Goal: Task Accomplishment & Management: Manage account settings

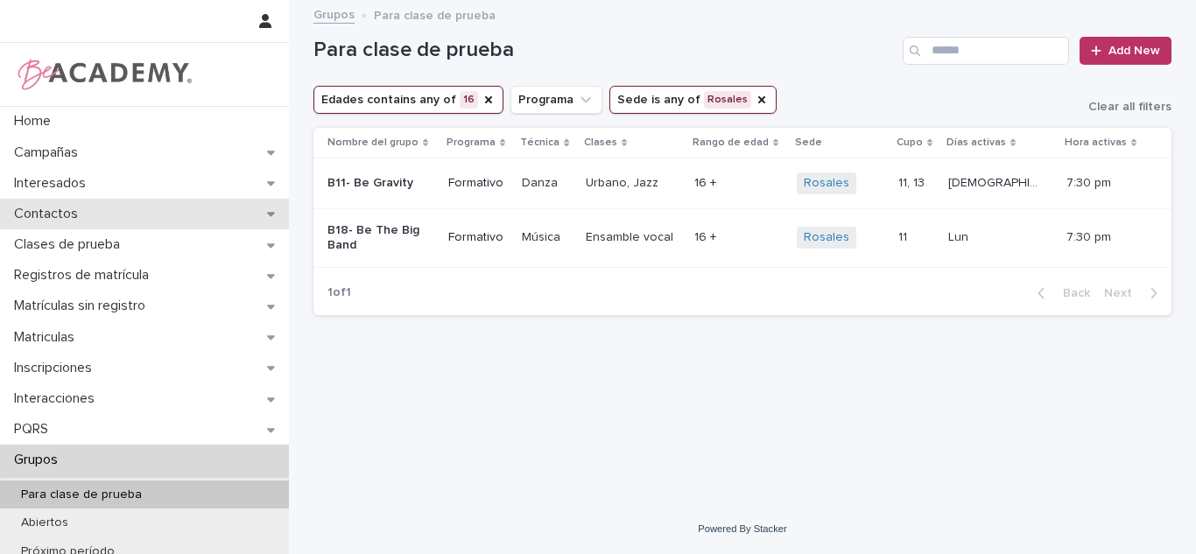
click at [203, 216] on div "Contactos" at bounding box center [144, 214] width 289 height 31
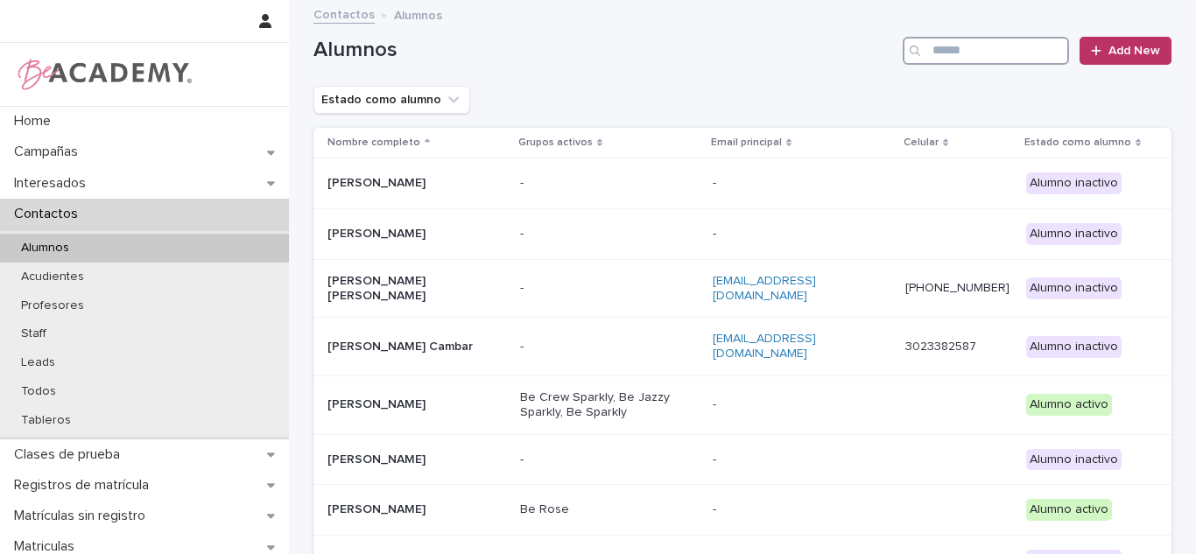
click at [997, 51] on input "Search" at bounding box center [986, 51] width 166 height 28
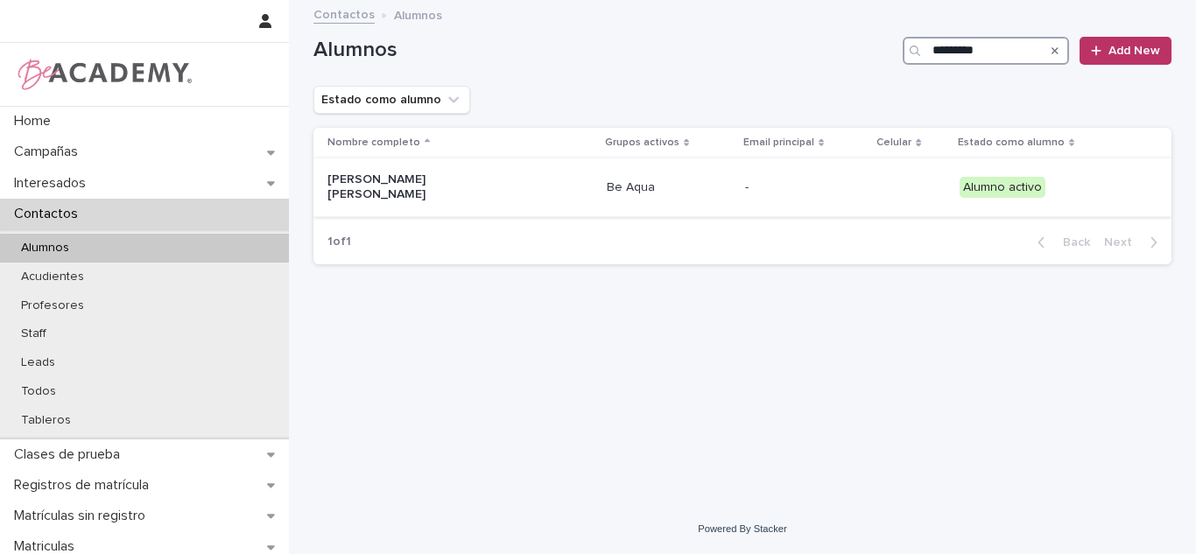
type input "*********"
click at [542, 183] on div "Olivia Helena Paz Nuñez" at bounding box center [459, 187] width 265 height 44
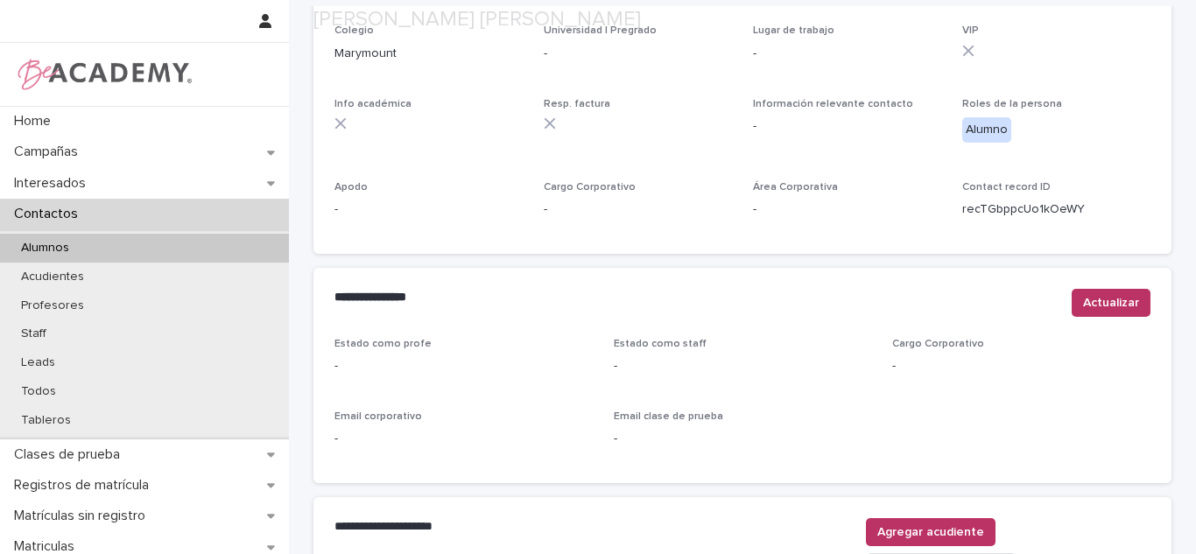
scroll to position [725, 0]
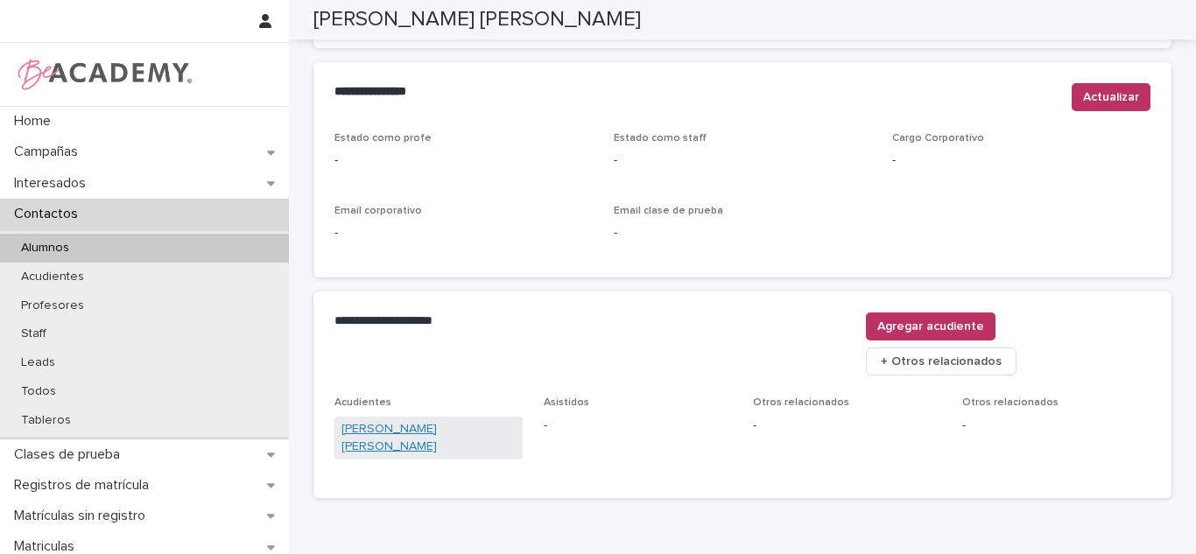
click at [394, 420] on link "Laura Carolina Nuñez Castañeda" at bounding box center [428, 438] width 174 height 37
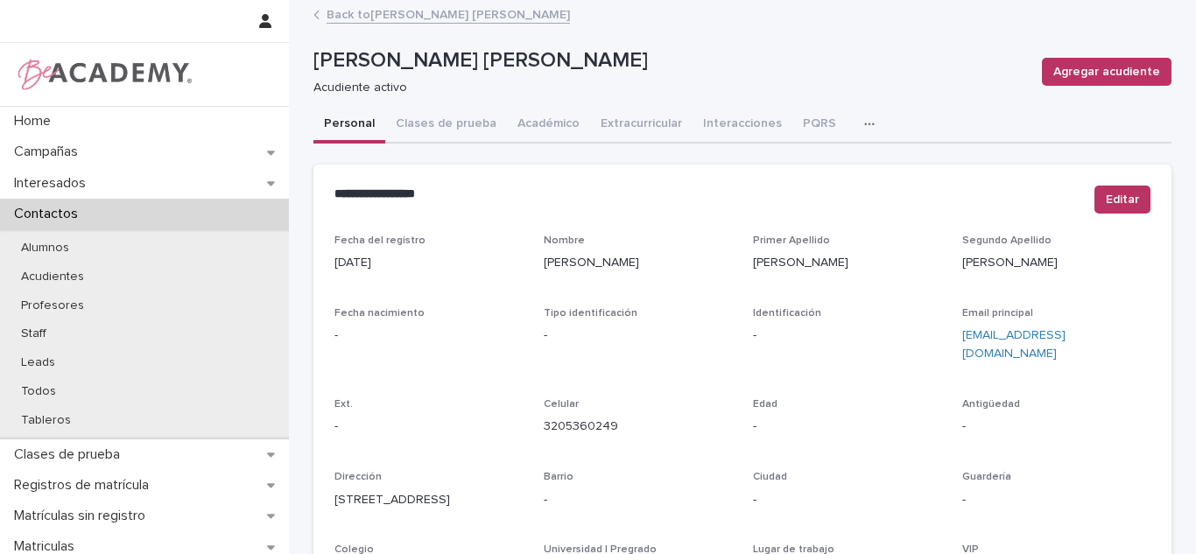
click at [375, 13] on link "Back to Olivia Helena Paz Nuñez" at bounding box center [448, 14] width 243 height 20
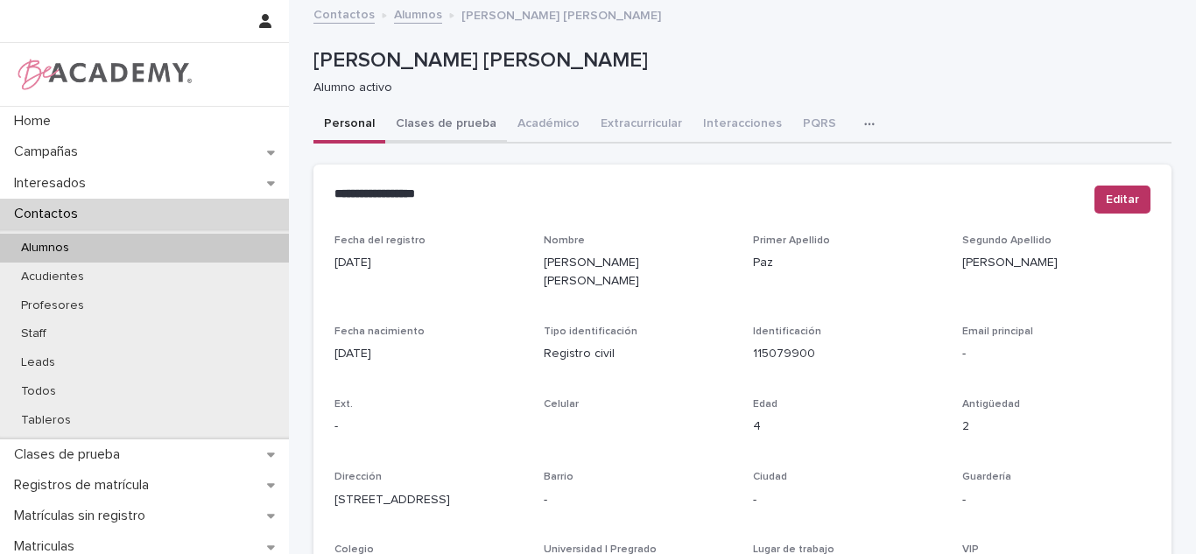
click at [527, 130] on button "Académico" at bounding box center [548, 125] width 83 height 37
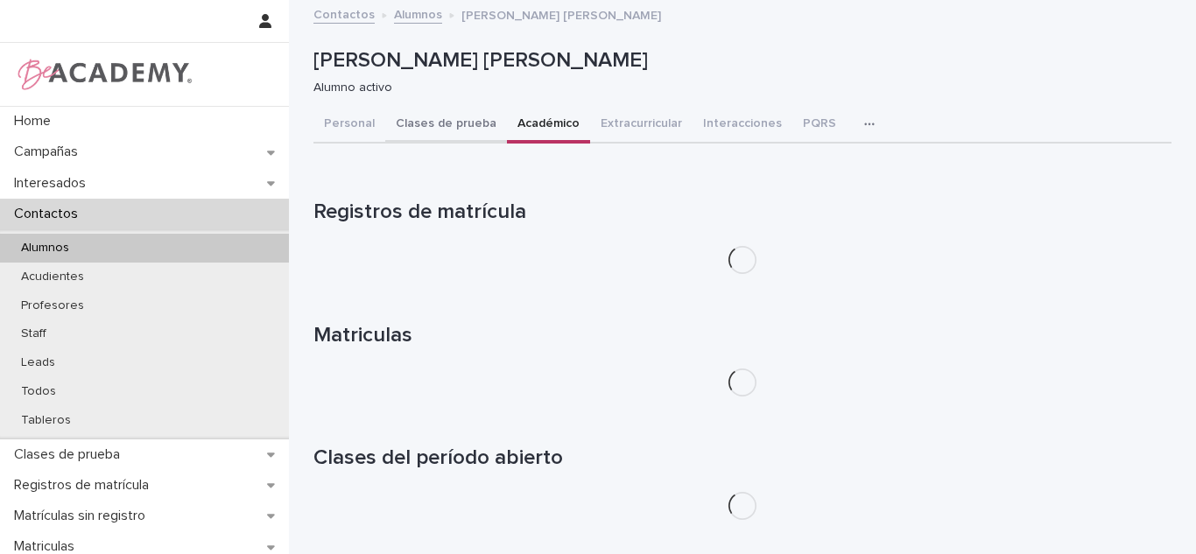
click at [426, 134] on button "Clases de prueba" at bounding box center [446, 125] width 122 height 37
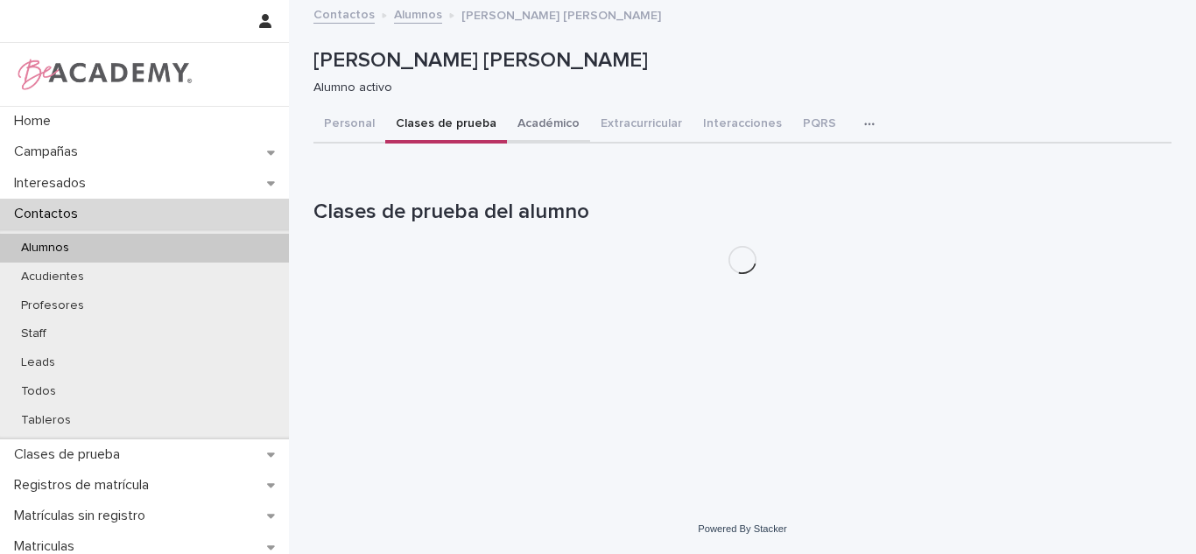
click at [551, 126] on button "Académico" at bounding box center [548, 125] width 83 height 37
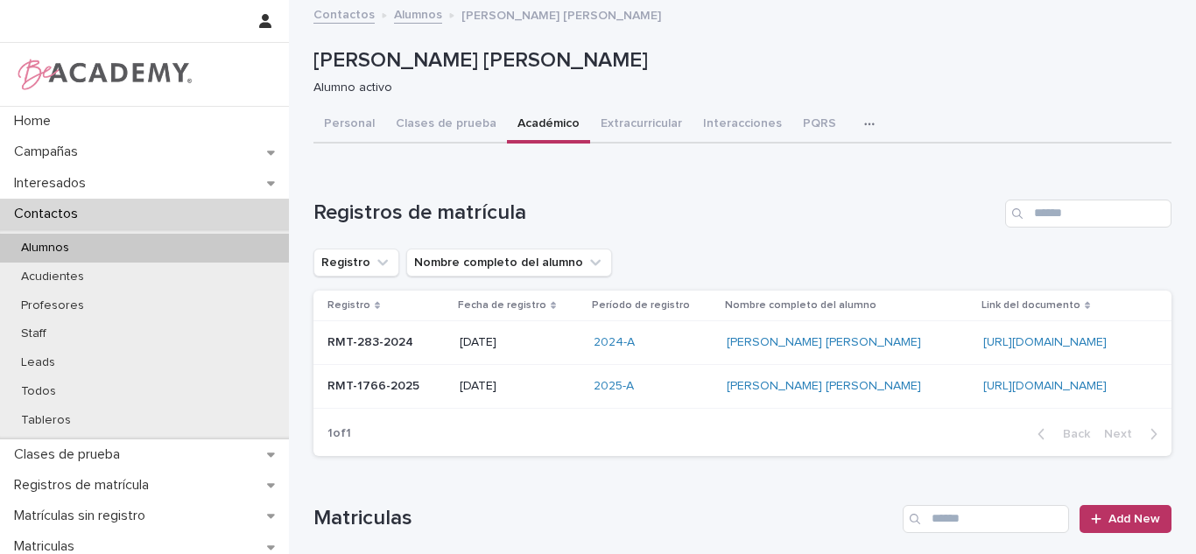
click at [623, 390] on div "2025-A" at bounding box center [654, 386] width 120 height 15
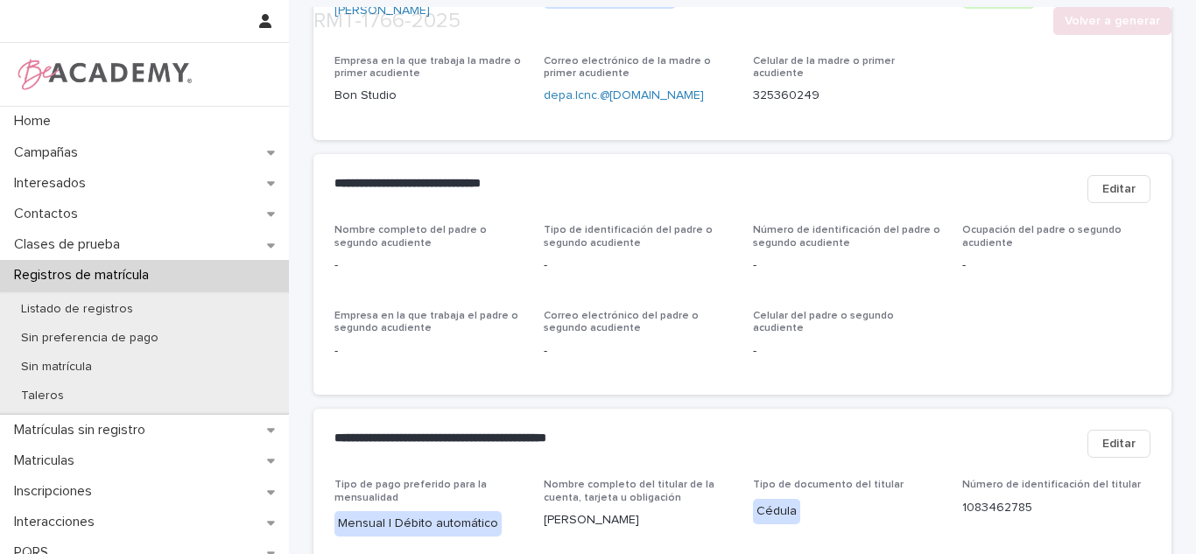
scroll to position [1129, 0]
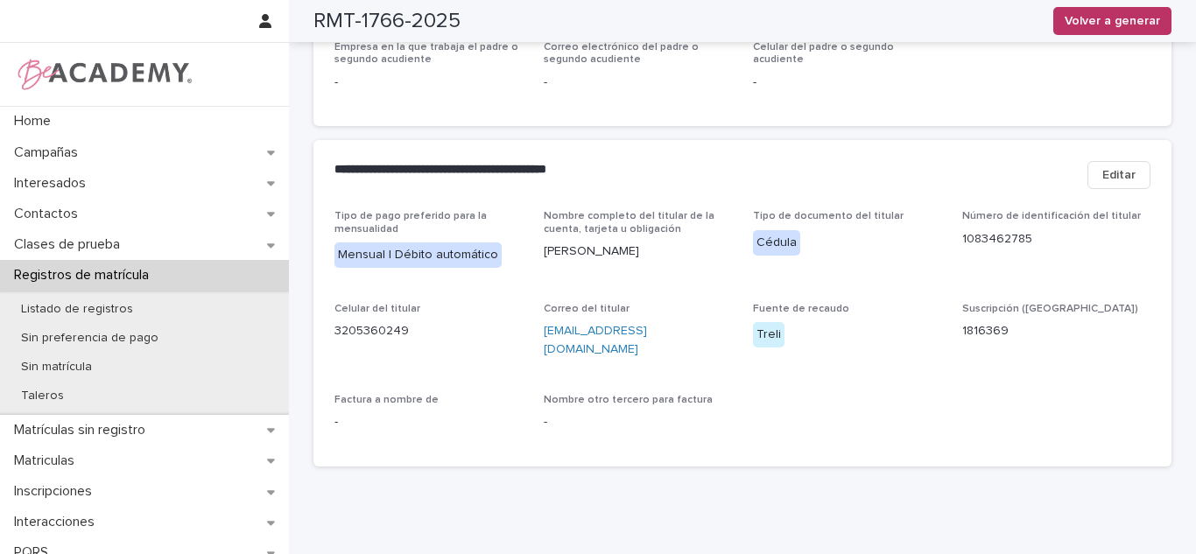
click at [1102, 166] on span "Editar" at bounding box center [1118, 175] width 33 height 18
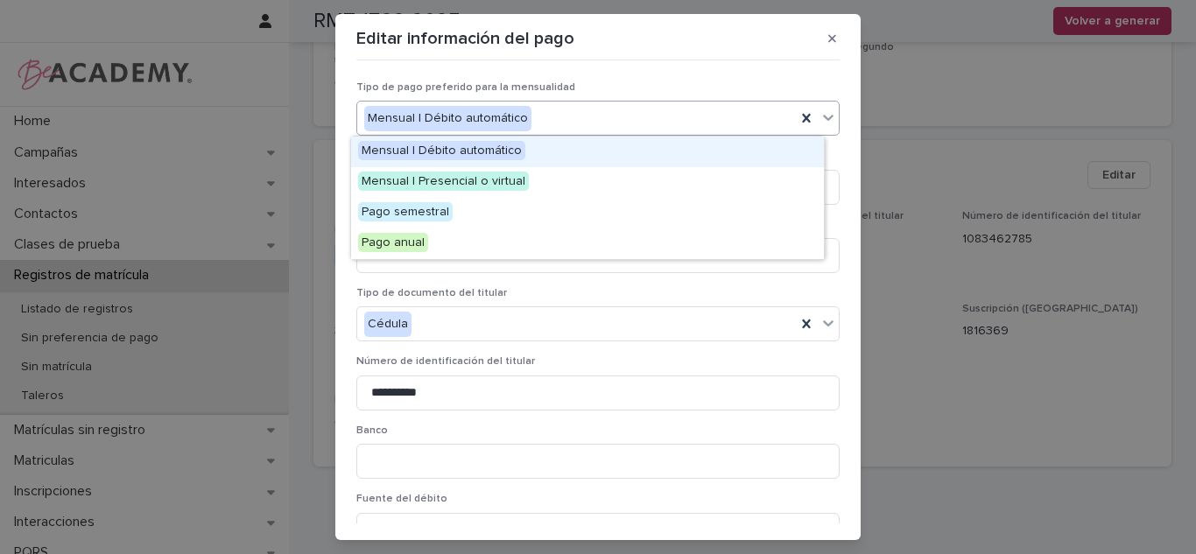
click at [530, 114] on div "Mensual | Débito automático" at bounding box center [576, 118] width 439 height 29
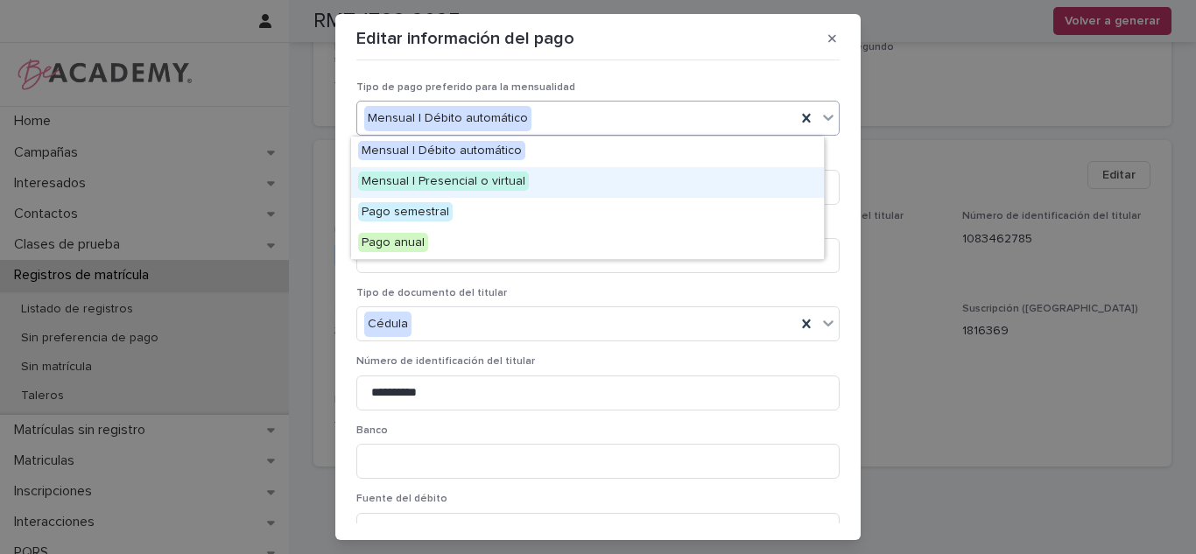
click at [505, 185] on span "Mensual | Presencial o virtual" at bounding box center [443, 181] width 171 height 19
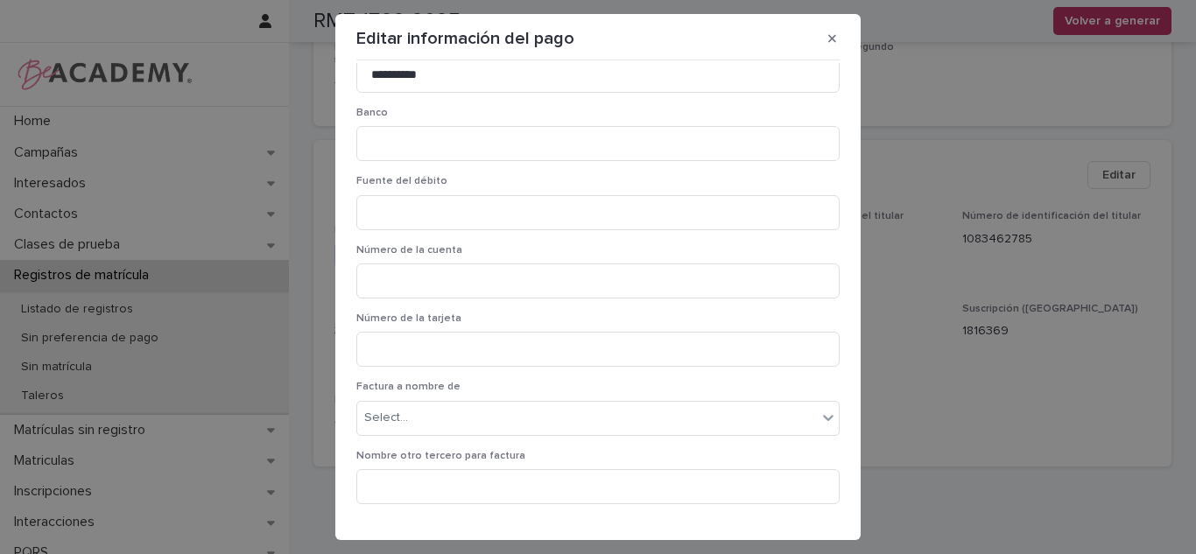
scroll to position [369, 0]
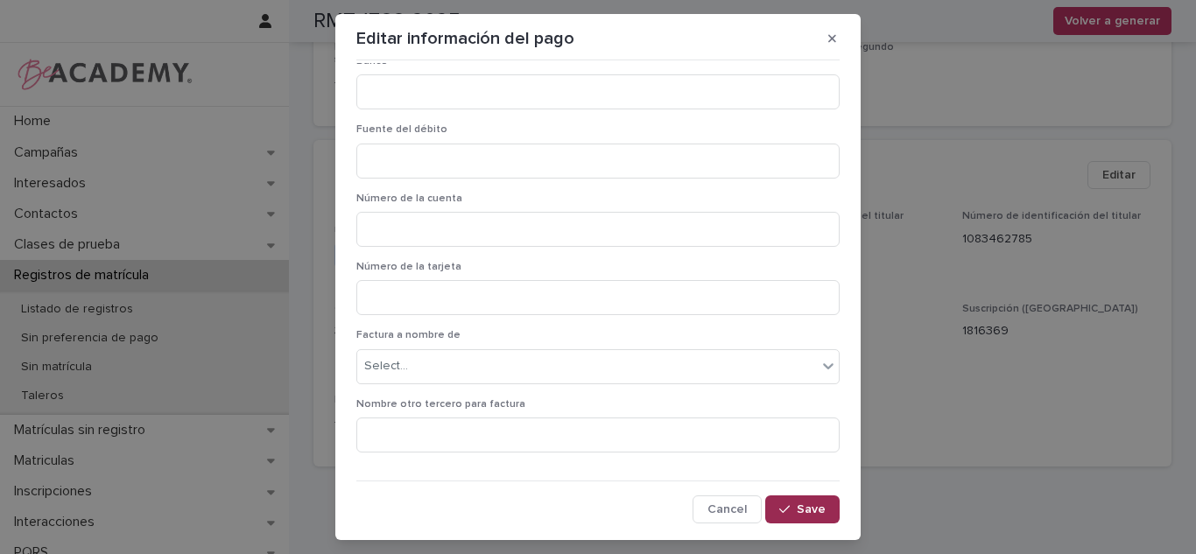
click at [765, 513] on button "Save" at bounding box center [802, 510] width 74 height 28
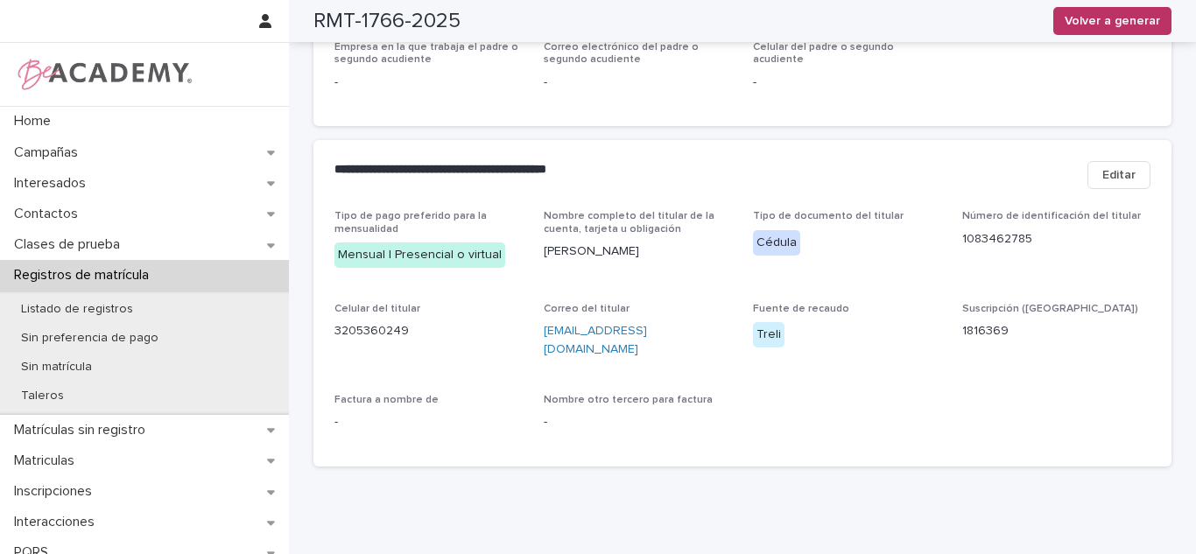
scroll to position [0, 0]
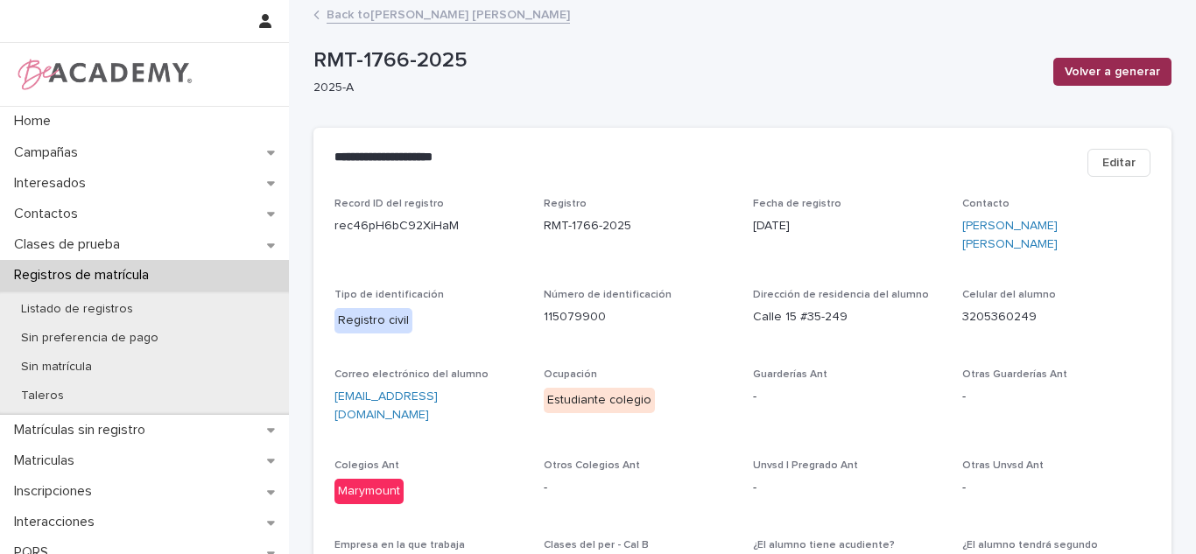
click at [1136, 81] on button "Volver a generar" at bounding box center [1112, 72] width 118 height 28
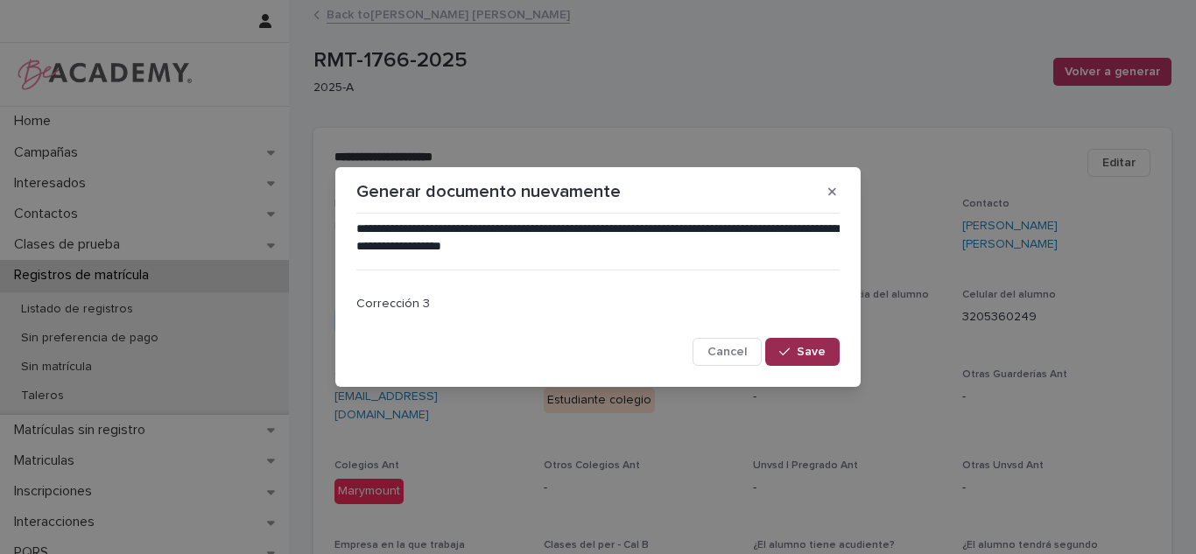
click at [812, 341] on button "Save" at bounding box center [802, 352] width 74 height 28
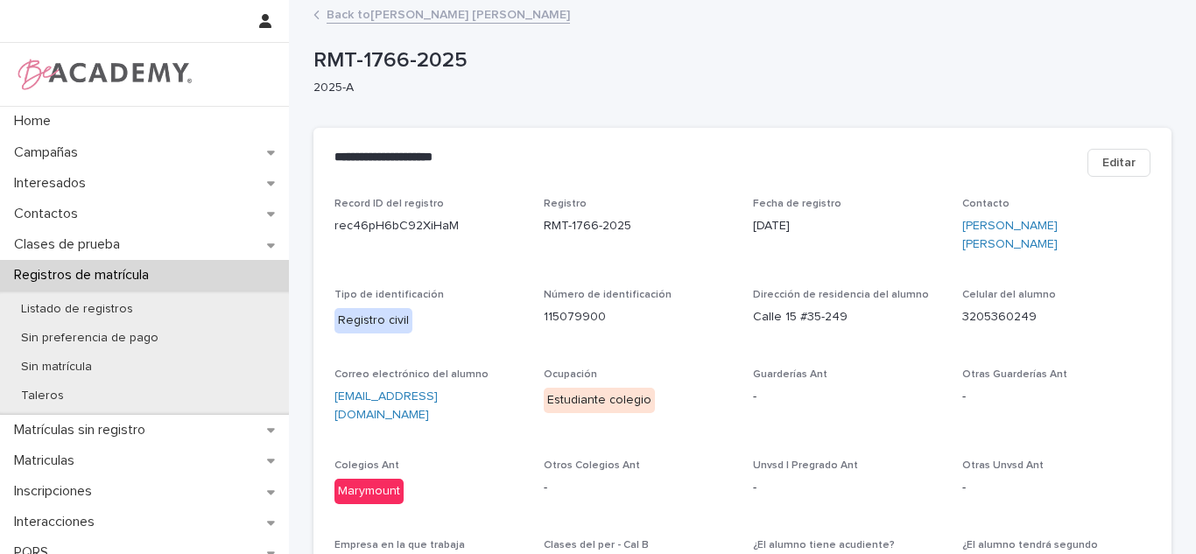
click at [460, 18] on link "Back to Olivia Helena Paz Nuñez" at bounding box center [448, 14] width 243 height 20
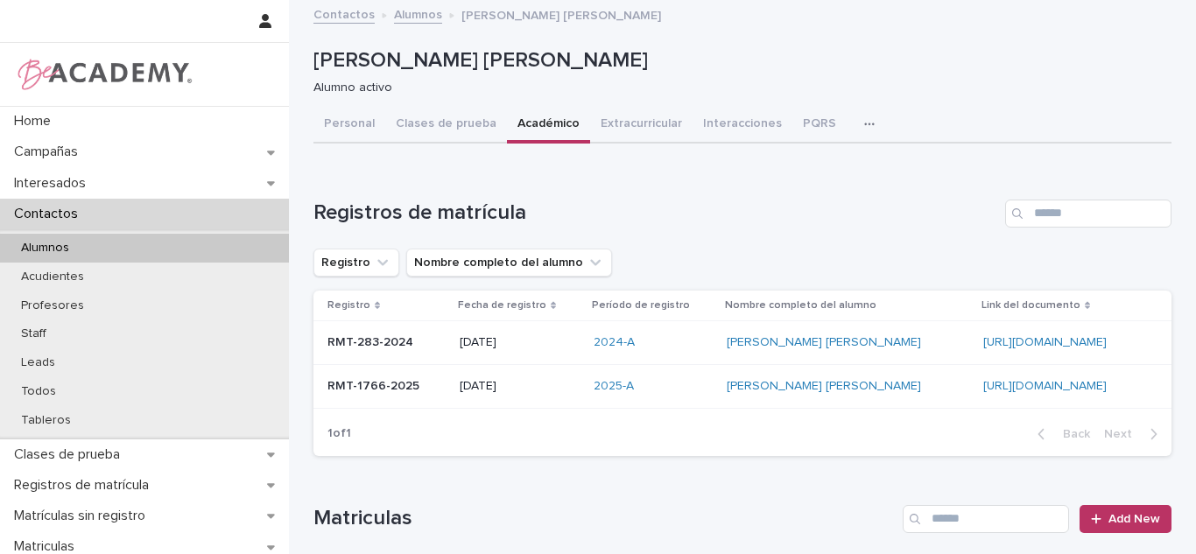
click at [515, 399] on div "06/09/2025" at bounding box center [520, 386] width 120 height 29
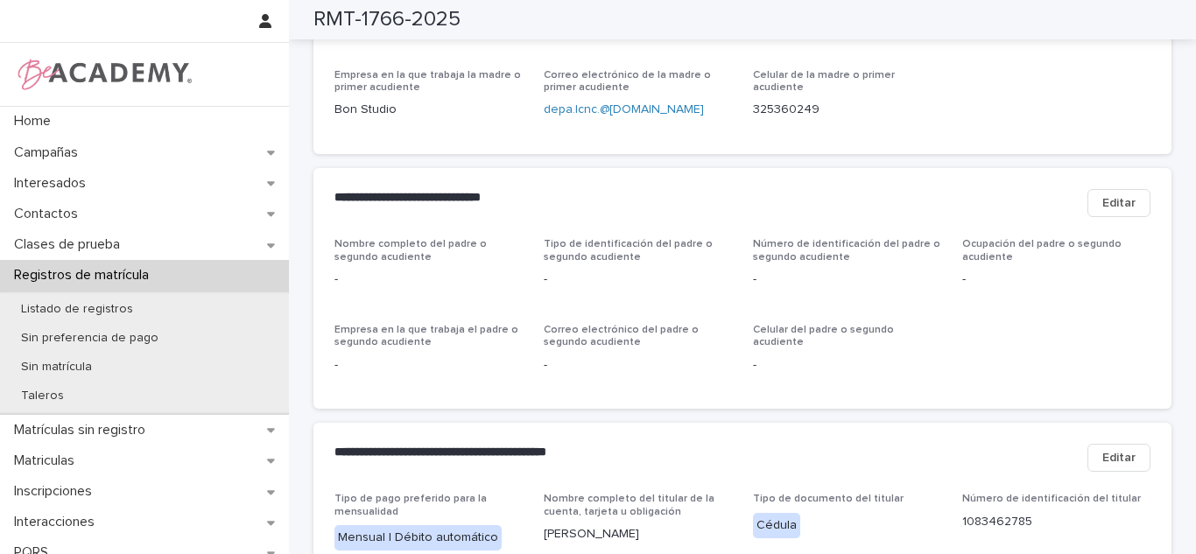
scroll to position [1132, 0]
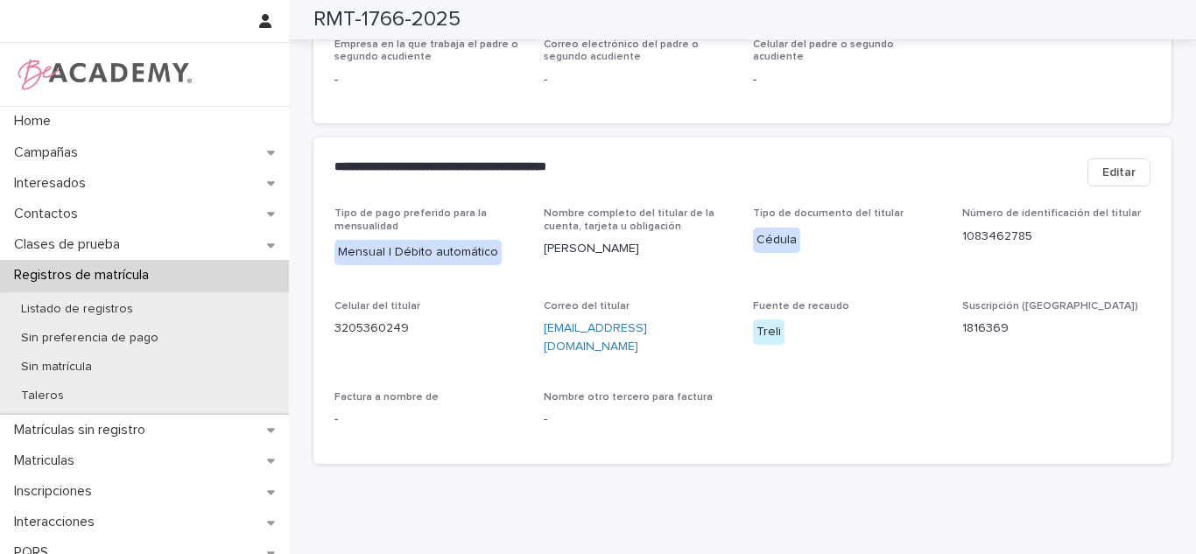
click at [1103, 164] on span "Editar" at bounding box center [1118, 173] width 33 height 18
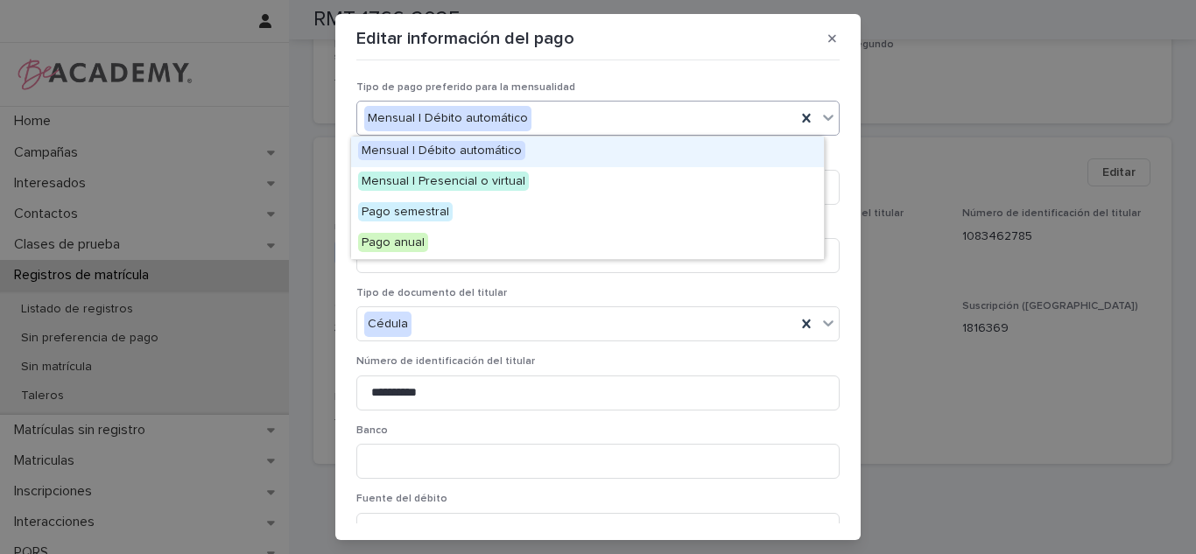
drag, startPoint x: 650, startPoint y: 130, endPoint x: 545, endPoint y: 166, distance: 111.3
click at [649, 130] on div "Mensual | Débito automático" at bounding box center [576, 118] width 439 height 29
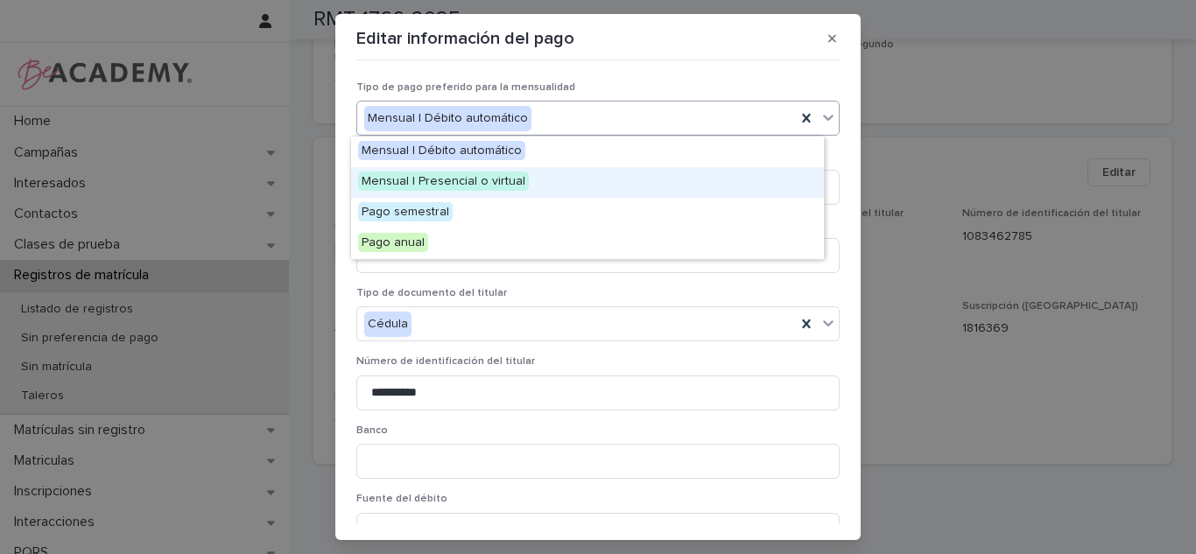
click at [469, 178] on span "Mensual | Presencial o virtual" at bounding box center [443, 181] width 171 height 19
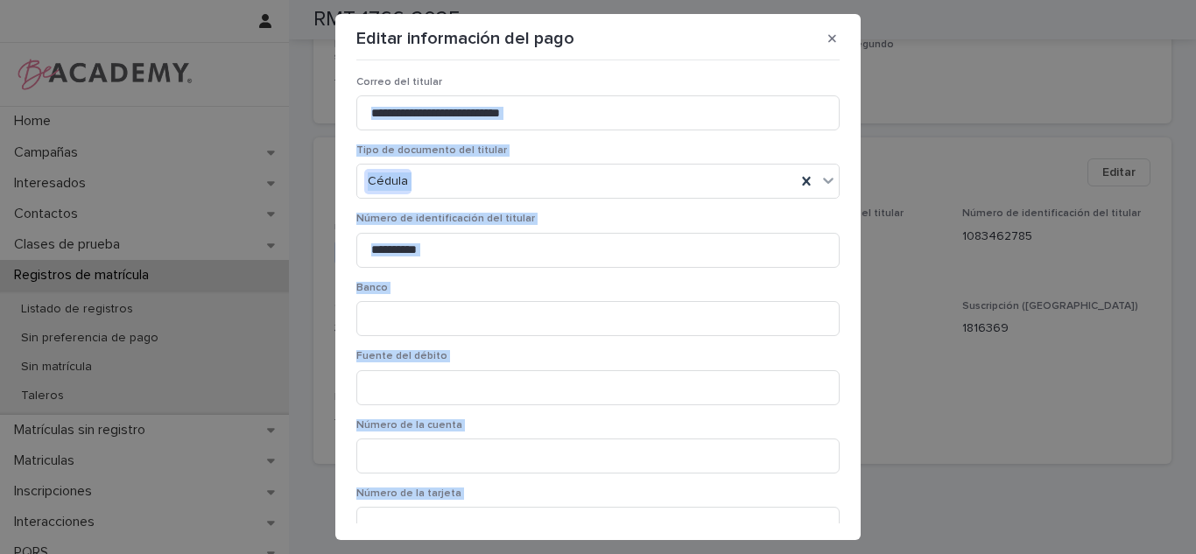
drag, startPoint x: 837, startPoint y: 276, endPoint x: 800, endPoint y: 527, distance: 254.0
click at [800, 527] on section "**********" at bounding box center [597, 277] width 525 height 526
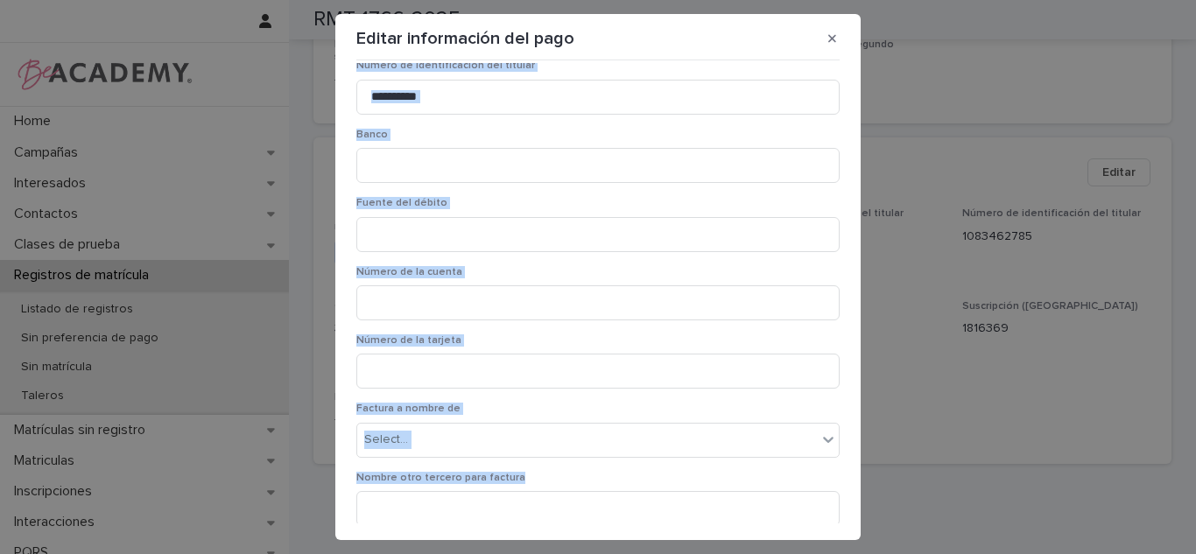
scroll to position [369, 0]
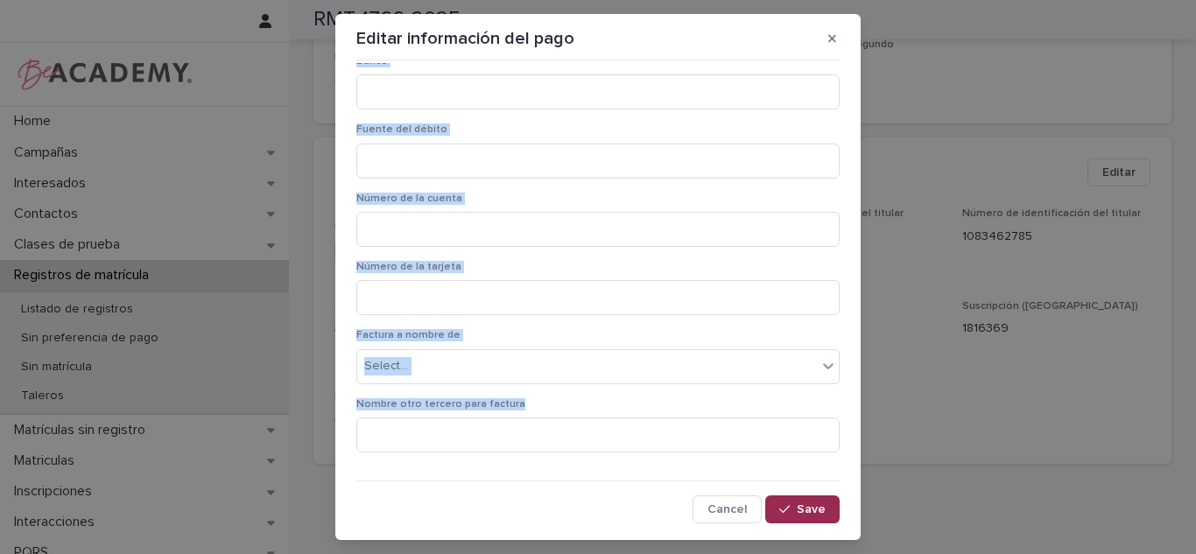
click at [801, 517] on button "Save" at bounding box center [802, 510] width 74 height 28
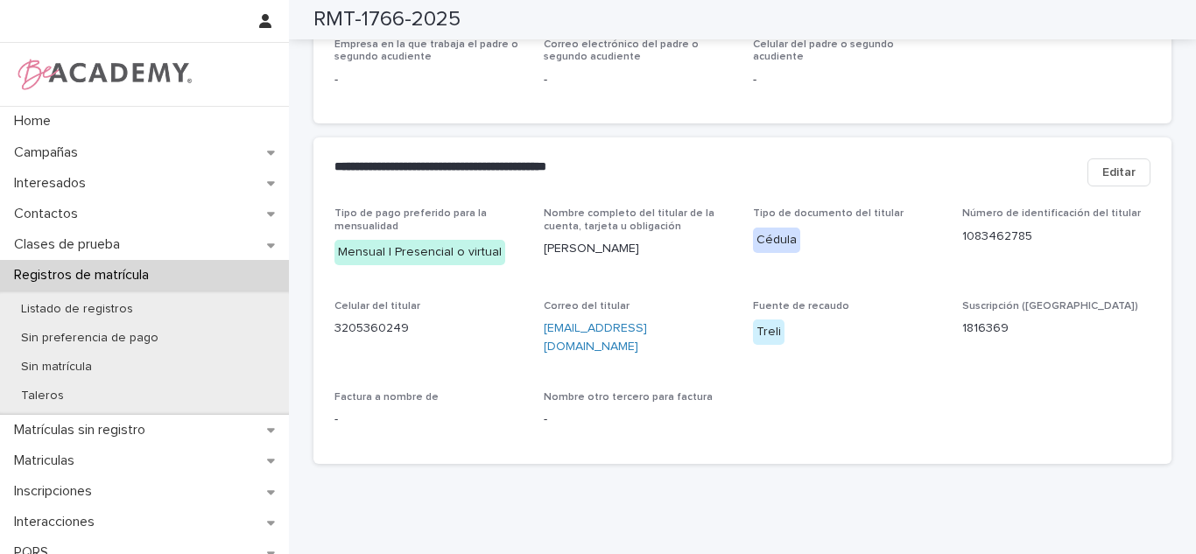
scroll to position [0, 0]
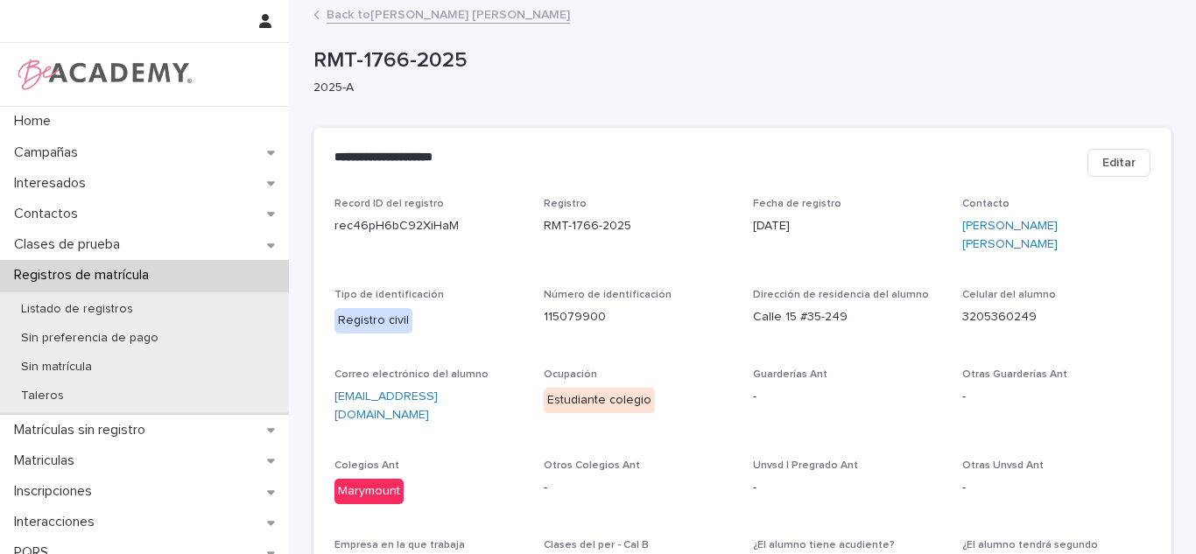
click at [443, 23] on link "Back to Olivia Helena Paz Nuñez" at bounding box center [448, 14] width 243 height 20
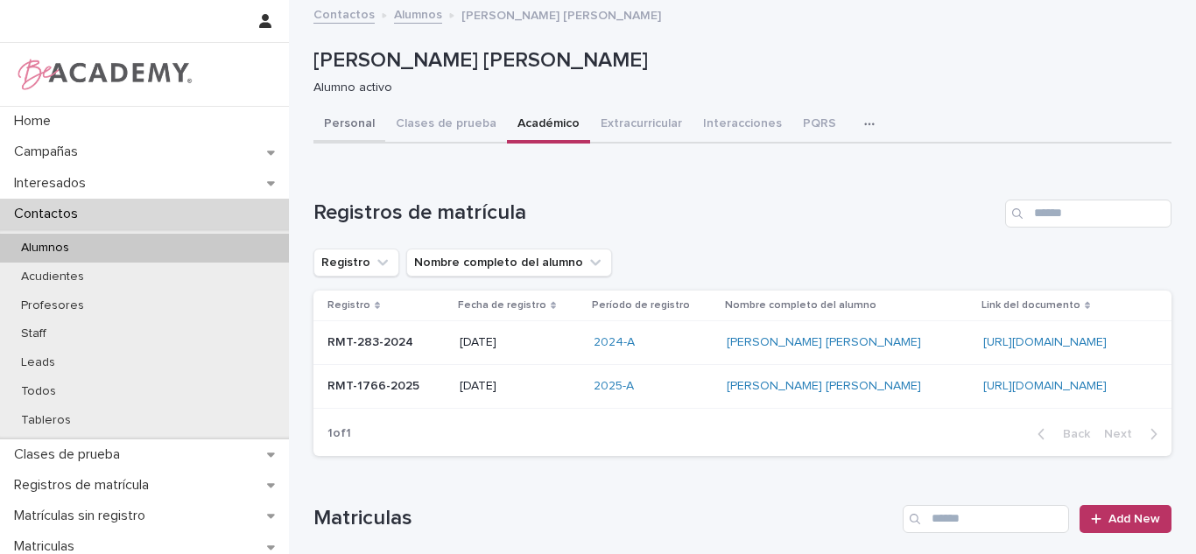
click at [349, 143] on button "Personal" at bounding box center [349, 125] width 72 height 37
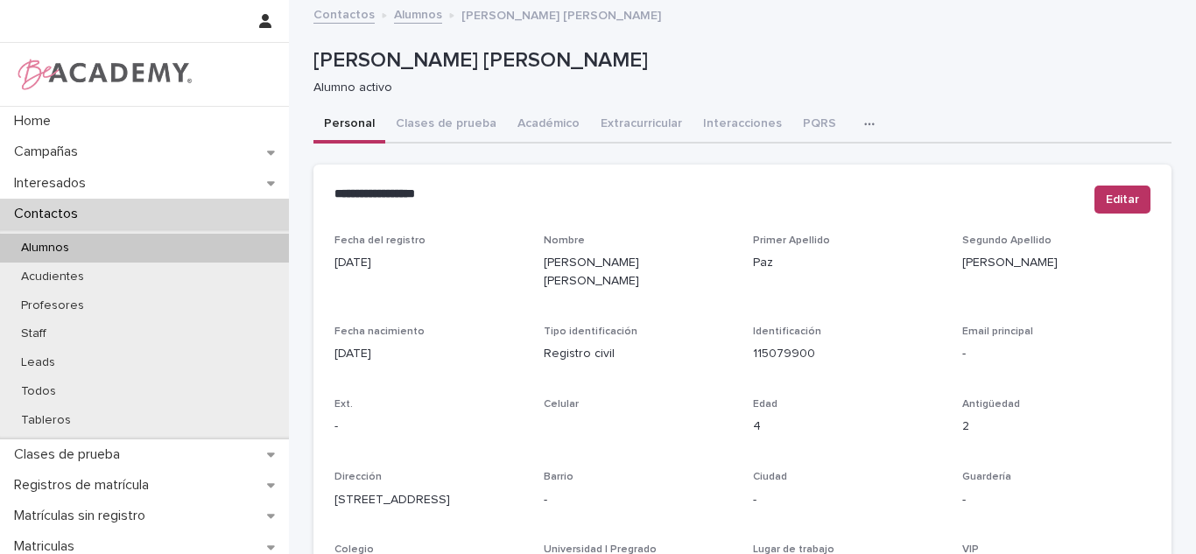
drag, startPoint x: 508, startPoint y: 137, endPoint x: 1195, endPoint y: 151, distance: 687.4
click at [509, 137] on button "Académico" at bounding box center [548, 125] width 83 height 37
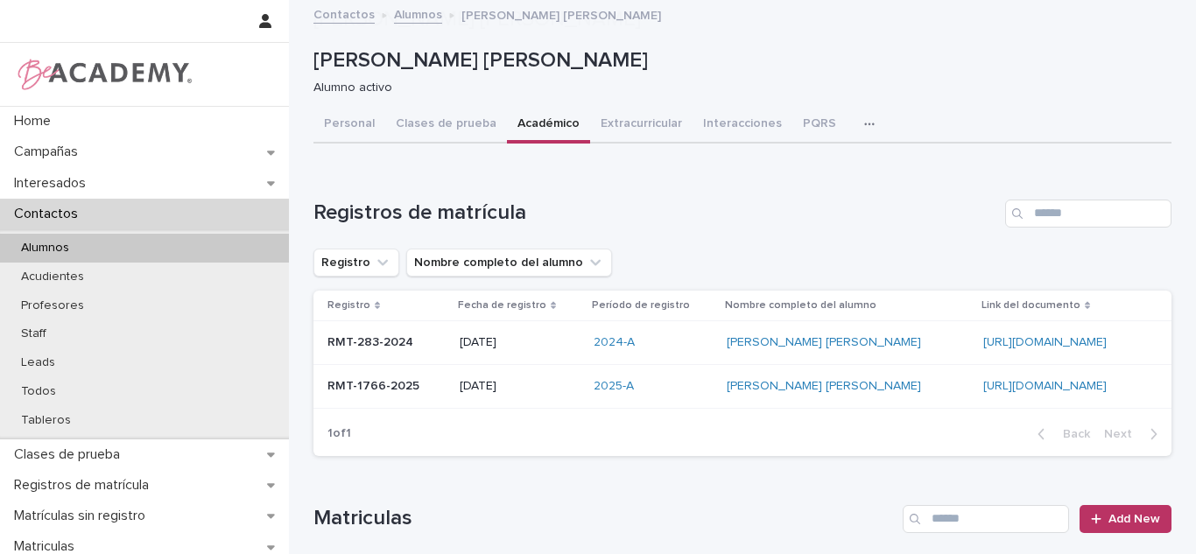
scroll to position [434, 0]
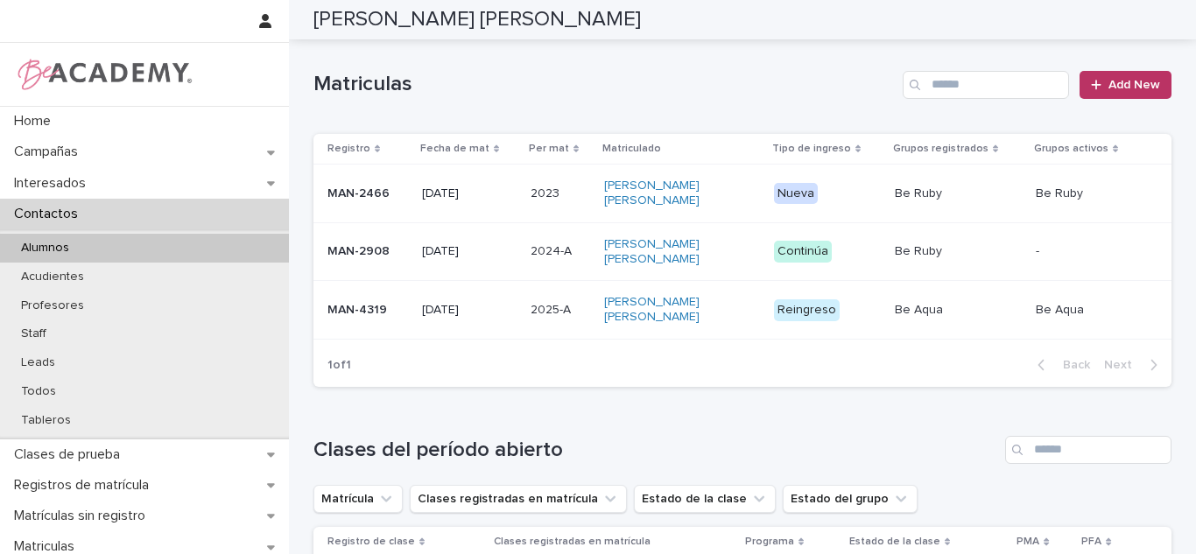
click at [476, 326] on td "06/09/2025" at bounding box center [469, 310] width 109 height 59
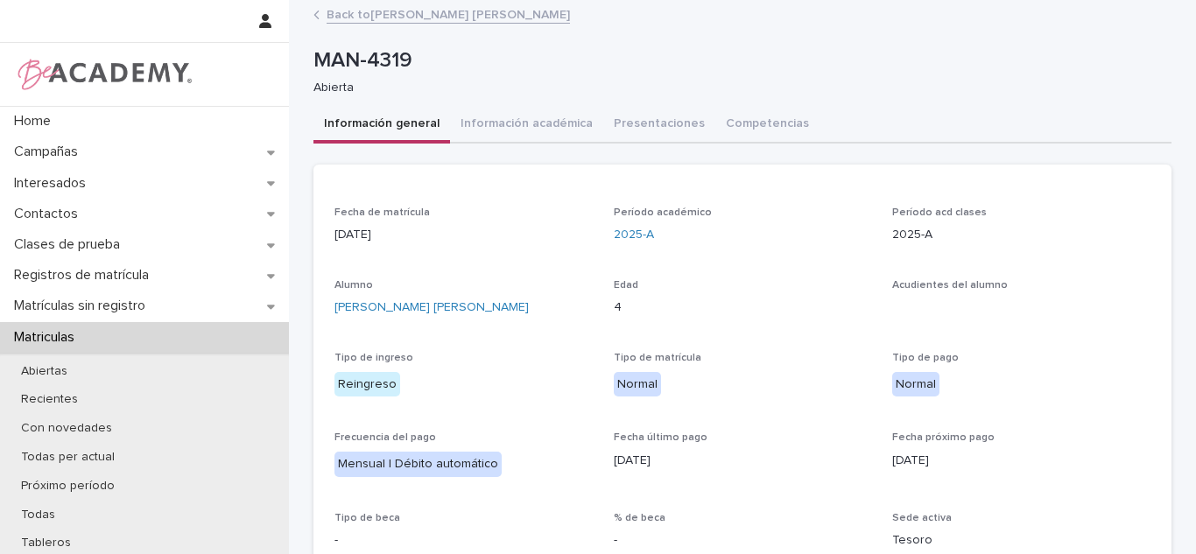
scroll to position [215, 0]
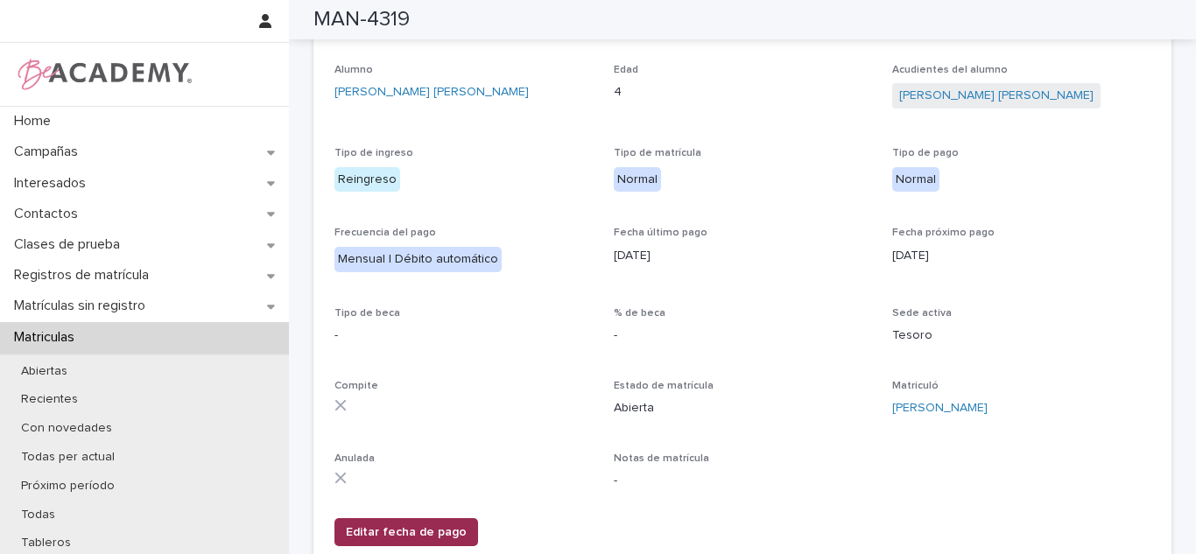
click at [363, 530] on span "Editar fecha de pago" at bounding box center [406, 533] width 121 height 18
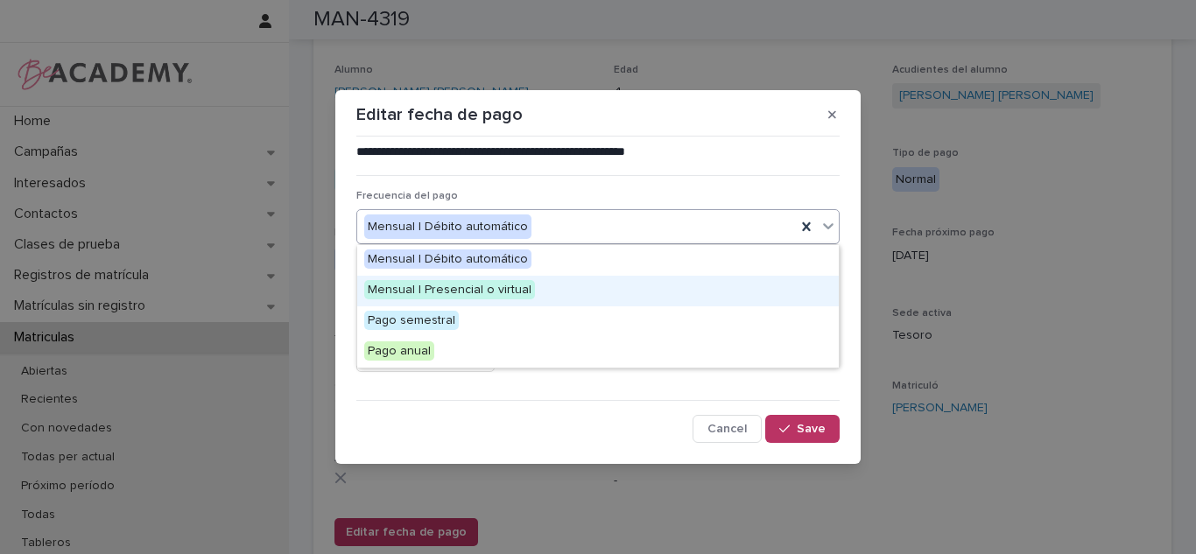
click at [443, 289] on span "Mensual | Presencial o virtual" at bounding box center [449, 289] width 171 height 19
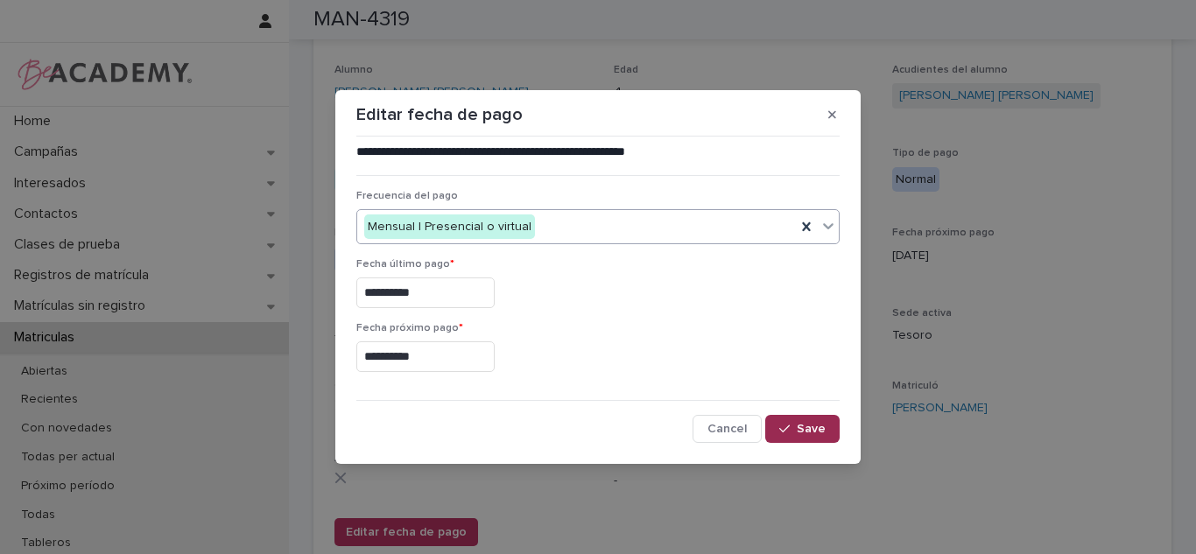
click at [808, 434] on span "Save" at bounding box center [811, 429] width 29 height 12
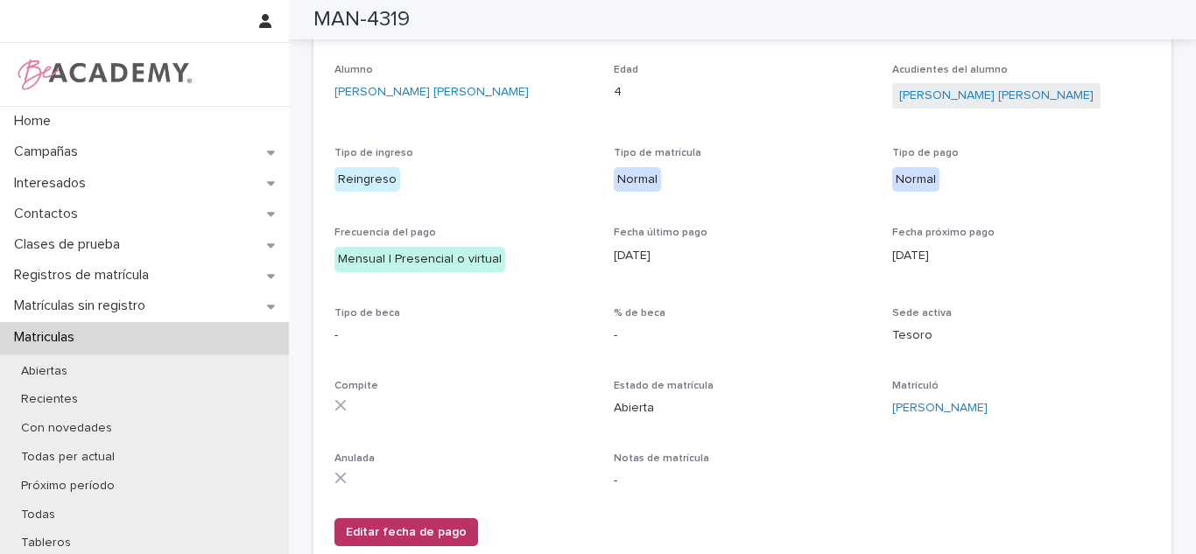
scroll to position [0, 0]
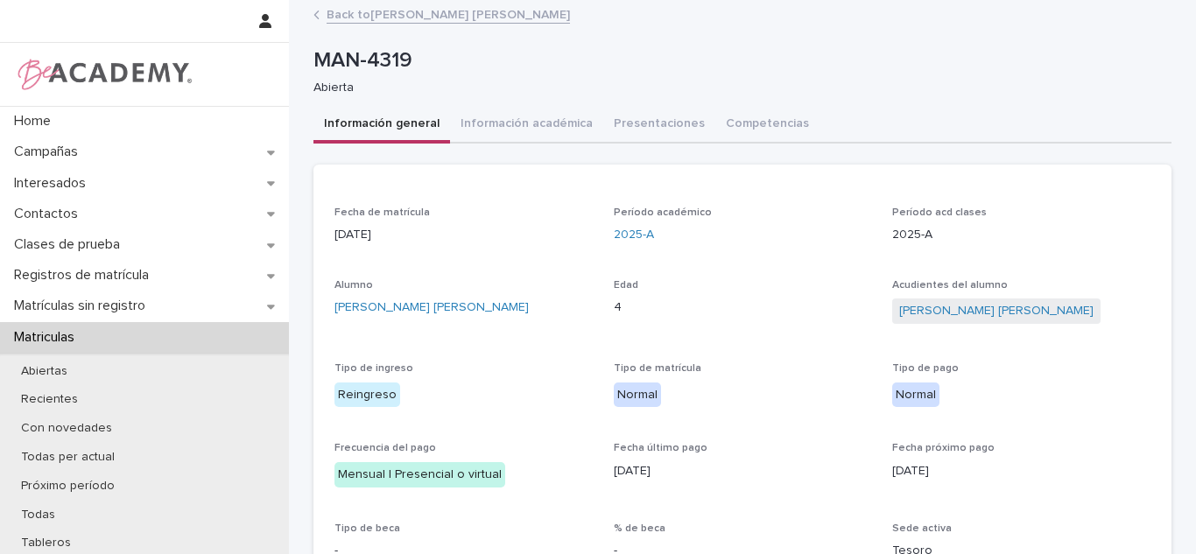
click at [453, 18] on link "Back to Olivia Helena Paz Nuñez" at bounding box center [448, 14] width 243 height 20
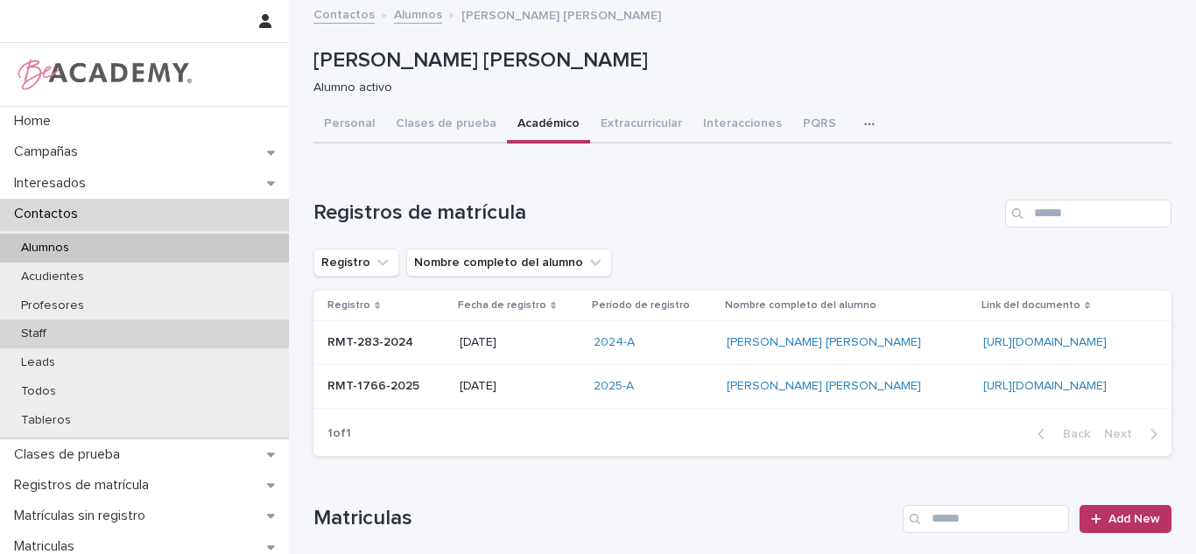
click at [41, 334] on p "Staff" at bounding box center [33, 334] width 53 height 15
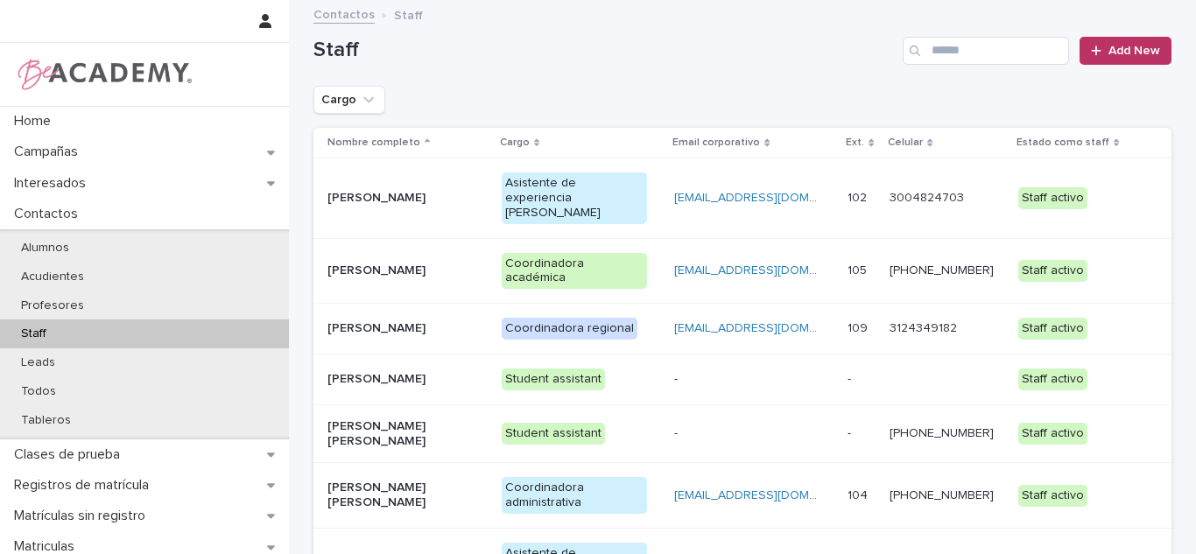
click at [391, 219] on td "[PERSON_NAME]" at bounding box center [403, 198] width 181 height 80
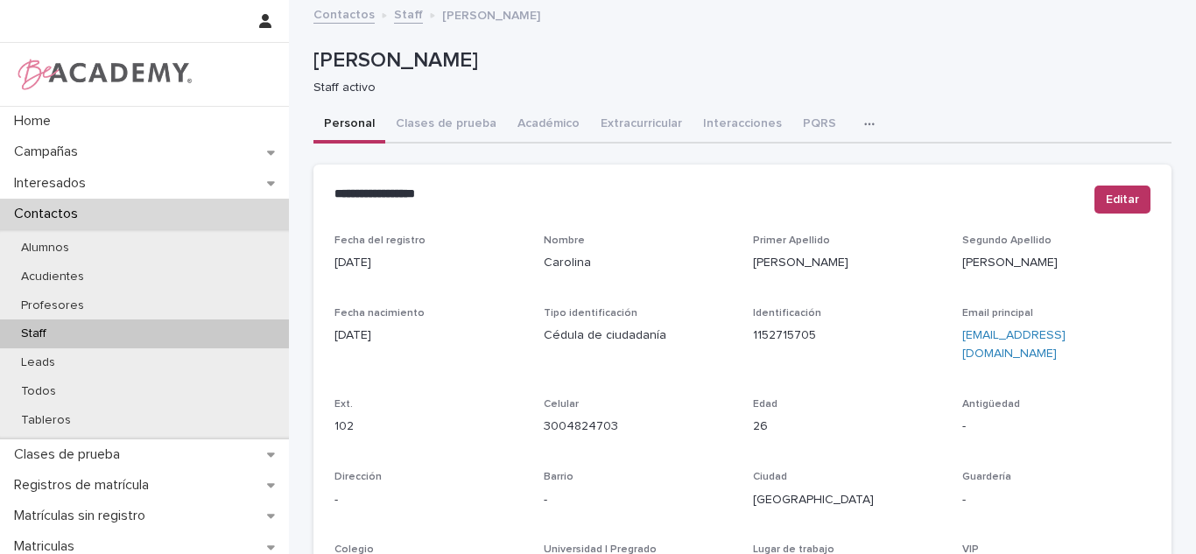
click at [864, 124] on icon "button" at bounding box center [869, 124] width 10 height 3
click at [792, 172] on button "Tareas" at bounding box center [808, 170] width 116 height 26
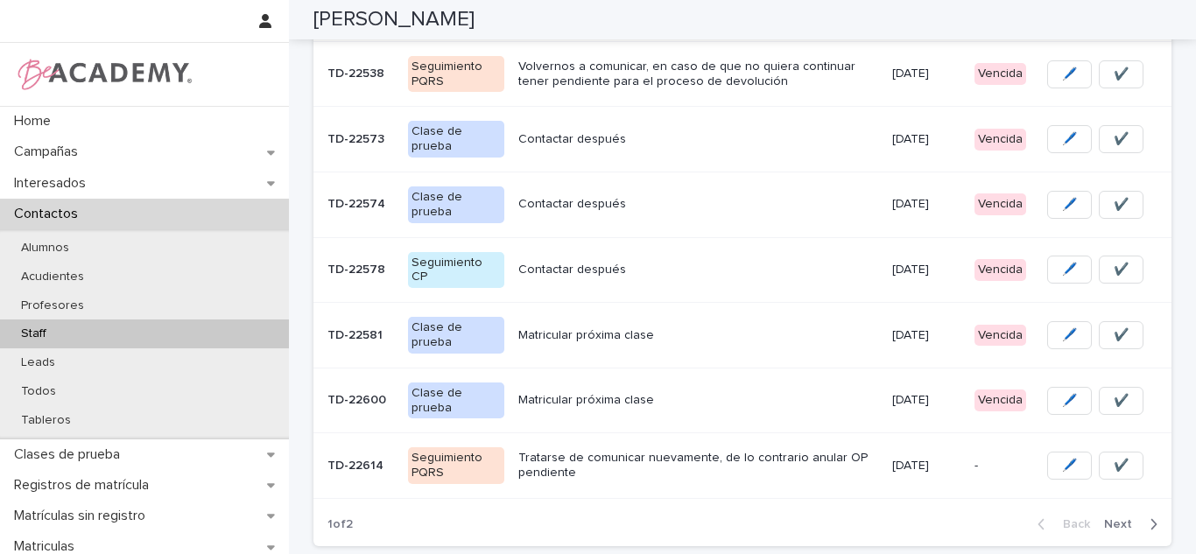
scroll to position [416, 0]
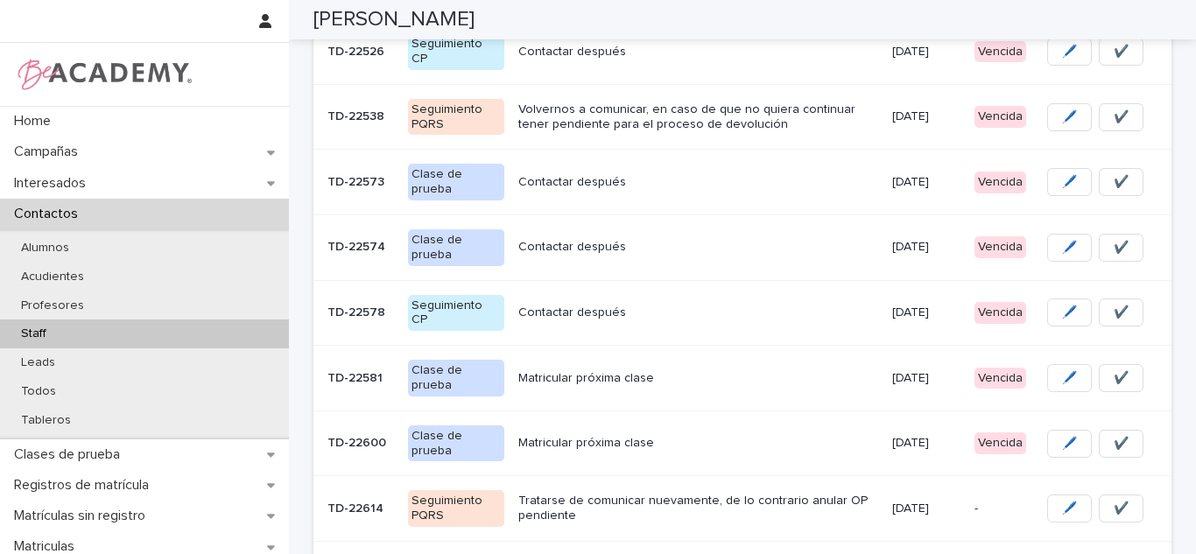
click at [594, 52] on div "Contactar después" at bounding box center [698, 52] width 360 height 29
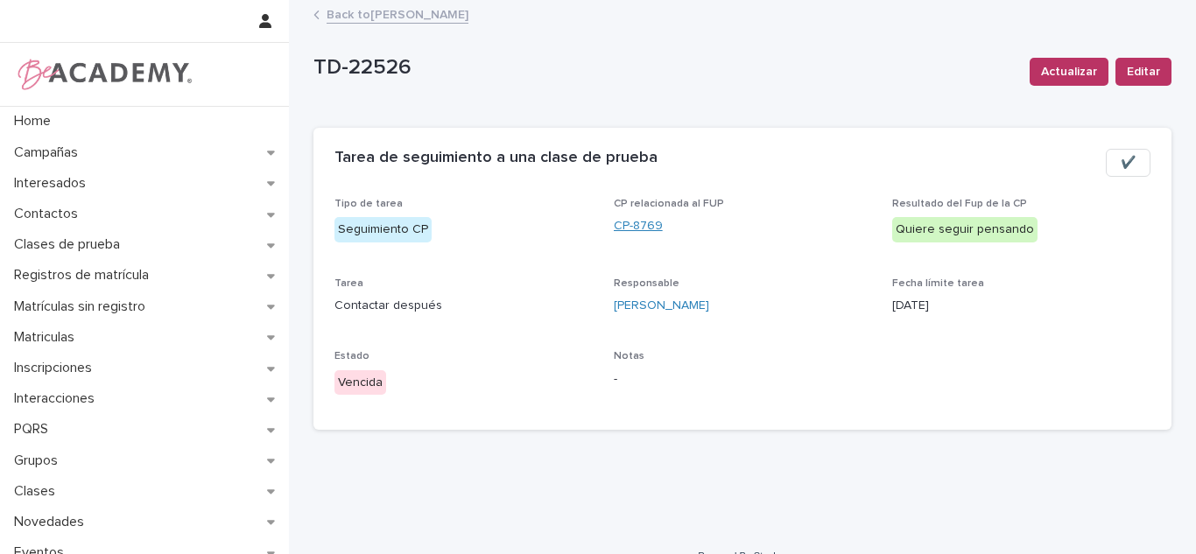
click at [618, 222] on link "CP-8769" at bounding box center [638, 226] width 49 height 18
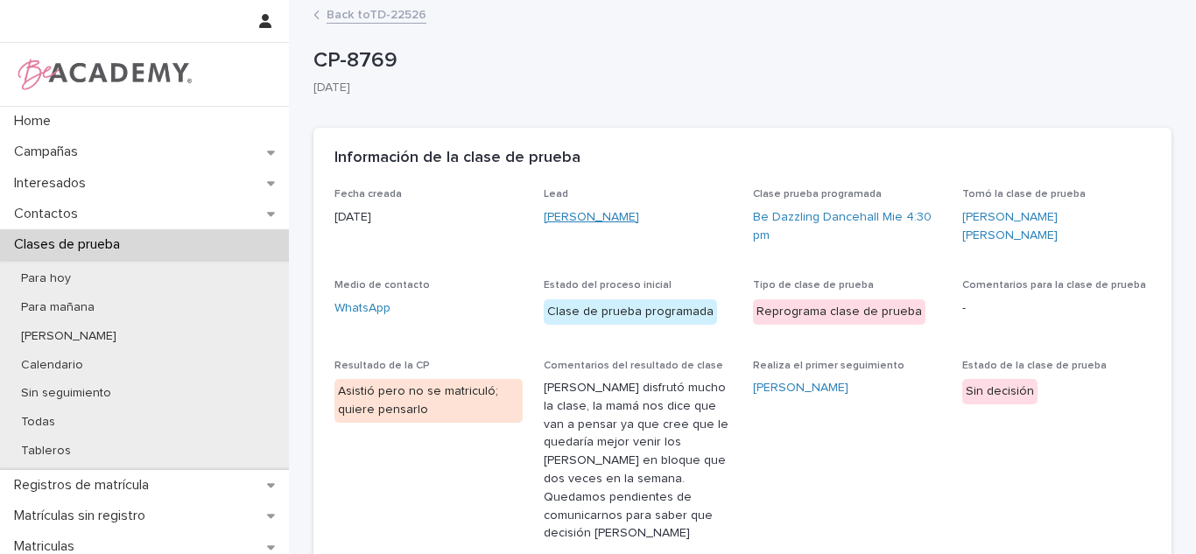
click at [588, 222] on link "Luciana Olarte Saavedra" at bounding box center [591, 217] width 95 height 18
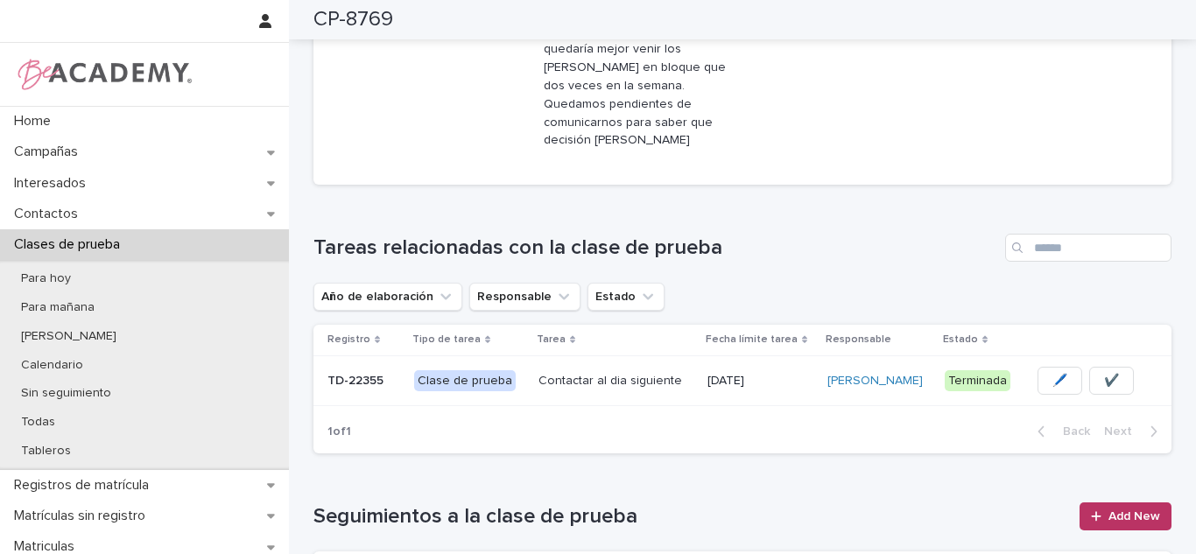
scroll to position [411, 0]
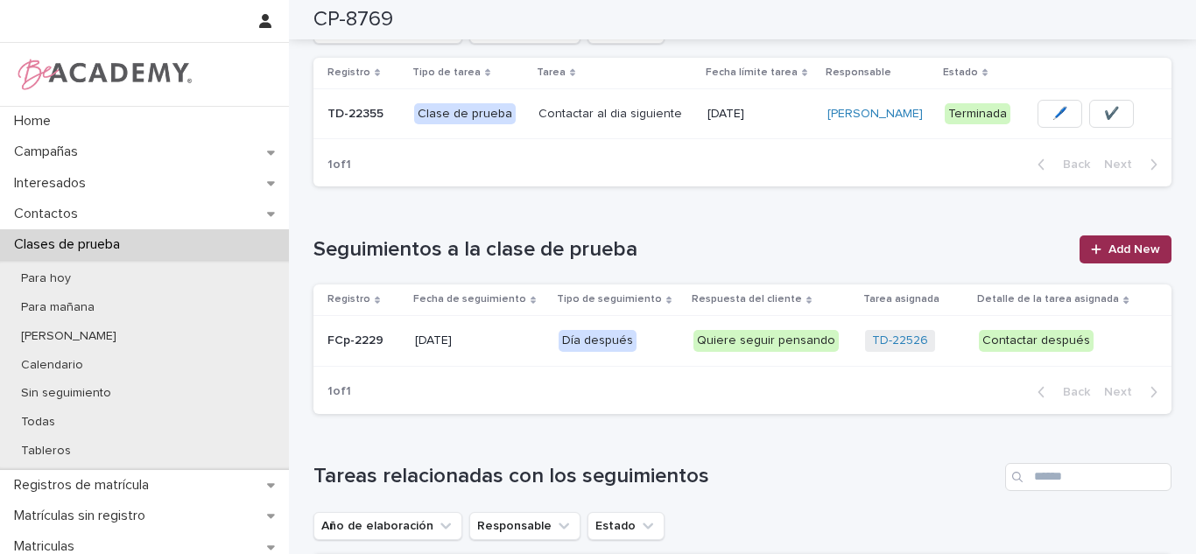
click at [1133, 243] on span "Add New" at bounding box center [1134, 249] width 52 height 12
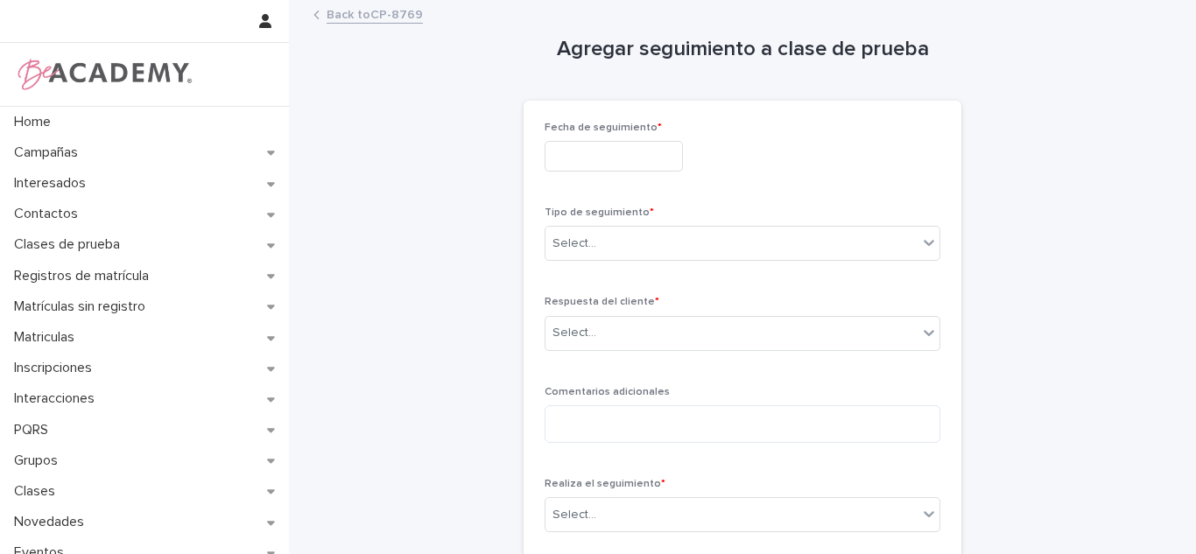
click at [655, 164] on input "text" at bounding box center [614, 156] width 138 height 31
click at [899, 178] on div "Fecha de seguimiento *" at bounding box center [743, 154] width 396 height 64
click at [606, 142] on input "text" at bounding box center [614, 156] width 138 height 31
click at [768, 150] on div at bounding box center [743, 156] width 396 height 31
click at [610, 250] on div "Select..." at bounding box center [731, 243] width 372 height 29
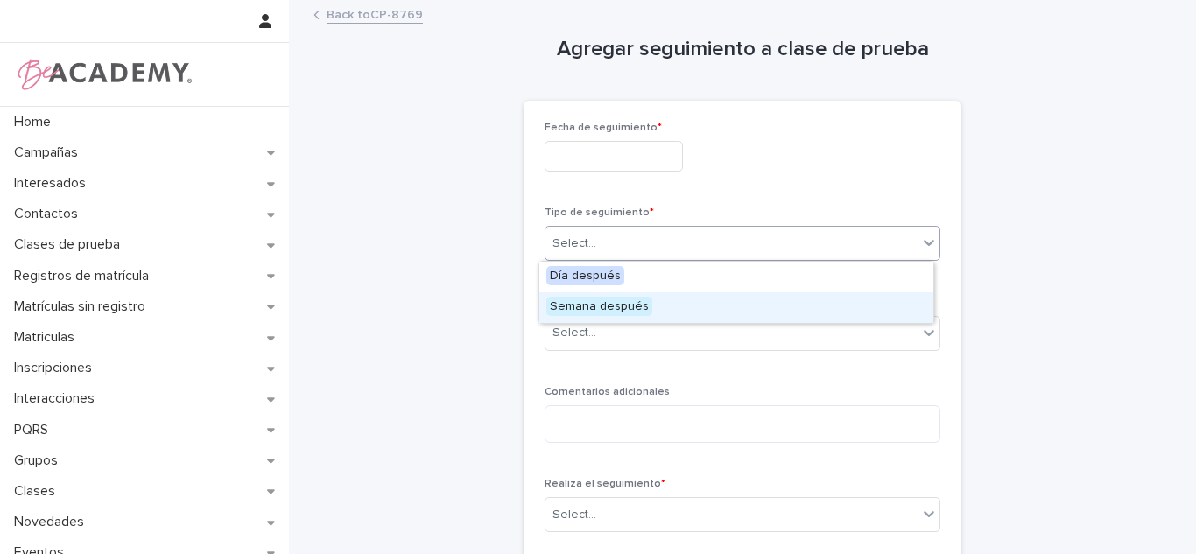
click at [595, 306] on span "Semana después" at bounding box center [599, 306] width 106 height 19
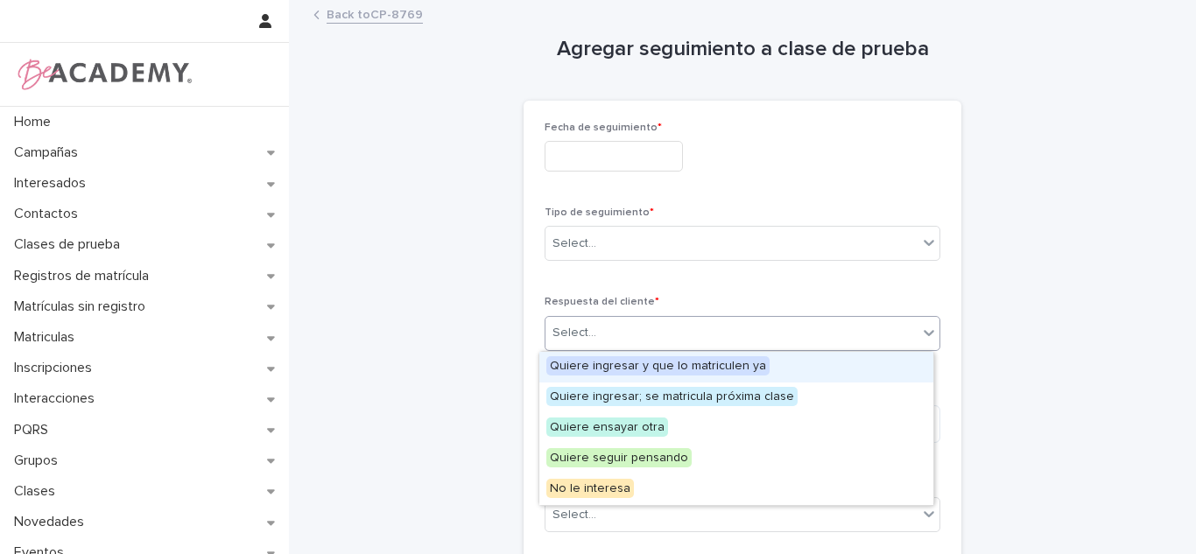
click at [609, 335] on div "Select..." at bounding box center [731, 333] width 372 height 29
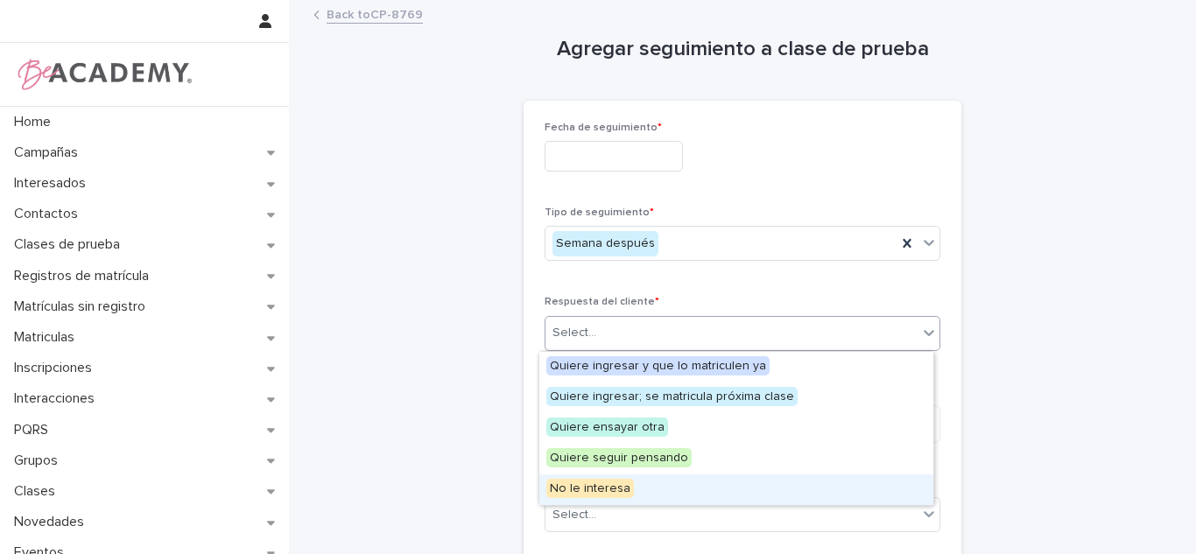
click at [586, 489] on span "No le interesa" at bounding box center [590, 488] width 88 height 19
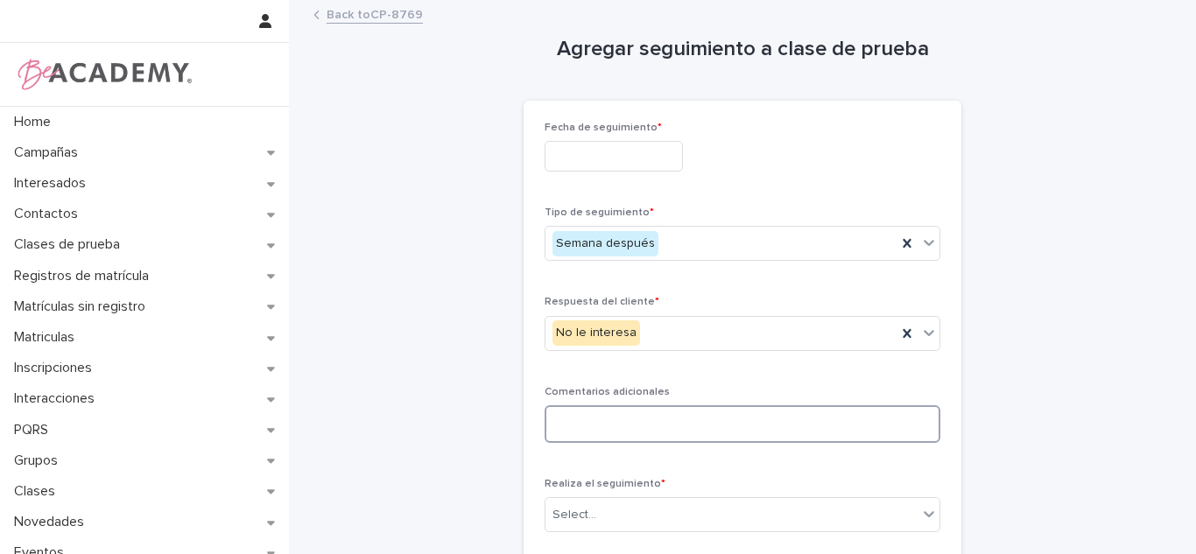
click at [597, 437] on textarea at bounding box center [743, 424] width 396 height 38
type textarea "**********"
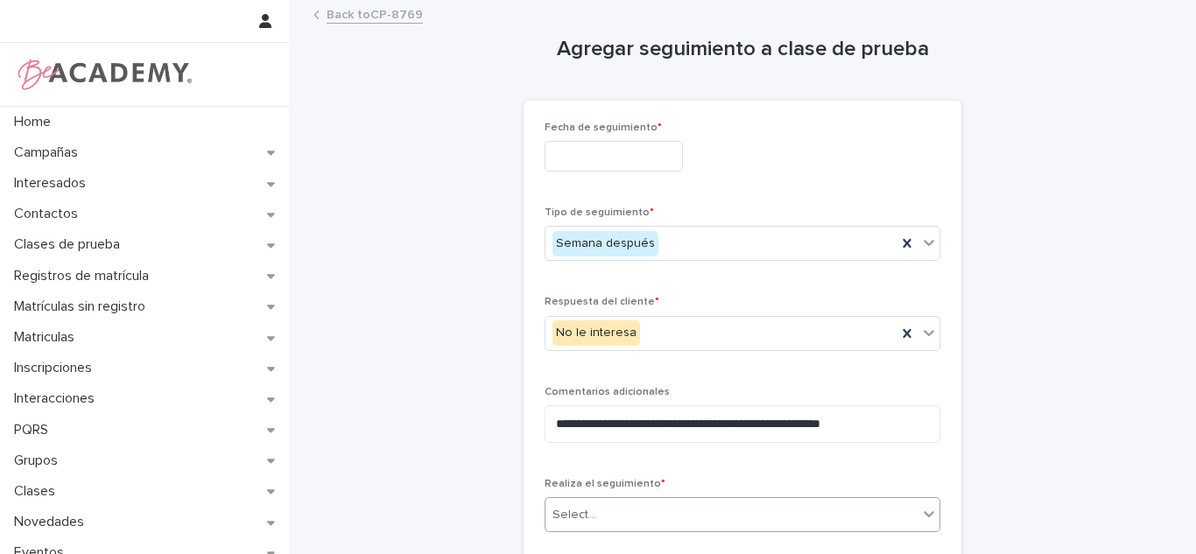
click at [583, 524] on div "Select..." at bounding box center [574, 515] width 44 height 18
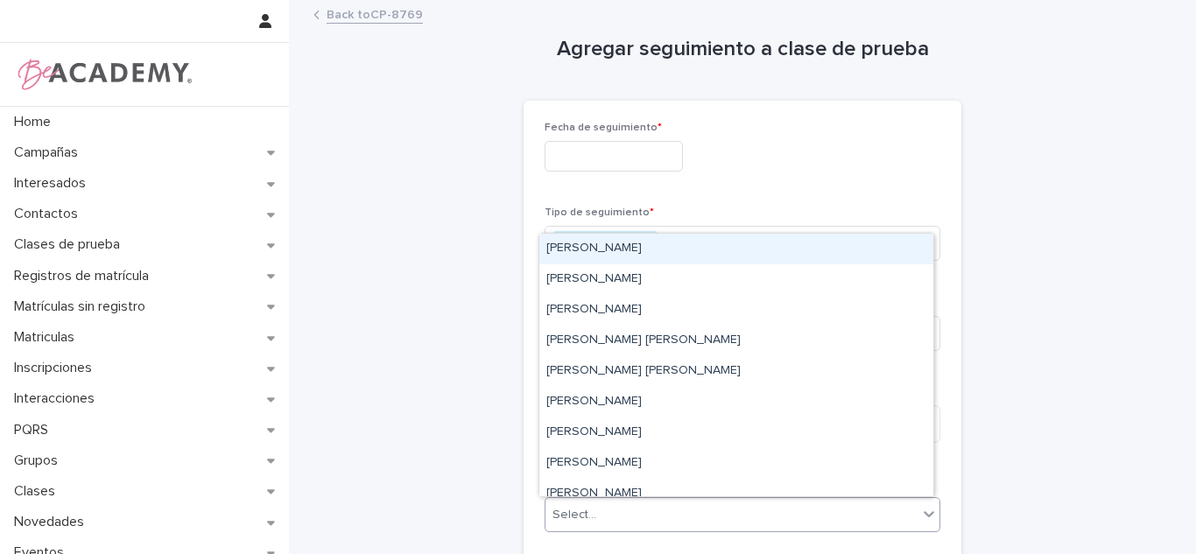
click at [607, 245] on div "[PERSON_NAME]" at bounding box center [736, 249] width 394 height 31
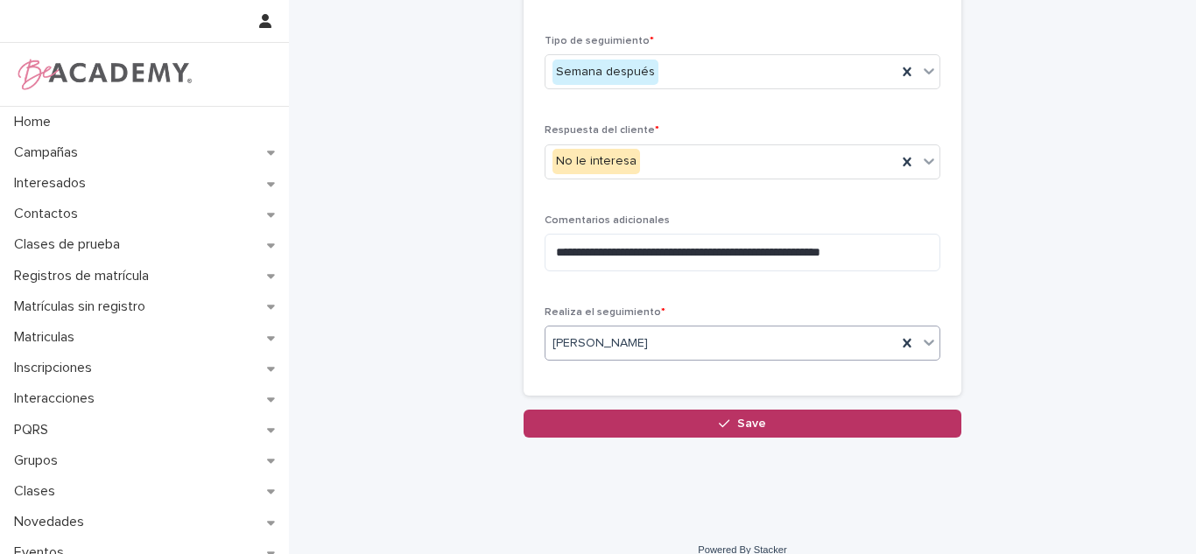
scroll to position [193, 0]
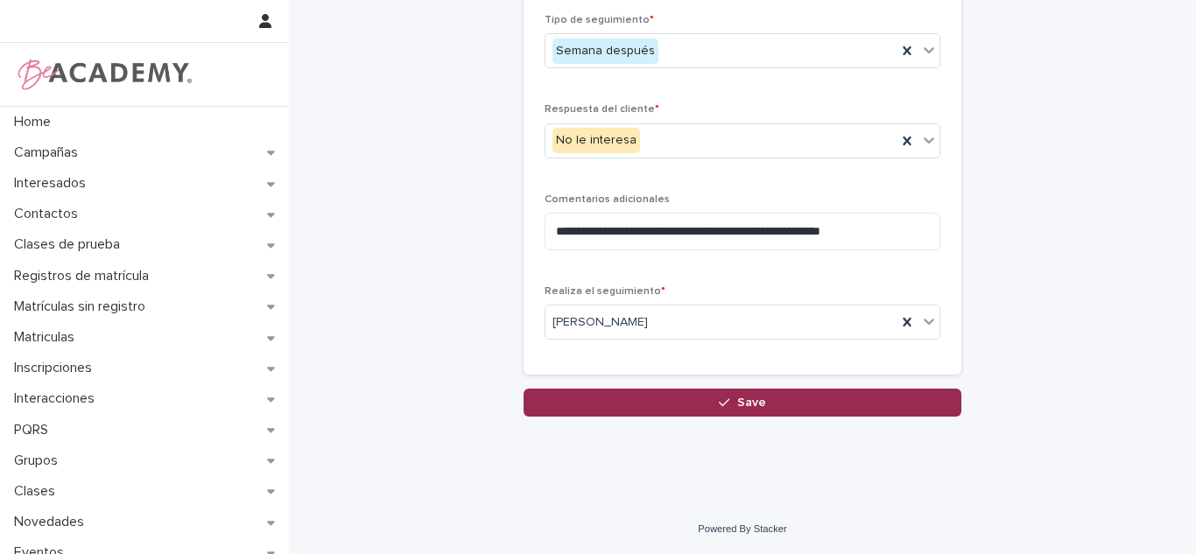
click at [723, 398] on icon "button" at bounding box center [724, 403] width 11 height 12
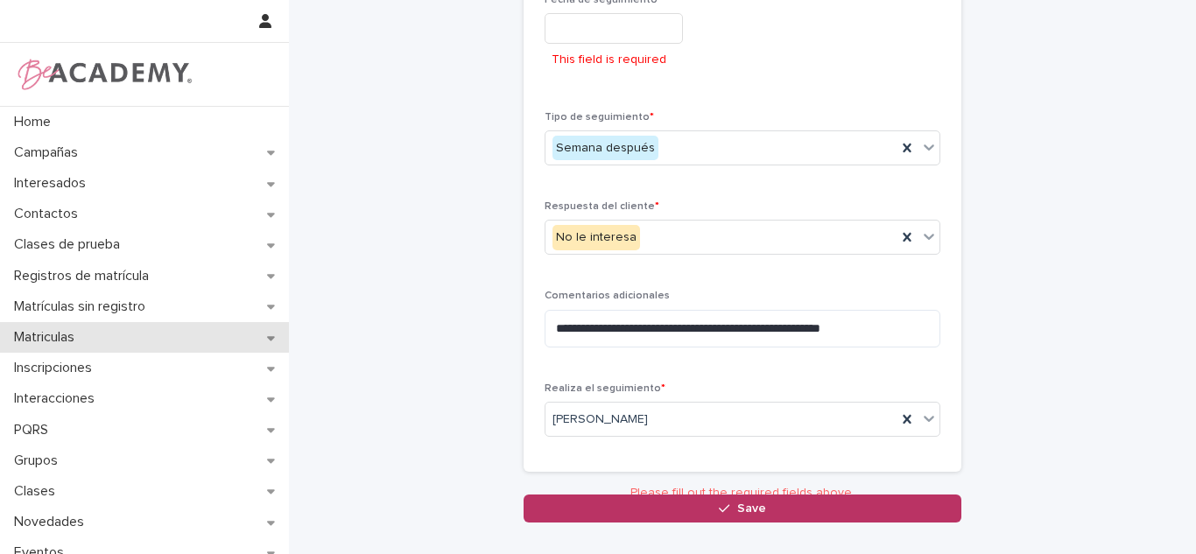
scroll to position [134, 0]
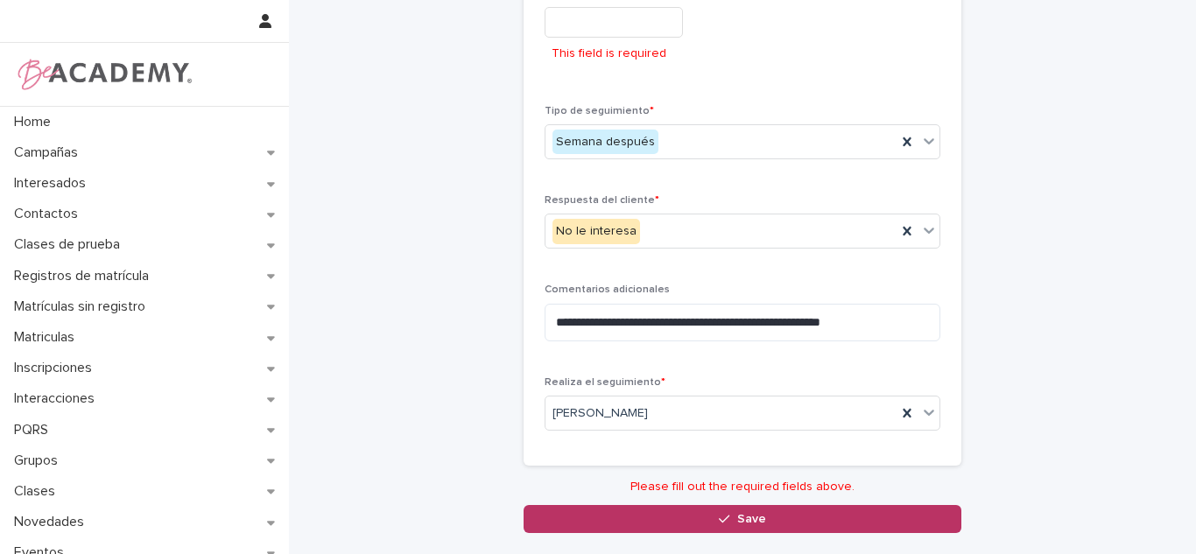
click at [612, 24] on input "text" at bounding box center [614, 22] width 138 height 31
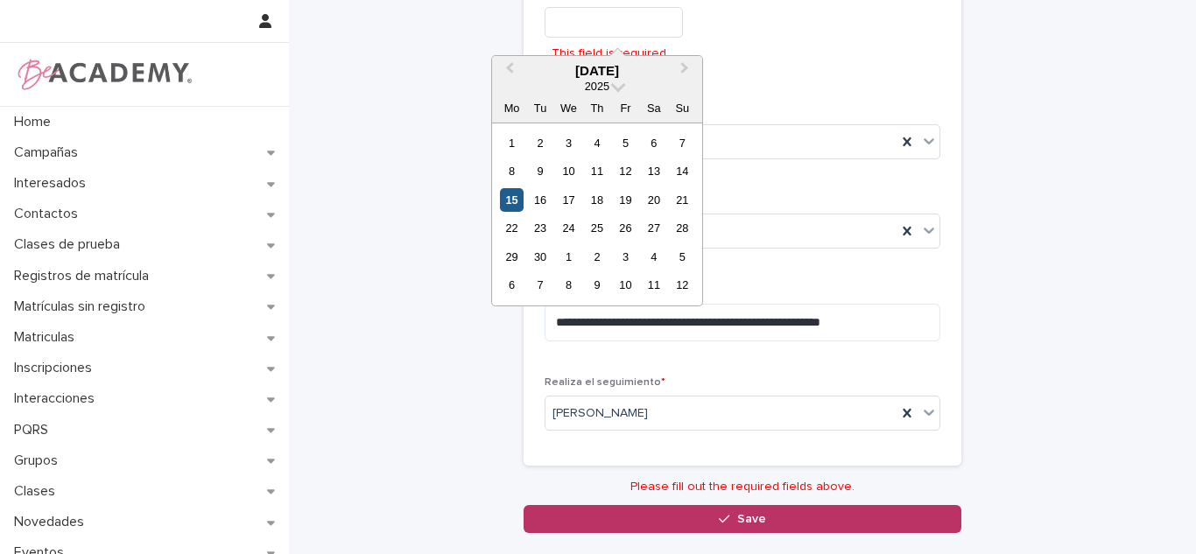
click at [517, 211] on div "15" at bounding box center [512, 200] width 24 height 24
type input "**********"
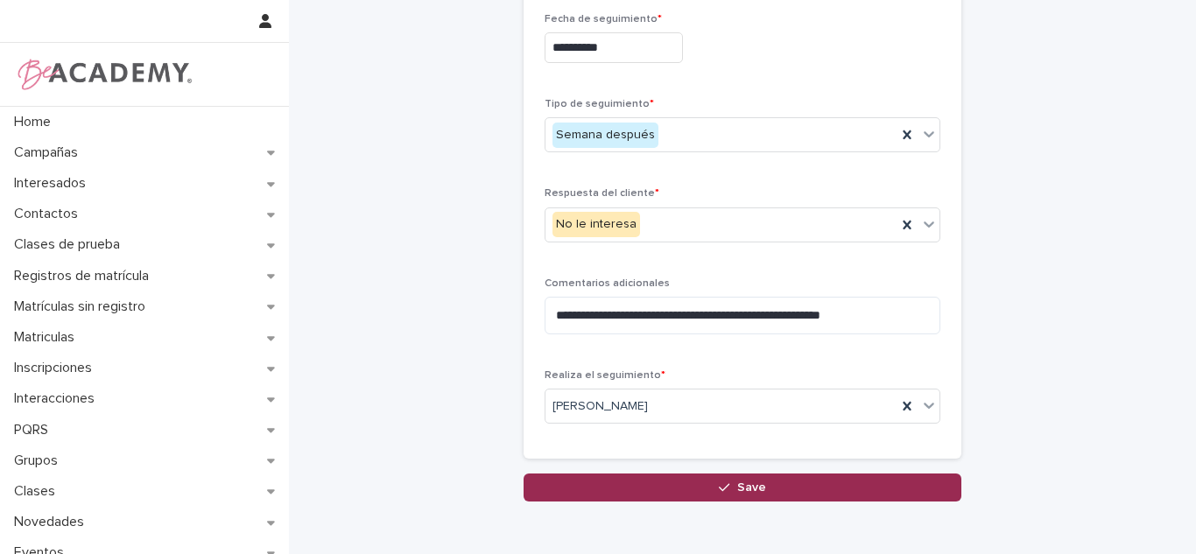
scroll to position [106, 0]
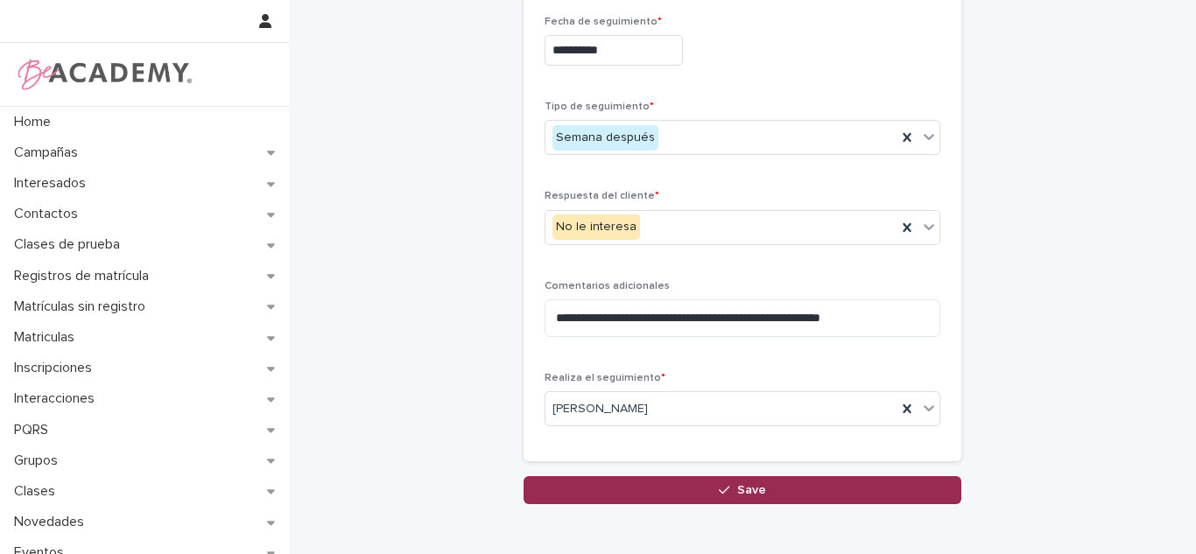
click at [666, 503] on button "Save" at bounding box center [743, 490] width 438 height 28
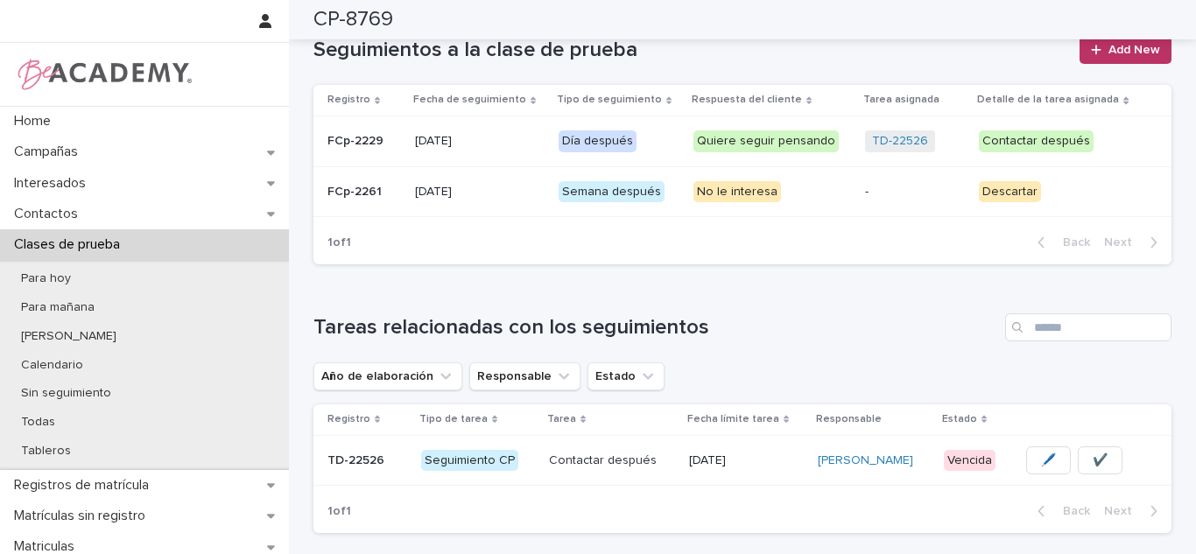
scroll to position [972, 0]
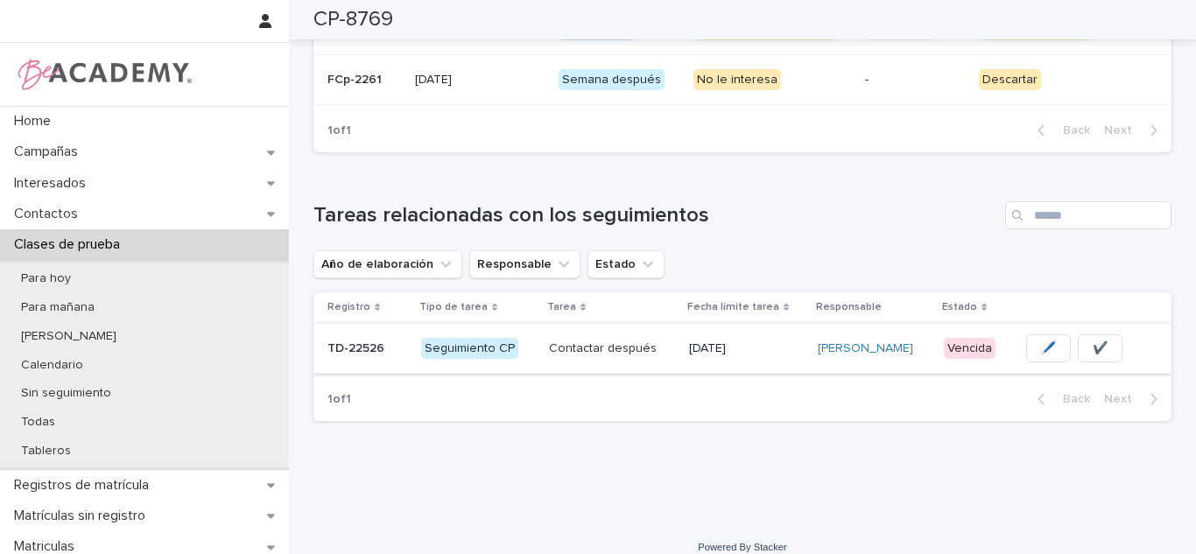
click at [1108, 334] on button "✔️" at bounding box center [1100, 348] width 45 height 28
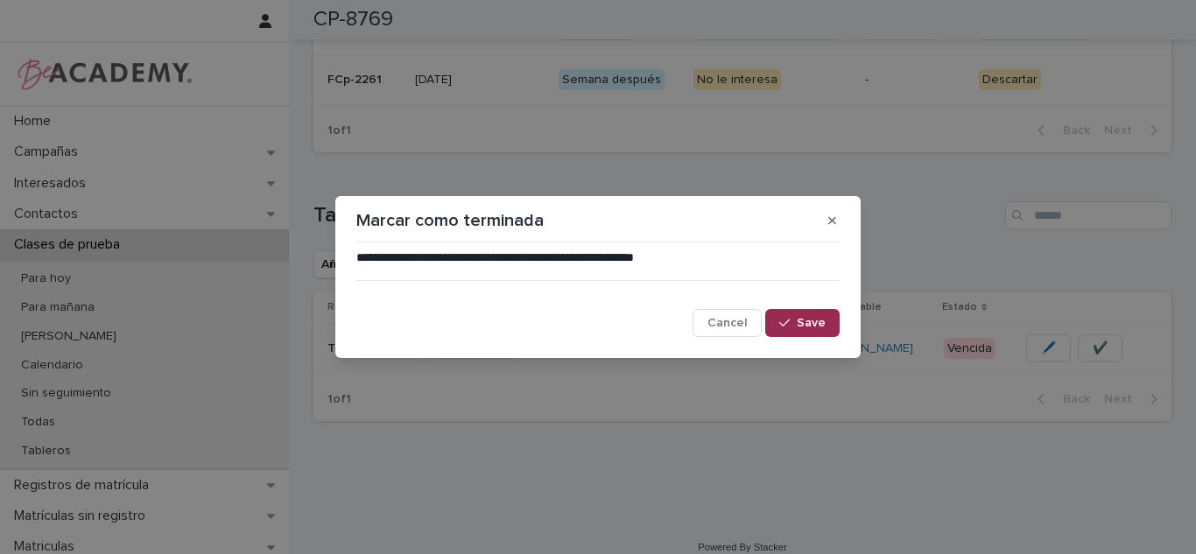
click at [806, 325] on span "Save" at bounding box center [811, 323] width 29 height 12
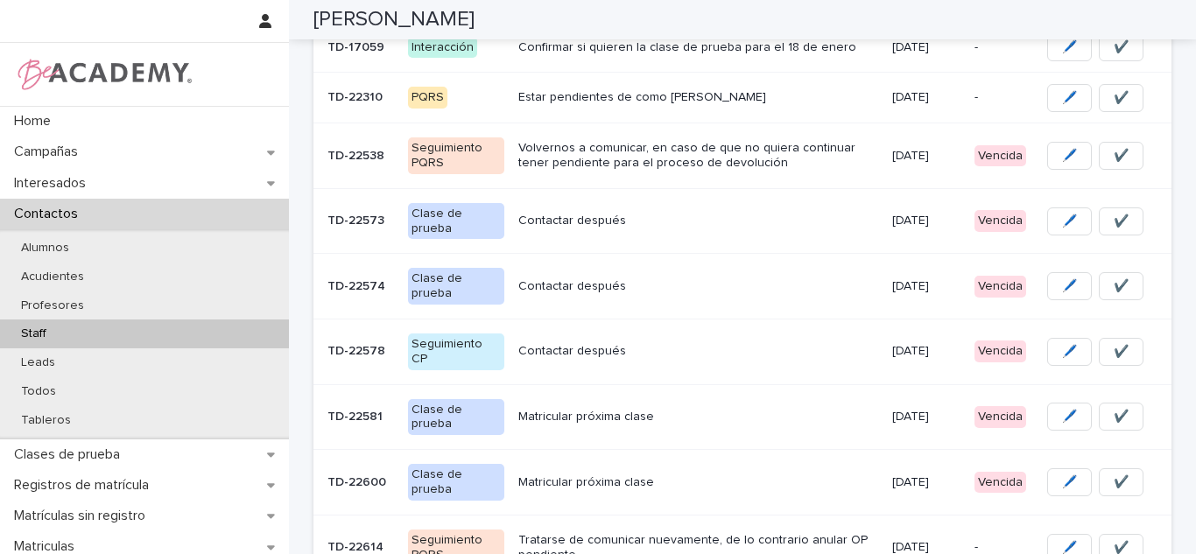
scroll to position [375, 0]
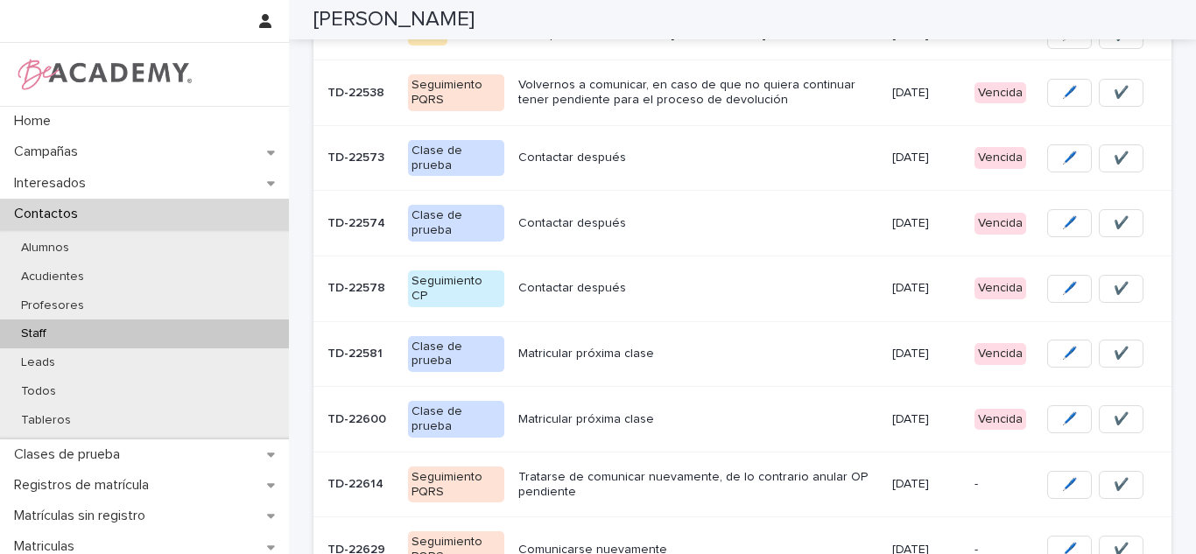
click at [817, 350] on div "Matricular próxima clase" at bounding box center [698, 354] width 360 height 29
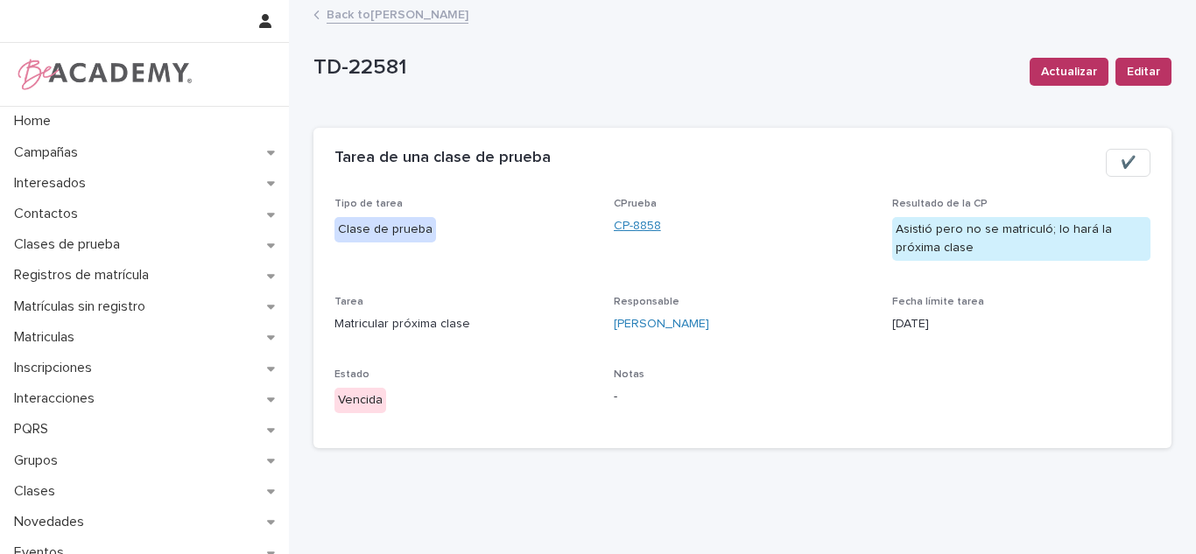
click at [634, 218] on link "CP-8858" at bounding box center [637, 226] width 47 height 18
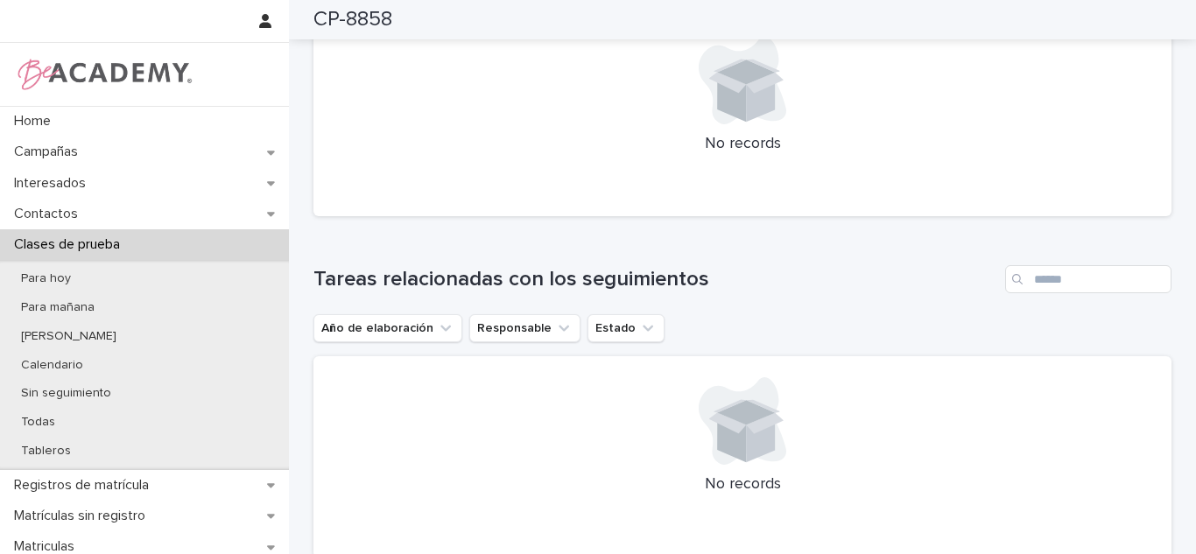
scroll to position [334, 0]
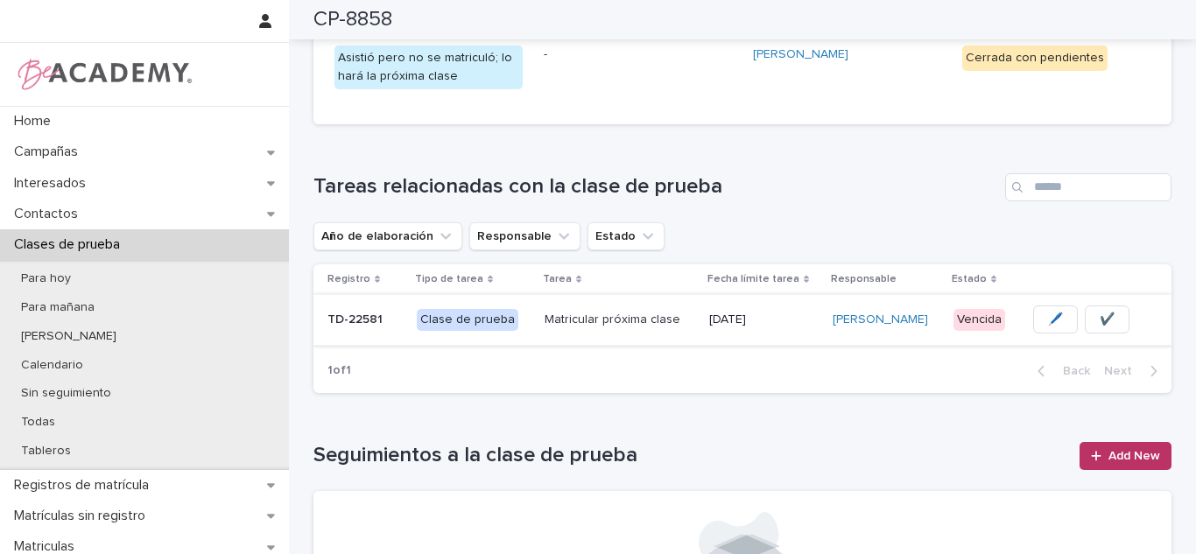
click at [1108, 321] on span "✔️" at bounding box center [1107, 320] width 15 height 18
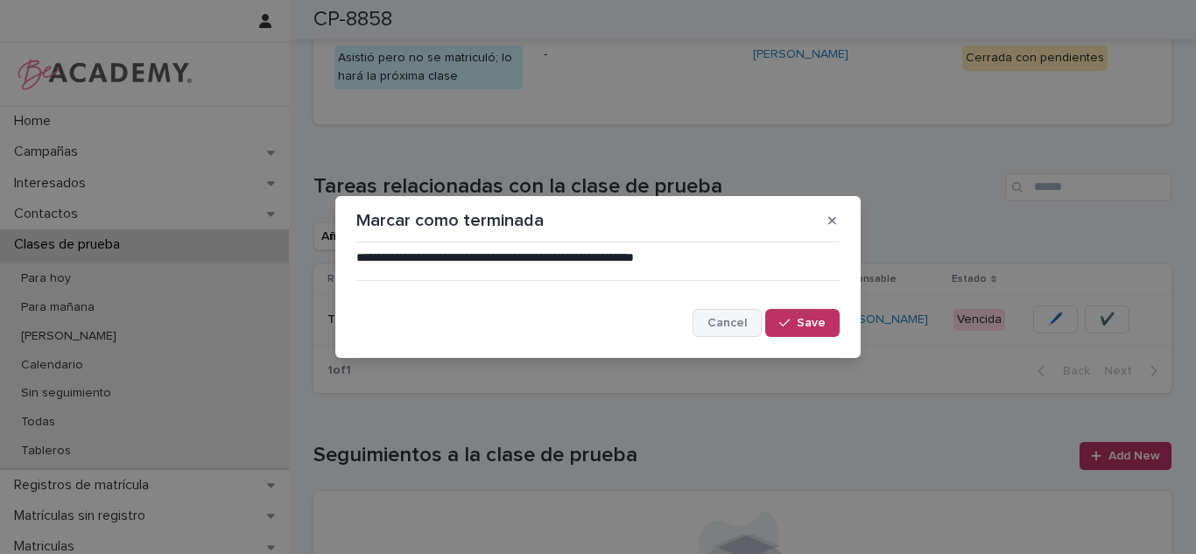
click at [762, 319] on button "Cancel" at bounding box center [727, 323] width 69 height 28
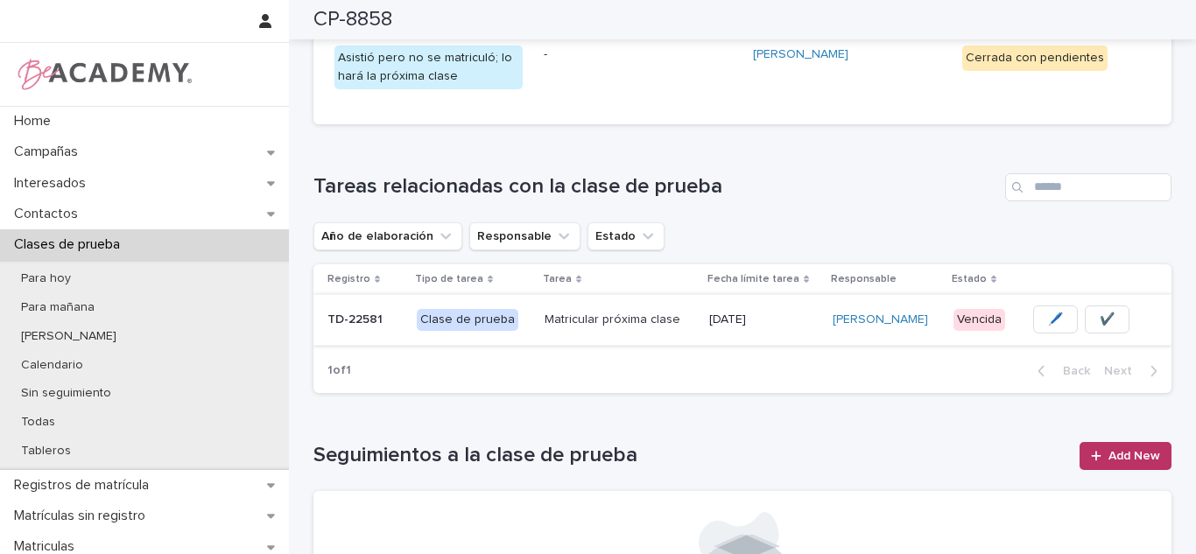
click at [1117, 318] on button "✔️" at bounding box center [1107, 320] width 45 height 28
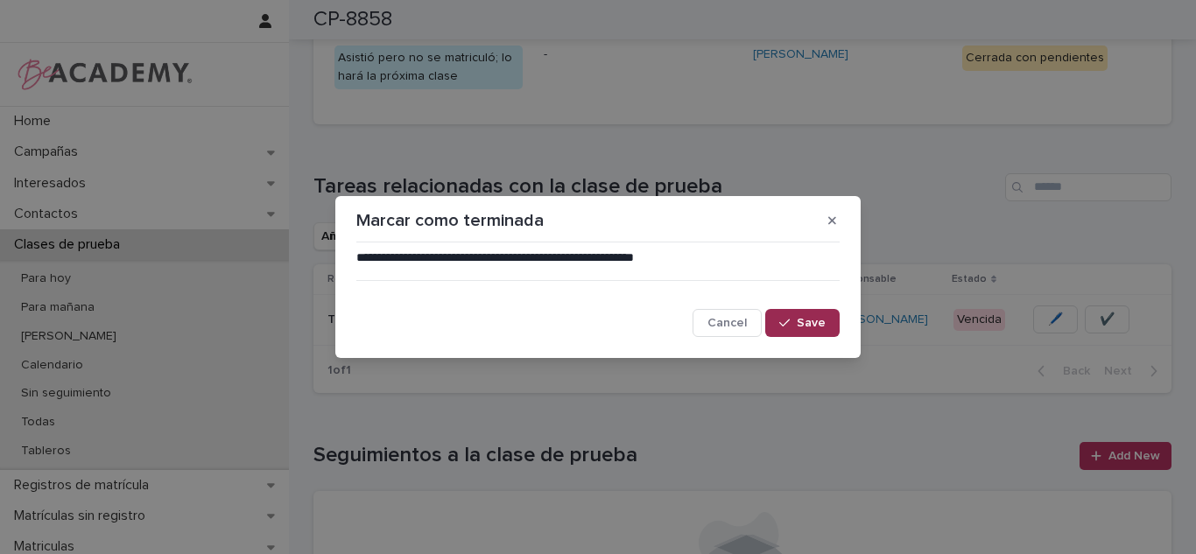
click at [820, 334] on button "Save" at bounding box center [802, 323] width 74 height 28
drag, startPoint x: 1195, startPoint y: 302, endPoint x: 1188, endPoint y: 201, distance: 100.9
click at [1188, 201] on div "**********" at bounding box center [598, 277] width 1196 height 554
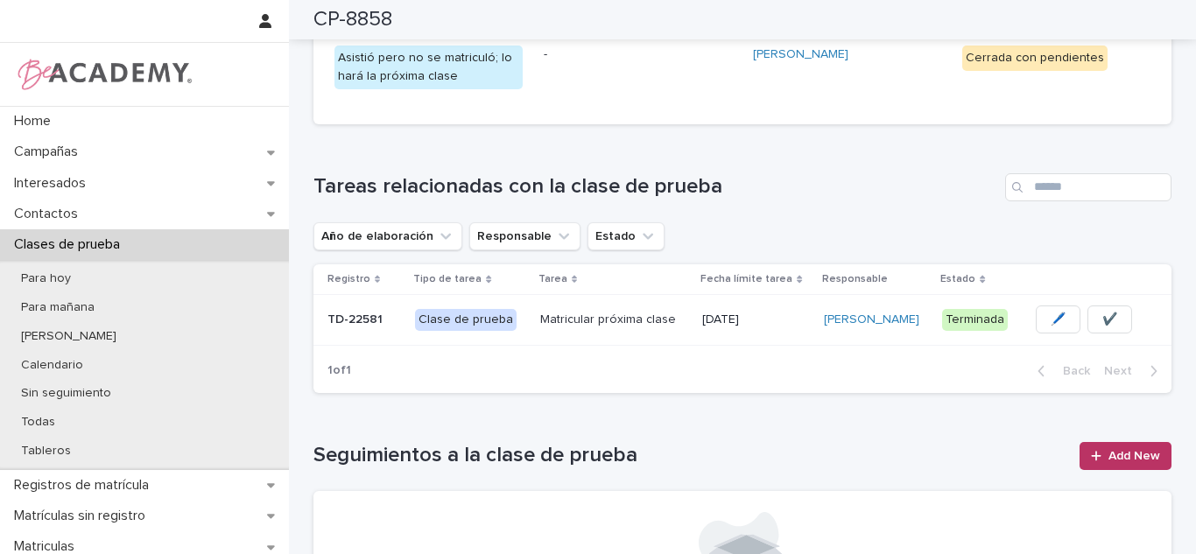
scroll to position [0, 0]
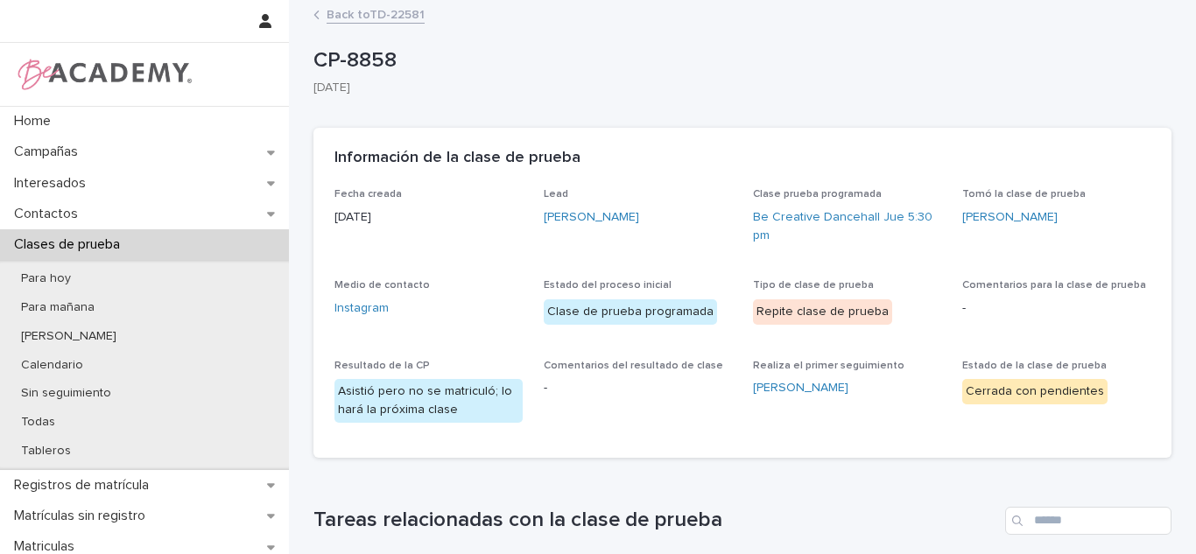
click at [410, 18] on link "Back to TD-22581" at bounding box center [376, 14] width 98 height 20
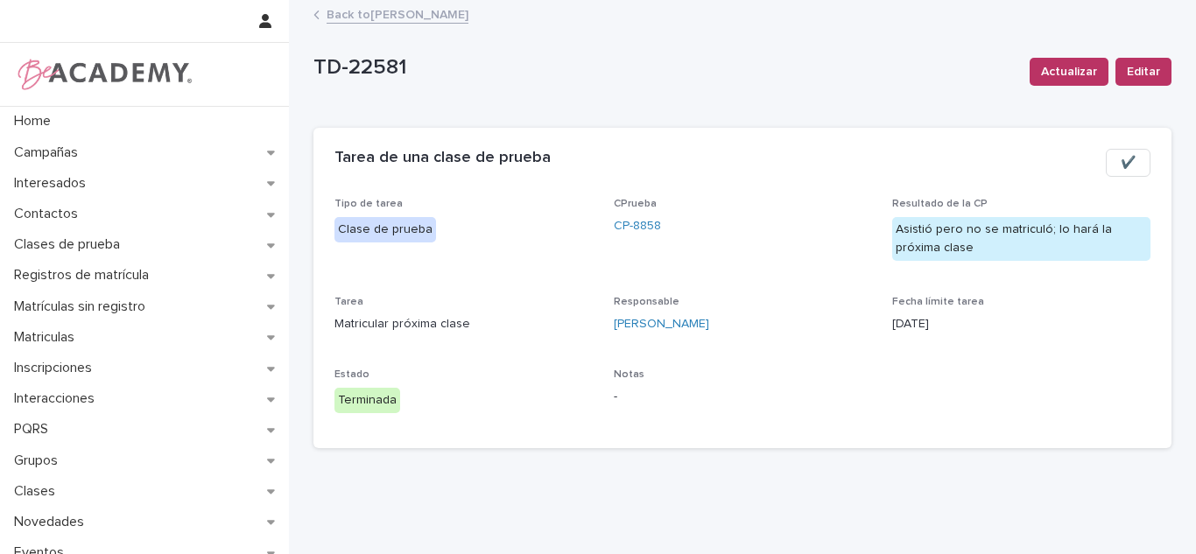
click at [416, 16] on link "Back to Carolina Castillo Cuadrado" at bounding box center [398, 14] width 142 height 20
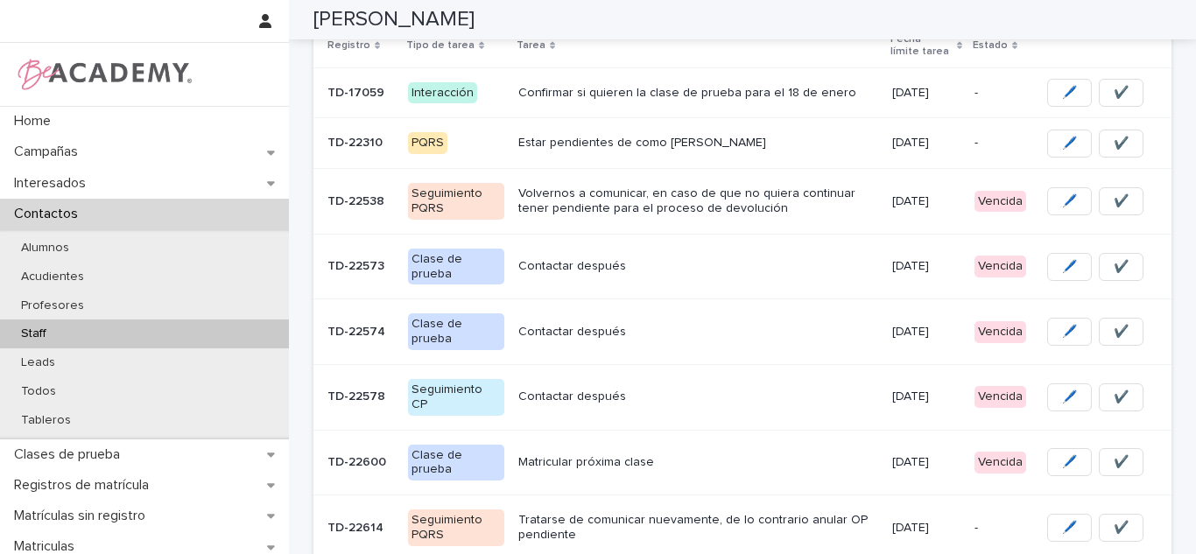
scroll to position [310, 0]
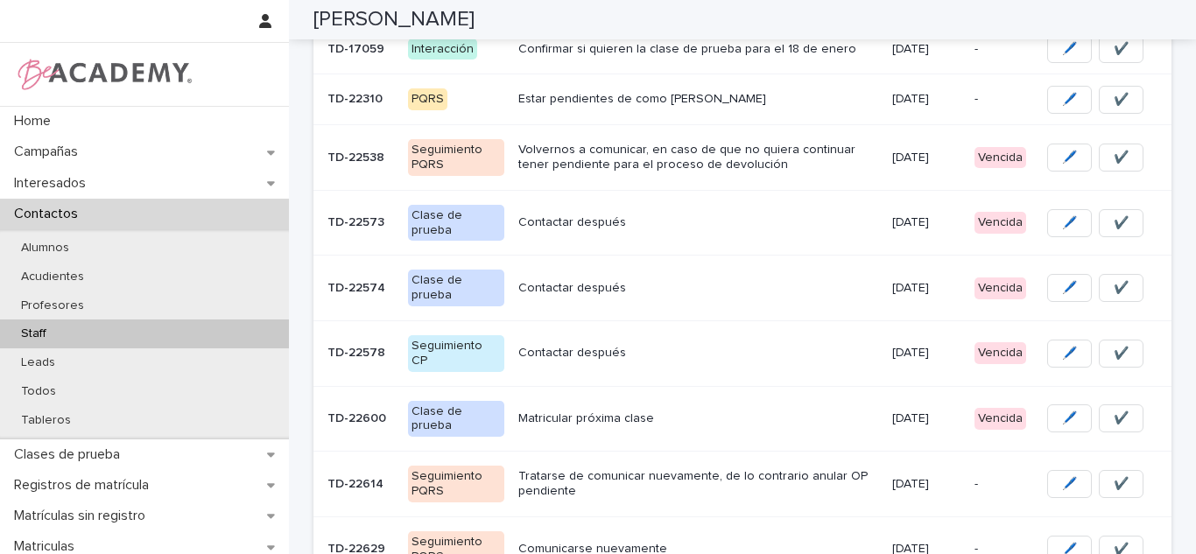
click at [946, 346] on p "[DATE]" at bounding box center [926, 353] width 68 height 15
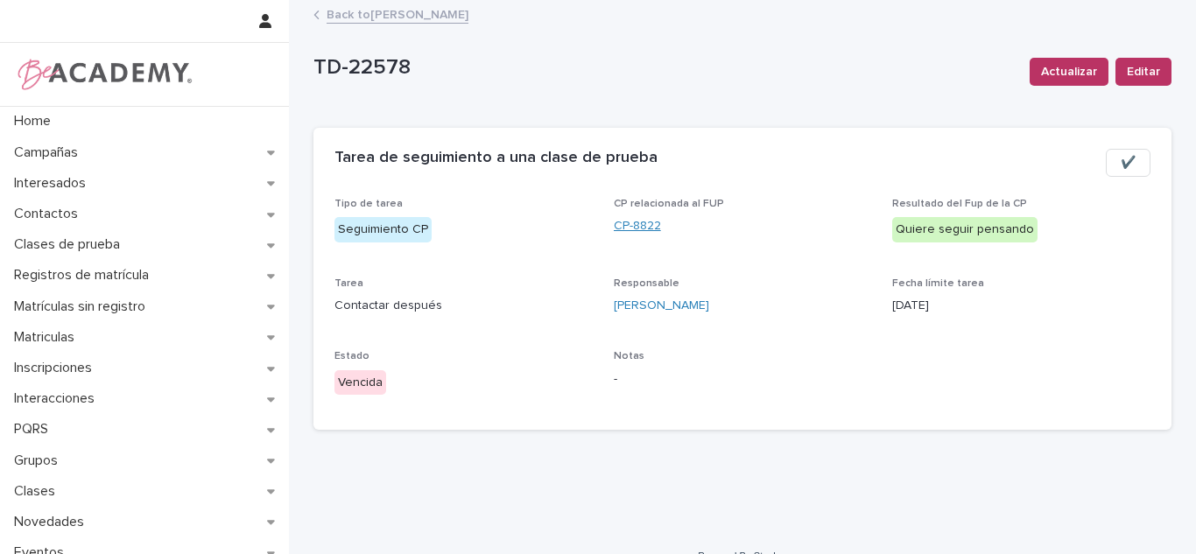
click at [614, 222] on link "CP-8822" at bounding box center [637, 226] width 47 height 18
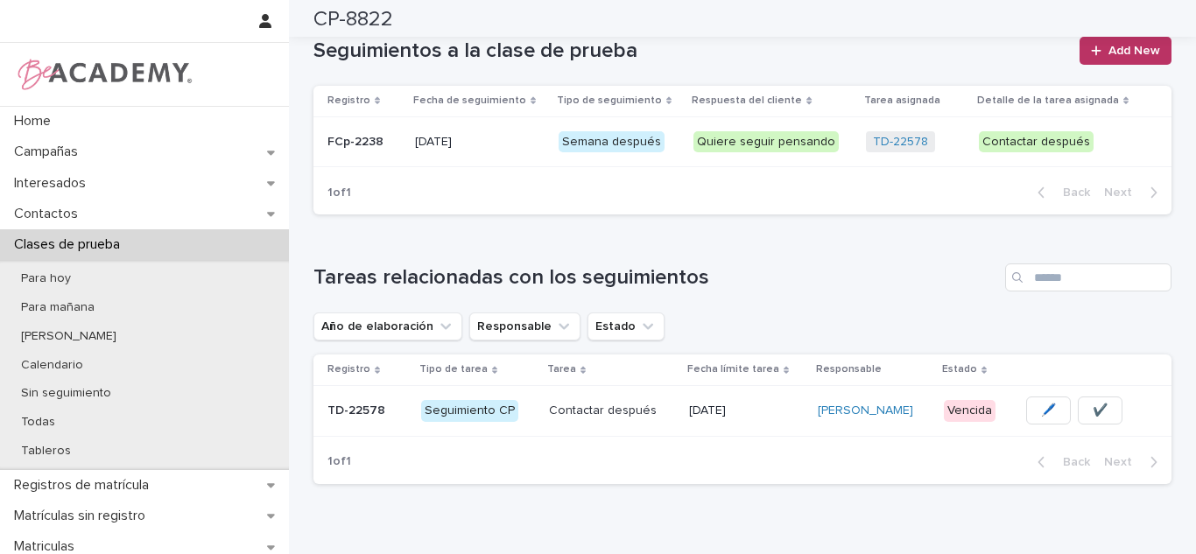
scroll to position [725, 0]
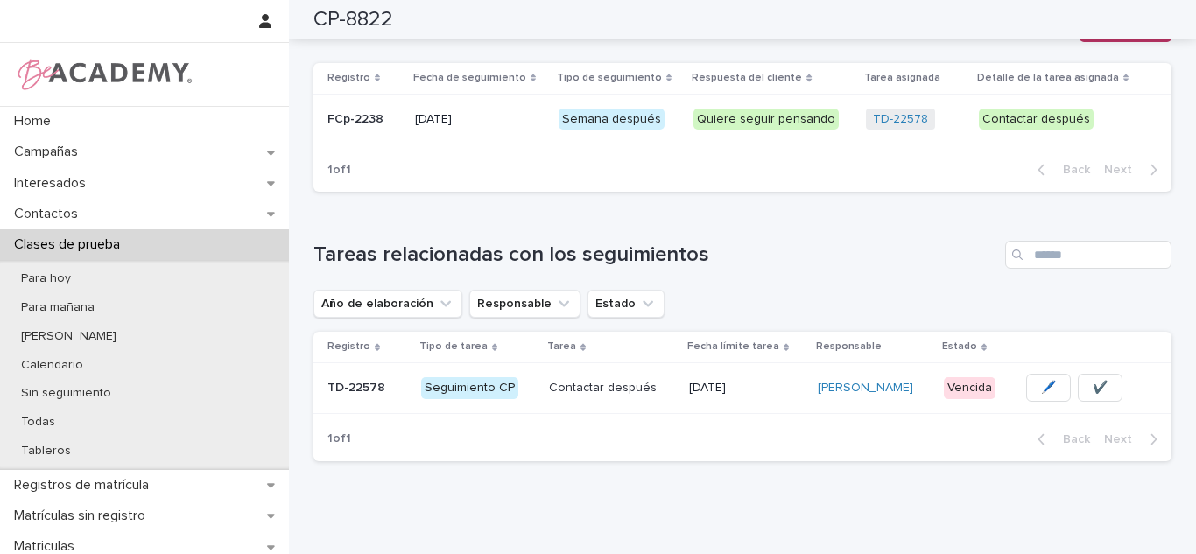
click at [1103, 372] on td "🖊️ ✔️" at bounding box center [1091, 387] width 159 height 51
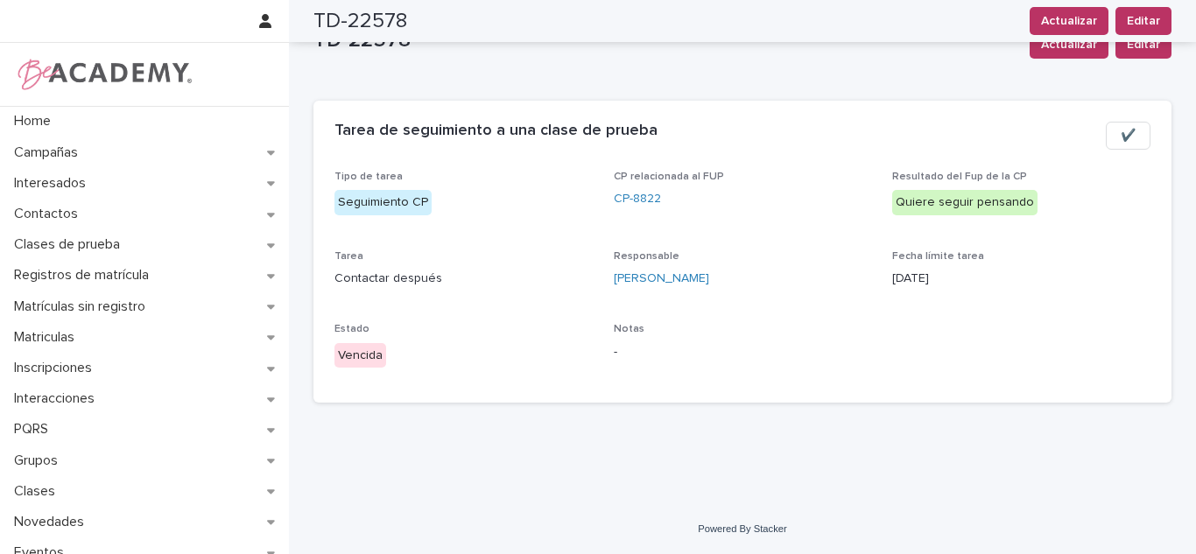
scroll to position [27, 0]
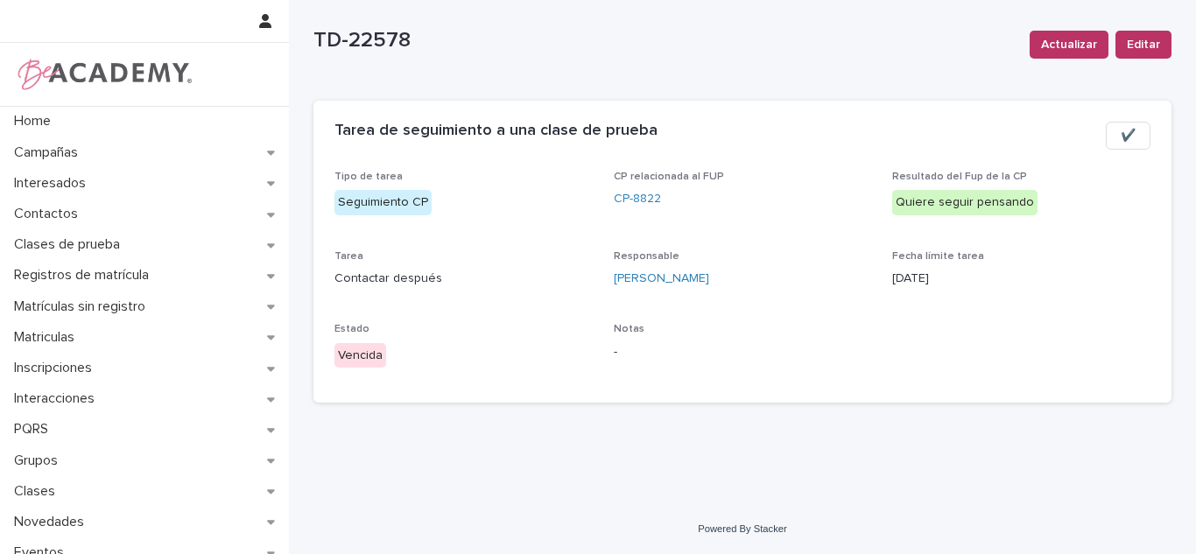
click at [1121, 134] on span "✔️" at bounding box center [1128, 136] width 15 height 18
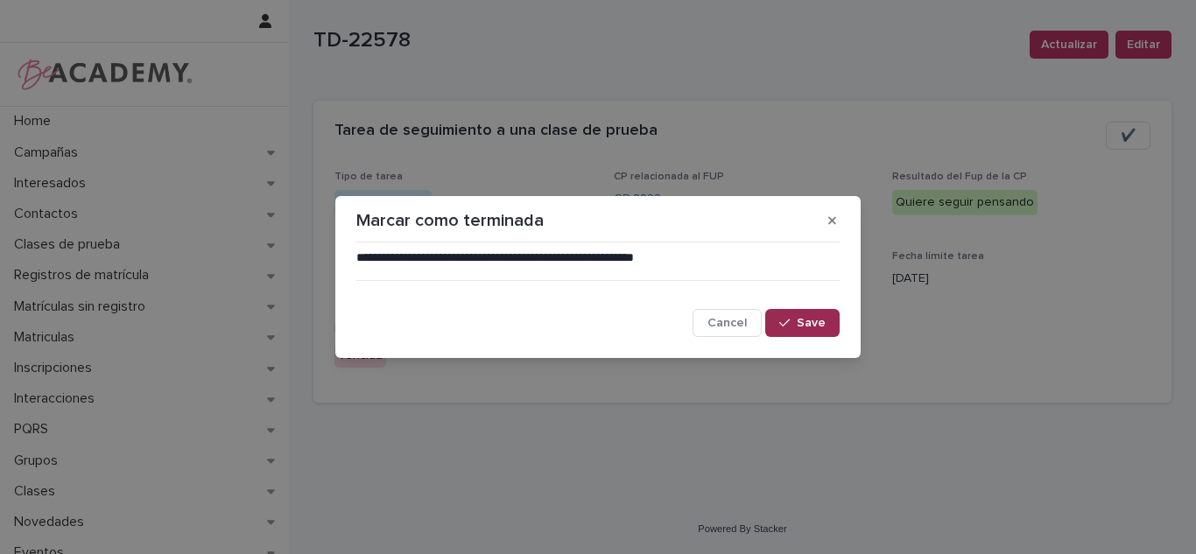
click at [792, 329] on div "button" at bounding box center [788, 323] width 18 height 12
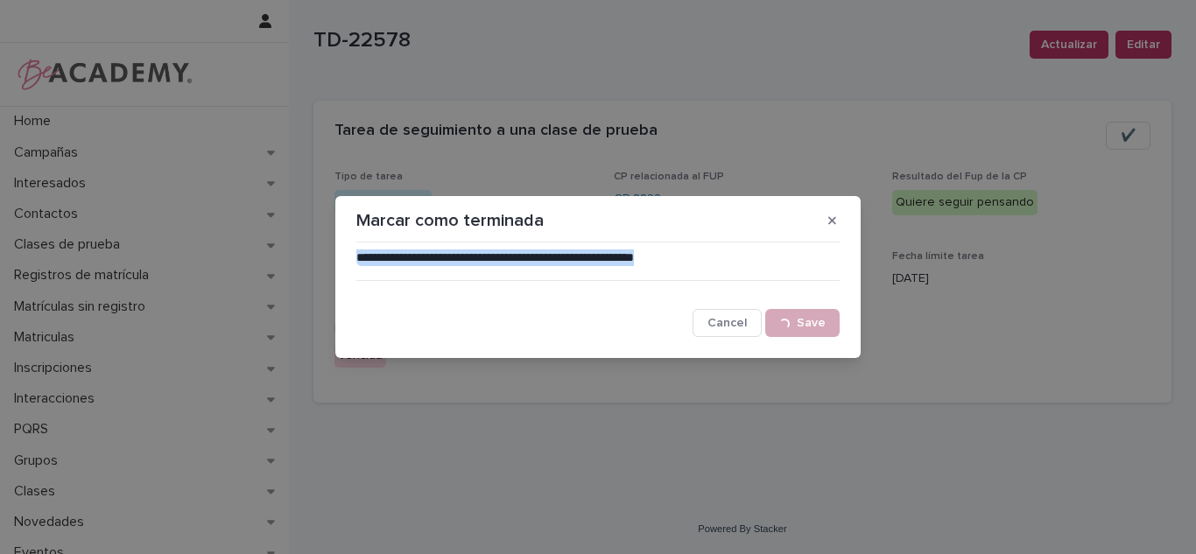
drag, startPoint x: 1195, startPoint y: 306, endPoint x: 1183, endPoint y: 92, distance: 214.0
click at [1183, 92] on div "**********" at bounding box center [598, 277] width 1196 height 554
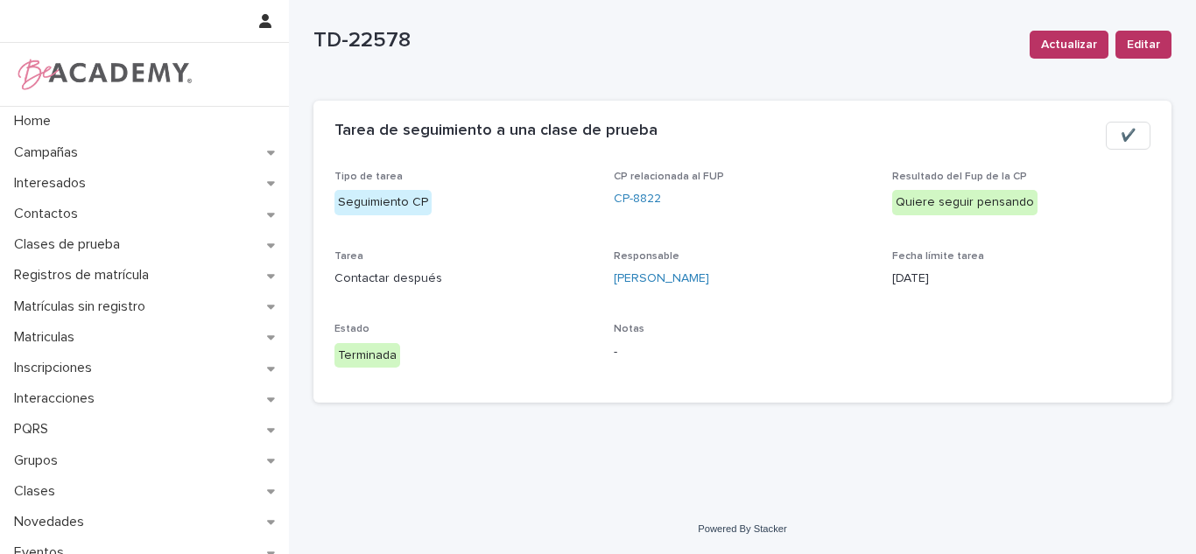
scroll to position [0, 0]
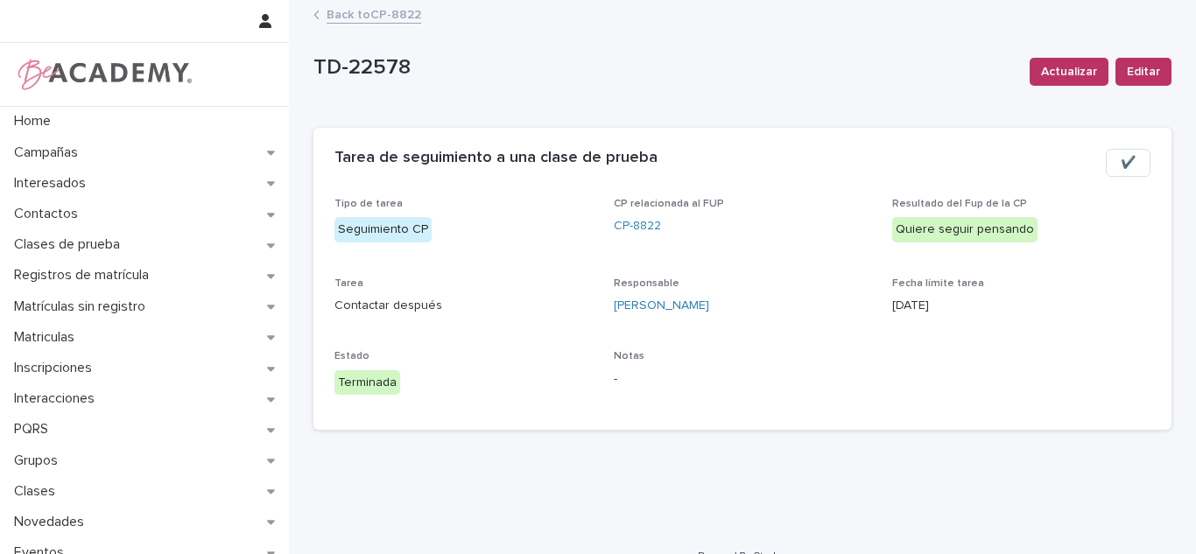
click at [361, 13] on link "Back to CP-8822" at bounding box center [374, 14] width 95 height 20
click at [391, 8] on link "Back to CP-8822" at bounding box center [374, 14] width 95 height 20
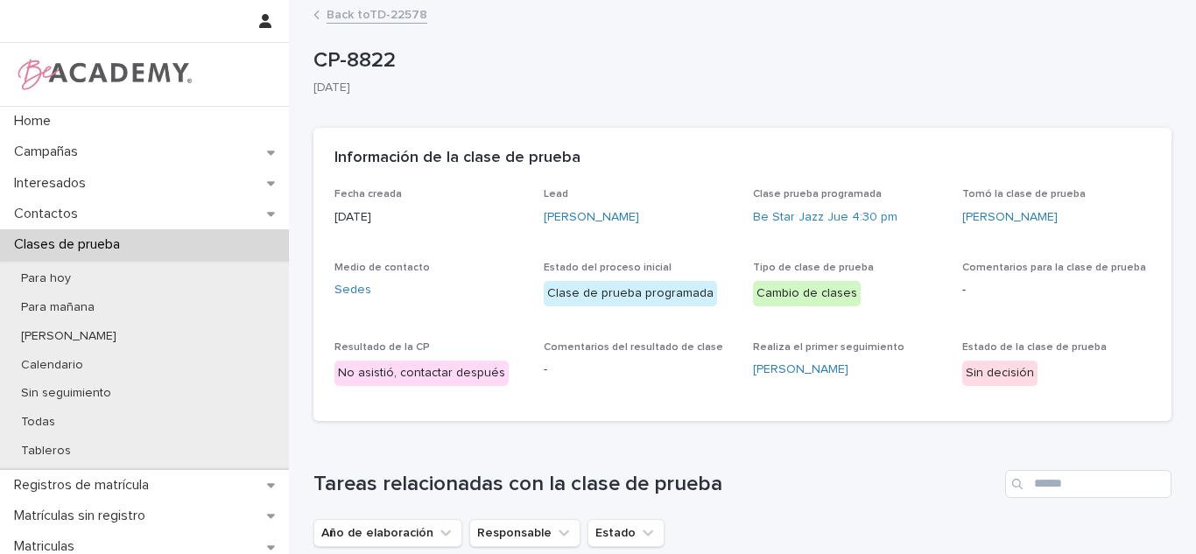
click at [398, 20] on link "Back to TD-22578" at bounding box center [377, 14] width 101 height 20
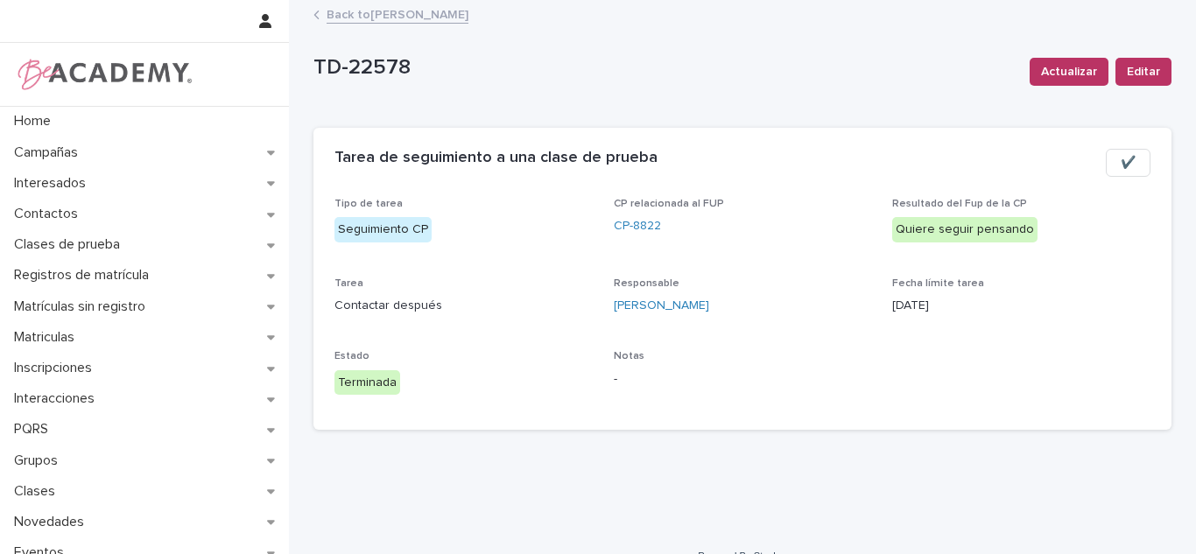
click at [379, 14] on link "Back to Carolina Castillo Cuadrado" at bounding box center [398, 14] width 142 height 20
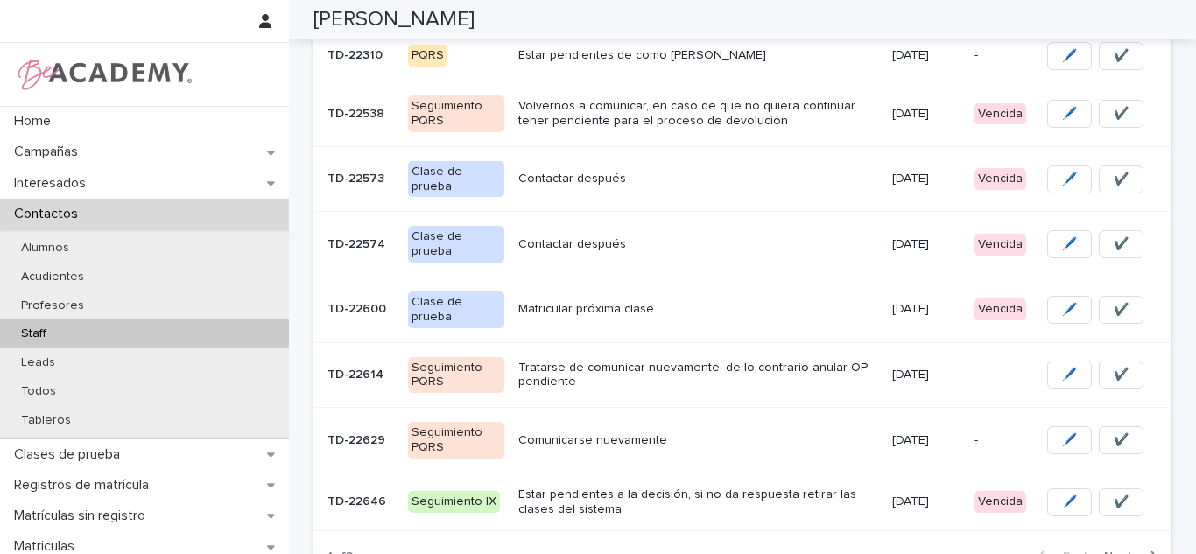
scroll to position [379, 0]
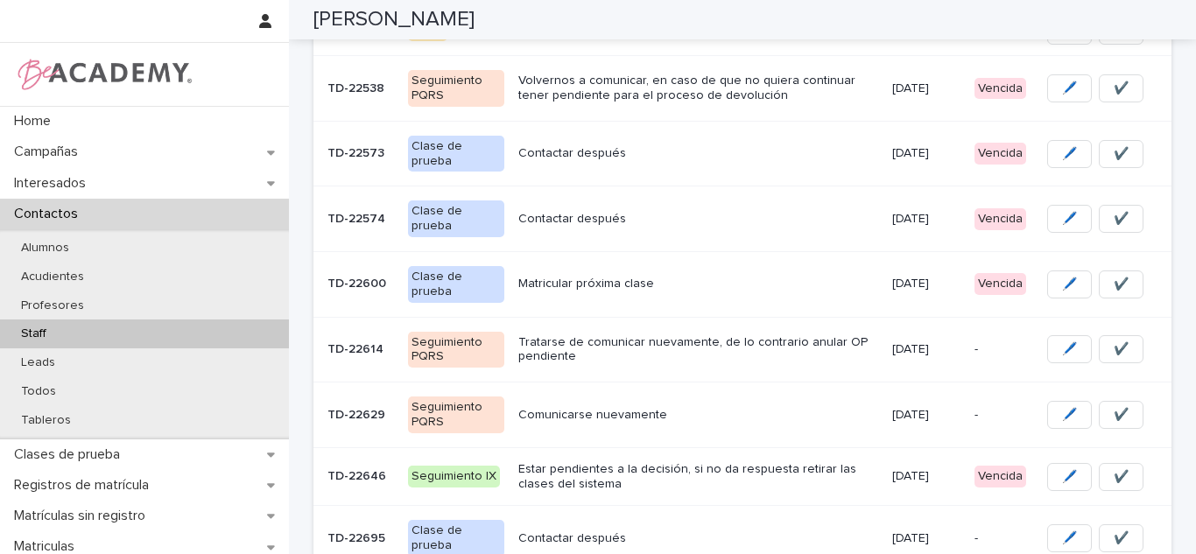
click at [927, 152] on p "[DATE]" at bounding box center [926, 153] width 68 height 15
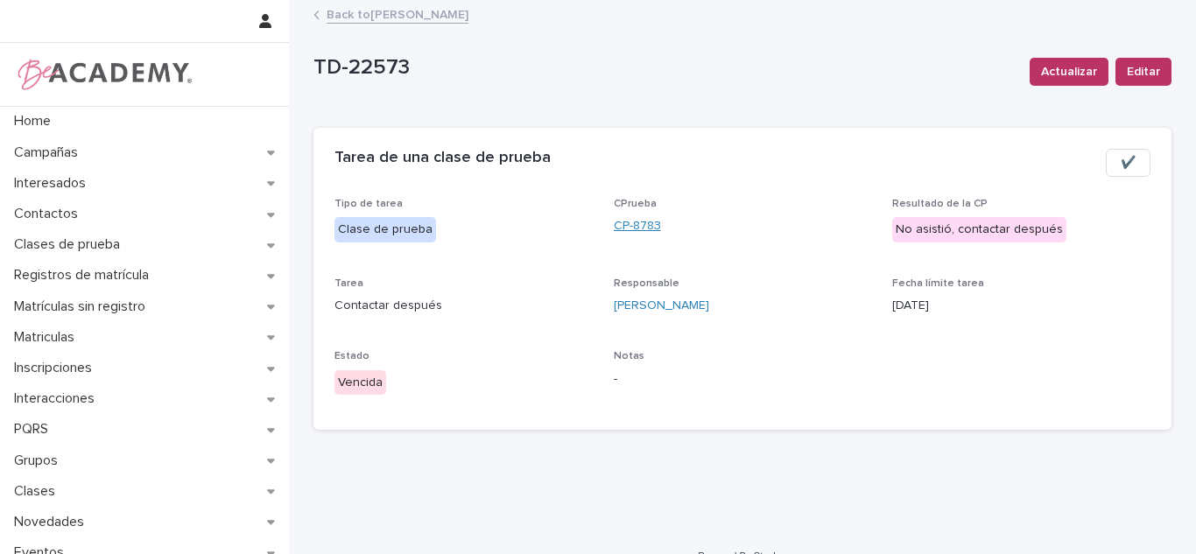
click at [633, 228] on link "CP-8783" at bounding box center [637, 226] width 47 height 18
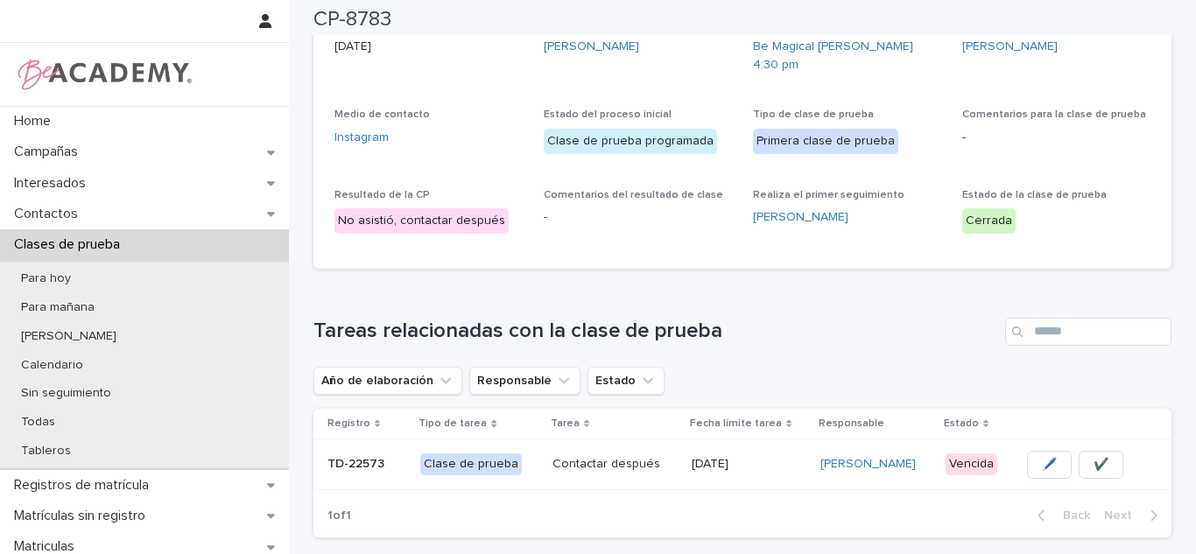
scroll to position [30, 0]
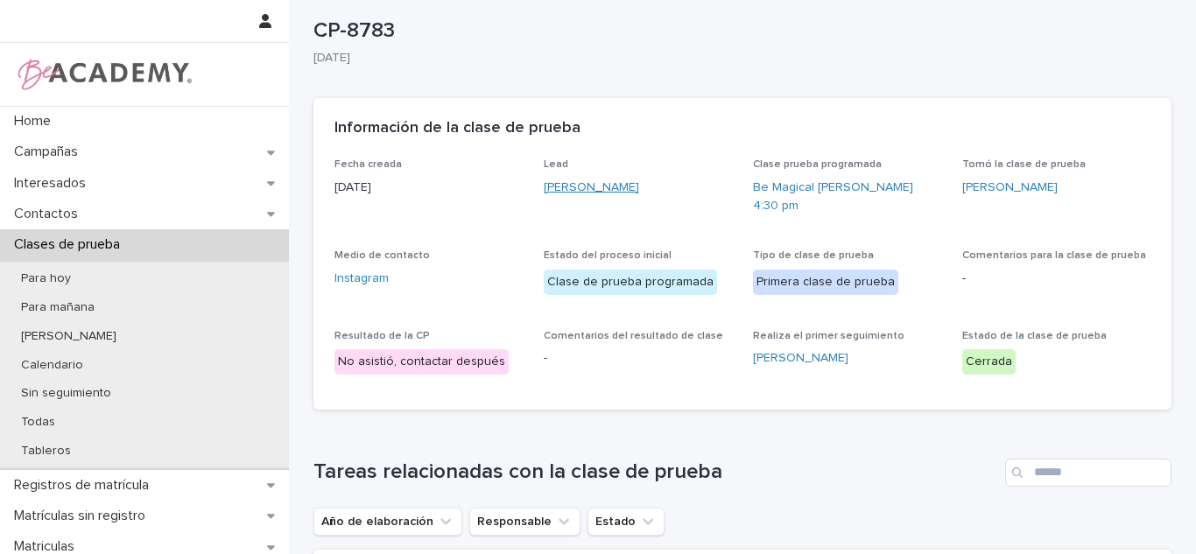
click at [600, 186] on link "Alicia Salcedo Torres" at bounding box center [591, 188] width 95 height 18
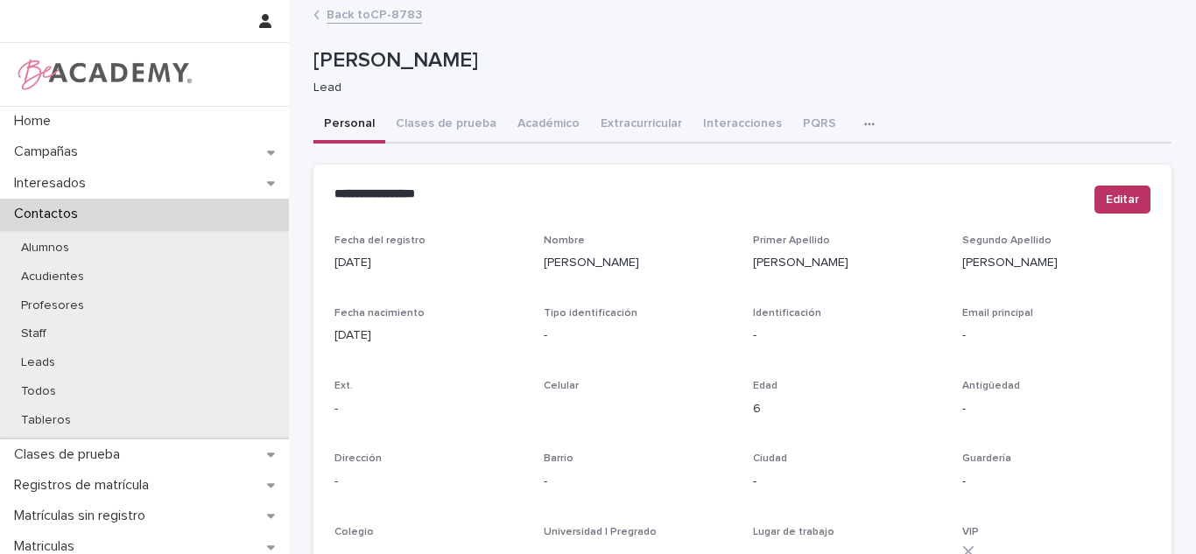
click at [385, 4] on link "Back to CP-8783" at bounding box center [374, 14] width 95 height 20
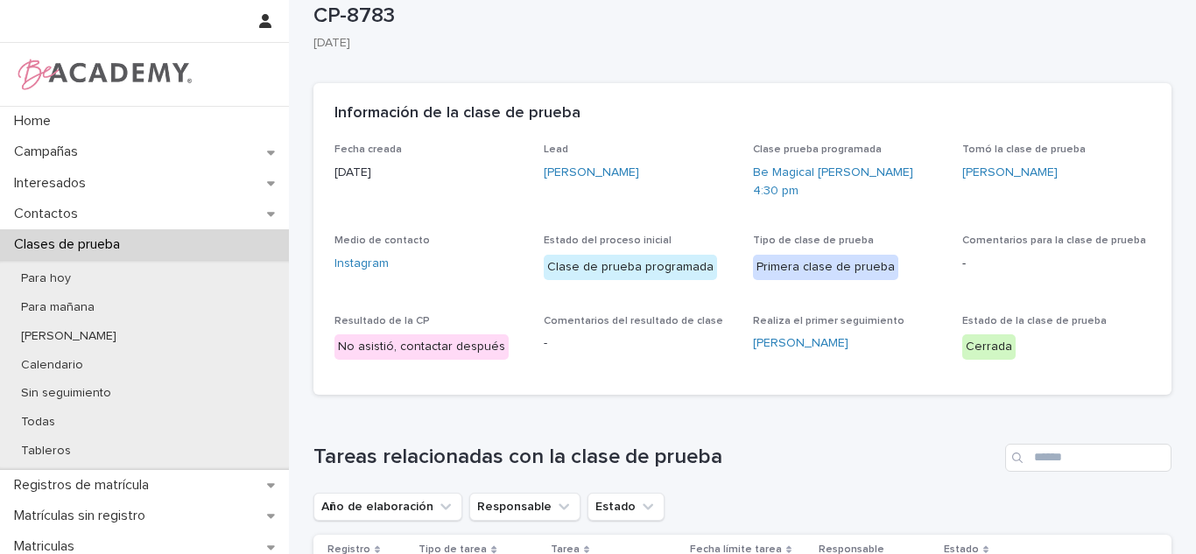
scroll to position [39, 0]
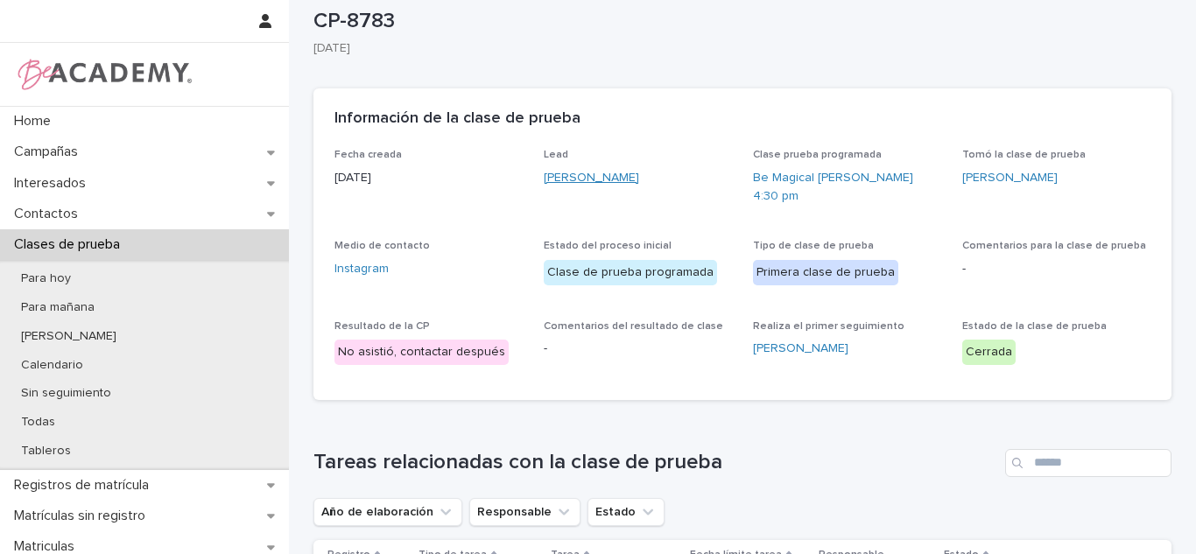
click at [586, 177] on link "Alicia Salcedo Torres" at bounding box center [591, 178] width 95 height 18
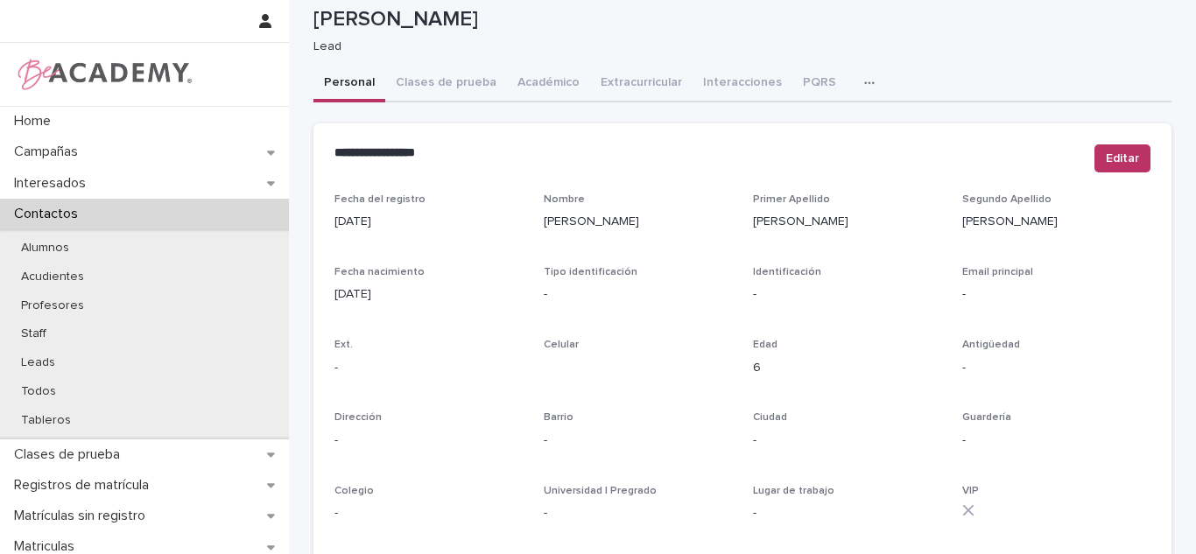
scroll to position [659, 0]
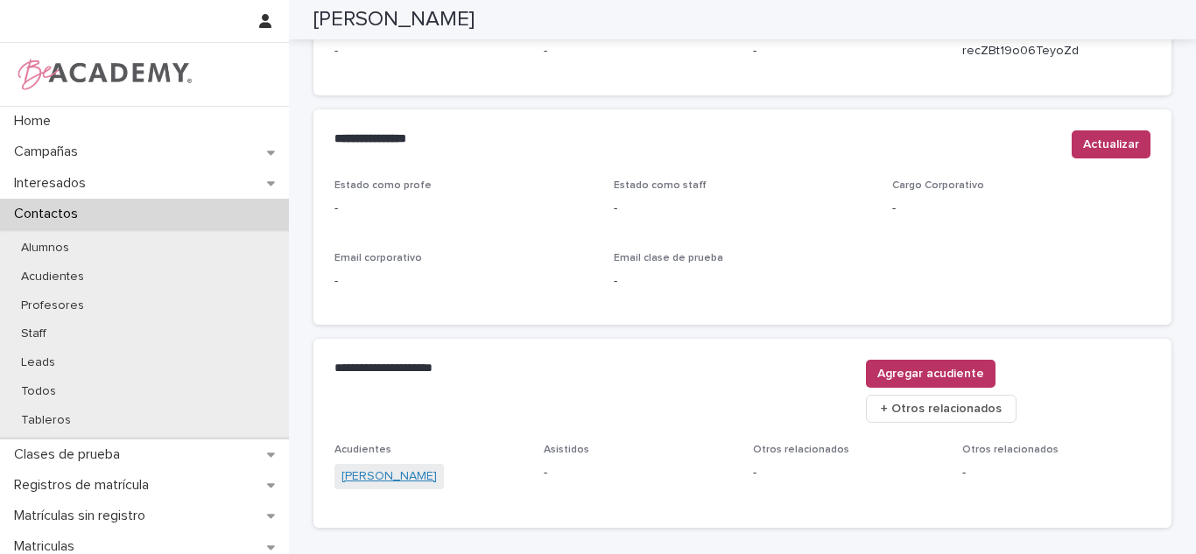
click at [371, 468] on link "Diana Torres Higuita" at bounding box center [388, 477] width 95 height 18
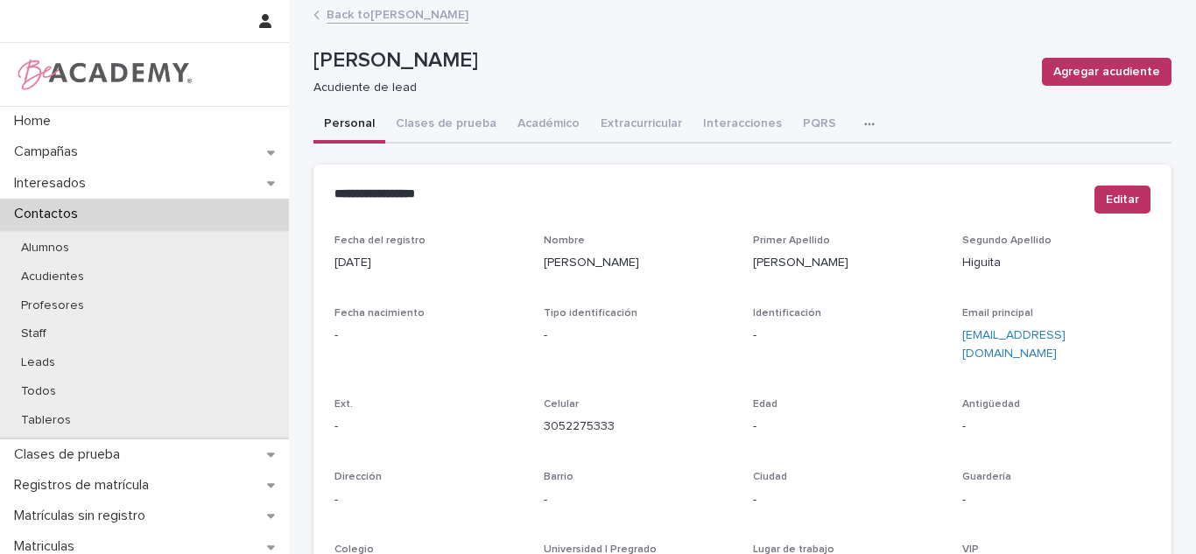
click at [413, 15] on link "Back to Alicia Salcedo Torres" at bounding box center [398, 14] width 142 height 20
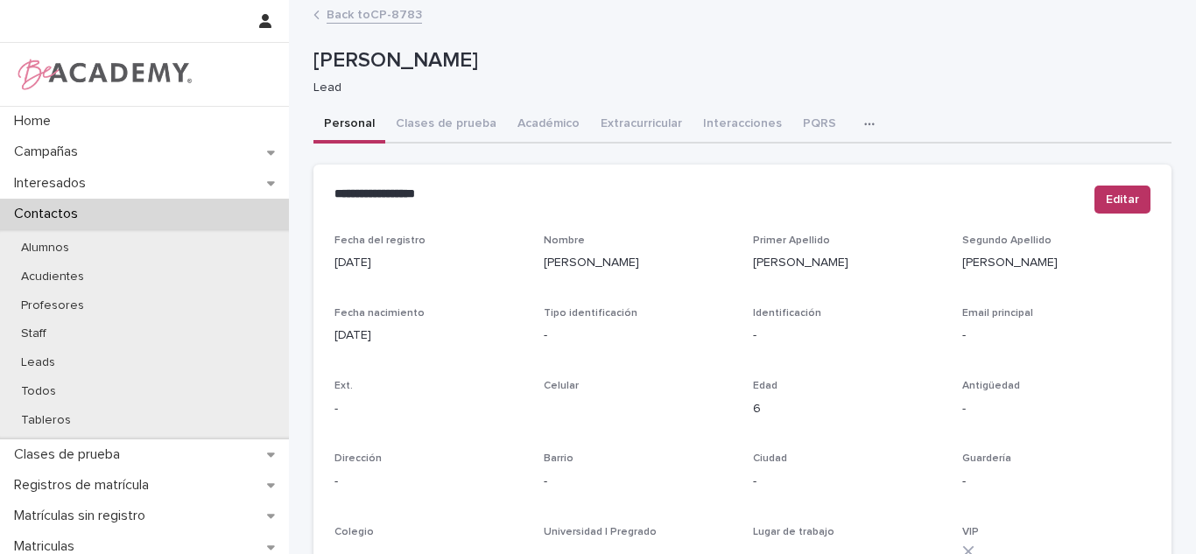
click at [411, 22] on link "Back to CP-8783" at bounding box center [374, 14] width 95 height 20
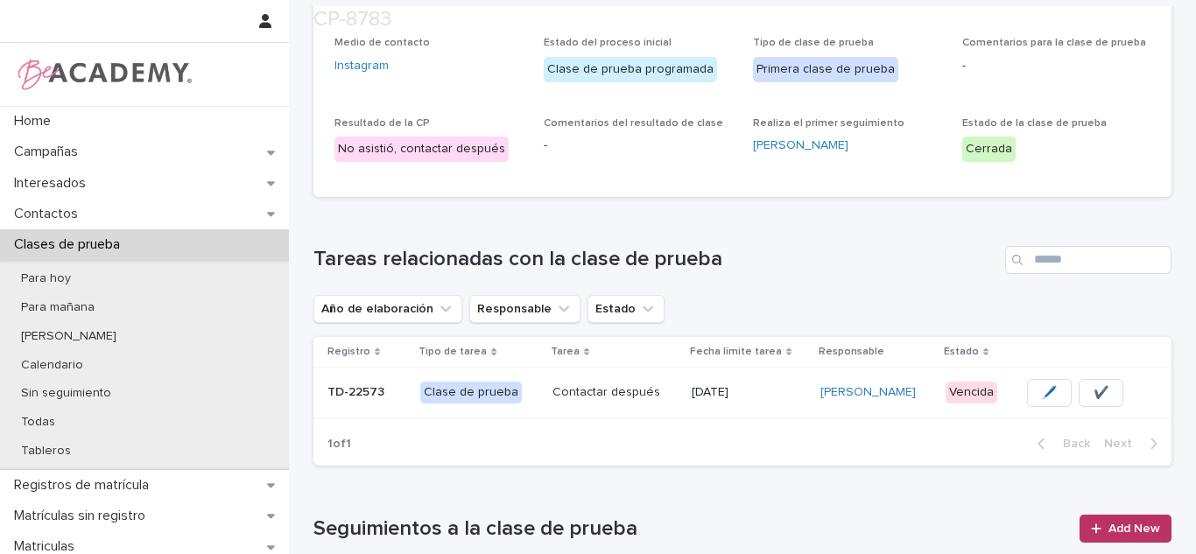
scroll to position [320, 0]
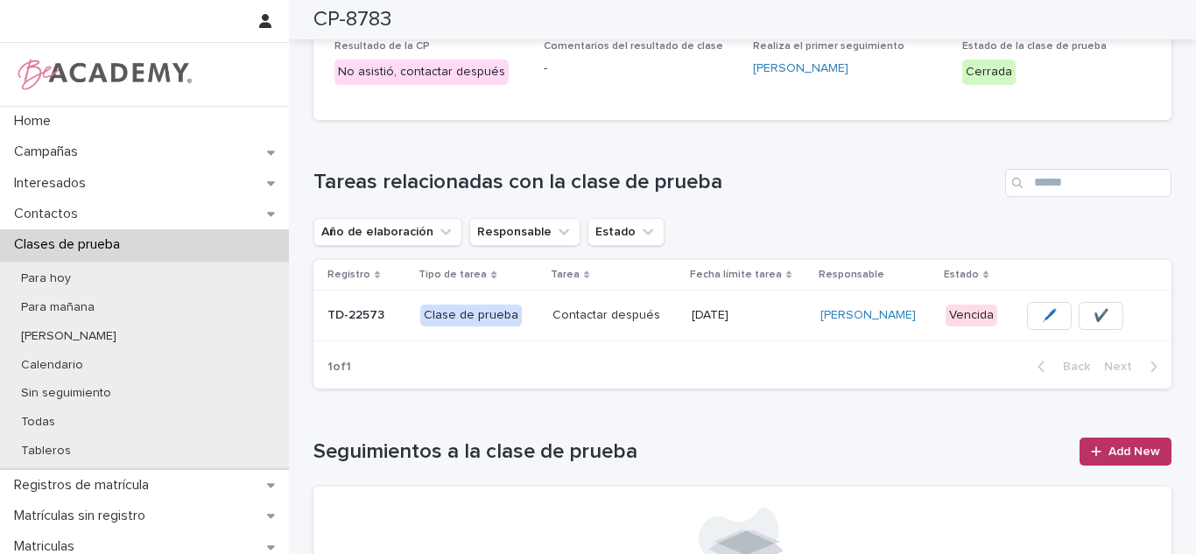
click at [788, 170] on h1 "Tareas relacionadas con la clase de prueba" at bounding box center [655, 182] width 685 height 25
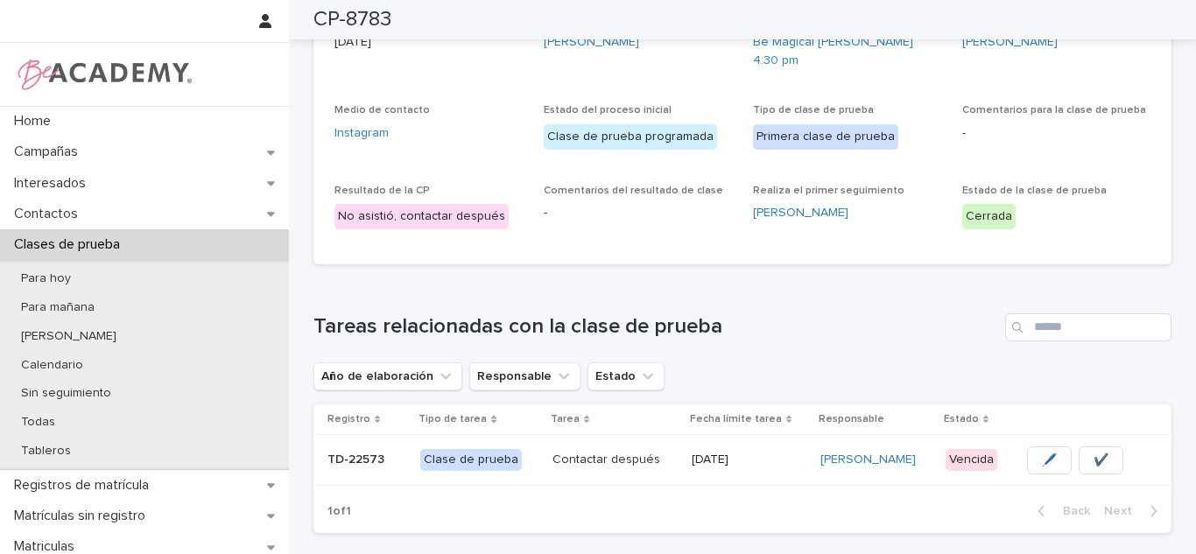
scroll to position [88, 0]
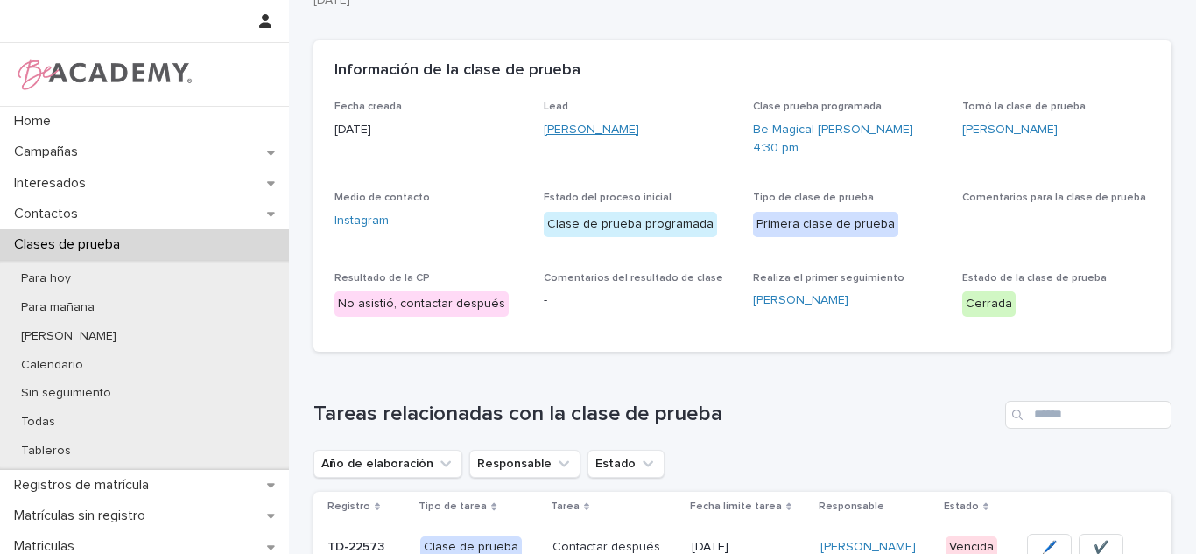
click at [612, 137] on link "Alicia Salcedo Torres" at bounding box center [591, 130] width 95 height 18
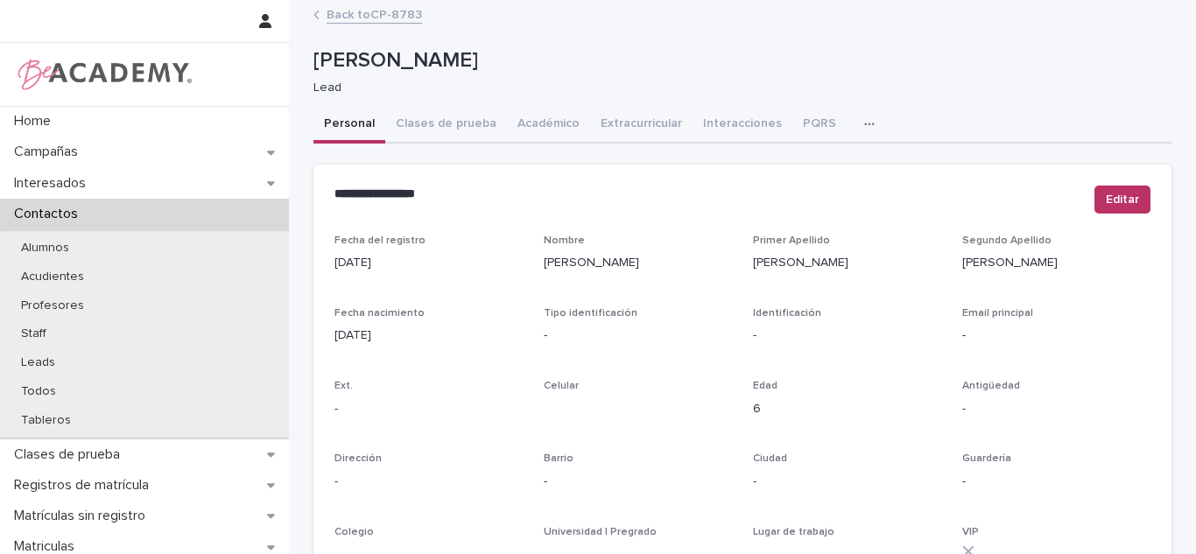
click at [391, 12] on link "Back to CP-8783" at bounding box center [374, 14] width 95 height 20
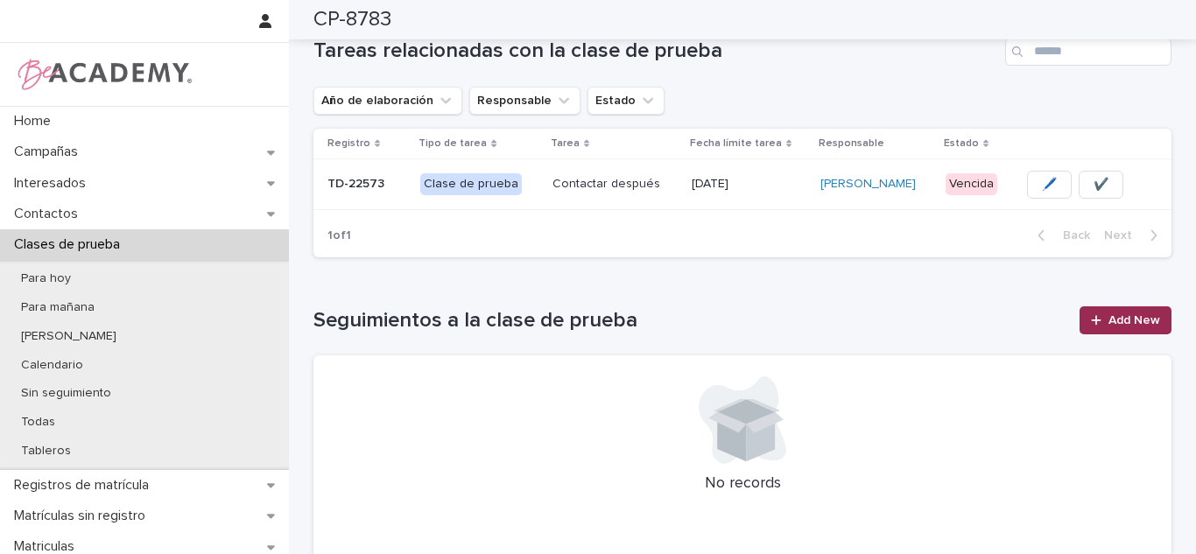
click at [1118, 314] on span "Add New" at bounding box center [1134, 320] width 52 height 12
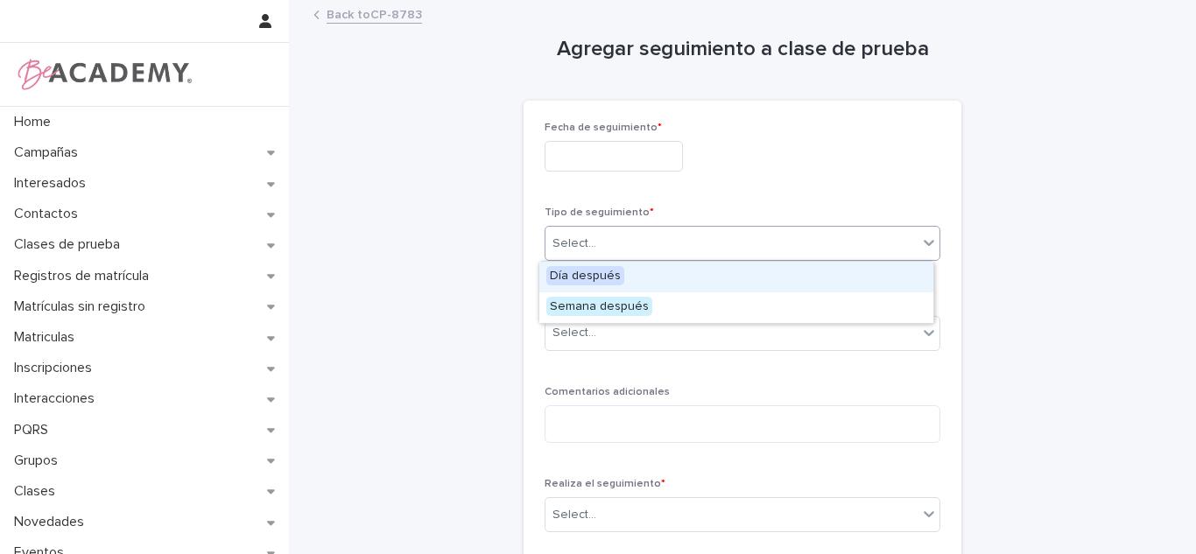
click at [636, 236] on div "Select..." at bounding box center [731, 243] width 372 height 29
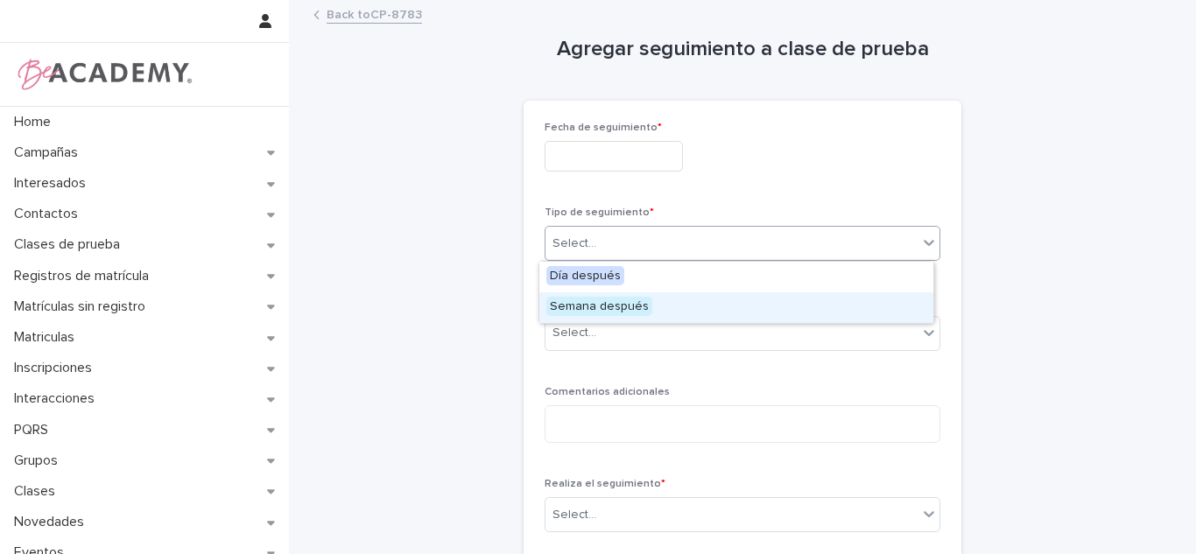
click at [597, 312] on span "Semana después" at bounding box center [599, 306] width 106 height 19
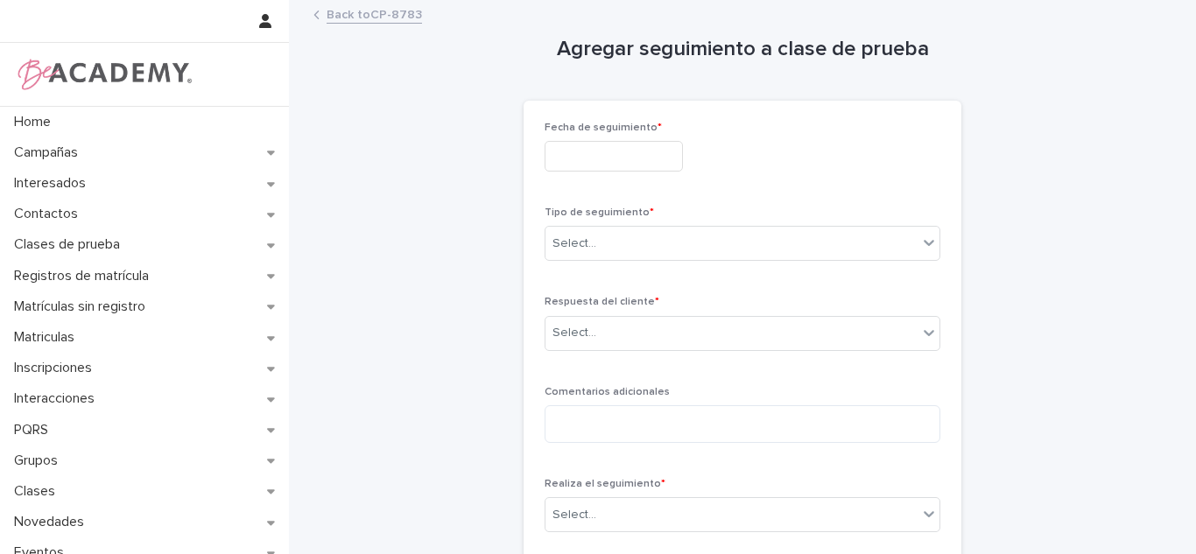
click at [557, 353] on div "Respuesta del cliente * Select..." at bounding box center [743, 330] width 396 height 68
click at [616, 336] on div "Select..." at bounding box center [731, 333] width 372 height 29
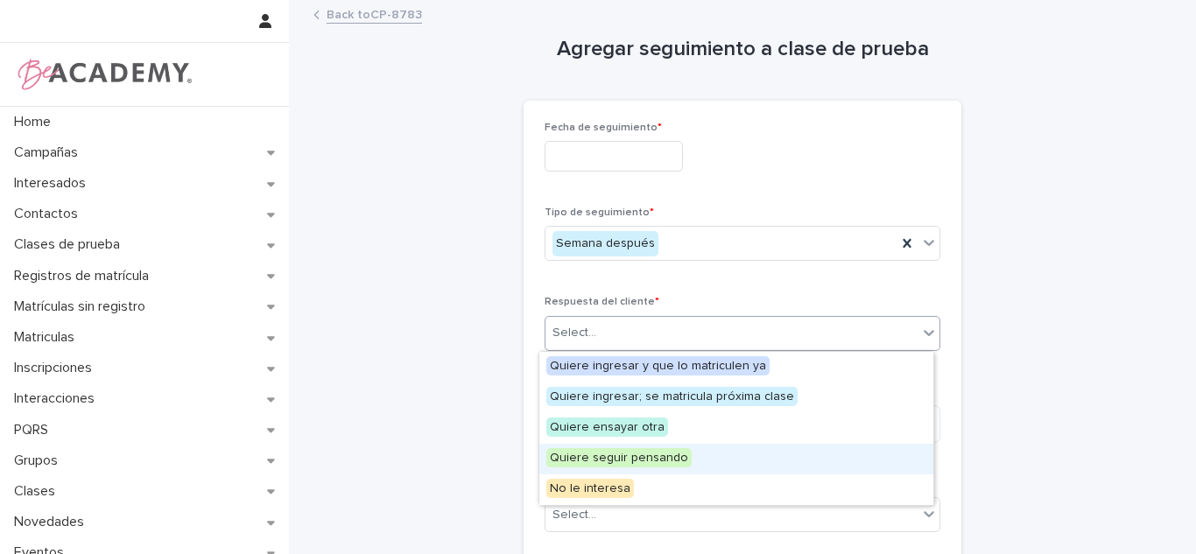
click at [609, 453] on span "Quiere seguir pensando" at bounding box center [618, 457] width 145 height 19
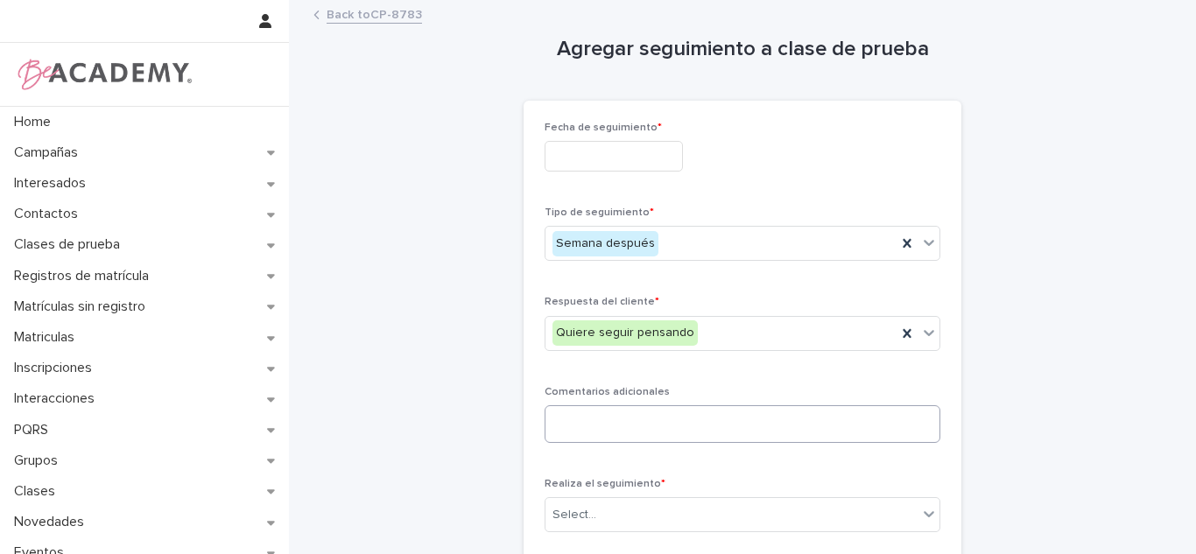
drag, startPoint x: 590, startPoint y: 381, endPoint x: 589, endPoint y: 426, distance: 44.7
click at [590, 391] on div "Fecha de seguimiento * Tipo de seguimiento * Semana después Respuesta del clien…" at bounding box center [743, 335] width 396 height 426
click at [589, 426] on textarea at bounding box center [743, 424] width 396 height 38
type textarea "*"
type textarea "**********"
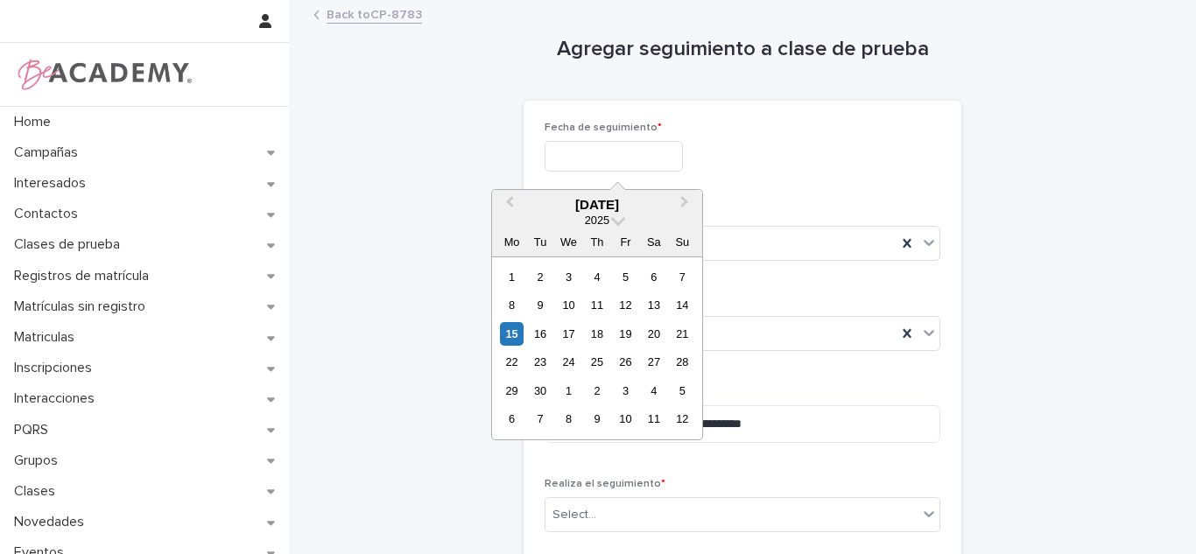
click at [668, 144] on input "text" at bounding box center [614, 156] width 138 height 31
click at [506, 334] on div "15" at bounding box center [512, 334] width 24 height 24
type input "**********"
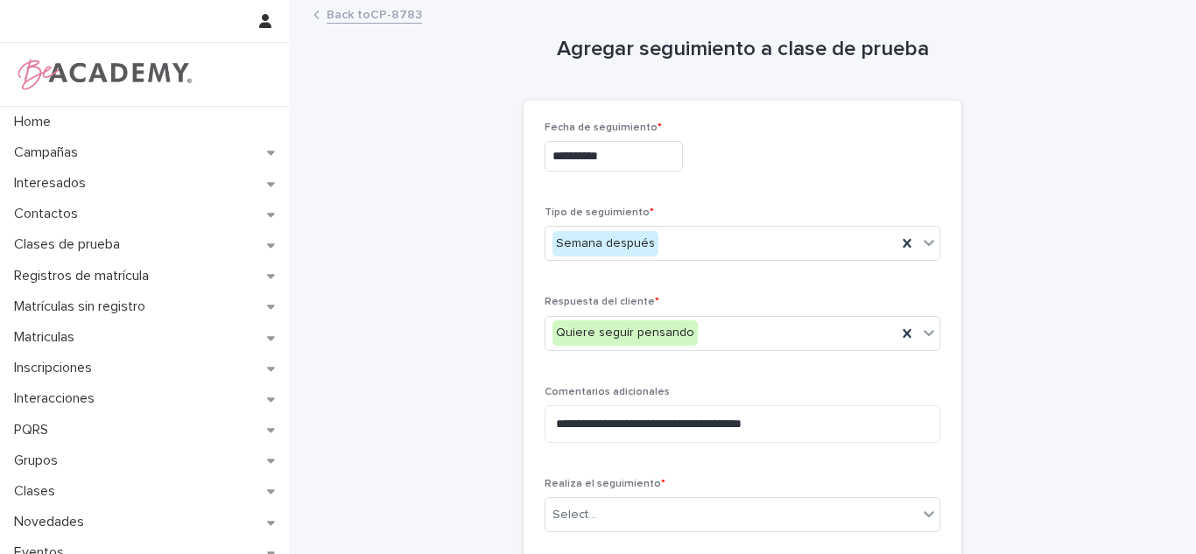
scroll to position [149, 0]
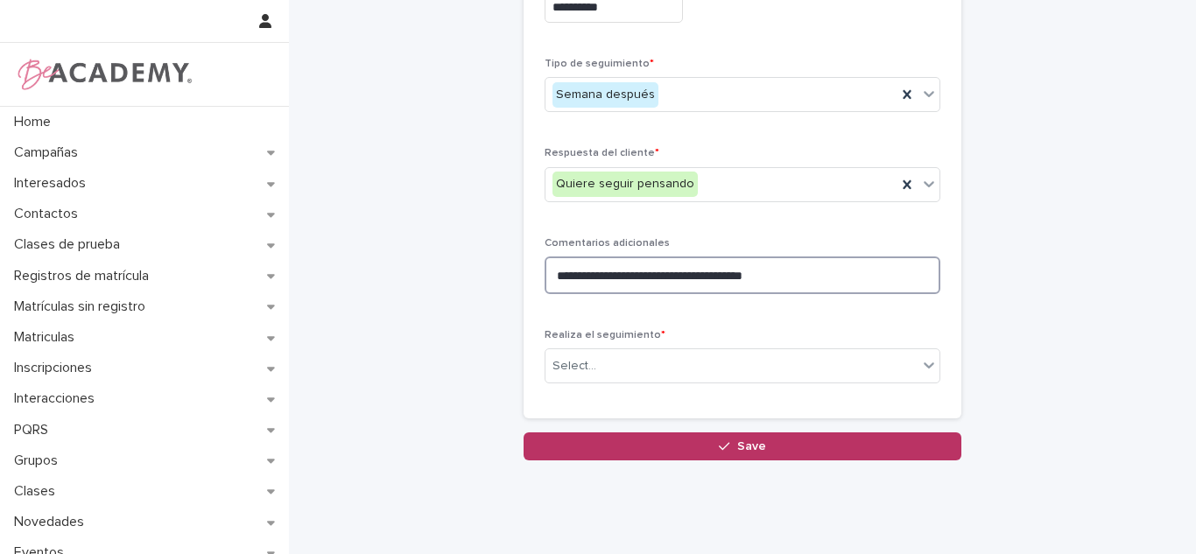
click at [818, 266] on textarea "**********" at bounding box center [743, 276] width 396 height 38
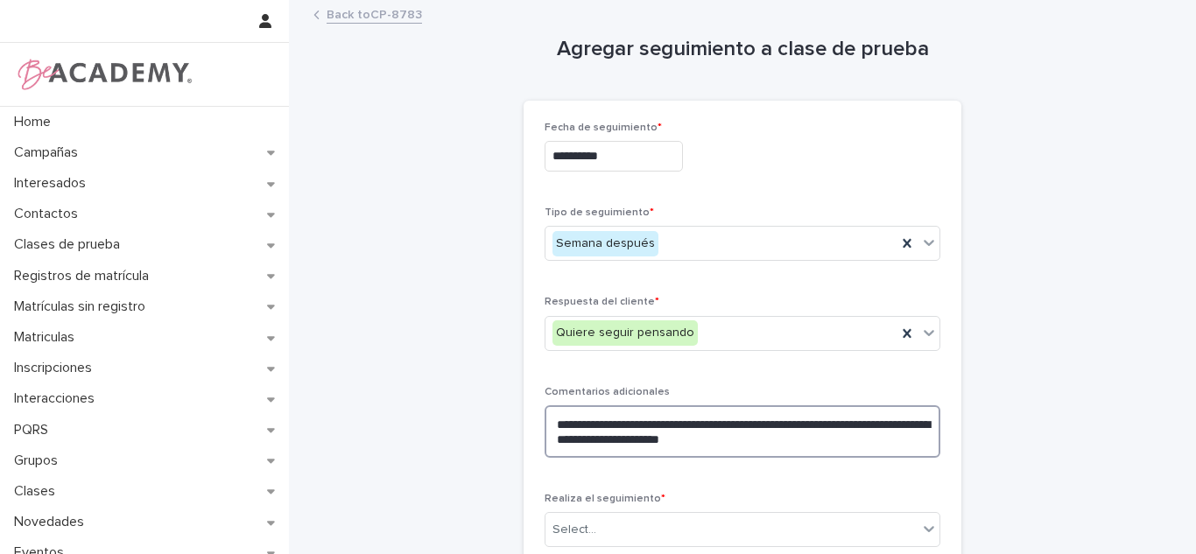
scroll to position [75, 0]
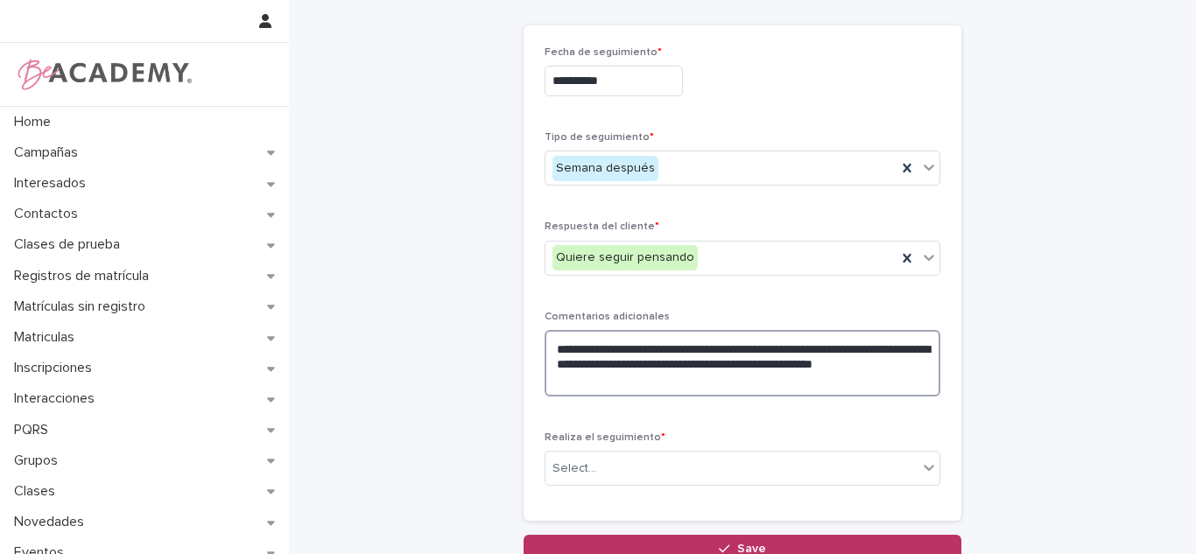
type textarea "**********"
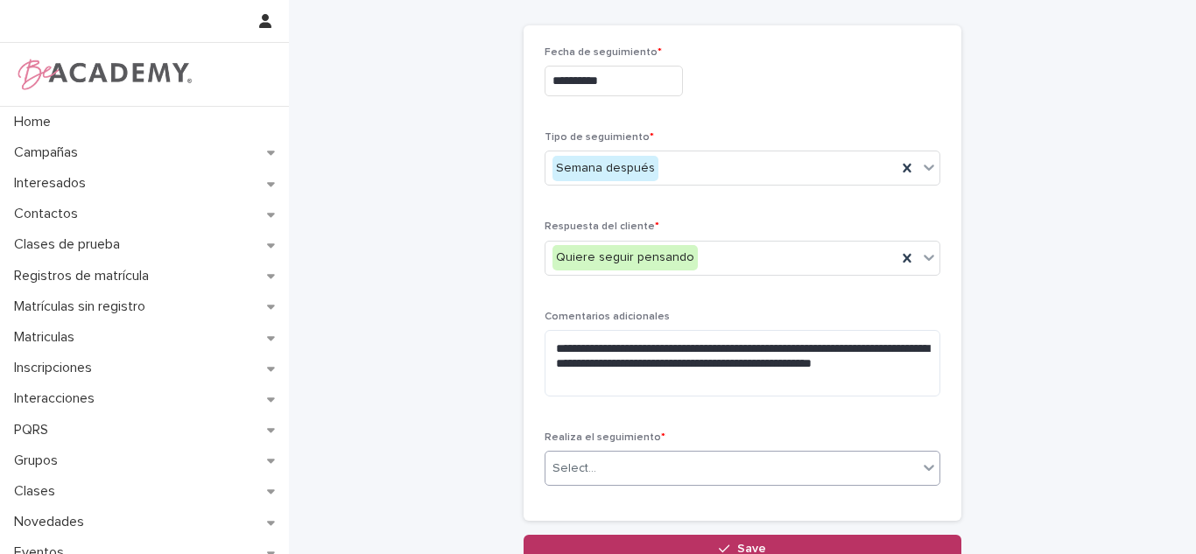
type input "*"
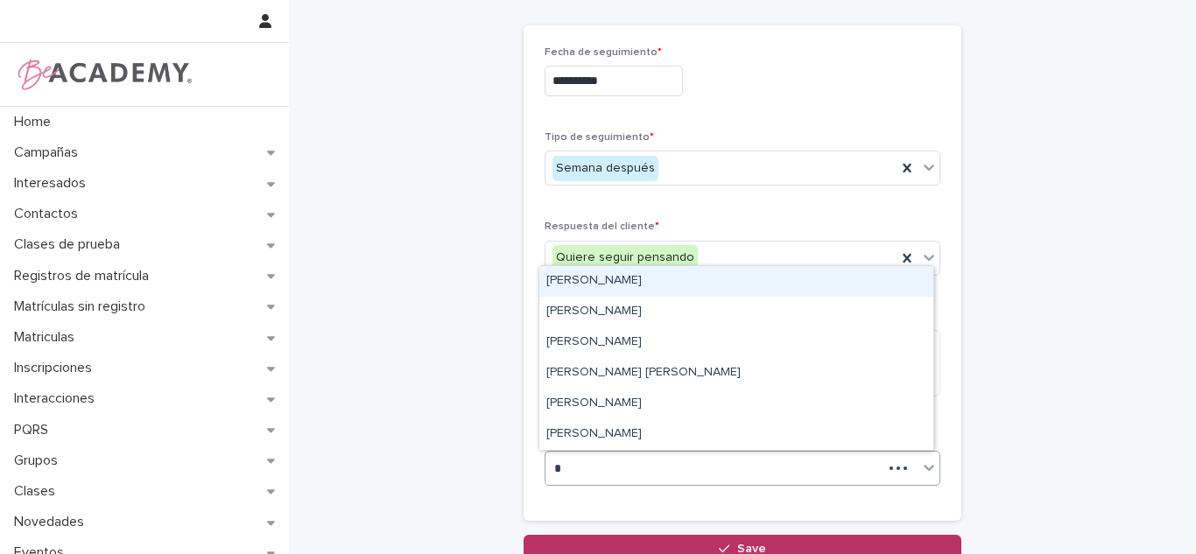
click at [663, 280] on div "[PERSON_NAME]" at bounding box center [736, 281] width 394 height 31
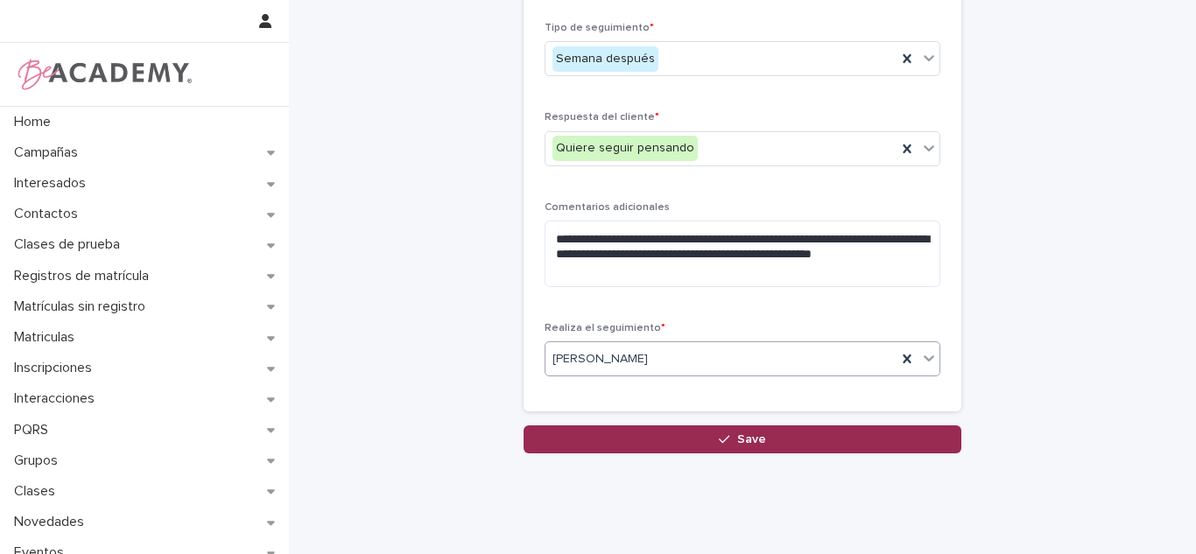
scroll to position [190, 0]
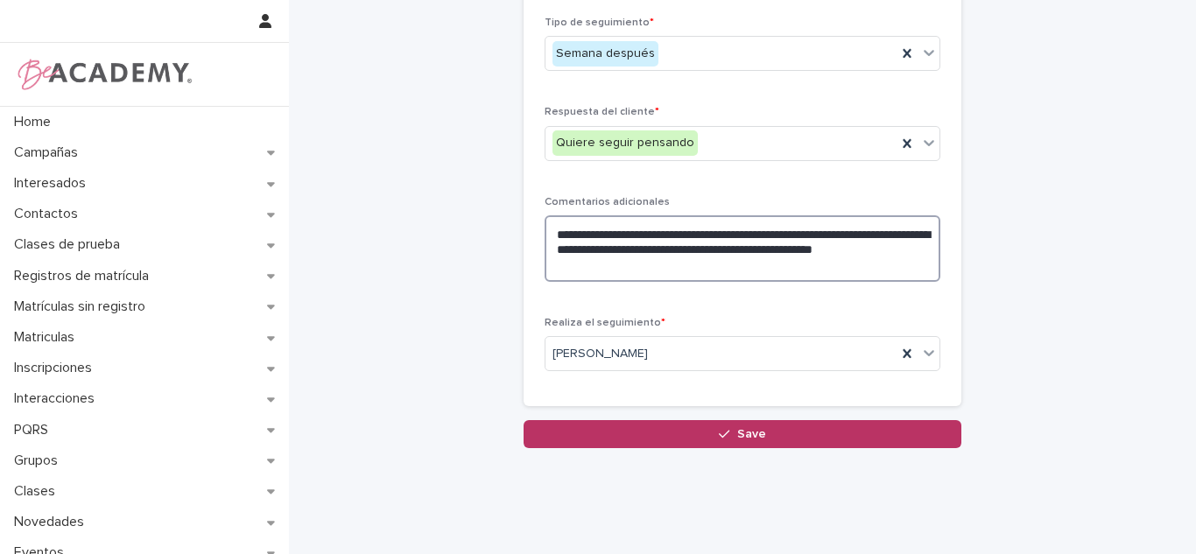
click at [684, 277] on textarea "**********" at bounding box center [743, 248] width 396 height 67
type textarea "**********"
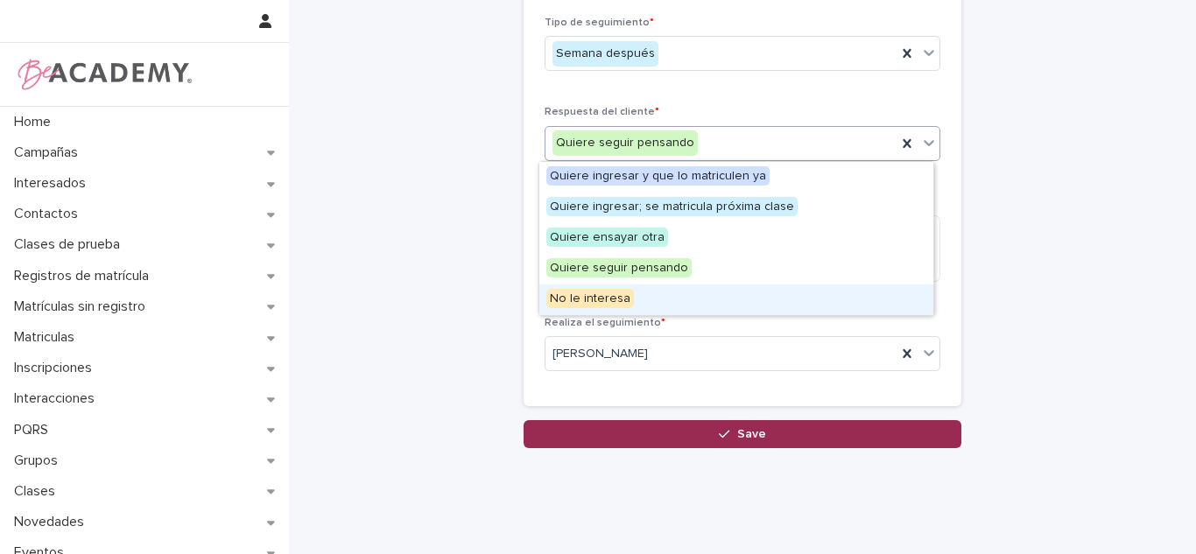
click at [700, 432] on button "Save" at bounding box center [743, 434] width 438 height 28
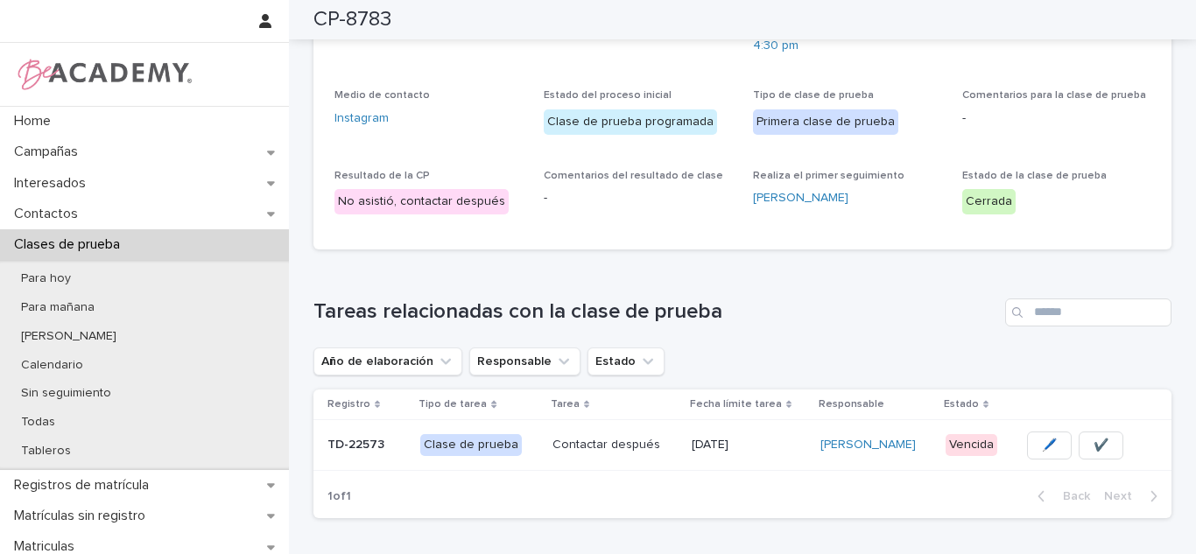
scroll to position [192, 0]
click at [1096, 435] on span "✔️" at bounding box center [1101, 444] width 15 height 18
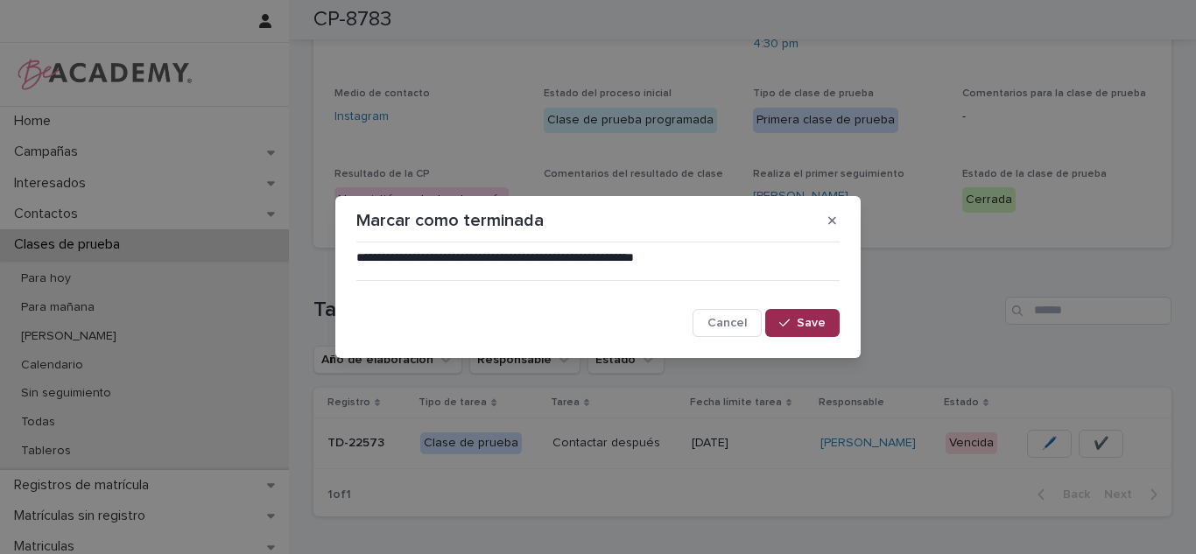
click at [817, 321] on span "Save" at bounding box center [811, 323] width 29 height 12
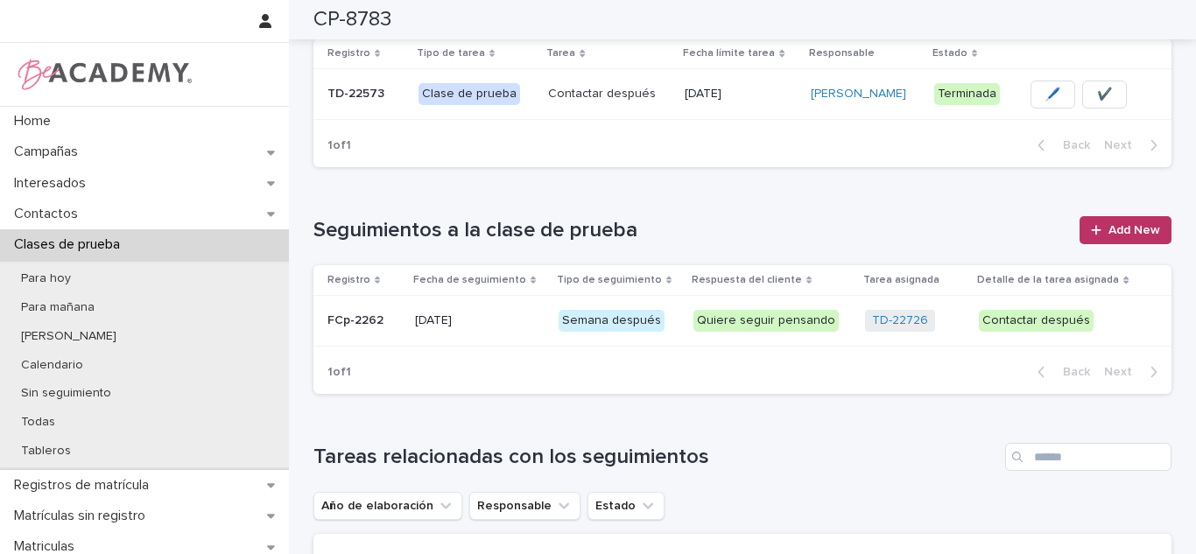
scroll to position [499, 0]
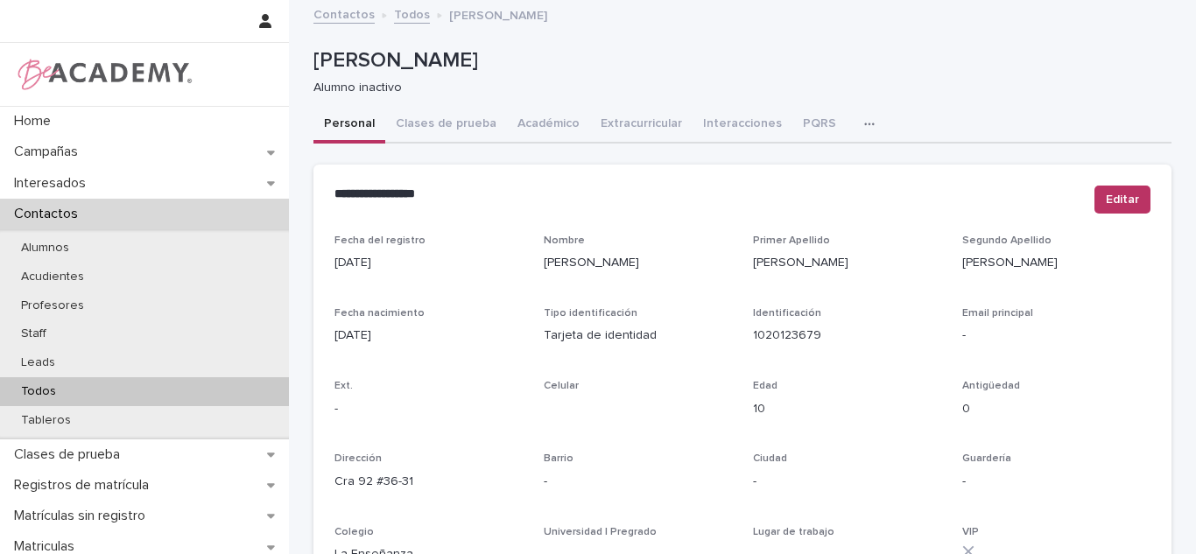
click at [67, 399] on div "Todos" at bounding box center [144, 391] width 289 height 29
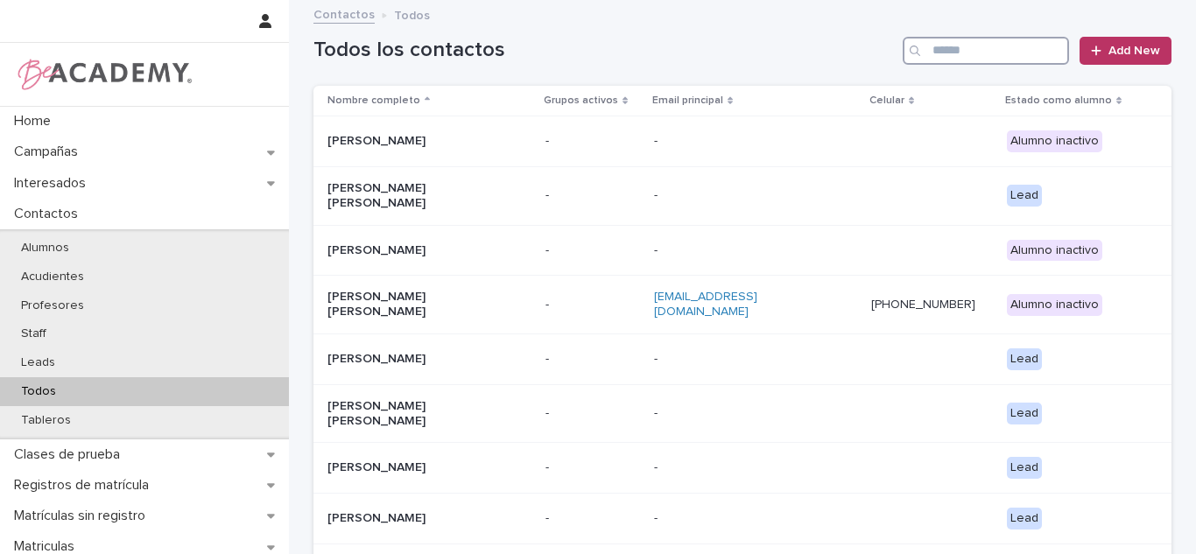
click at [941, 42] on input "Search" at bounding box center [986, 51] width 166 height 28
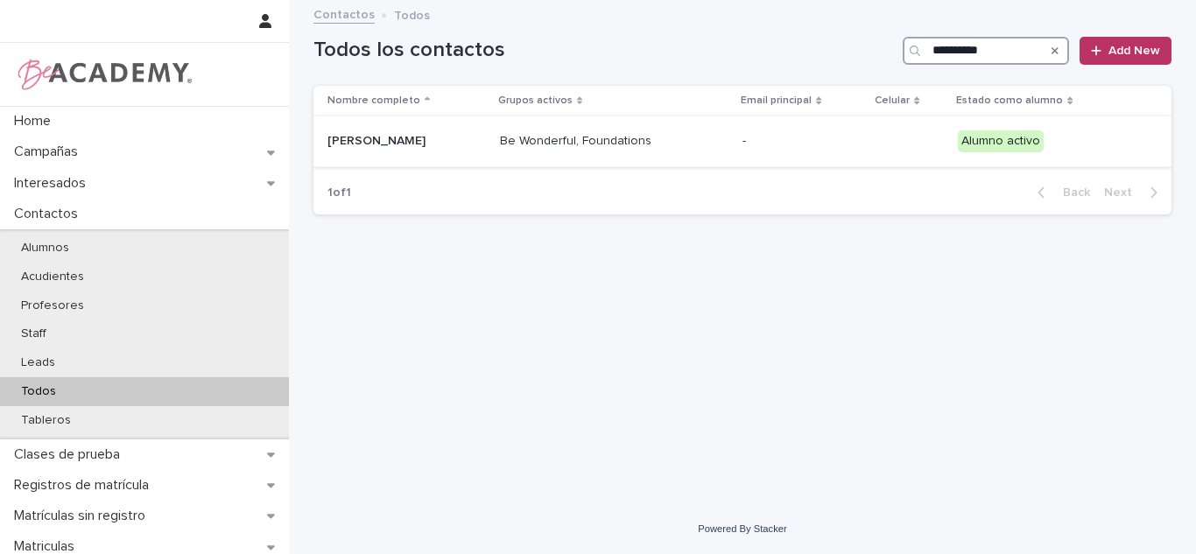
type input "**********"
click at [493, 163] on td "Aurora Martinez Londoño" at bounding box center [402, 141] width 179 height 51
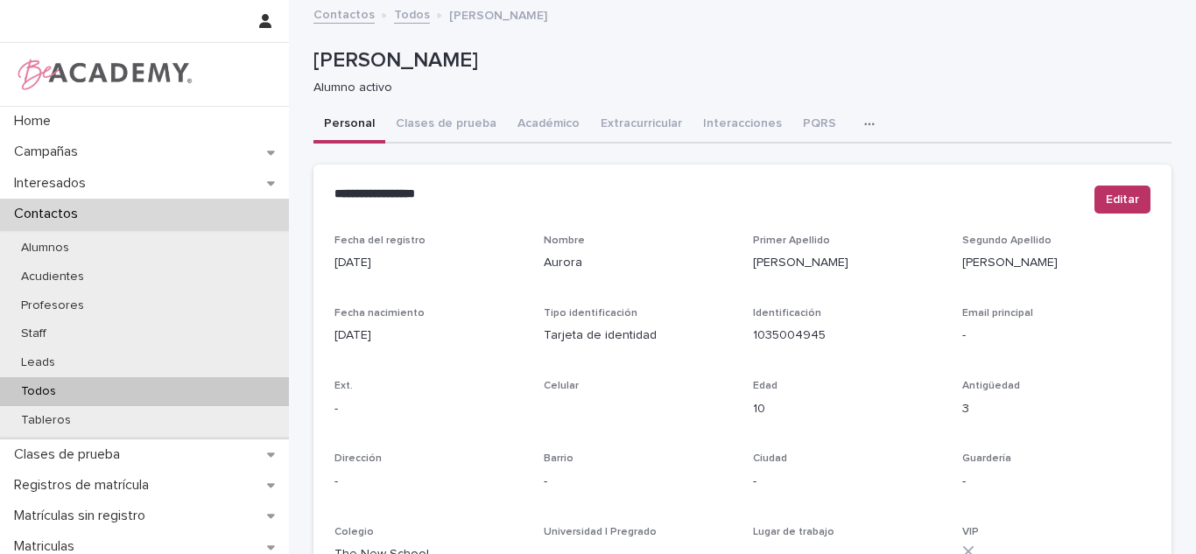
click at [543, 118] on button "Académico" at bounding box center [548, 125] width 83 height 37
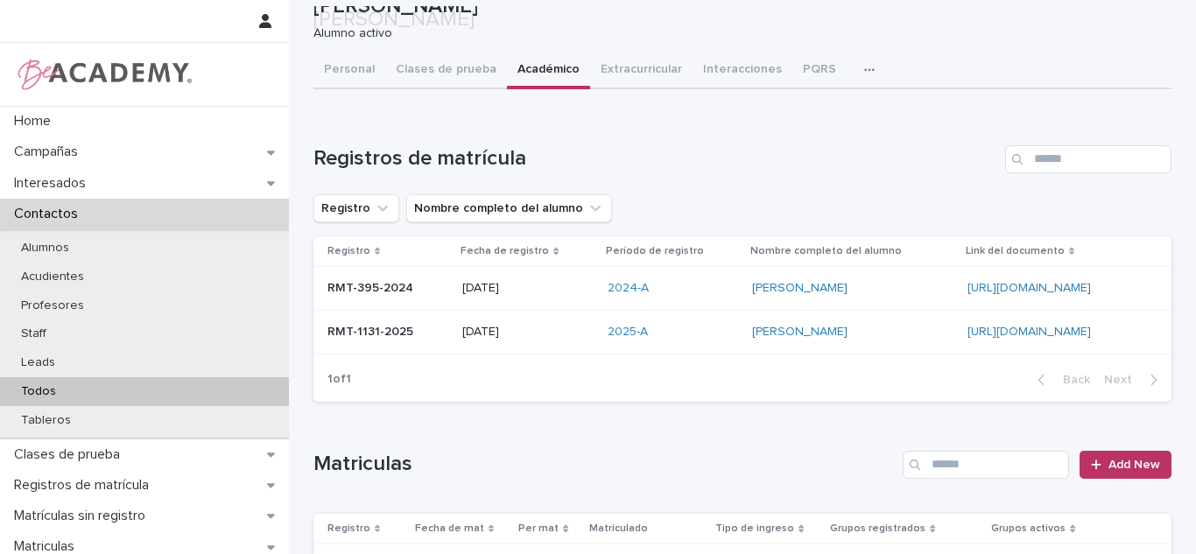
scroll to position [430, 0]
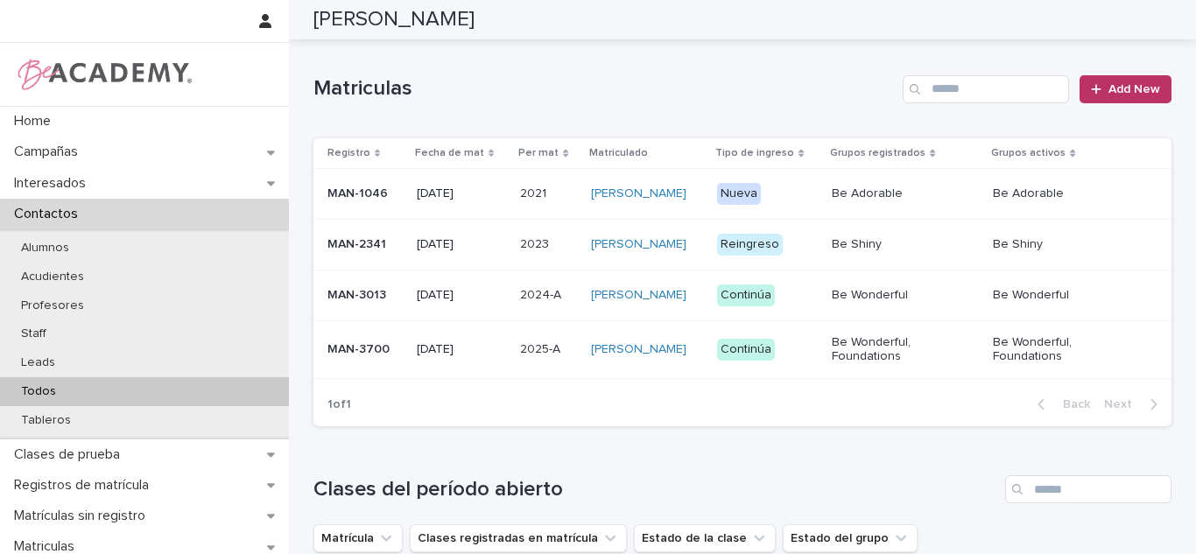
click at [513, 367] on td "2025-A 2025-A" at bounding box center [548, 349] width 70 height 59
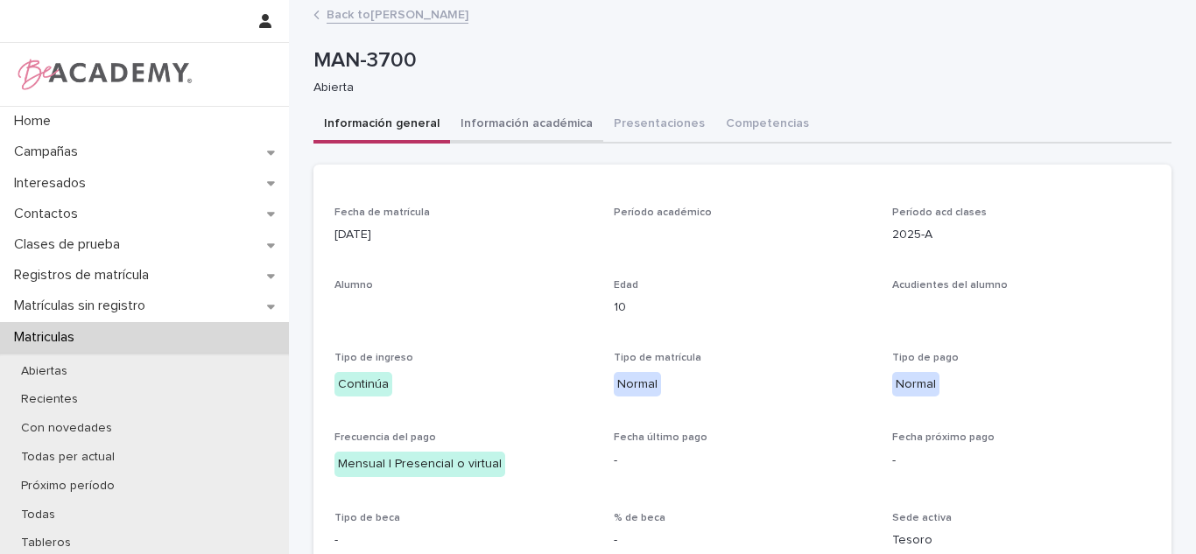
click at [496, 117] on button "Información académica" at bounding box center [526, 125] width 153 height 37
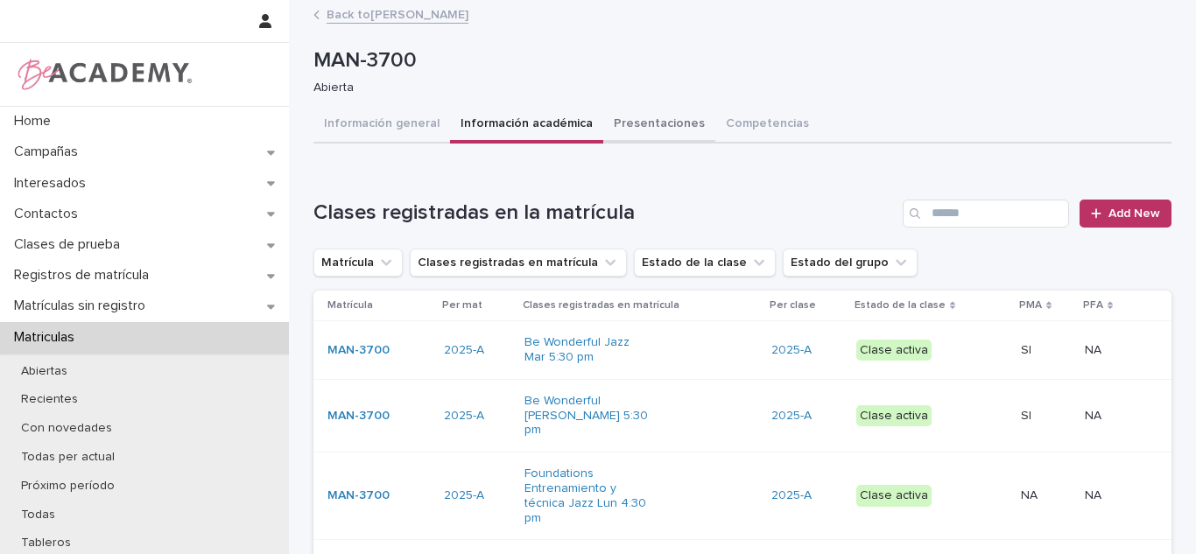
click at [607, 130] on button "Presentaciones" at bounding box center [659, 125] width 112 height 37
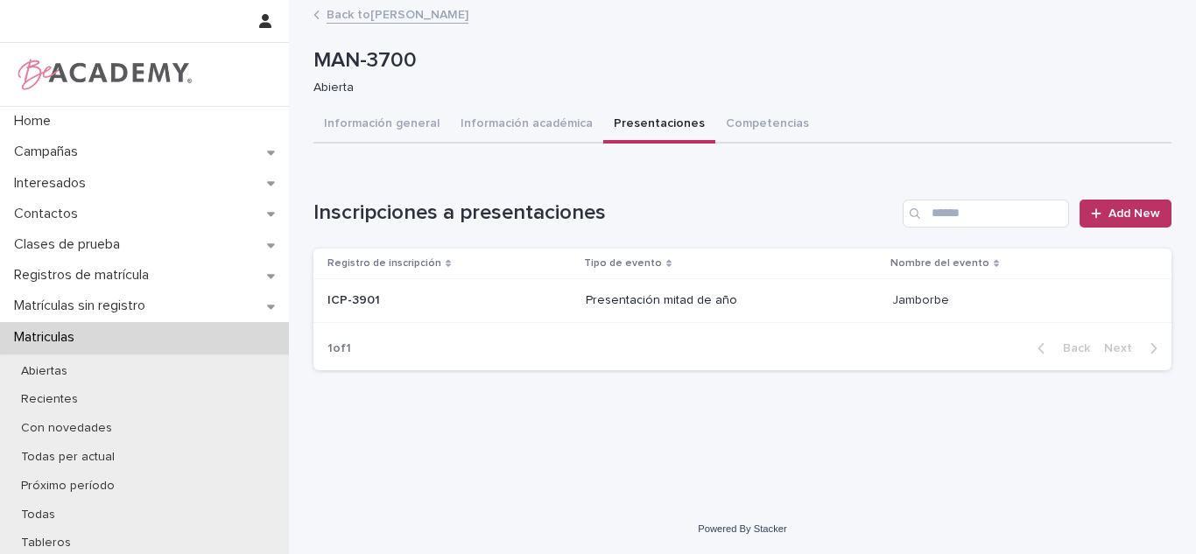
click at [1144, 222] on link "Add New" at bounding box center [1126, 214] width 92 height 28
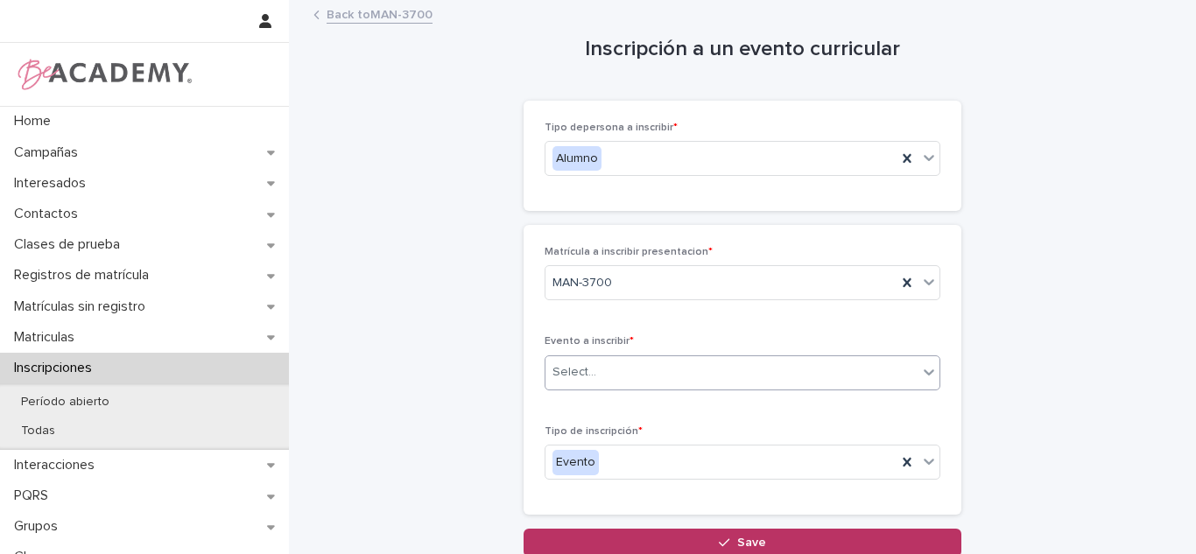
click at [597, 387] on div "Select..." at bounding box center [731, 372] width 372 height 29
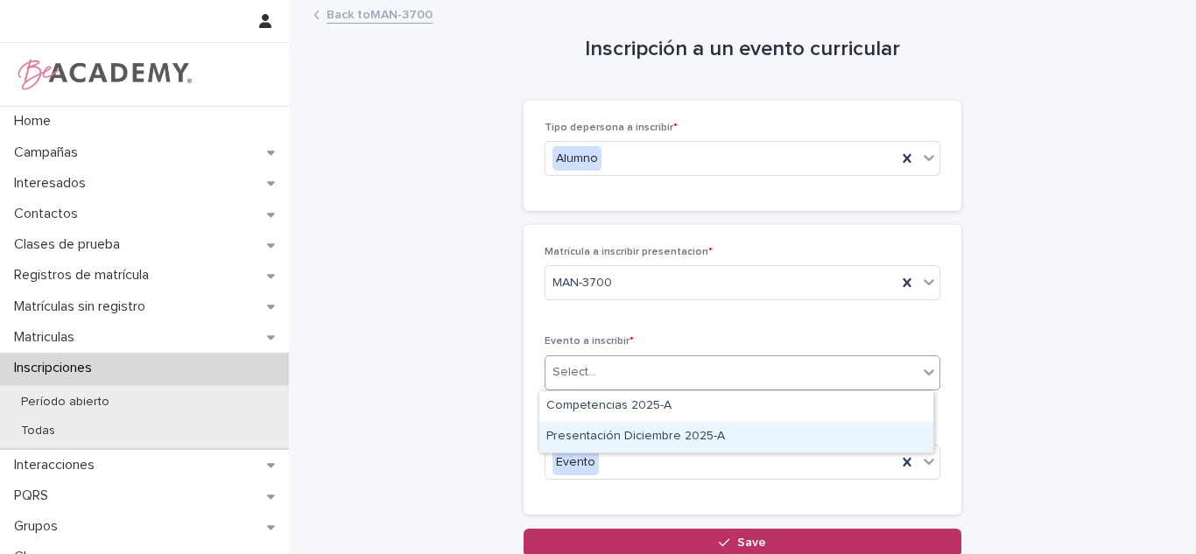
click at [604, 431] on div "Presentación Diciembre 2025-A" at bounding box center [736, 437] width 394 height 31
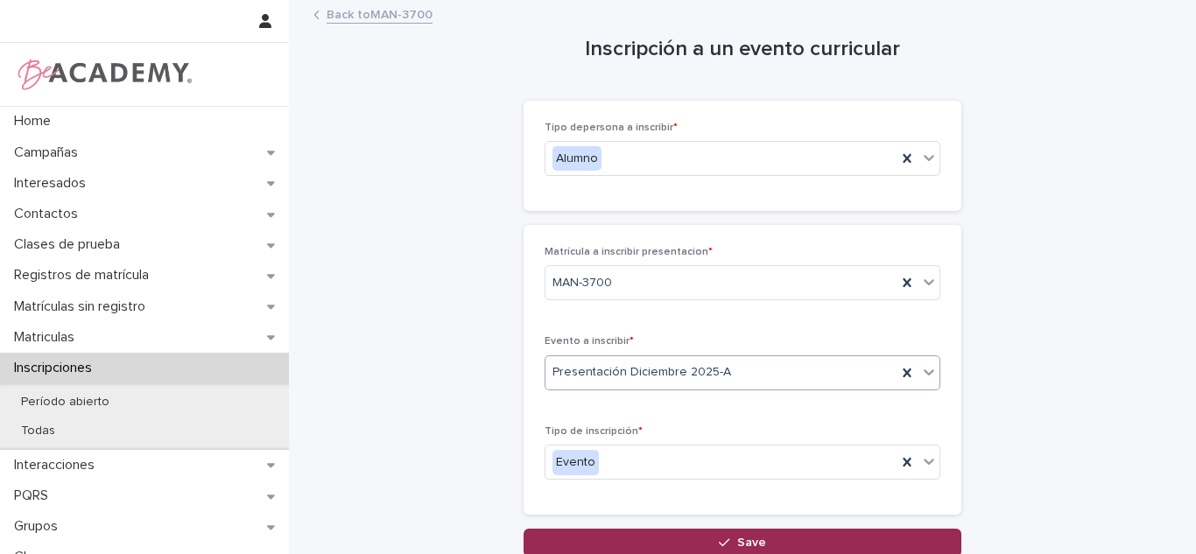
click at [683, 545] on button "Save" at bounding box center [743, 543] width 438 height 28
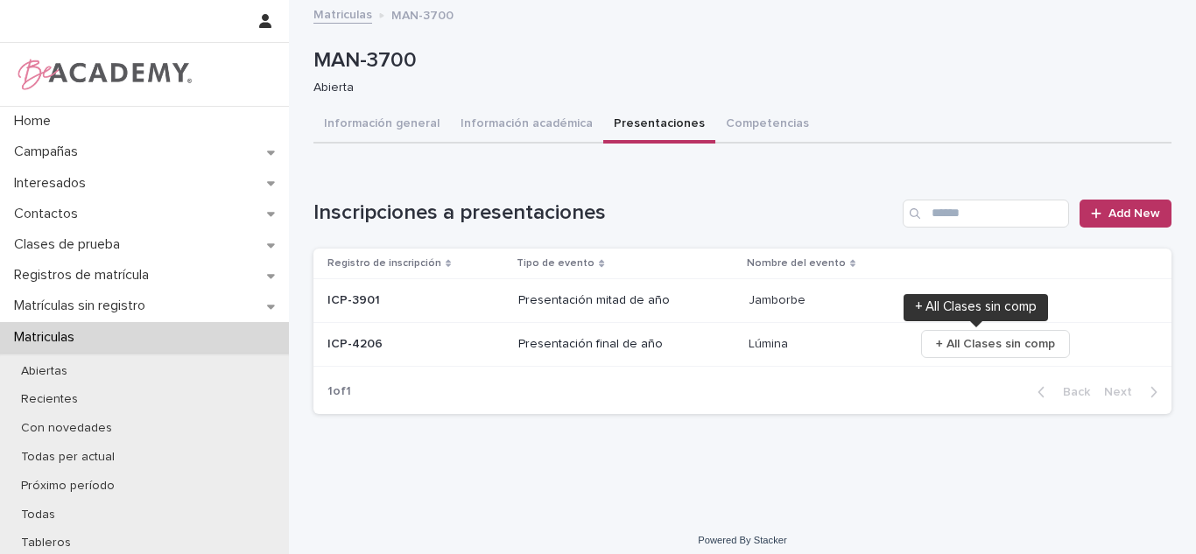
click at [874, 341] on p at bounding box center [824, 344] width 151 height 15
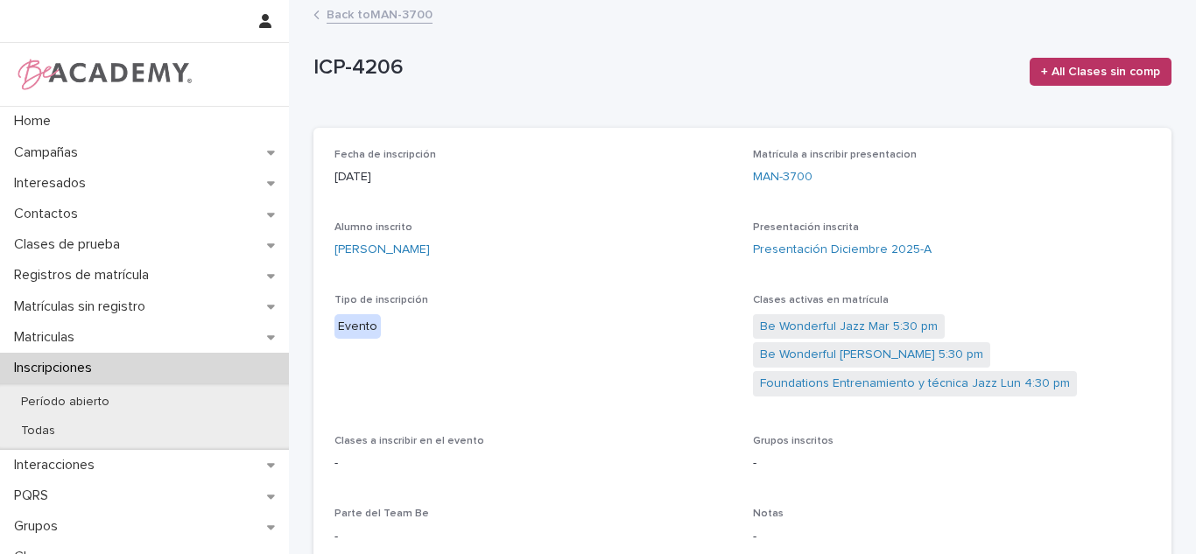
click at [371, 528] on div "Parte del Team Be -" at bounding box center [533, 534] width 398 height 52
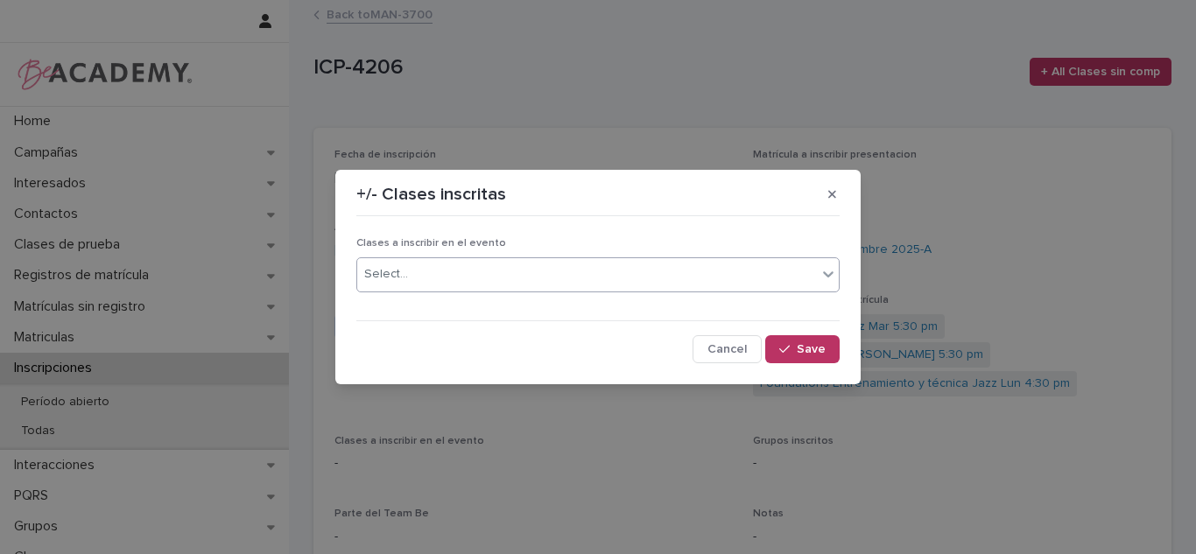
click at [472, 273] on div "Select..." at bounding box center [587, 274] width 460 height 29
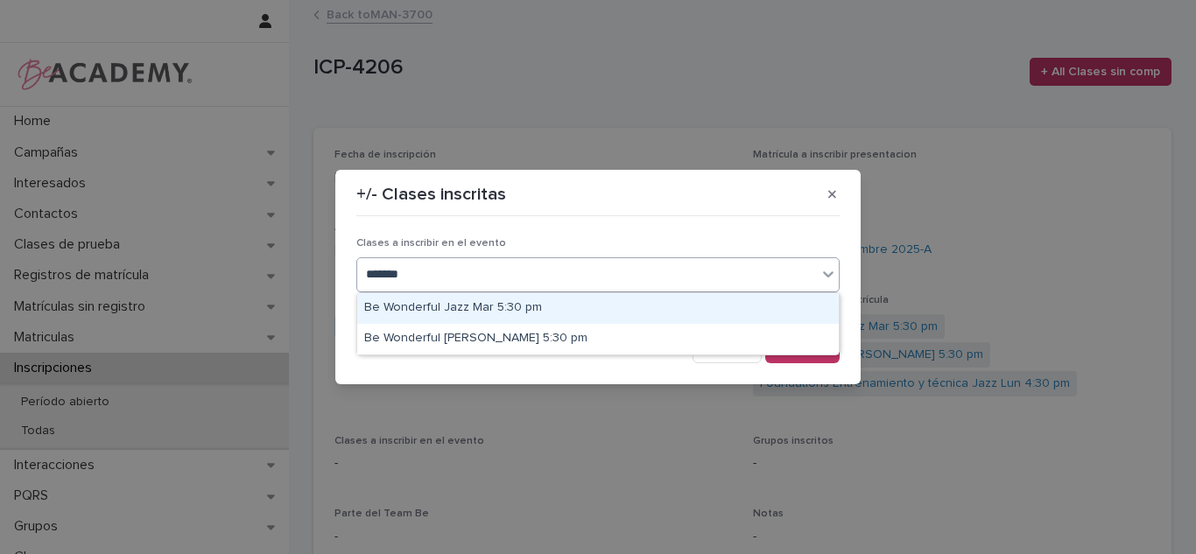
type input "********"
click at [477, 303] on div "Be Wonderful Jazz Mar 5:30 pm" at bounding box center [598, 308] width 482 height 31
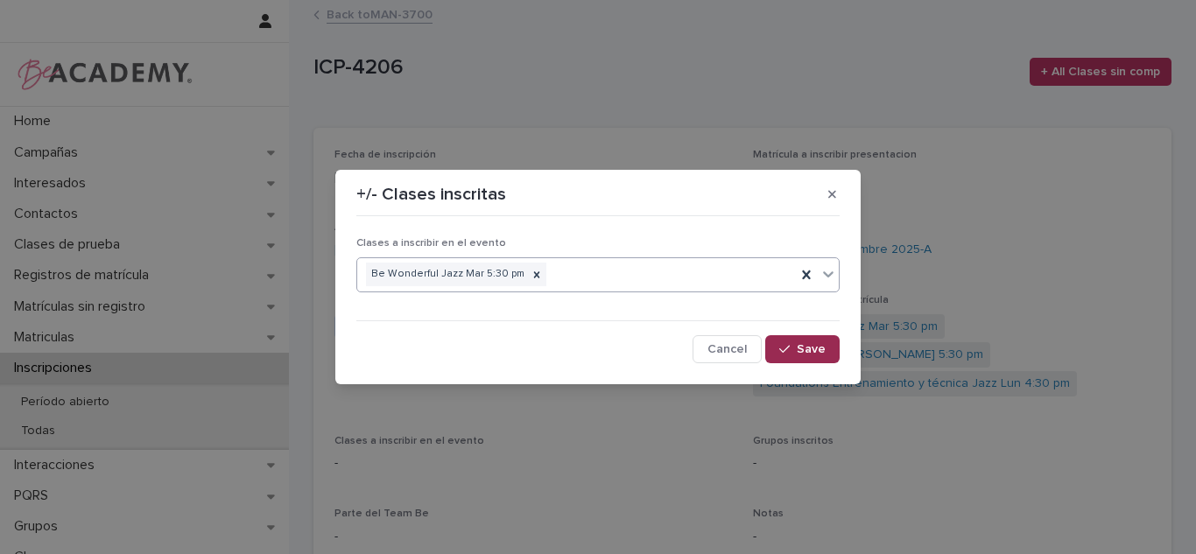
click at [790, 348] on icon "button" at bounding box center [784, 349] width 11 height 12
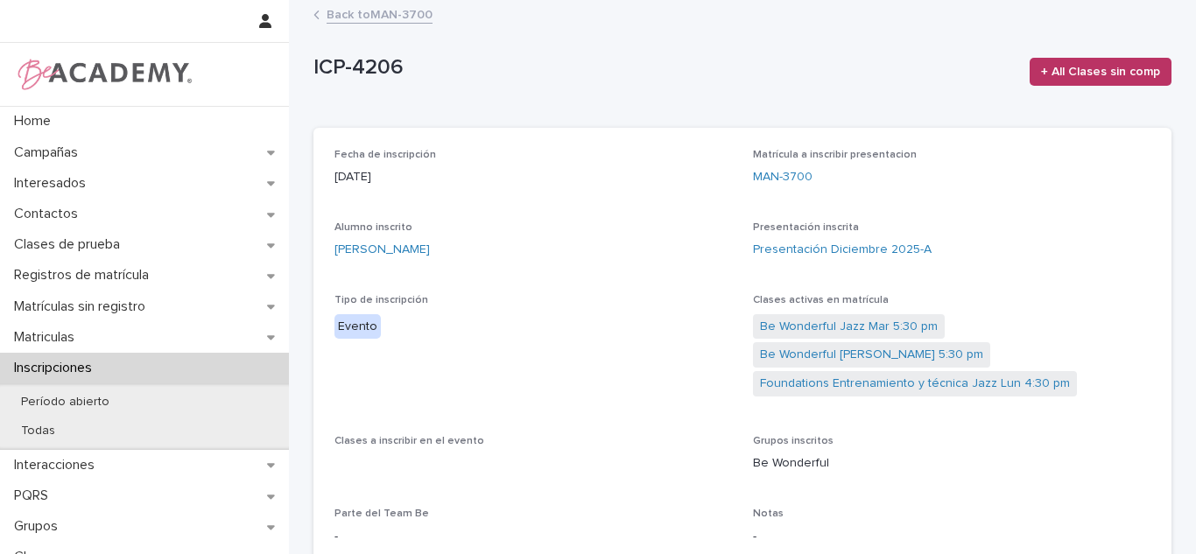
scroll to position [19, 0]
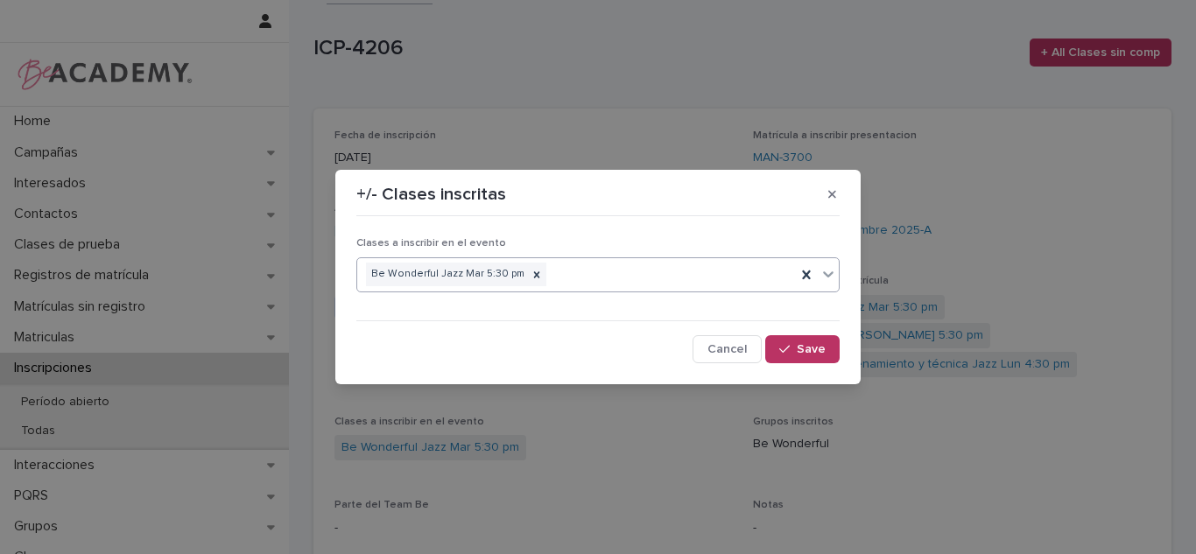
click at [592, 278] on div "Be Wonderful Jazz Mar 5:30 pm" at bounding box center [576, 274] width 439 height 31
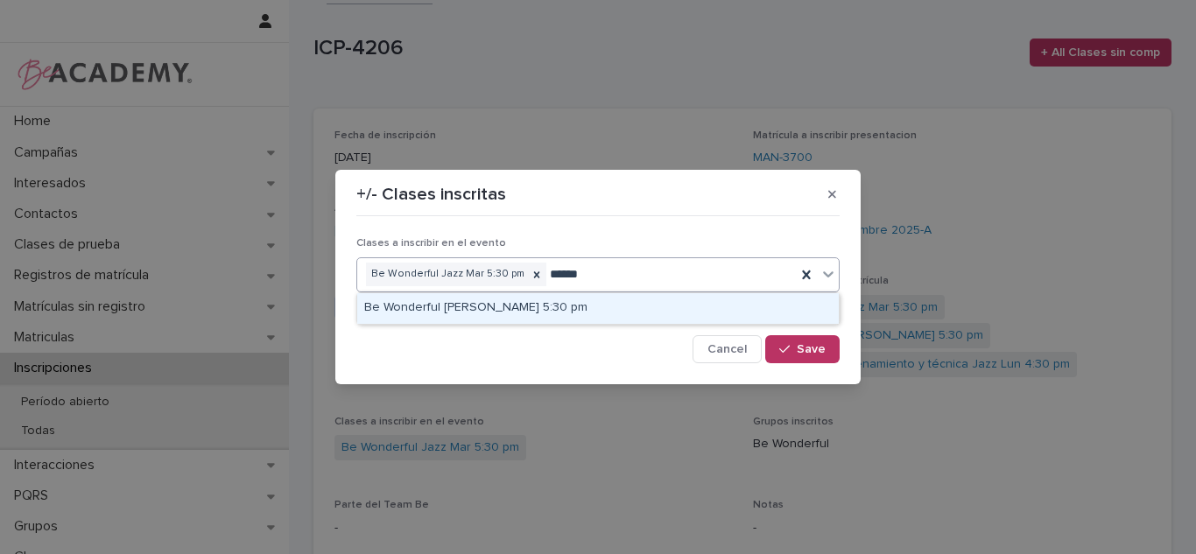
type input "*******"
click at [584, 319] on div "Be Wonderful Urbano Jue 5:30 pm" at bounding box center [598, 308] width 482 height 31
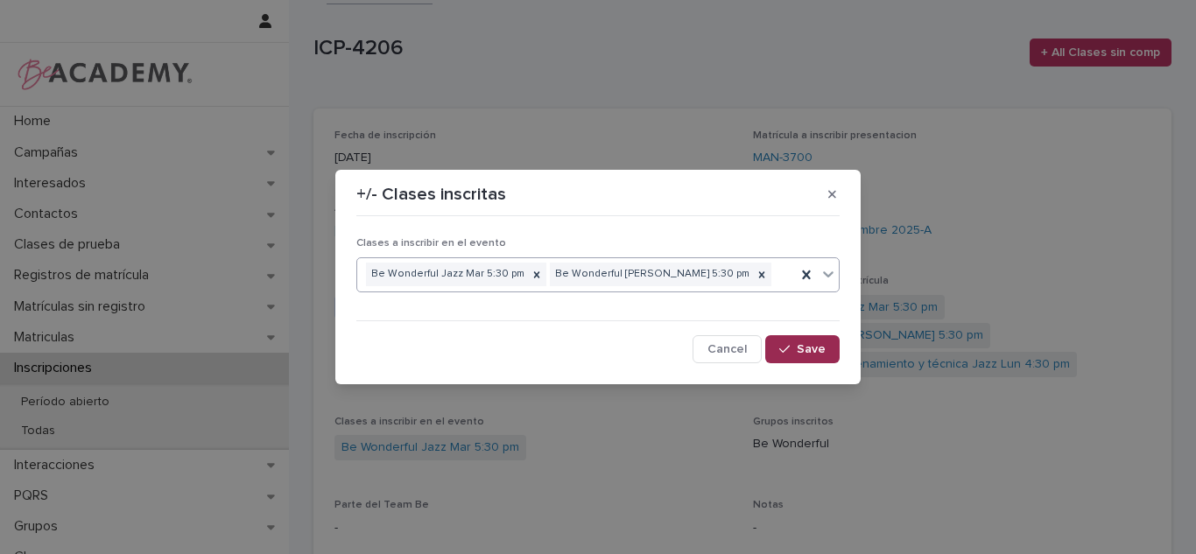
click at [817, 361] on button "Save" at bounding box center [802, 349] width 74 height 28
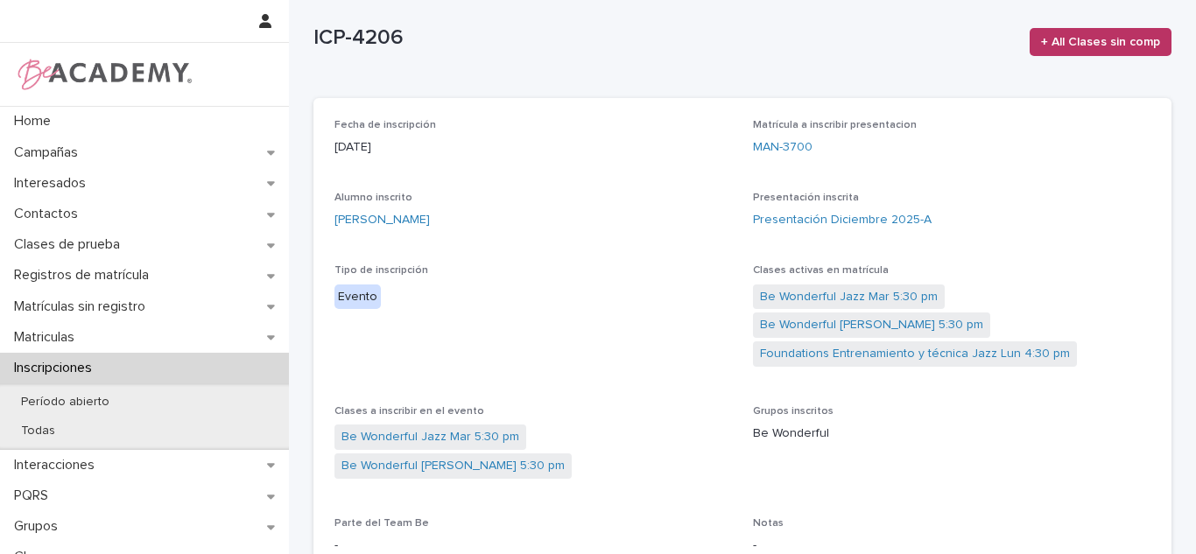
scroll to position [0, 0]
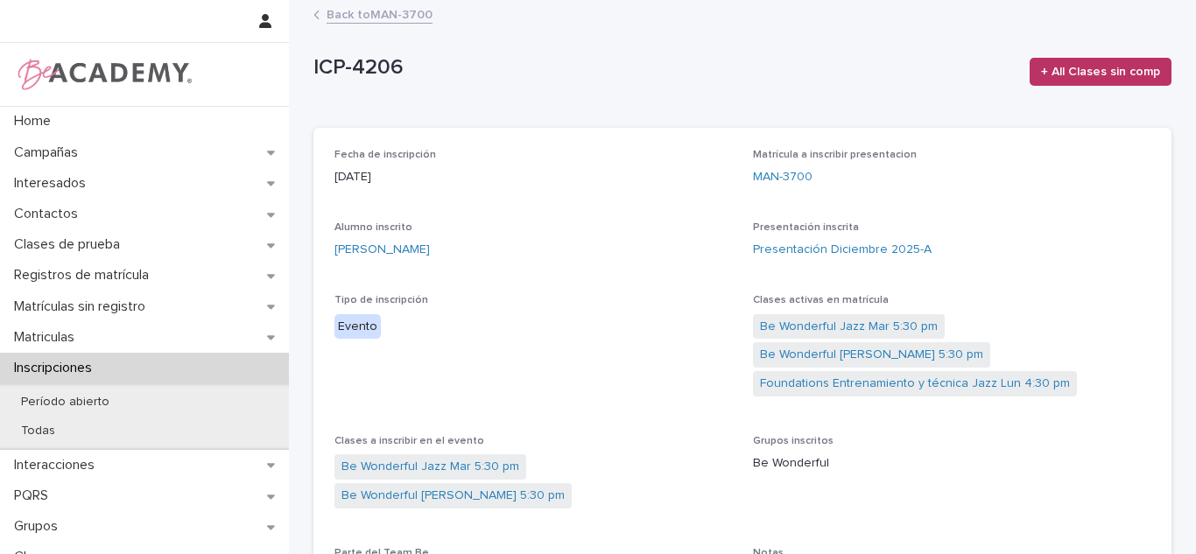
click at [383, 25] on div "Back to MAN-3700" at bounding box center [743, 16] width 876 height 25
click at [368, 11] on link "Back to MAN-3700" at bounding box center [380, 14] width 106 height 20
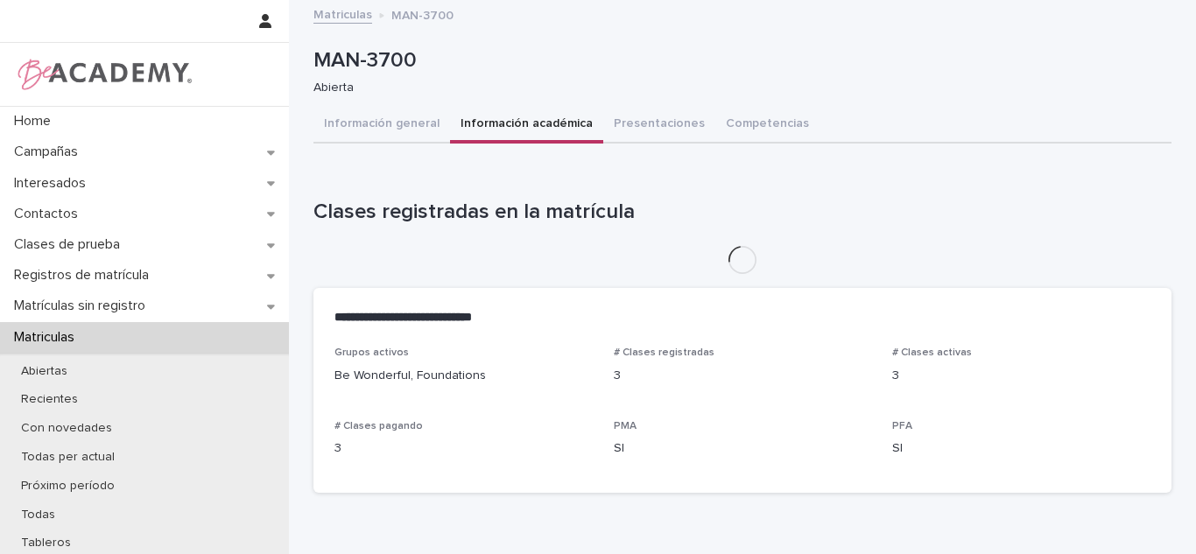
click at [498, 113] on button "Información académica" at bounding box center [526, 125] width 153 height 37
click at [611, 125] on button "Presentaciones" at bounding box center [659, 125] width 112 height 37
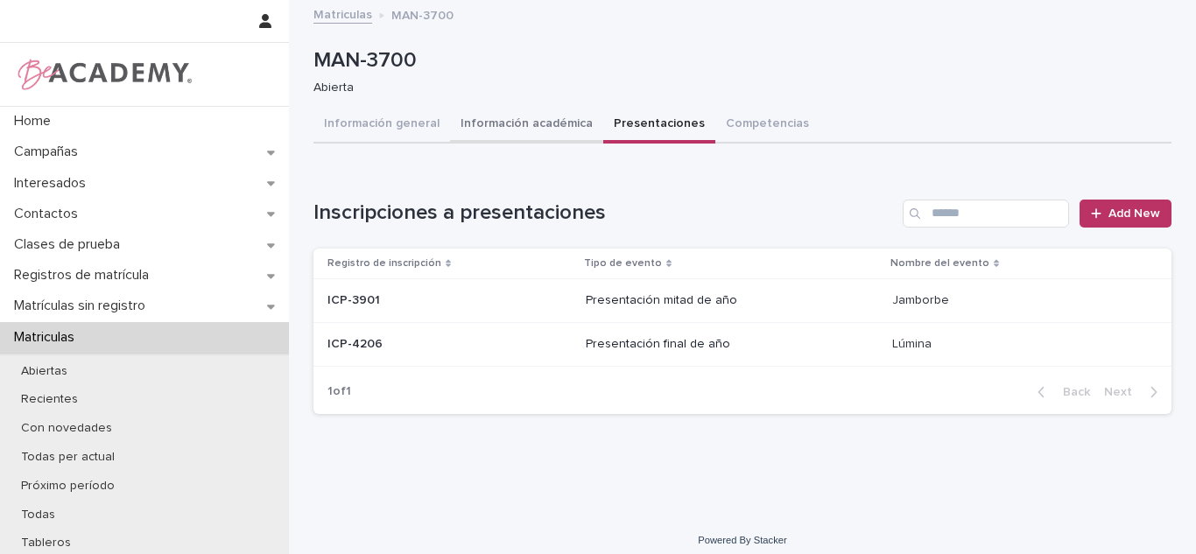
click at [518, 127] on button "Información académica" at bounding box center [526, 125] width 153 height 37
click at [623, 127] on button "Presentaciones" at bounding box center [659, 125] width 112 height 37
click at [524, 137] on button "Información académica" at bounding box center [526, 125] width 153 height 37
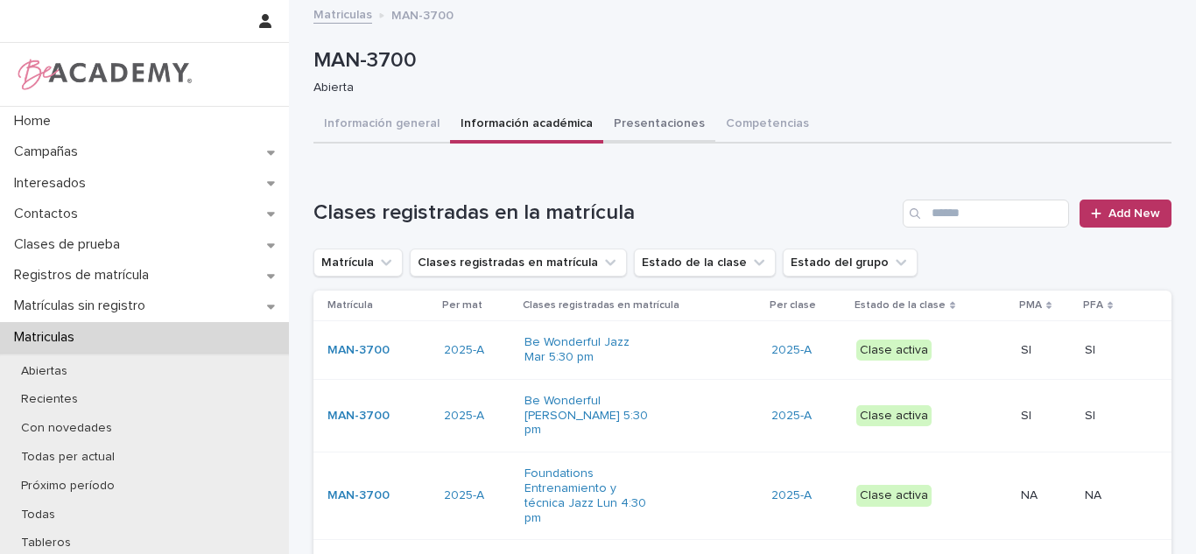
click at [630, 123] on button "Presentaciones" at bounding box center [659, 125] width 112 height 37
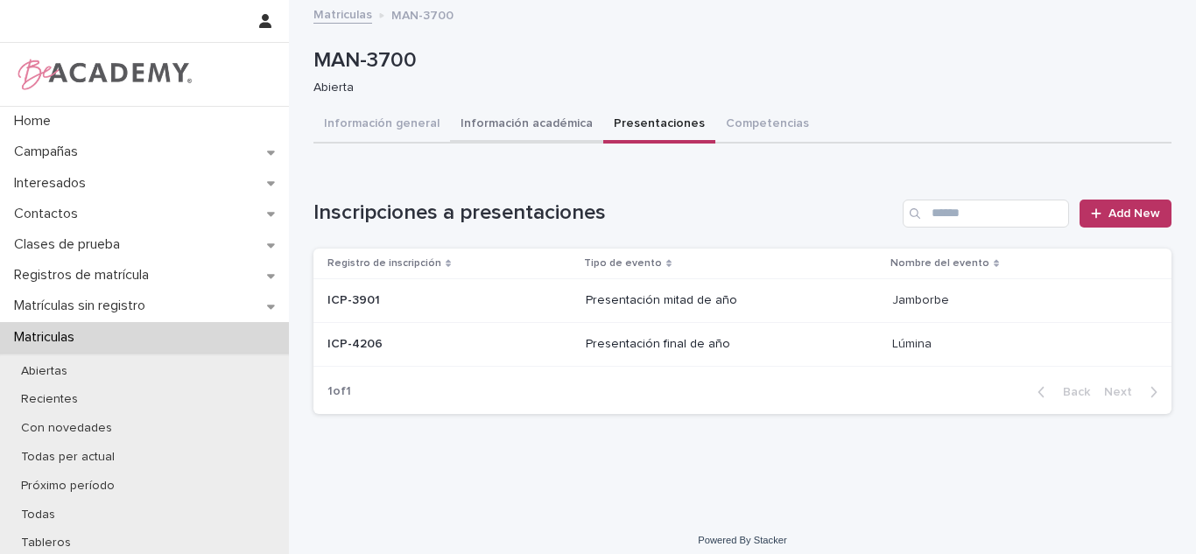
click at [512, 123] on button "Información académica" at bounding box center [526, 125] width 153 height 37
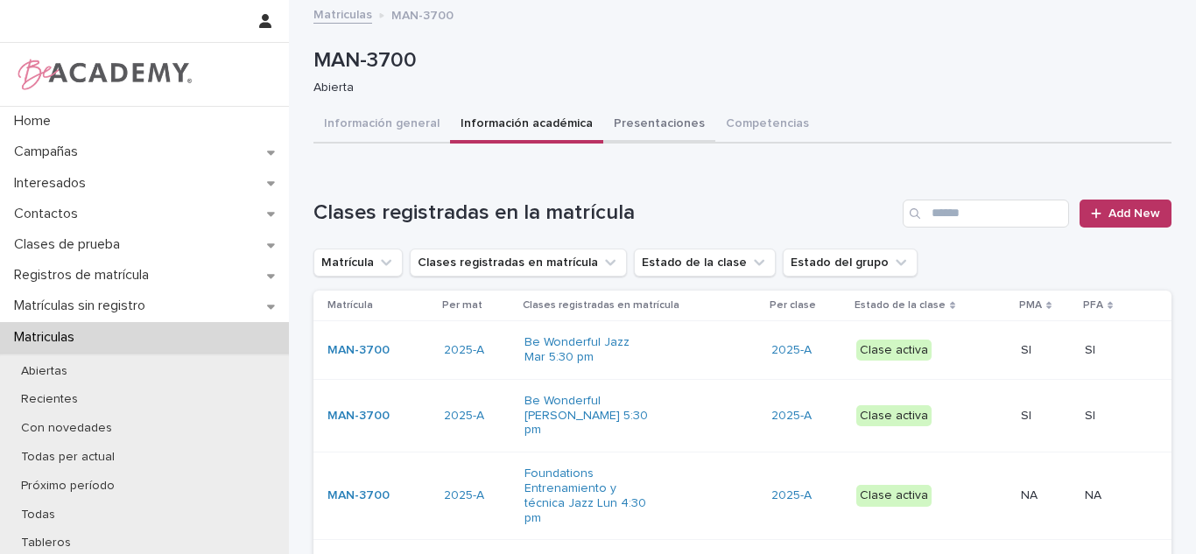
click at [658, 130] on button "Presentaciones" at bounding box center [659, 125] width 112 height 37
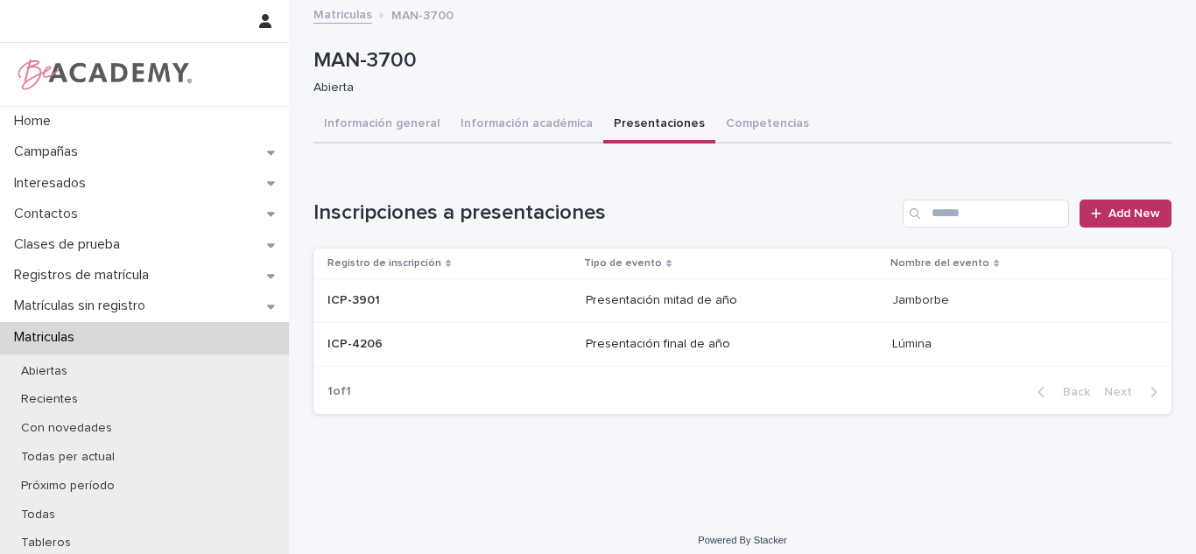
click at [741, 347] on p "Presentación final de año" at bounding box center [732, 344] width 292 height 15
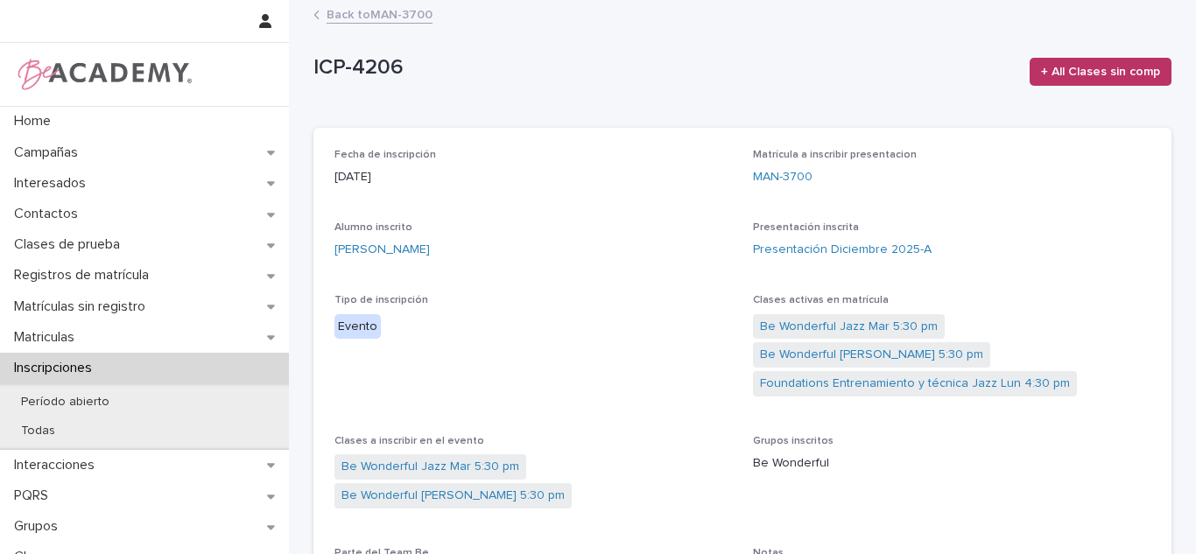
click at [352, 21] on link "Back to MAN-3700" at bounding box center [380, 14] width 106 height 20
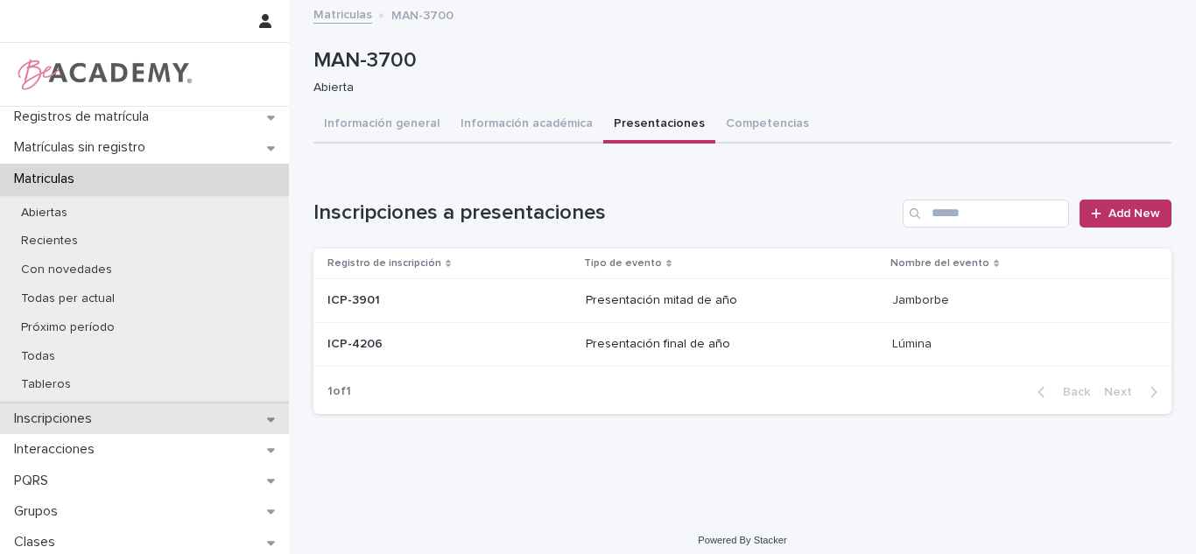
scroll to position [175, 0]
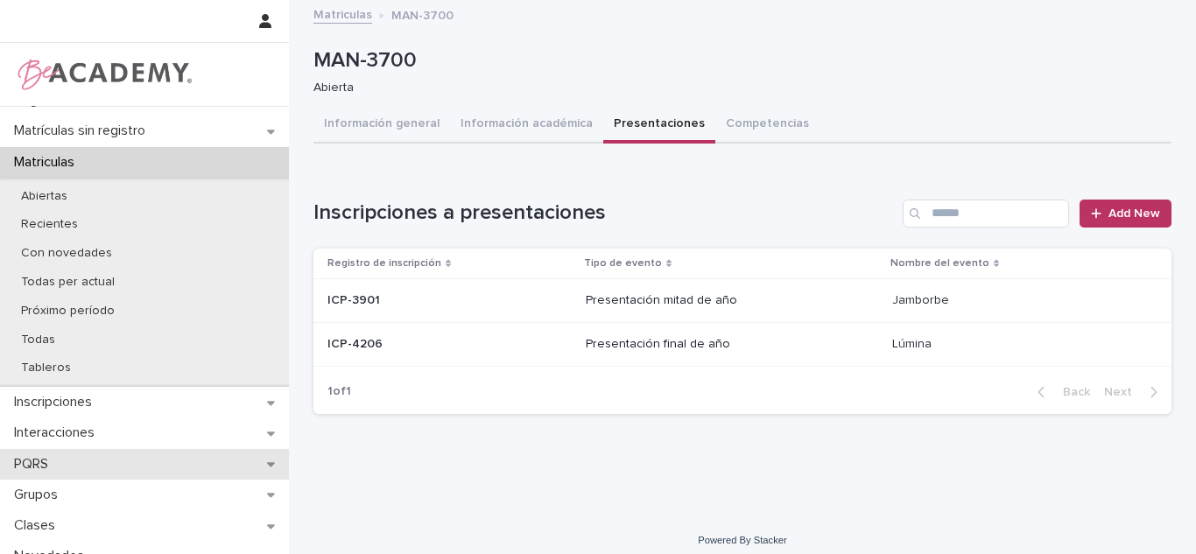
click at [74, 465] on div "PQRS" at bounding box center [144, 464] width 289 height 31
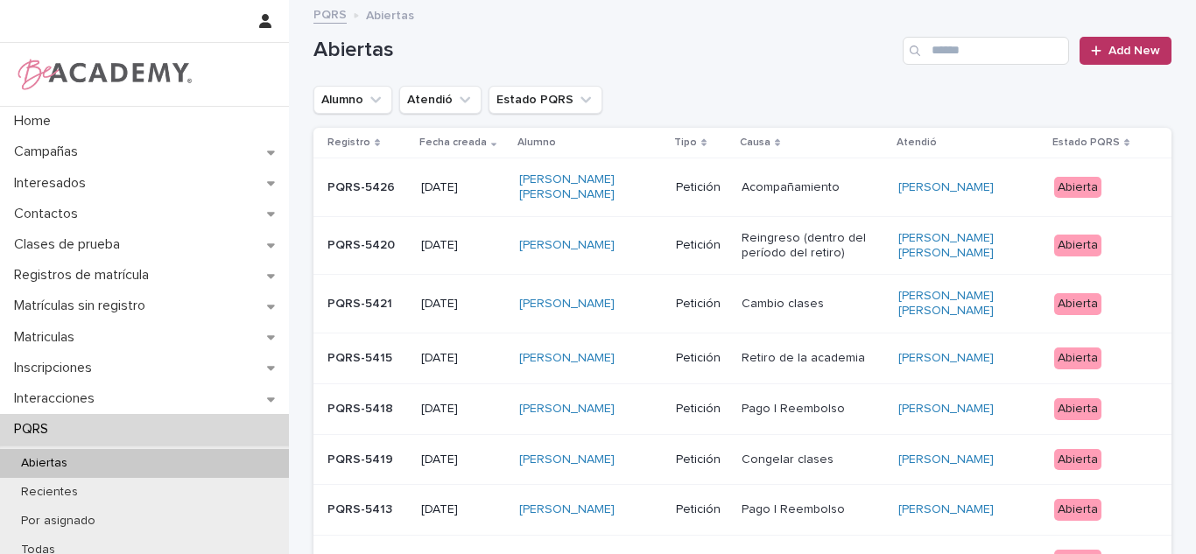
scroll to position [130, 0]
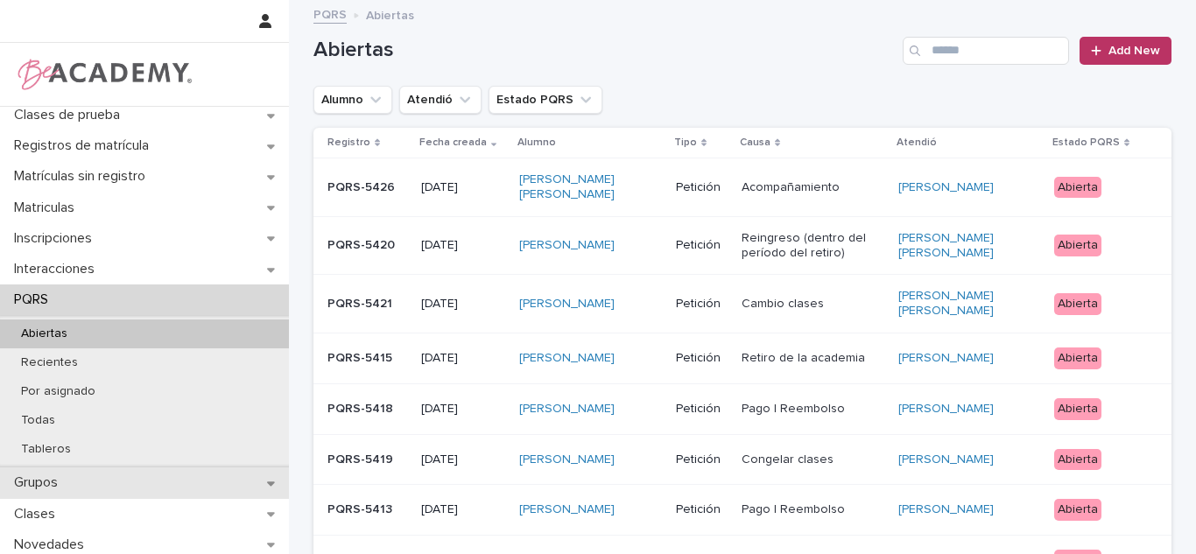
click at [80, 476] on div "Grupos" at bounding box center [144, 483] width 289 height 31
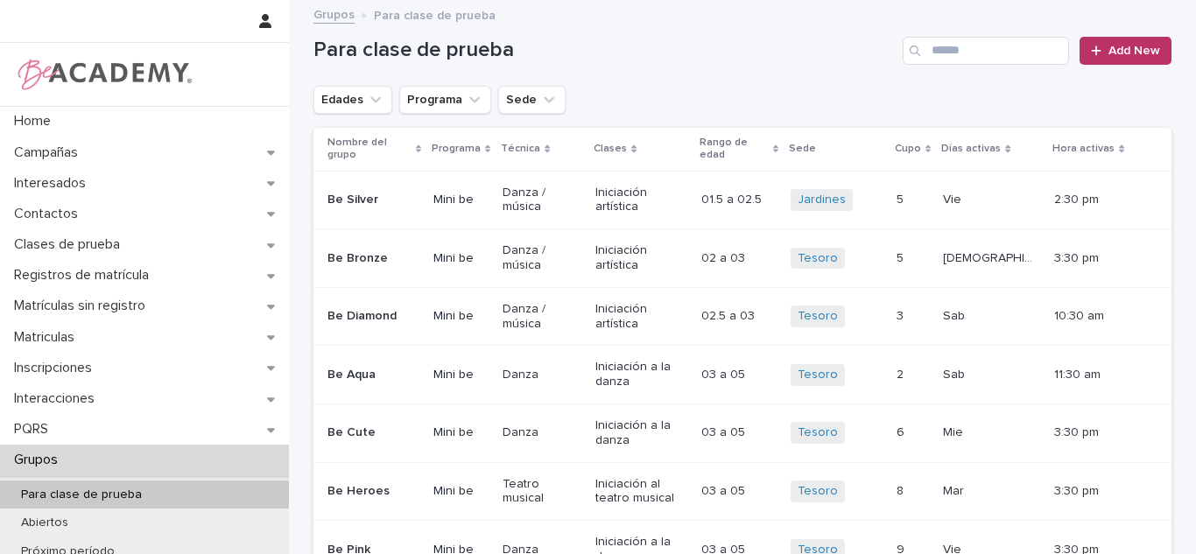
click at [348, 109] on button "Edades" at bounding box center [352, 100] width 79 height 28
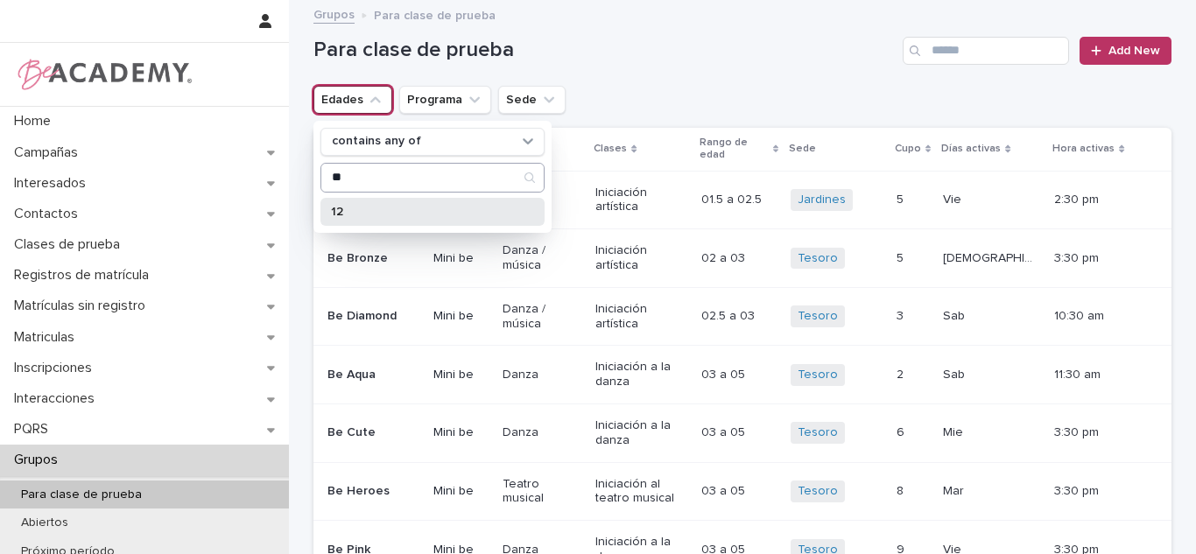
drag, startPoint x: 342, startPoint y: 222, endPoint x: 337, endPoint y: 172, distance: 51.1
click at [337, 172] on div "** 12" at bounding box center [432, 194] width 224 height 63
click at [337, 172] on input "**" at bounding box center [432, 178] width 222 height 28
type input "**"
drag, startPoint x: 366, startPoint y: 208, endPoint x: 802, endPoint y: 74, distance: 456.1
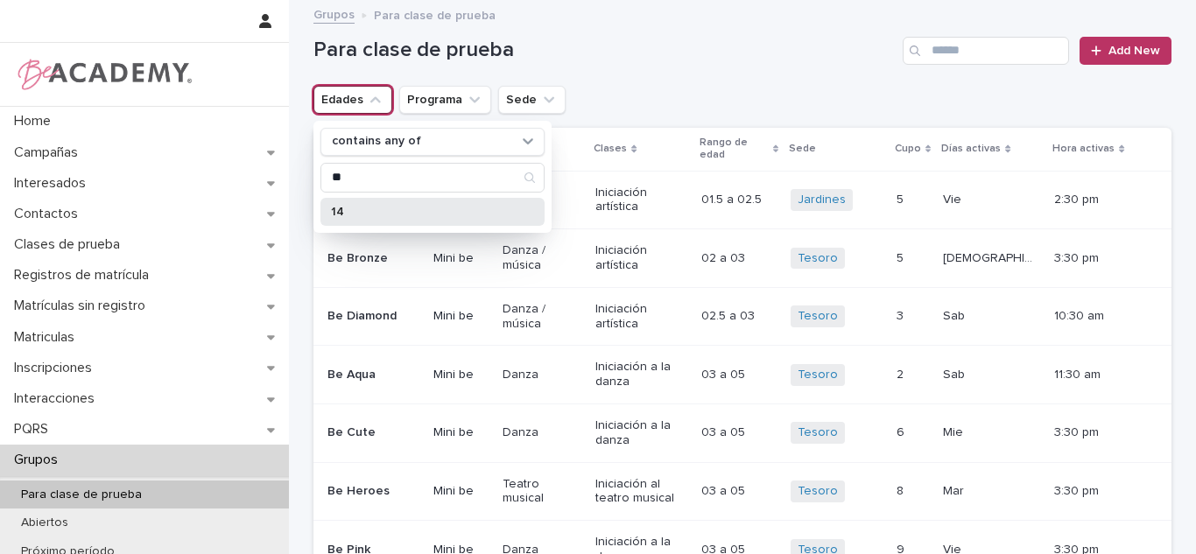
click at [367, 207] on p "14" at bounding box center [424, 212] width 186 height 12
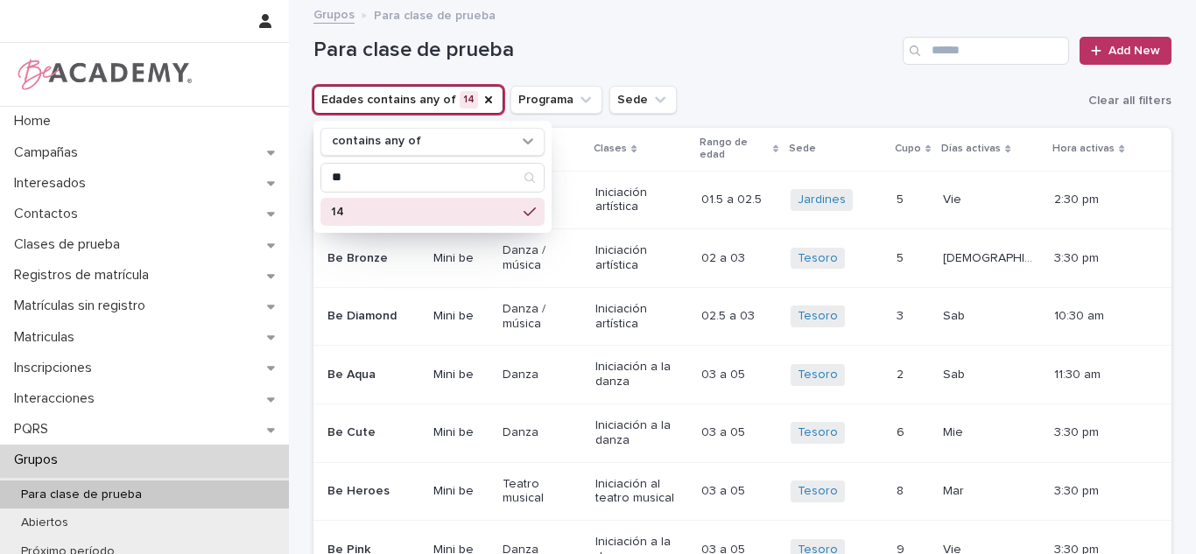
drag, startPoint x: 623, startPoint y: 95, endPoint x: 622, endPoint y: 114, distance: 19.3
click at [623, 95] on button "Sede" at bounding box center [642, 100] width 67 height 28
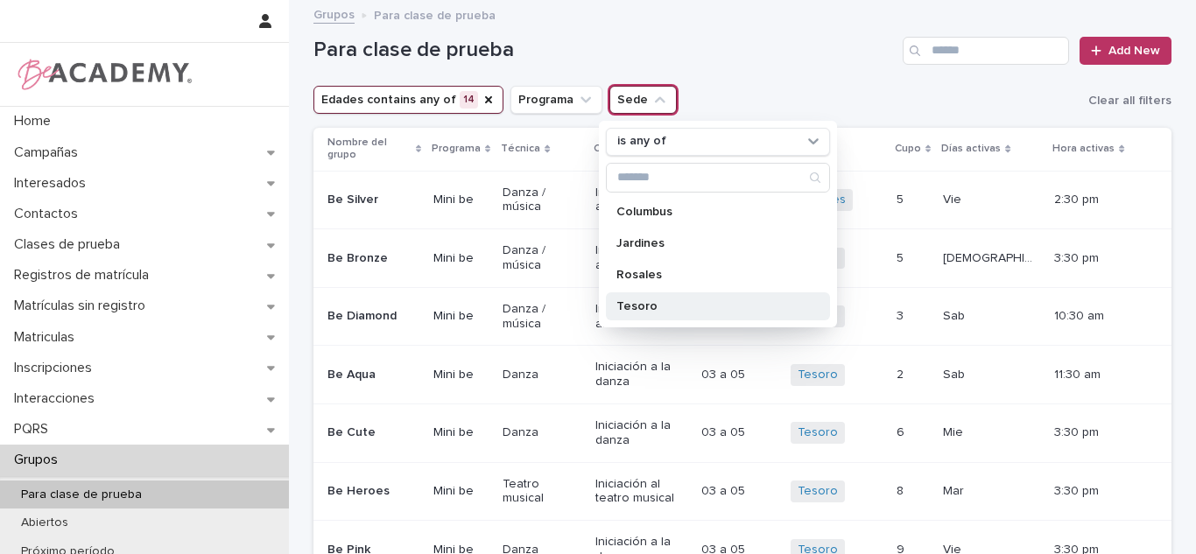
click at [653, 317] on div "Tesoro" at bounding box center [718, 306] width 224 height 28
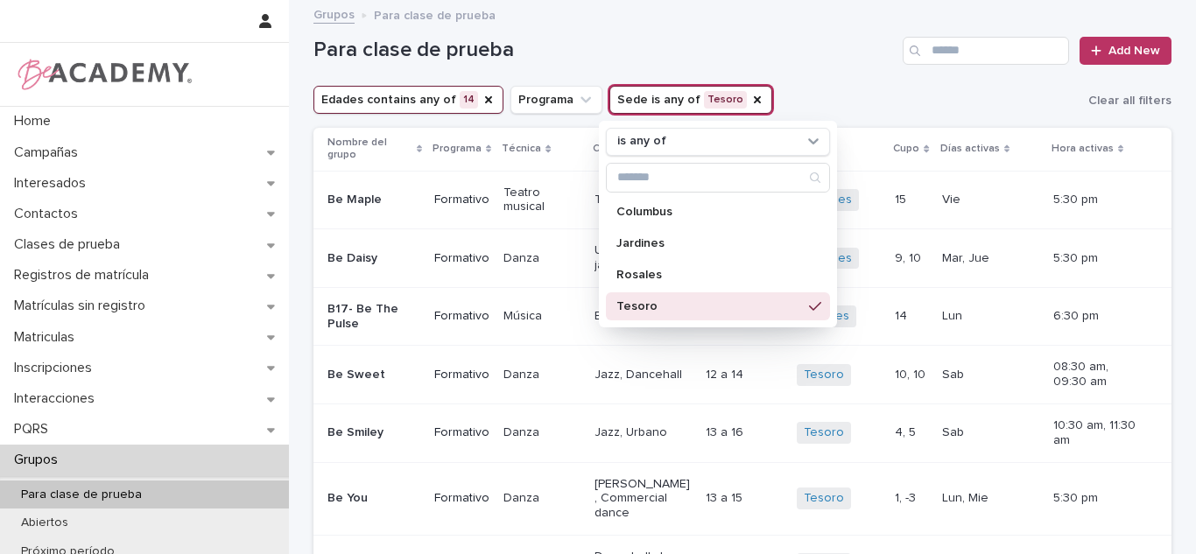
click at [740, 55] on h1 "Para clase de prueba" at bounding box center [604, 50] width 582 height 25
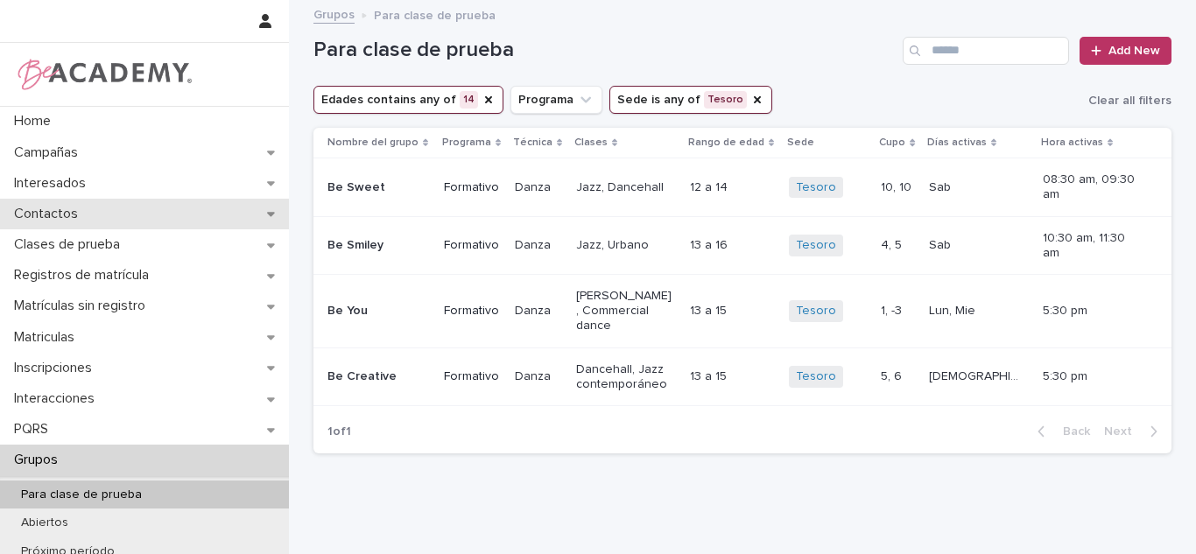
click at [88, 210] on p "Contactos" at bounding box center [49, 214] width 85 height 17
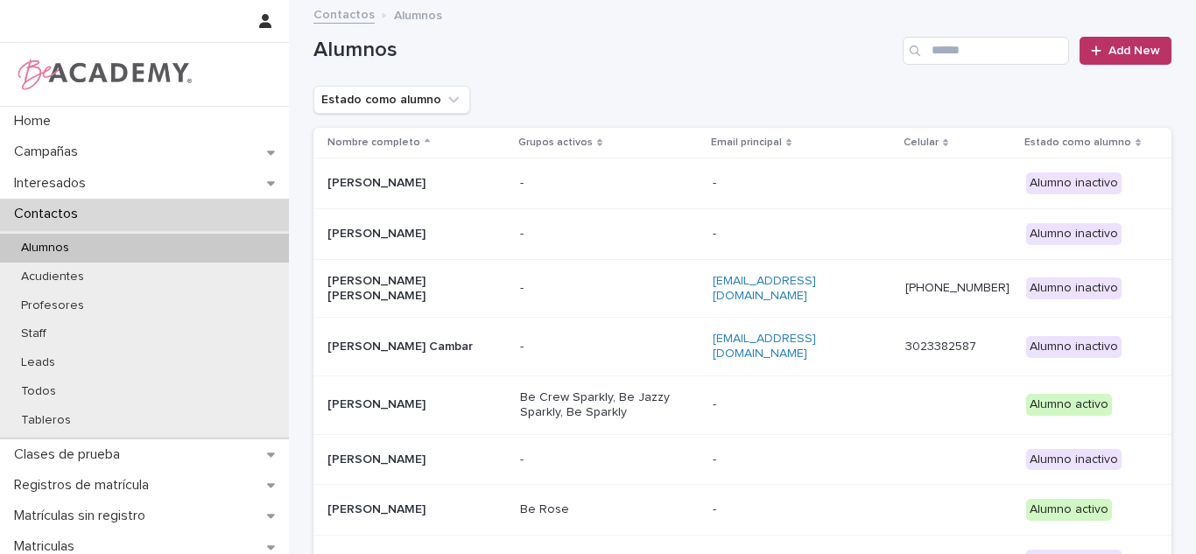
click at [1000, 53] on input "Search" at bounding box center [986, 51] width 166 height 28
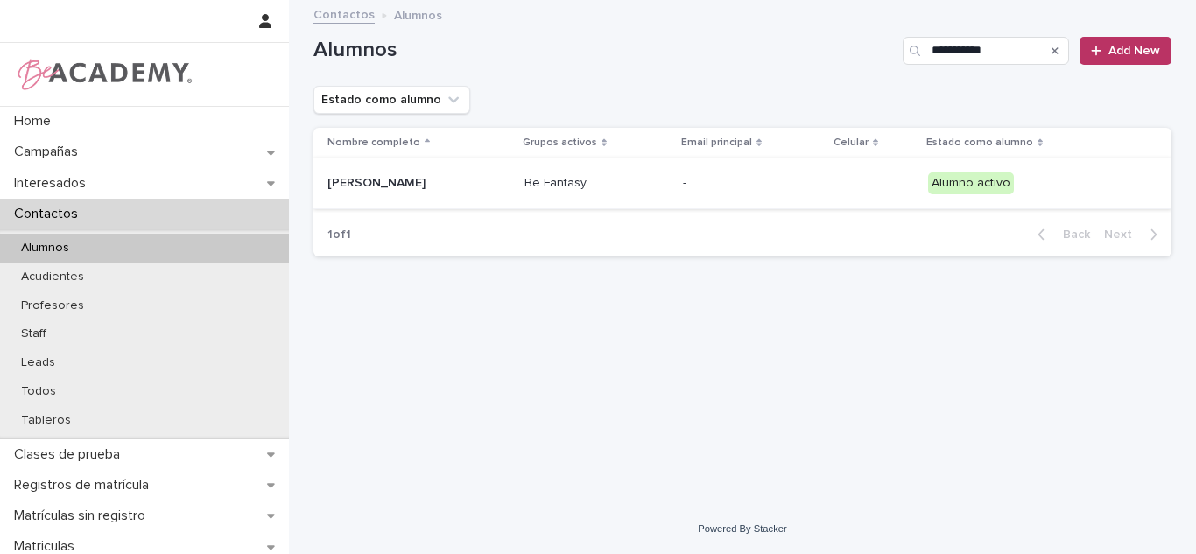
type input "**********"
click at [417, 182] on p "Celeste Serna Reyes" at bounding box center [414, 183] width 175 height 15
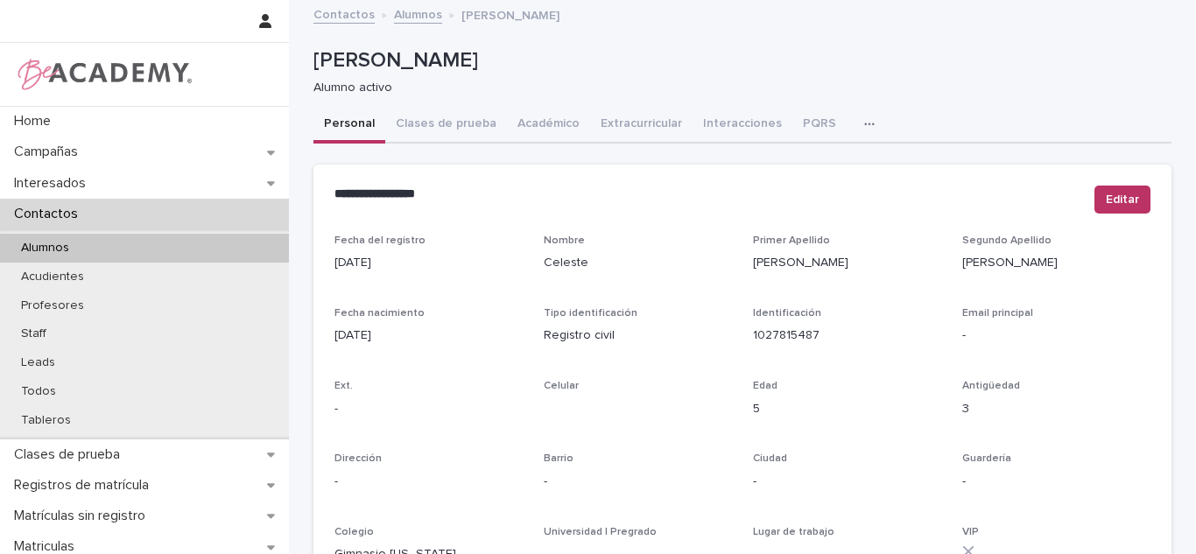
click at [523, 125] on button "Académico" at bounding box center [548, 125] width 83 height 37
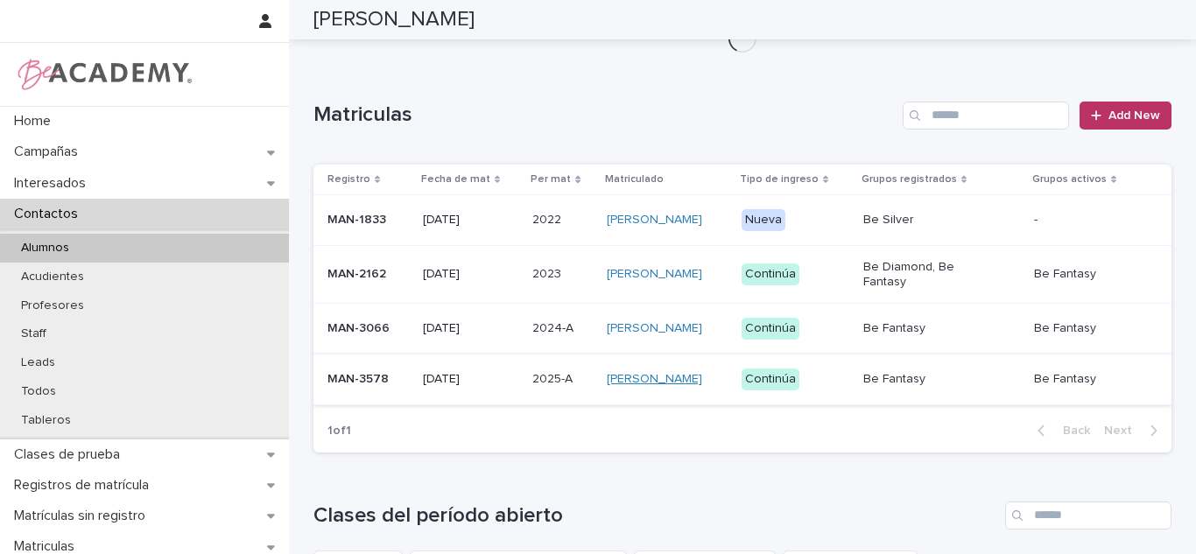
scroll to position [452, 0]
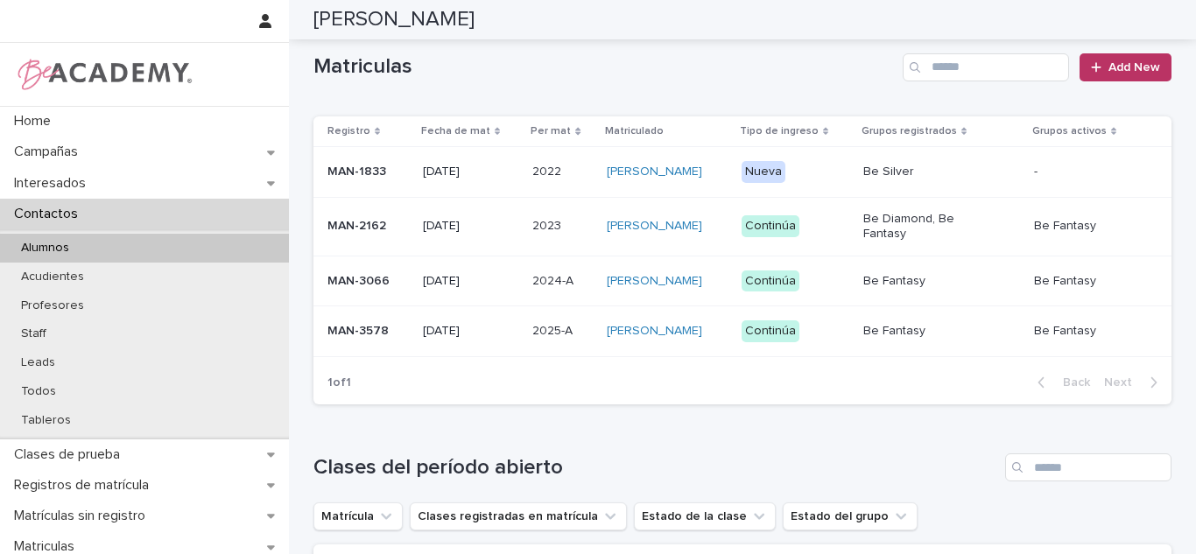
click at [560, 335] on p "2025-A" at bounding box center [554, 329] width 44 height 18
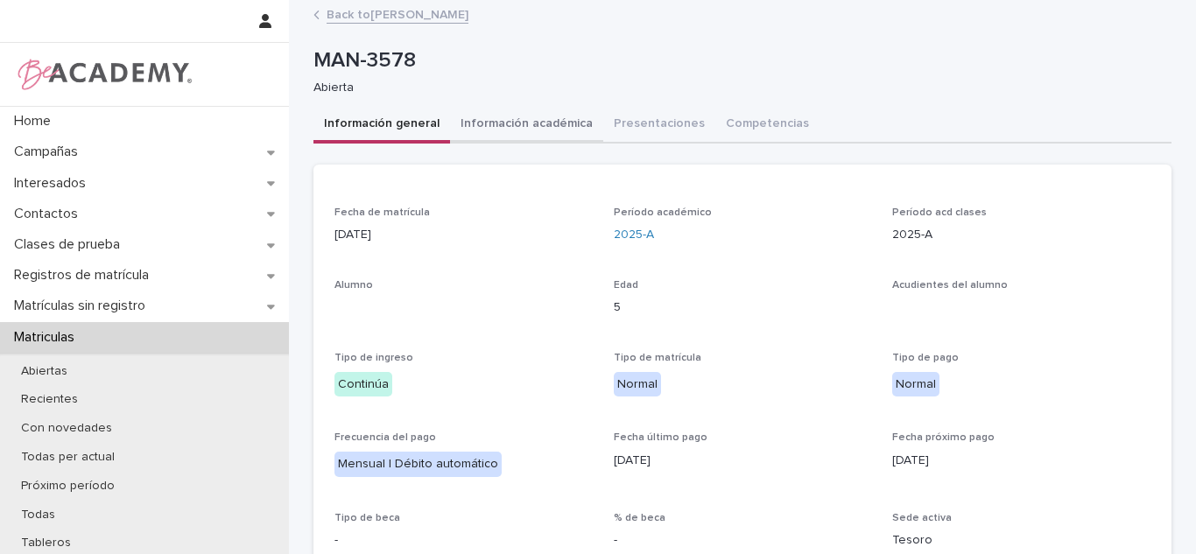
click at [505, 135] on button "Información académica" at bounding box center [526, 125] width 153 height 37
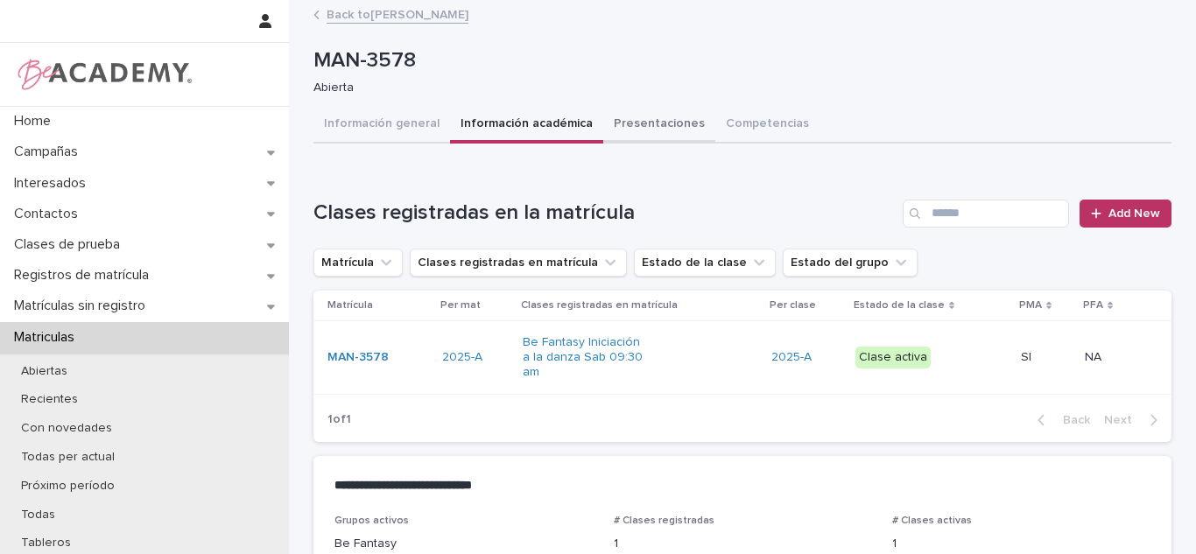
click at [617, 131] on button "Presentaciones" at bounding box center [659, 125] width 112 height 37
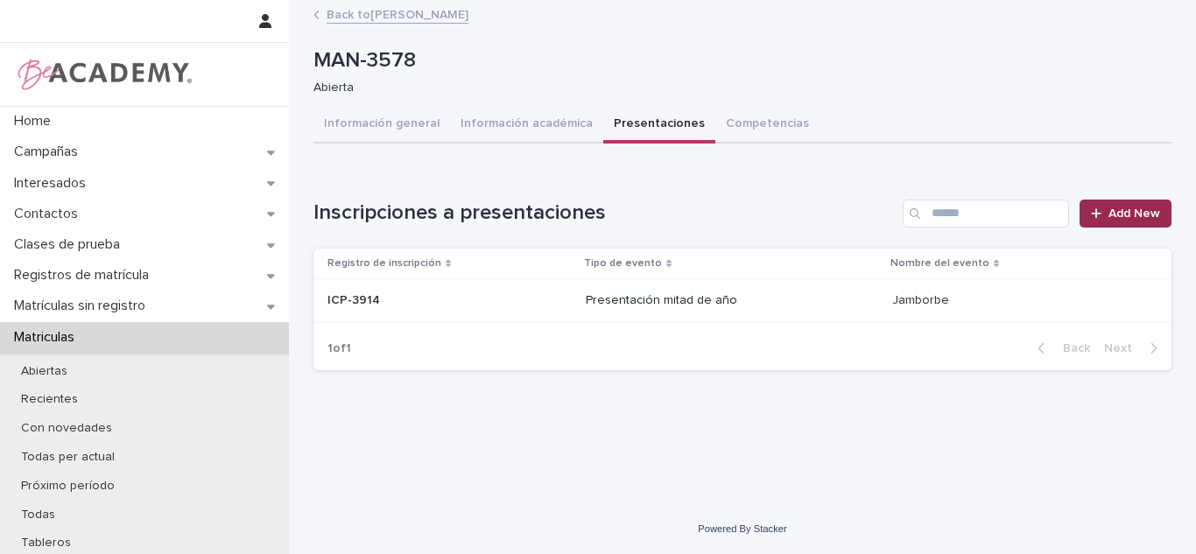
click at [1121, 224] on link "Add New" at bounding box center [1126, 214] width 92 height 28
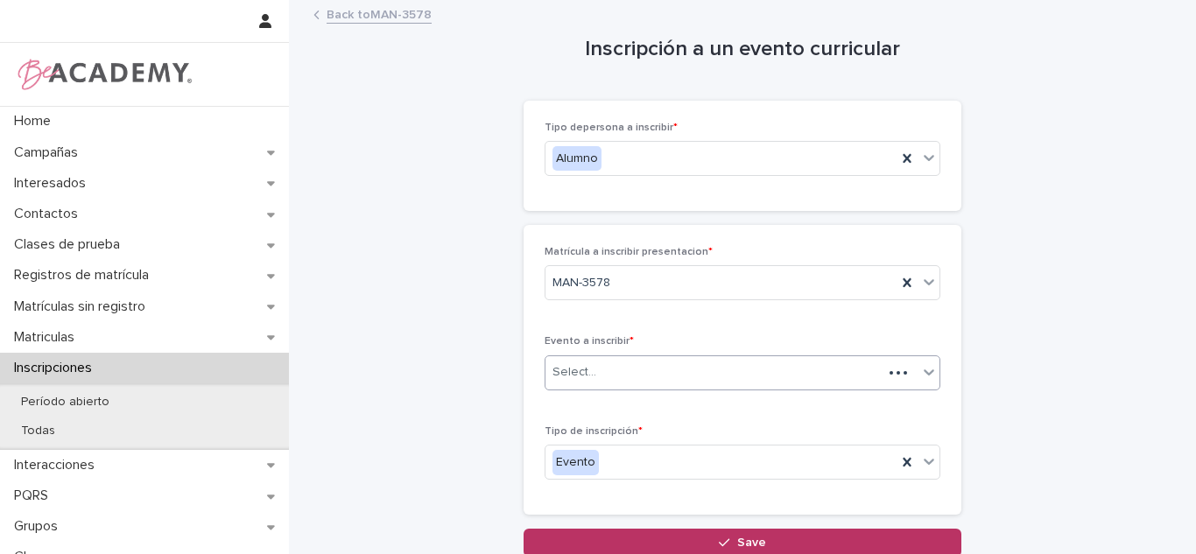
click at [651, 374] on div "Select..." at bounding box center [713, 372] width 337 height 29
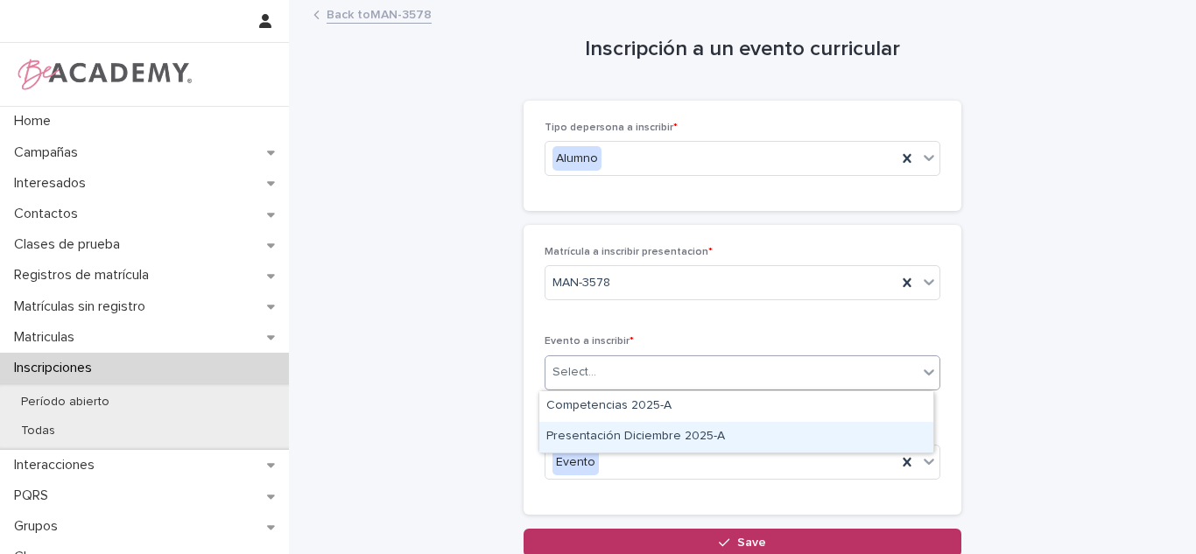
click at [630, 422] on div "Presentación Diciembre 2025-A" at bounding box center [736, 437] width 394 height 31
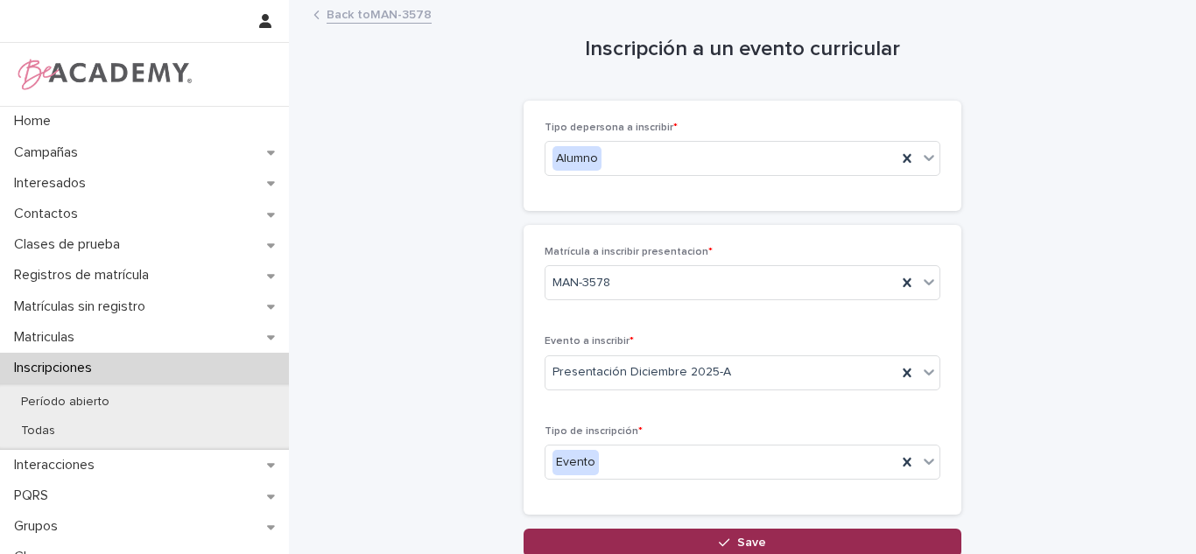
click at [690, 532] on button "Save" at bounding box center [743, 543] width 438 height 28
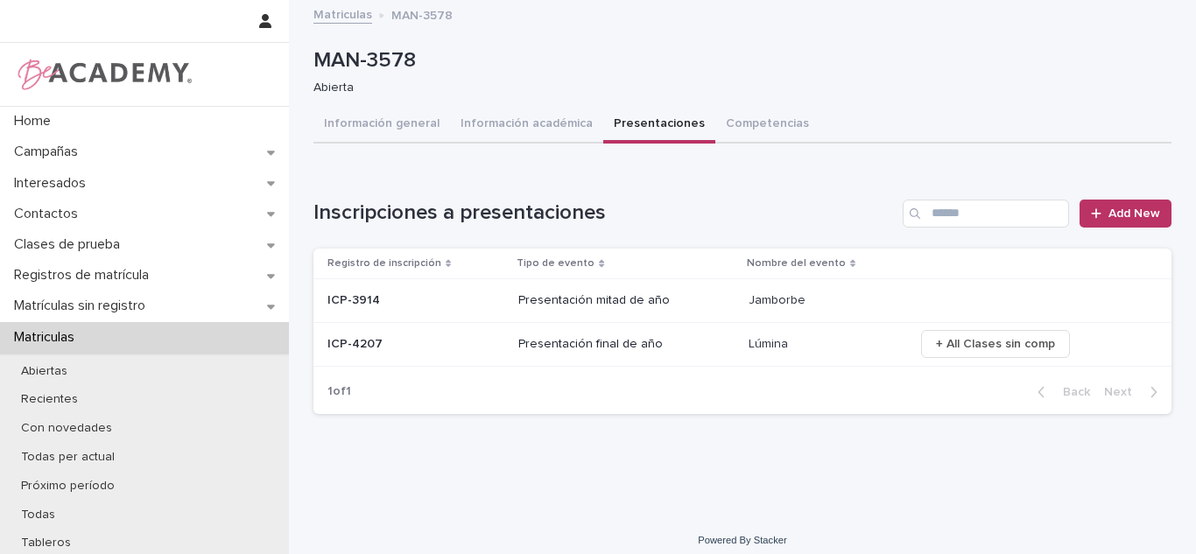
click at [742, 340] on td "Lúmina Lúmina" at bounding box center [824, 344] width 165 height 44
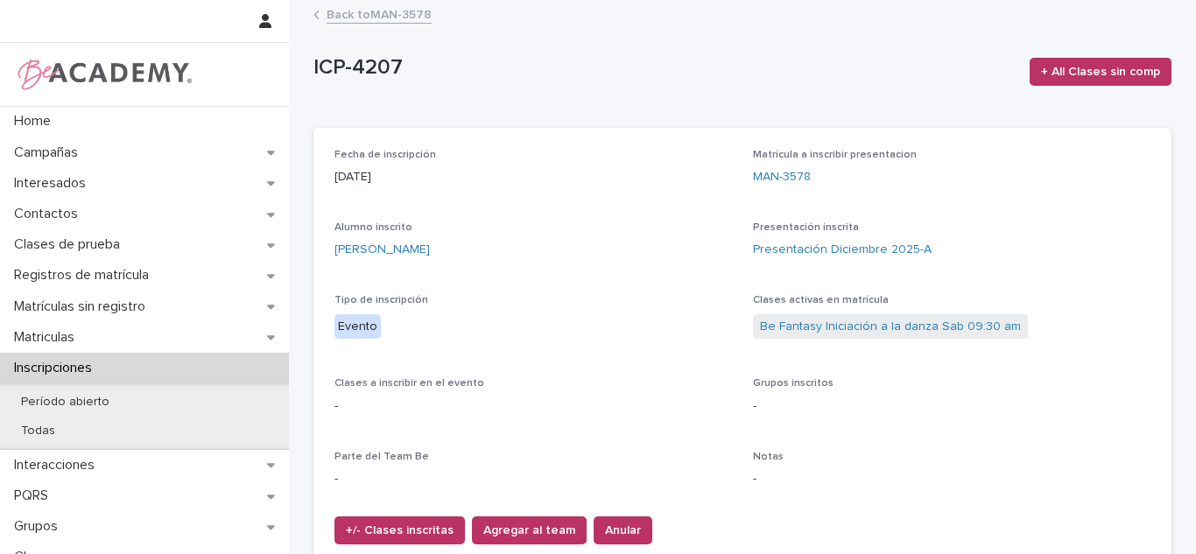
drag, startPoint x: 402, startPoint y: 525, endPoint x: 402, endPoint y: 45, distance: 480.7
click at [402, 45] on div "**********" at bounding box center [742, 291] width 858 height 578
click at [390, 27] on div "Back to MAN-3578" at bounding box center [743, 16] width 876 height 25
click at [362, 7] on link "Back to MAN-3578" at bounding box center [379, 14] width 105 height 20
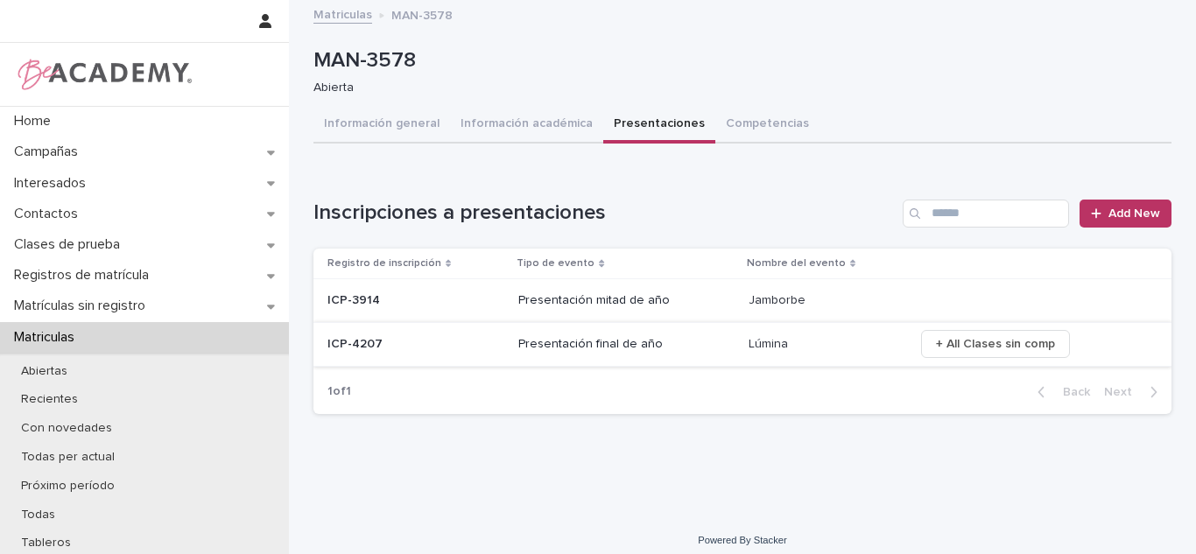
click at [978, 336] on span "+ All Clases sin comp" at bounding box center [995, 344] width 119 height 18
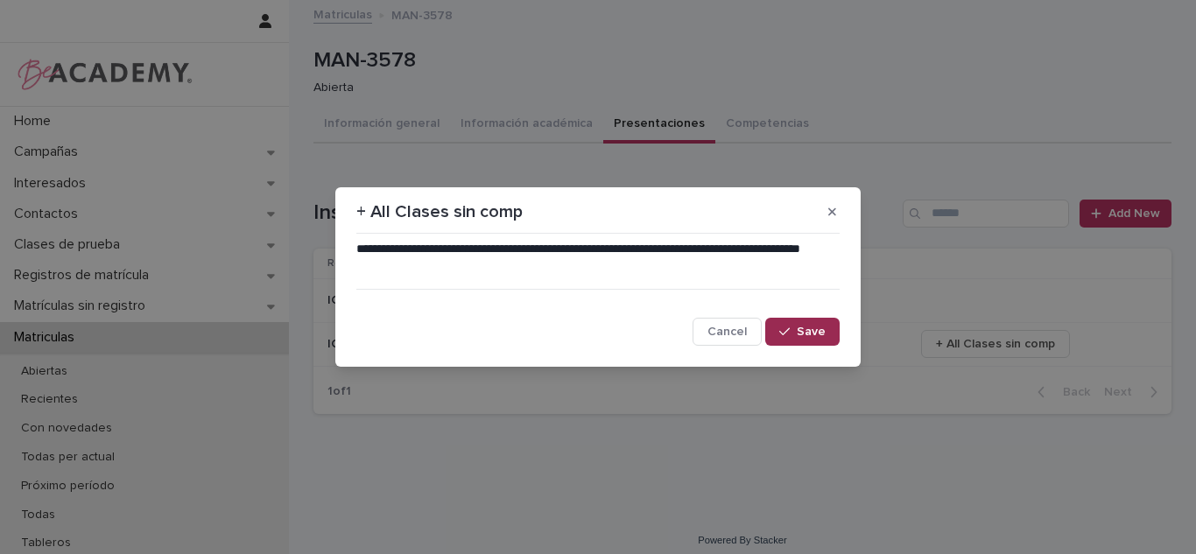
click at [814, 334] on span "Save" at bounding box center [811, 332] width 29 height 12
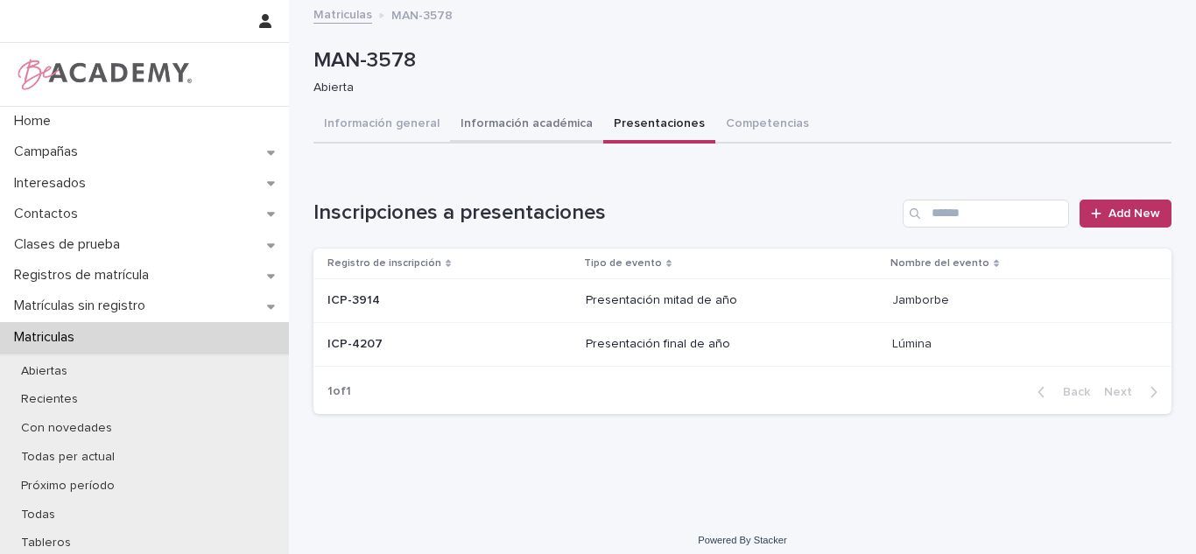
click at [546, 132] on button "Información académica" at bounding box center [526, 125] width 153 height 37
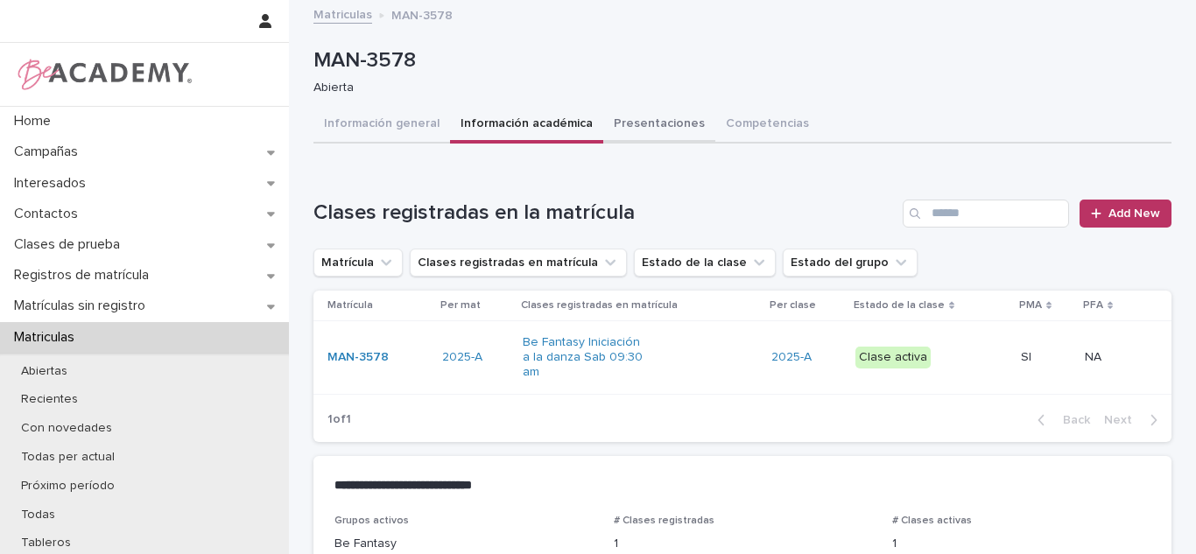
click at [631, 120] on button "Presentaciones" at bounding box center [659, 125] width 112 height 37
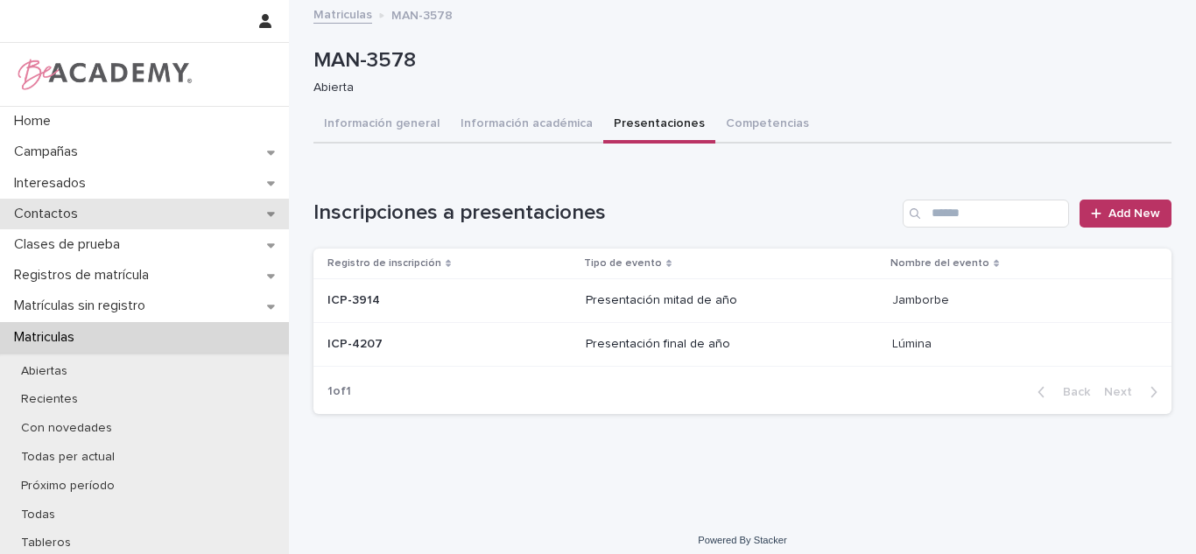
click at [92, 221] on div "Contactos" at bounding box center [144, 214] width 289 height 31
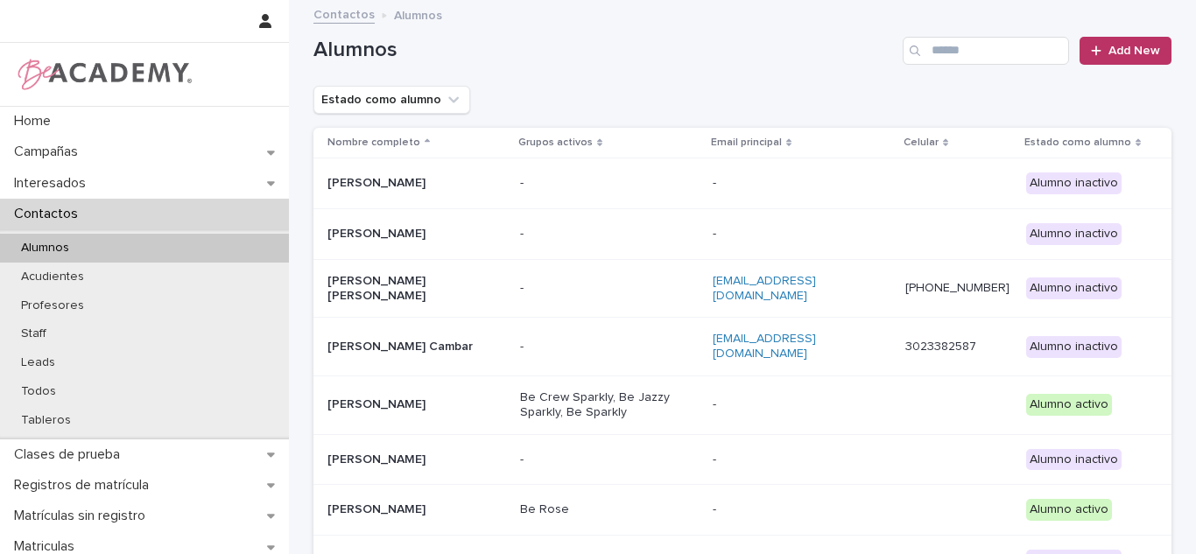
click at [922, 60] on div "Search" at bounding box center [917, 51] width 28 height 28
click at [953, 57] on input "Search" at bounding box center [986, 51] width 166 height 28
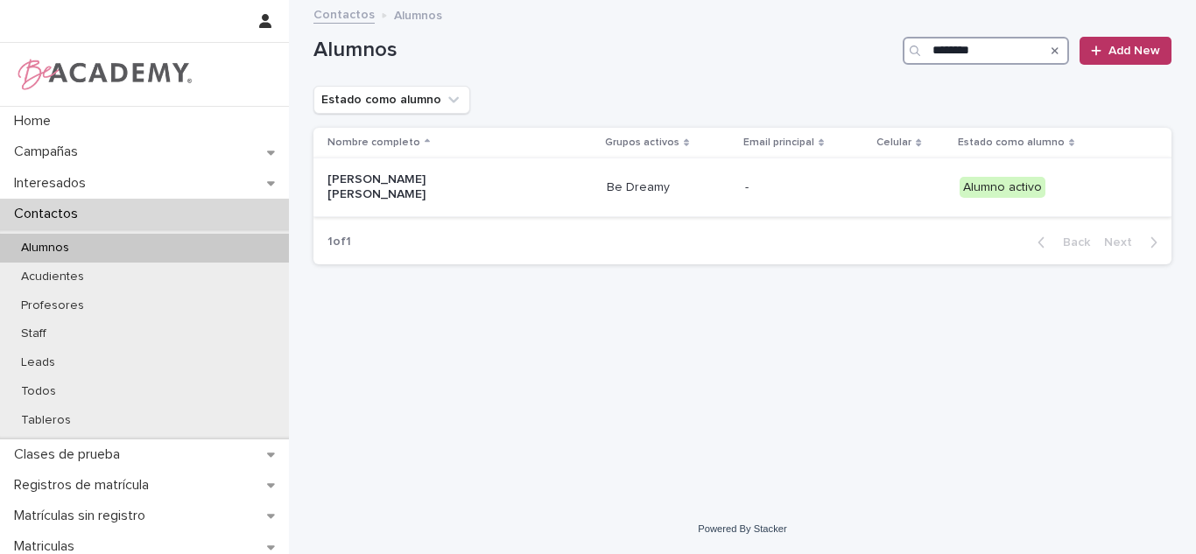
type input "********"
click at [461, 193] on div "Paula Chavez Gutierrez" at bounding box center [459, 187] width 265 height 44
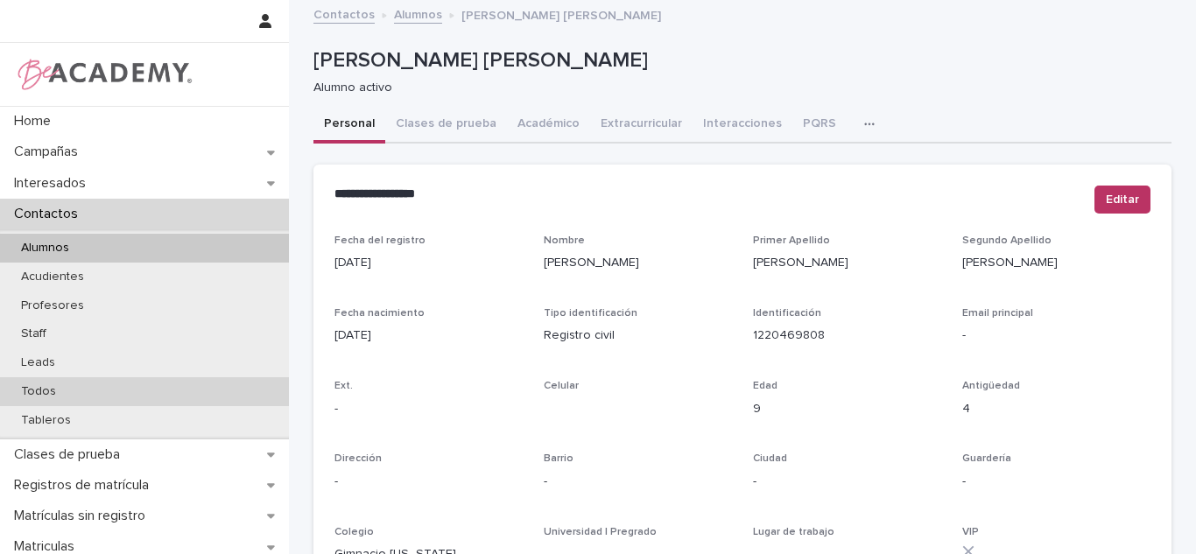
click at [113, 393] on div "Todos" at bounding box center [144, 391] width 289 height 29
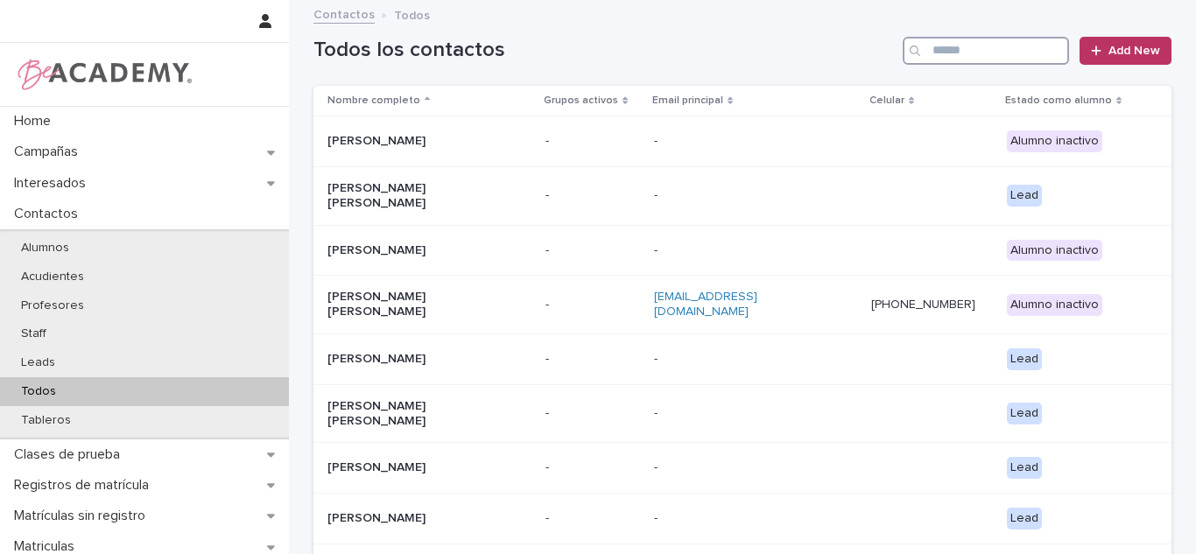
click at [999, 0] on html "Home Campañas Interesados Contactos Alumnos Acudientes Profesores Staff Leads T…" at bounding box center [598, 277] width 1196 height 554
click at [977, 61] on input "Search" at bounding box center [986, 51] width 166 height 28
click at [970, 56] on input "Search" at bounding box center [986, 51] width 166 height 28
click at [970, 56] on input "*" at bounding box center [986, 51] width 166 height 28
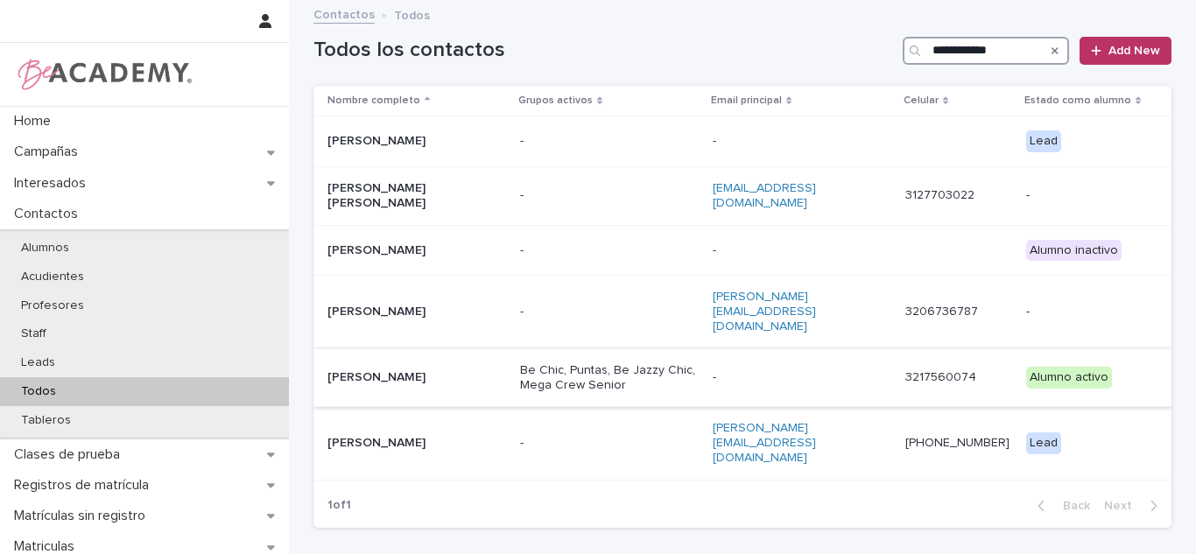
type input "**********"
click at [452, 370] on p "Mariana Restrepo Salazar" at bounding box center [414, 377] width 175 height 15
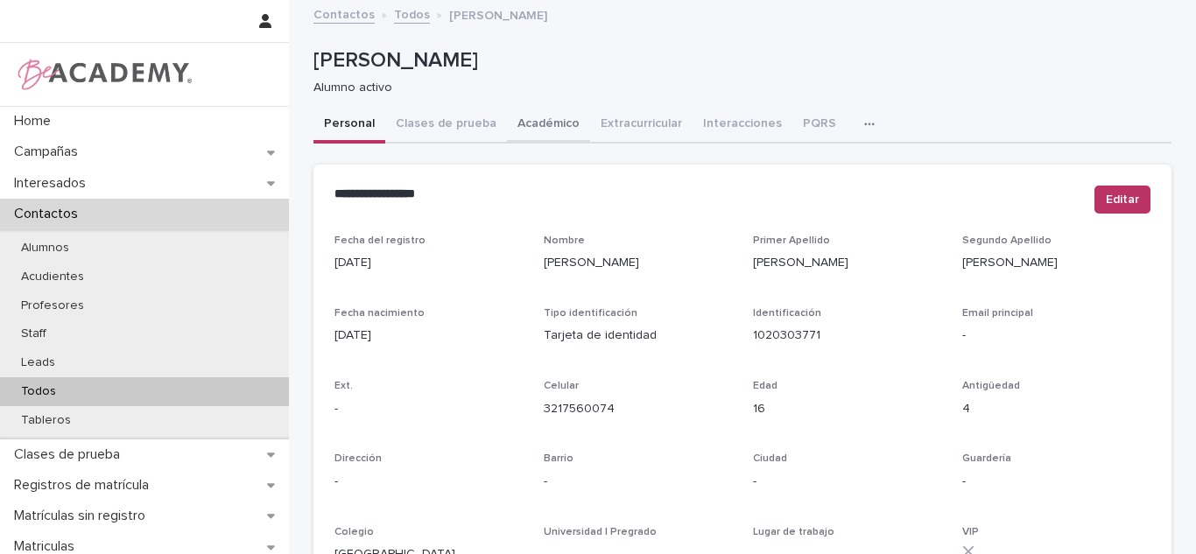
click at [570, 130] on button "Académico" at bounding box center [548, 125] width 83 height 37
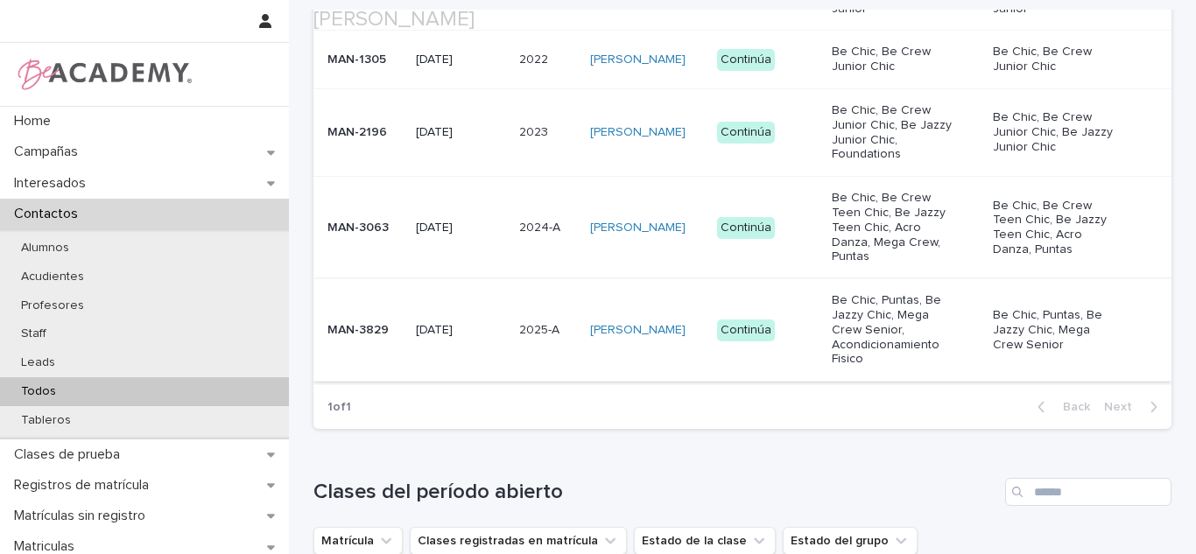
scroll to position [692, 0]
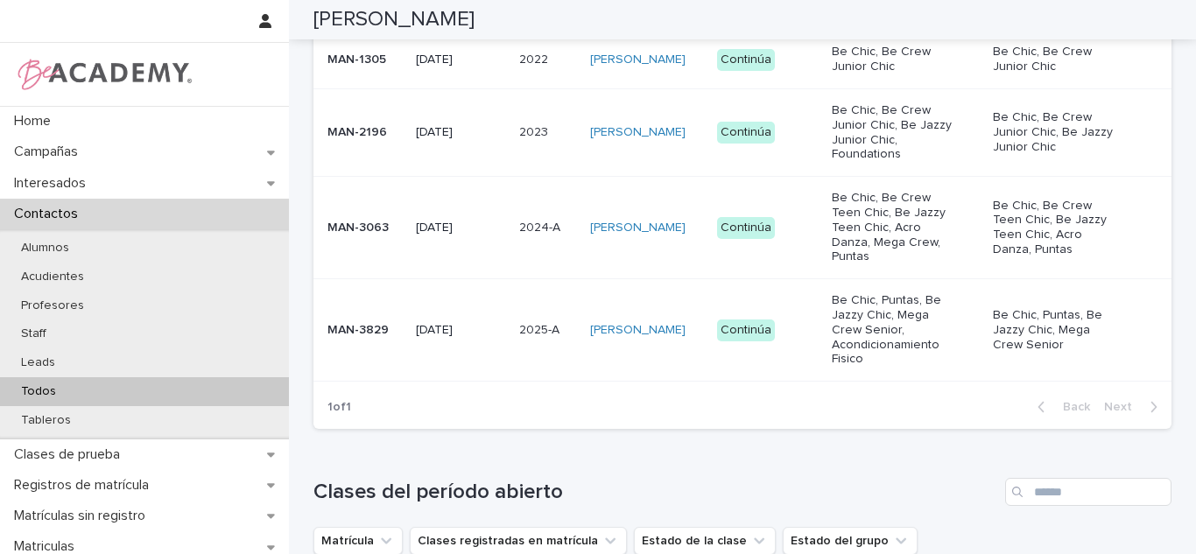
click at [512, 341] on td "2025-A 2025-A" at bounding box center [547, 330] width 70 height 102
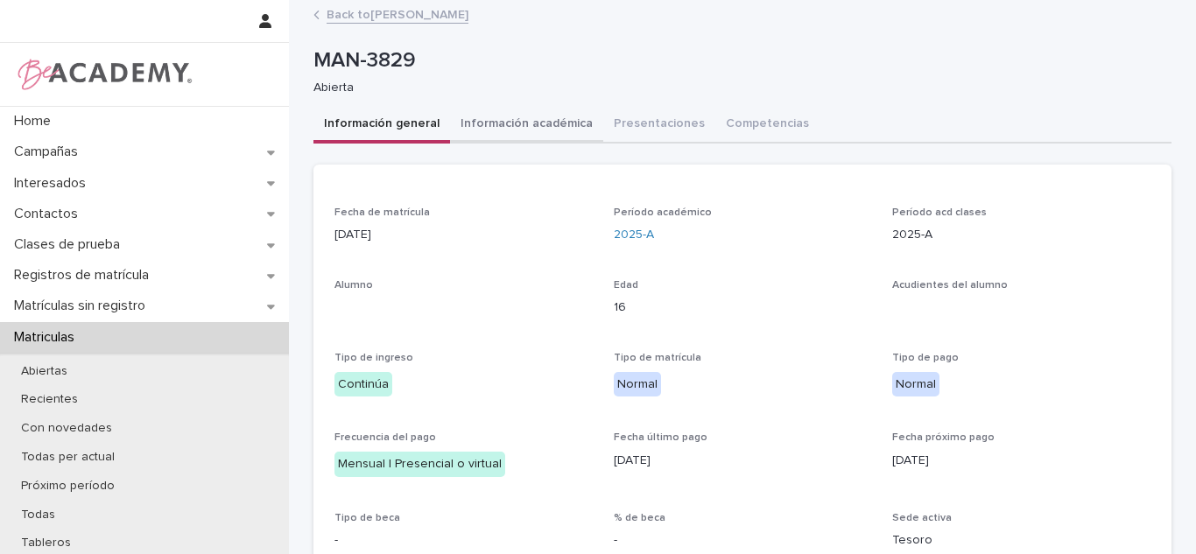
click at [555, 131] on button "Información académica" at bounding box center [526, 125] width 153 height 37
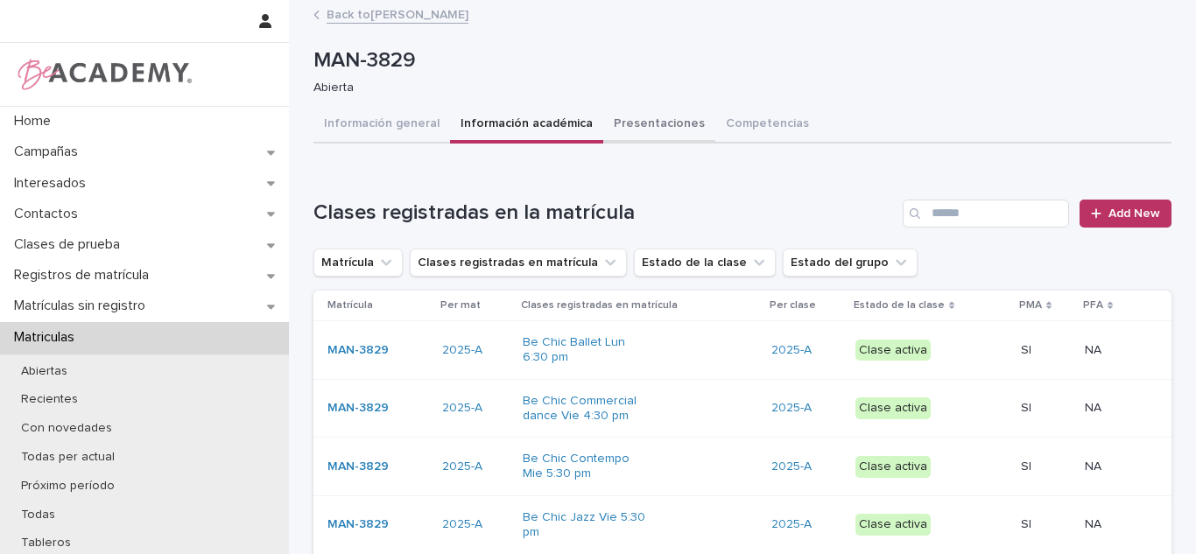
click at [618, 127] on button "Presentaciones" at bounding box center [659, 125] width 112 height 37
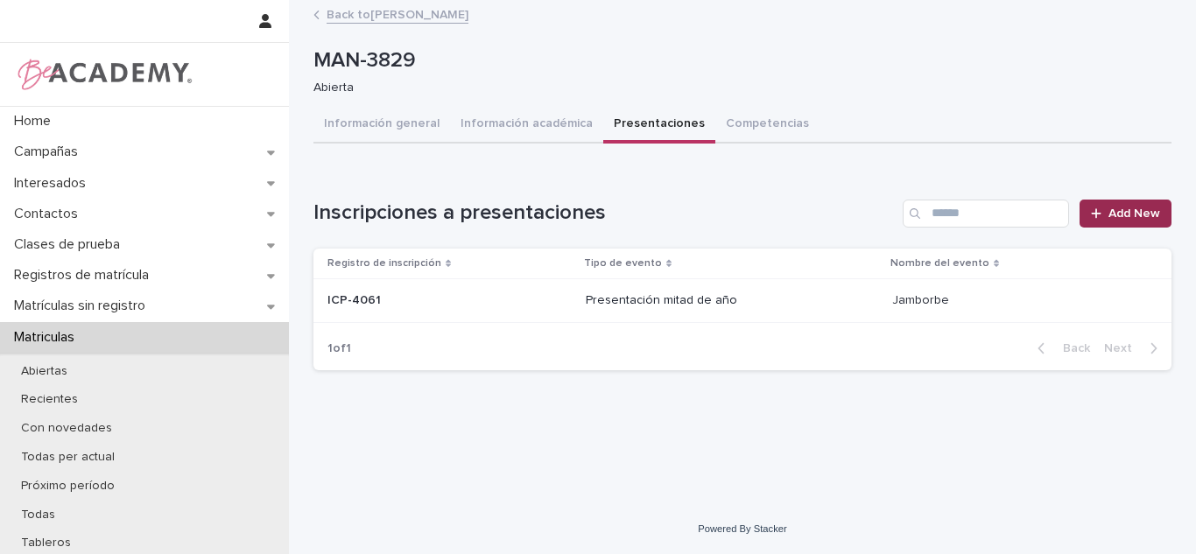
click at [1101, 216] on icon at bounding box center [1096, 214] width 11 height 12
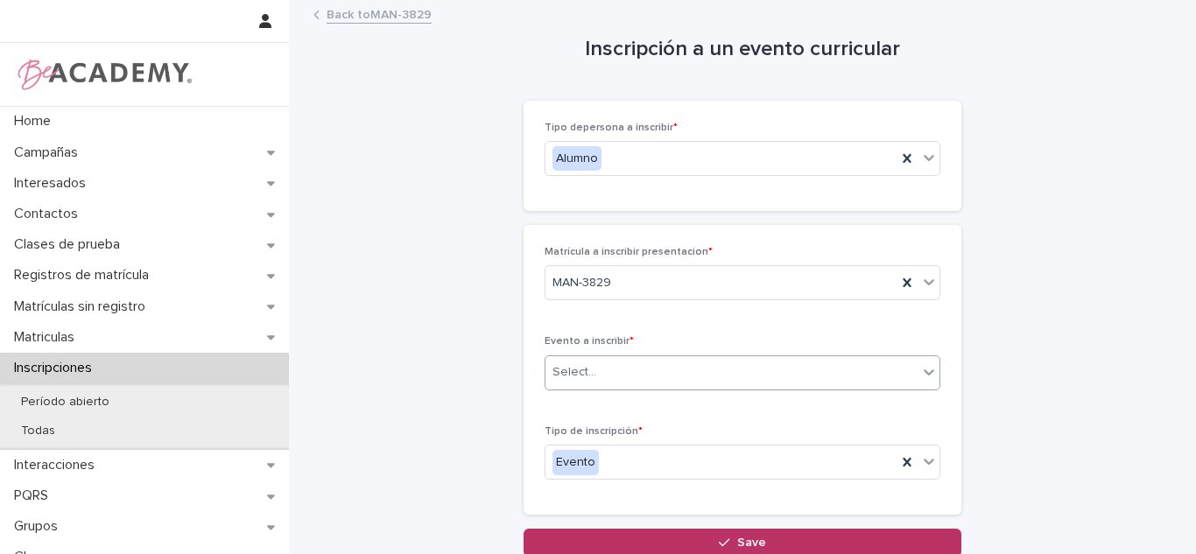
click at [687, 376] on div "Select..." at bounding box center [731, 372] width 372 height 29
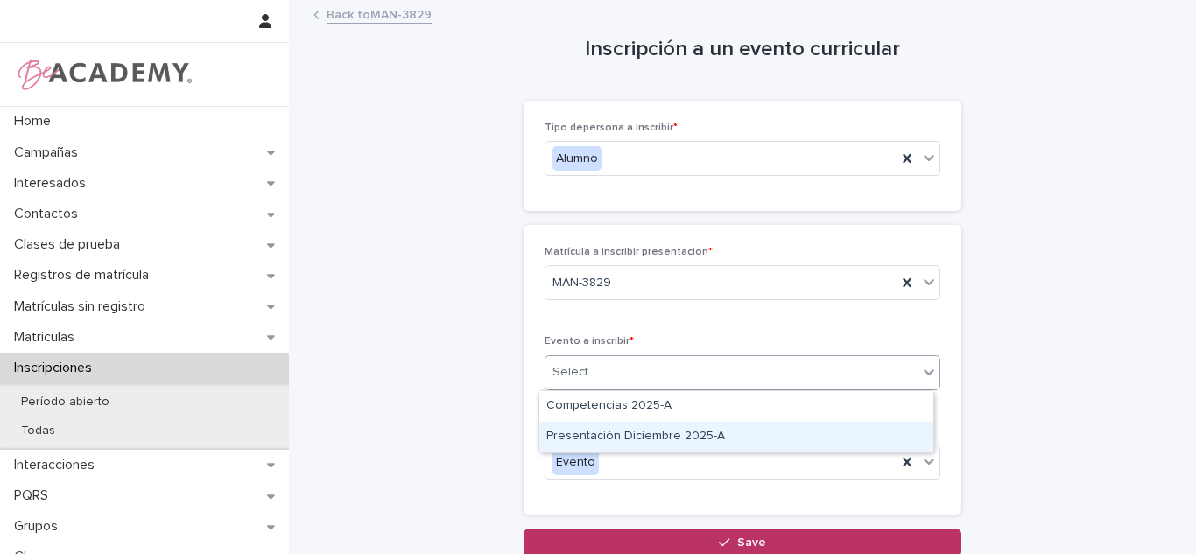
drag, startPoint x: 659, startPoint y: 417, endPoint x: 628, endPoint y: 496, distance: 84.9
click at [651, 435] on div "Presentación Diciembre 2025-A" at bounding box center [736, 437] width 394 height 31
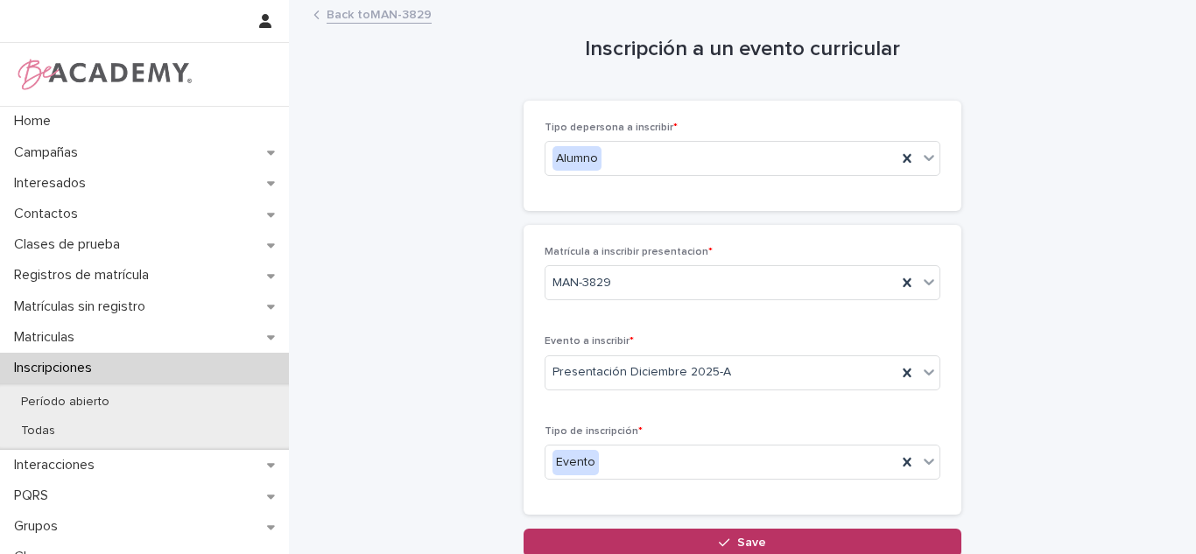
click at [616, 540] on button "Save" at bounding box center [743, 543] width 438 height 28
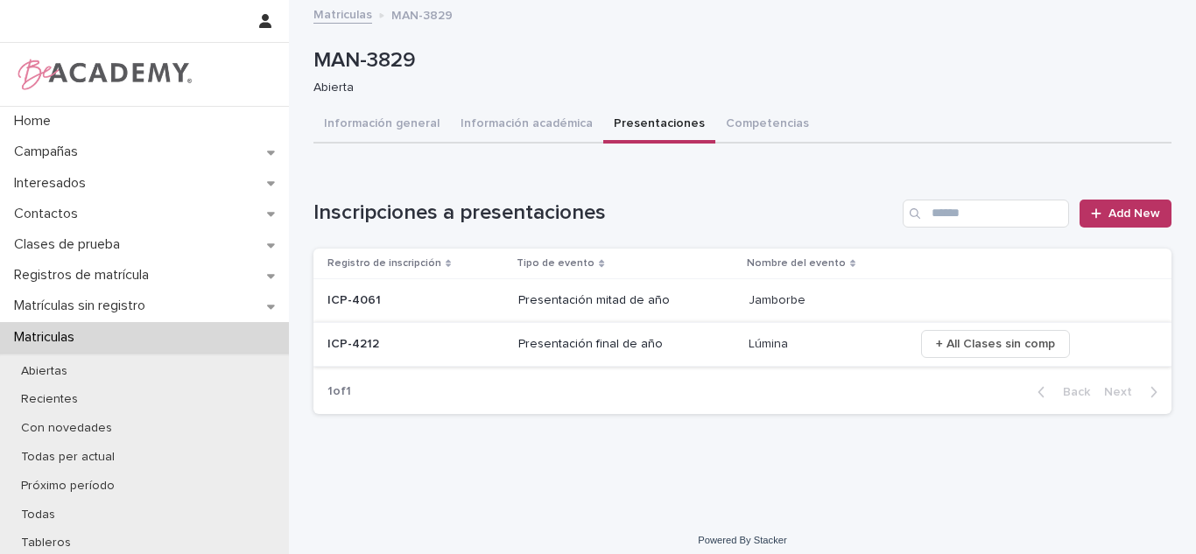
click at [990, 350] on span "+ All Clases sin comp" at bounding box center [995, 344] width 119 height 18
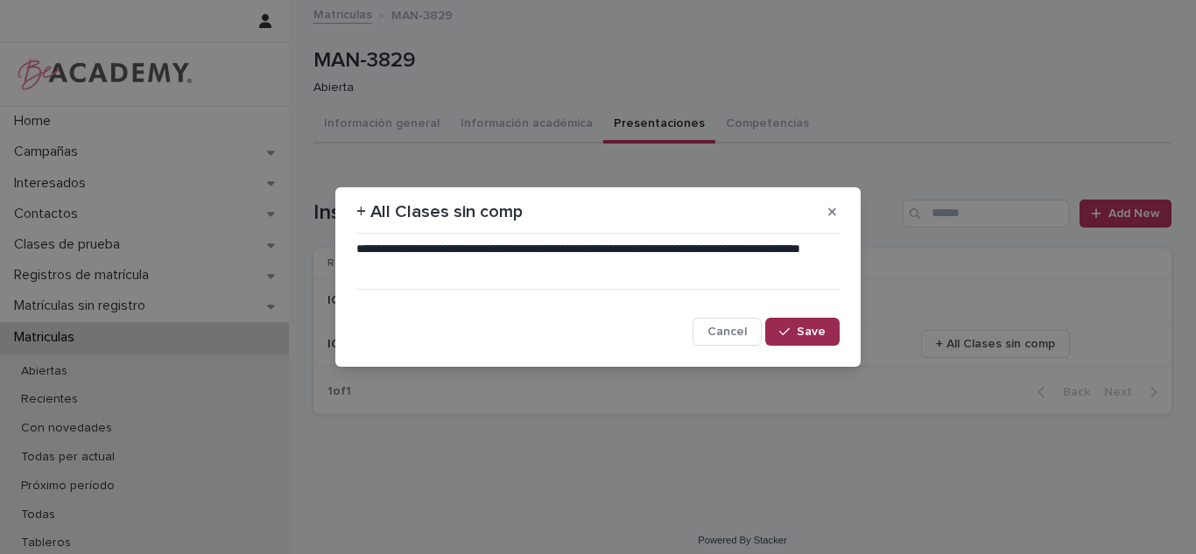
click at [813, 328] on span "Save" at bounding box center [811, 332] width 29 height 12
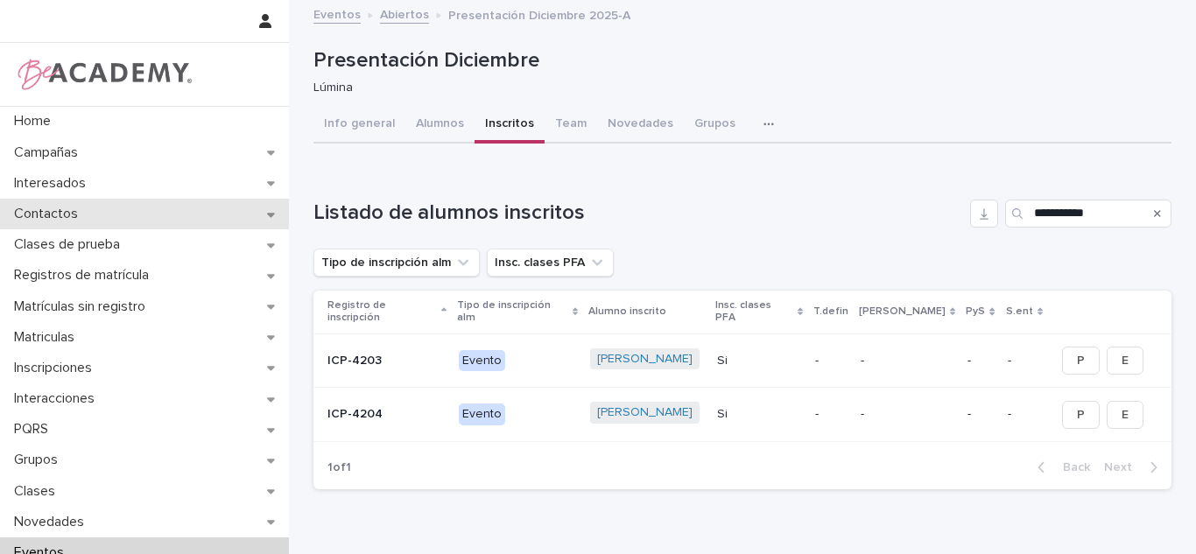
click at [30, 215] on p "Contactos" at bounding box center [49, 214] width 85 height 17
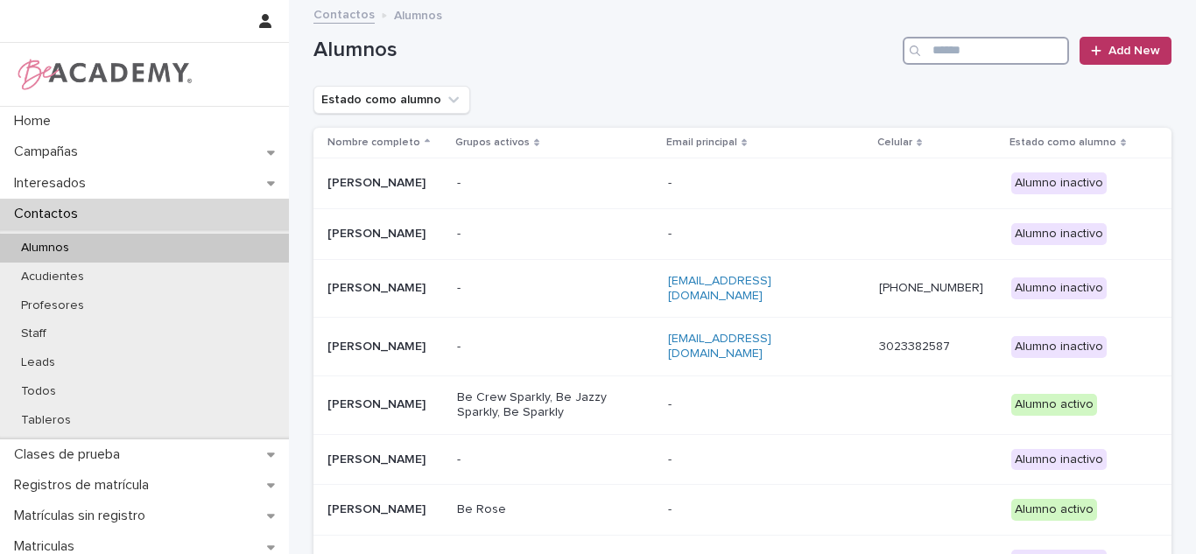
click at [955, 53] on input "Search" at bounding box center [986, 51] width 166 height 28
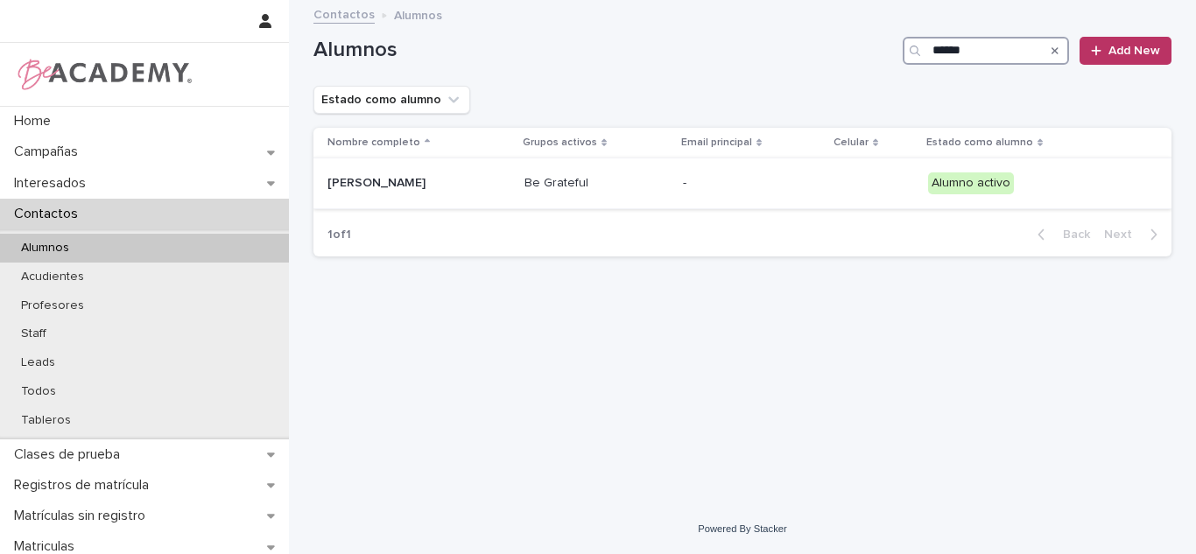
type input "******"
click at [632, 181] on p "Be Grateful" at bounding box center [596, 183] width 144 height 15
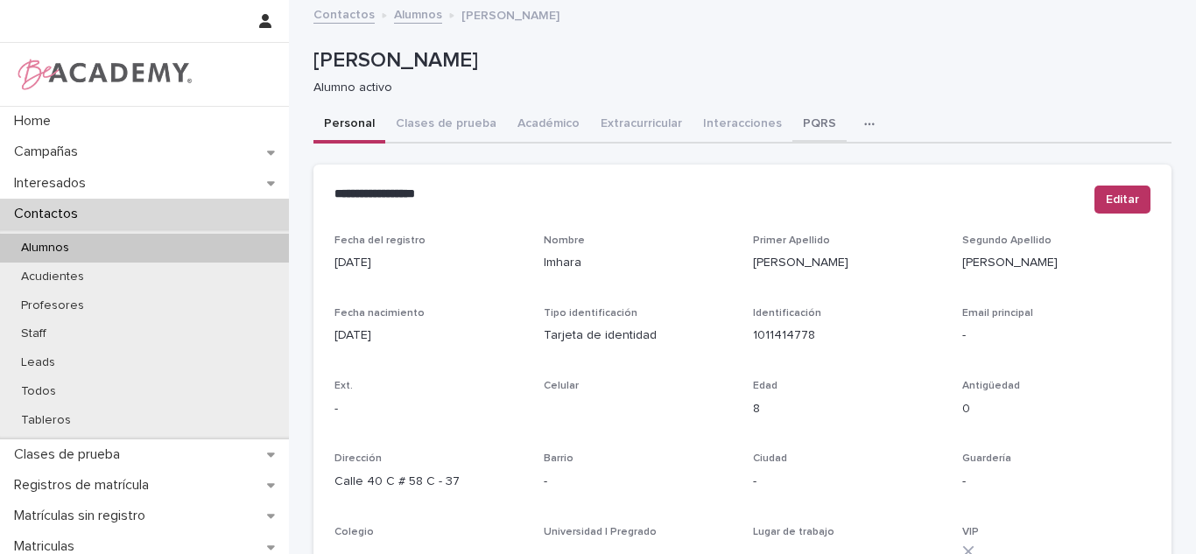
click at [794, 136] on button "PQRS" at bounding box center [819, 125] width 54 height 37
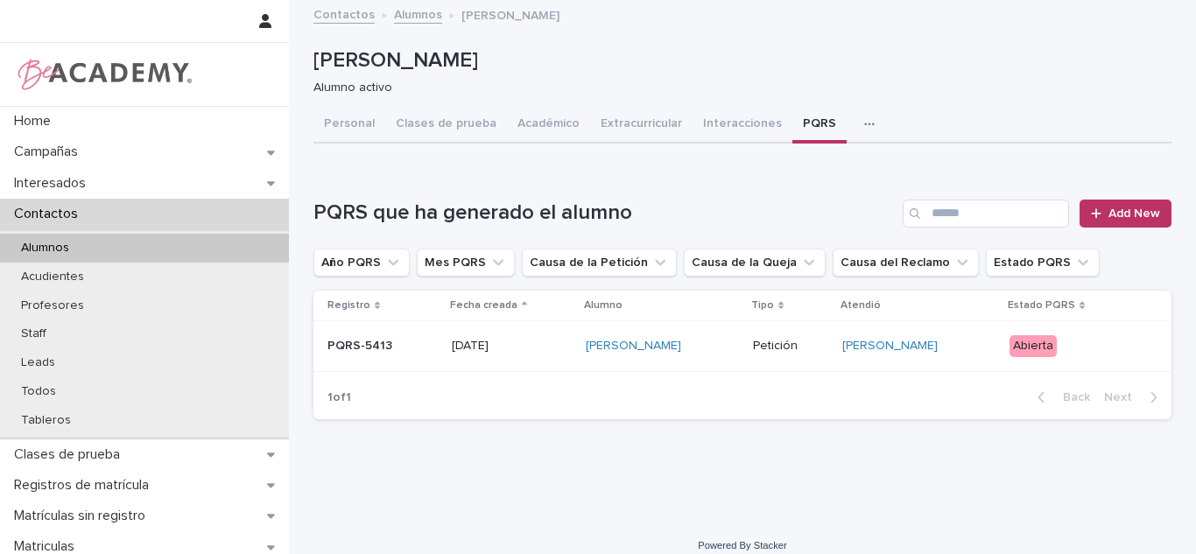
click at [1039, 353] on div "Abierta" at bounding box center [1033, 346] width 47 height 22
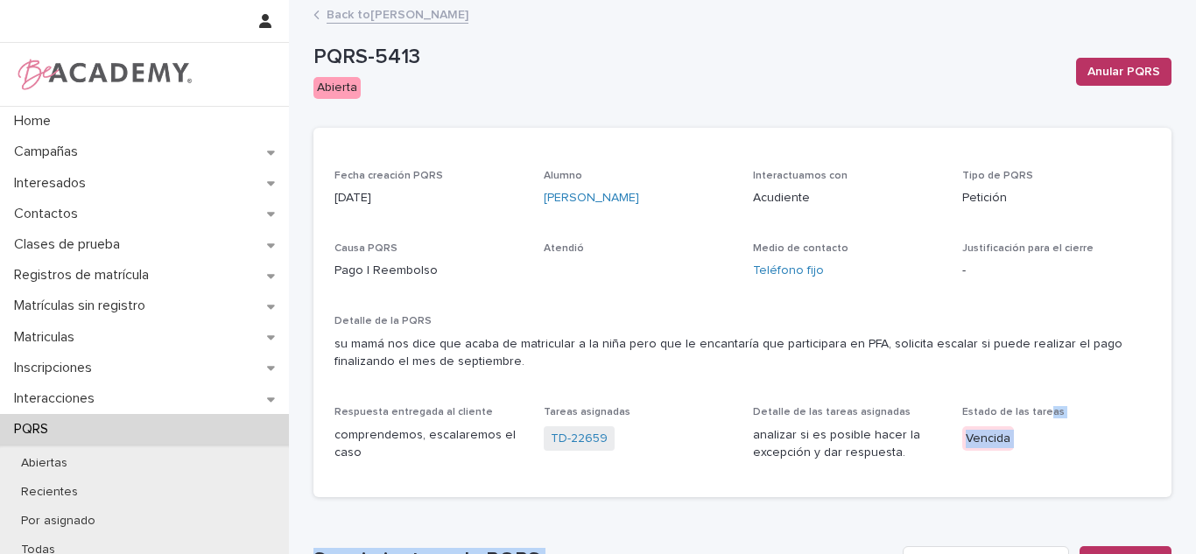
click at [1055, 553] on html "Home Campañas Interesados Contactos Clases de prueba Registros de matrícula Mat…" at bounding box center [598, 277] width 1196 height 554
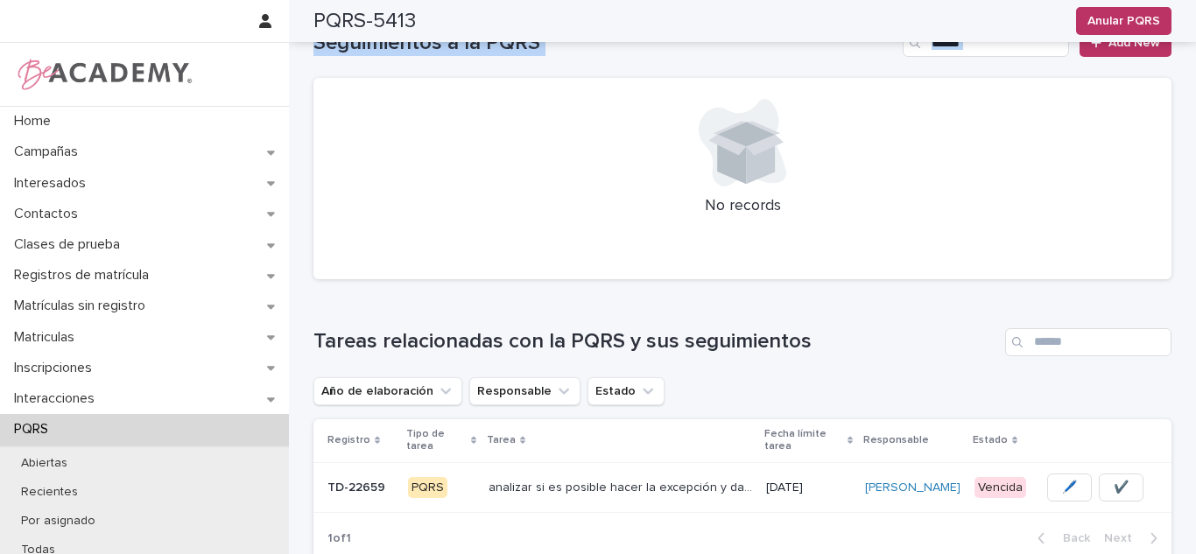
scroll to position [213, 0]
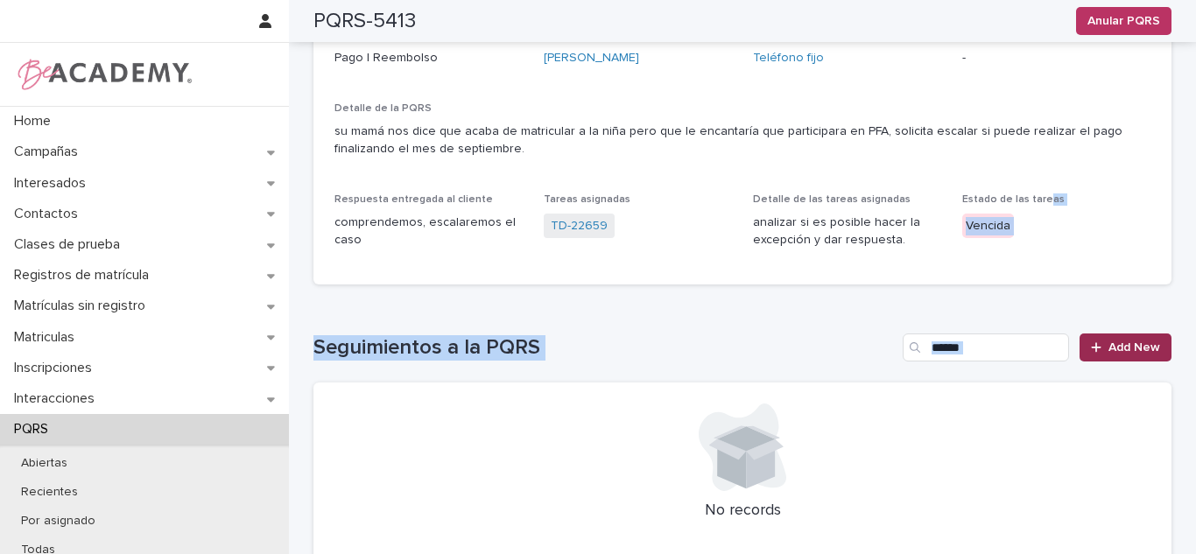
click at [1122, 342] on span "Add New" at bounding box center [1134, 347] width 52 height 12
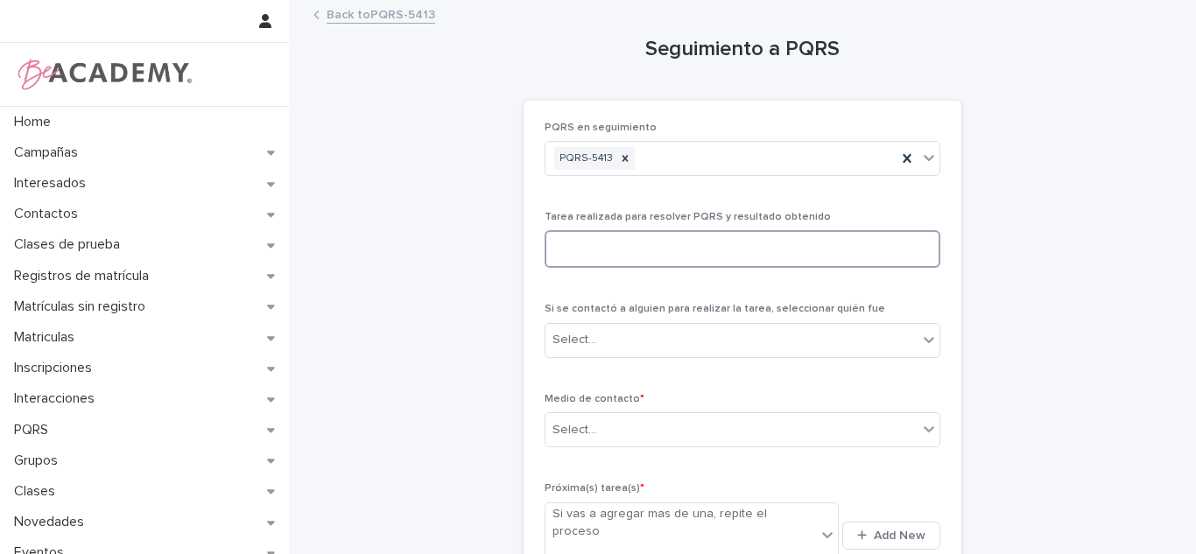
click at [693, 256] on textarea at bounding box center [743, 249] width 396 height 38
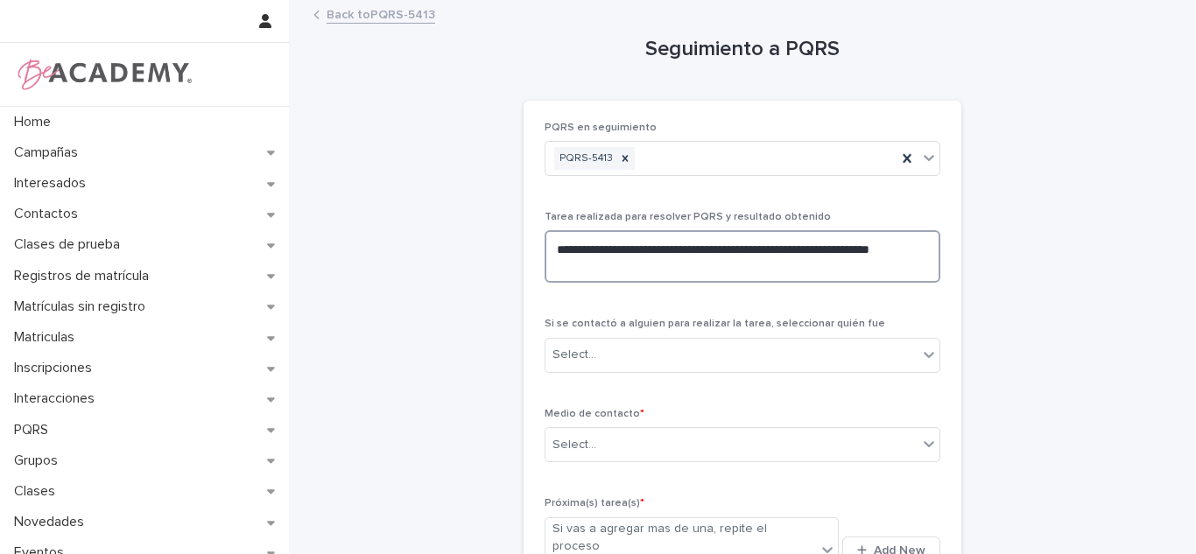
paste textarea "**********"
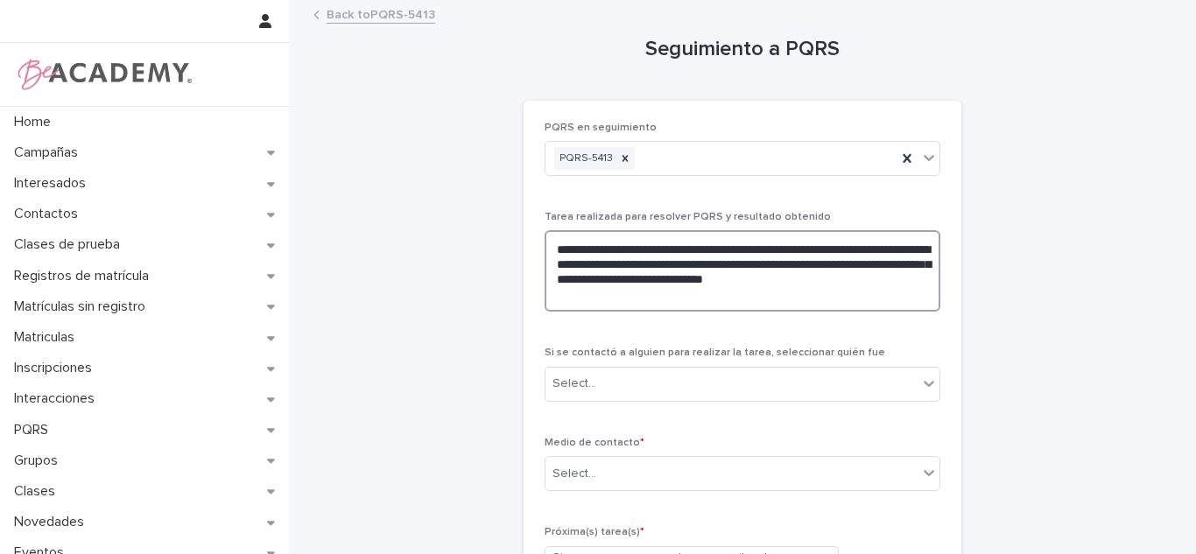
drag, startPoint x: 742, startPoint y: 266, endPoint x: 585, endPoint y: 265, distance: 156.7
click at [585, 265] on textarea "**********" at bounding box center [743, 270] width 396 height 81
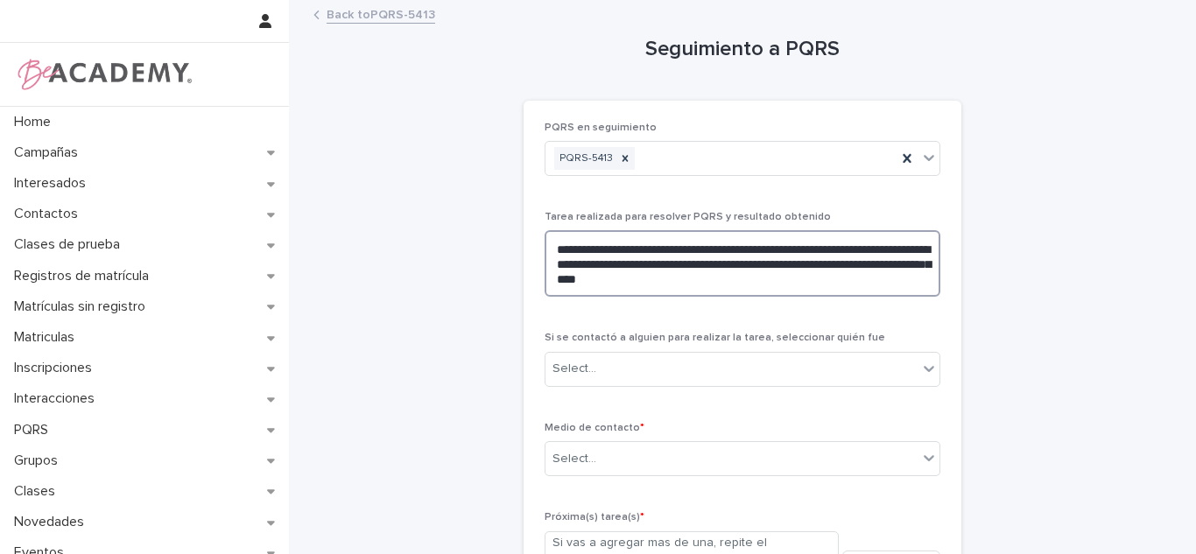
click at [844, 282] on textarea "**********" at bounding box center [743, 263] width 396 height 67
drag, startPoint x: 750, startPoint y: 247, endPoint x: 654, endPoint y: 252, distance: 96.5
click at [654, 252] on textarea "**********" at bounding box center [743, 263] width 396 height 67
type textarea "**********"
type input "*"
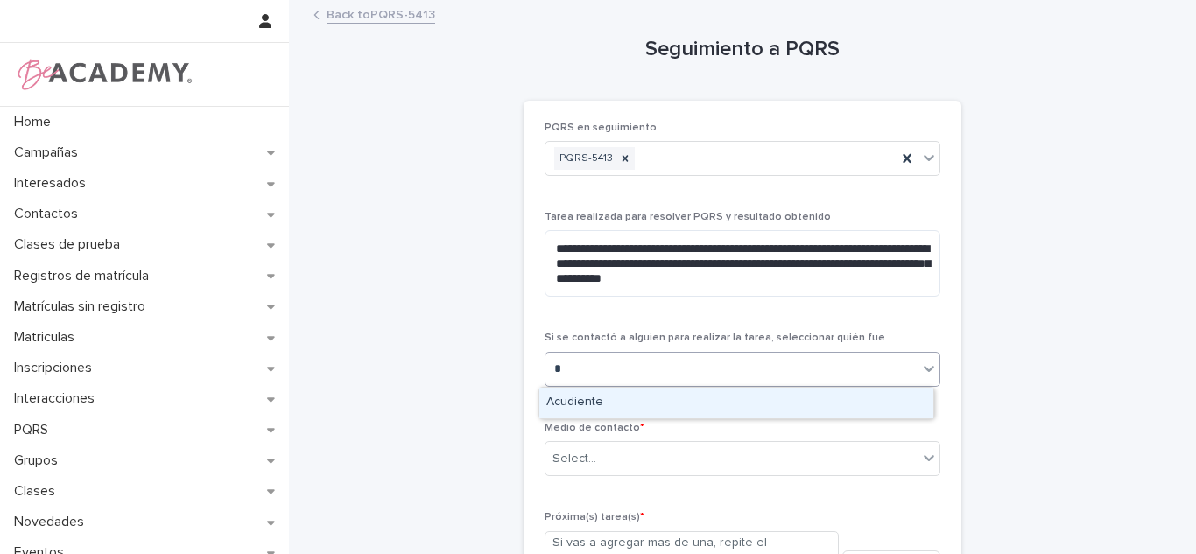
click at [700, 412] on div "Acudiente" at bounding box center [736, 403] width 394 height 31
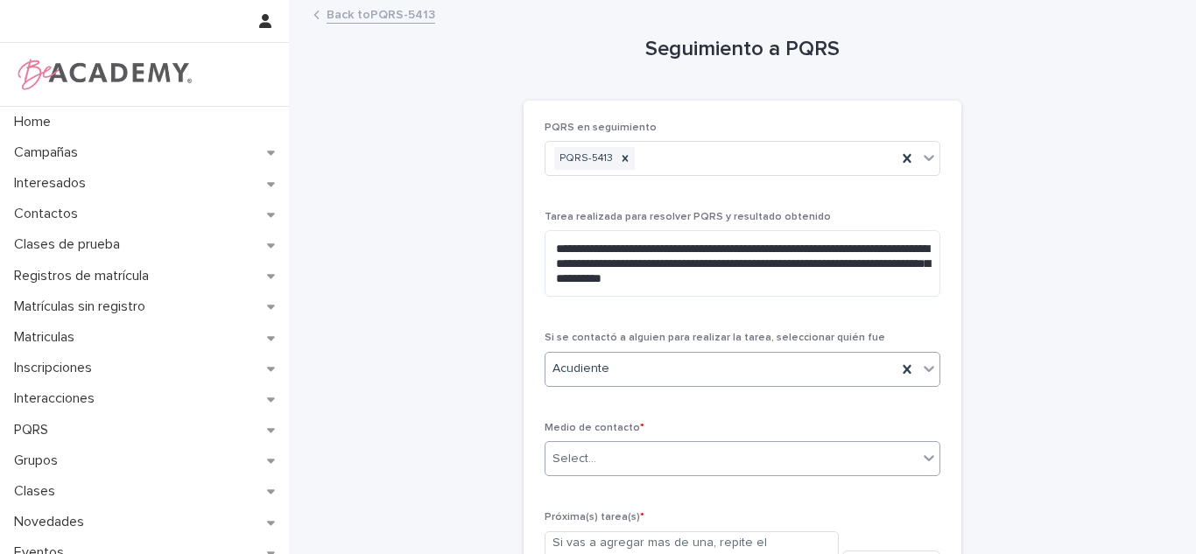
click at [647, 468] on div "Select..." at bounding box center [731, 459] width 372 height 29
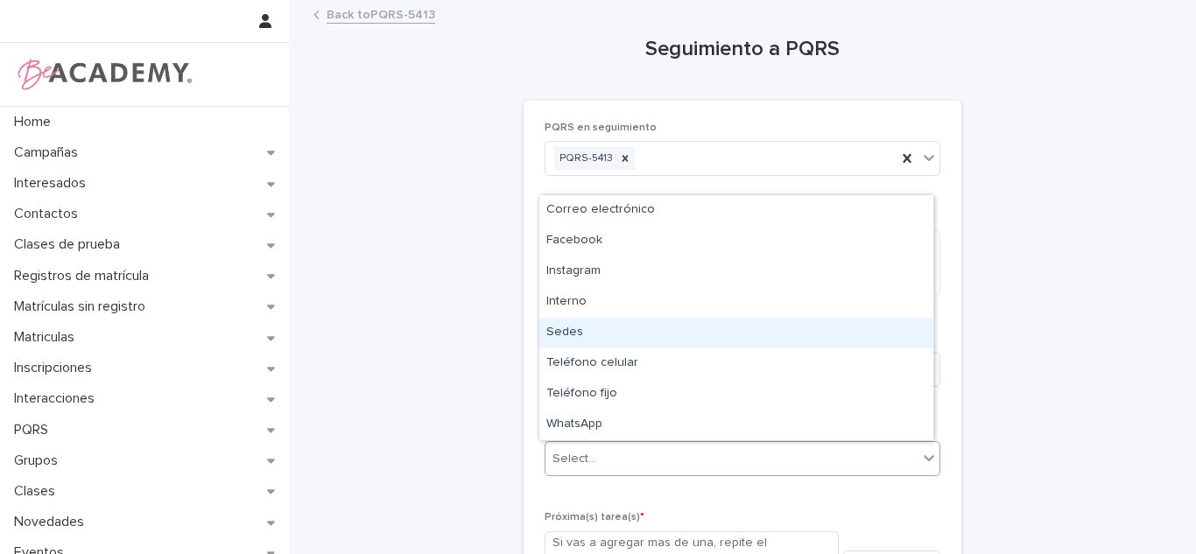
click at [591, 325] on div "Sedes" at bounding box center [736, 333] width 394 height 31
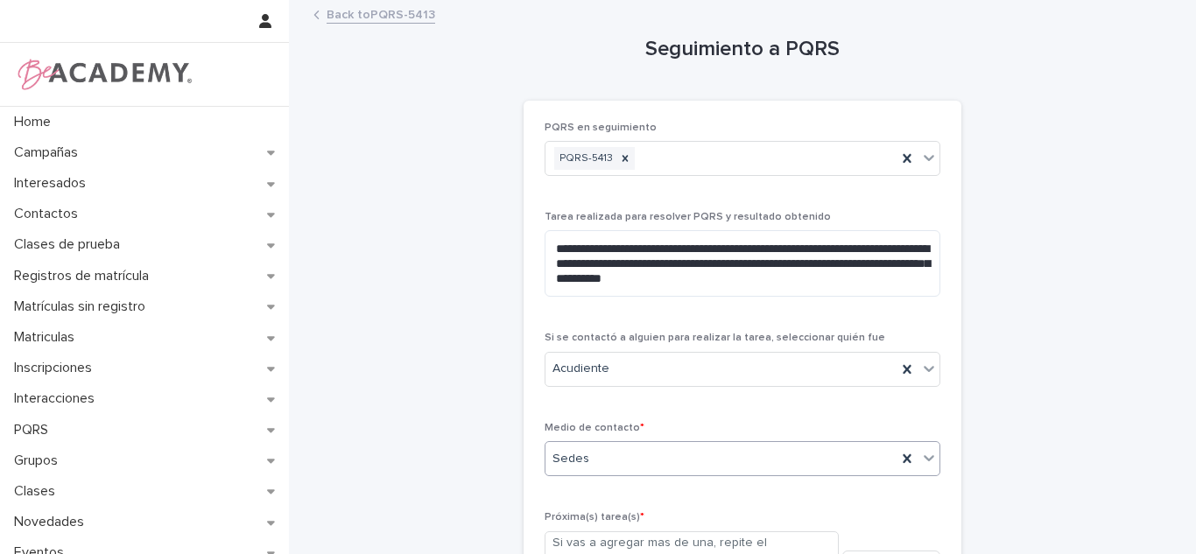
scroll to position [246, 0]
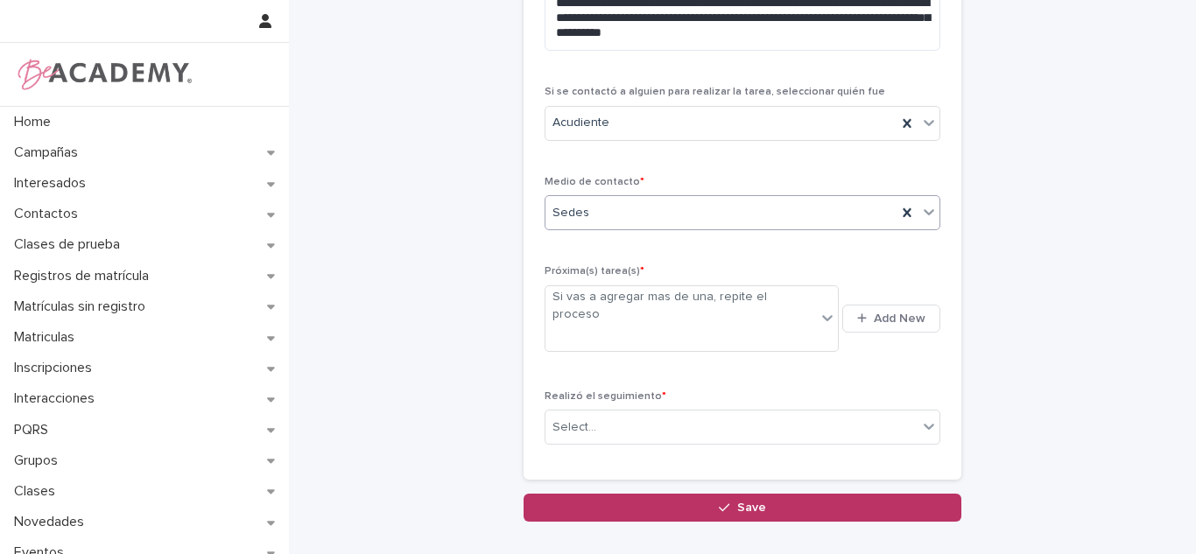
click at [660, 217] on div "Sedes" at bounding box center [720, 213] width 351 height 29
click at [607, 174] on div "**********" at bounding box center [743, 168] width 396 height 584
click at [918, 313] on span "Add New" at bounding box center [900, 319] width 52 height 12
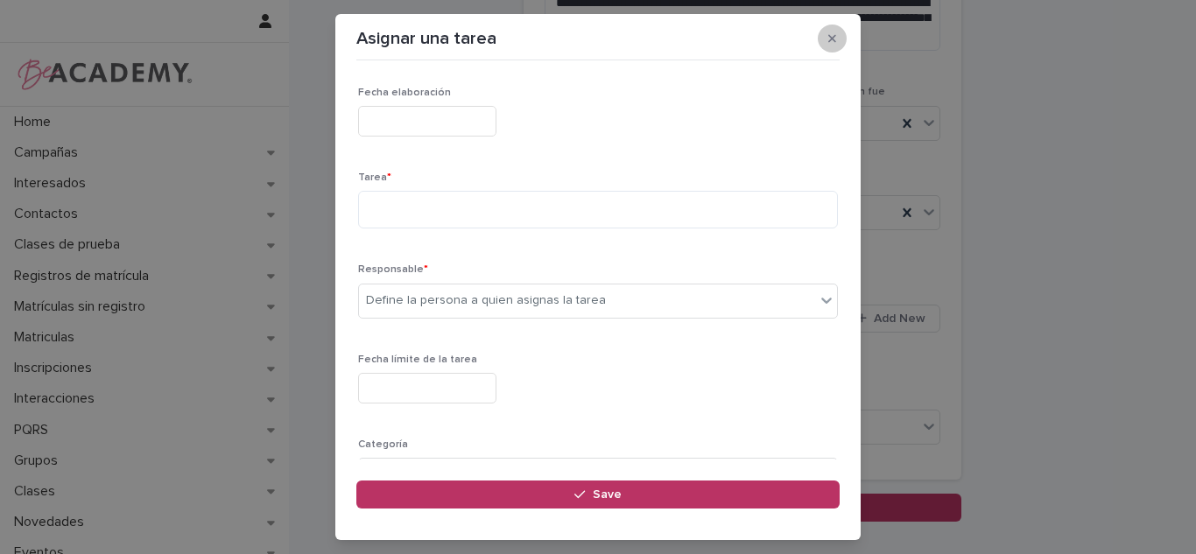
click at [833, 35] on icon "button" at bounding box center [832, 38] width 8 height 12
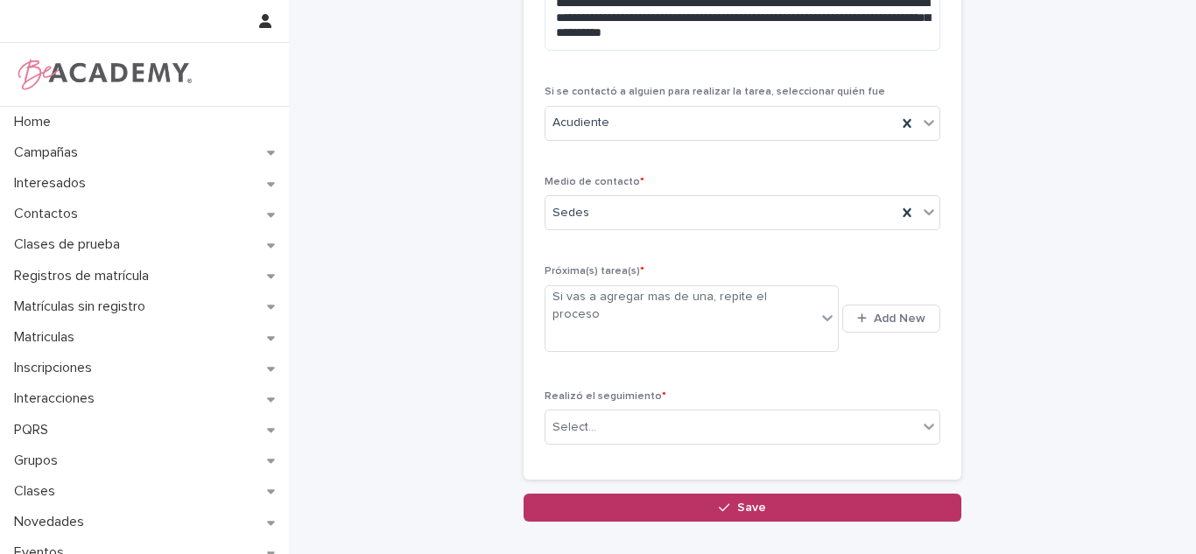
scroll to position [154, 0]
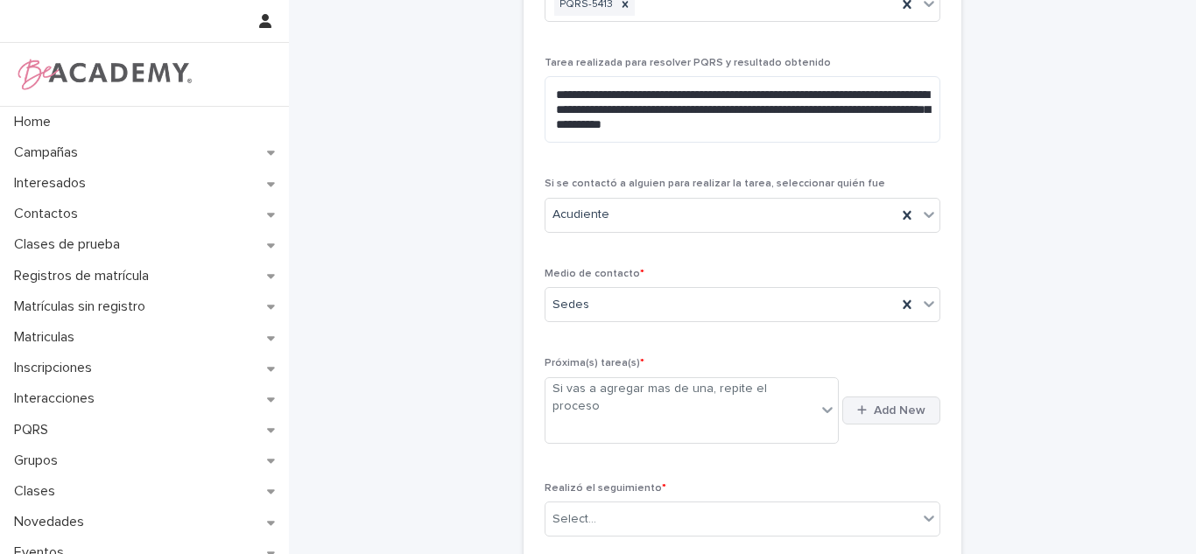
click at [874, 405] on span "Add New" at bounding box center [900, 411] width 52 height 12
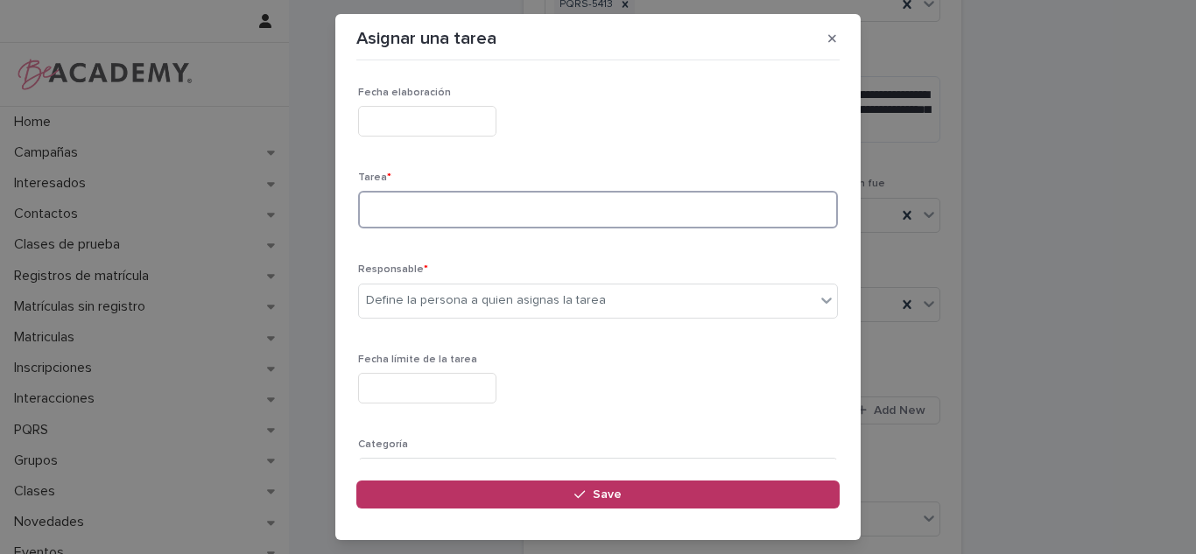
click at [412, 205] on textarea at bounding box center [598, 210] width 480 height 38
type textarea "**********"
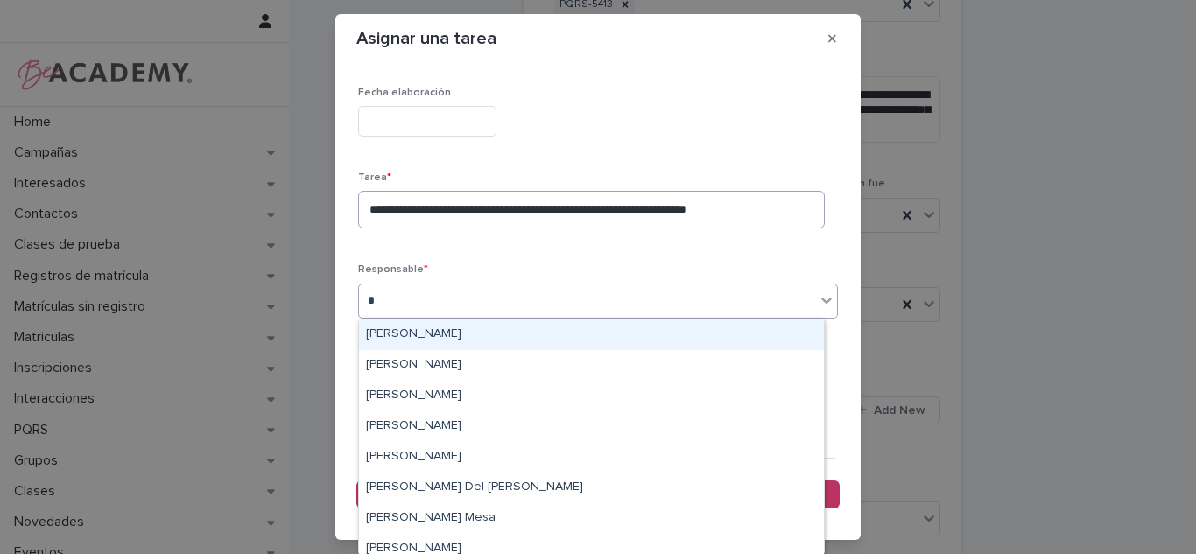
type input "*"
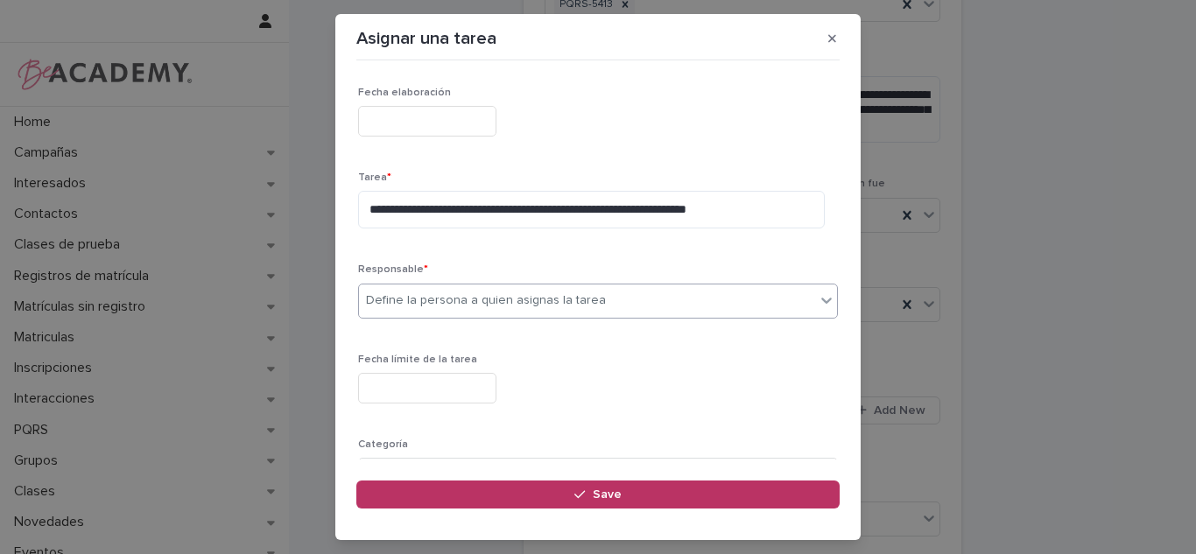
click at [411, 317] on div "Define la persona a quien asignas la tarea" at bounding box center [598, 301] width 480 height 35
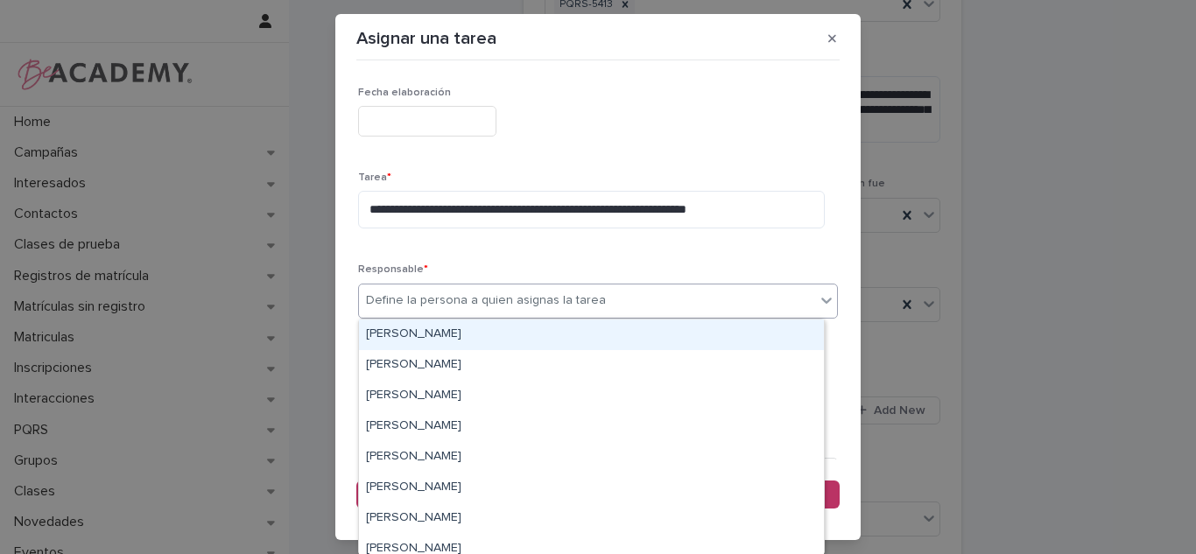
click at [426, 295] on div "Define la persona a quien asignas la tarea" at bounding box center [486, 301] width 240 height 18
click at [414, 341] on div "Carolina Castillo Cuadrado" at bounding box center [591, 335] width 465 height 31
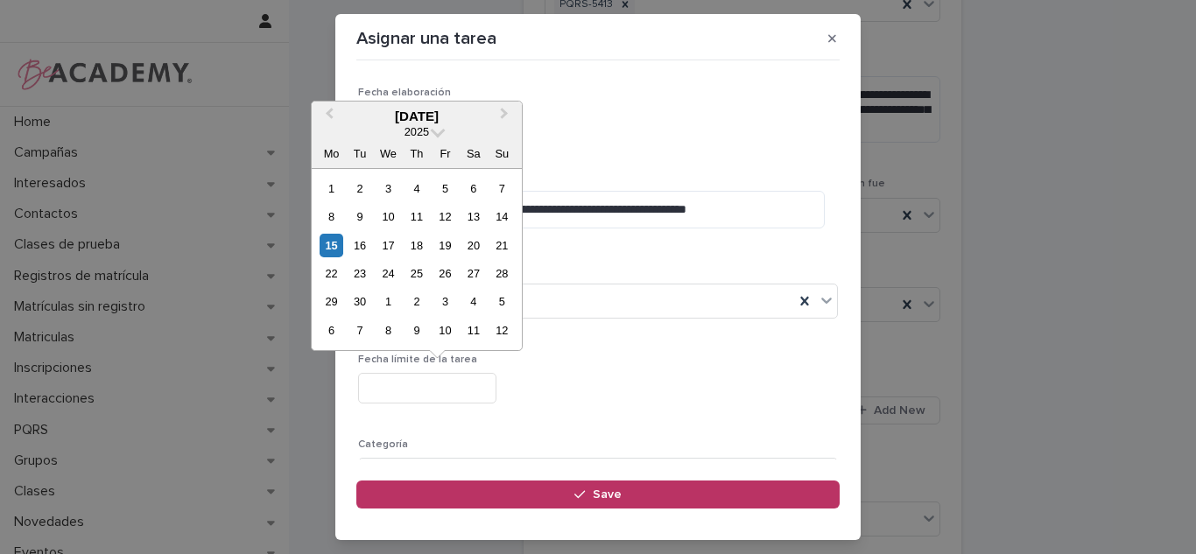
click at [413, 391] on input "text" at bounding box center [427, 388] width 138 height 31
click at [471, 255] on div "20" at bounding box center [473, 246] width 24 height 24
type input "**********"
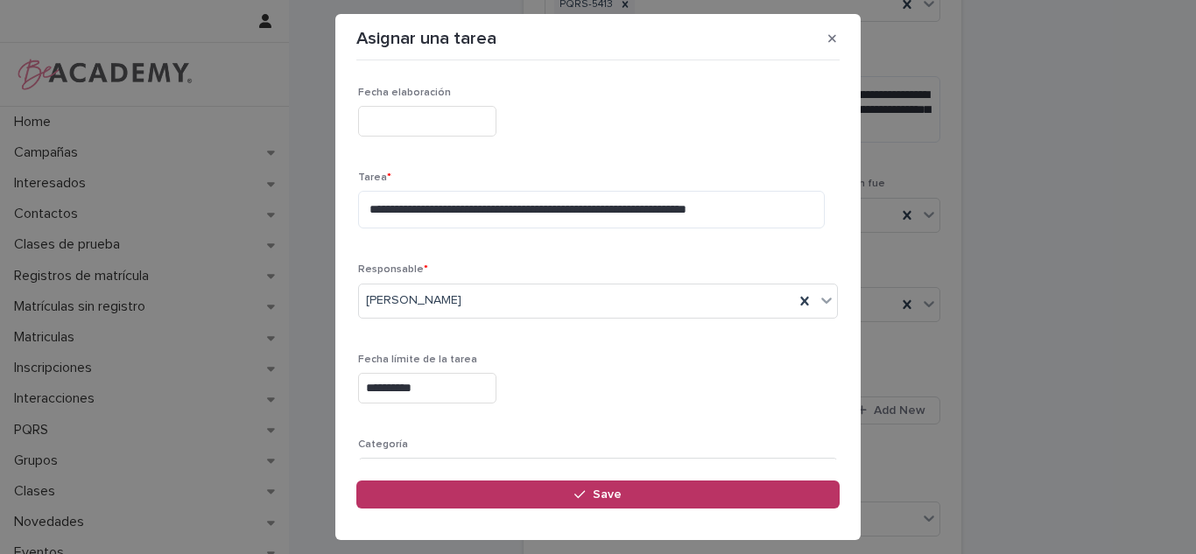
scroll to position [178, 0]
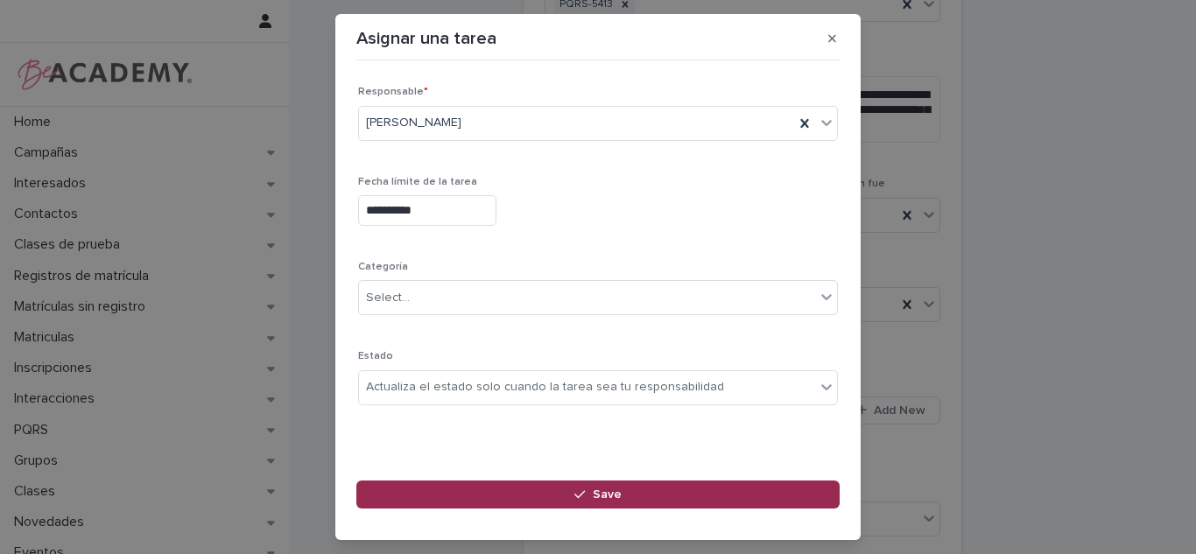
click at [548, 496] on button "Save" at bounding box center [597, 495] width 483 height 28
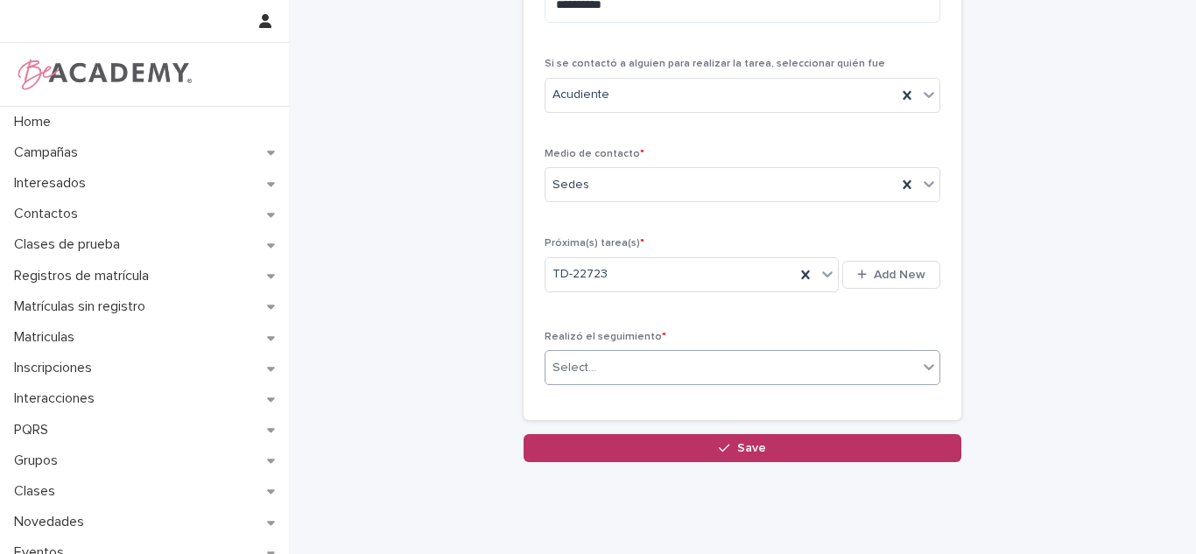
scroll to position [280, 0]
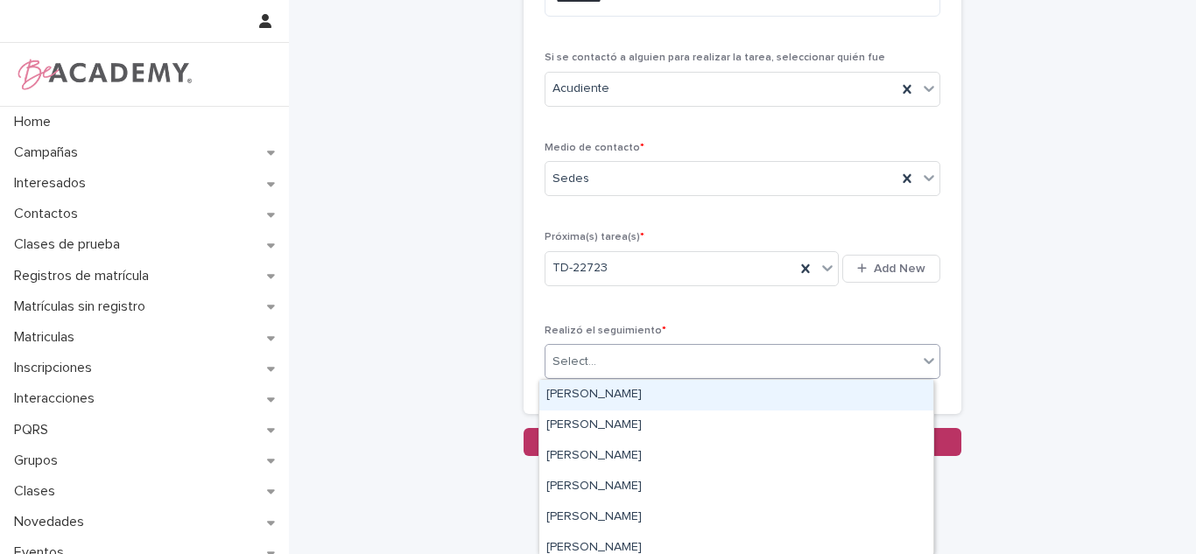
drag, startPoint x: 674, startPoint y: 360, endPoint x: 652, endPoint y: 391, distance: 38.4
click at [673, 360] on div "Select..." at bounding box center [731, 362] width 372 height 29
drag, startPoint x: 651, startPoint y: 396, endPoint x: 649, endPoint y: 429, distance: 33.3
click at [650, 398] on div "Carolina Castillo Cuadrado" at bounding box center [736, 395] width 394 height 31
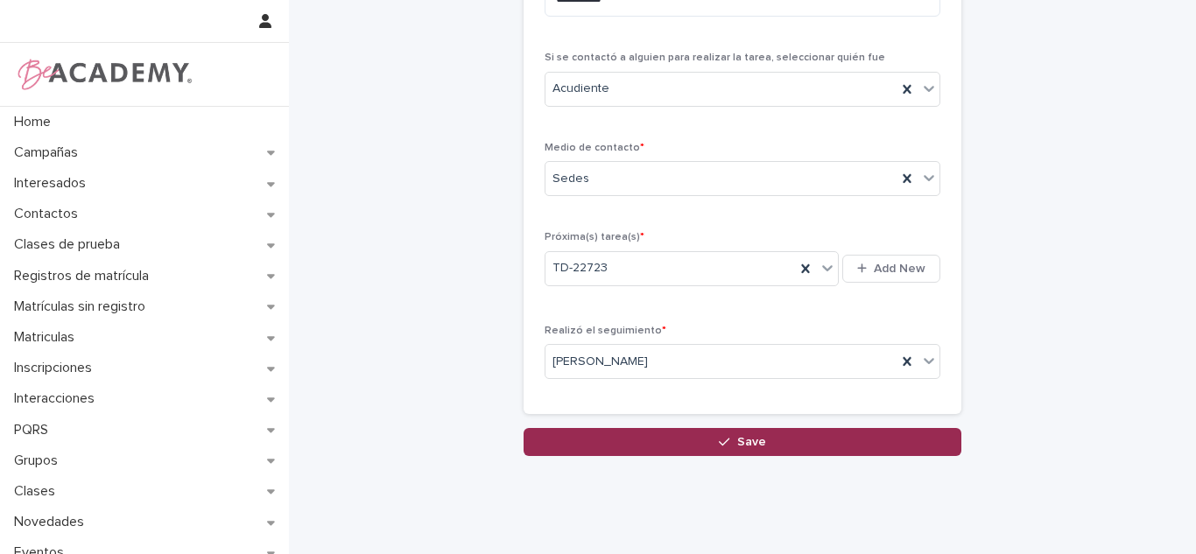
click at [649, 429] on button "Save" at bounding box center [743, 442] width 438 height 28
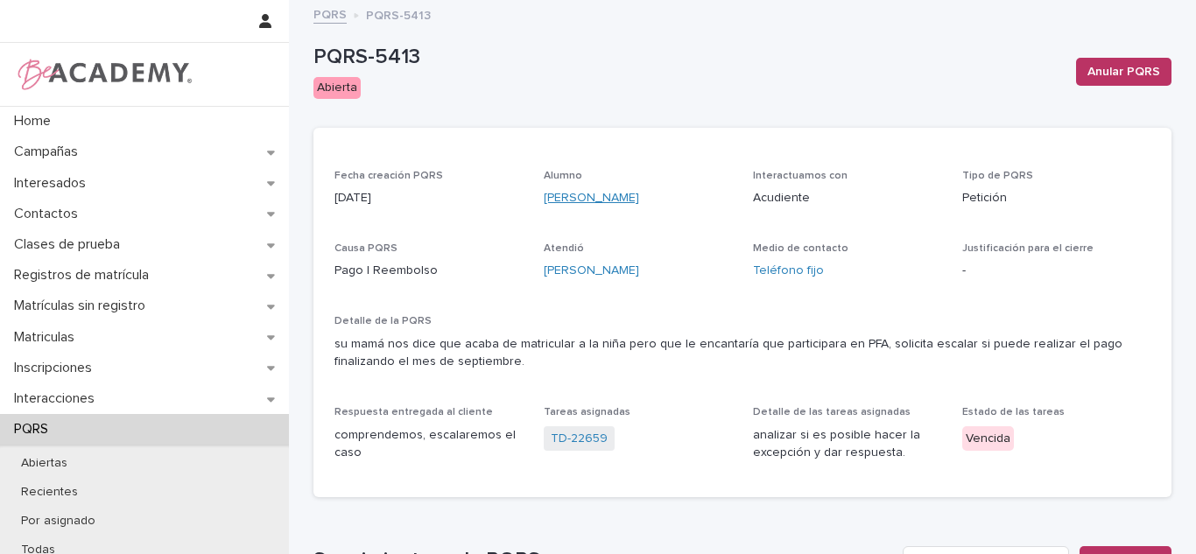
click at [559, 201] on link "Imhara Ibarguen Perez" at bounding box center [591, 198] width 95 height 18
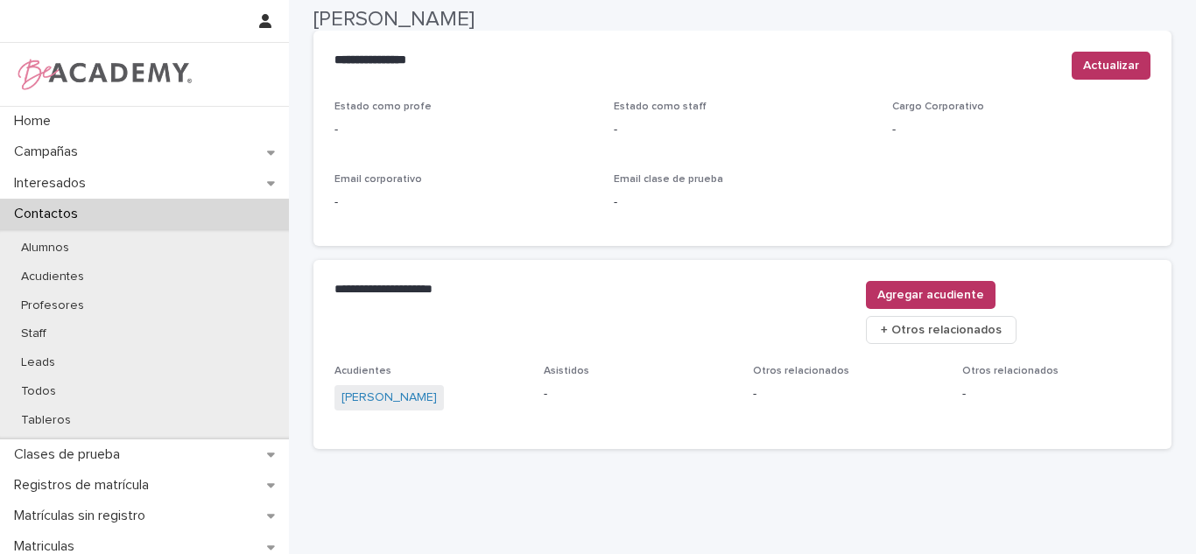
scroll to position [749, 0]
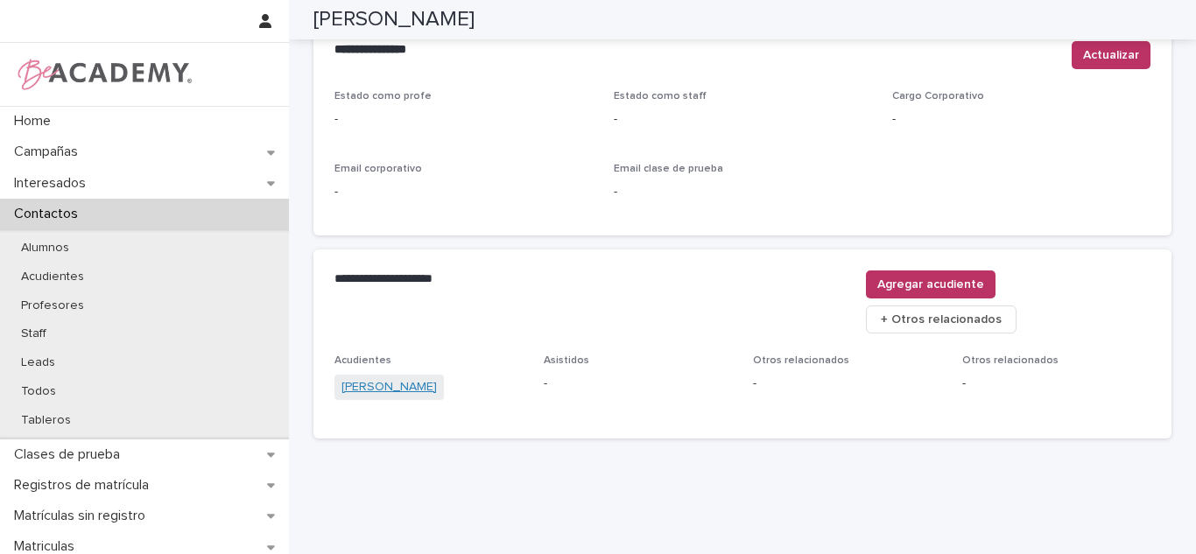
click at [429, 378] on link "Zulema Perez Villegas" at bounding box center [388, 387] width 95 height 18
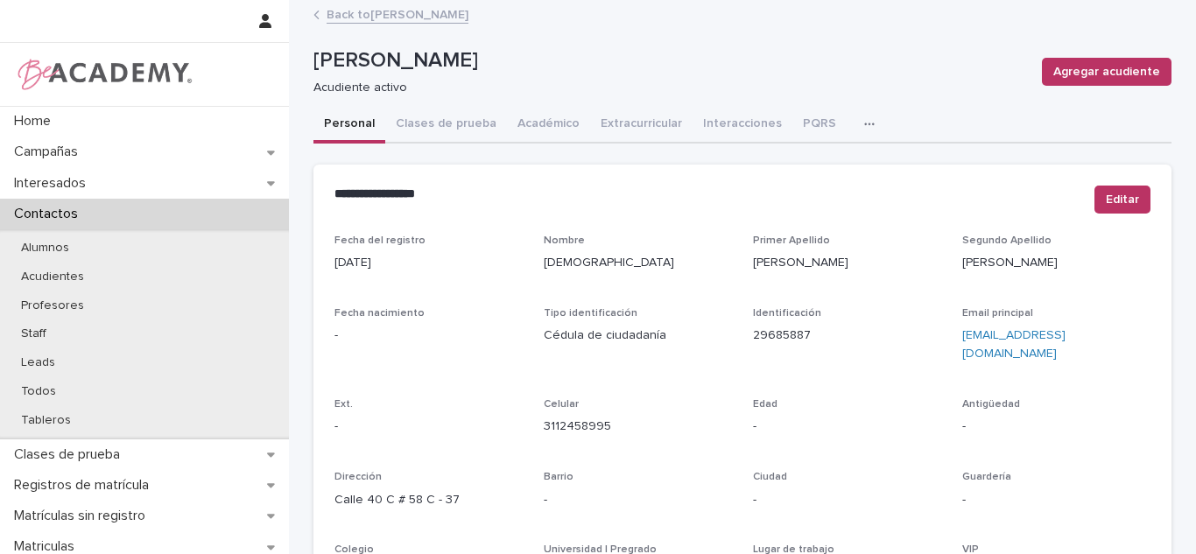
click at [369, 9] on link "Back to Imhara Ibarguen Perez" at bounding box center [398, 14] width 142 height 20
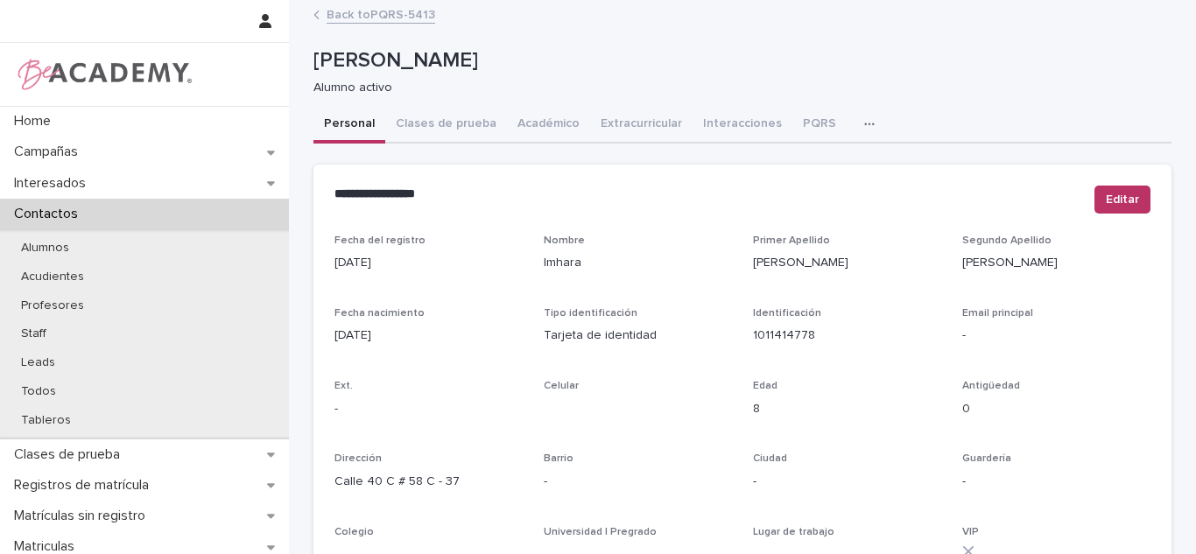
scroll to position [749, 0]
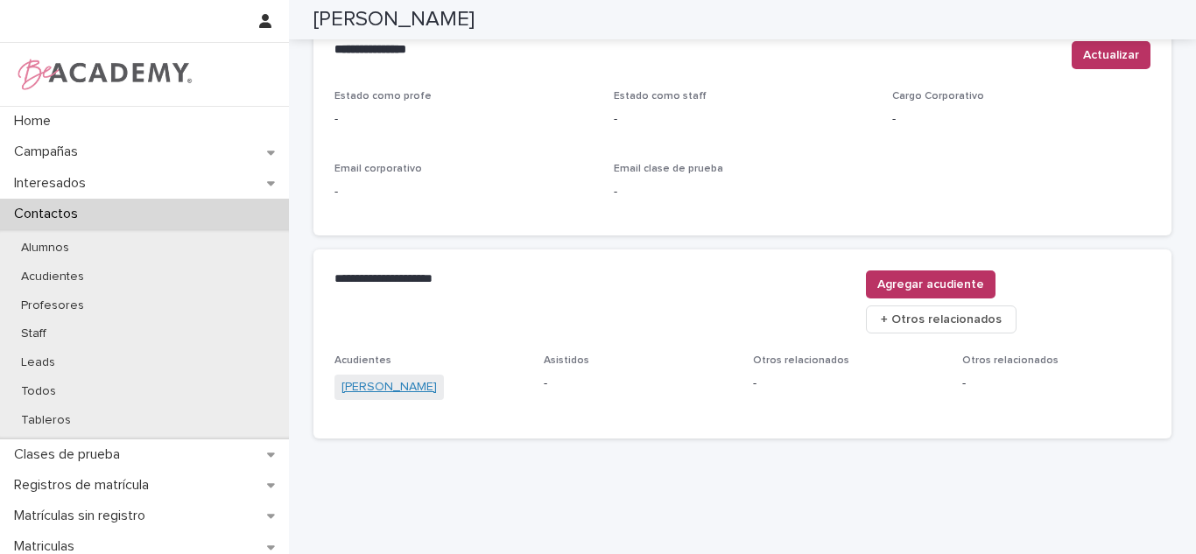
click at [408, 378] on link "Zulema Perez Villegas" at bounding box center [388, 387] width 95 height 18
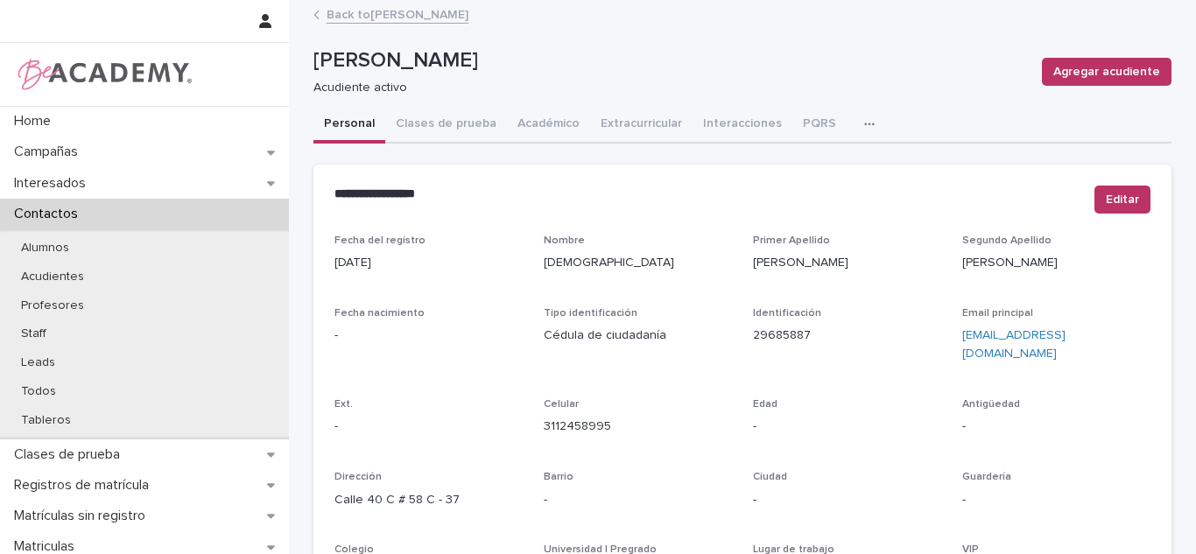
click at [419, 14] on link "Back to Imhara Ibarguen Perez" at bounding box center [398, 14] width 142 height 20
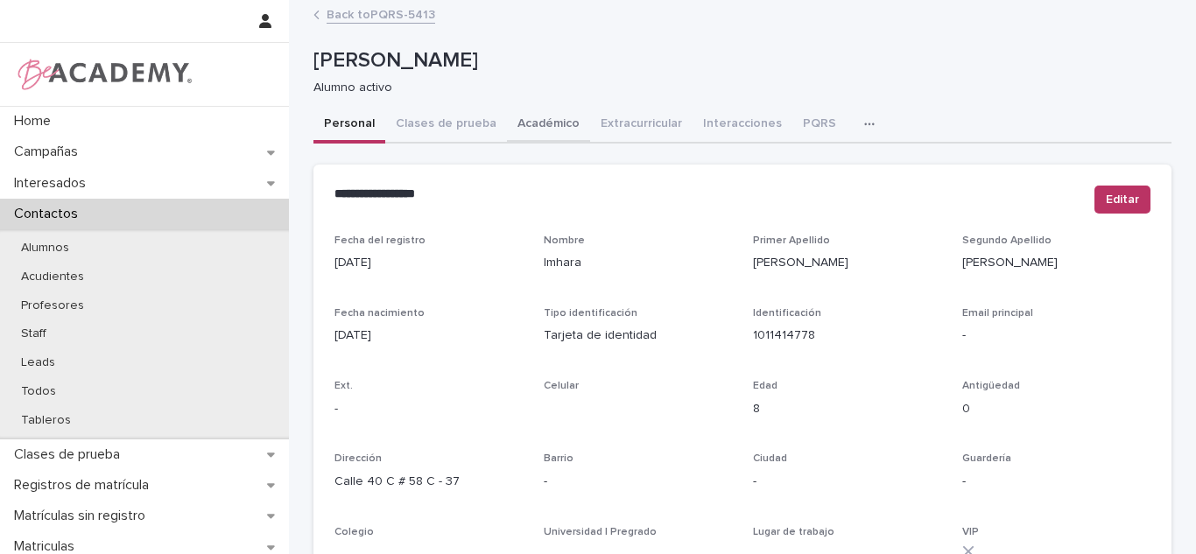
drag, startPoint x: 419, startPoint y: 14, endPoint x: 530, endPoint y: 133, distance: 162.9
click at [530, 133] on button "Académico" at bounding box center [548, 125] width 83 height 37
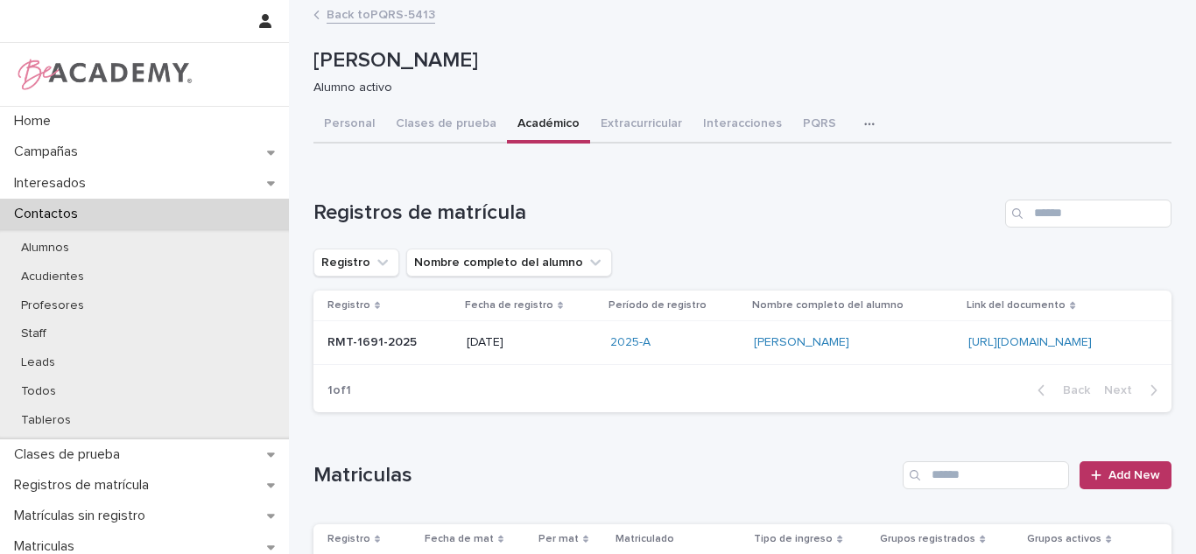
click at [610, 348] on div "2025-A" at bounding box center [675, 342] width 130 height 15
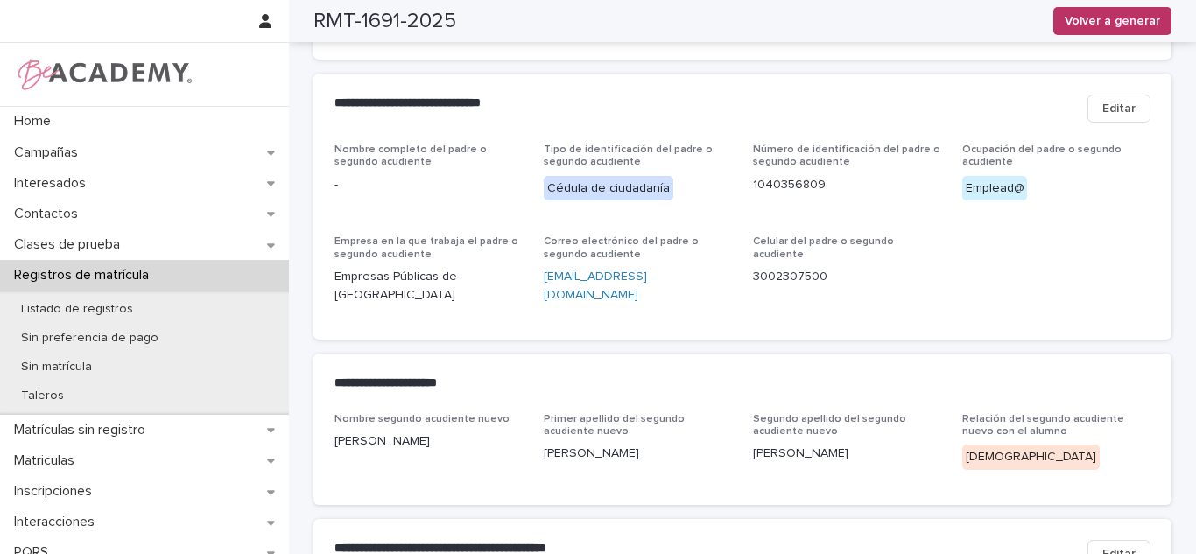
scroll to position [964, 0]
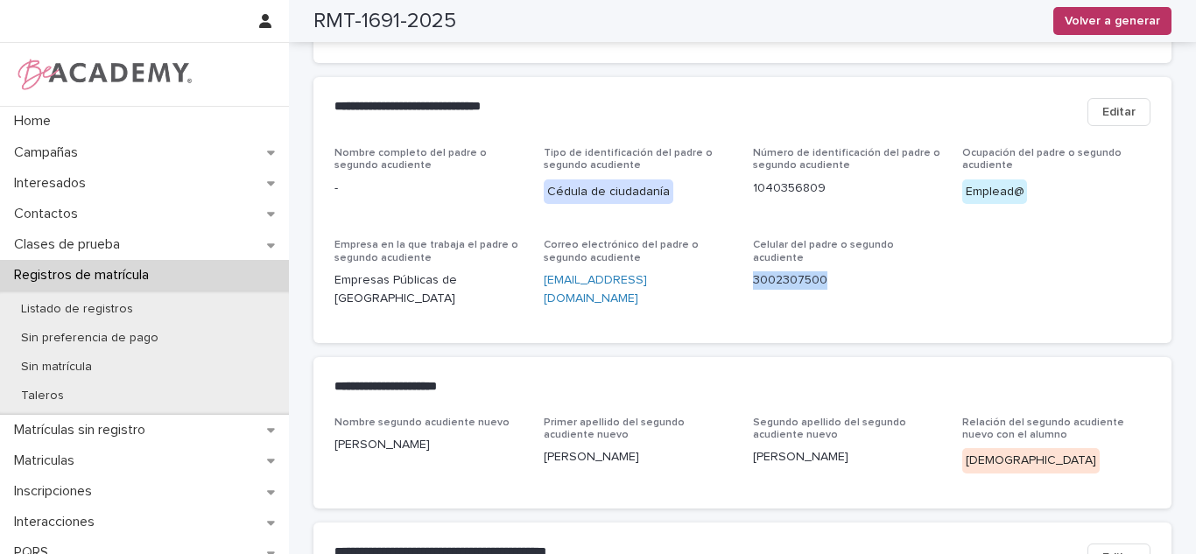
drag, startPoint x: 830, startPoint y: 250, endPoint x: 749, endPoint y: 260, distance: 82.1
click at [753, 260] on div "Celular del padre o segundo acudiente 3002307500" at bounding box center [847, 271] width 188 height 65
copy p "3002307500"
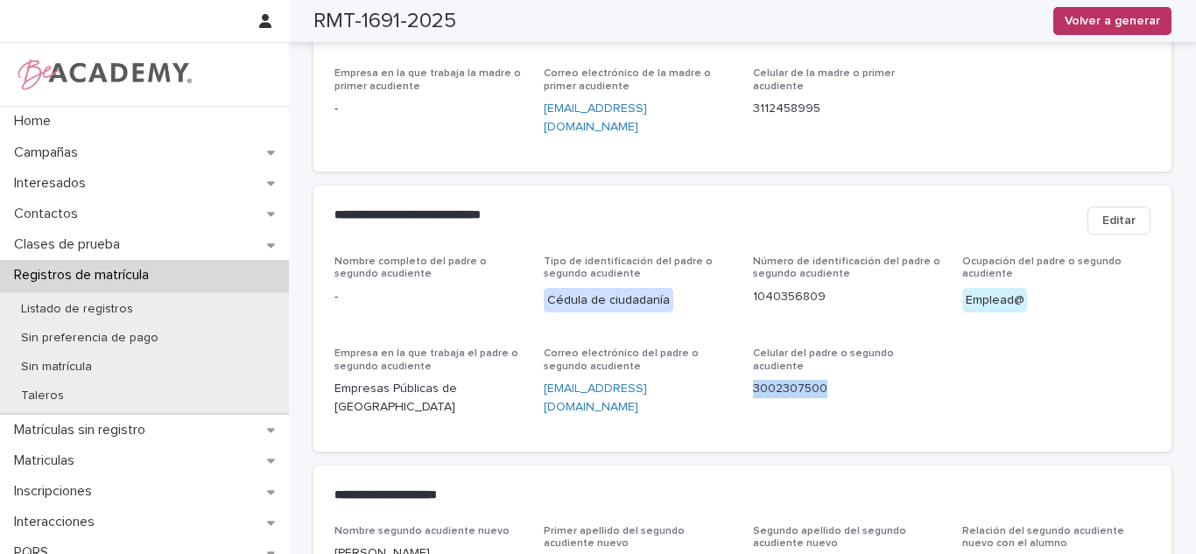
scroll to position [672, 0]
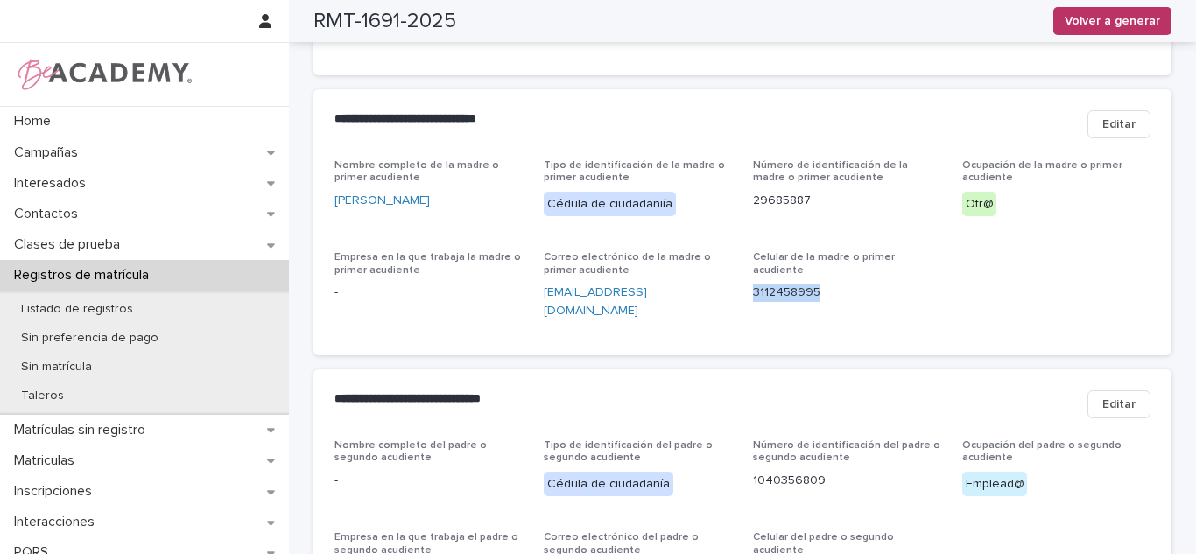
drag, startPoint x: 816, startPoint y: 284, endPoint x: 742, endPoint y: 281, distance: 74.5
click at [742, 281] on div "Nombre completo de la madre o primer acudiente Zulema Perez Villegas Tipo de id…" at bounding box center [742, 246] width 816 height 175
copy p "3112458995"
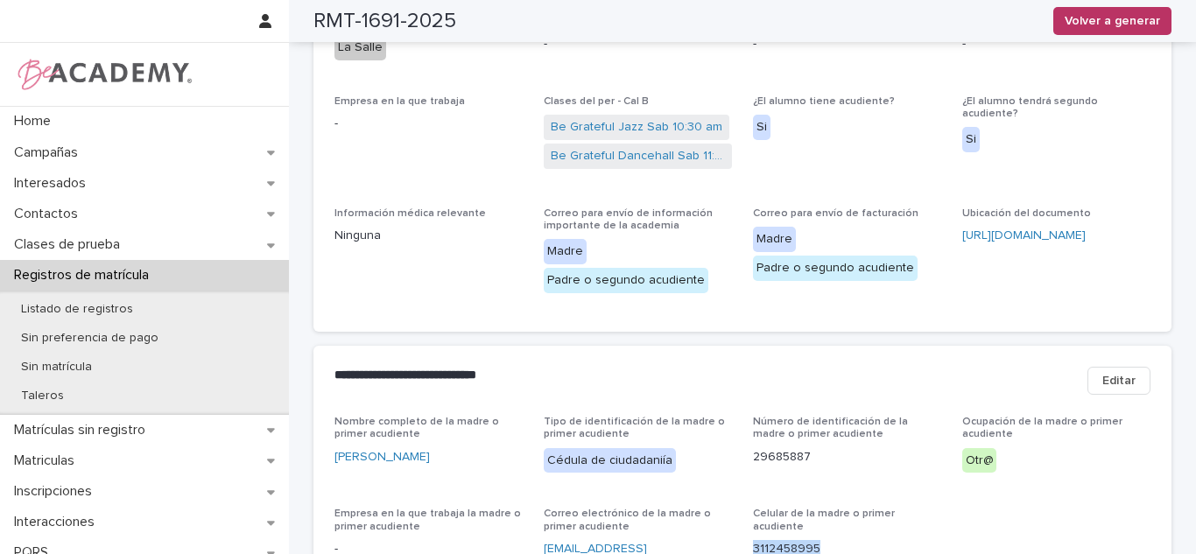
scroll to position [537, 0]
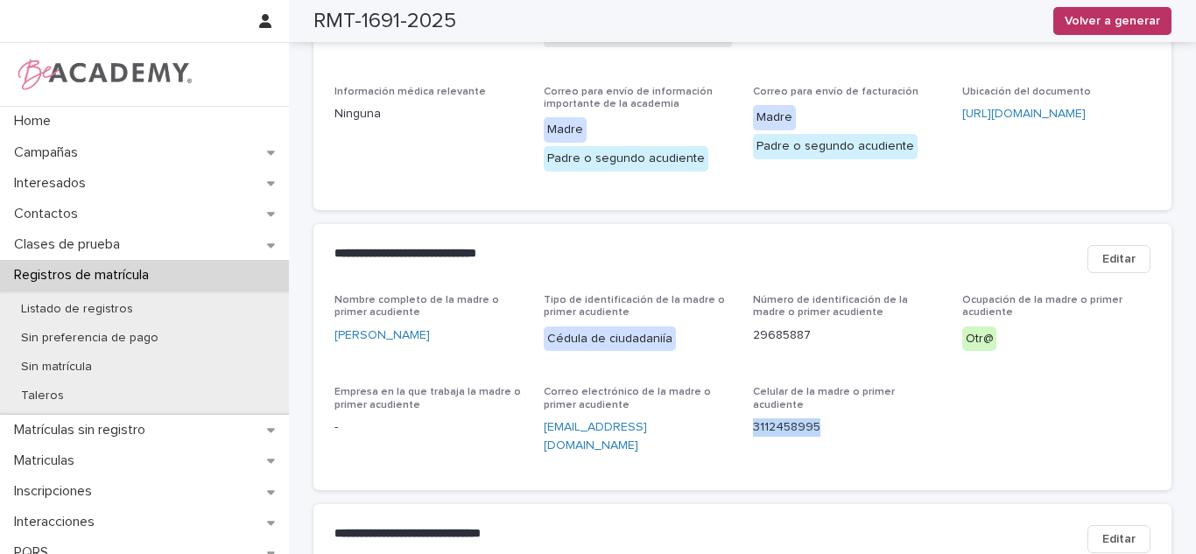
copy p "3112458995"
click at [116, 223] on div "Contactos" at bounding box center [144, 214] width 289 height 31
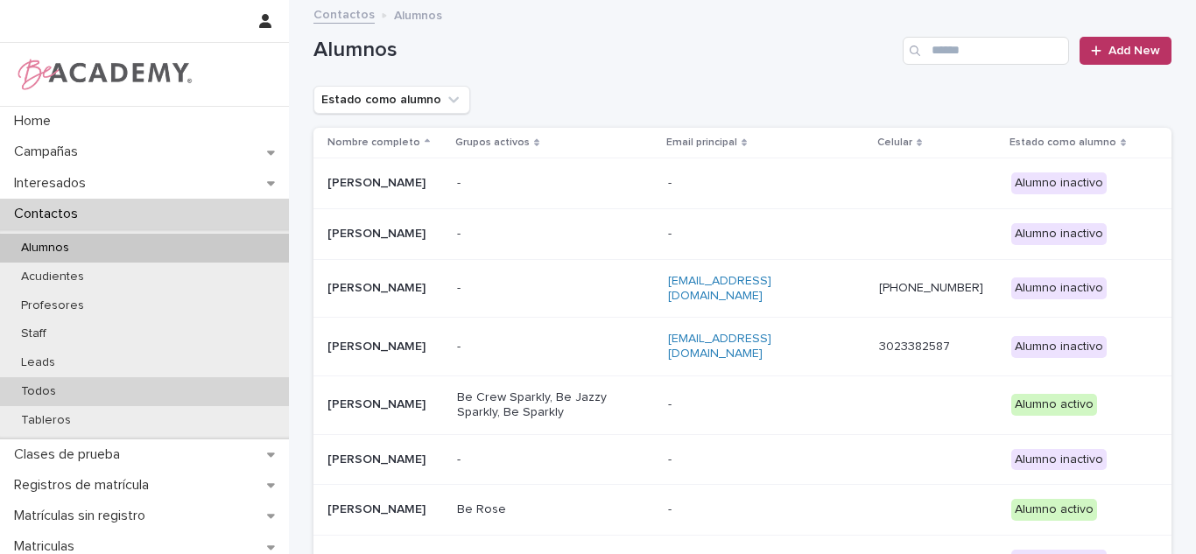
click at [61, 386] on p "Todos" at bounding box center [38, 391] width 63 height 15
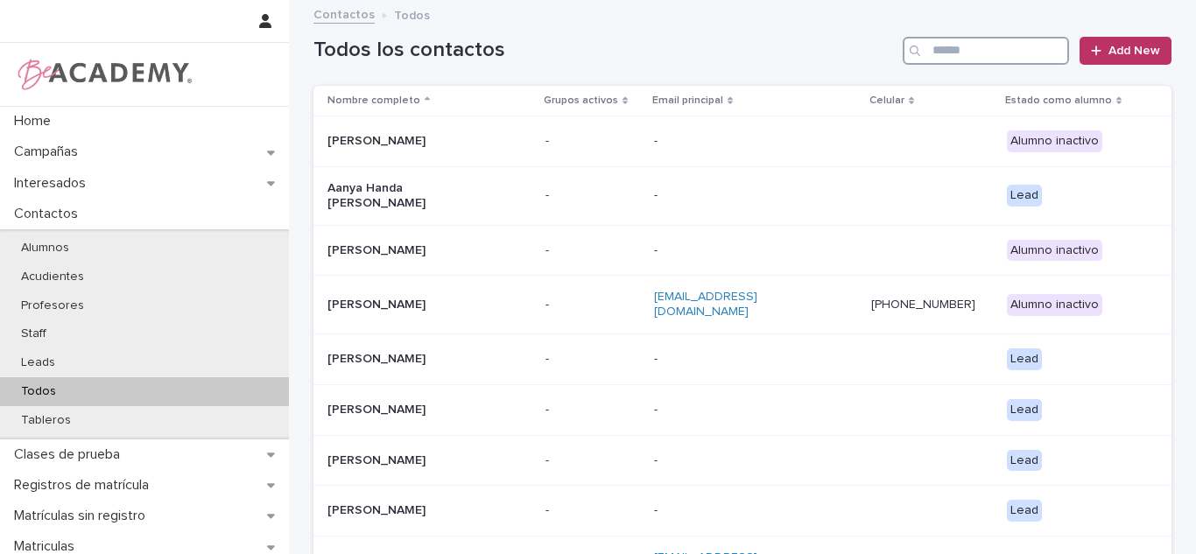
click at [973, 44] on input "Search" at bounding box center [986, 51] width 166 height 28
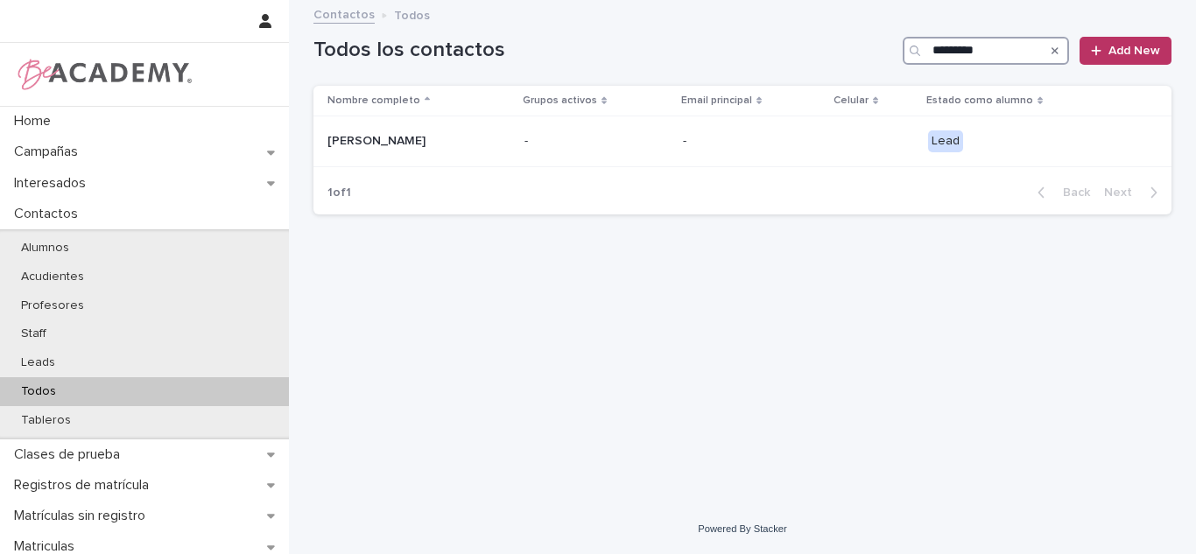
type input "*********"
click at [1006, 50] on input "*********" at bounding box center [986, 51] width 166 height 28
click at [688, 123] on td "-" at bounding box center [752, 141] width 152 height 51
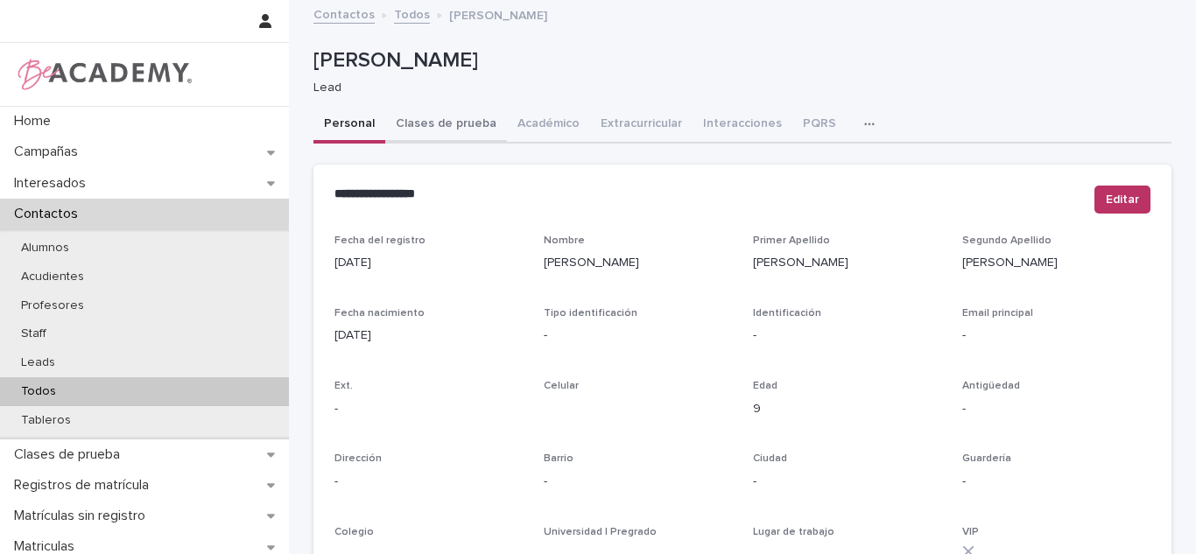
click at [468, 133] on button "Clases de prueba" at bounding box center [446, 125] width 122 height 37
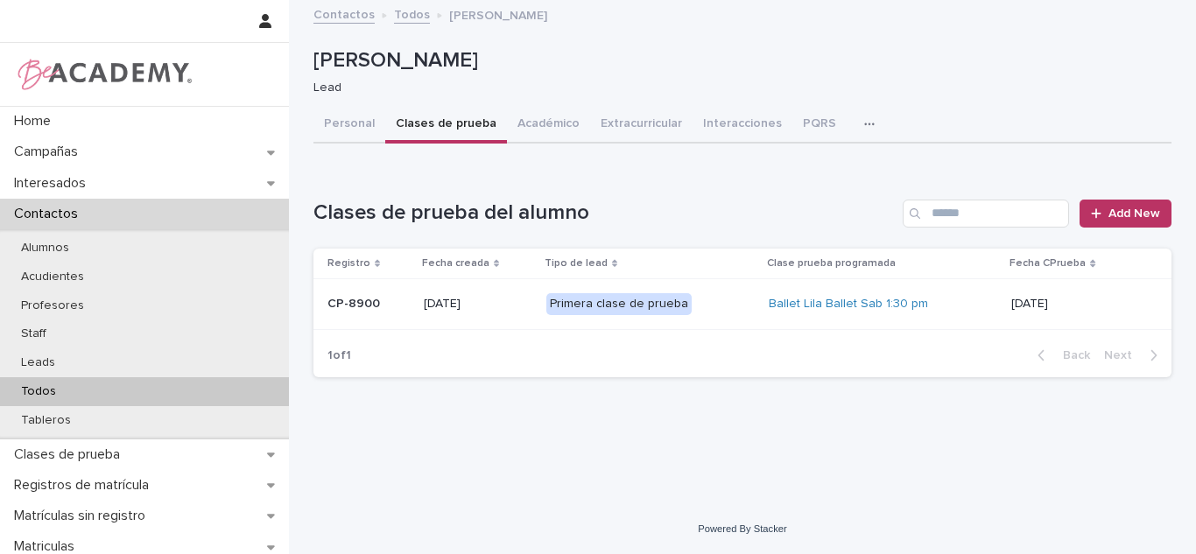
click at [692, 312] on p "Primera clase de prueba" at bounding box center [633, 304] width 175 height 22
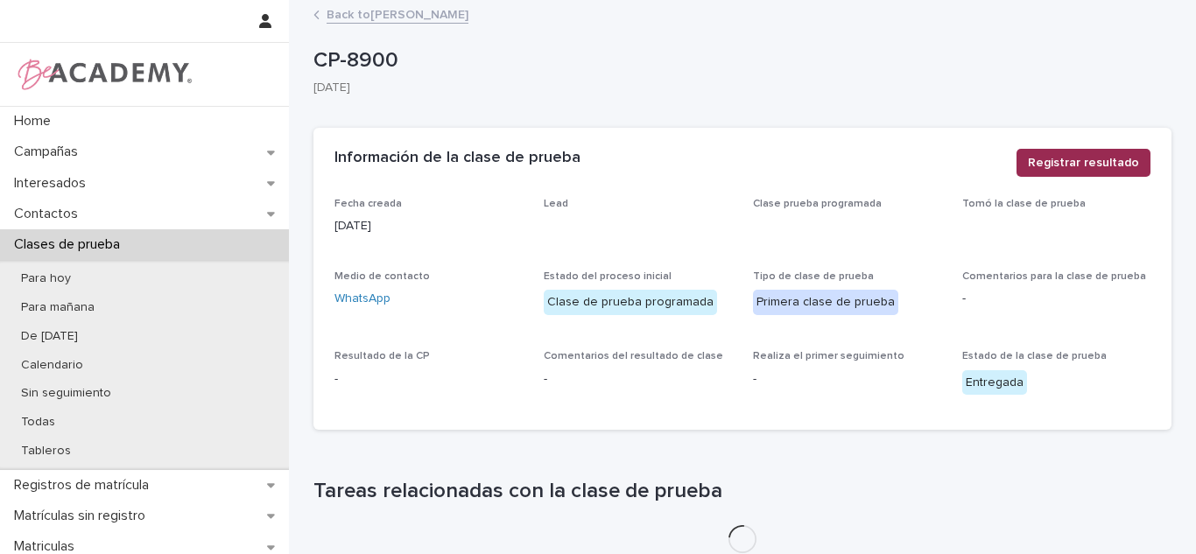
click at [1069, 154] on span "Registrar resultado" at bounding box center [1083, 163] width 111 height 18
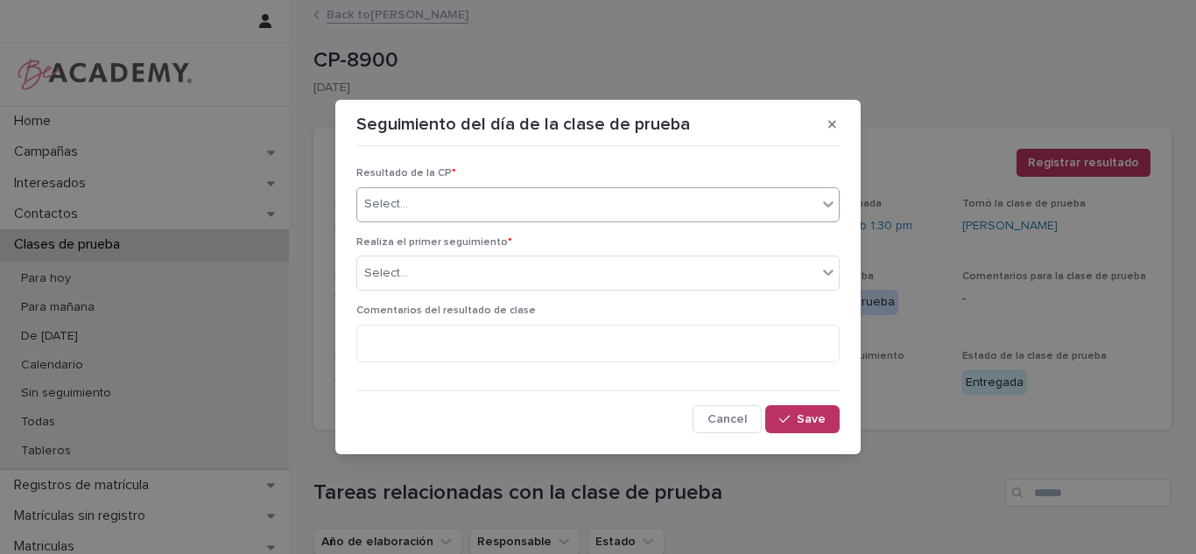
click at [564, 212] on div "Select..." at bounding box center [587, 204] width 460 height 29
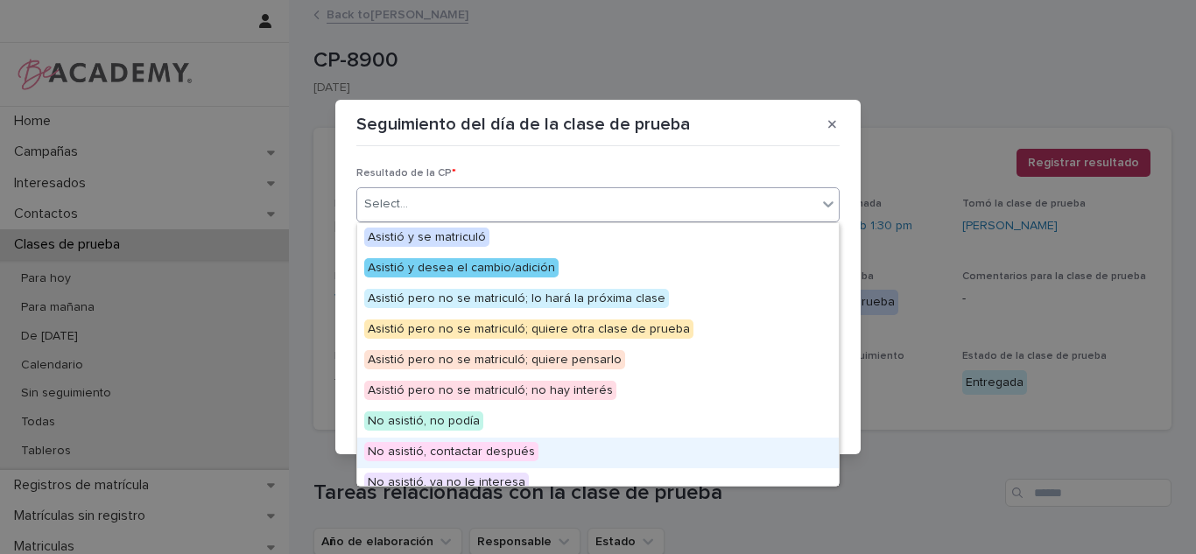
click at [450, 447] on span "No asistió, contactar después" at bounding box center [451, 451] width 174 height 19
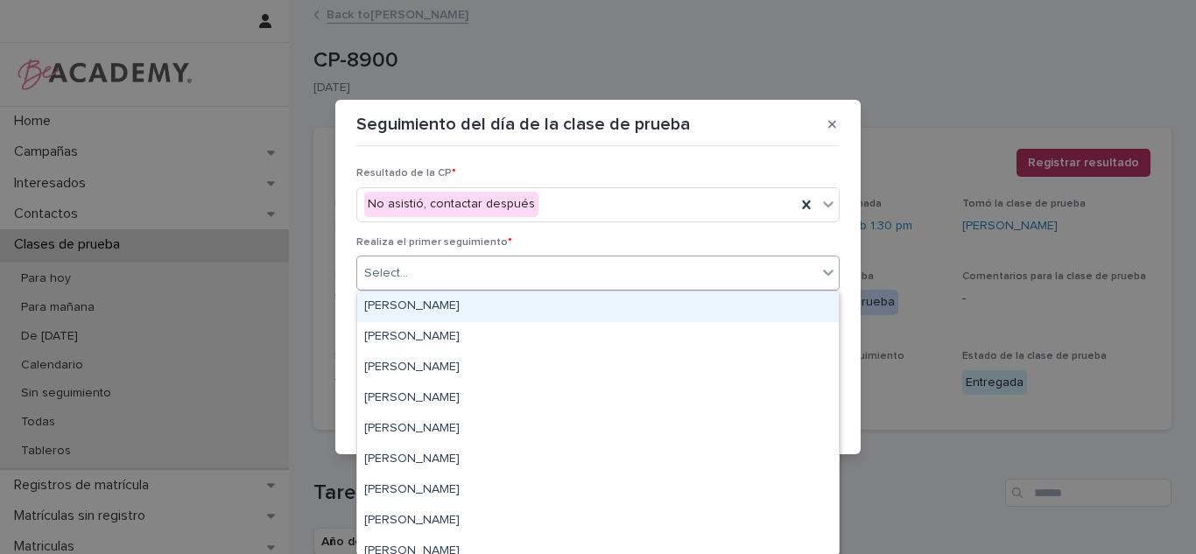
click at [455, 268] on div "Select..." at bounding box center [587, 273] width 460 height 29
click at [421, 305] on div "Carolina Castillo Cuadrado" at bounding box center [598, 307] width 482 height 31
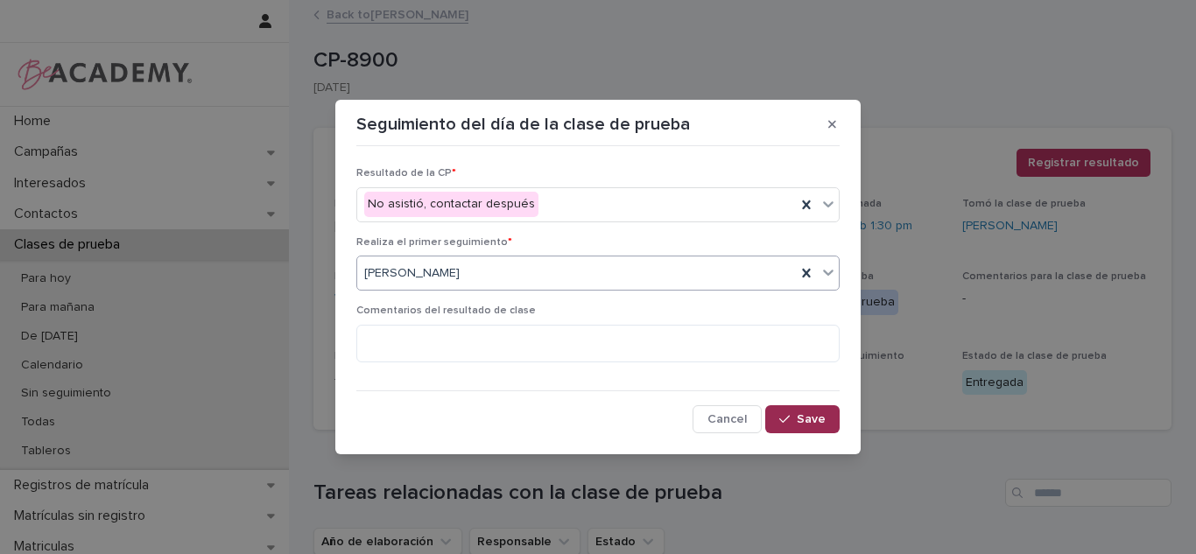
click at [769, 415] on button "Save" at bounding box center [802, 419] width 74 height 28
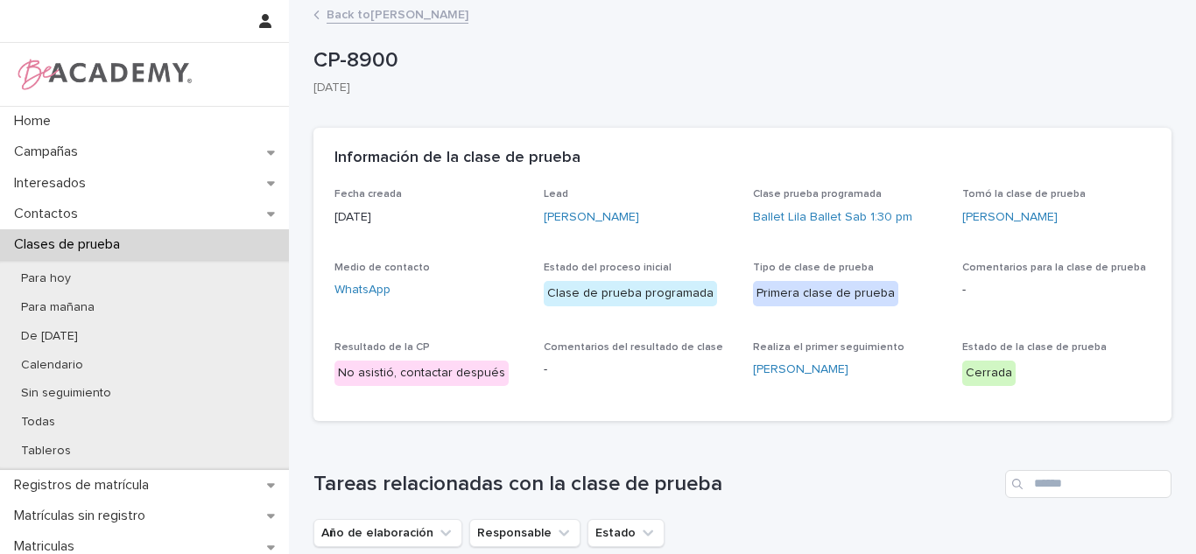
scroll to position [316, 0]
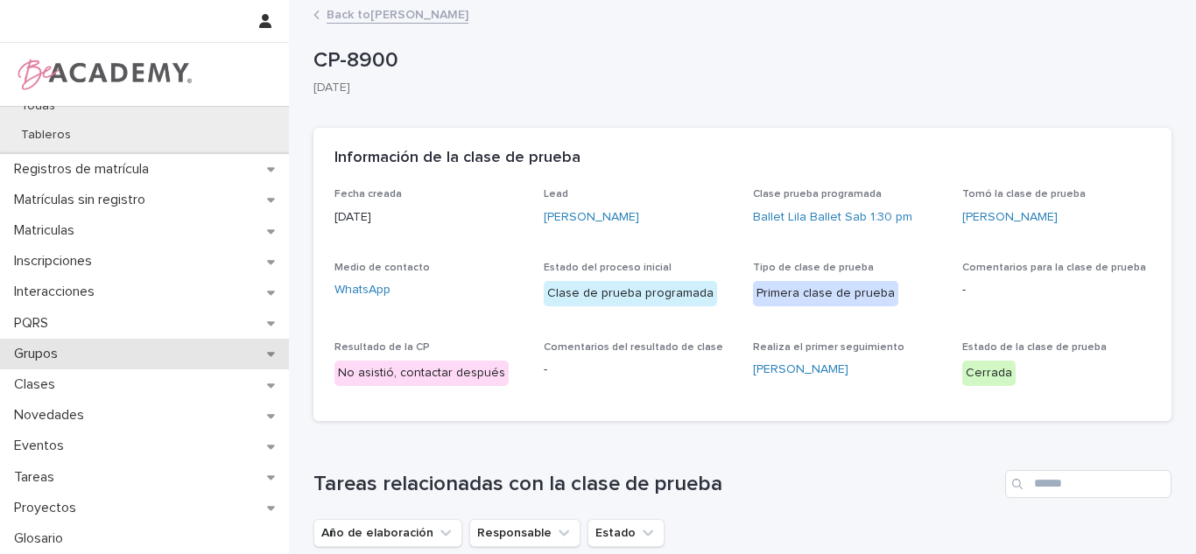
click at [75, 361] on div "Grupos" at bounding box center [144, 354] width 289 height 31
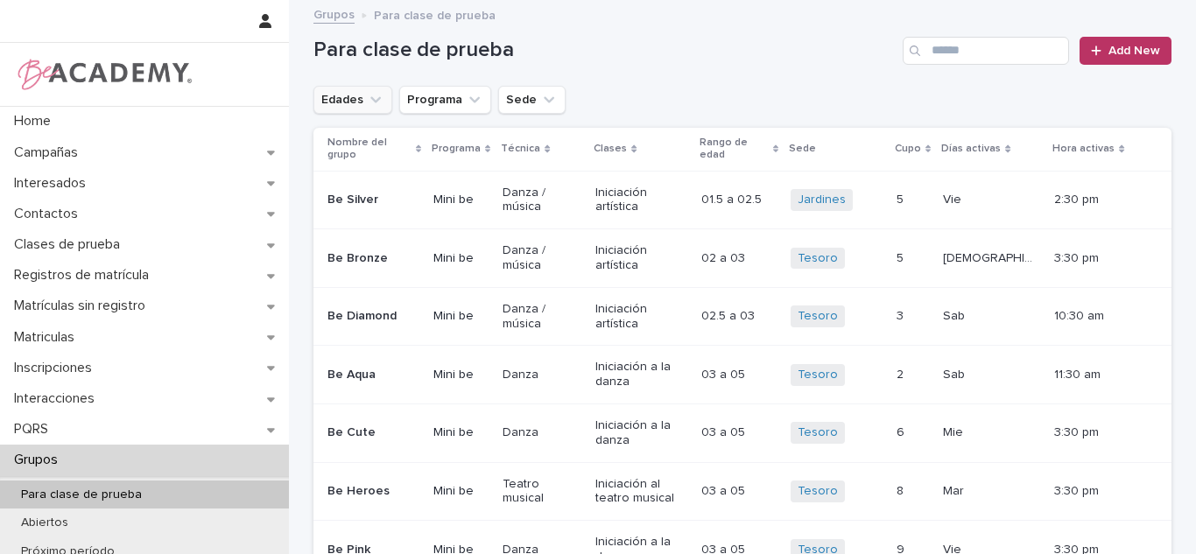
click at [348, 94] on button "Edades" at bounding box center [352, 100] width 79 height 28
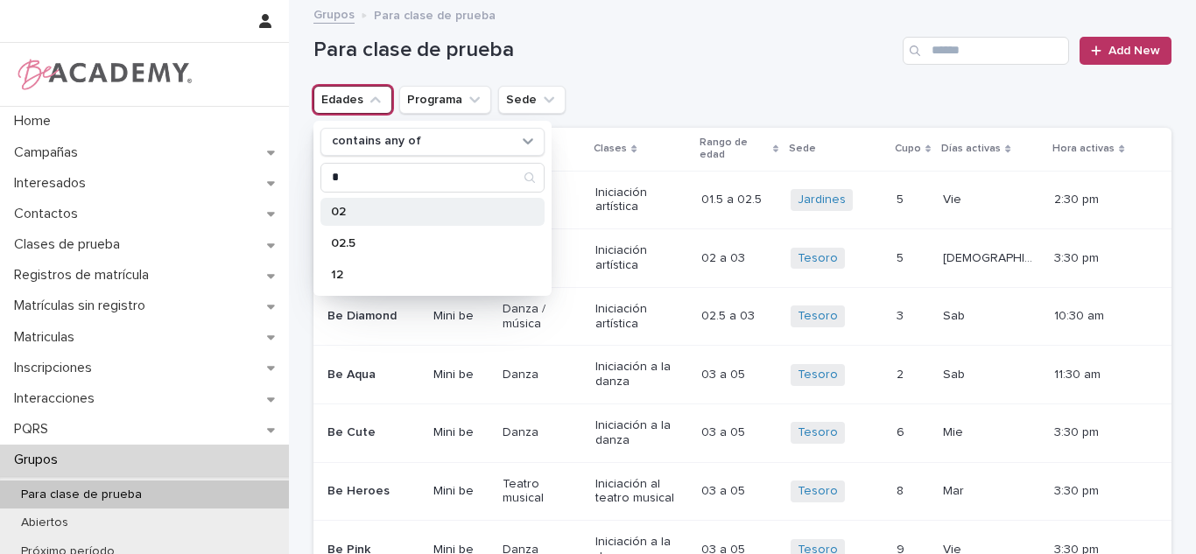
type input "*"
click at [369, 216] on p "02" at bounding box center [424, 212] width 186 height 12
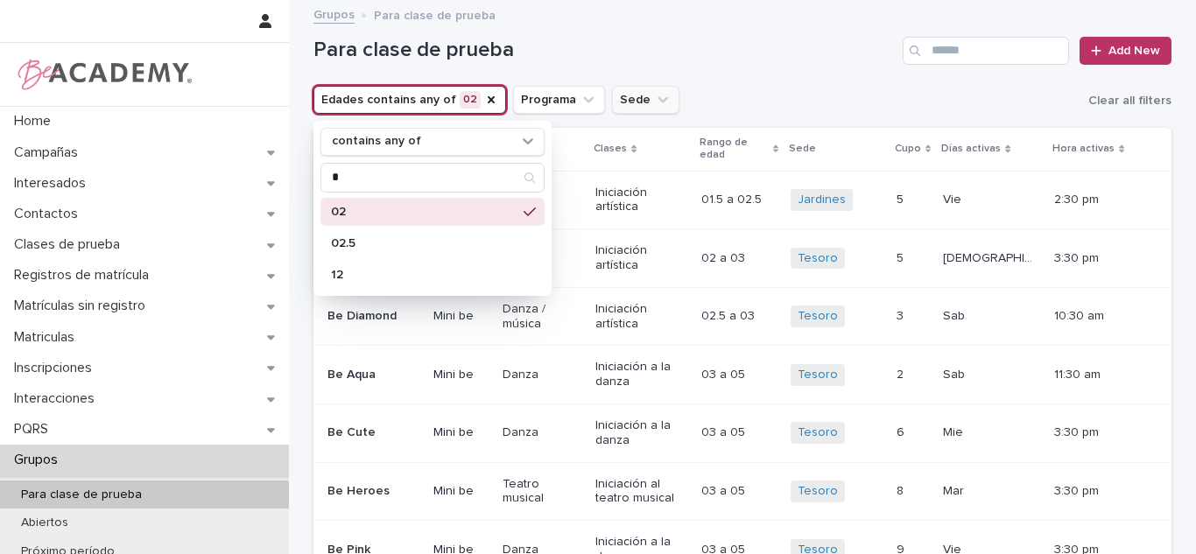
click at [654, 107] on icon "Sede" at bounding box center [663, 100] width 18 height 18
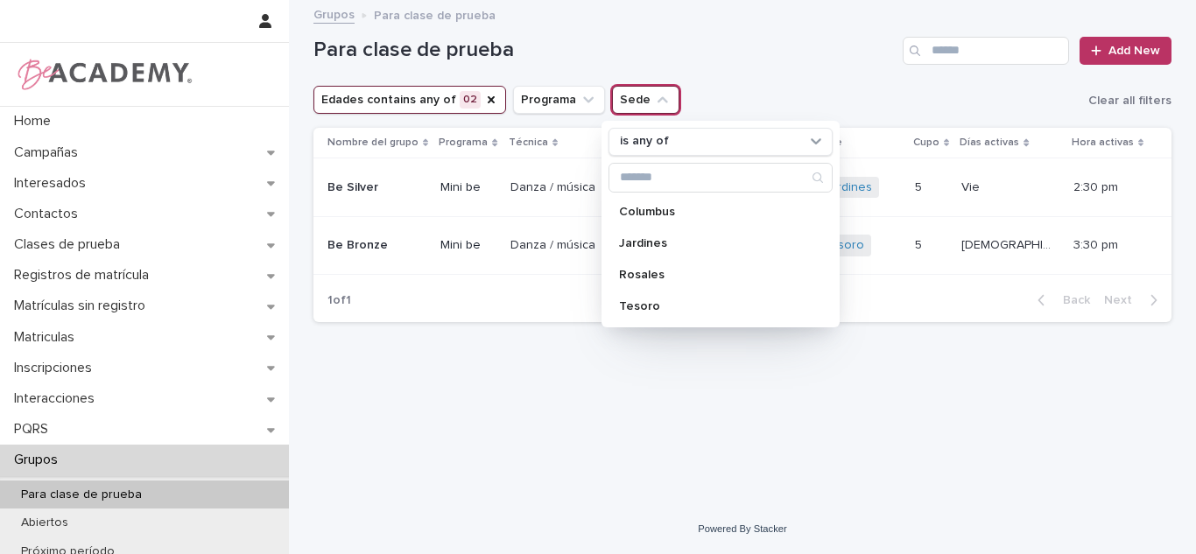
click at [589, 461] on div "Loading... Saving… Loading... Saving… Para clase de prueba Add New Edades conta…" at bounding box center [743, 231] width 876 height 459
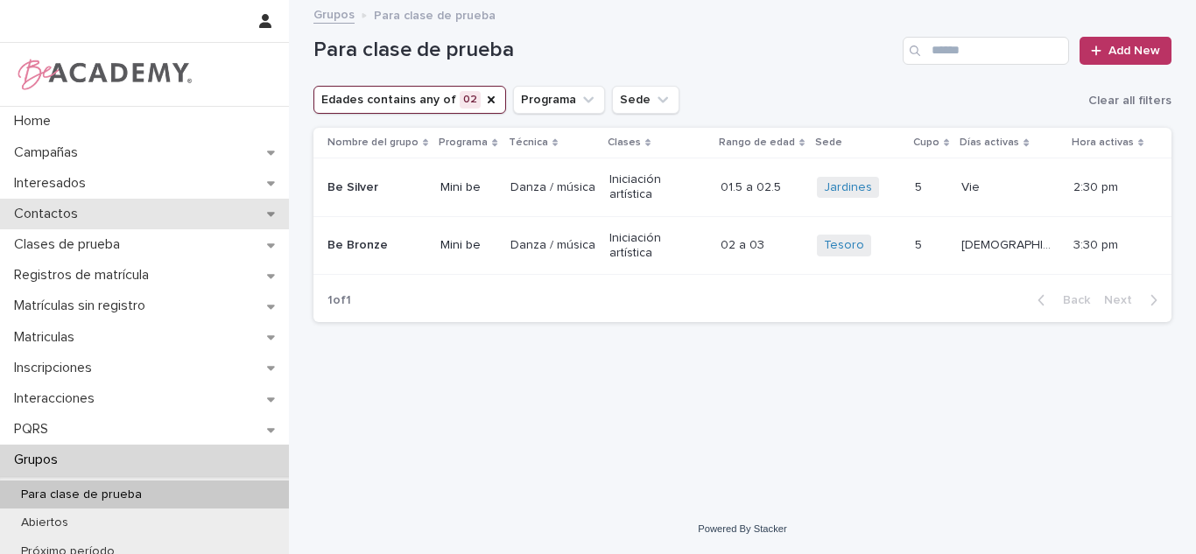
click at [55, 221] on p "Contactos" at bounding box center [49, 214] width 85 height 17
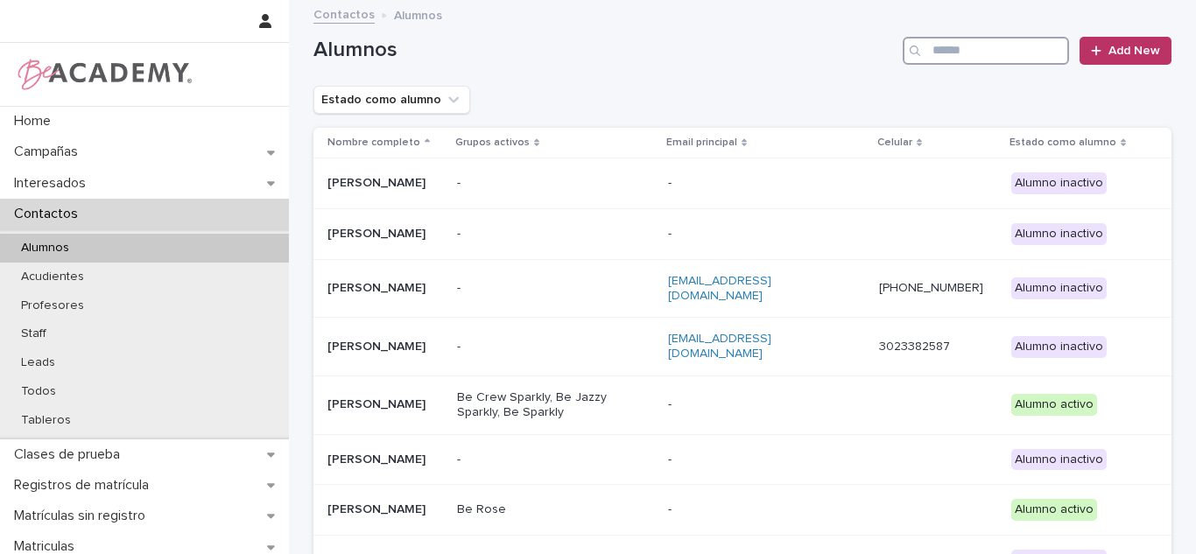
click at [976, 50] on input "Search" at bounding box center [986, 51] width 166 height 28
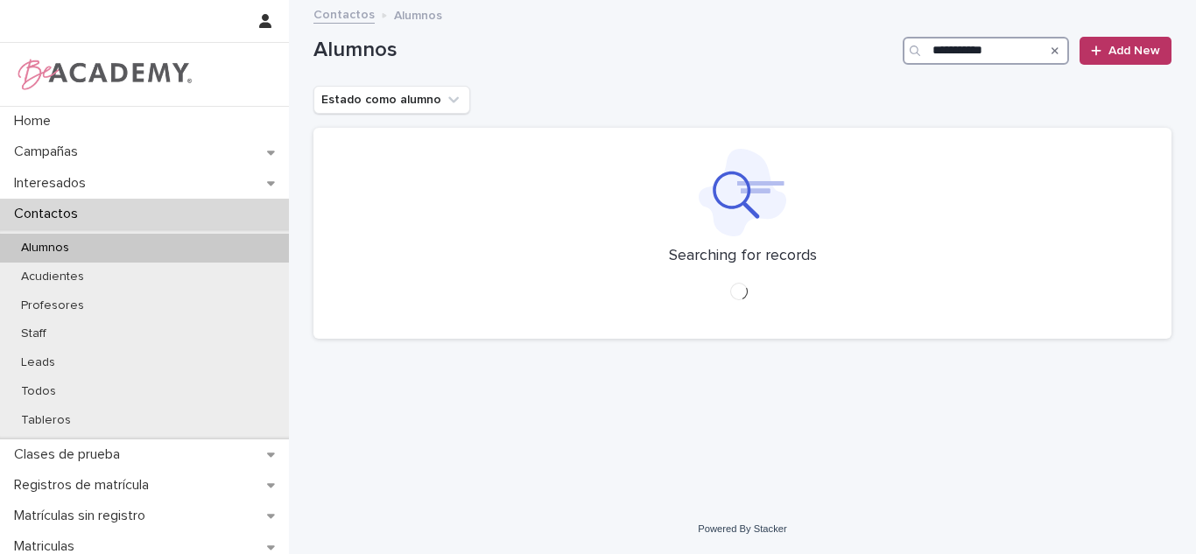
drag, startPoint x: 965, startPoint y: 56, endPoint x: 409, endPoint y: 151, distance: 564.1
click at [409, 151] on div "**********" at bounding box center [742, 178] width 858 height 352
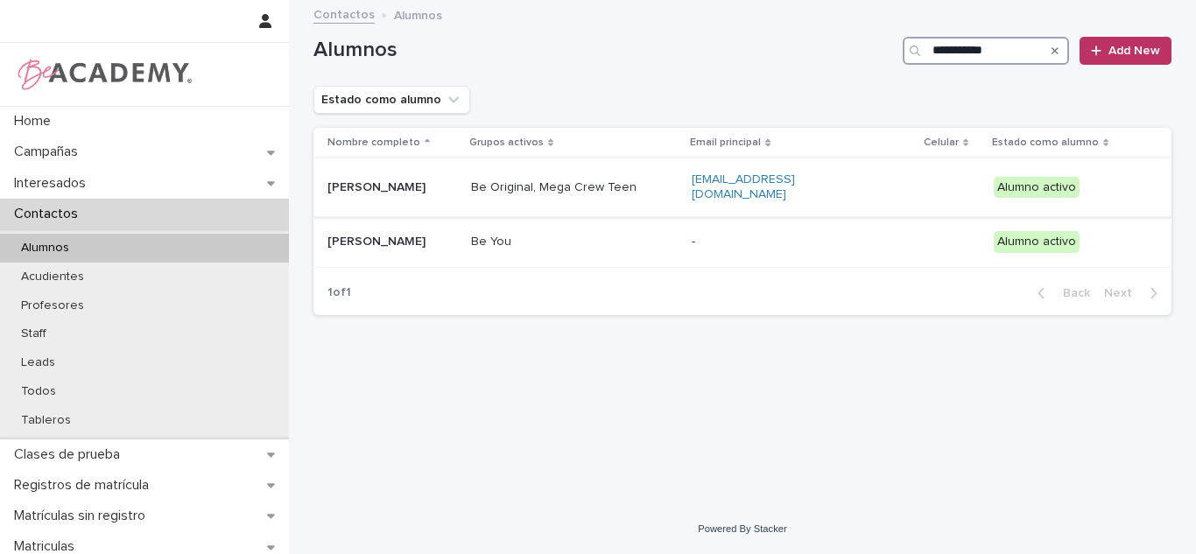
type input "**********"
click at [425, 186] on p "Antonia Ramirez Gomez" at bounding box center [392, 187] width 130 height 15
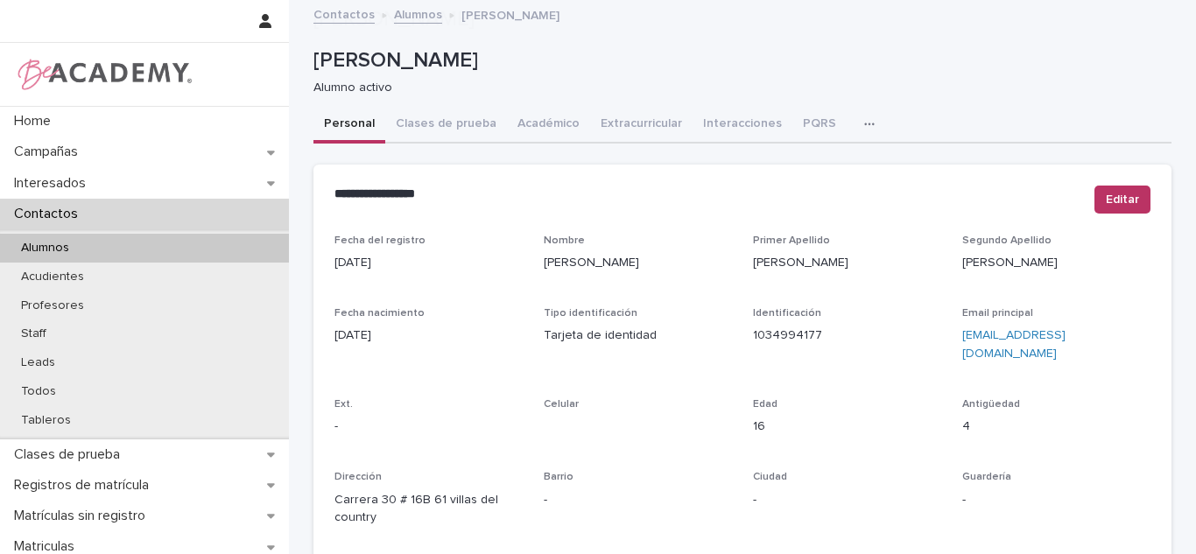
scroll to position [748, 0]
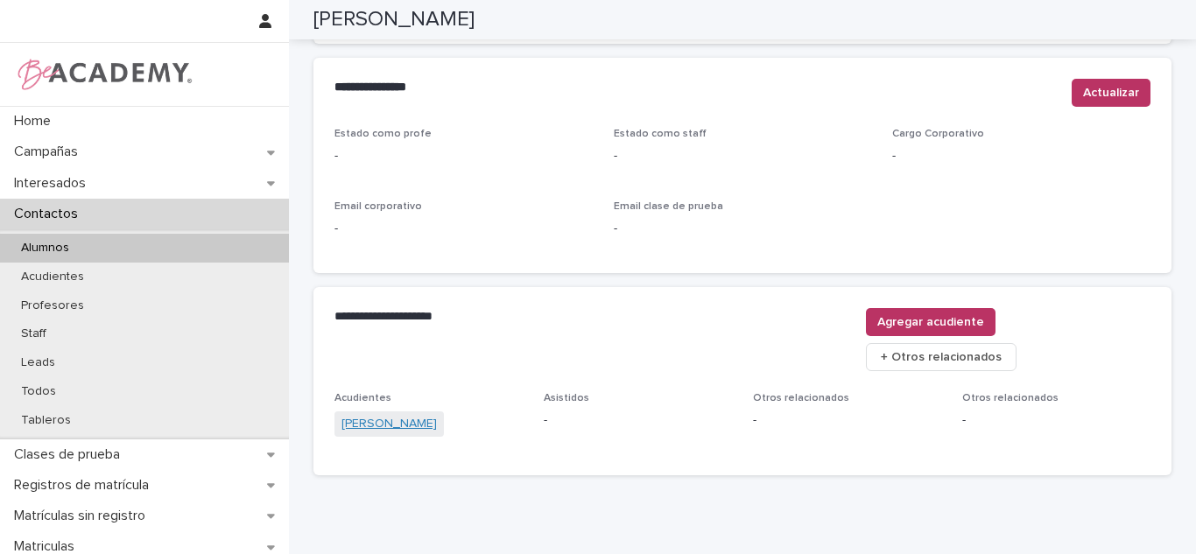
click at [394, 415] on link "Diana Gomez Serna" at bounding box center [388, 424] width 95 height 18
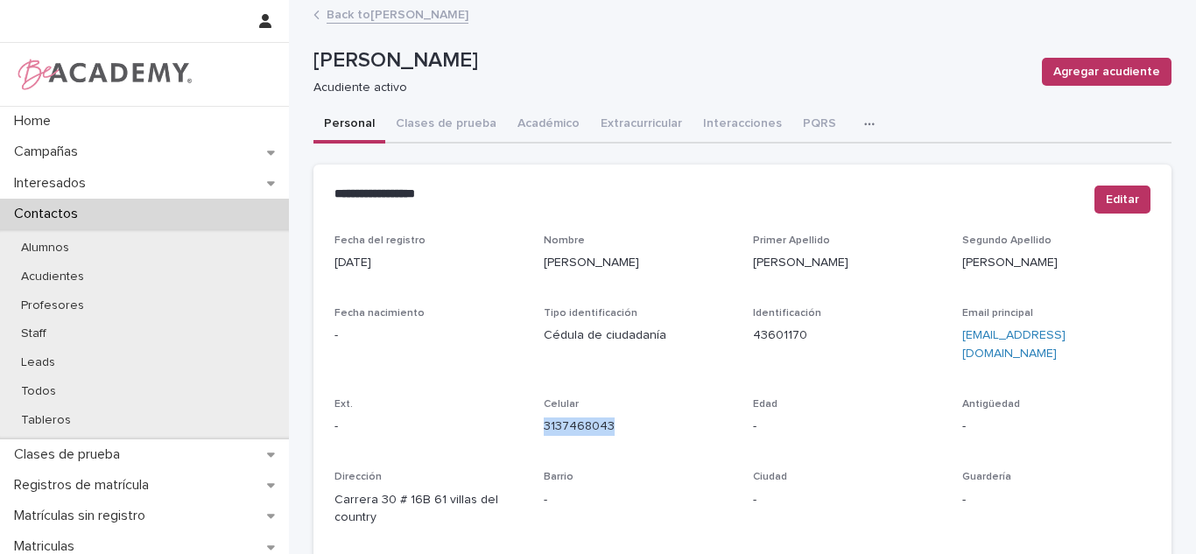
drag, startPoint x: 614, startPoint y: 413, endPoint x: 527, endPoint y: 415, distance: 86.7
click at [527, 415] on div "Fecha del registro 21/09/2022 Nombre Diana Primer Apellido Gomez Segundo Apelli…" at bounding box center [742, 503] width 816 height 536
copy link "3137468043"
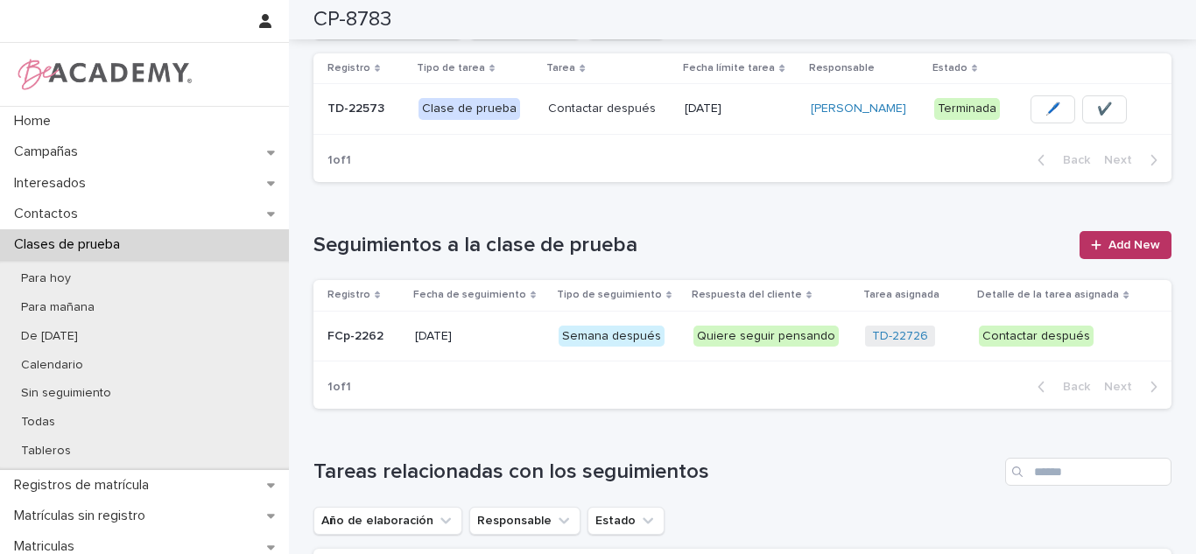
scroll to position [783, 0]
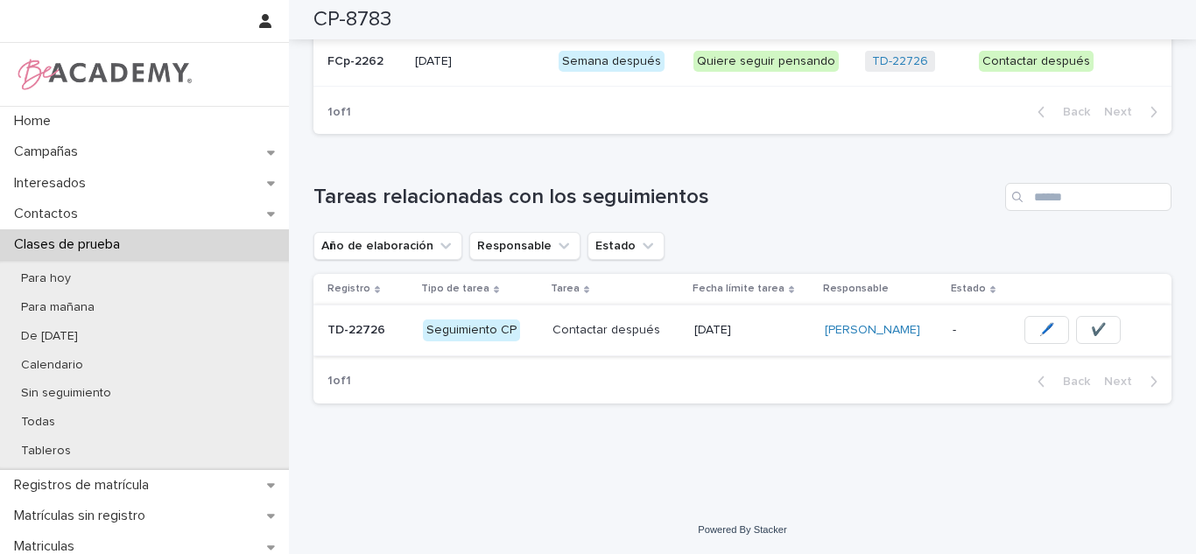
click at [1108, 339] on button "✔️" at bounding box center [1098, 330] width 45 height 28
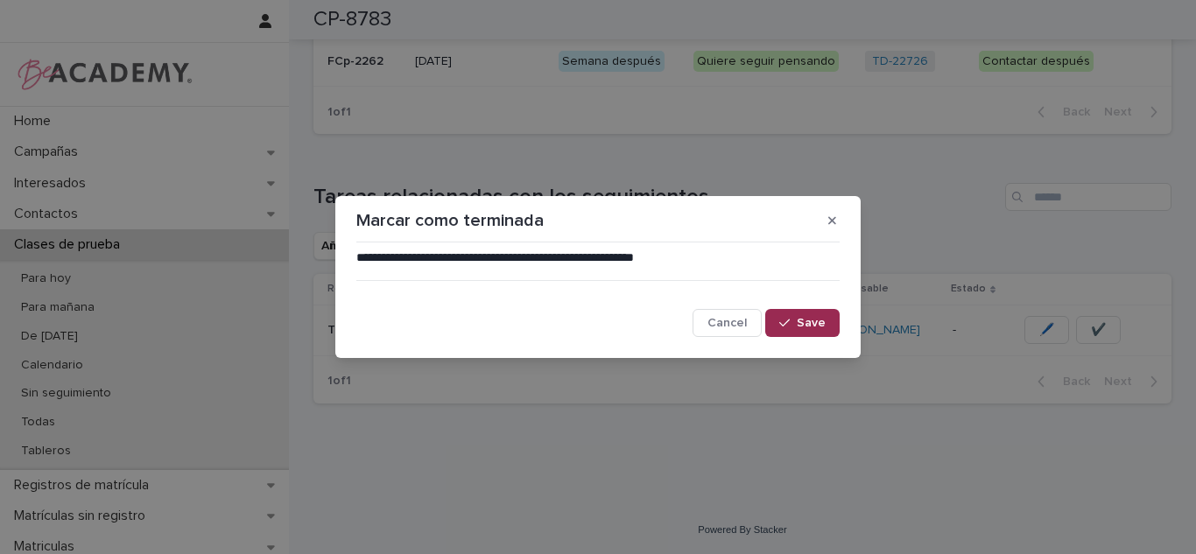
click at [813, 327] on span "Save" at bounding box center [811, 323] width 29 height 12
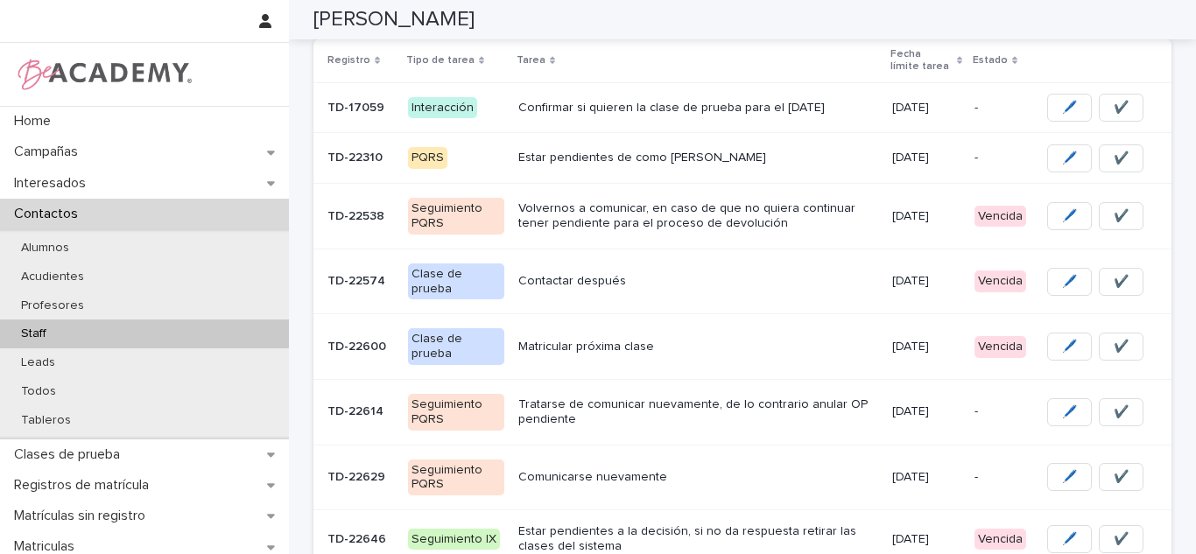
scroll to position [261, 0]
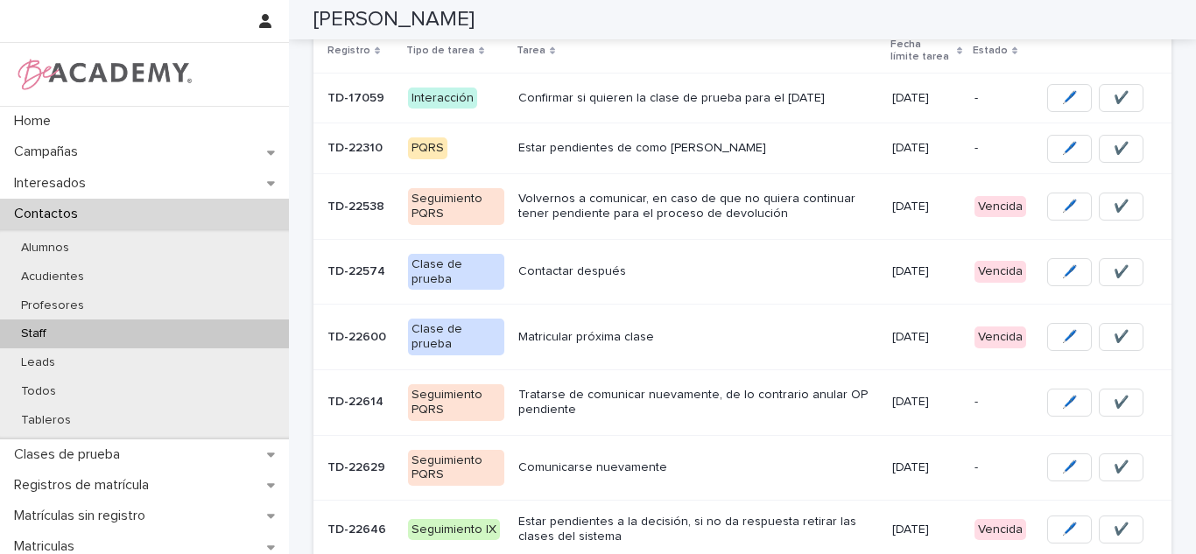
click at [893, 243] on td "[DATE]" at bounding box center [926, 272] width 82 height 66
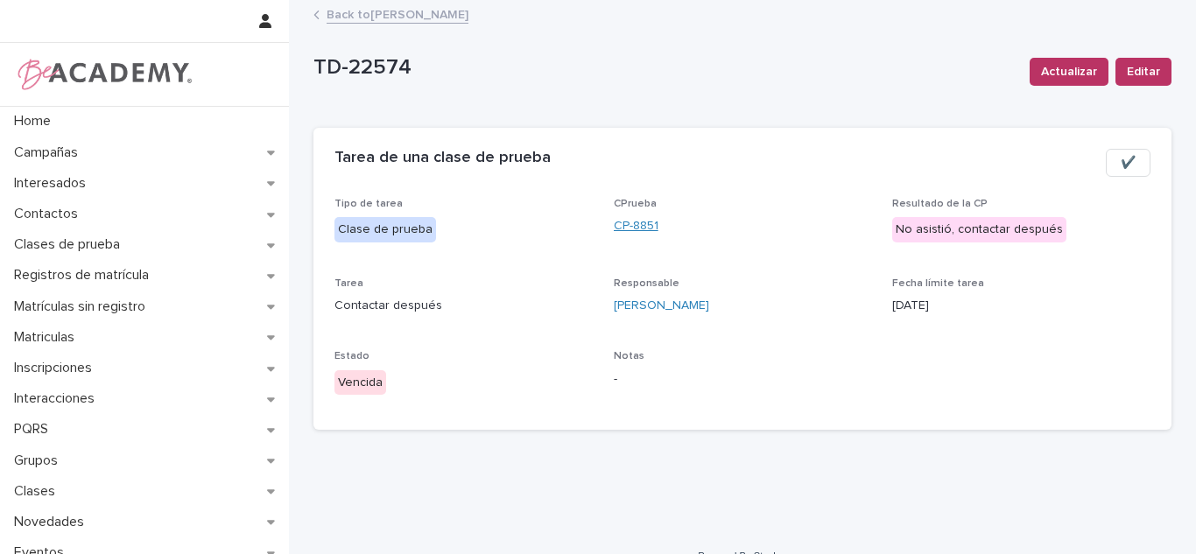
click at [621, 222] on link "CP-8851" at bounding box center [636, 226] width 45 height 18
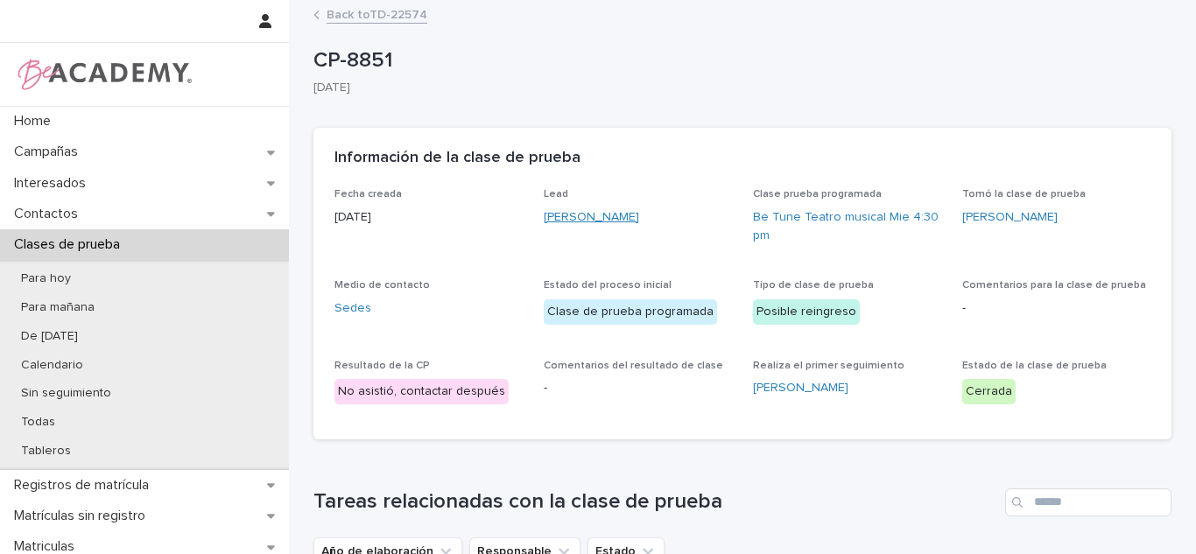
click at [637, 219] on link "Celeste Angel Jacome" at bounding box center [591, 217] width 95 height 18
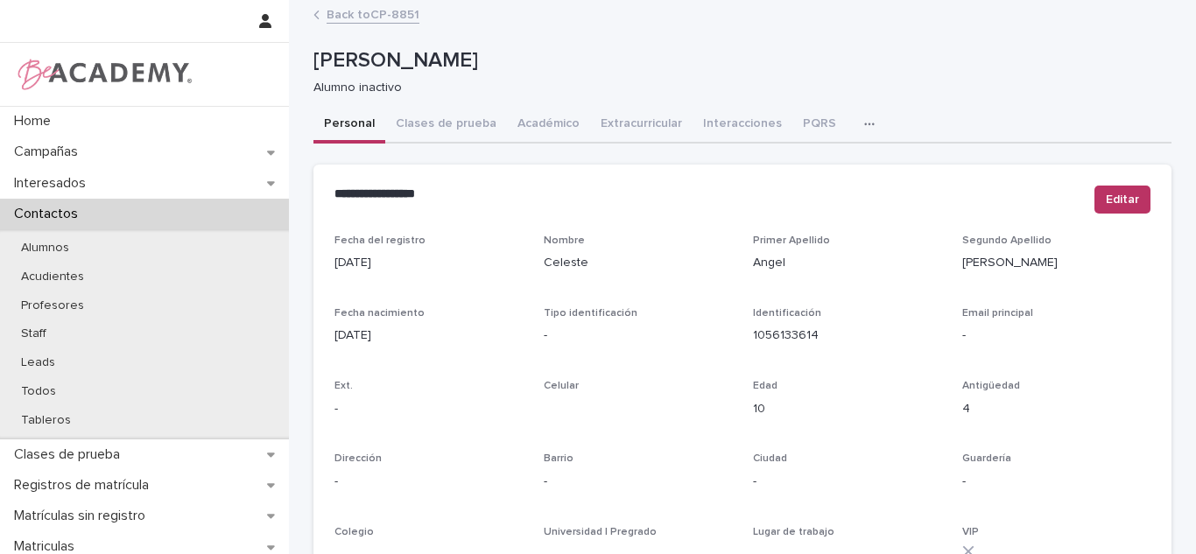
click at [366, 23] on link "Back to CP-8851" at bounding box center [373, 14] width 93 height 20
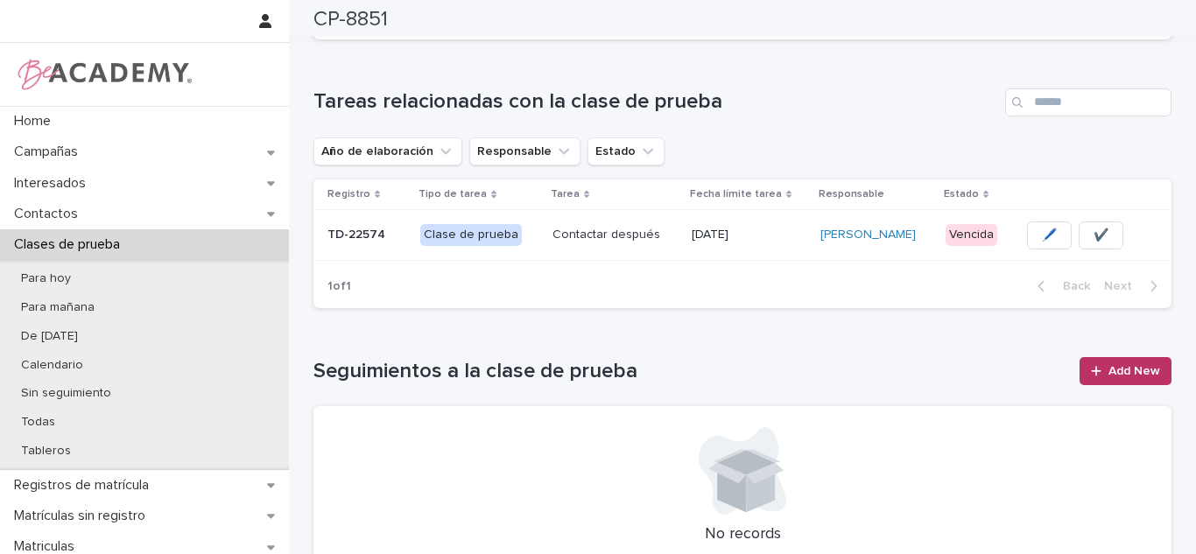
scroll to position [503, 0]
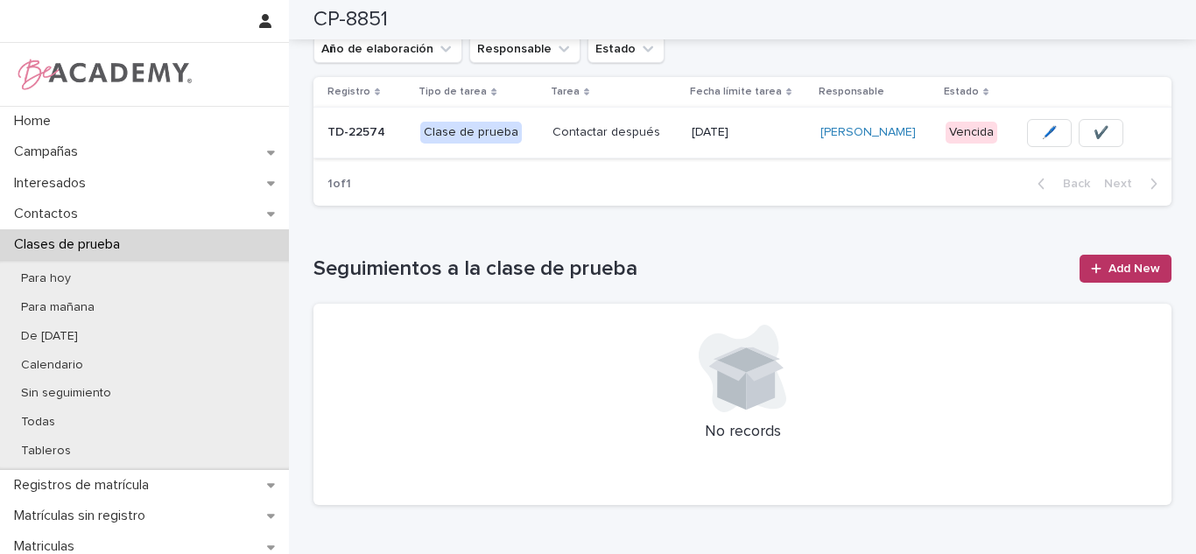
click at [1099, 135] on span "✔️" at bounding box center [1101, 133] width 15 height 18
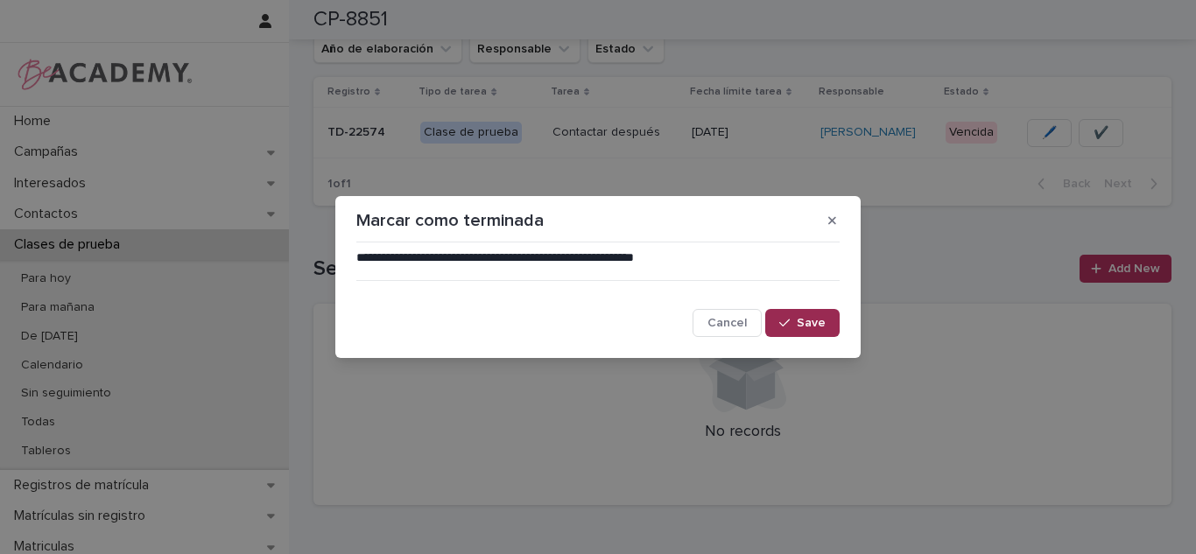
click at [804, 326] on span "Save" at bounding box center [811, 323] width 29 height 12
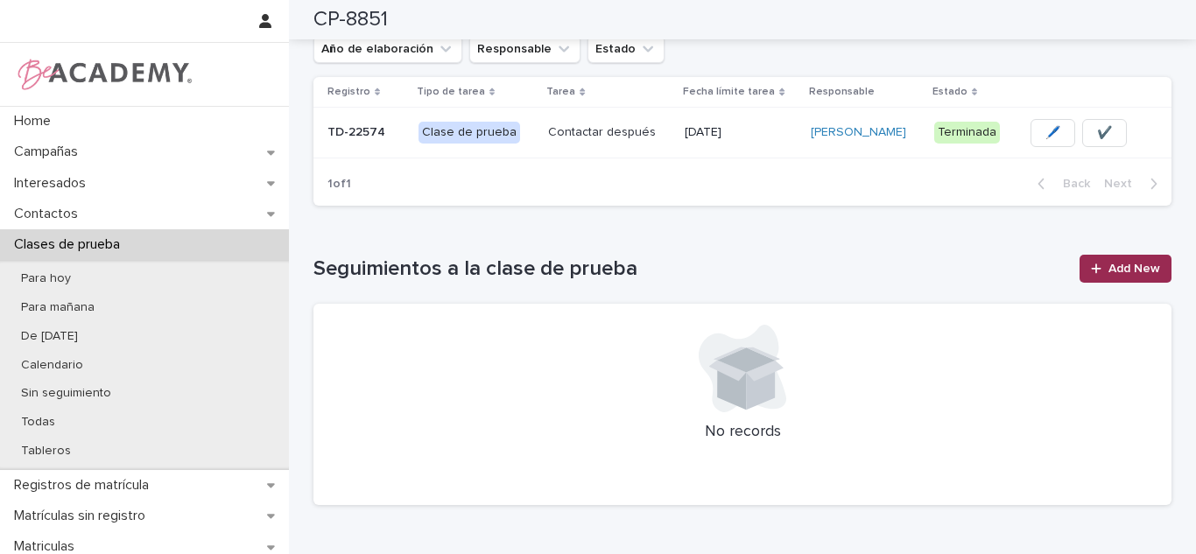
click at [1120, 263] on span "Add New" at bounding box center [1134, 269] width 52 height 12
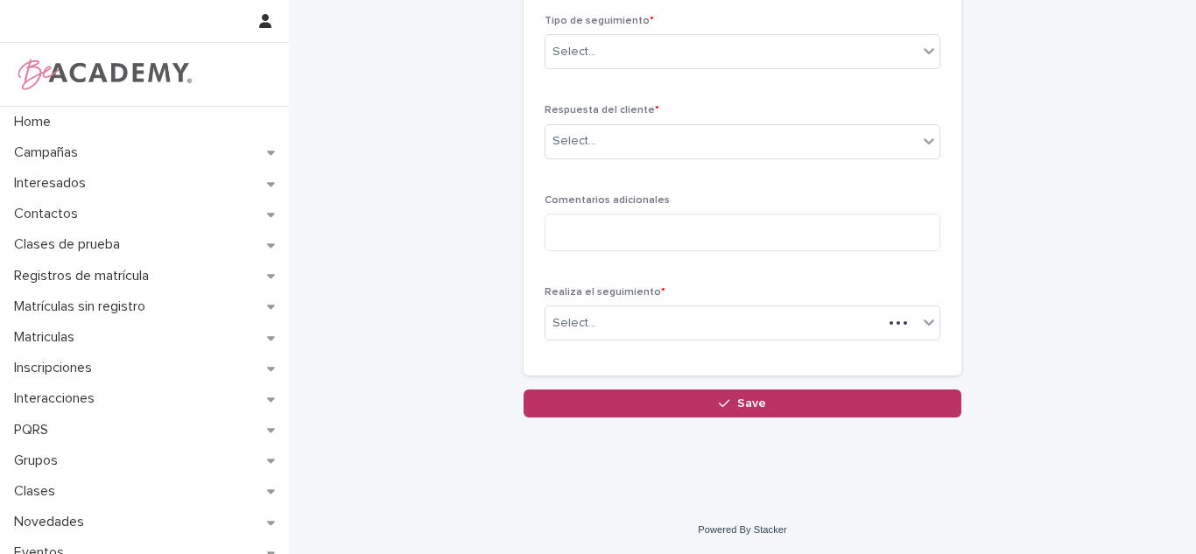
scroll to position [33, 0]
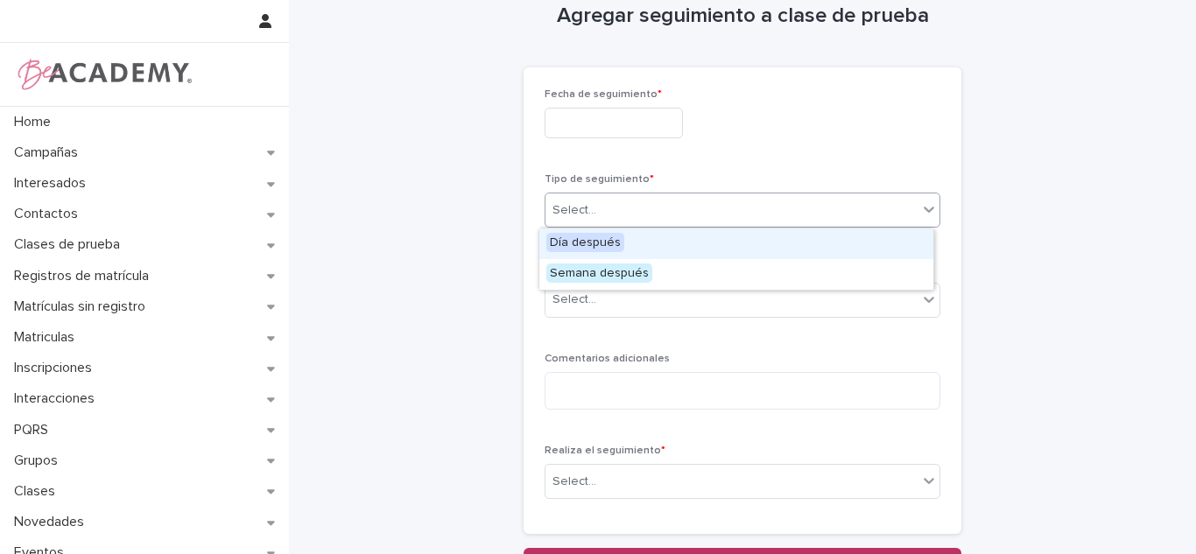
click at [746, 209] on div "Select..." at bounding box center [731, 210] width 372 height 29
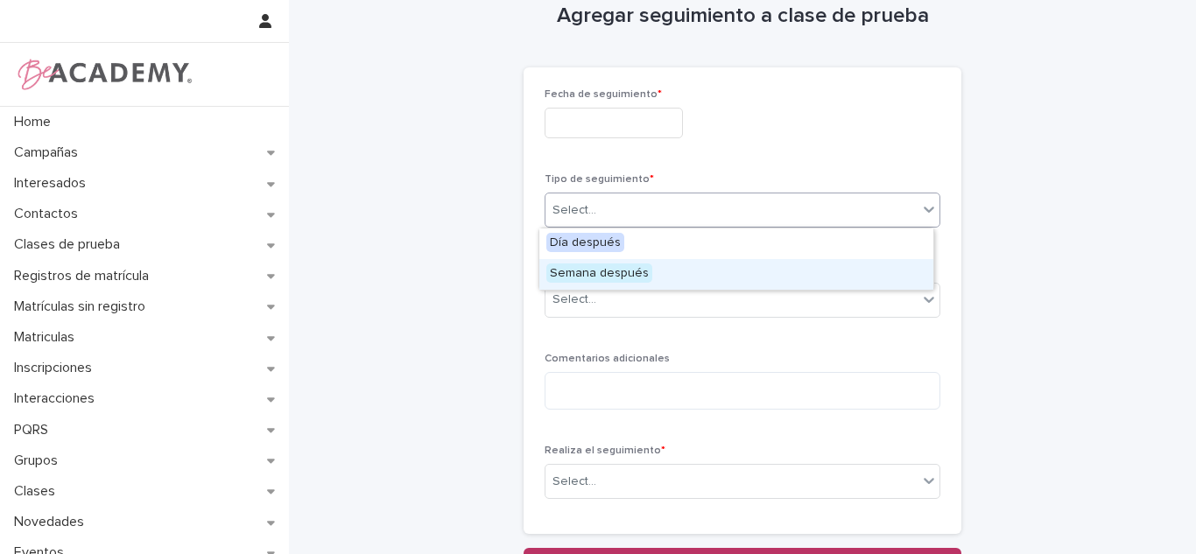
click at [635, 274] on span "Semana después" at bounding box center [599, 273] width 106 height 19
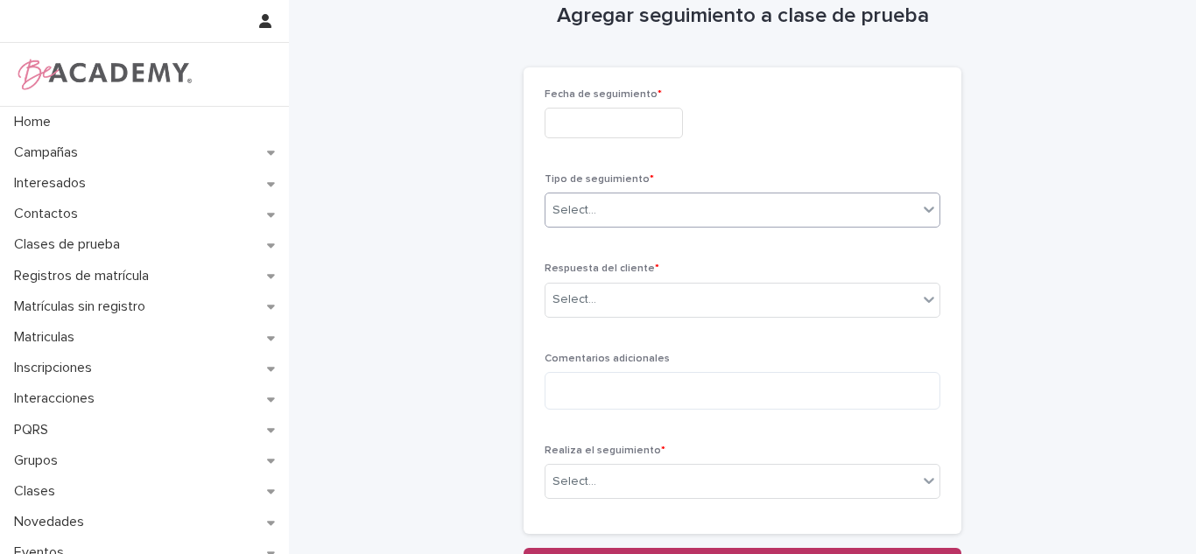
click at [609, 327] on div "Respuesta del cliente * Select..." at bounding box center [743, 297] width 396 height 68
click at [604, 306] on div "Select..." at bounding box center [731, 299] width 372 height 29
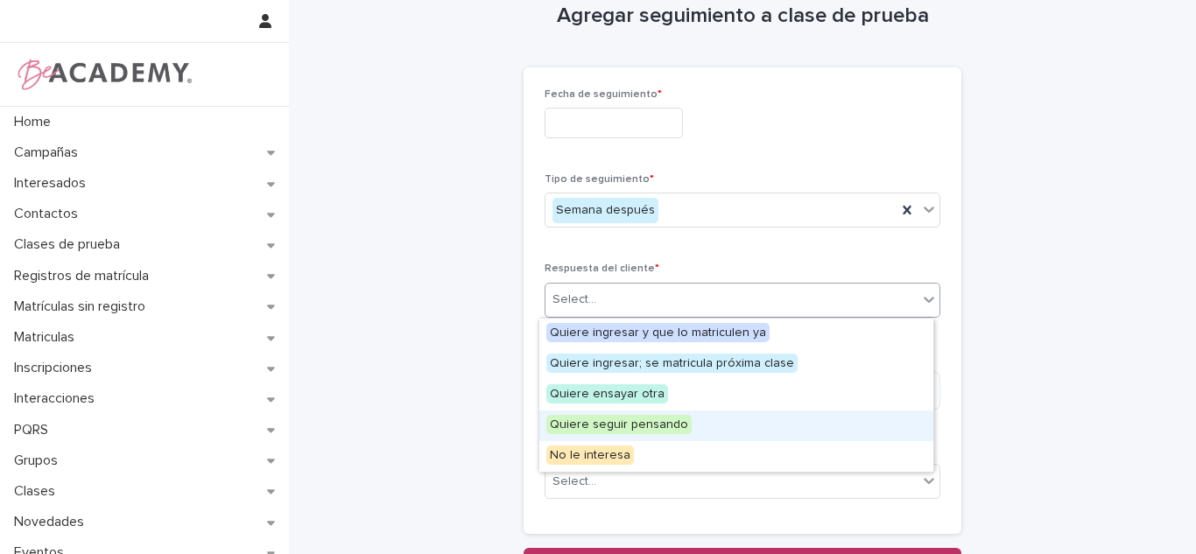
click at [615, 419] on span "Quiere seguir pensando" at bounding box center [618, 424] width 145 height 19
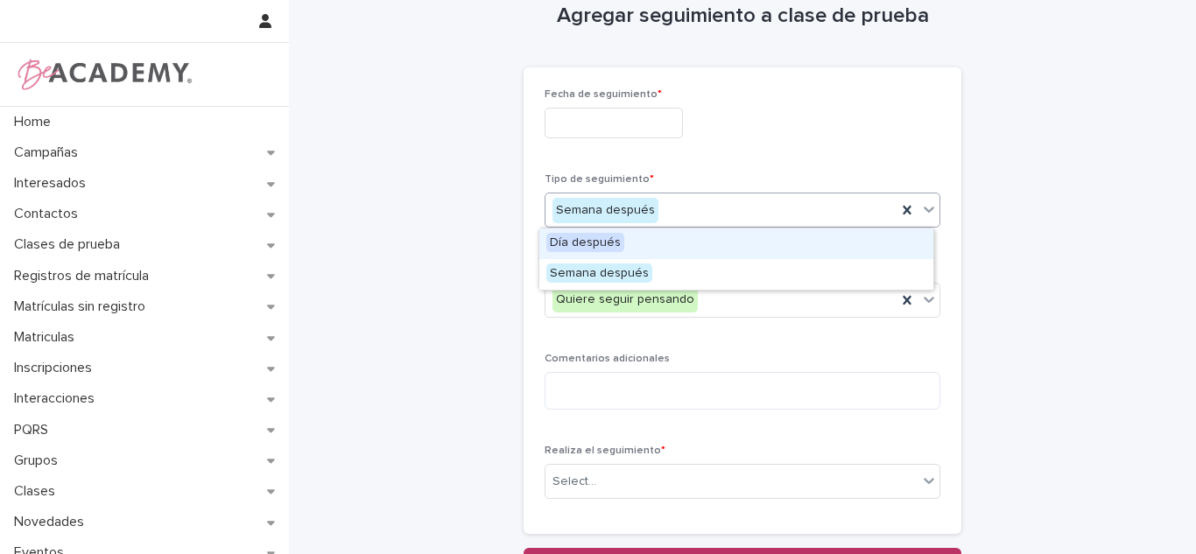
click at [578, 242] on span "Día después" at bounding box center [585, 242] width 78 height 19
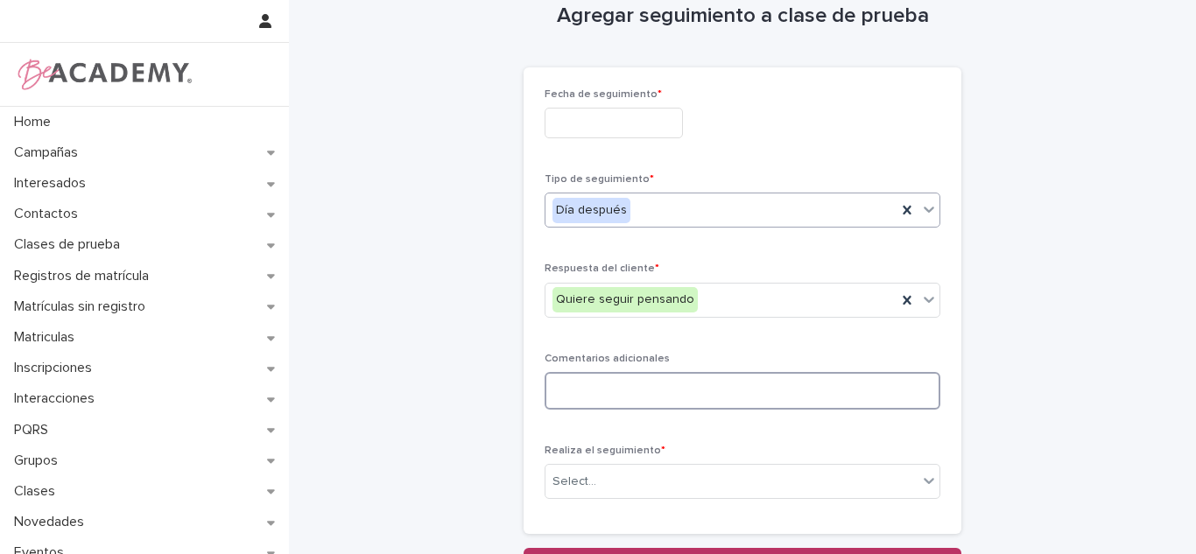
click at [602, 404] on textarea at bounding box center [743, 391] width 396 height 38
type textarea "*"
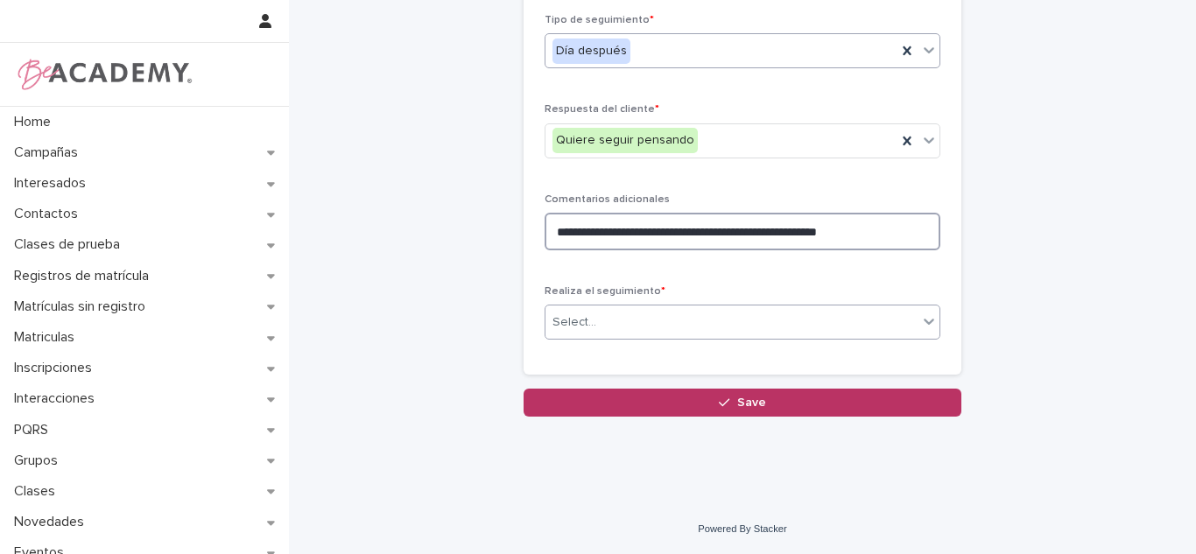
type textarea "**********"
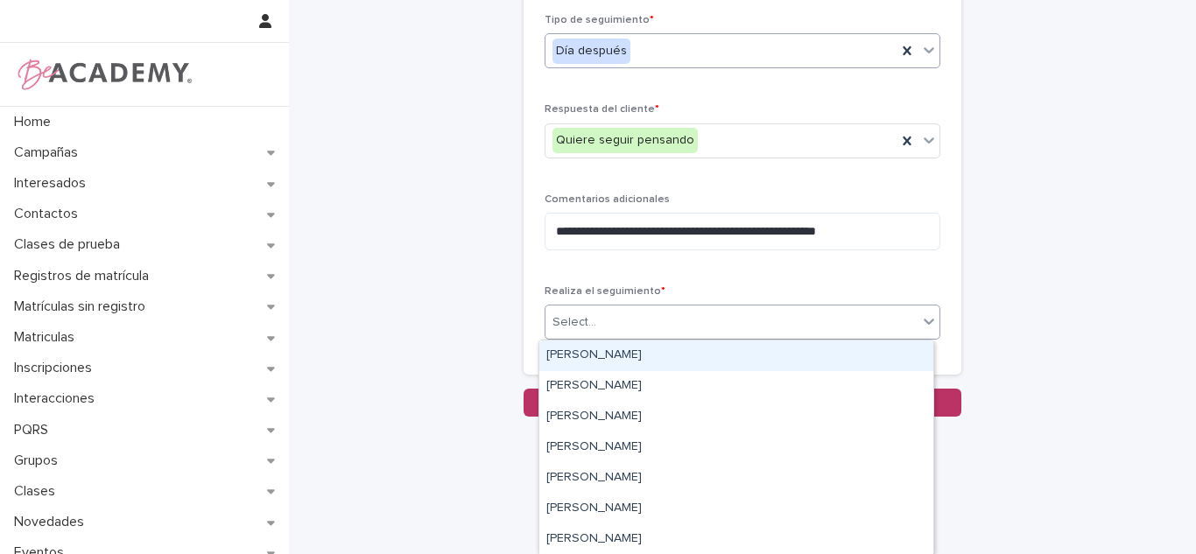
drag, startPoint x: 748, startPoint y: 327, endPoint x: 676, endPoint y: 364, distance: 81.1
click at [748, 326] on div "Select..." at bounding box center [731, 322] width 372 height 29
drag, startPoint x: 670, startPoint y: 354, endPoint x: 1195, endPoint y: 389, distance: 526.5
click at [669, 352] on div "[PERSON_NAME]" at bounding box center [736, 356] width 394 height 31
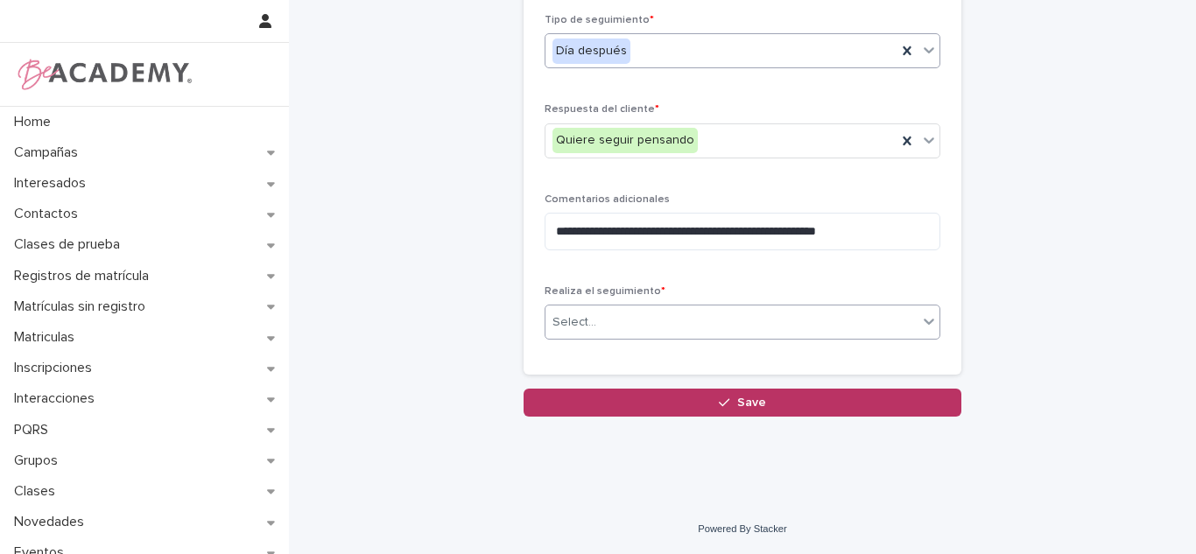
scroll to position [82, 0]
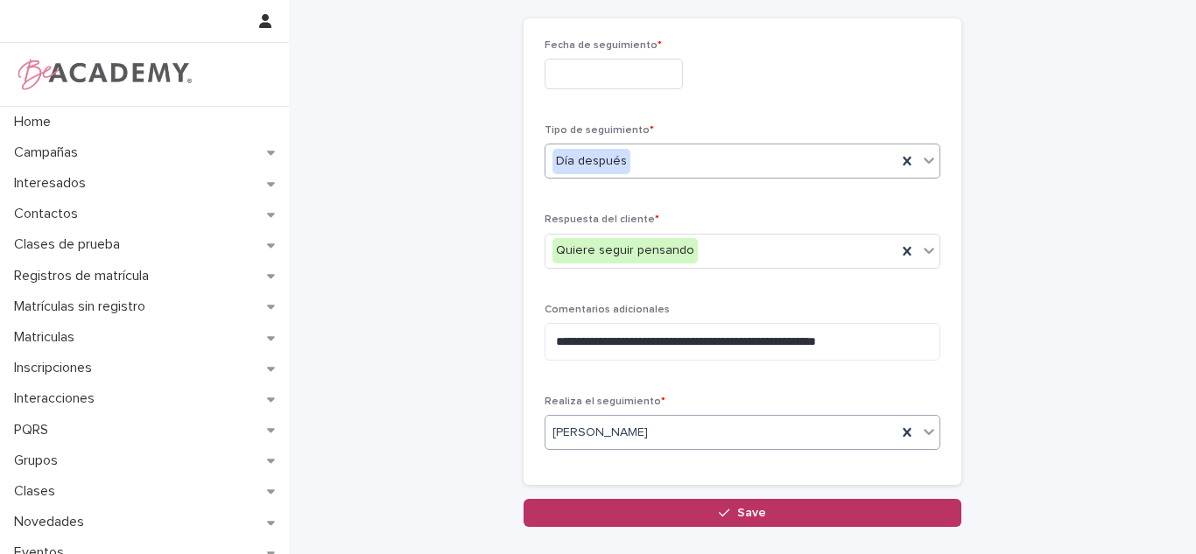
click at [571, 81] on input "text" at bounding box center [614, 74] width 138 height 31
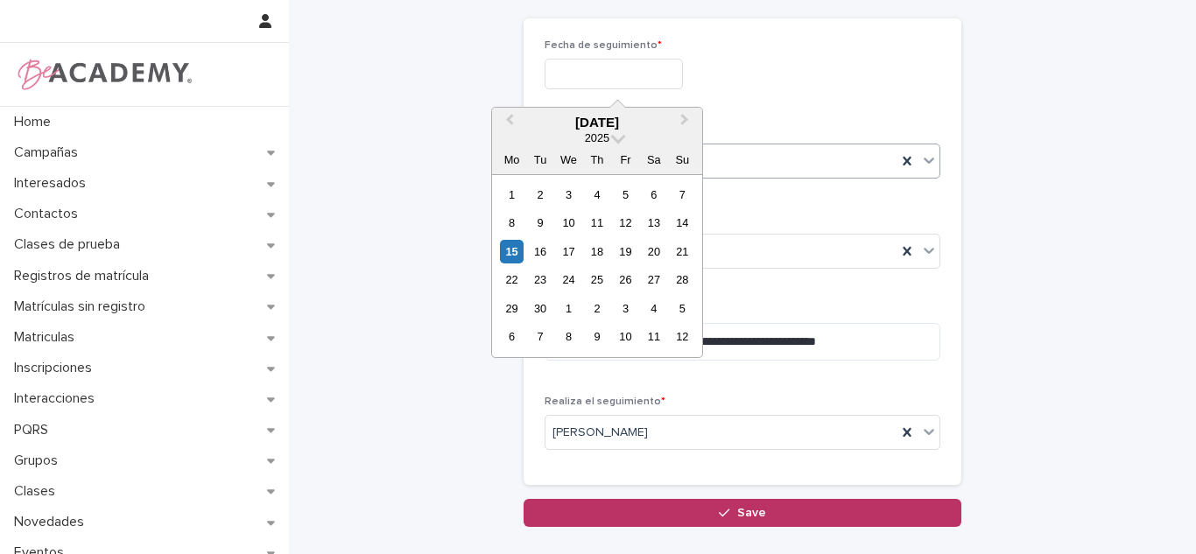
drag, startPoint x: 530, startPoint y: 236, endPoint x: 521, endPoint y: 257, distance: 22.8
click at [528, 237] on div "1 2 3 4 5 6 7 8 9 10 11 12 13 14 15 16 17 18 19 20 21 22 23 24 25 26 27 28 29 3…" at bounding box center [596, 265] width 199 height 171
click at [521, 257] on div "15" at bounding box center [512, 252] width 24 height 24
type input "**********"
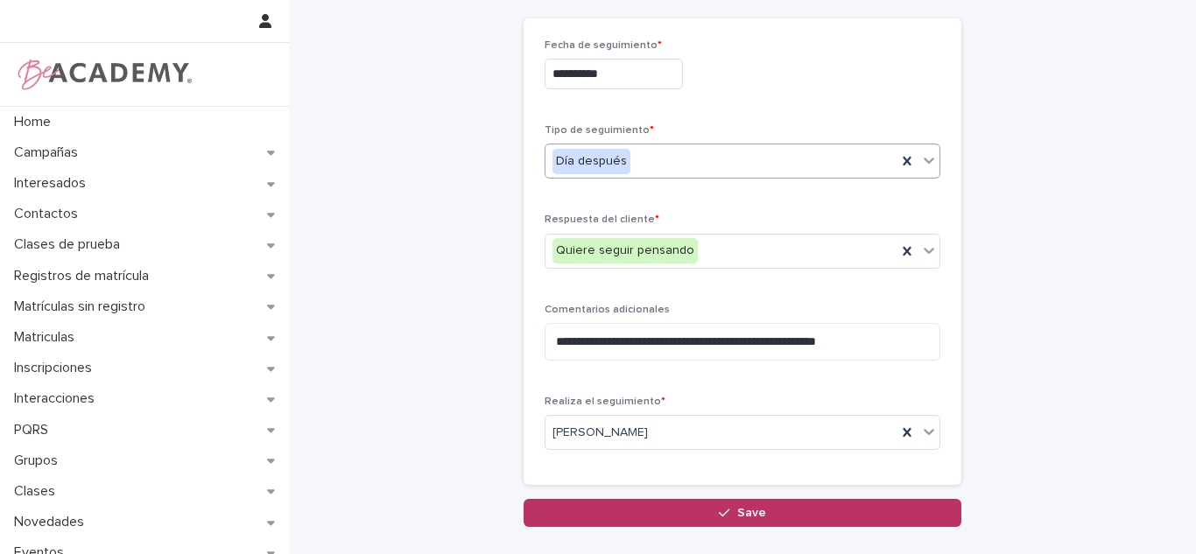
click at [694, 116] on div "**********" at bounding box center [743, 252] width 396 height 426
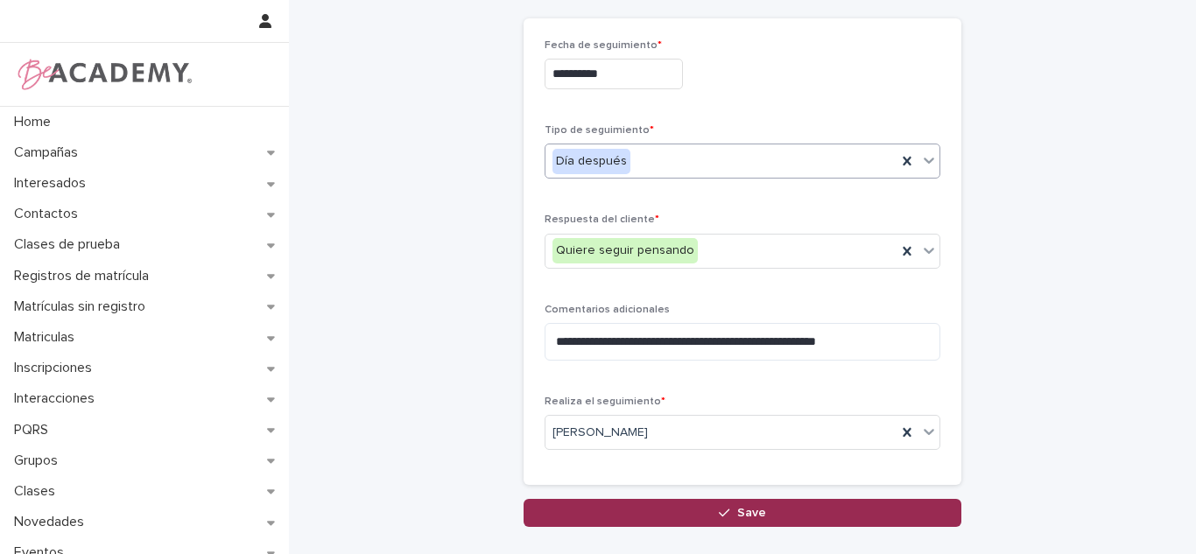
drag, startPoint x: 649, startPoint y: 514, endPoint x: 524, endPoint y: 515, distance: 124.3
click at [648, 515] on button "Save" at bounding box center [743, 513] width 438 height 28
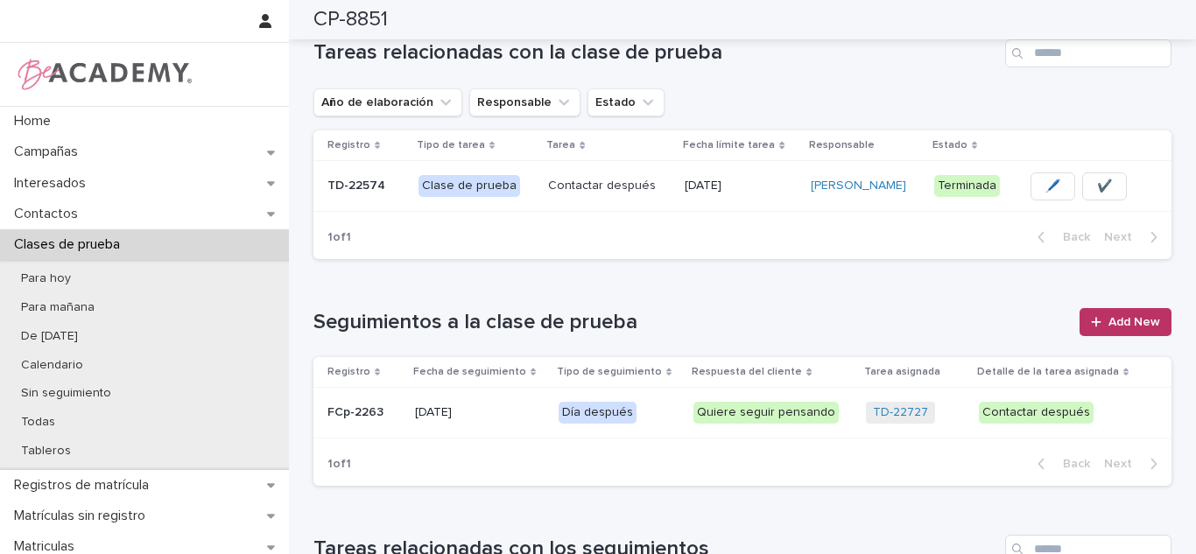
scroll to position [281, 0]
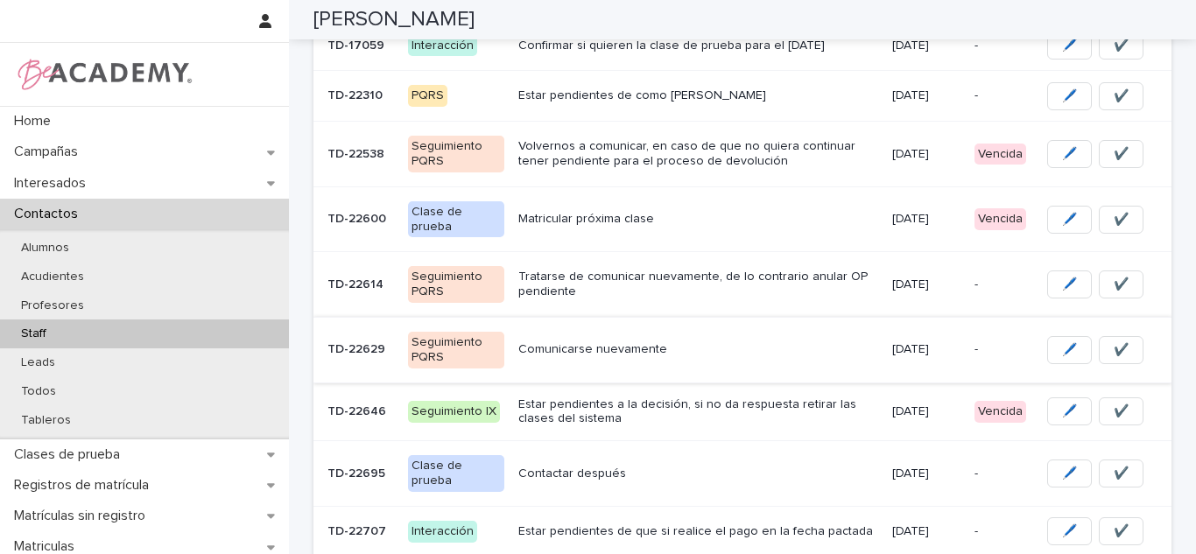
scroll to position [355, 0]
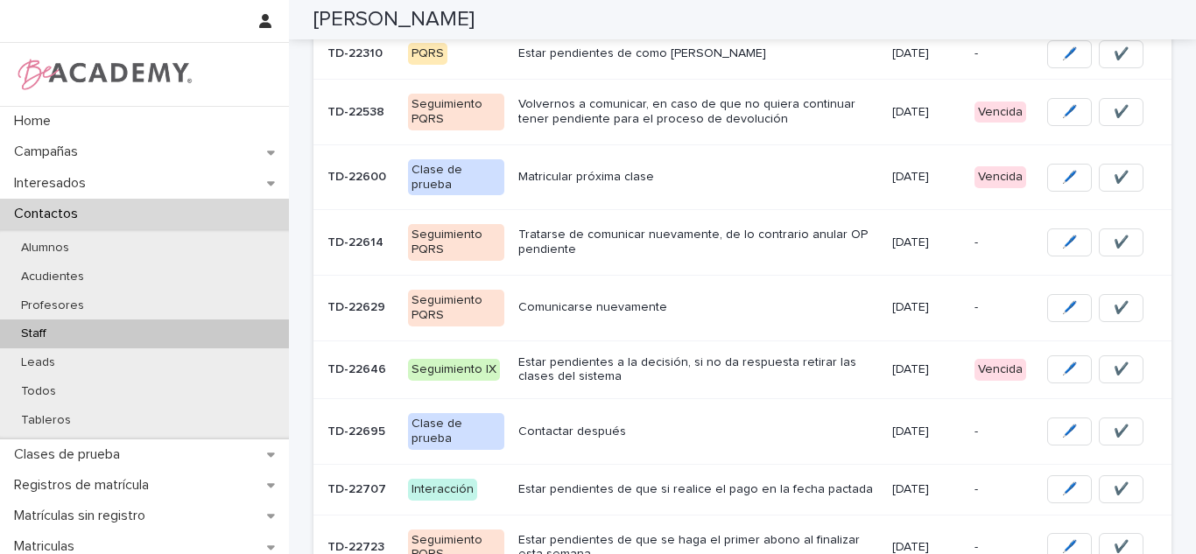
click at [622, 116] on p "Volvernos a comunicar, en caso de que no quiera continuar tener pendiente para …" at bounding box center [698, 112] width 360 height 30
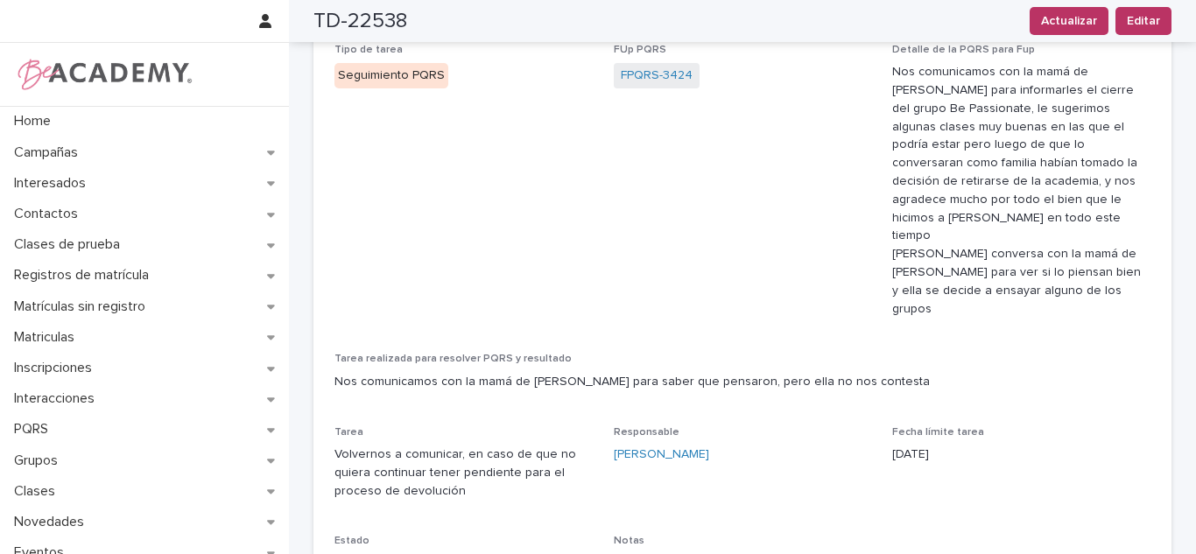
scroll to position [155, 0]
drag, startPoint x: 1164, startPoint y: 140, endPoint x: 1168, endPoint y: 154, distance: 14.4
click at [1168, 154] on div "Loading... Saving… Loading... Saving… TD-22538 Actualizar Editar TD-22538 Actua…" at bounding box center [743, 260] width 876 height 826
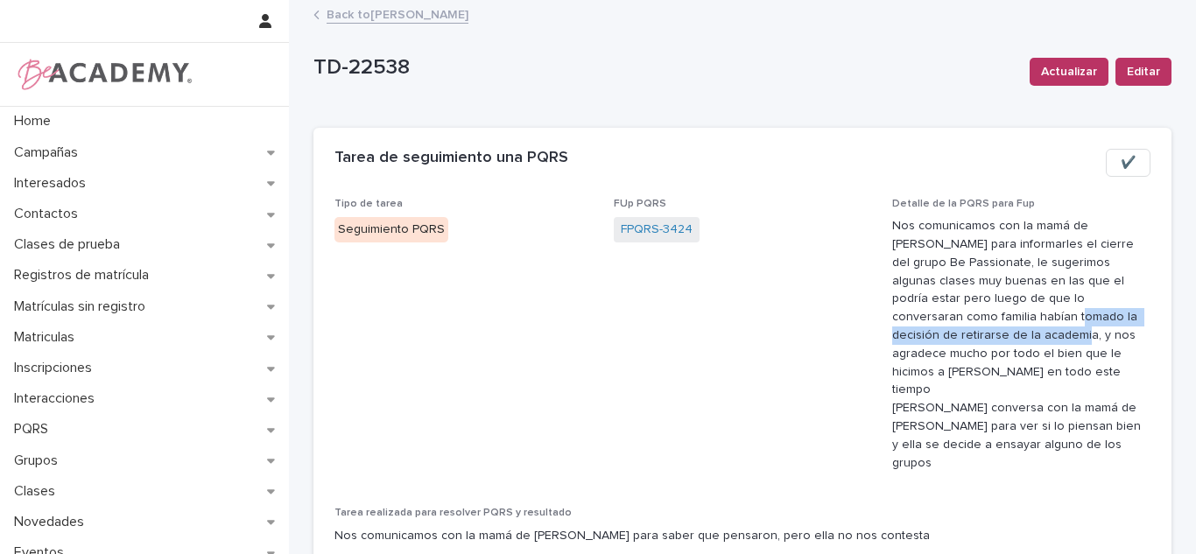
click at [421, 17] on link "Back to Carolina Castillo Cuadrado" at bounding box center [398, 14] width 142 height 20
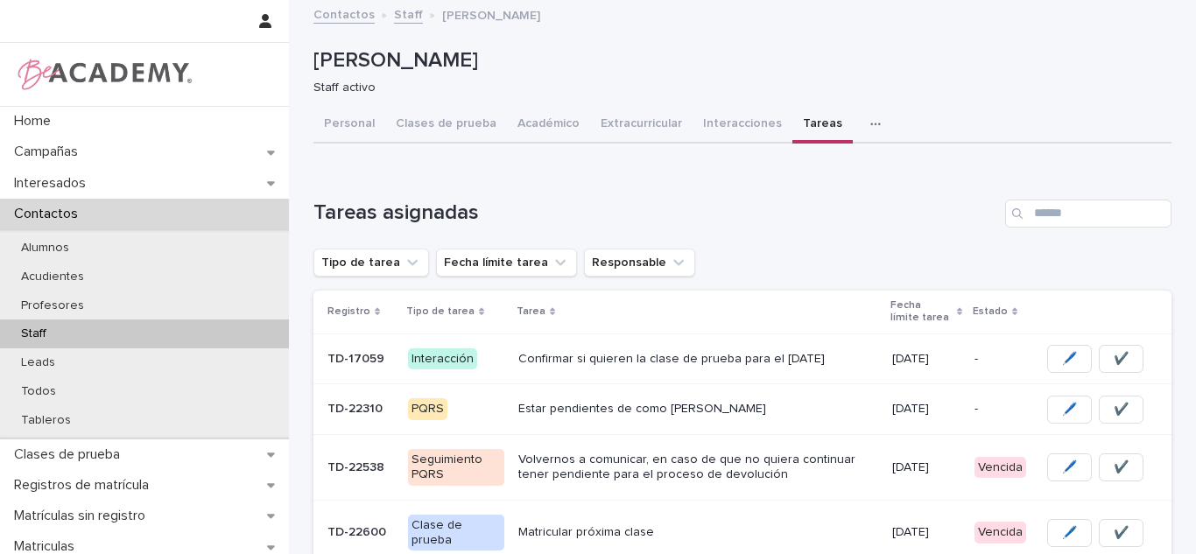
click at [642, 475] on p "Volvernos a comunicar, en caso de que no quiera continuar tener pendiente para …" at bounding box center [698, 468] width 360 height 30
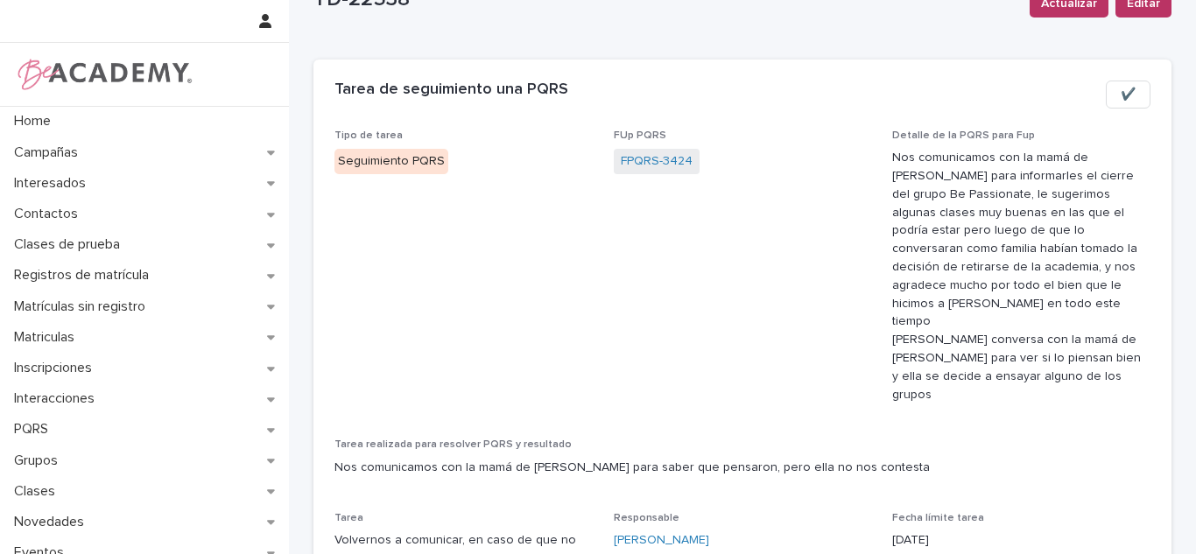
scroll to position [145, 0]
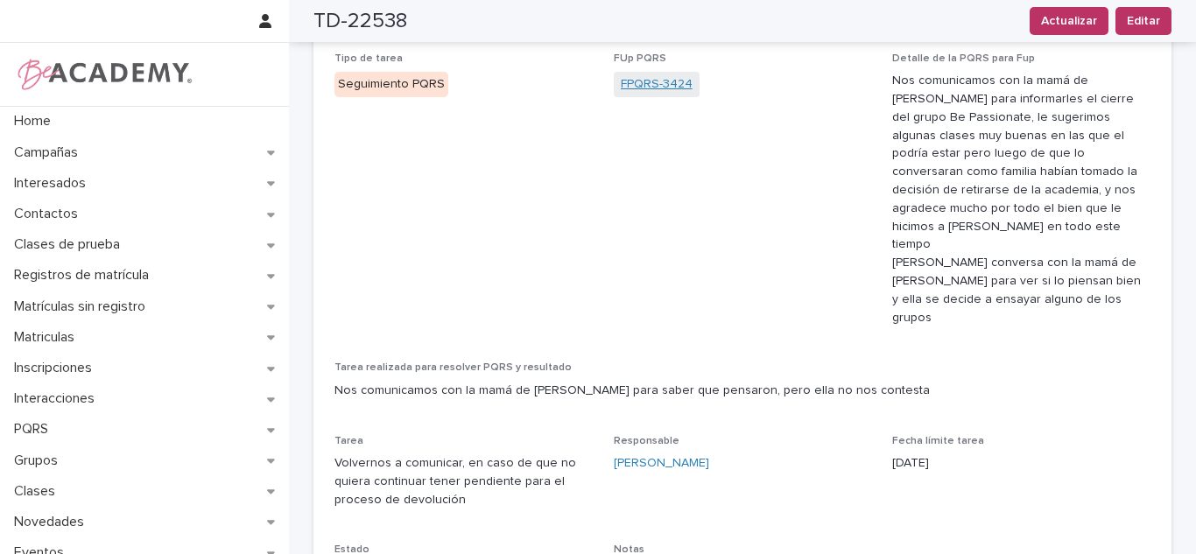
click at [658, 83] on link "FPQRS-3424" at bounding box center [657, 84] width 72 height 18
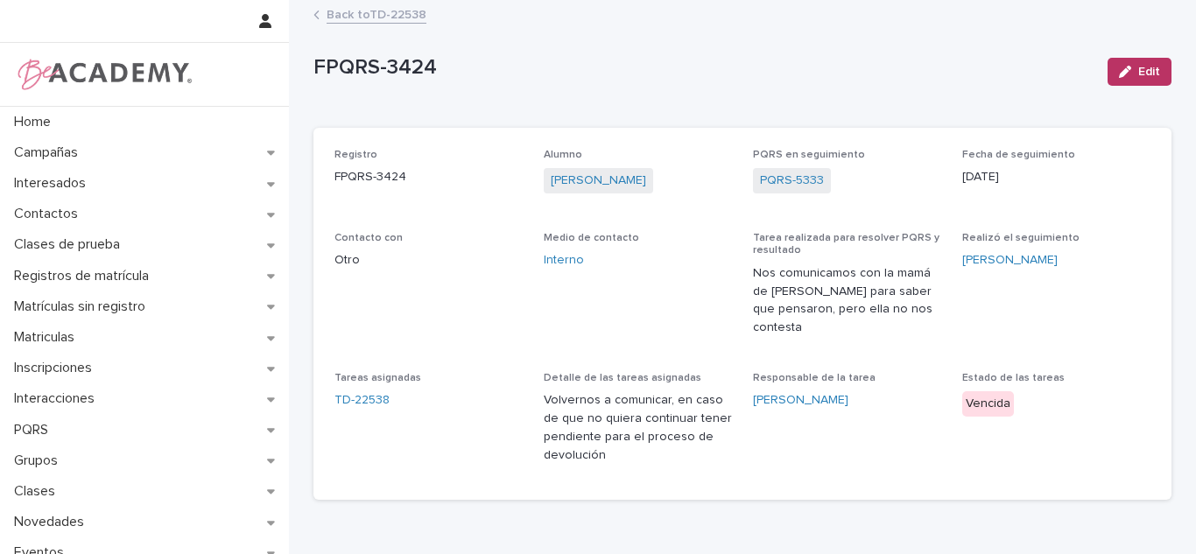
scroll to position [13, 0]
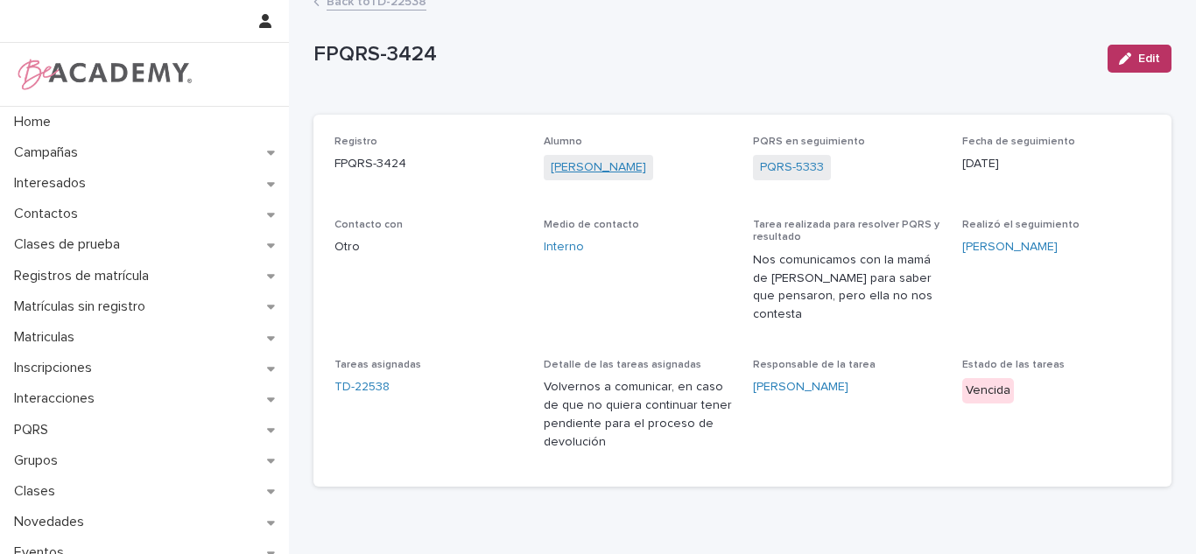
click at [566, 162] on link "Maria Camila Cuadros Mazo" at bounding box center [598, 167] width 95 height 18
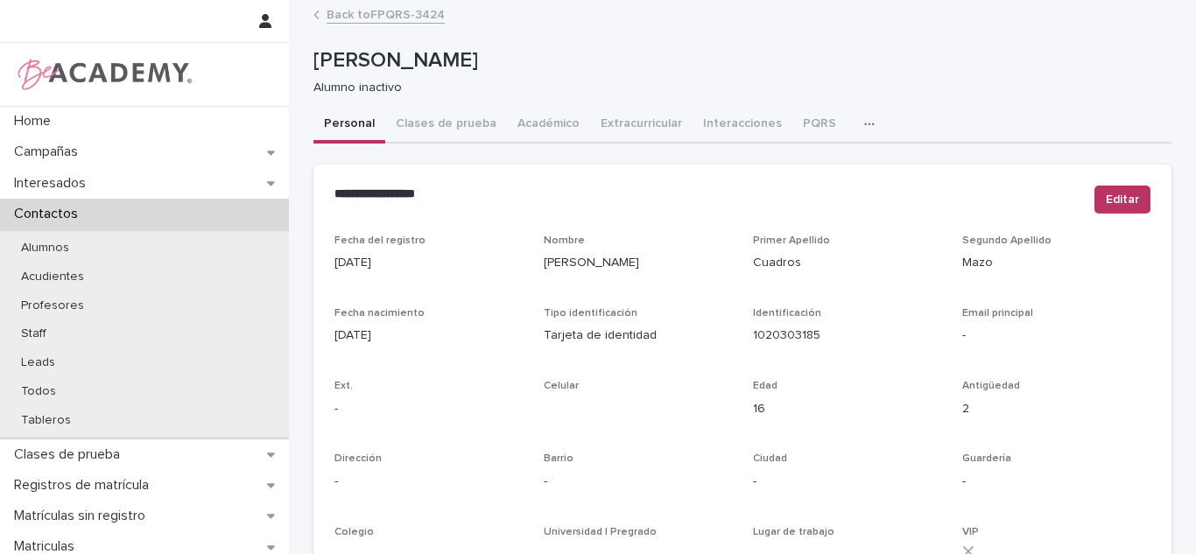
click at [404, 23] on link "Back to FPQRS-3424" at bounding box center [386, 14] width 118 height 20
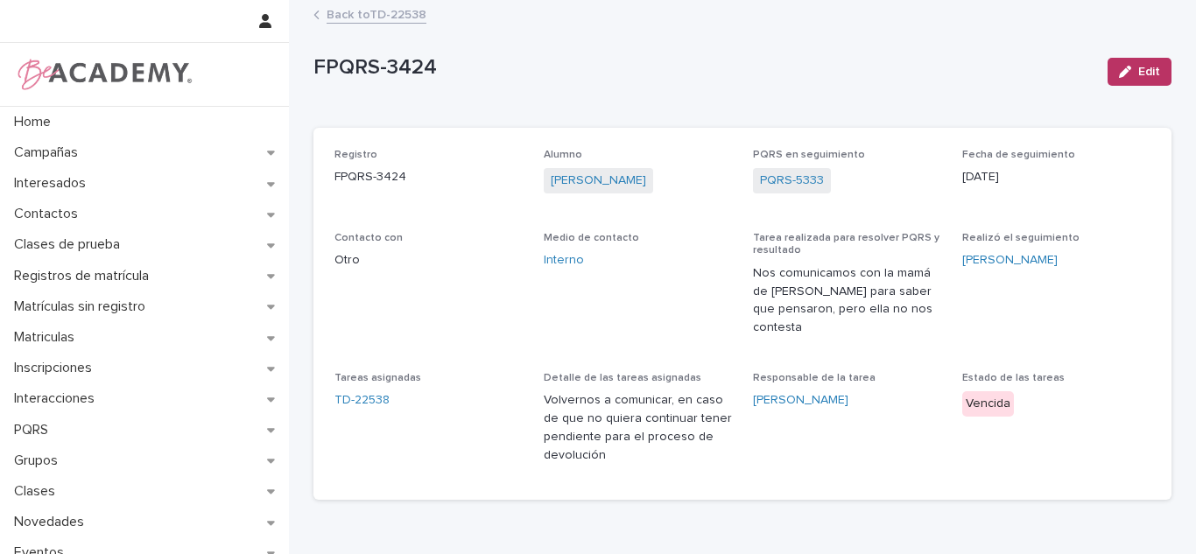
click at [398, 21] on link "Back to TD-22538" at bounding box center [377, 14] width 100 height 20
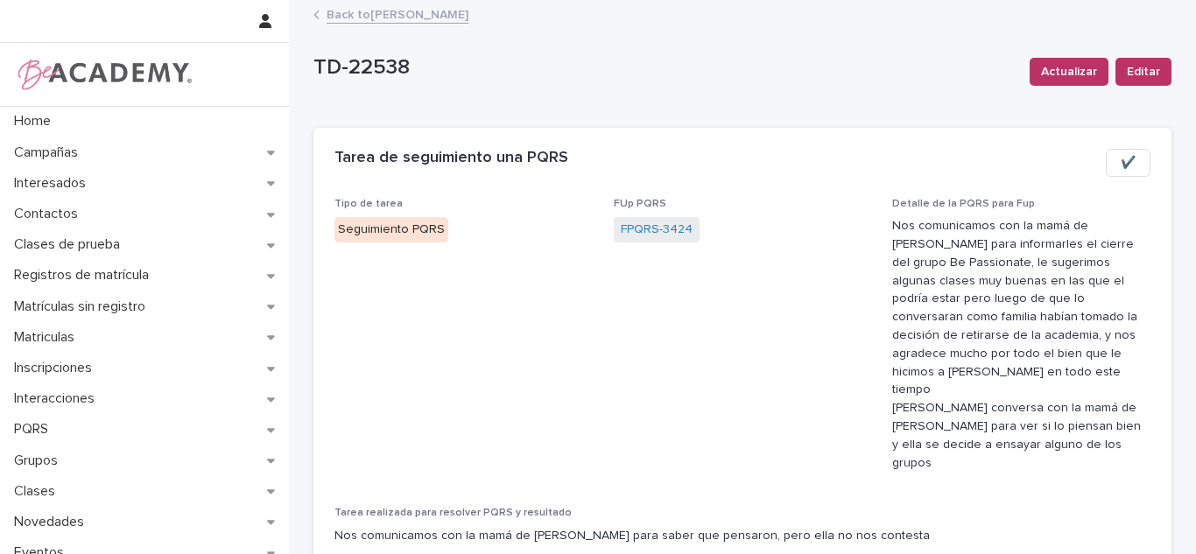
click at [468, 18] on link "Back to Carolina Castillo Cuadrado" at bounding box center [398, 14] width 142 height 20
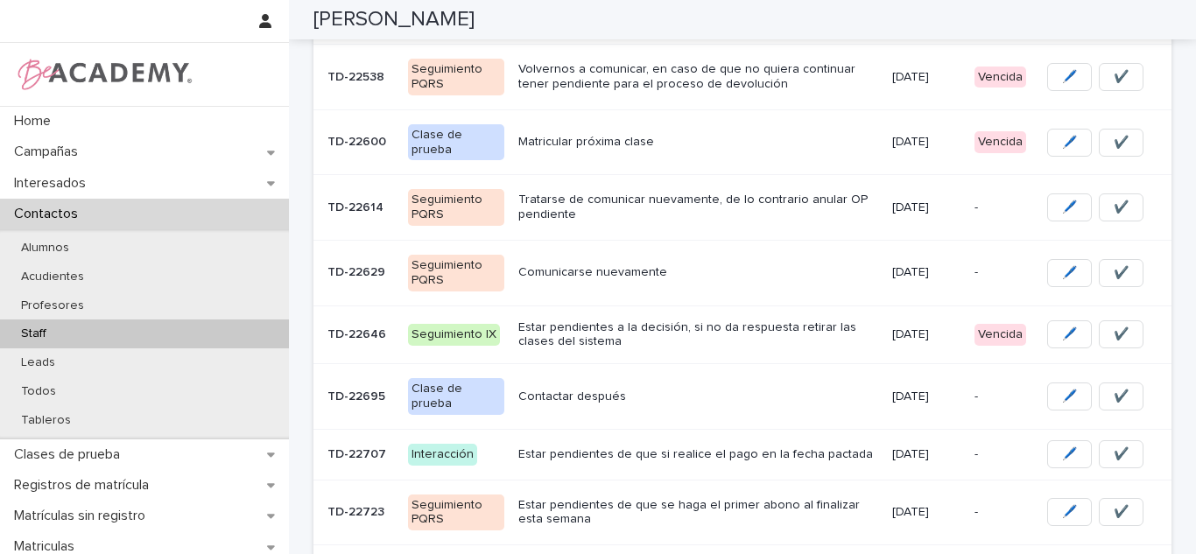
scroll to position [384, 0]
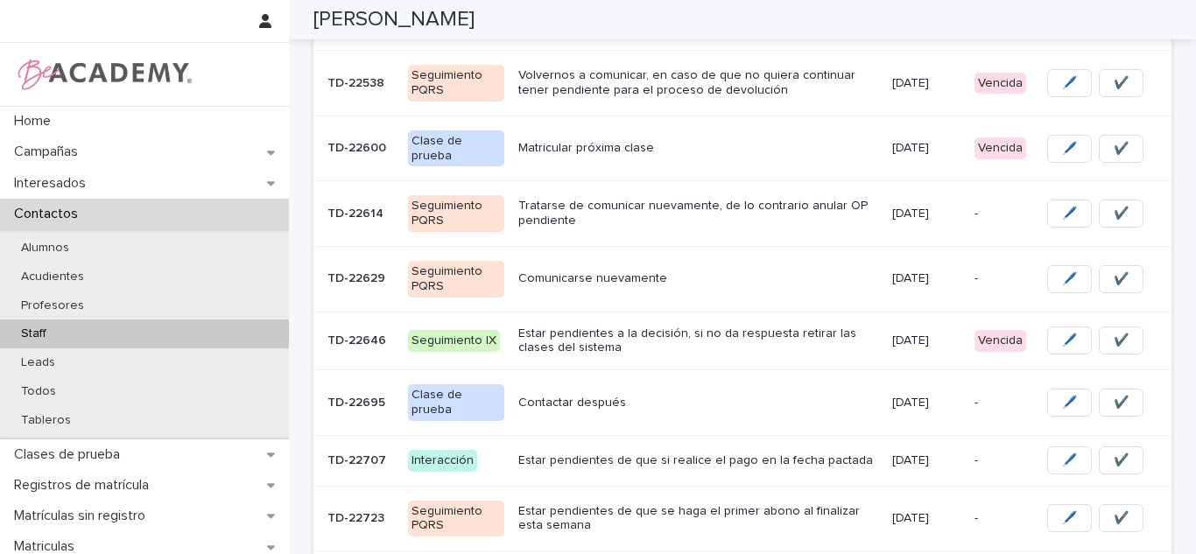
click at [885, 346] on td "11/09/2025" at bounding box center [926, 341] width 82 height 59
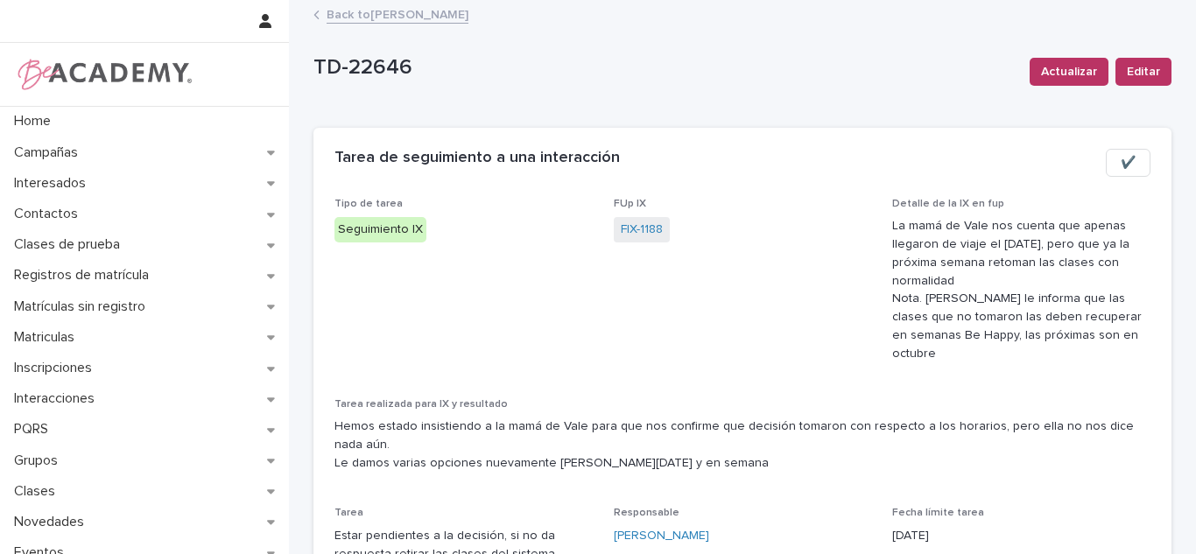
click at [619, 220] on span "FIX-1188" at bounding box center [642, 229] width 56 height 25
click at [621, 225] on link "FIX-1188" at bounding box center [642, 230] width 42 height 18
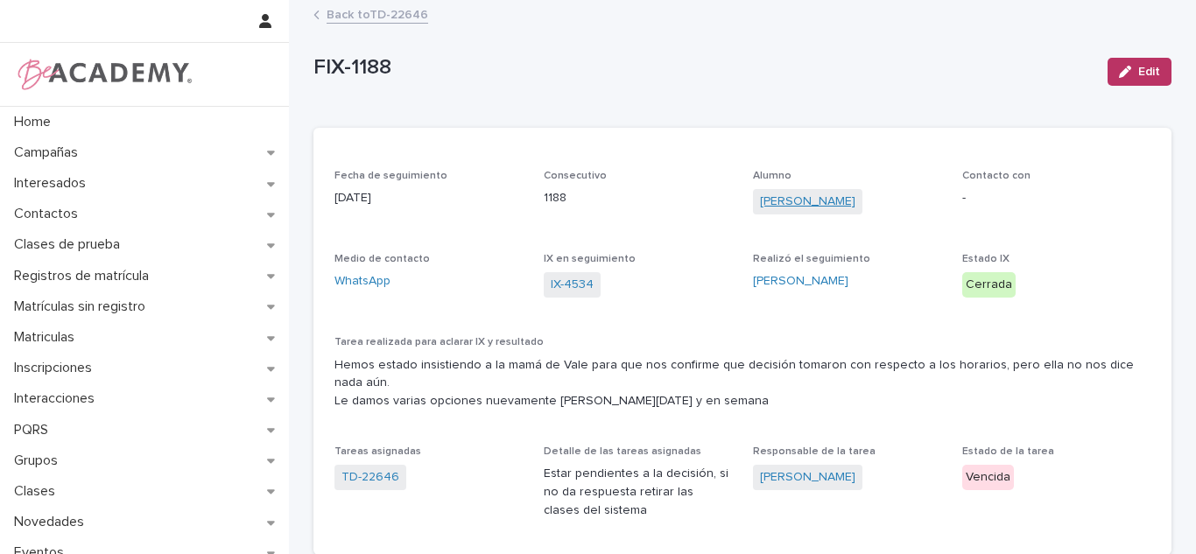
click at [794, 197] on link "Valeria Barona Gomez" at bounding box center [807, 202] width 95 height 18
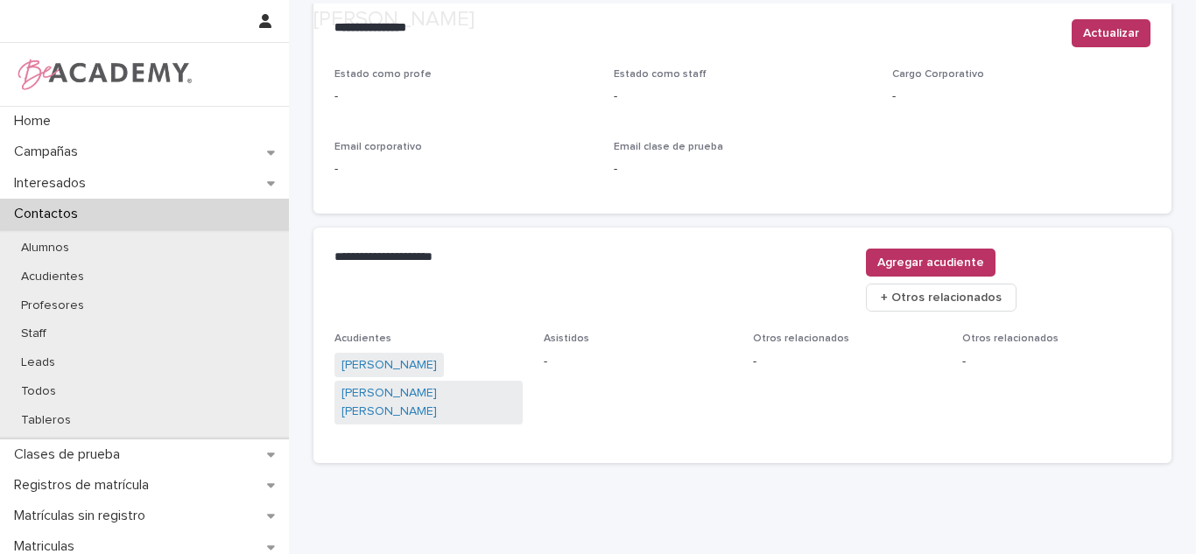
scroll to position [799, 0]
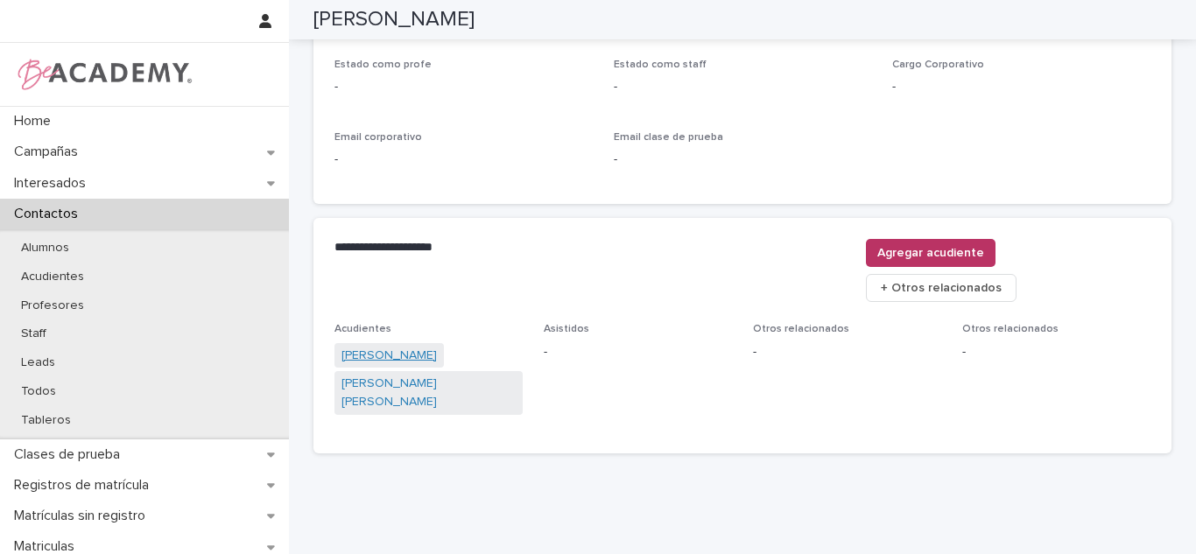
click at [416, 347] on link "Yaquelin Carolina Gomez Becerra" at bounding box center [388, 356] width 95 height 18
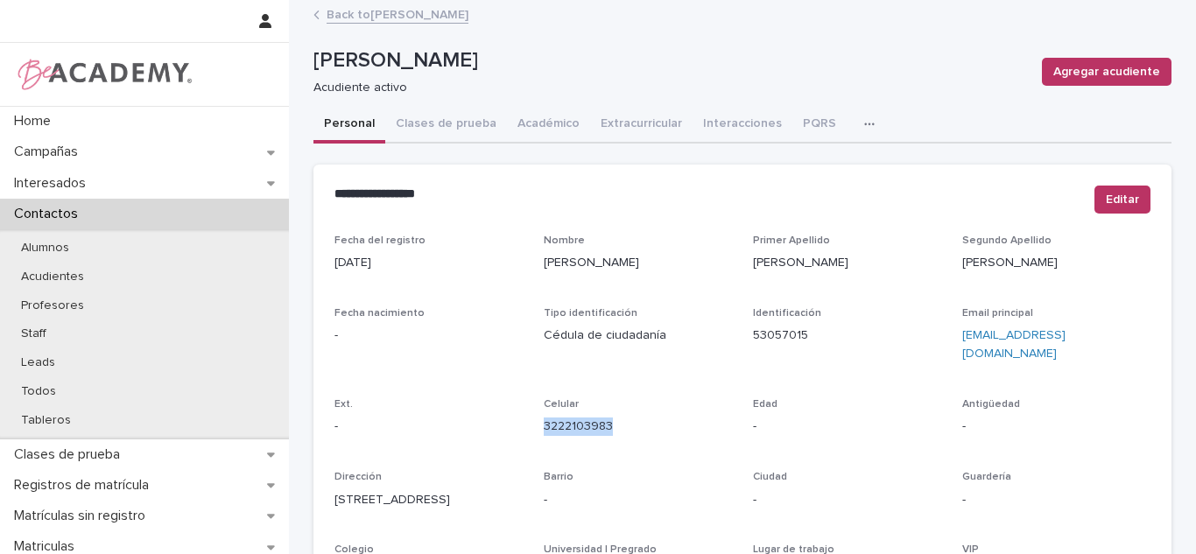
drag, startPoint x: 624, startPoint y: 423, endPoint x: 539, endPoint y: 426, distance: 85.0
click at [544, 426] on div "Celular 3222103983" at bounding box center [638, 424] width 188 height 52
copy link "3222103983"
click at [74, 387] on div "Todos" at bounding box center [144, 391] width 289 height 29
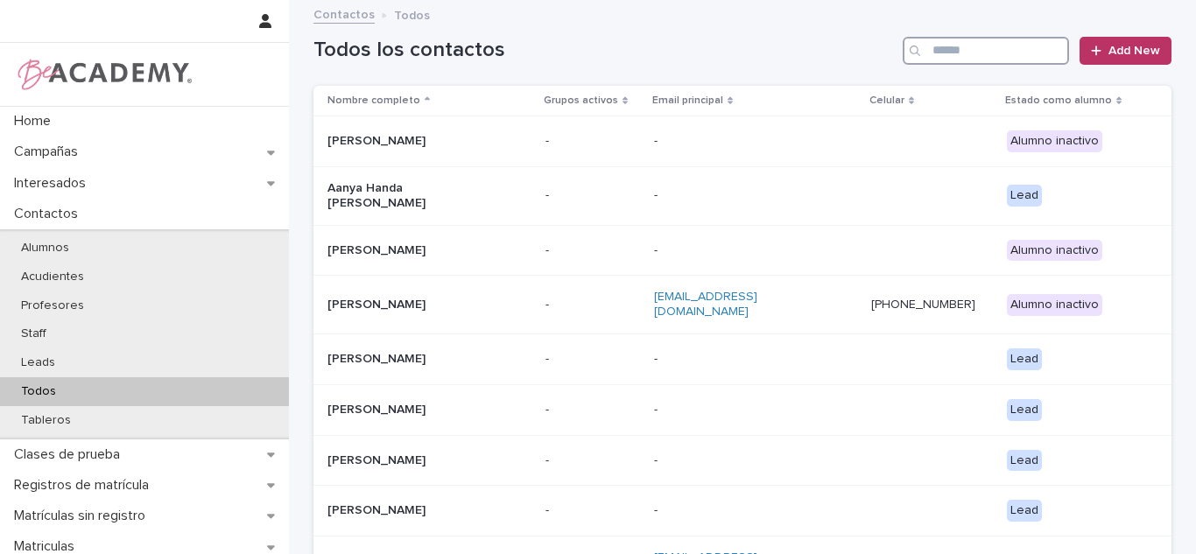
click at [990, 51] on input "Search" at bounding box center [986, 51] width 166 height 28
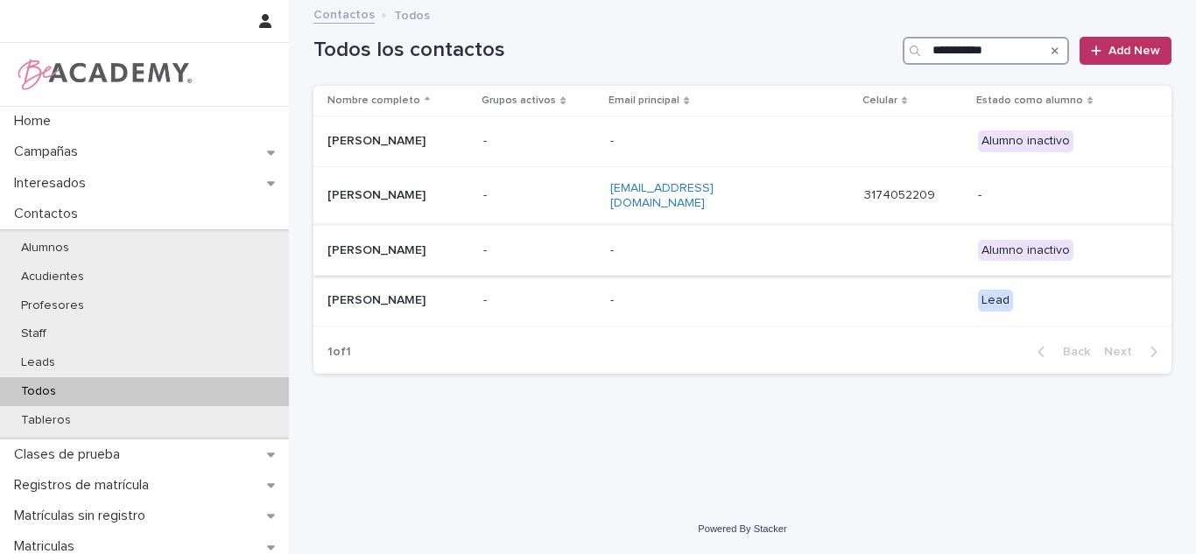
type input "**********"
click at [426, 243] on div "Sofia Moreno Ospina" at bounding box center [398, 250] width 142 height 29
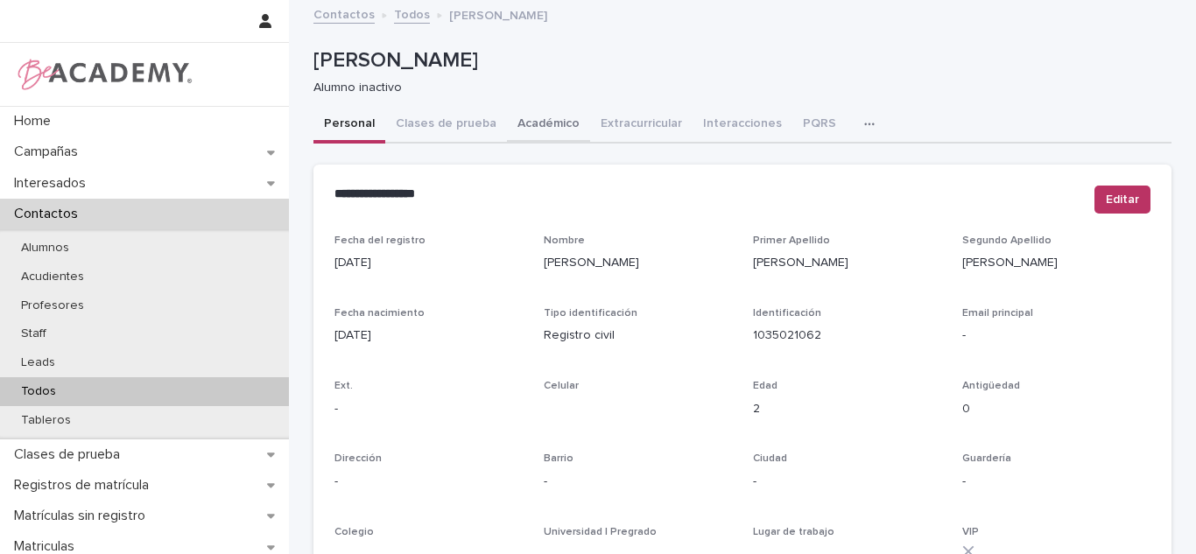
click at [537, 118] on button "Académico" at bounding box center [548, 125] width 83 height 37
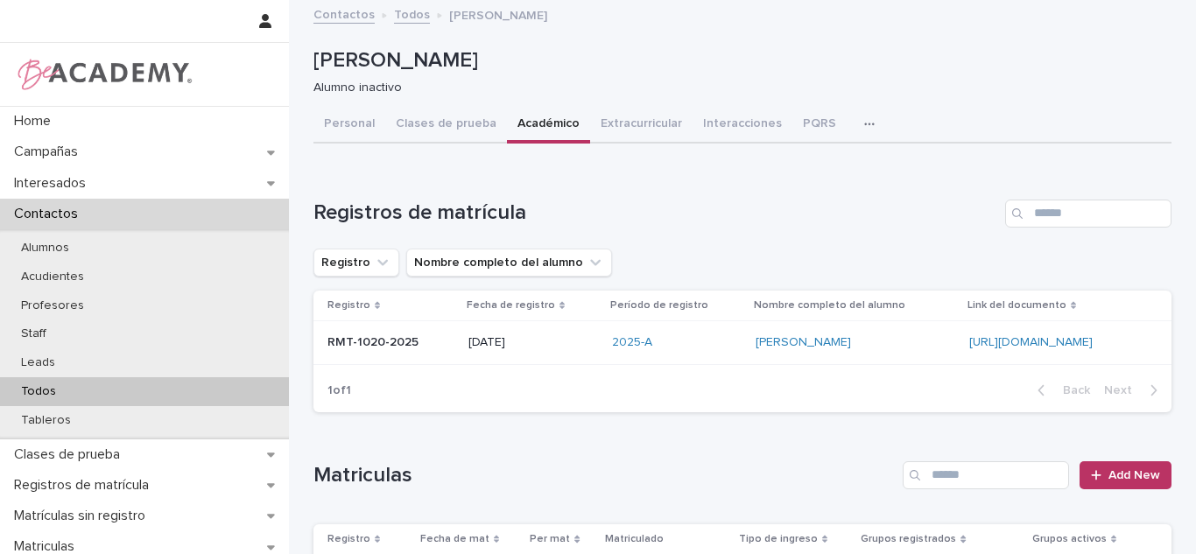
click at [350, 120] on button "Personal" at bounding box center [349, 125] width 72 height 37
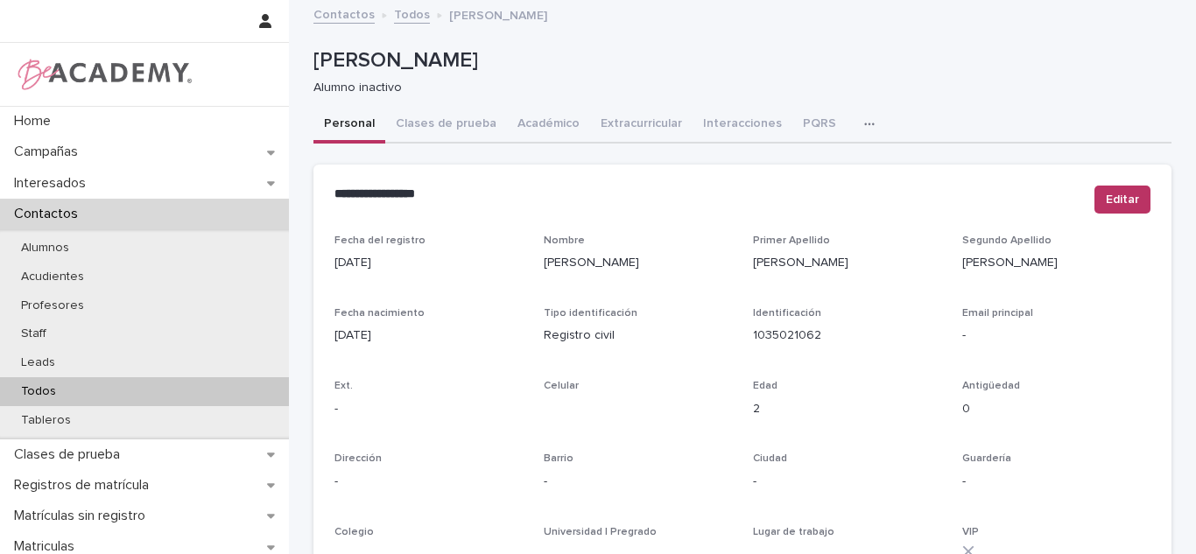
click at [134, 399] on div "Todos" at bounding box center [144, 391] width 289 height 29
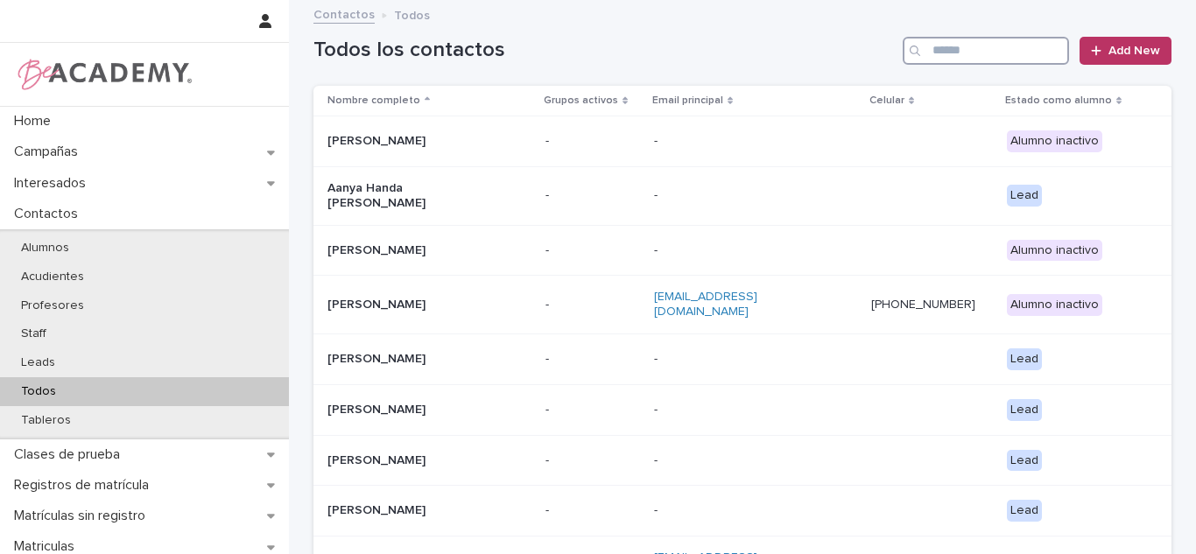
click at [1014, 48] on input "Search" at bounding box center [986, 51] width 166 height 28
type input "*"
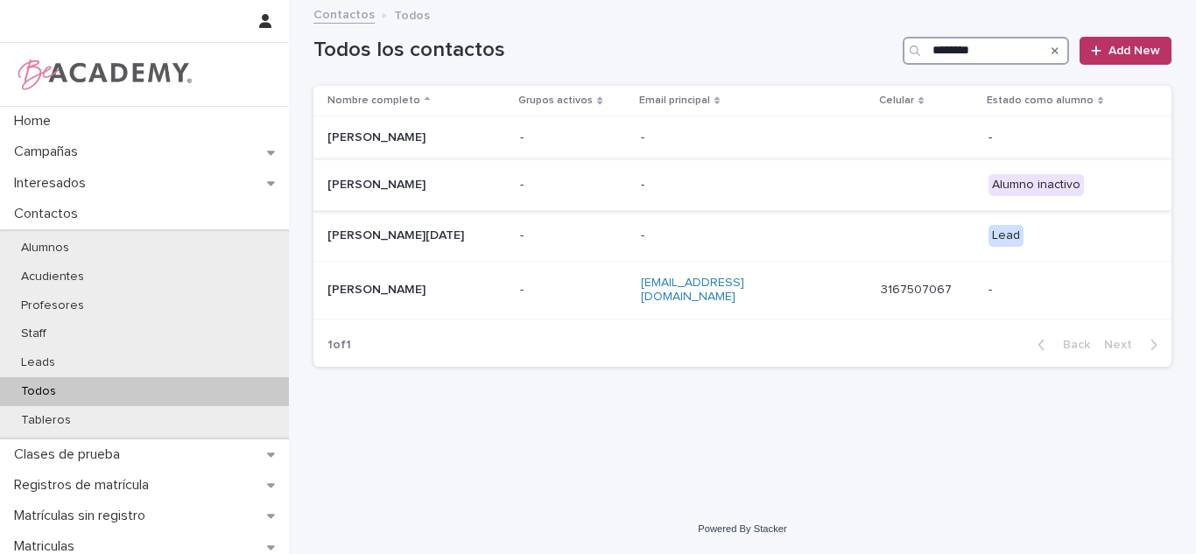
type input "*******"
click at [433, 190] on p "Maria Camila Cuadros Mazo" at bounding box center [414, 185] width 175 height 15
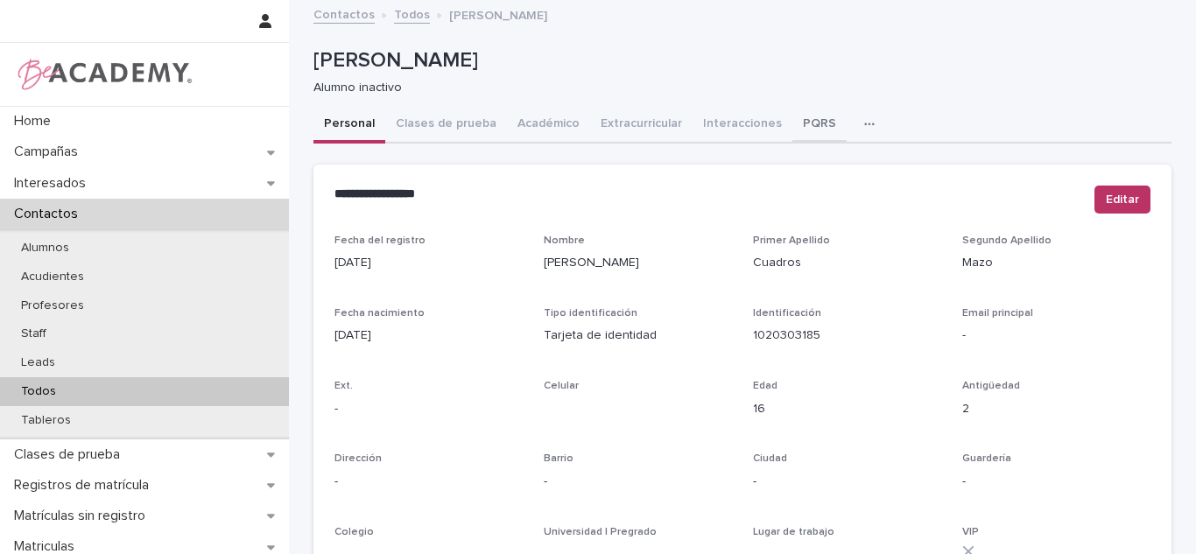
click at [792, 121] on button "PQRS" at bounding box center [819, 125] width 54 height 37
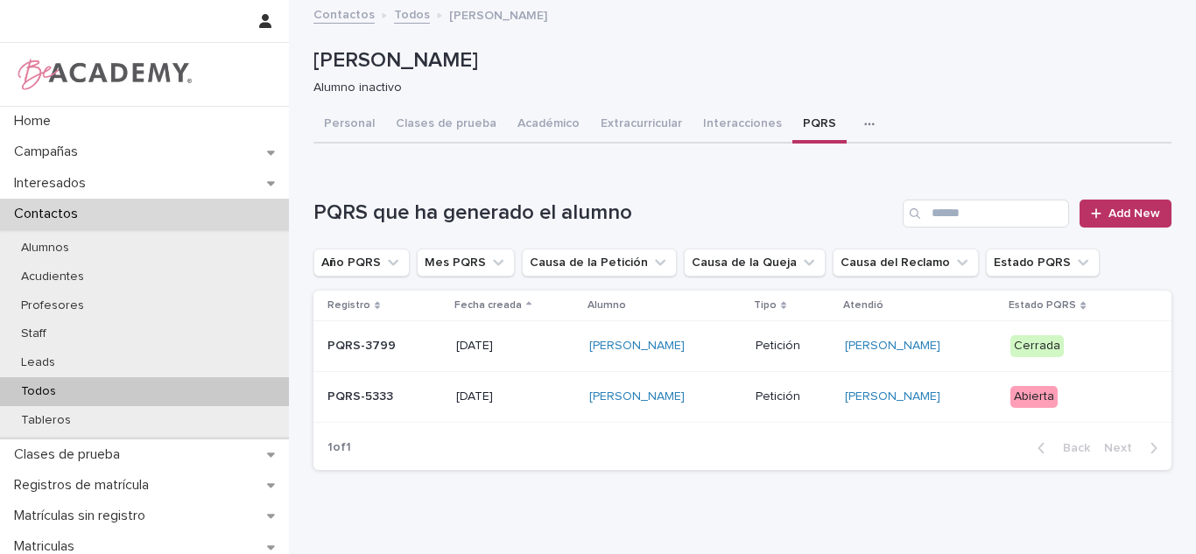
click at [762, 405] on p "Petición" at bounding box center [793, 397] width 75 height 15
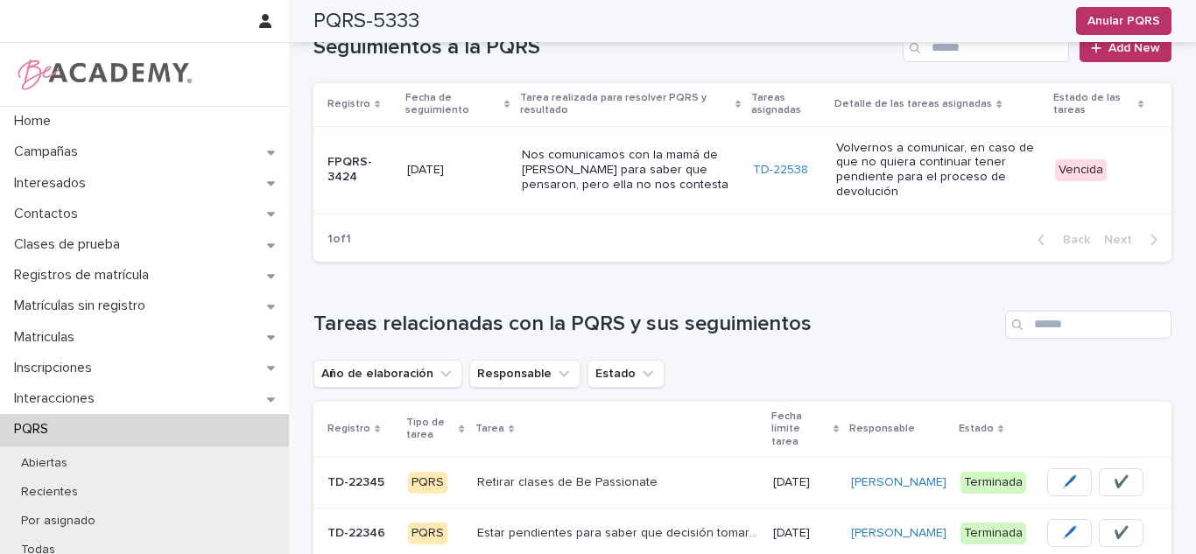
scroll to position [882, 0]
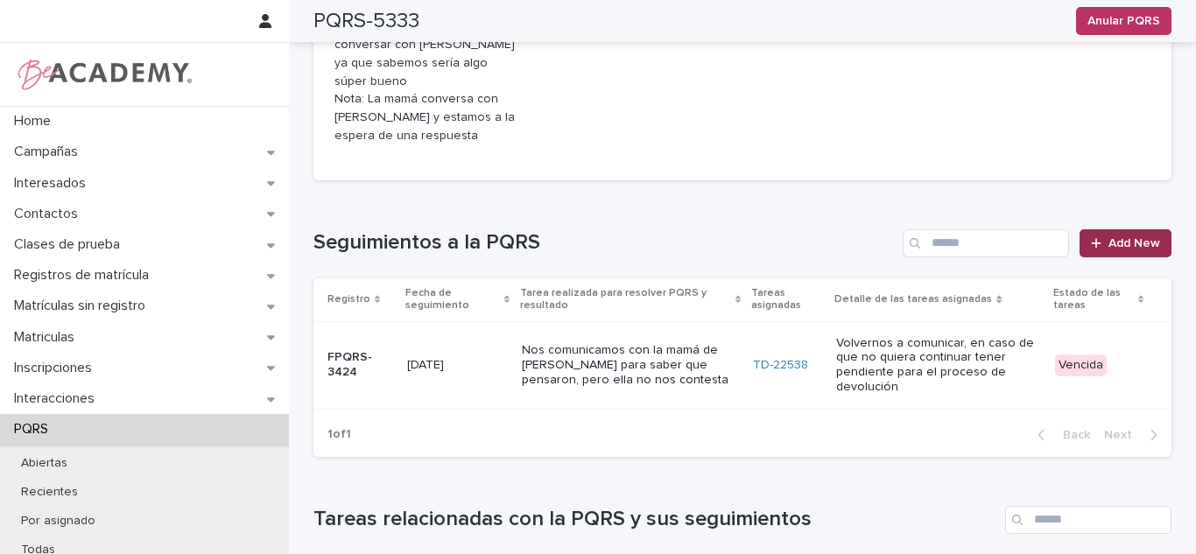
click at [1120, 237] on span "Add New" at bounding box center [1134, 243] width 52 height 12
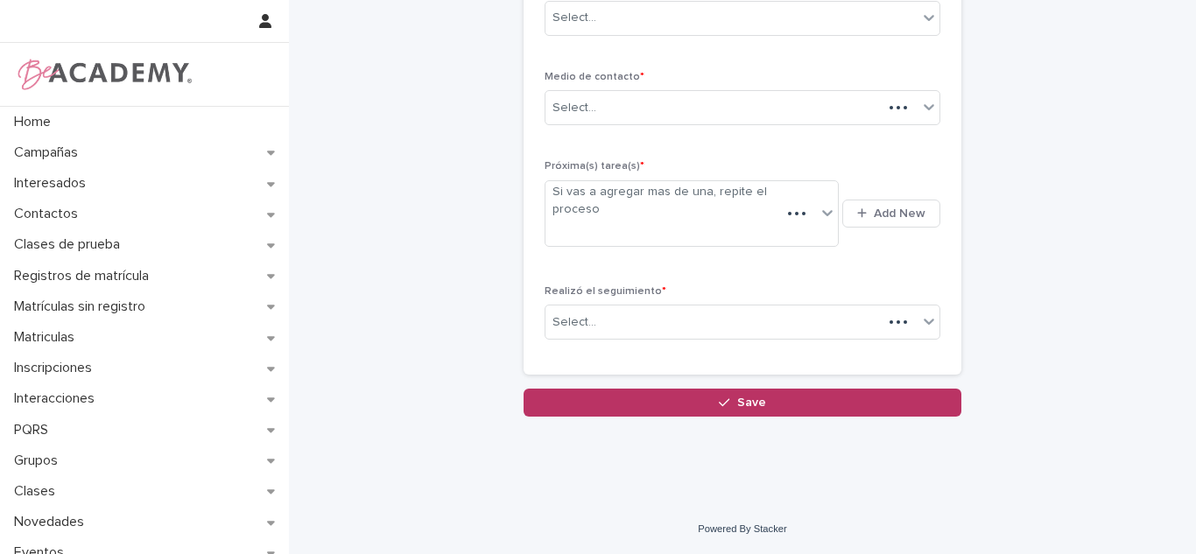
scroll to position [12, 0]
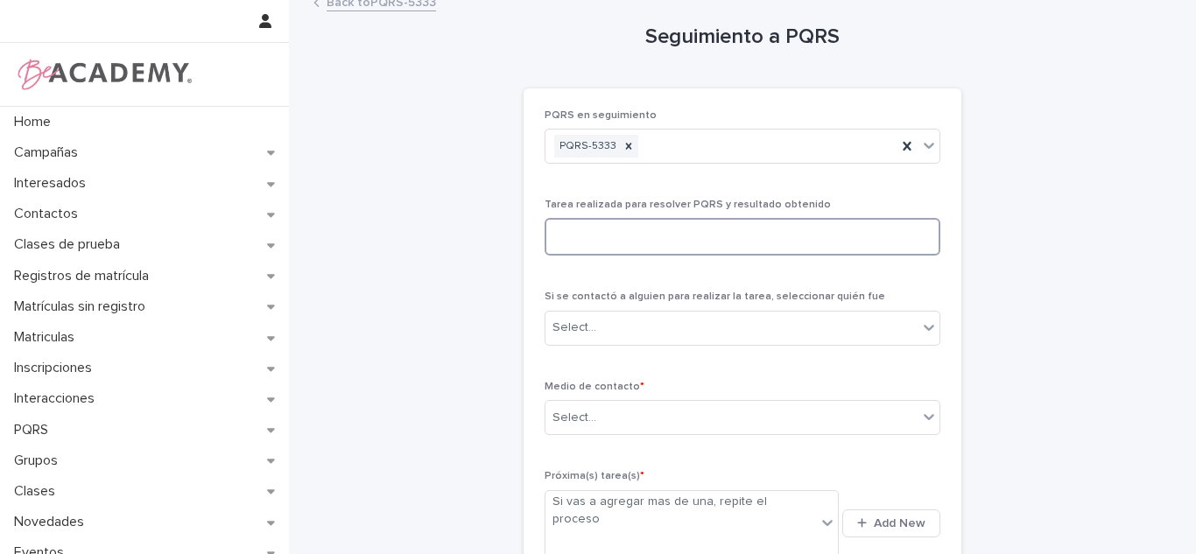
click at [714, 179] on div "PQRS en seguimiento PQRS-5333 Tarea realizada para resolver PQRS y resultado ob…" at bounding box center [743, 386] width 396 height 555
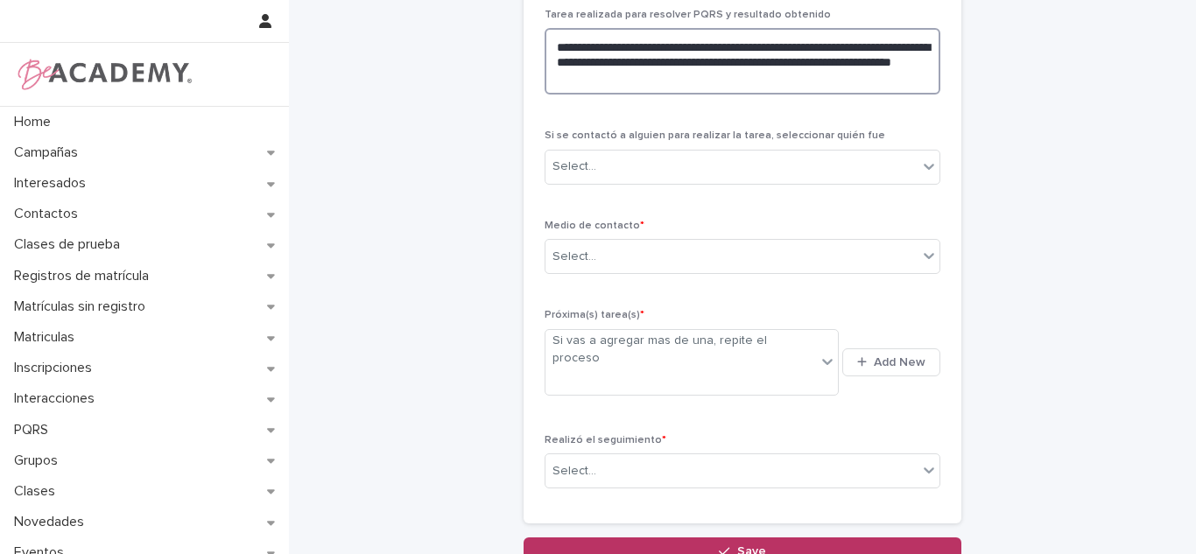
scroll to position [110, 0]
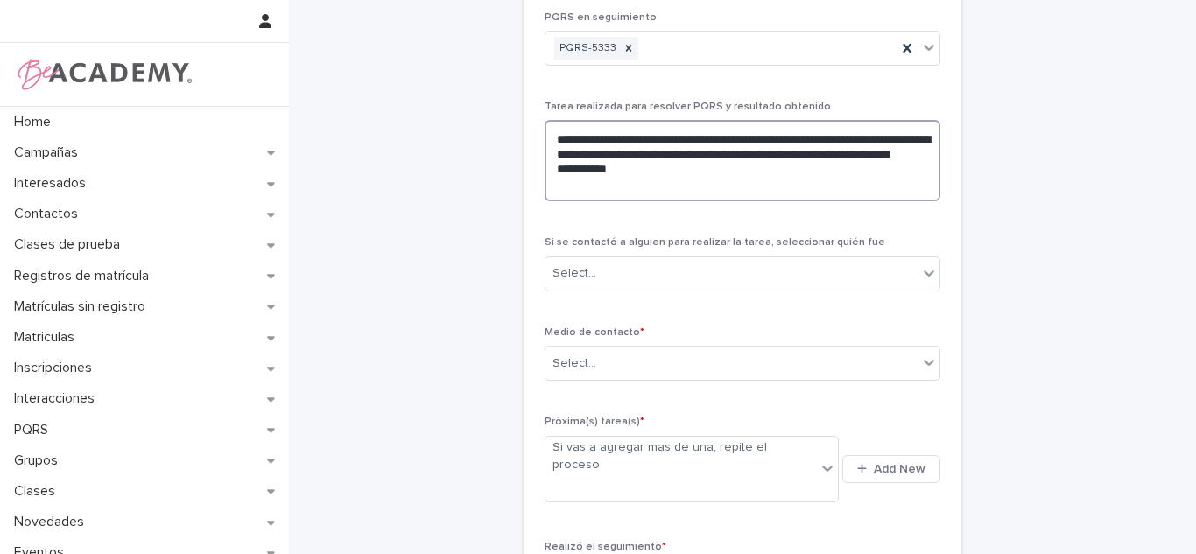
click at [629, 194] on textarea "**********" at bounding box center [743, 160] width 396 height 81
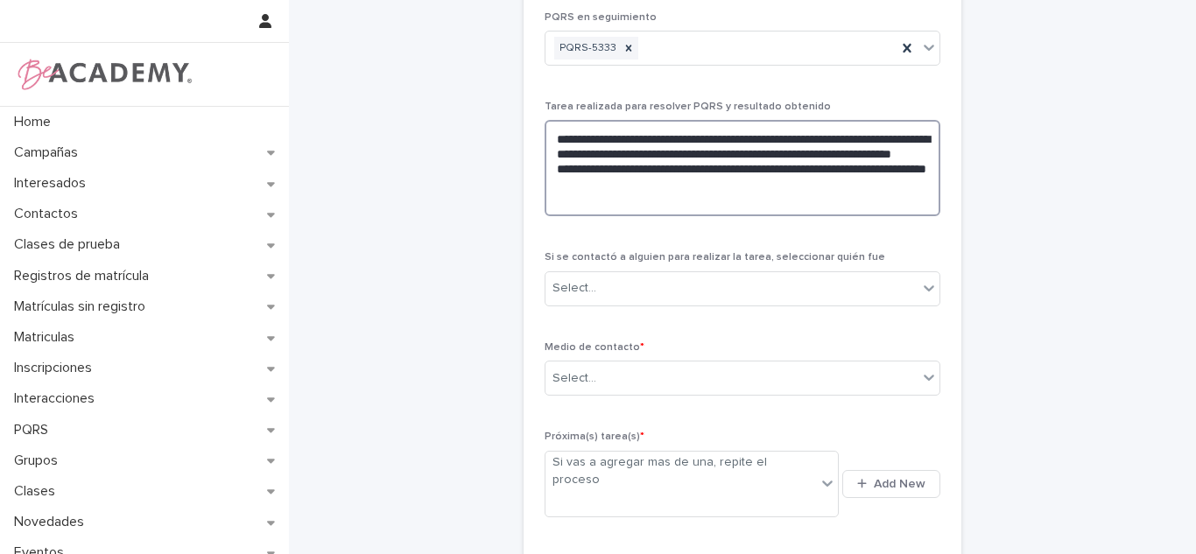
drag, startPoint x: 588, startPoint y: 189, endPoint x: 576, endPoint y: 198, distance: 14.4
click at [785, 187] on textarea "**********" at bounding box center [743, 168] width 396 height 96
click at [785, 195] on textarea "**********" at bounding box center [743, 168] width 396 height 96
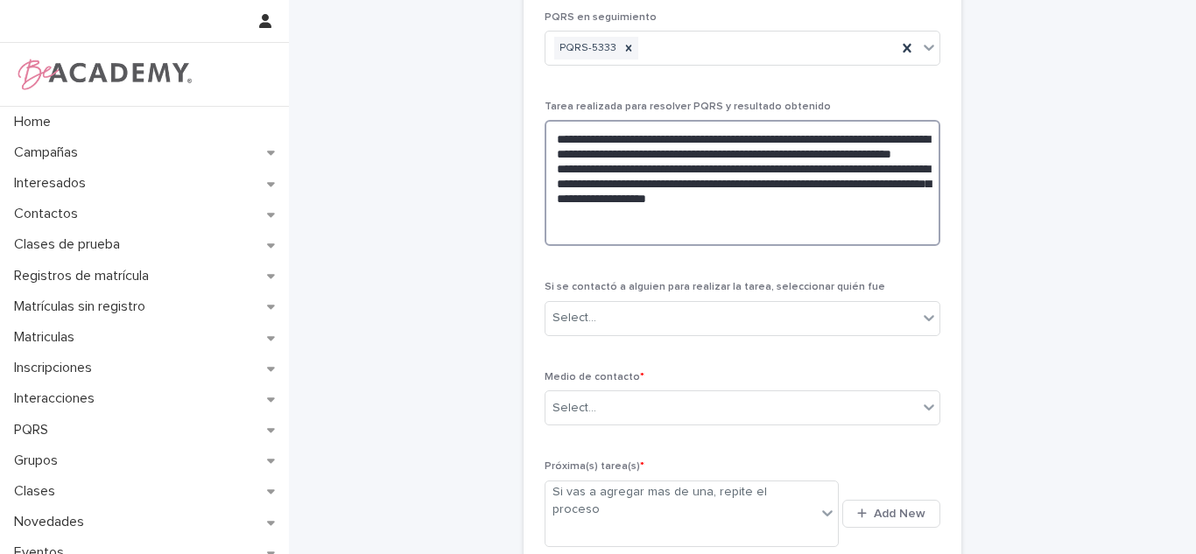
type textarea "**********"
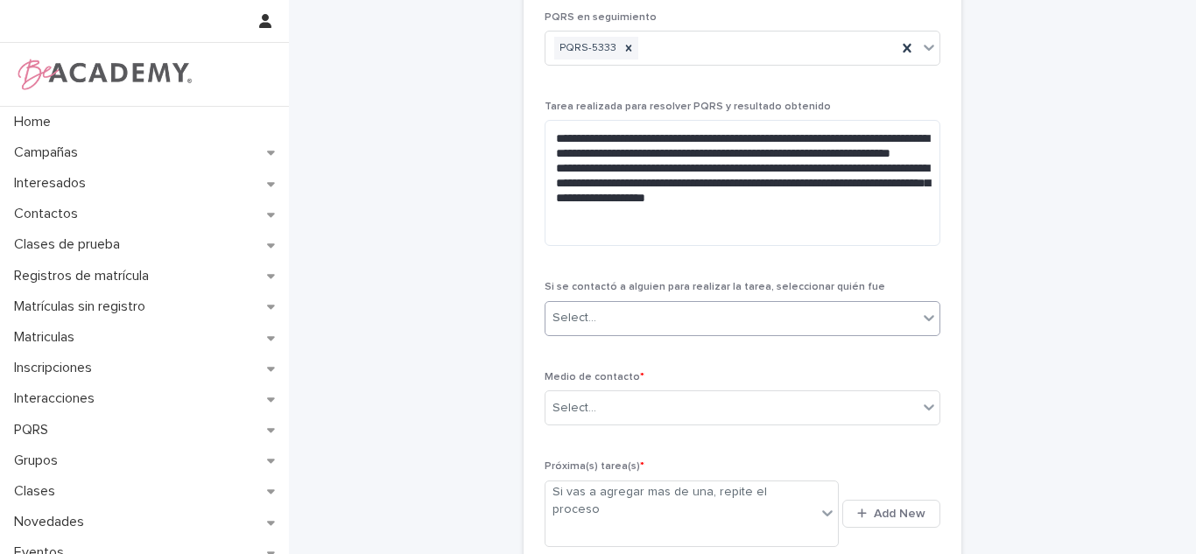
click at [598, 315] on input "text" at bounding box center [599, 318] width 2 height 15
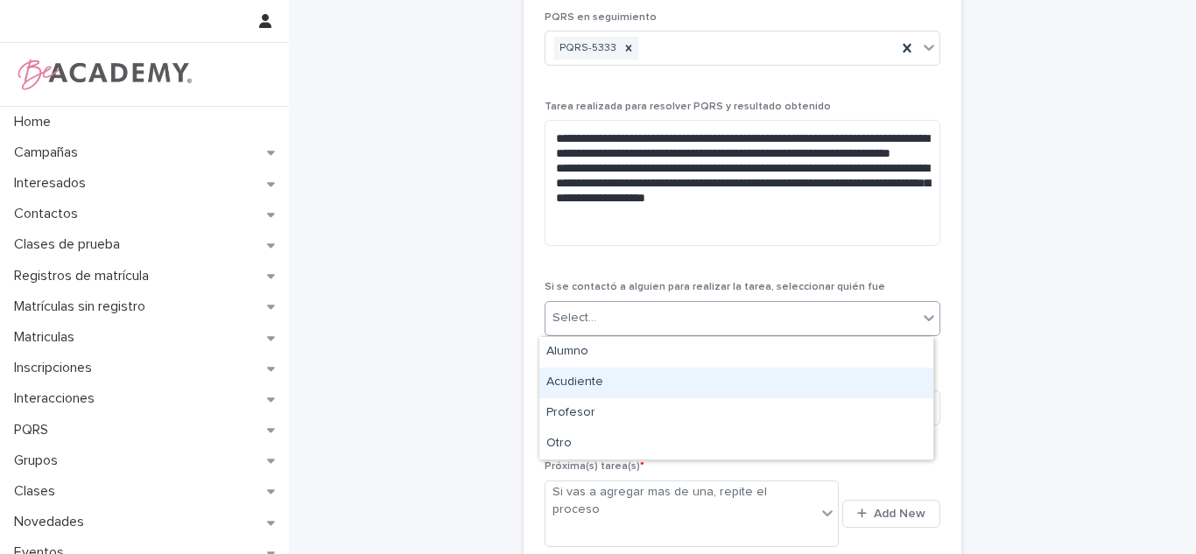
click at [593, 376] on div "Acudiente" at bounding box center [736, 383] width 394 height 31
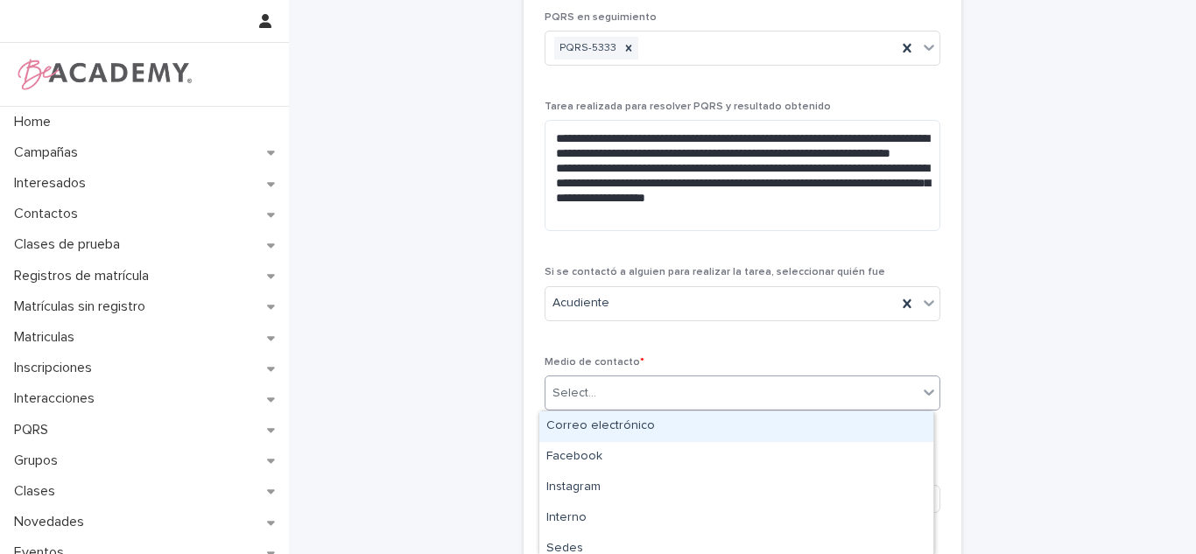
click at [592, 384] on div "Select..." at bounding box center [731, 393] width 372 height 29
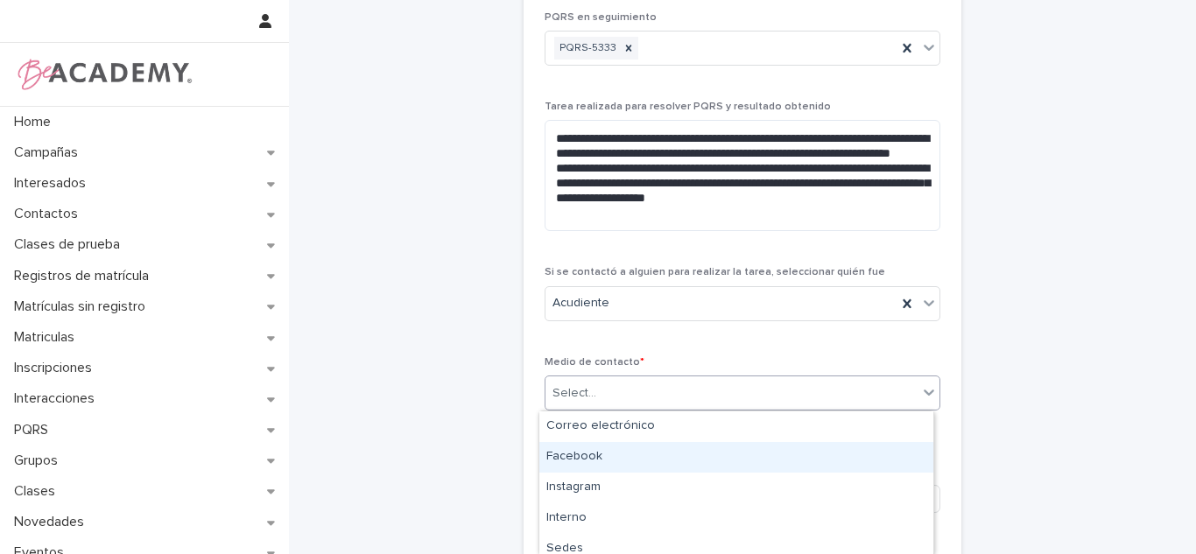
scroll to position [102, 0]
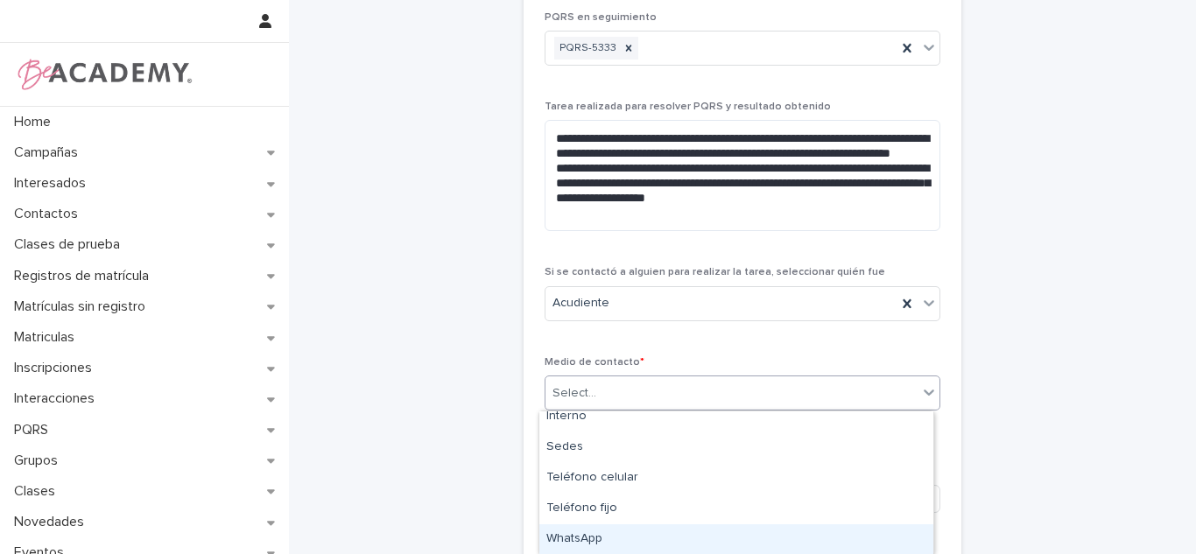
drag, startPoint x: 695, startPoint y: 522, endPoint x: 896, endPoint y: 461, distance: 209.7
click at [677, 536] on div "WhatsApp" at bounding box center [736, 539] width 394 height 31
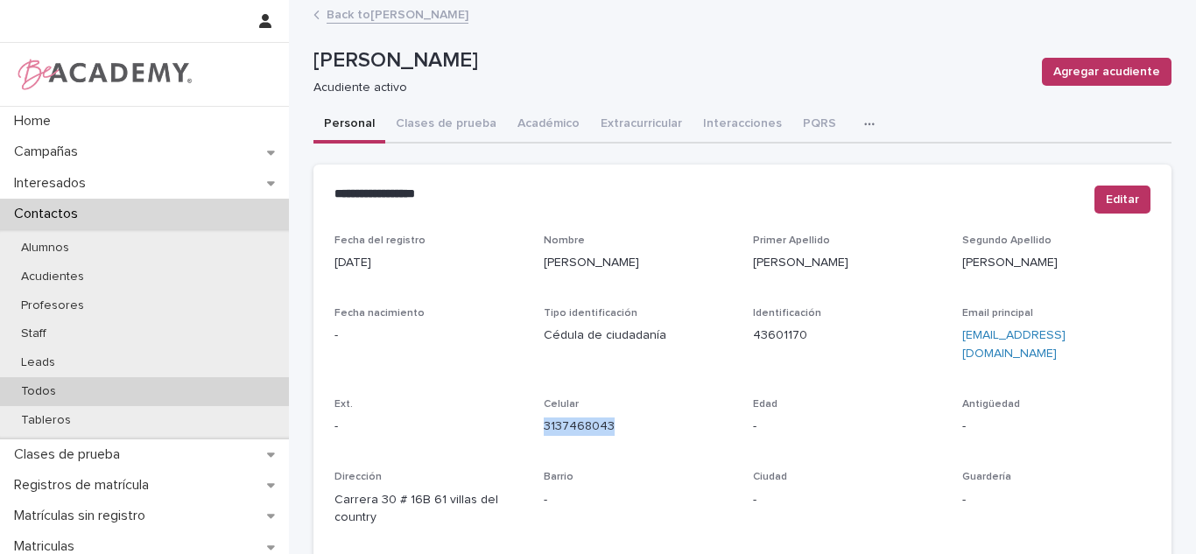
click at [96, 389] on div "Todos" at bounding box center [144, 391] width 289 height 29
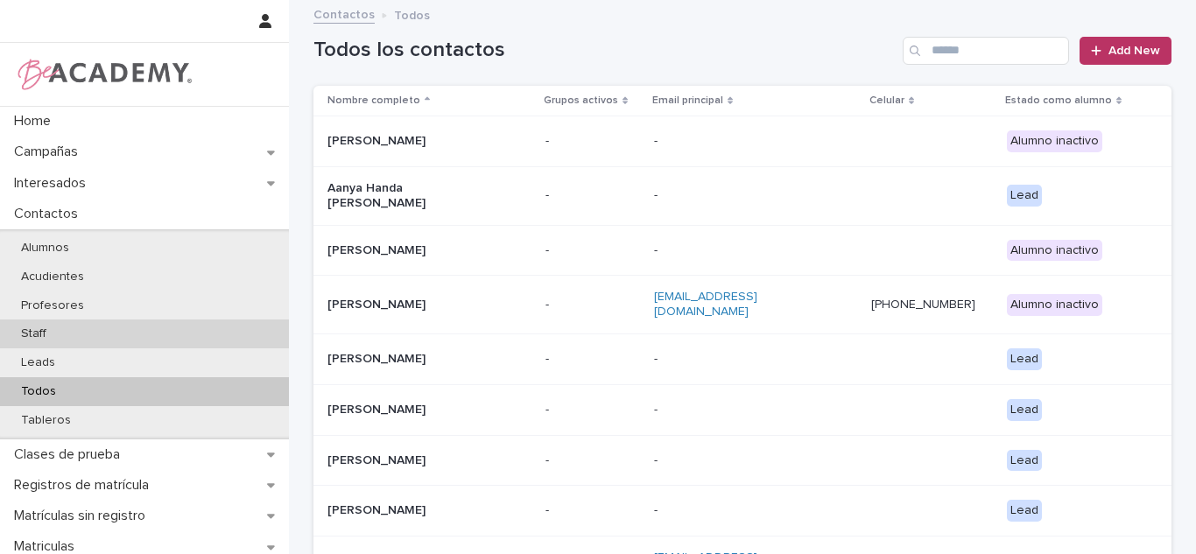
click at [86, 333] on div "Staff" at bounding box center [144, 334] width 289 height 29
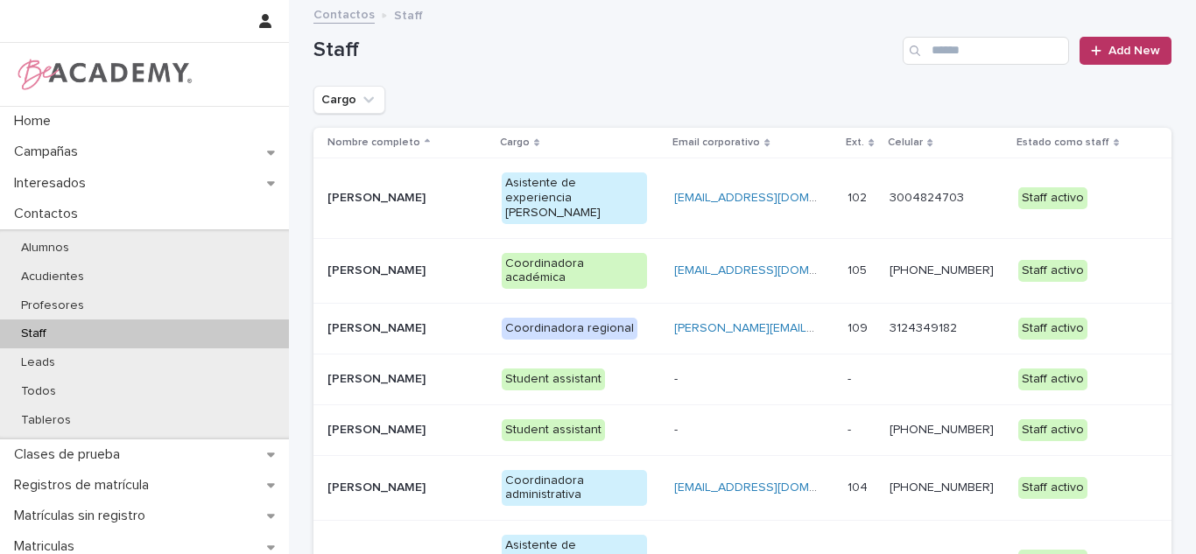
click at [409, 187] on div "[PERSON_NAME]" at bounding box center [400, 196] width 146 height 18
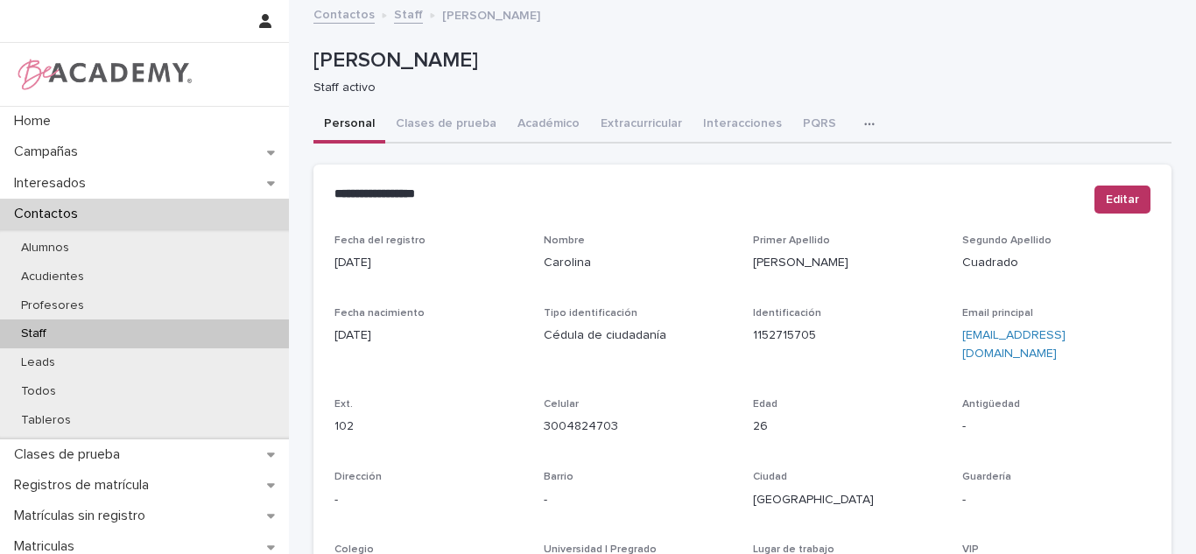
click at [864, 118] on div "button" at bounding box center [873, 124] width 18 height 12
click at [826, 167] on button "Tareas" at bounding box center [808, 170] width 116 height 26
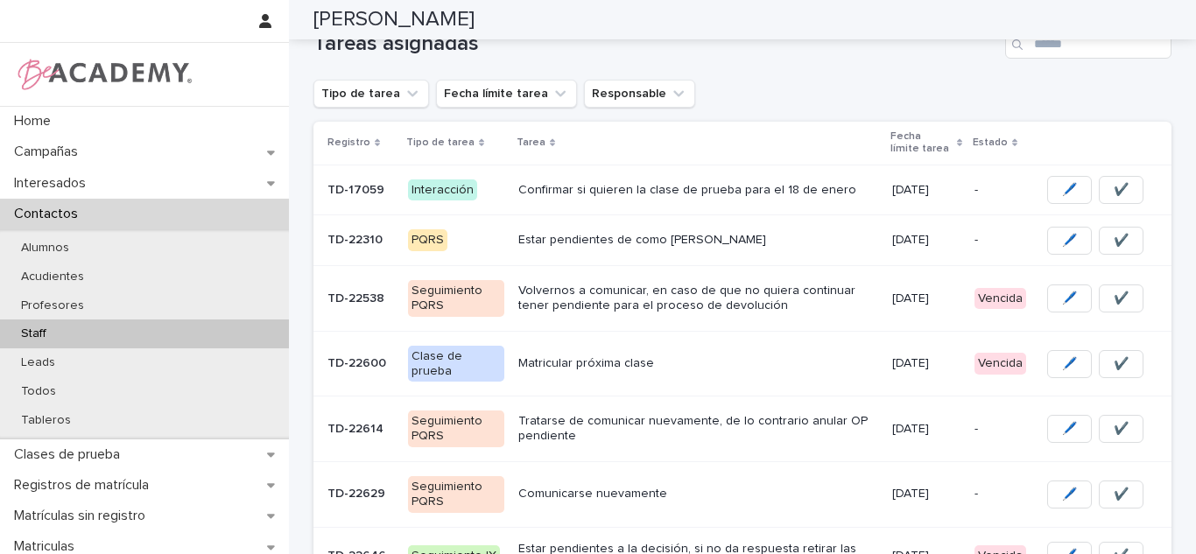
scroll to position [271, 0]
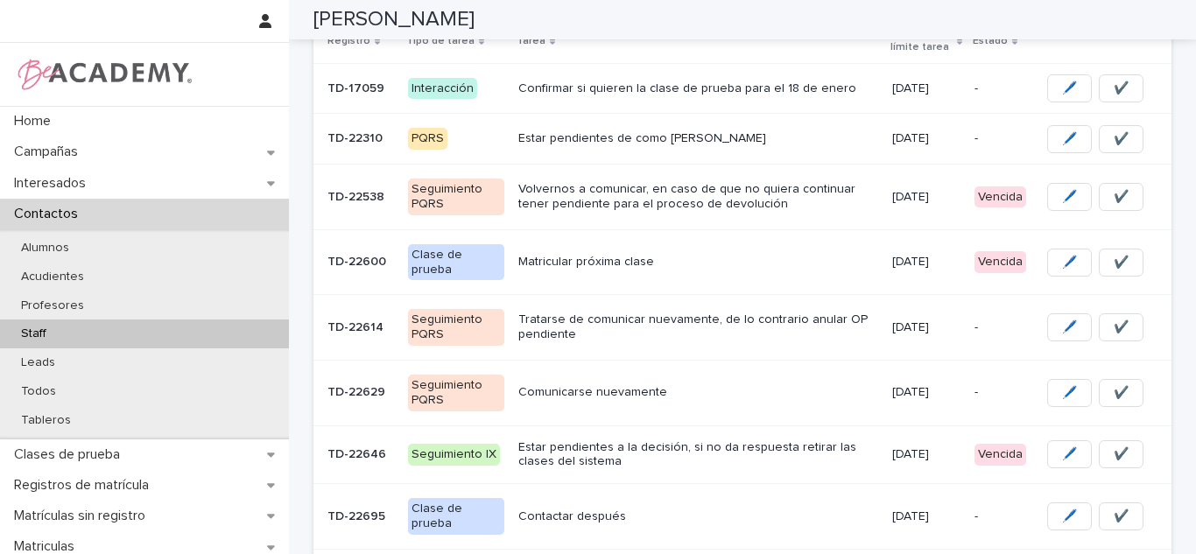
click at [925, 457] on p "[DATE]" at bounding box center [926, 454] width 68 height 15
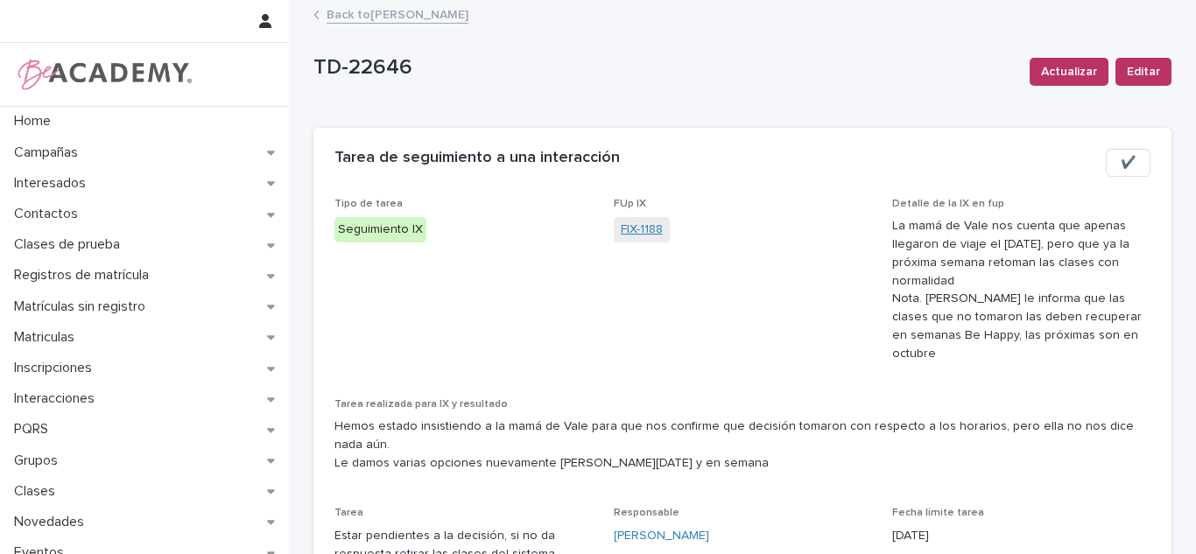
click at [643, 235] on link "FIX-1188" at bounding box center [642, 230] width 42 height 18
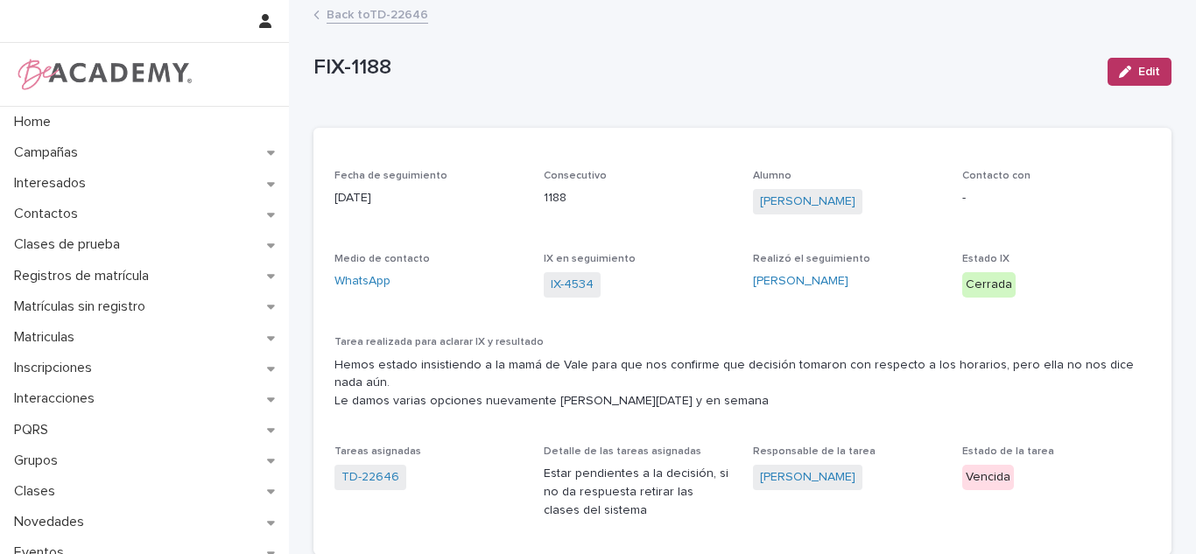
click at [544, 285] on span "IX-4534" at bounding box center [572, 284] width 57 height 25
click at [366, 15] on link "Back to TD-22646" at bounding box center [378, 14] width 102 height 20
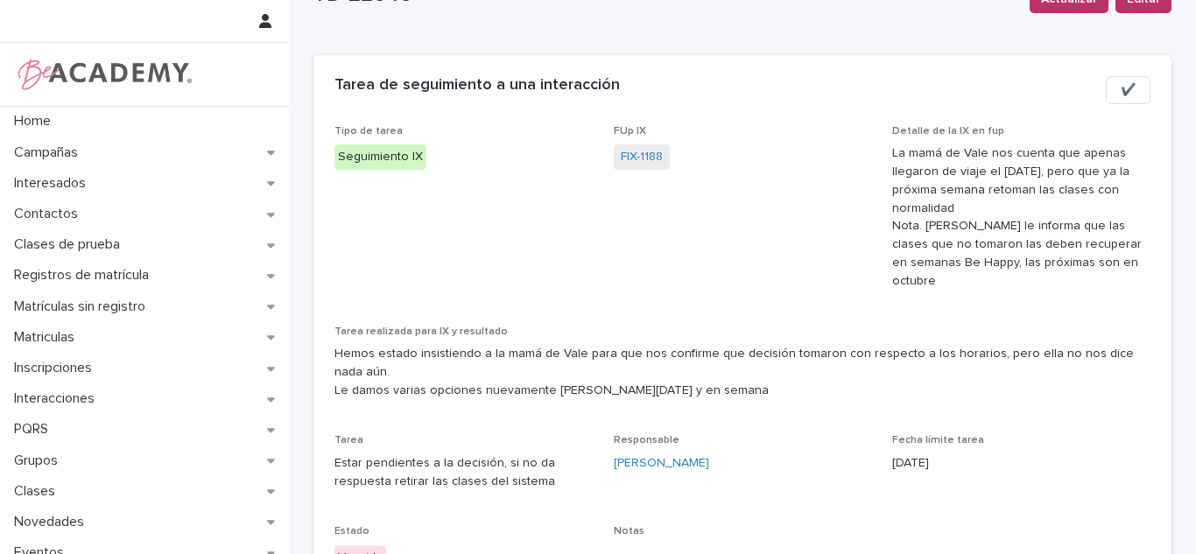
scroll to position [77, 0]
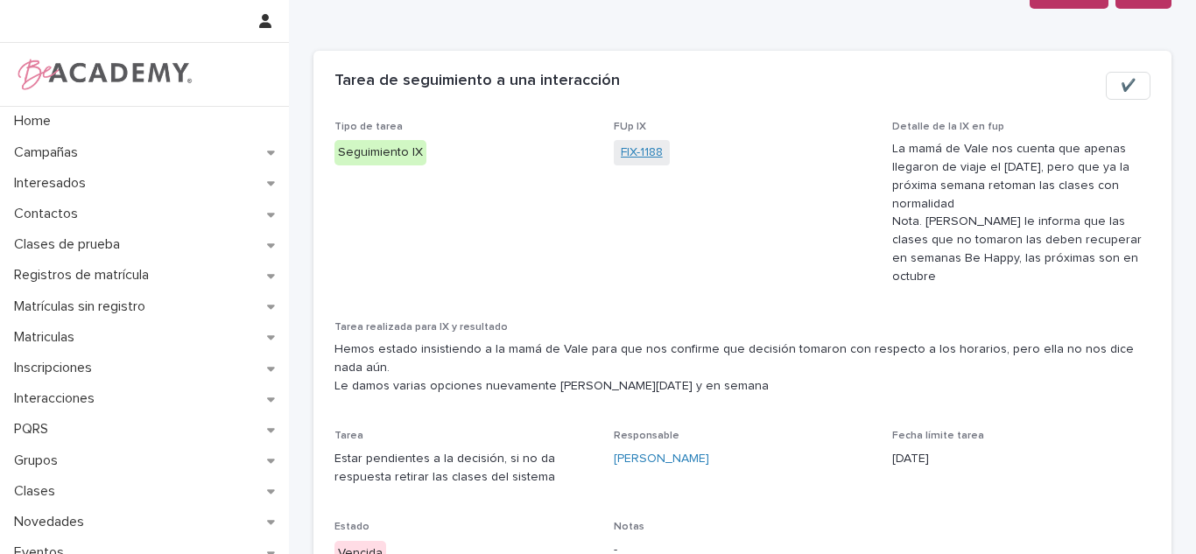
click at [640, 145] on link "FIX-1188" at bounding box center [642, 153] width 42 height 18
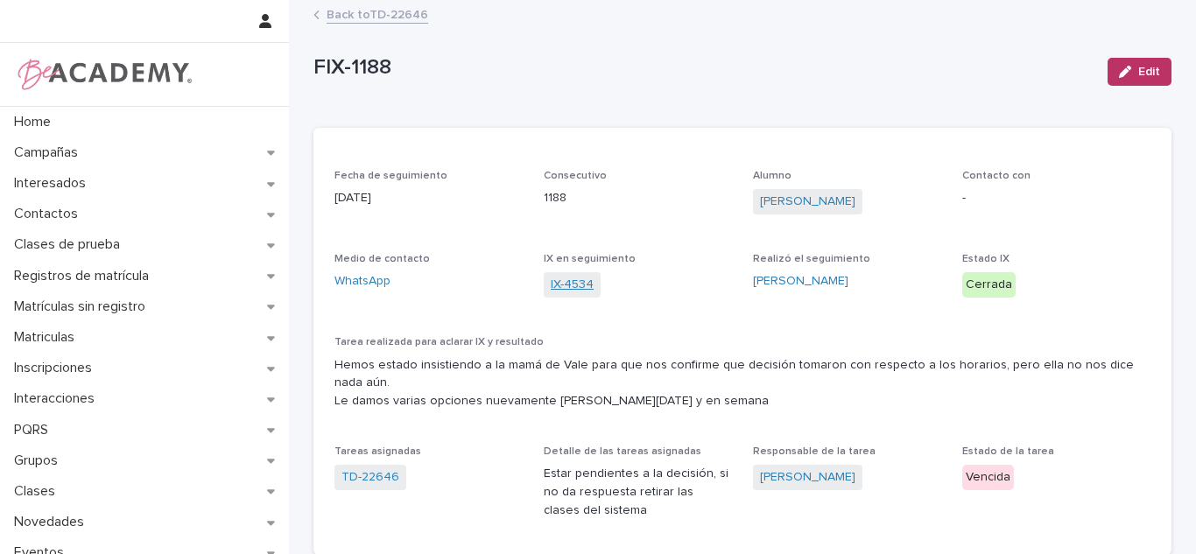
click at [567, 285] on link "IX-4534" at bounding box center [572, 285] width 43 height 18
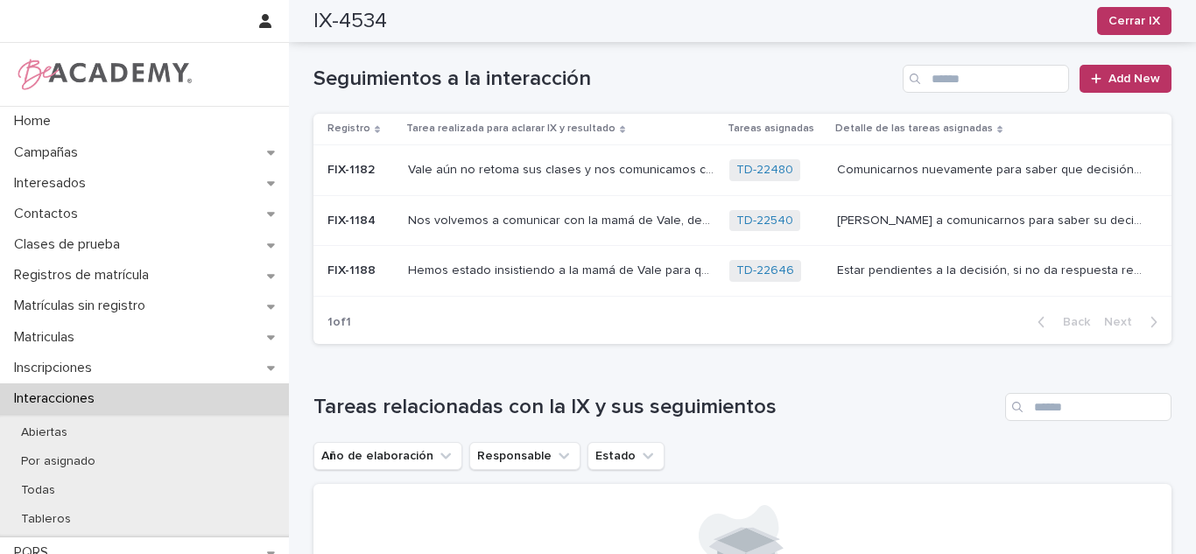
scroll to position [292, 0]
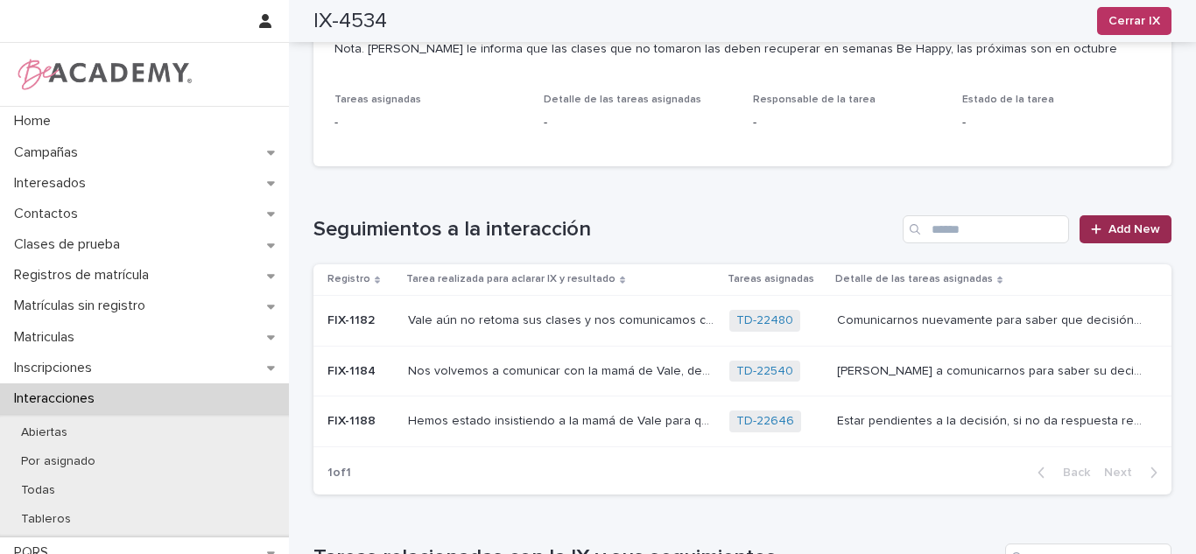
click at [1116, 223] on span "Add New" at bounding box center [1134, 229] width 52 height 12
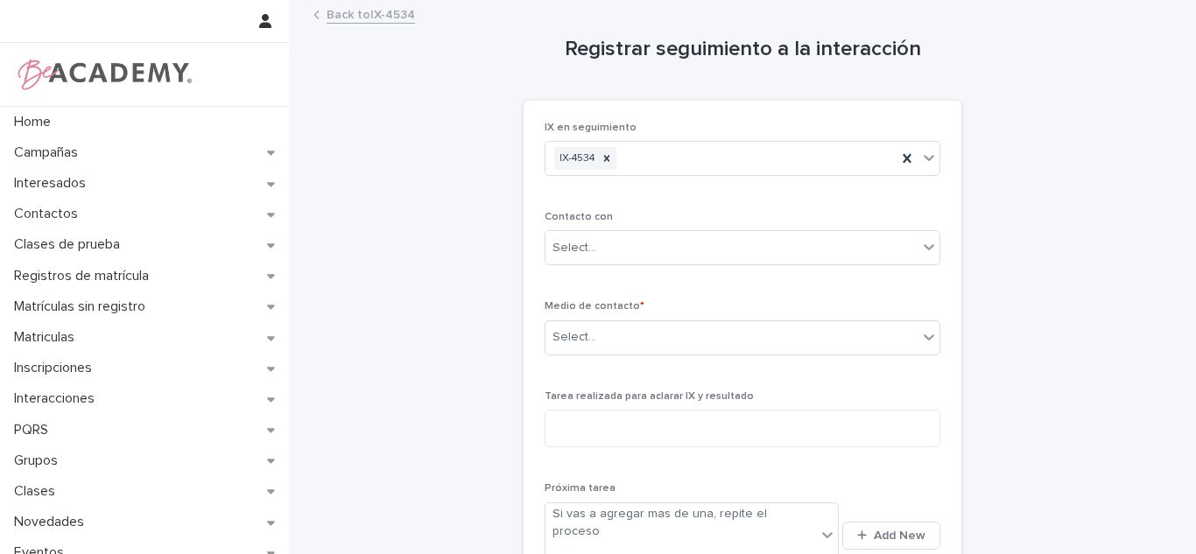
scroll to position [142, 0]
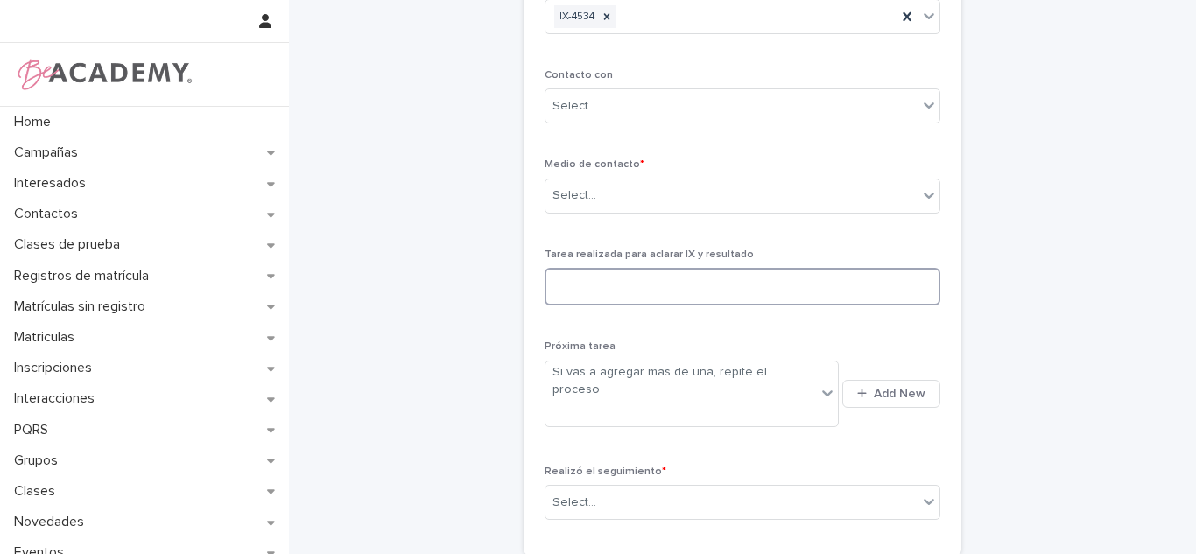
click at [764, 278] on textarea at bounding box center [743, 287] width 396 height 38
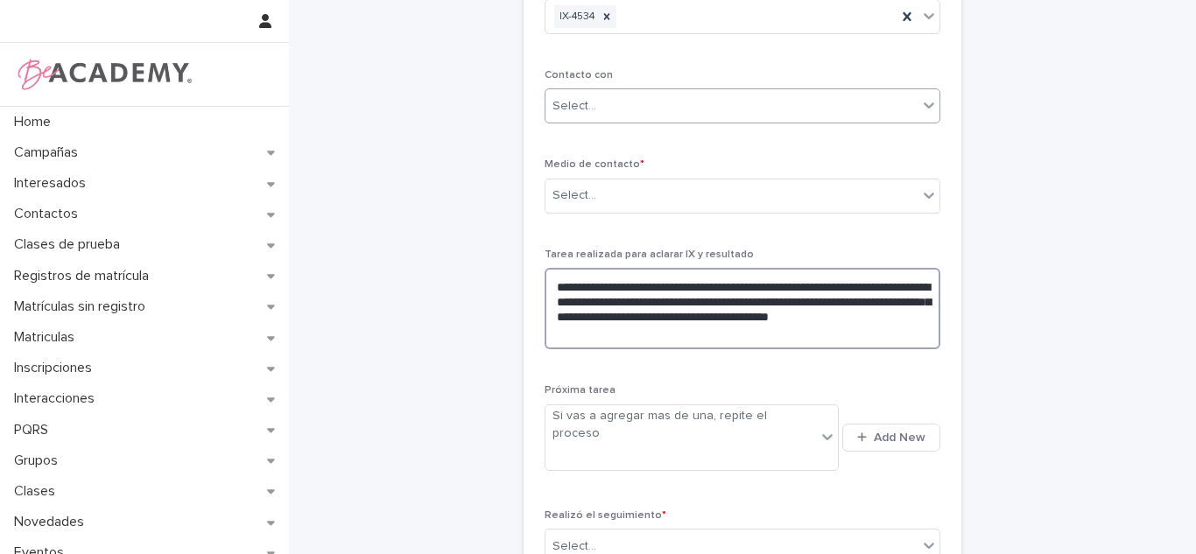
type textarea "**********"
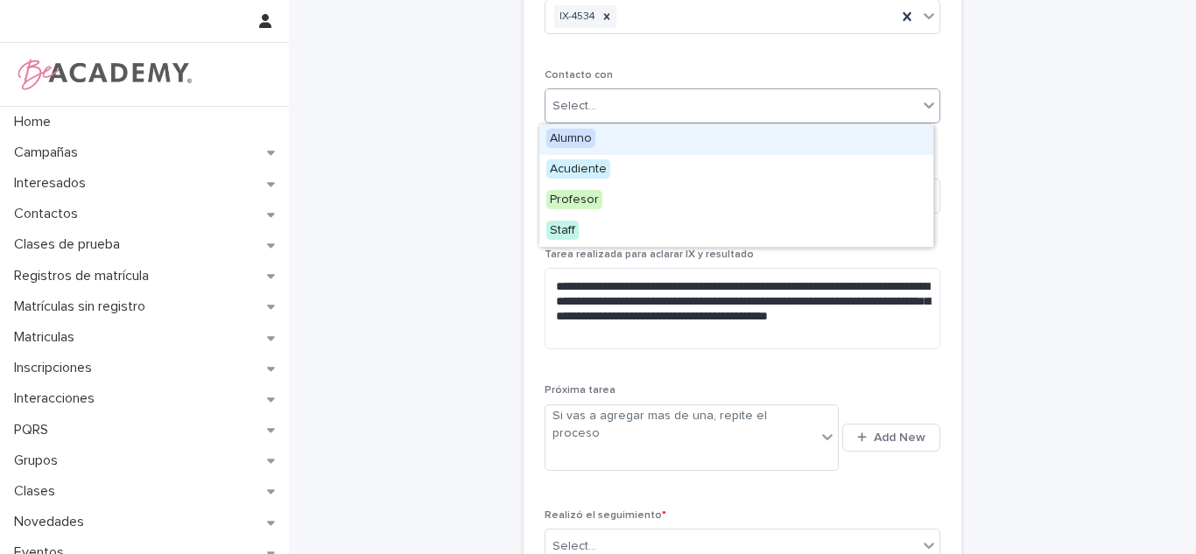
drag, startPoint x: 567, startPoint y: 99, endPoint x: 596, endPoint y: 151, distance: 60.0
click at [569, 98] on div "Select..." at bounding box center [574, 106] width 44 height 18
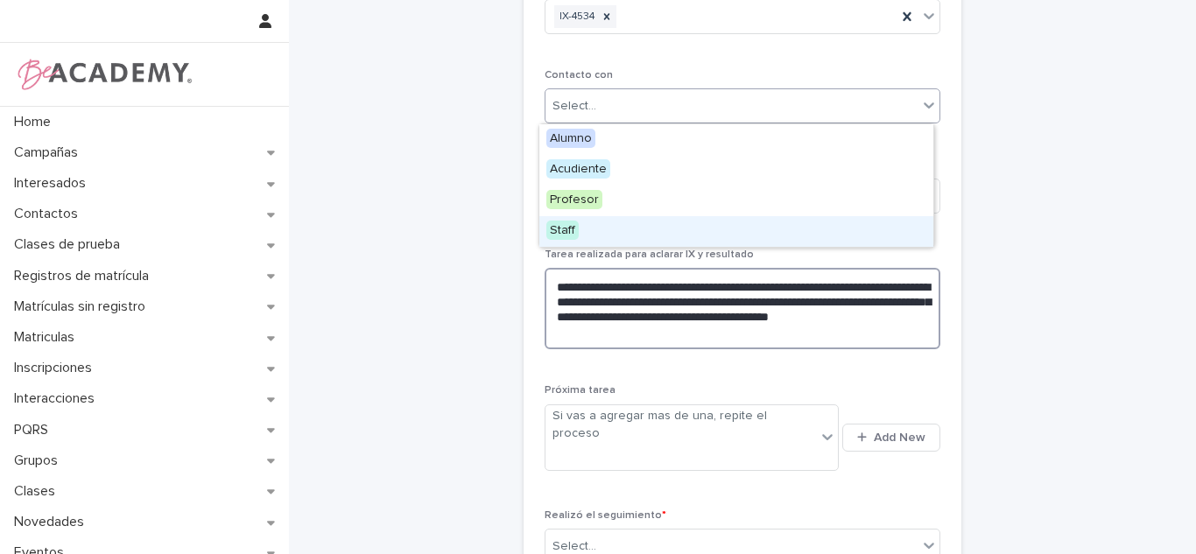
click at [639, 268] on textarea "**********" at bounding box center [743, 308] width 396 height 81
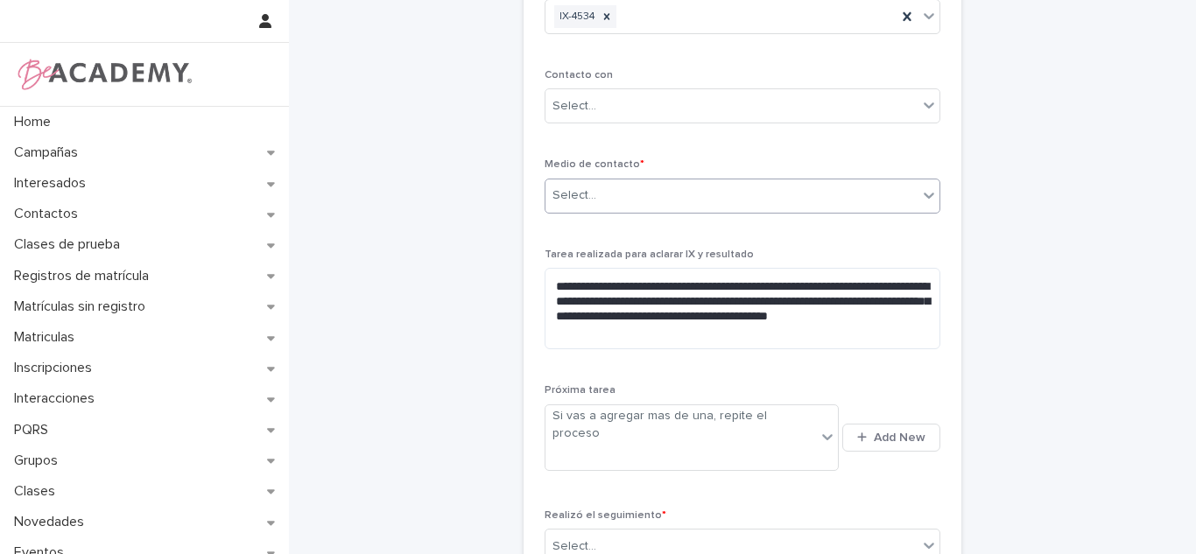
click at [628, 203] on div "Select..." at bounding box center [731, 195] width 372 height 29
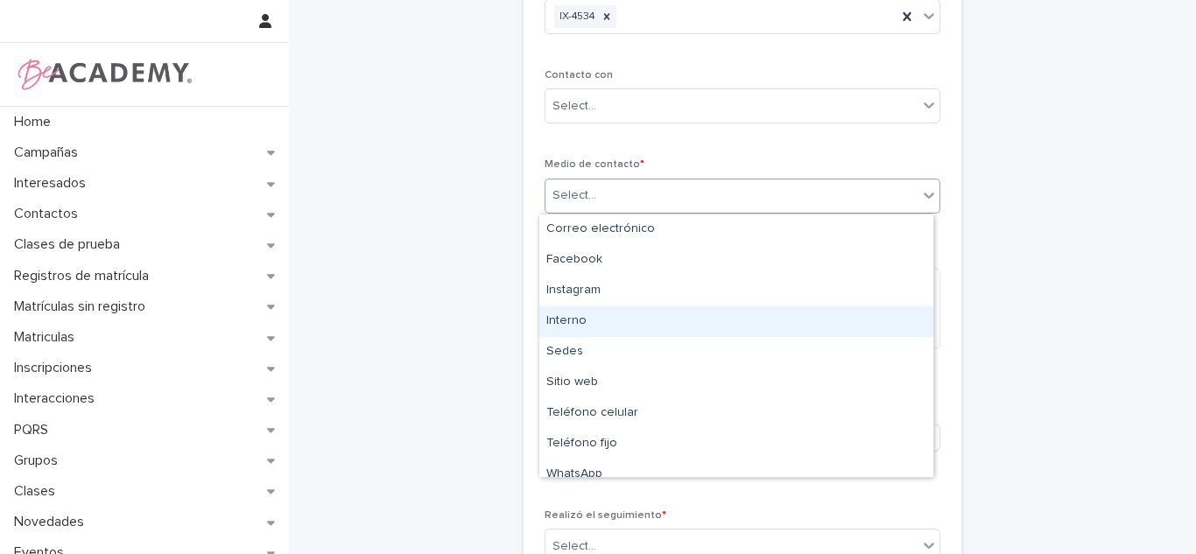
click at [679, 326] on div "Interno" at bounding box center [736, 321] width 394 height 31
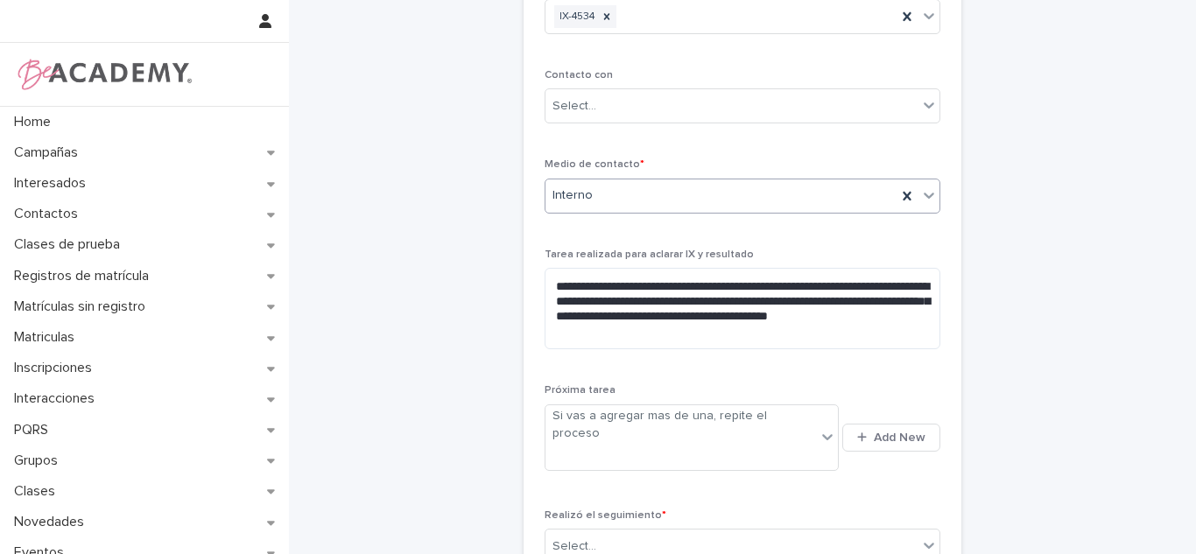
scroll to position [231, 0]
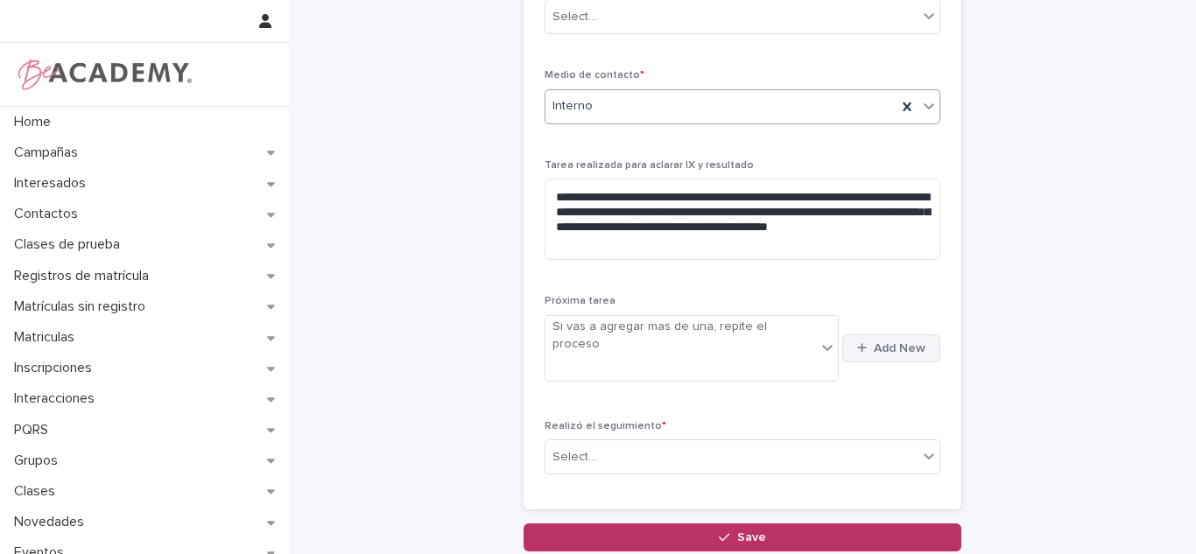
click at [889, 340] on button "Add New" at bounding box center [891, 348] width 98 height 28
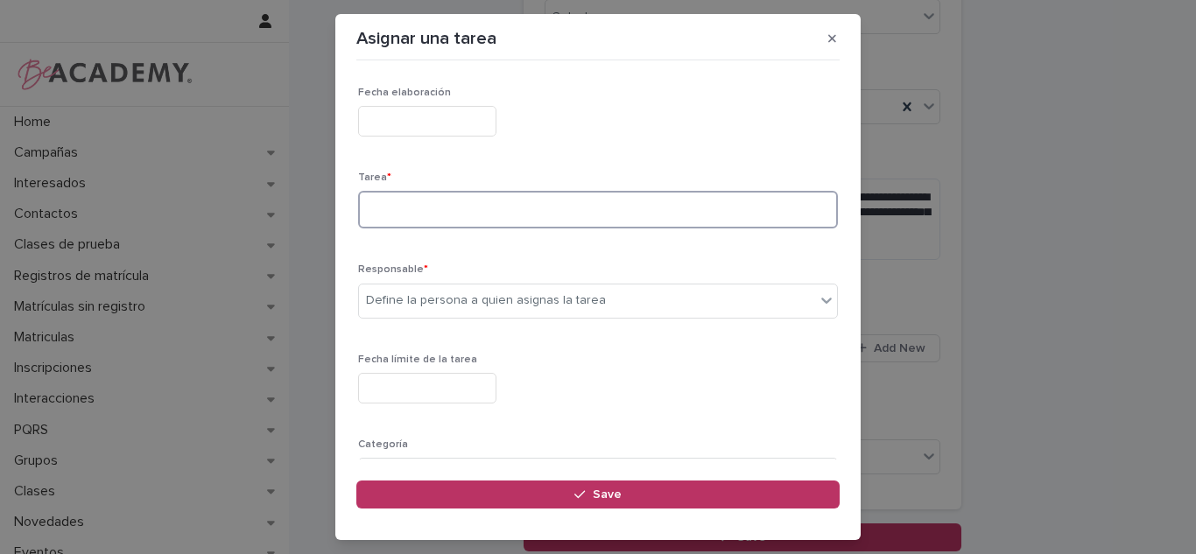
click at [520, 191] on textarea at bounding box center [598, 210] width 480 height 38
type textarea "**********"
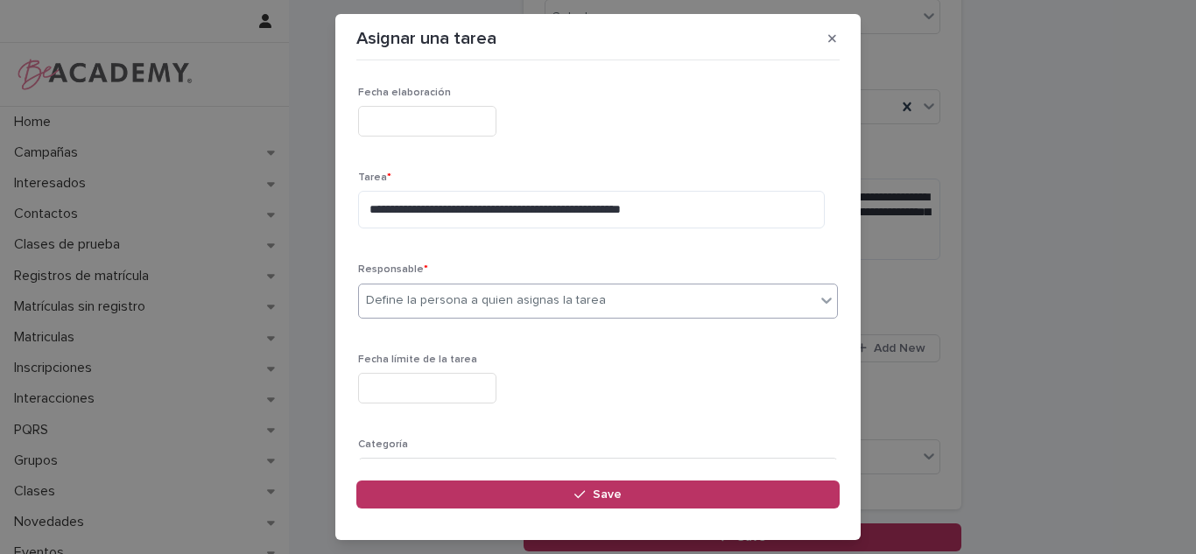
type input "*"
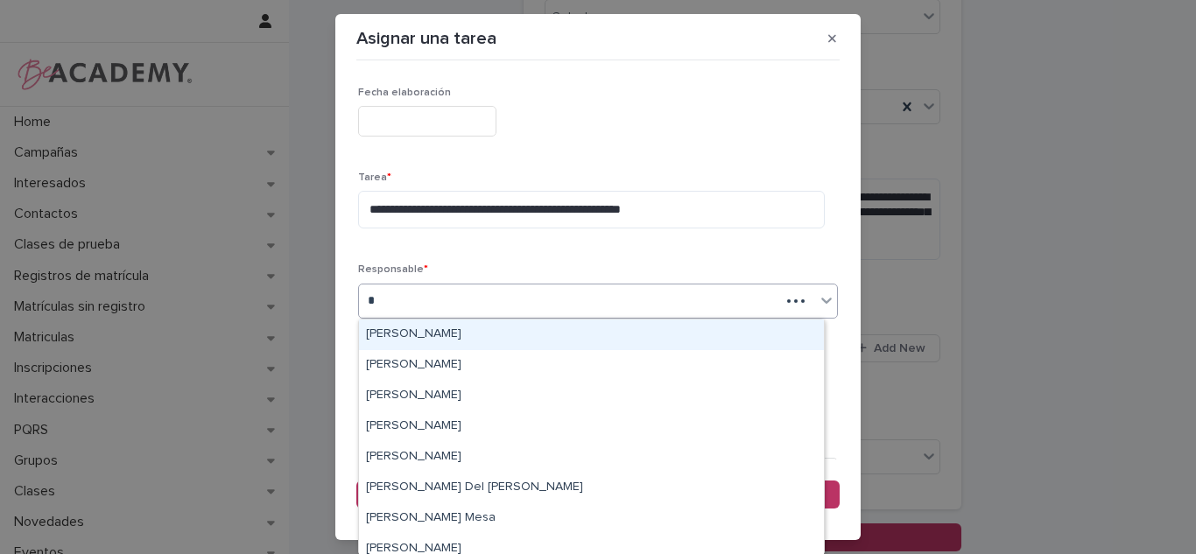
click at [415, 335] on div "[PERSON_NAME]" at bounding box center [591, 335] width 465 height 31
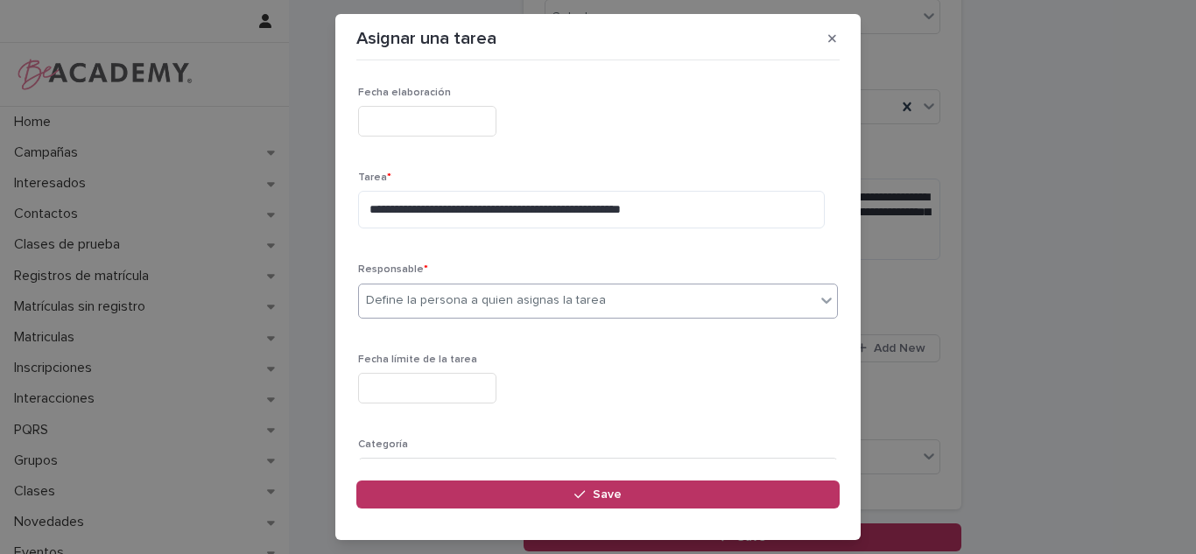
click at [434, 380] on input "text" at bounding box center [427, 388] width 138 height 31
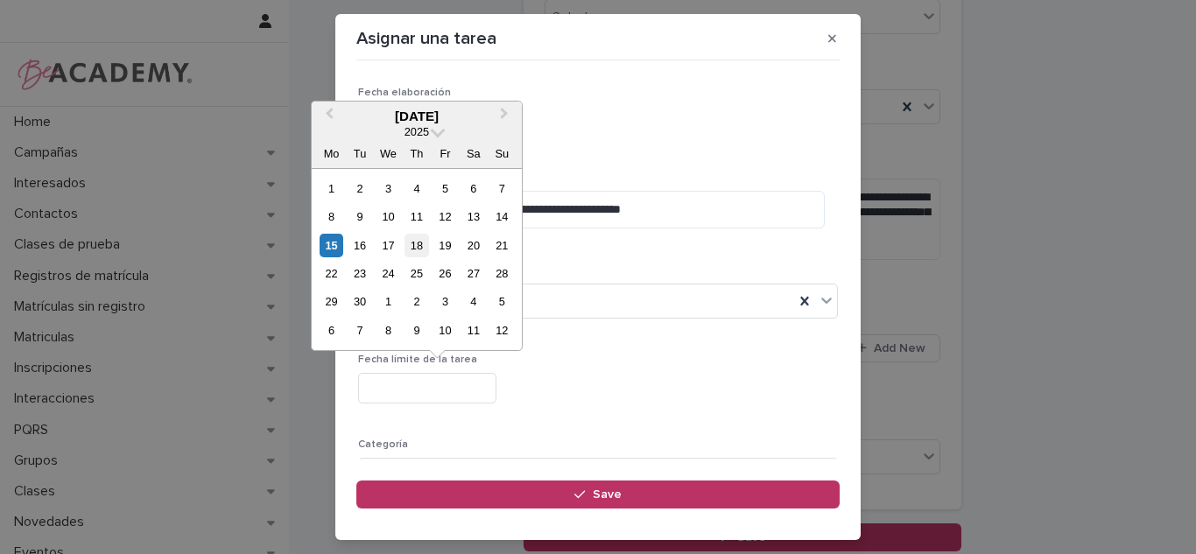
click at [409, 245] on div "18" at bounding box center [417, 246] width 24 height 24
type input "**********"
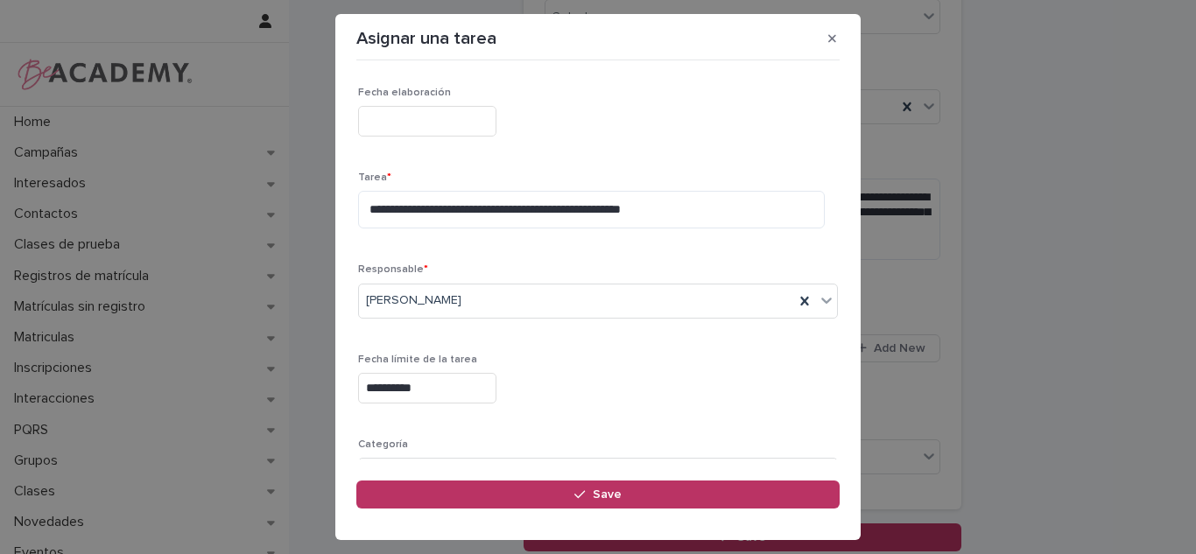
scroll to position [149, 0]
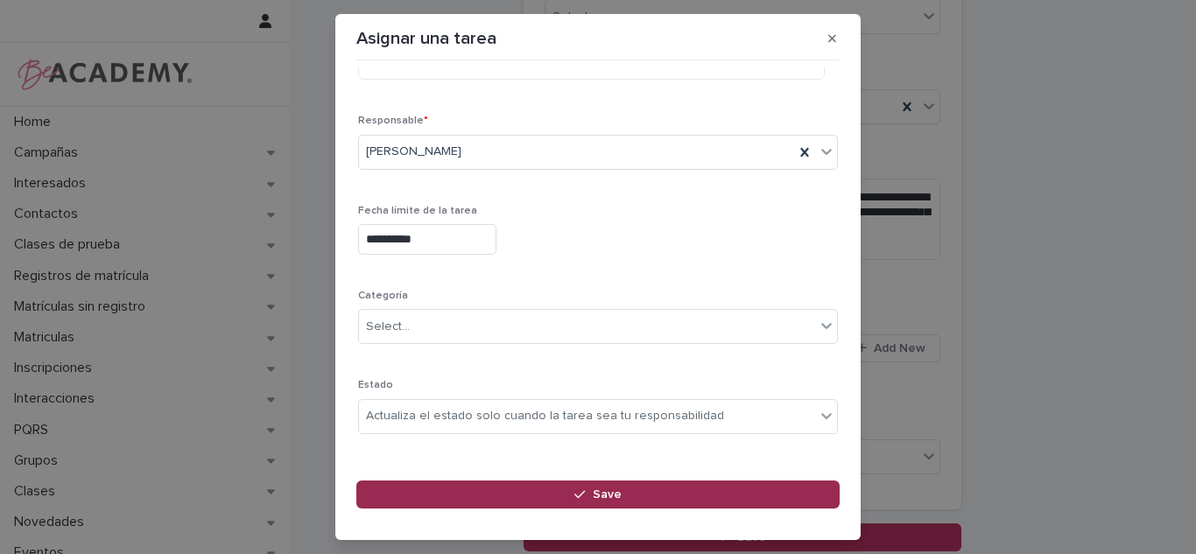
click at [564, 506] on button "Save" at bounding box center [597, 495] width 483 height 28
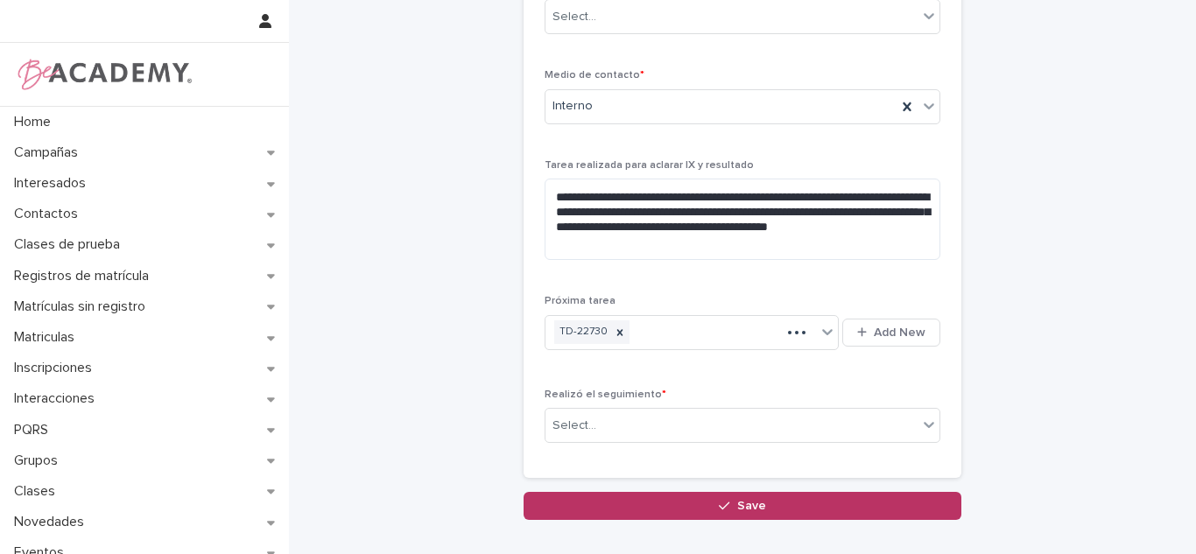
scroll to position [231, 0]
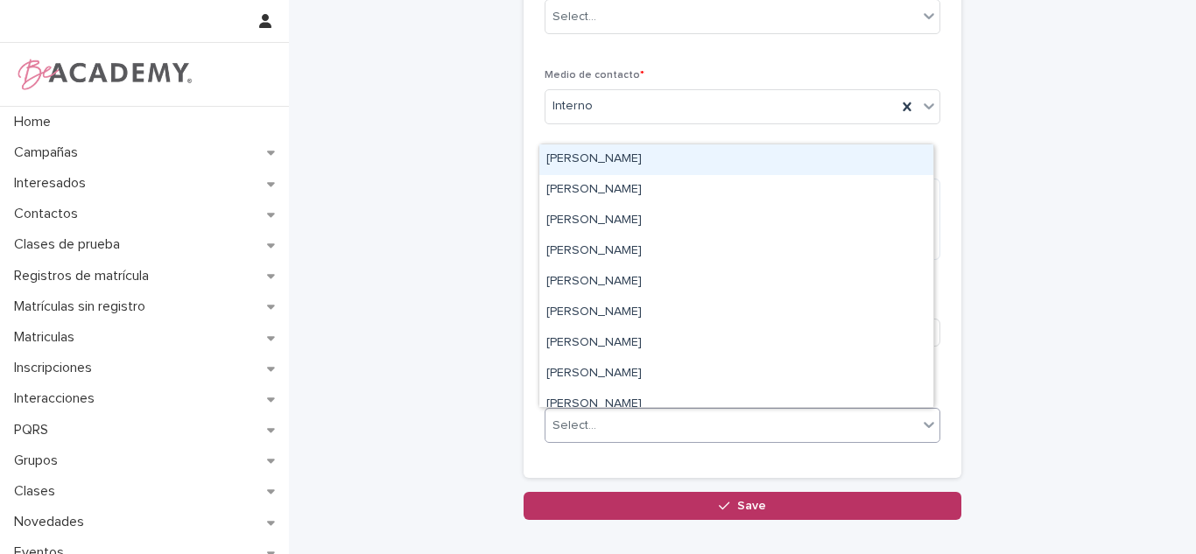
drag, startPoint x: 588, startPoint y: 421, endPoint x: 586, endPoint y: 440, distance: 18.6
click at [586, 424] on div "Select..." at bounding box center [731, 426] width 372 height 29
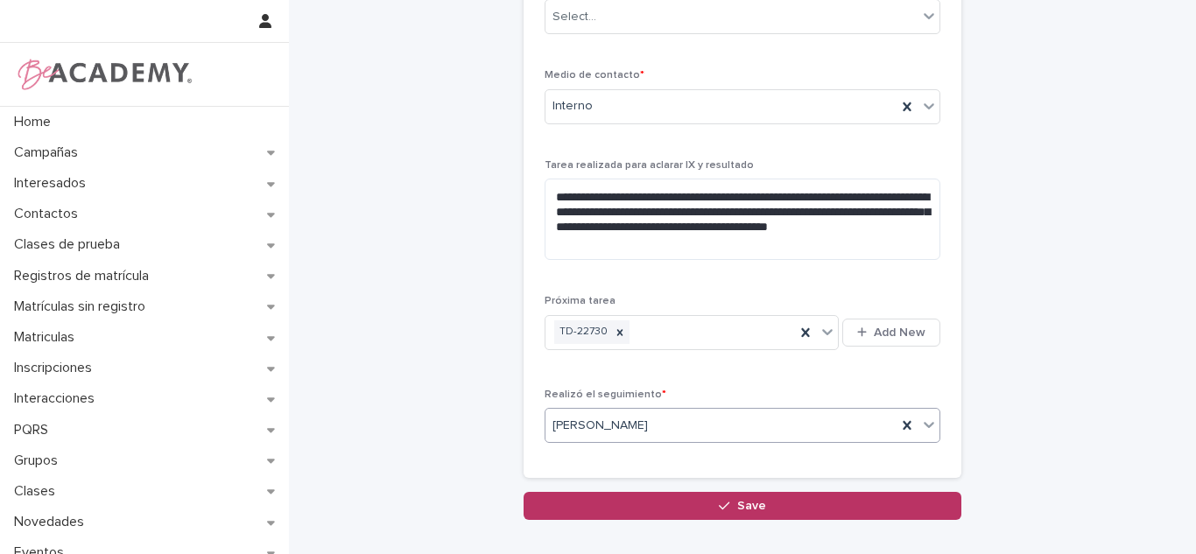
click at [665, 496] on button "Save" at bounding box center [743, 506] width 438 height 28
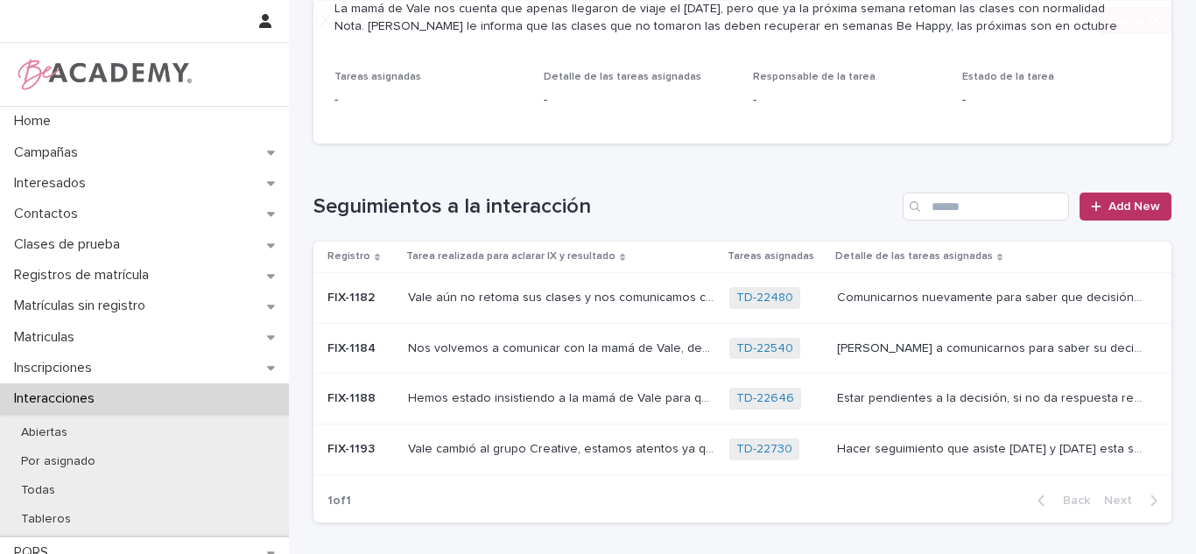
scroll to position [360, 0]
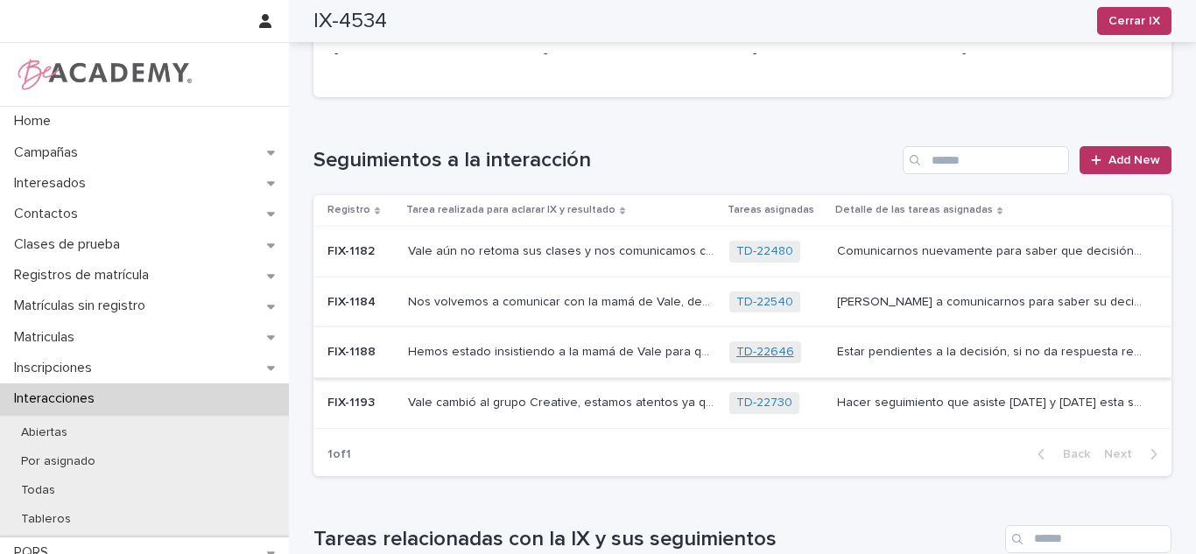
click at [764, 345] on link "TD-22646" at bounding box center [765, 352] width 58 height 15
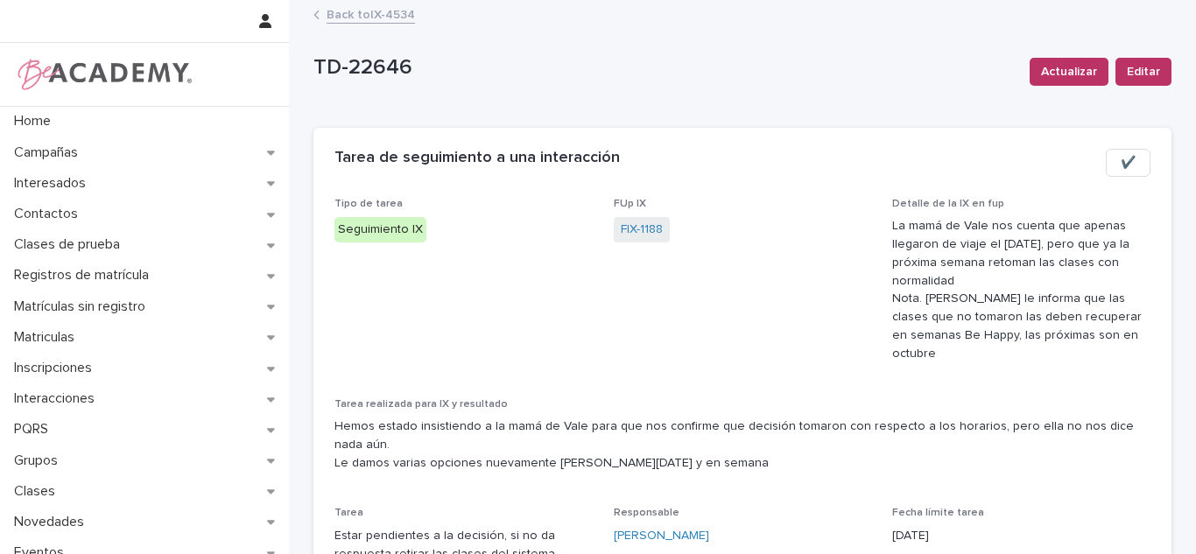
click at [1114, 174] on button "✔️" at bounding box center [1128, 163] width 45 height 28
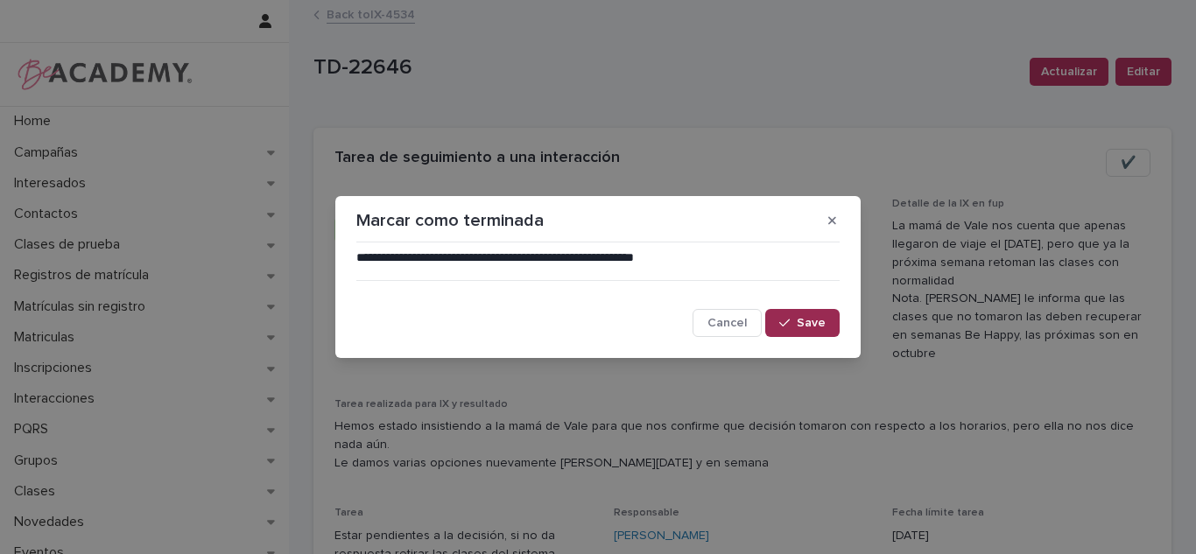
click at [816, 325] on span "Save" at bounding box center [811, 323] width 29 height 12
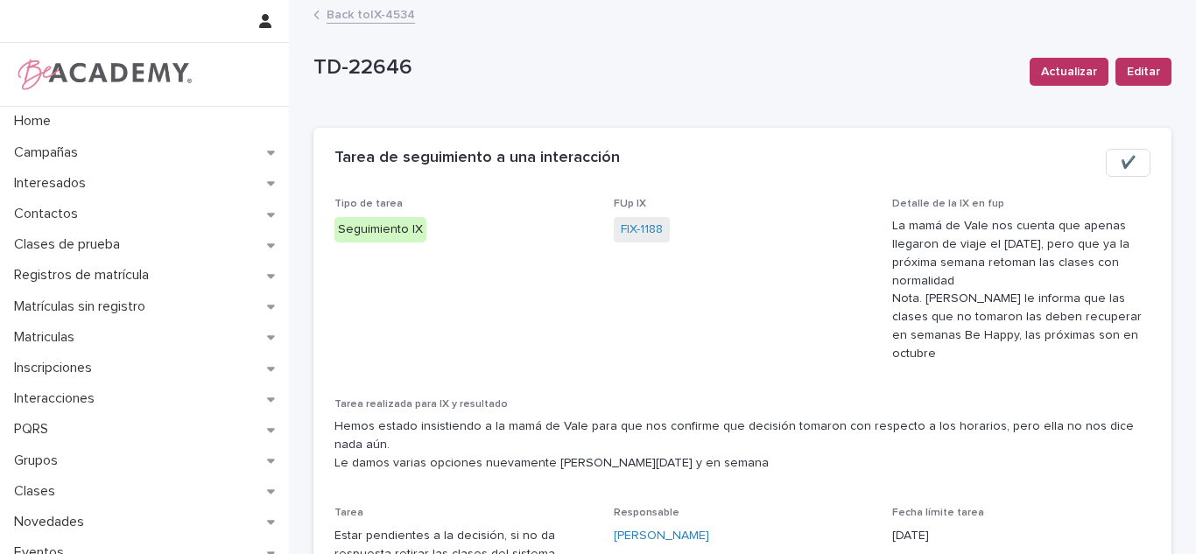
click at [356, 12] on link "Back to IX-4534" at bounding box center [371, 14] width 88 height 20
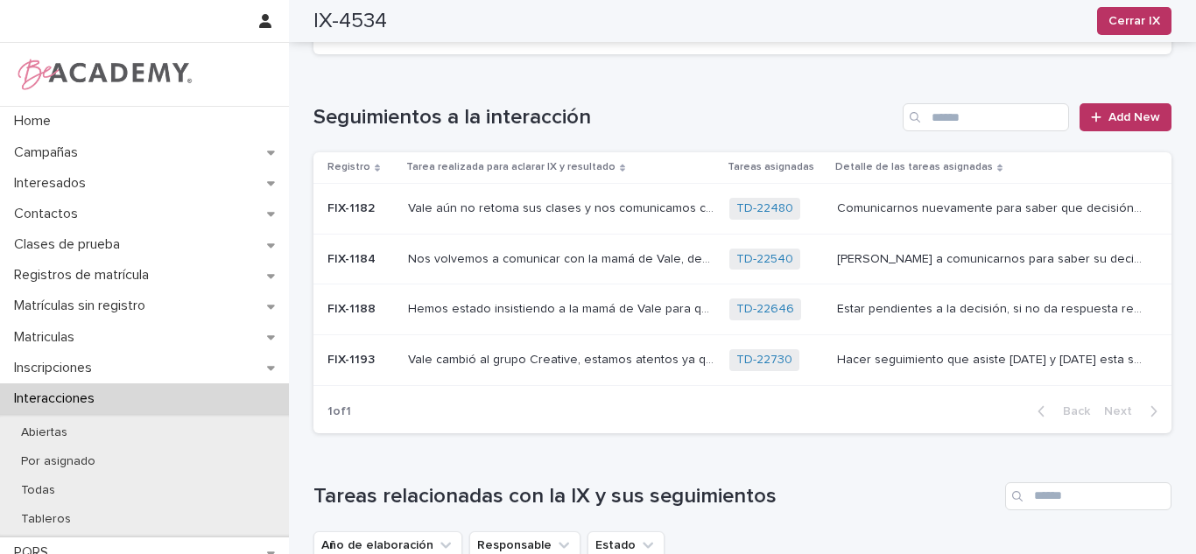
scroll to position [420, 0]
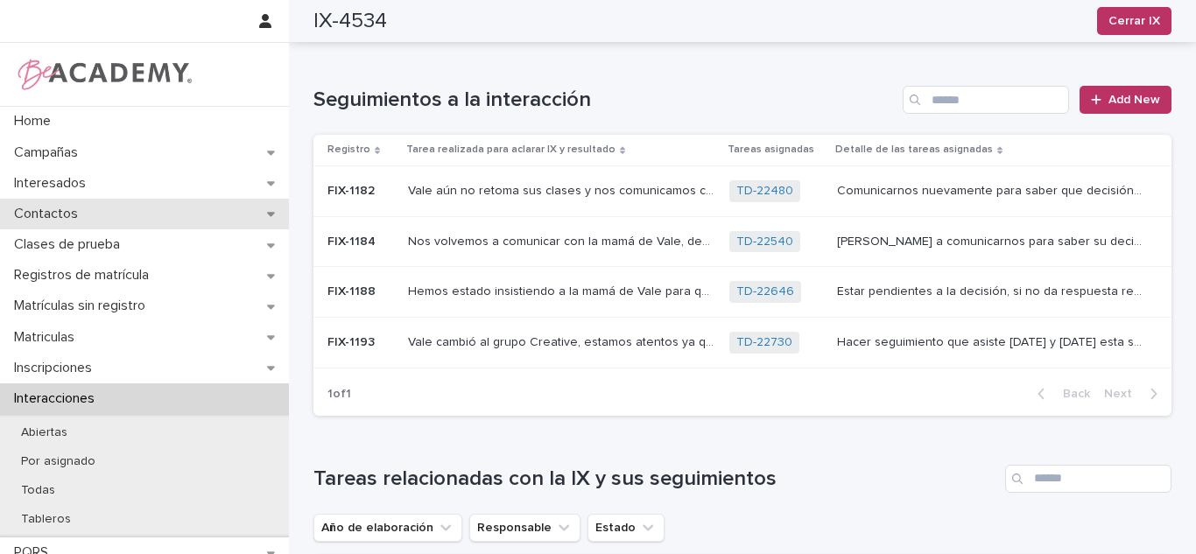
click at [73, 217] on p "Contactos" at bounding box center [49, 214] width 85 height 17
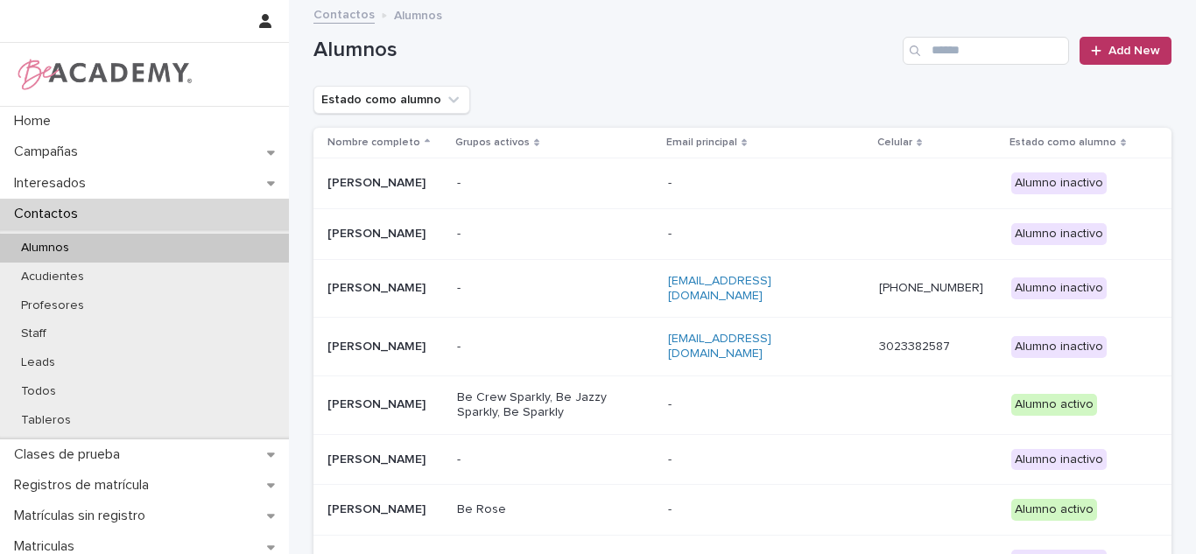
click at [991, 11] on div "Contactos Alumnos" at bounding box center [743, 16] width 876 height 25
click at [990, 60] on input "Search" at bounding box center [986, 51] width 166 height 28
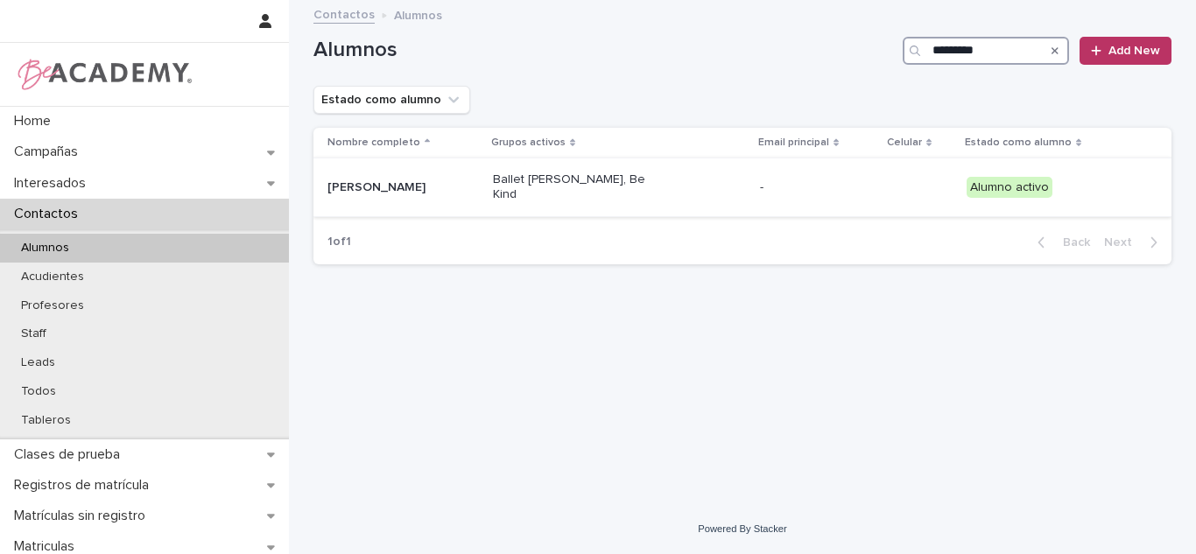
type input "*********"
click at [479, 184] on div "[PERSON_NAME]" at bounding box center [402, 187] width 151 height 29
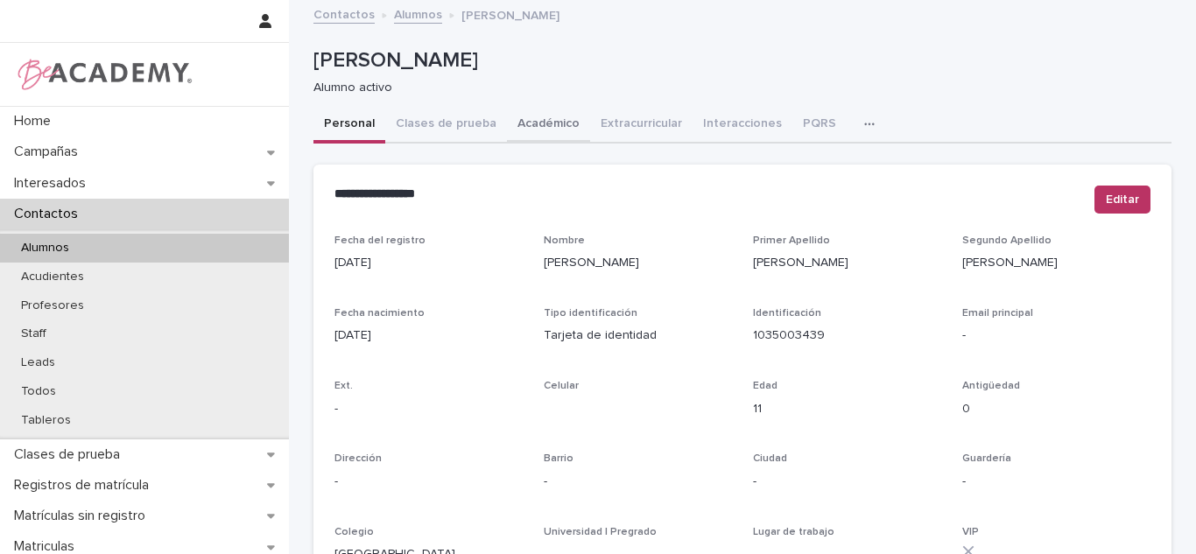
click at [542, 127] on button "Académico" at bounding box center [548, 125] width 83 height 37
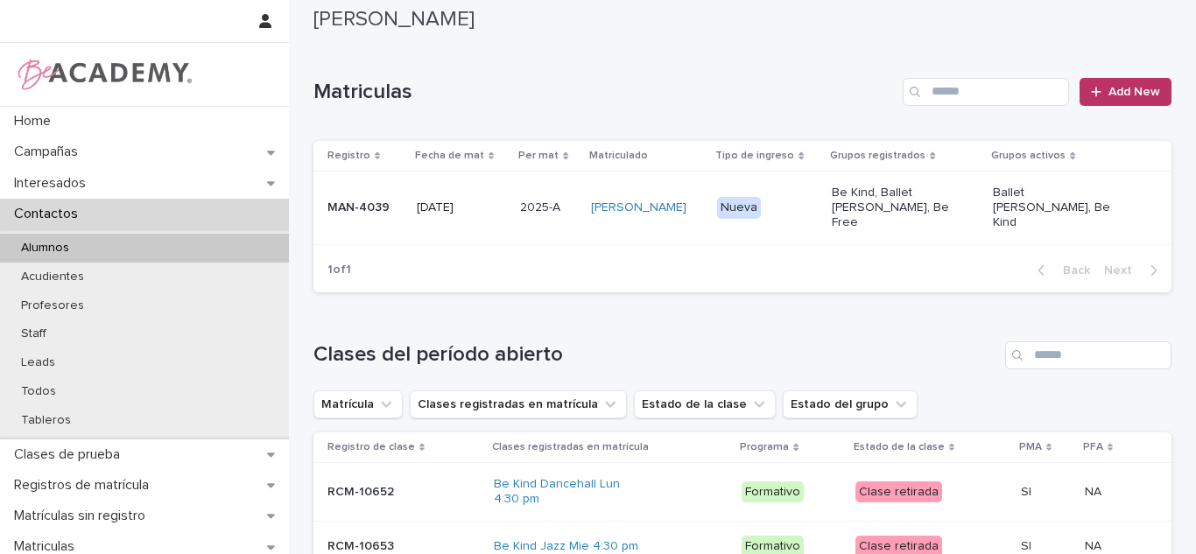
scroll to position [471, 0]
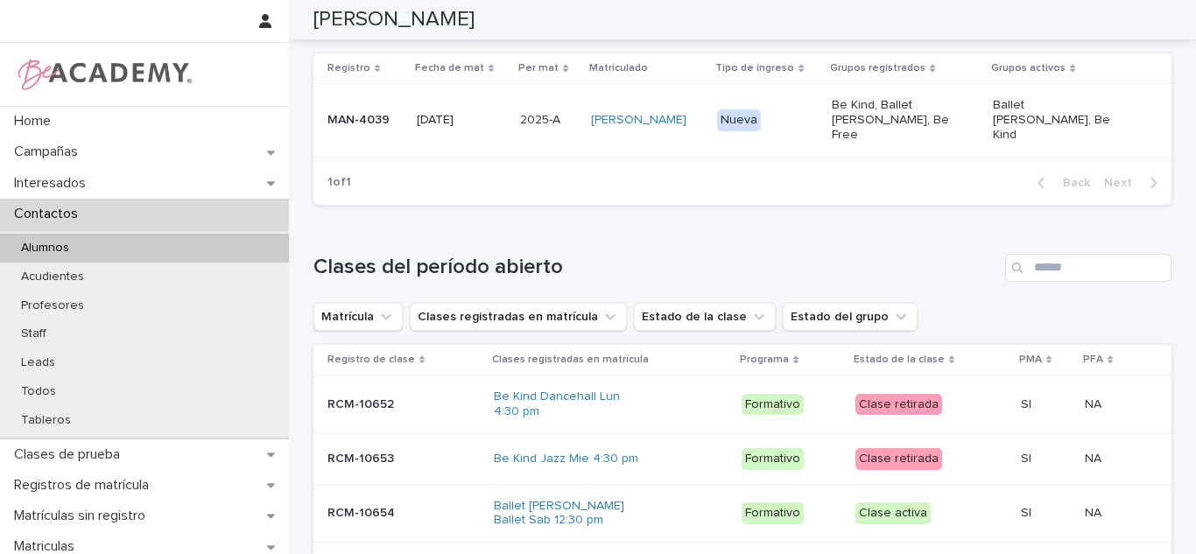
click at [513, 119] on td "2025-A 2025-A" at bounding box center [548, 120] width 70 height 73
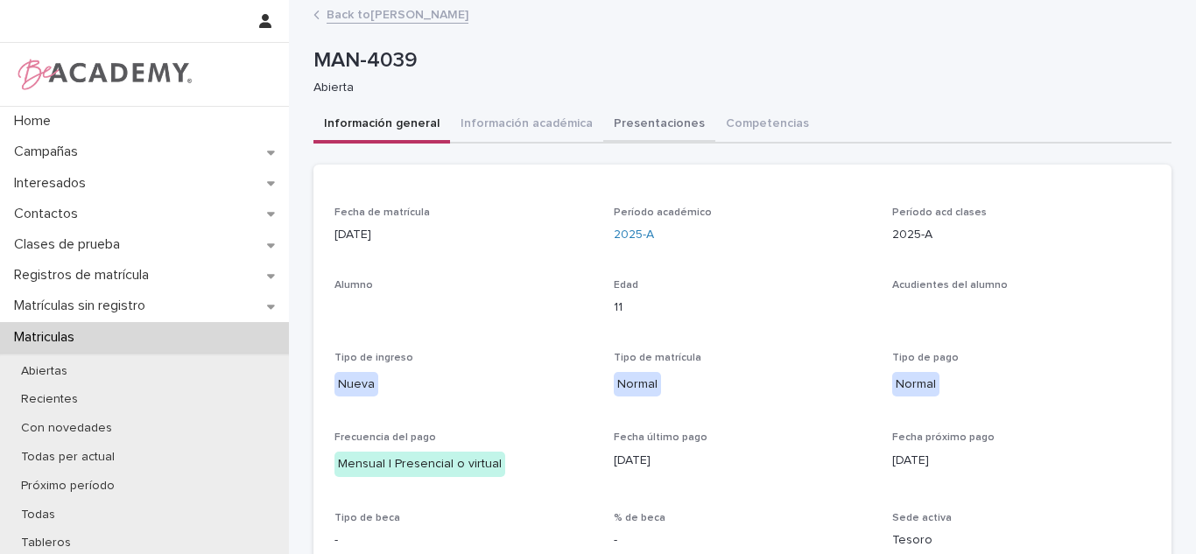
click at [605, 122] on button "Presentaciones" at bounding box center [659, 125] width 112 height 37
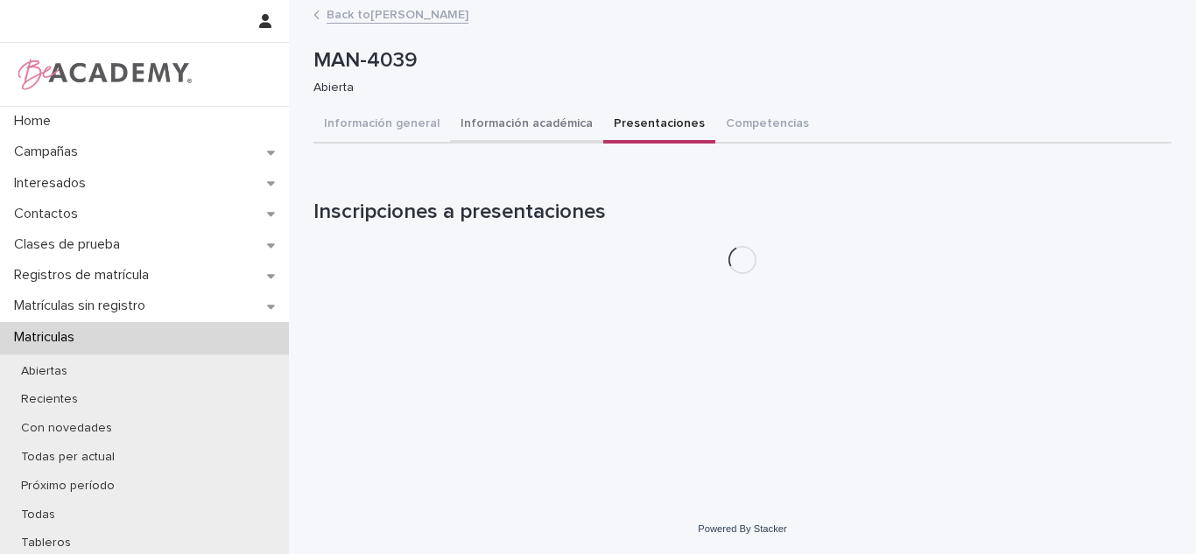
click at [580, 124] on button "Información académica" at bounding box center [526, 125] width 153 height 37
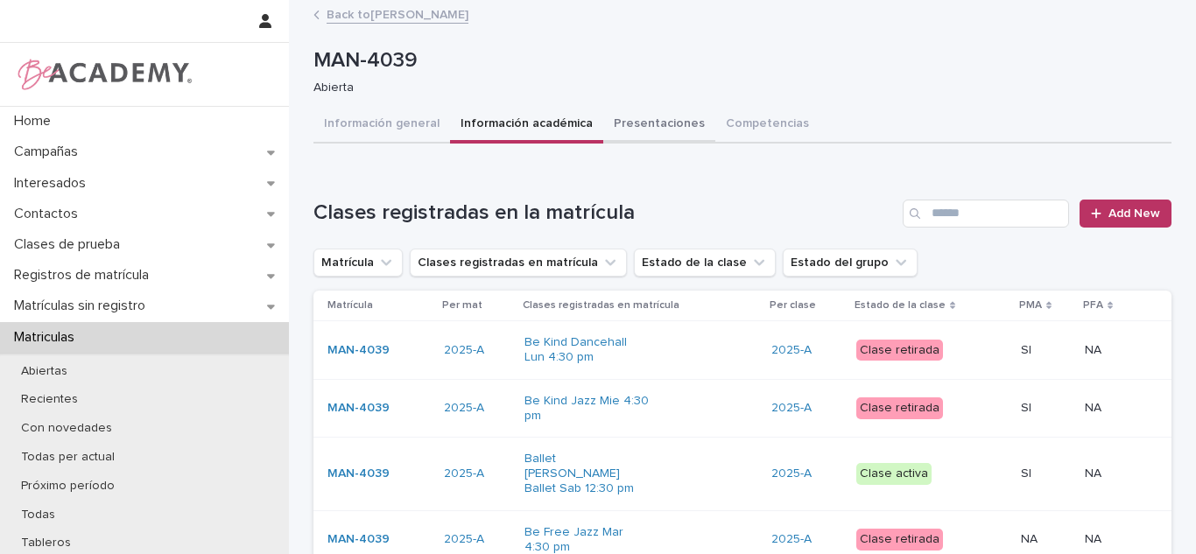
click at [647, 115] on button "Presentaciones" at bounding box center [659, 125] width 112 height 37
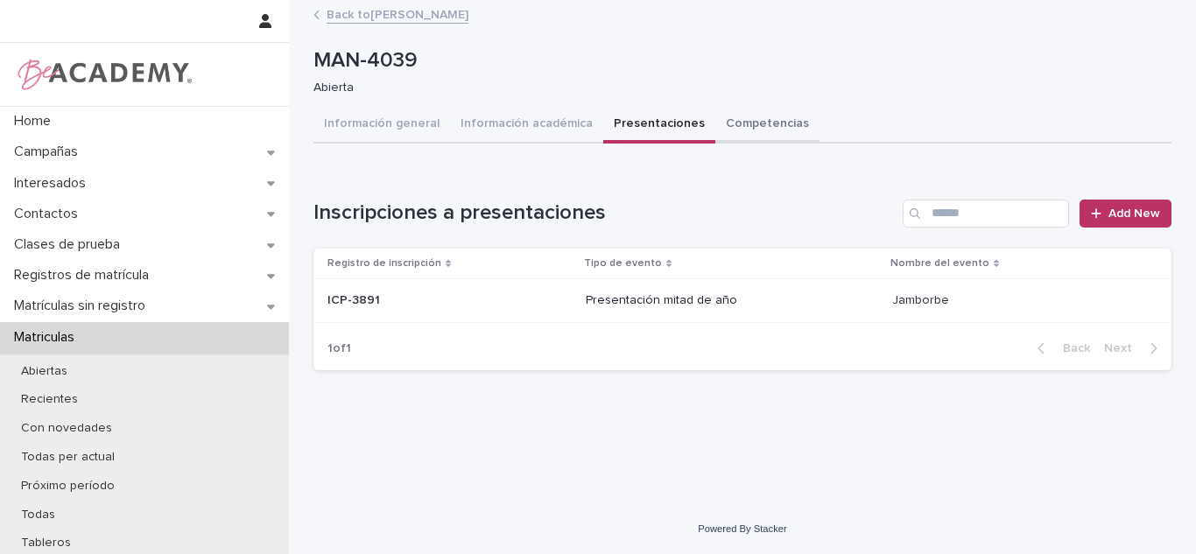
click at [500, 133] on button "Información académica" at bounding box center [526, 125] width 153 height 37
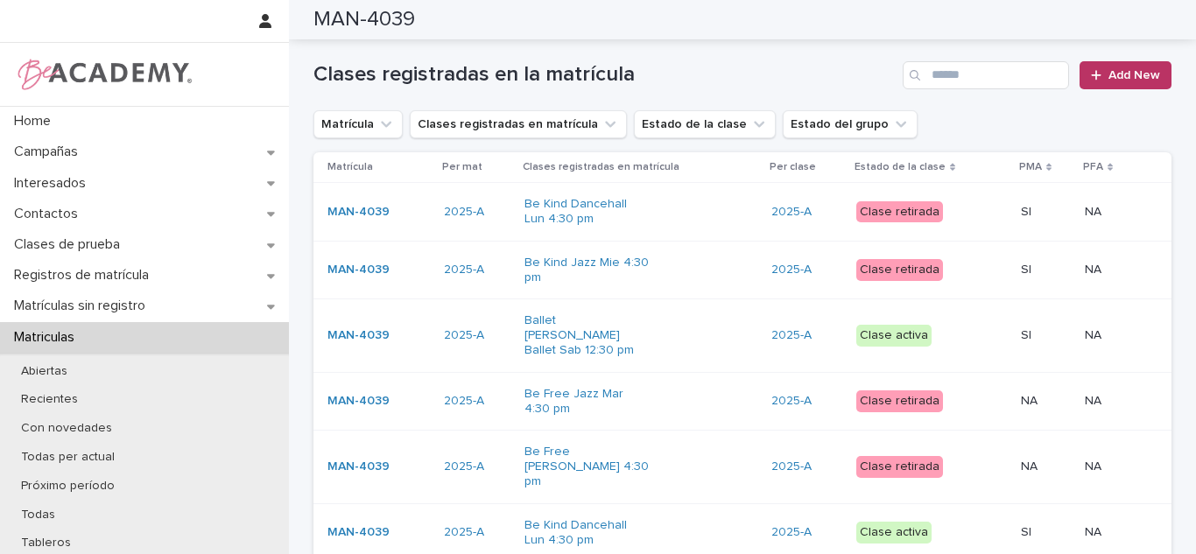
scroll to position [4, 0]
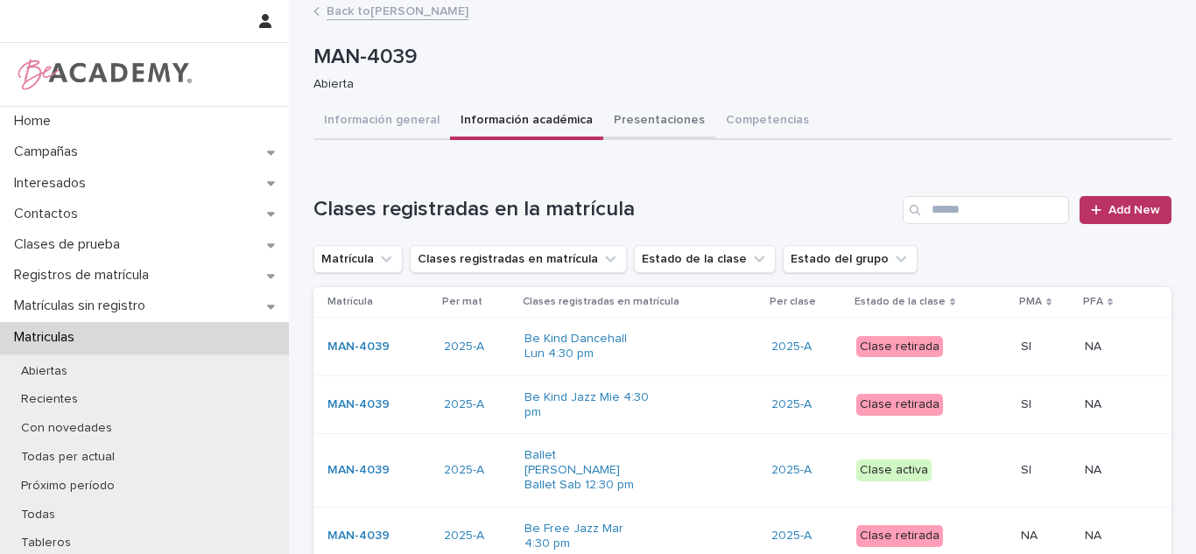
click at [642, 116] on button "Presentaciones" at bounding box center [659, 121] width 112 height 37
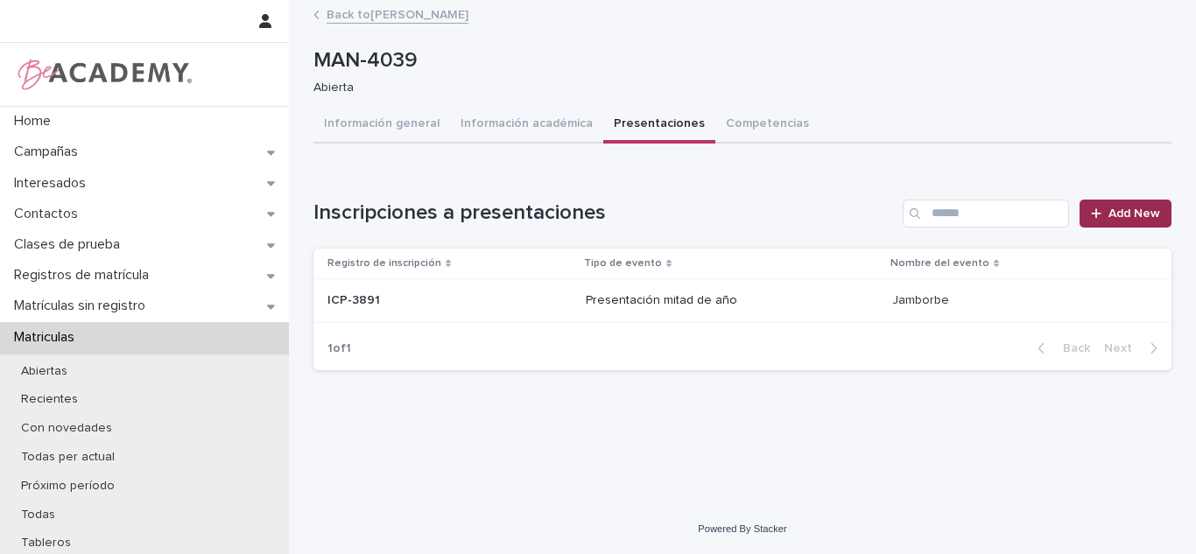
click at [1169, 200] on link "Add New" at bounding box center [1126, 214] width 92 height 28
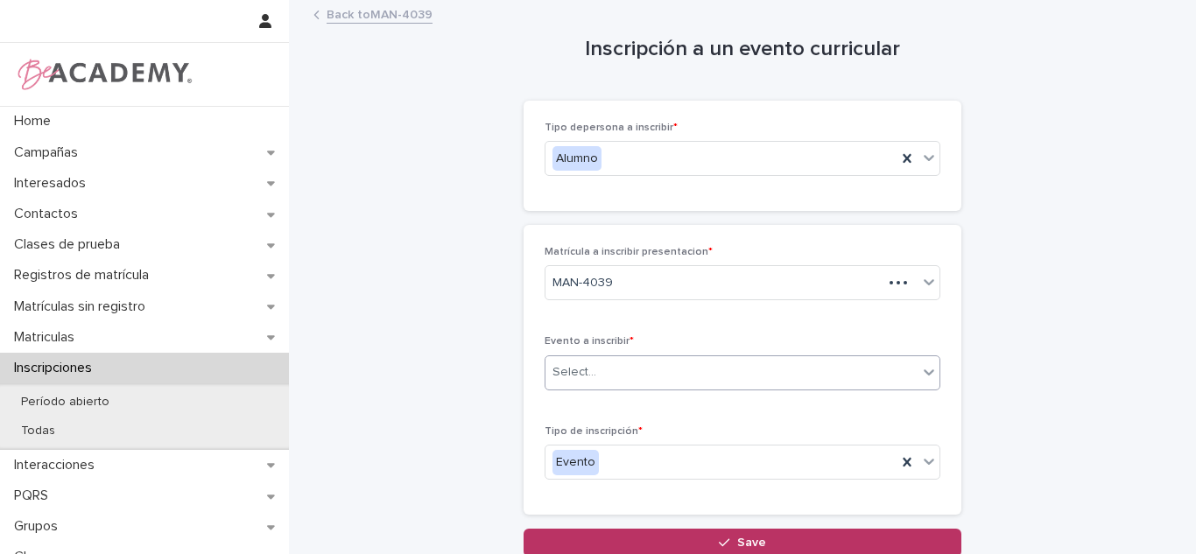
click at [611, 371] on div "Select..." at bounding box center [731, 372] width 372 height 29
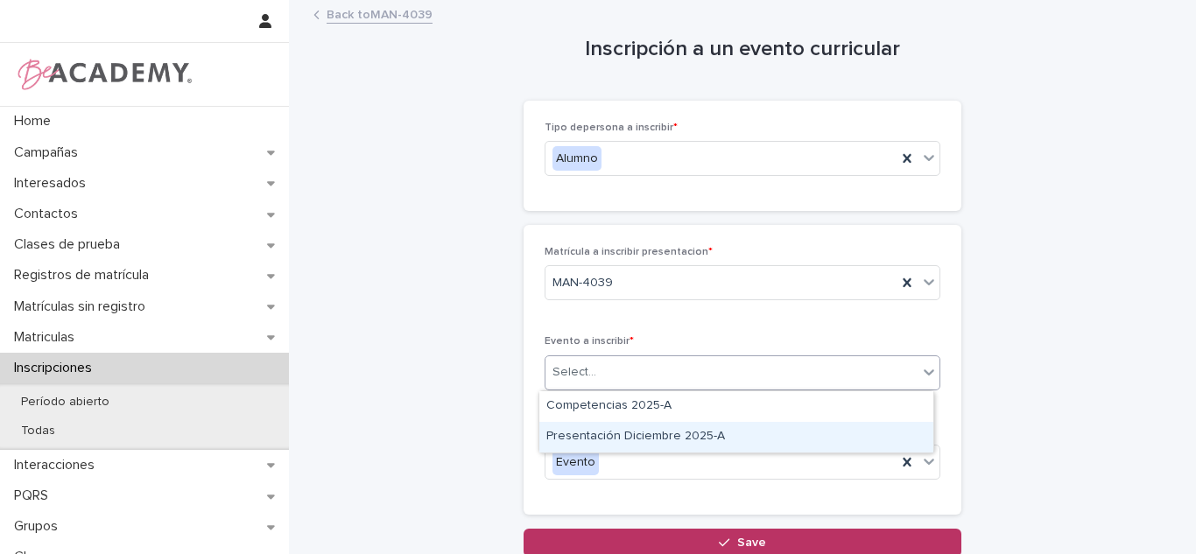
click at [622, 433] on div "Presentación Diciembre 2025-A" at bounding box center [736, 437] width 394 height 31
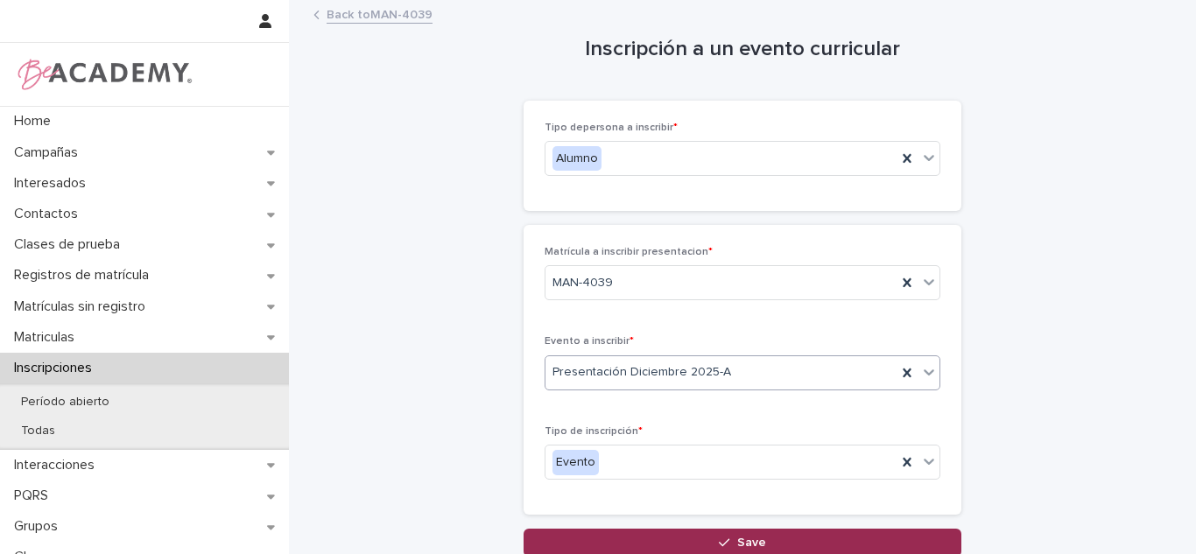
click at [672, 533] on button "Save" at bounding box center [743, 543] width 438 height 28
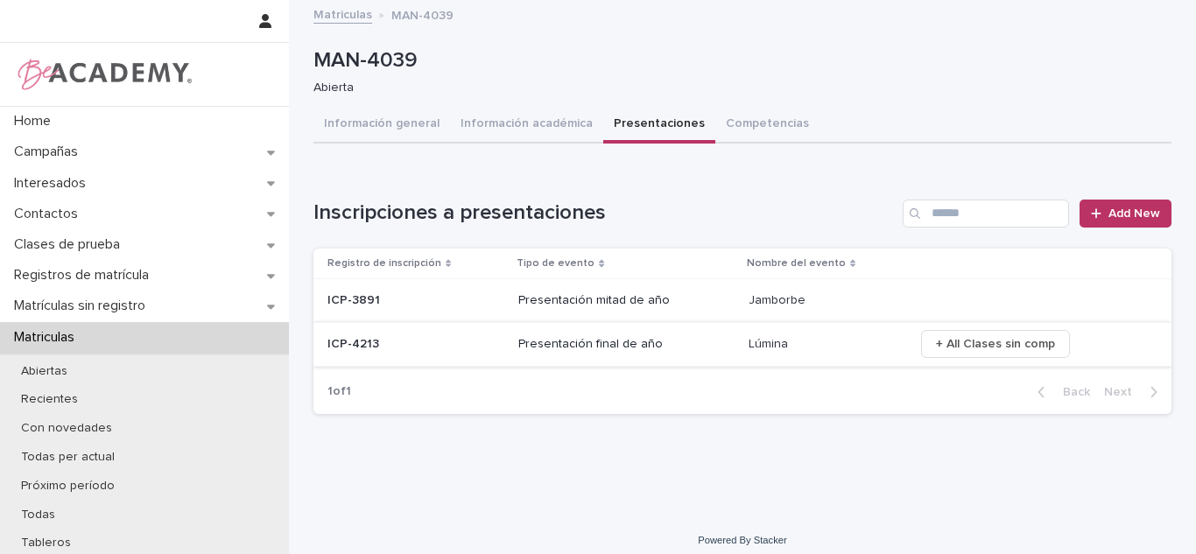
click at [946, 346] on span "+ All Clases sin comp" at bounding box center [995, 344] width 119 height 18
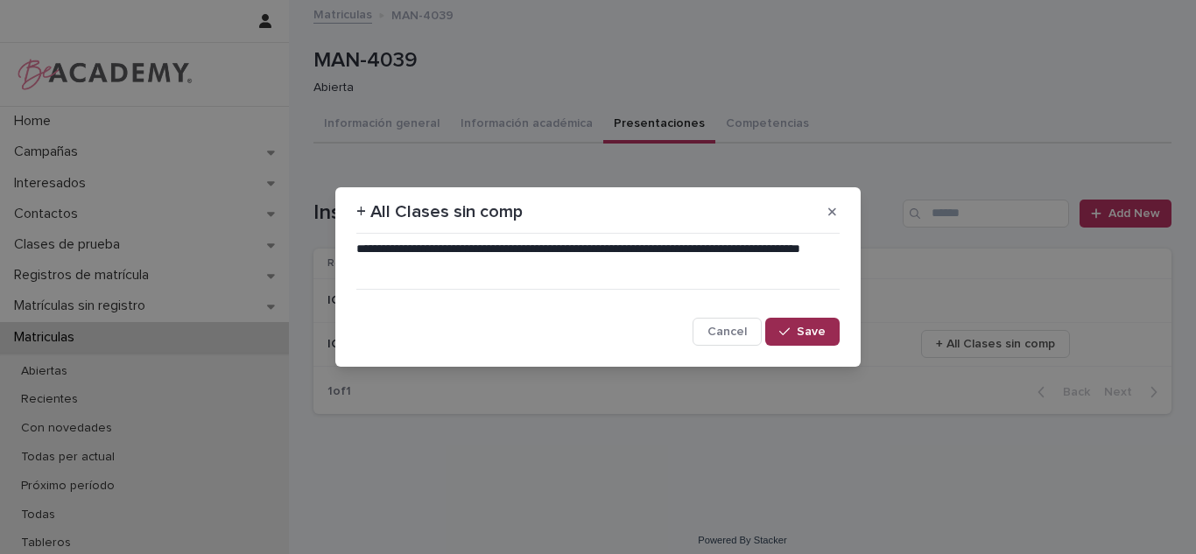
drag, startPoint x: 803, startPoint y: 336, endPoint x: 792, endPoint y: 336, distance: 11.4
click at [802, 336] on span "Save" at bounding box center [811, 332] width 29 height 12
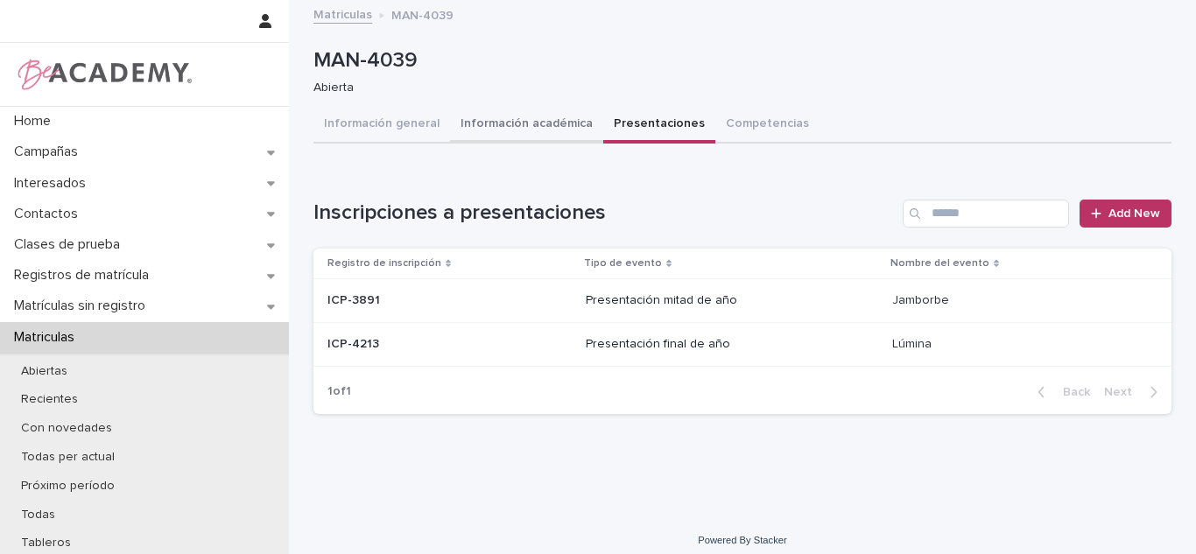
click at [515, 126] on button "Información académica" at bounding box center [526, 125] width 153 height 37
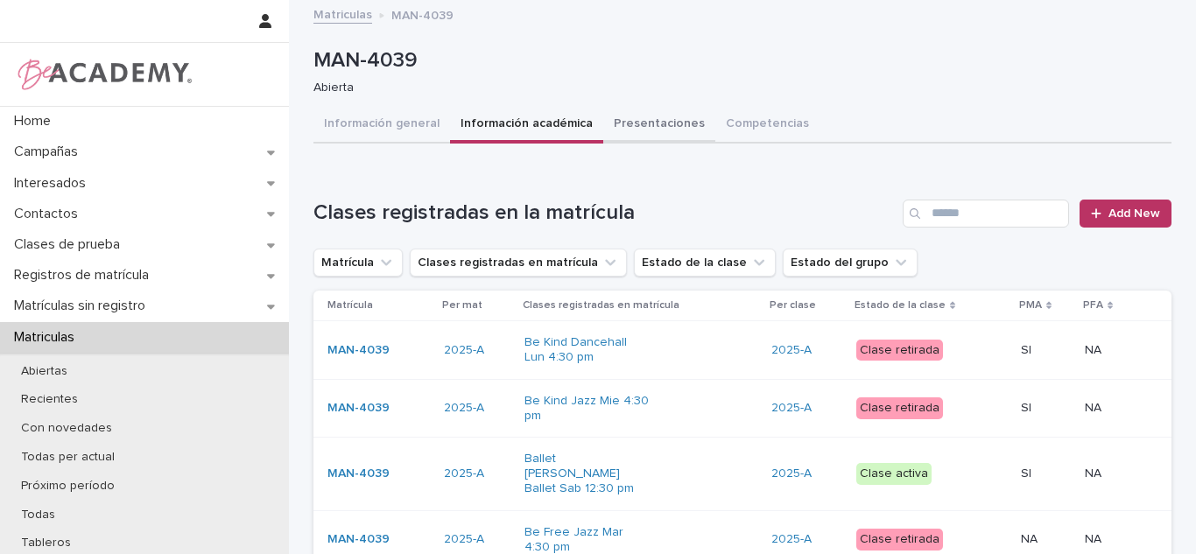
click at [622, 135] on button "Presentaciones" at bounding box center [659, 125] width 112 height 37
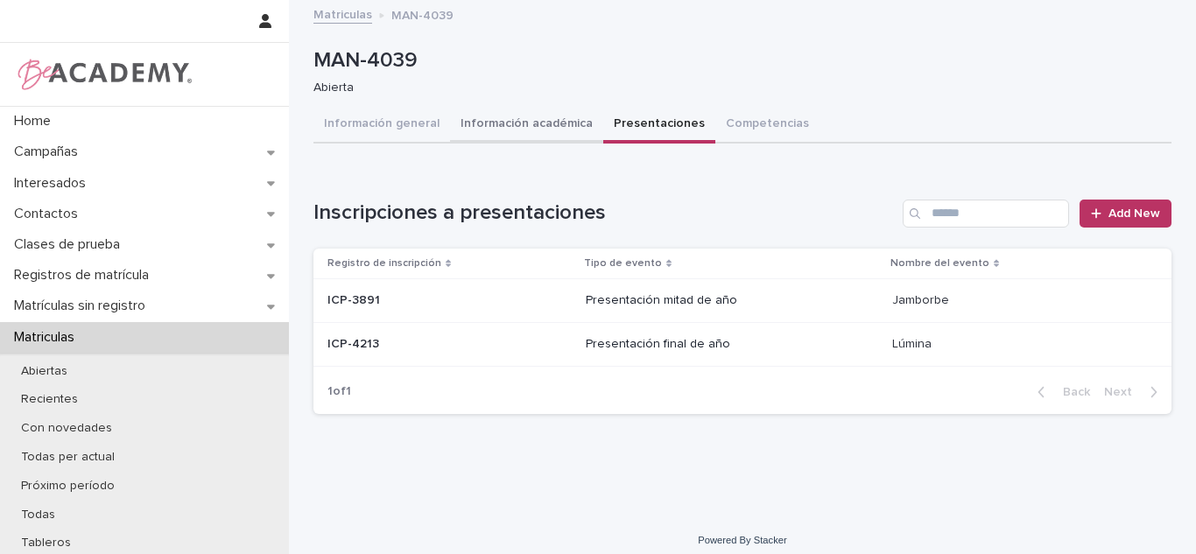
click at [517, 137] on button "Información académica" at bounding box center [526, 125] width 153 height 37
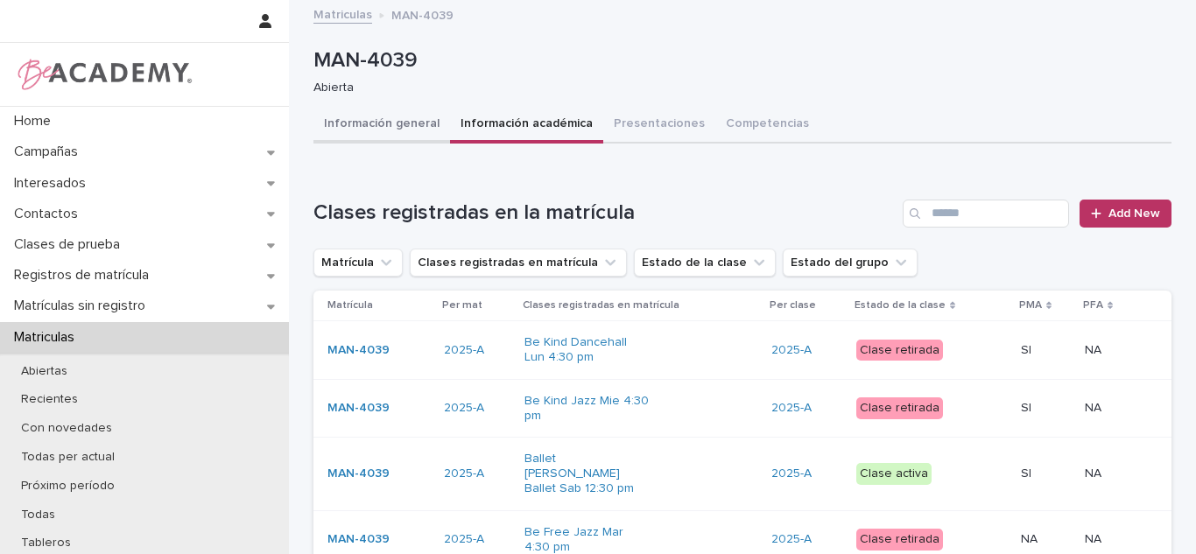
click at [384, 113] on button "Información general" at bounding box center [381, 125] width 137 height 37
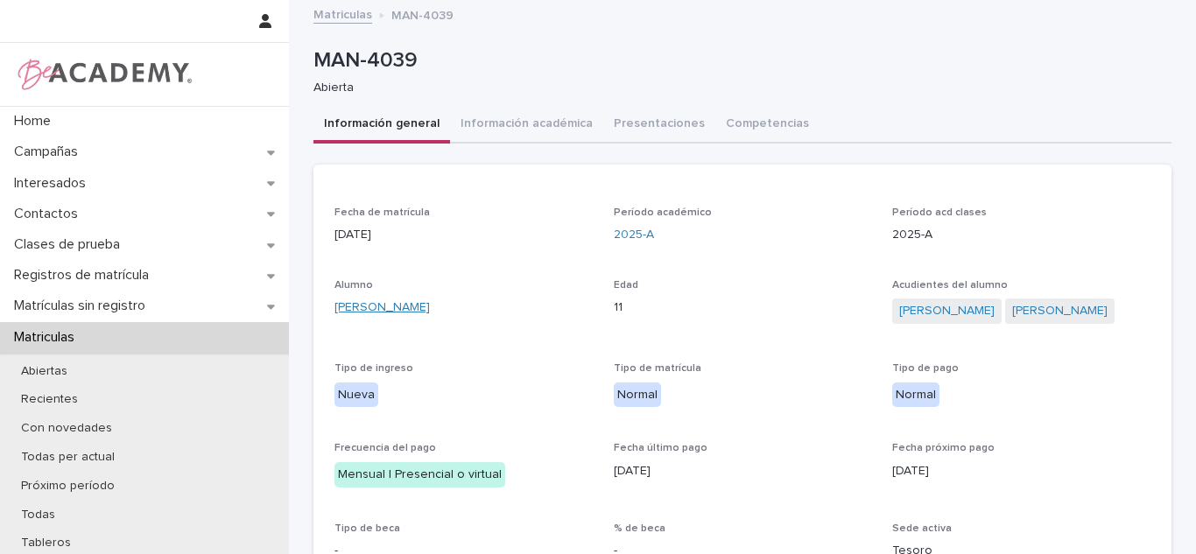
click at [411, 310] on link "[PERSON_NAME]" at bounding box center [381, 308] width 95 height 18
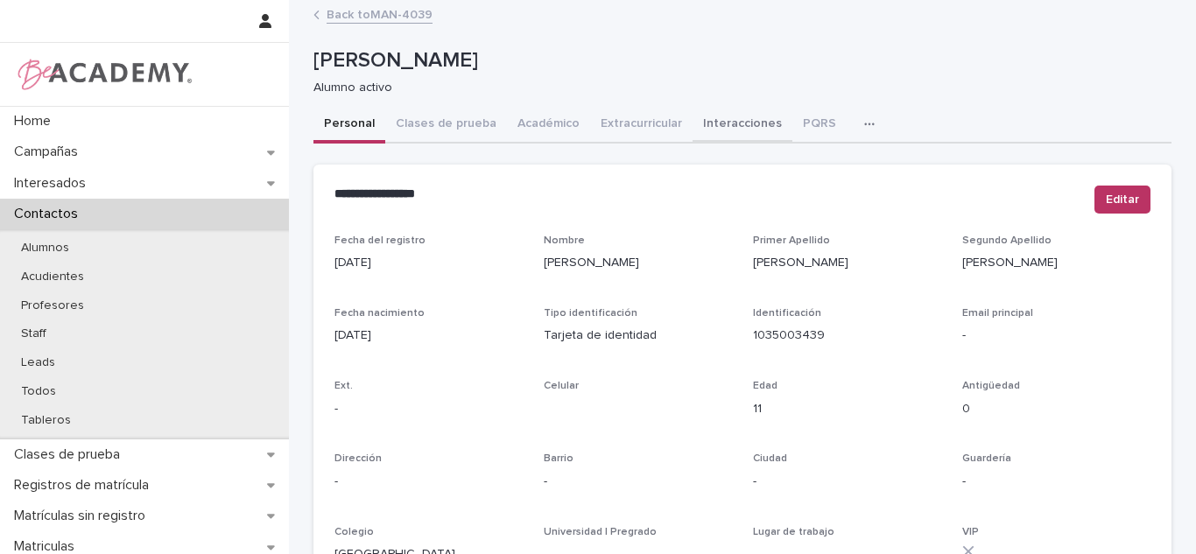
click at [721, 135] on button "Interacciones" at bounding box center [743, 125] width 100 height 37
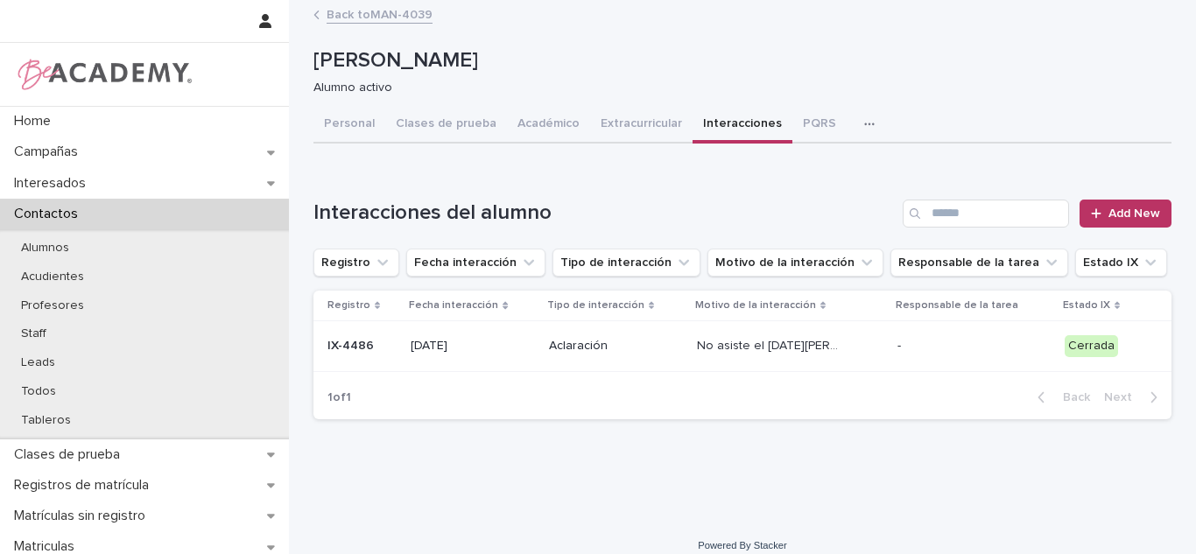
scroll to position [17, 0]
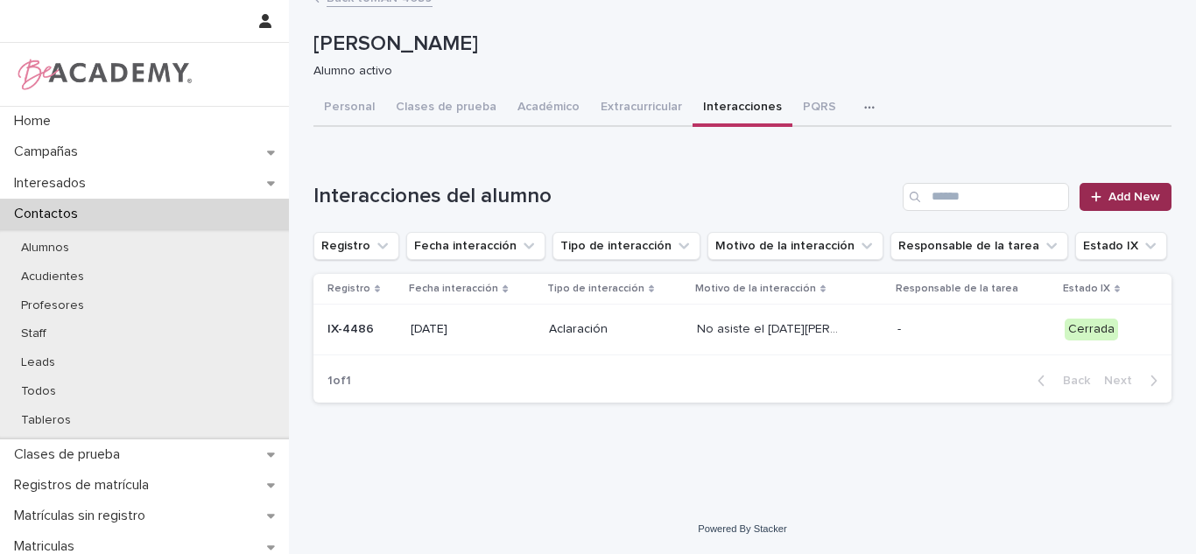
click at [1152, 207] on link "Add New" at bounding box center [1126, 197] width 92 height 28
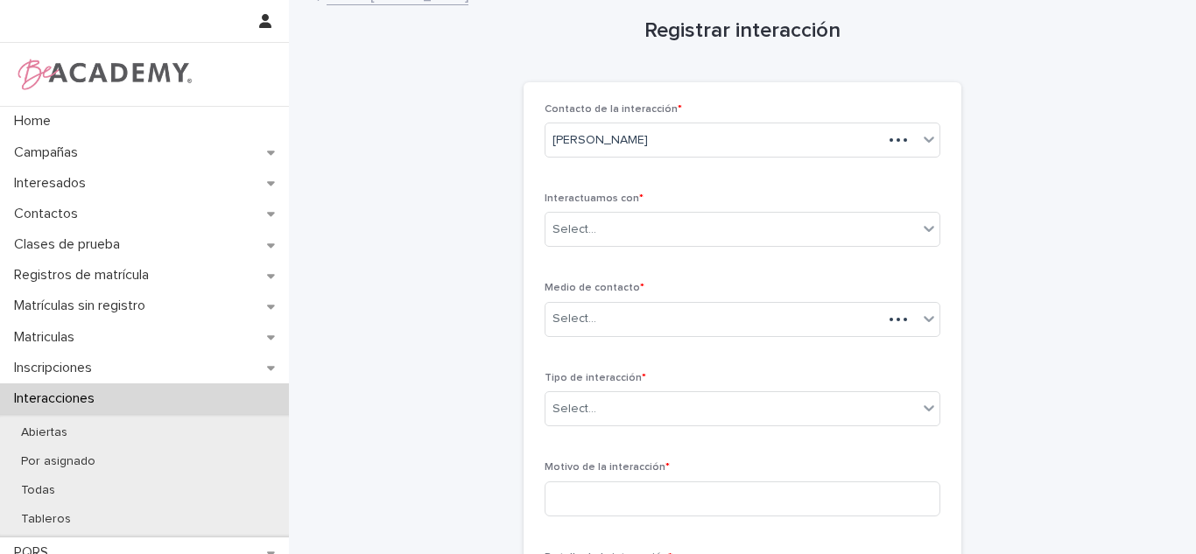
scroll to position [8, 0]
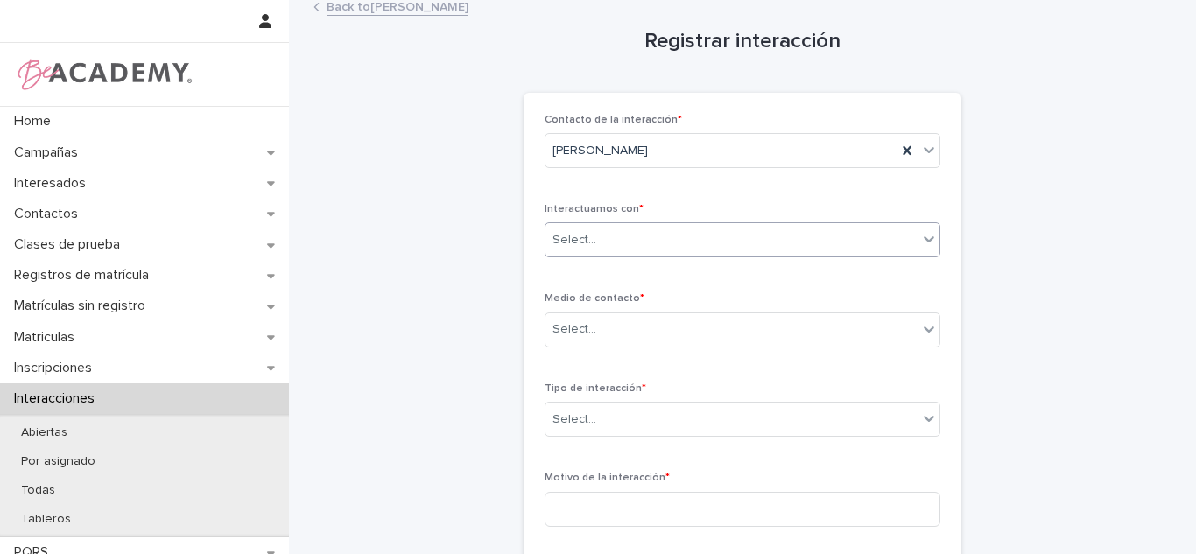
click at [807, 235] on div "Select..." at bounding box center [731, 240] width 372 height 29
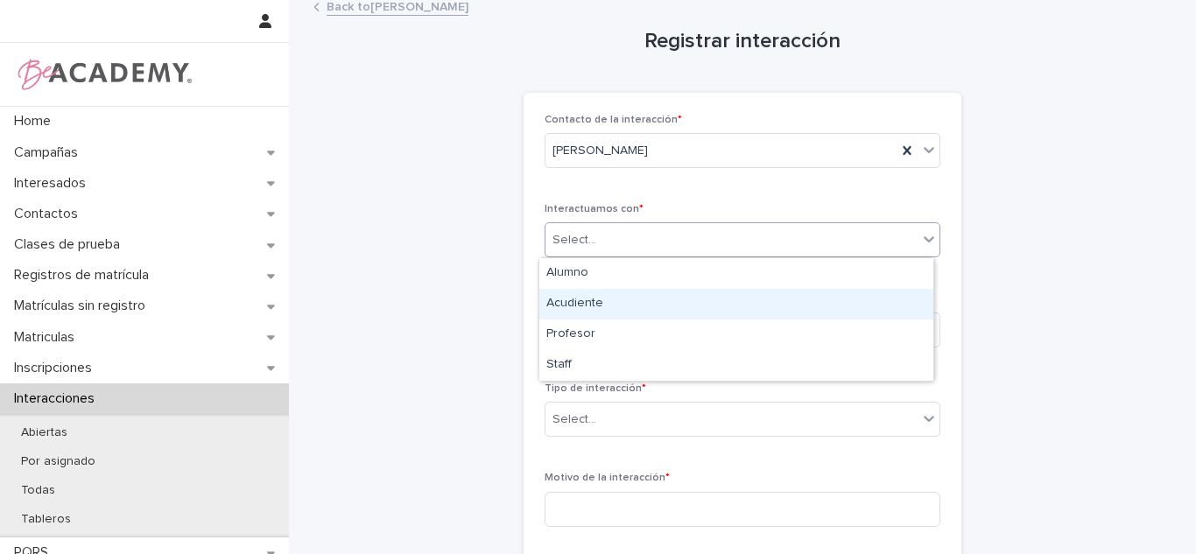
click at [660, 312] on div "Acudiente" at bounding box center [736, 304] width 394 height 31
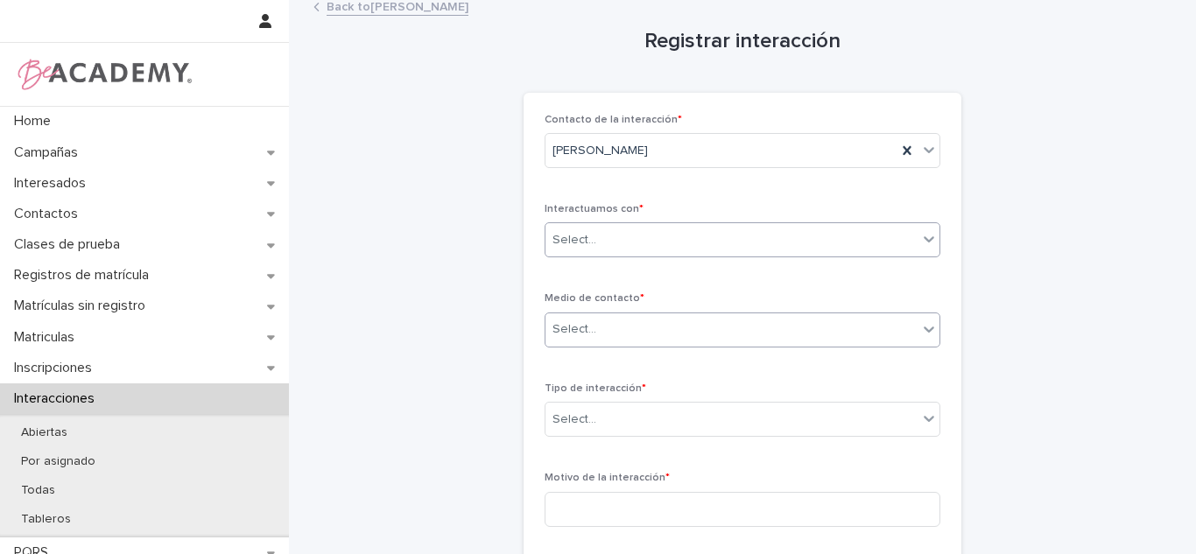
click at [654, 334] on div "Select..." at bounding box center [731, 329] width 372 height 29
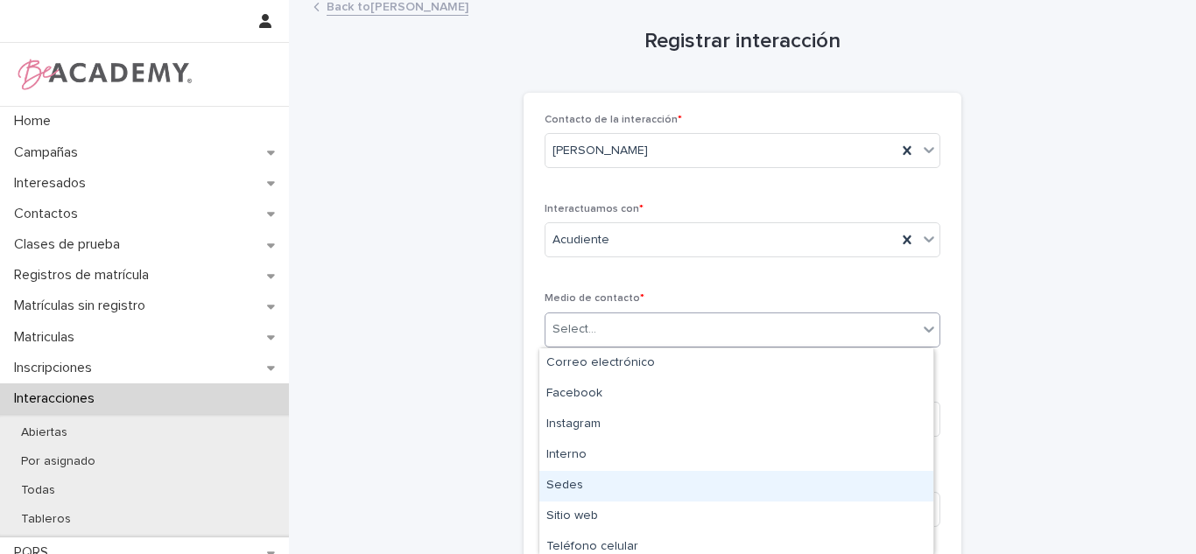
click at [660, 493] on div "Sedes" at bounding box center [736, 486] width 394 height 31
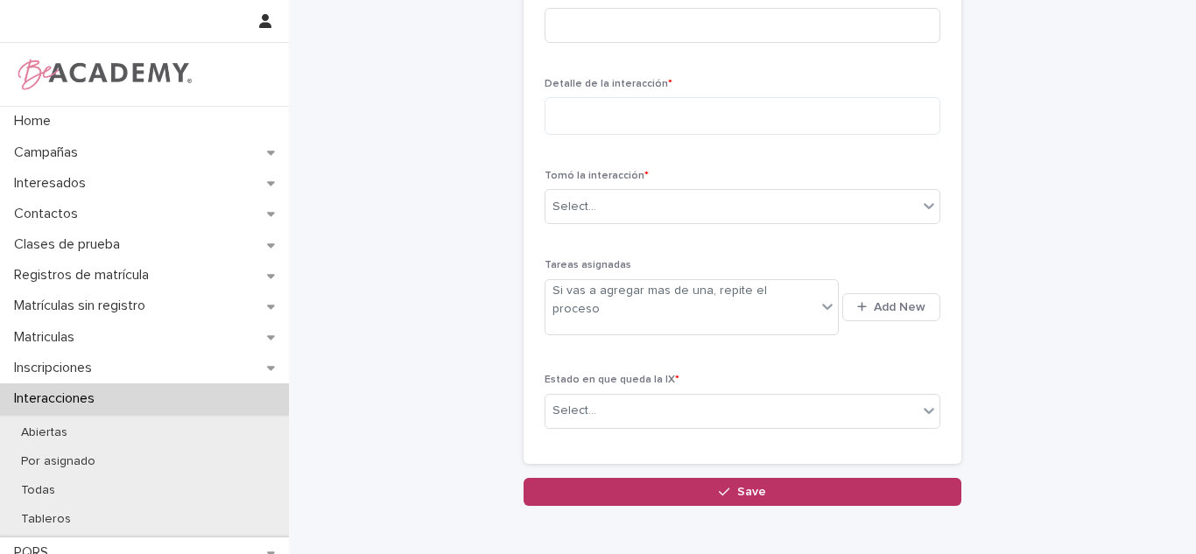
scroll to position [345, 0]
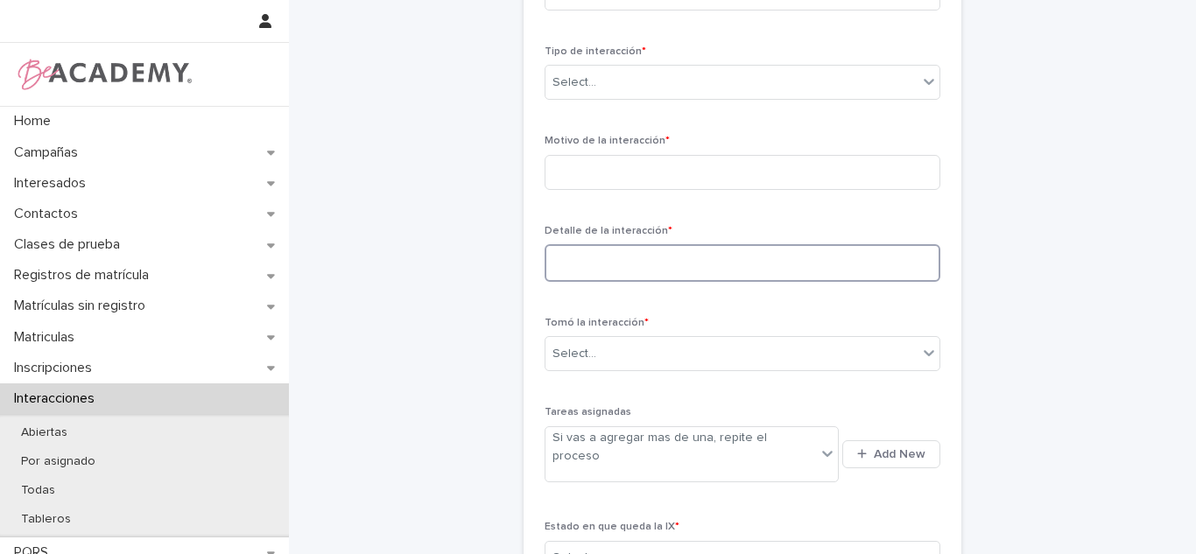
click at [641, 262] on textarea at bounding box center [743, 263] width 396 height 38
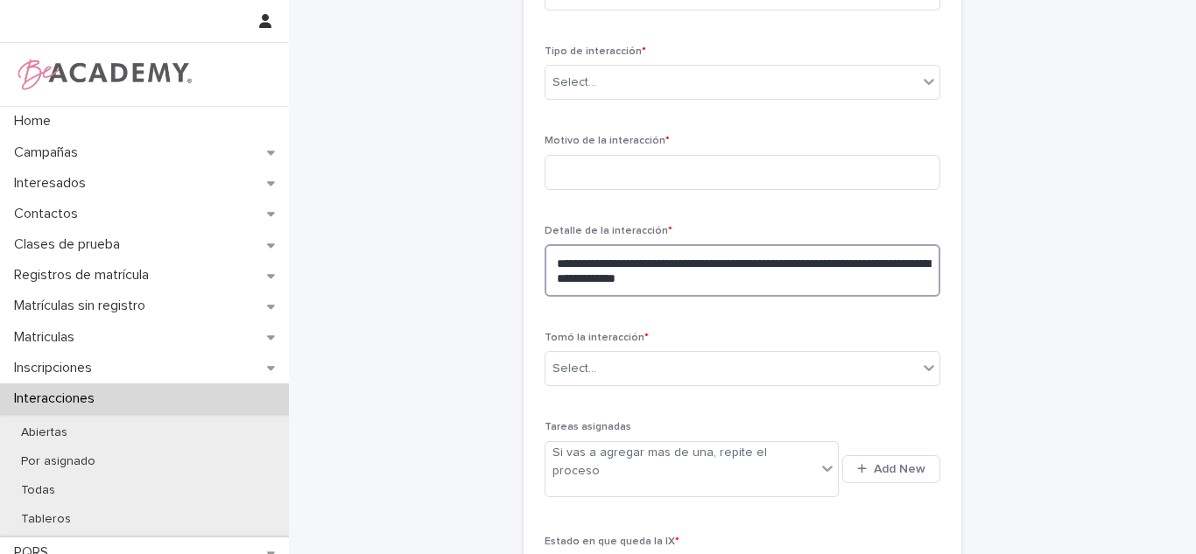
drag, startPoint x: 722, startPoint y: 276, endPoint x: 796, endPoint y: 277, distance: 73.6
click at [796, 277] on textarea "**********" at bounding box center [743, 270] width 396 height 53
click at [729, 271] on textarea "**********" at bounding box center [743, 270] width 396 height 53
click at [733, 282] on textarea "**********" at bounding box center [743, 270] width 396 height 53
click at [552, 262] on textarea "**********" at bounding box center [743, 270] width 396 height 53
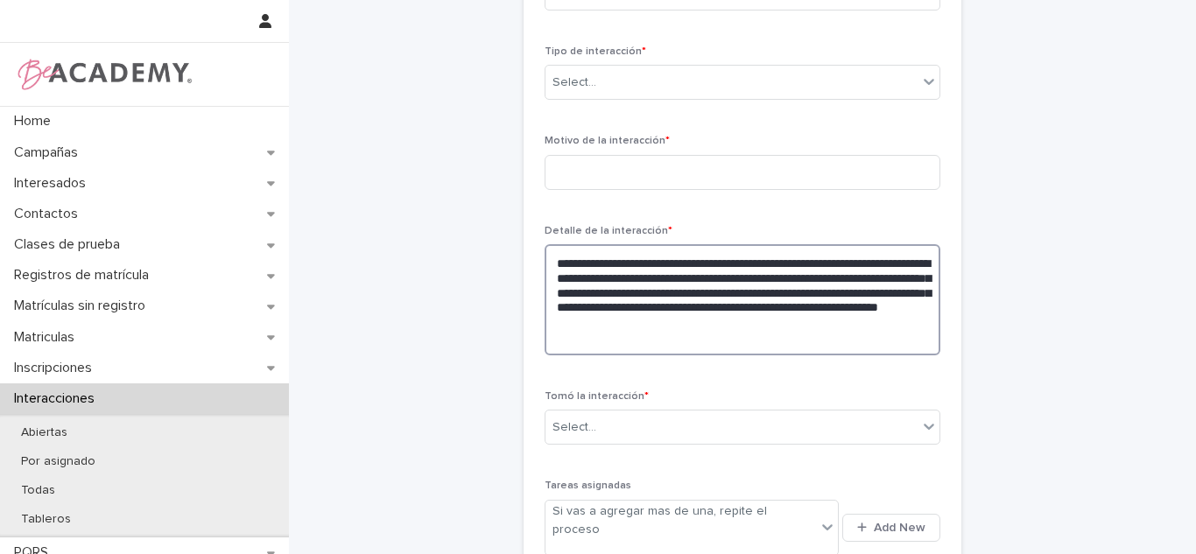
type textarea "**********"
type input "*"
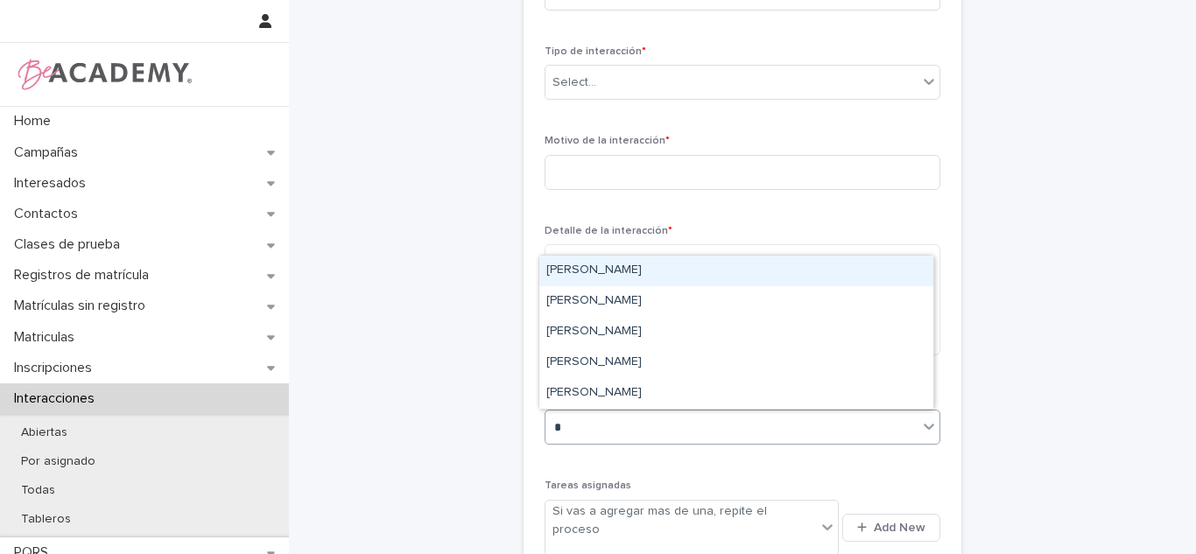
drag, startPoint x: 705, startPoint y: 319, endPoint x: 700, endPoint y: 275, distance: 44.1
click at [700, 275] on div "[PERSON_NAME]" at bounding box center [736, 271] width 394 height 31
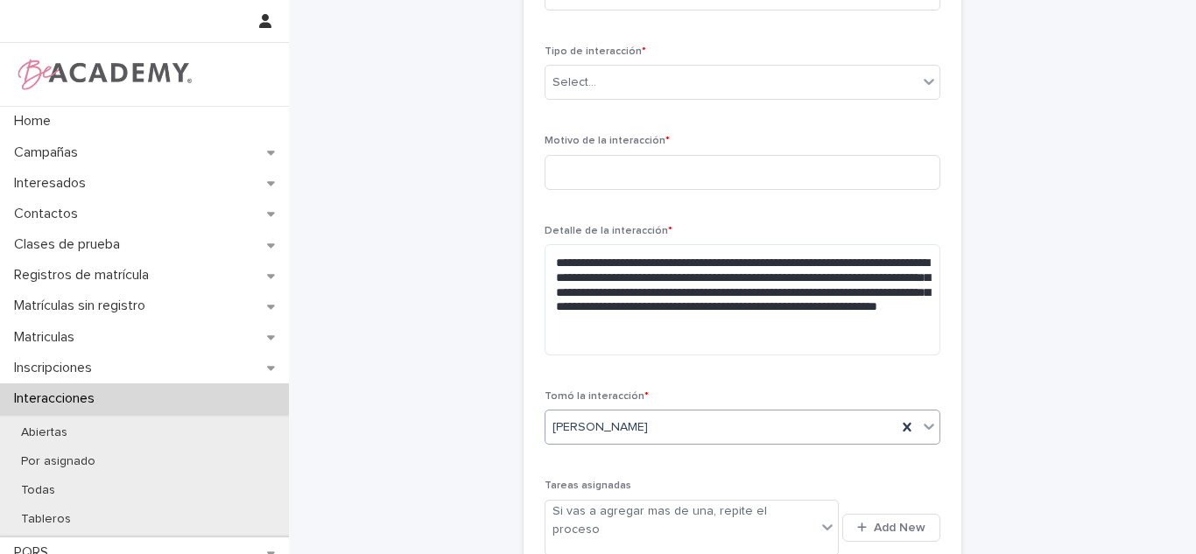
scroll to position [442, 0]
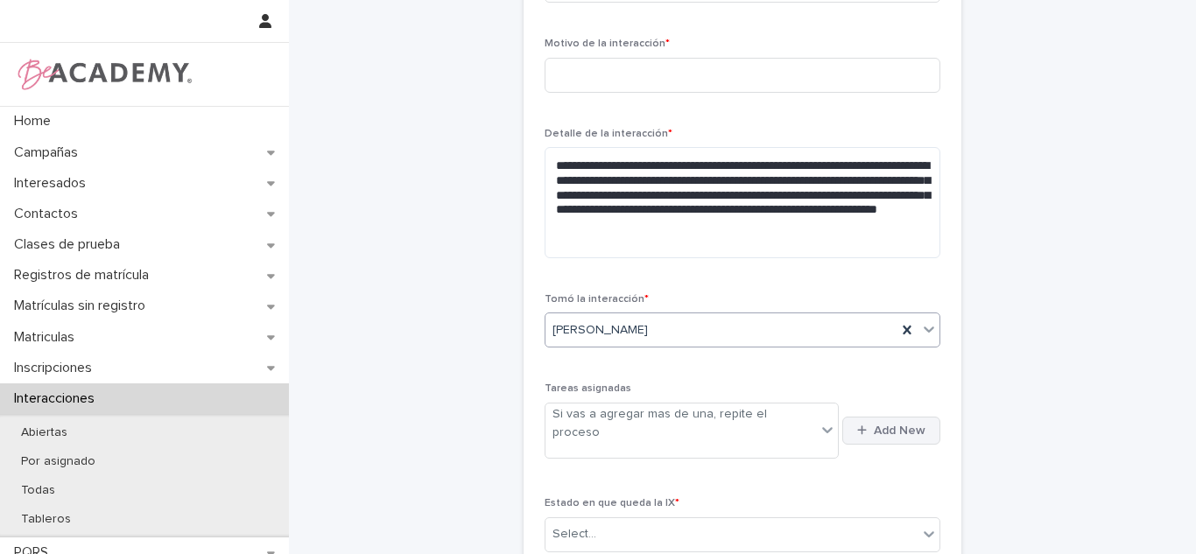
click at [913, 425] on span "Add New" at bounding box center [900, 431] width 52 height 12
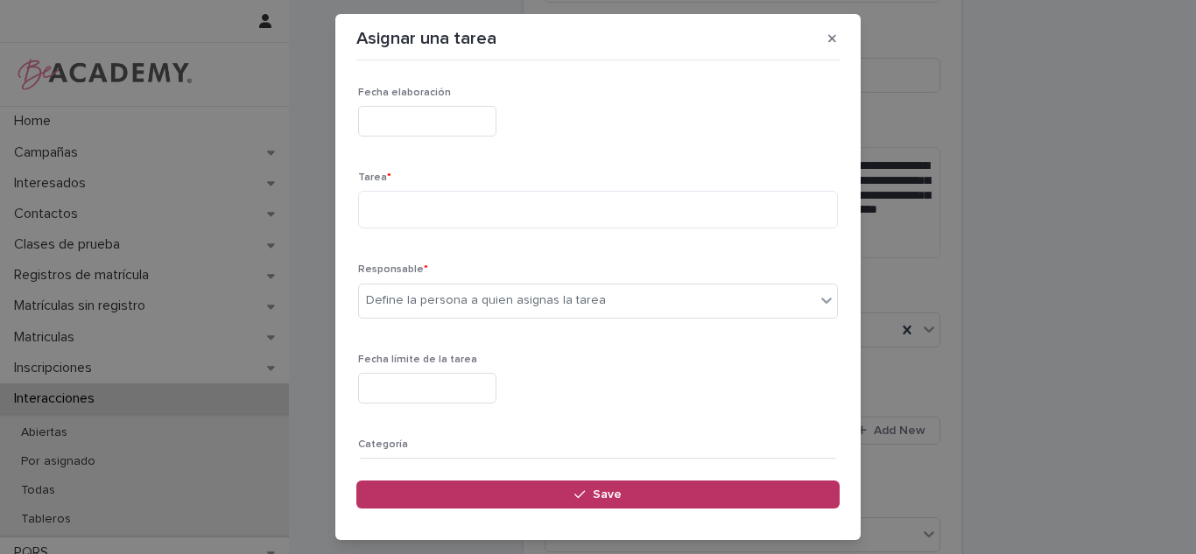
click at [260, 134] on div "Asignar una tarea Loading... Saving… Loading... Saving… Loading... Saving… Fech…" at bounding box center [598, 277] width 1196 height 554
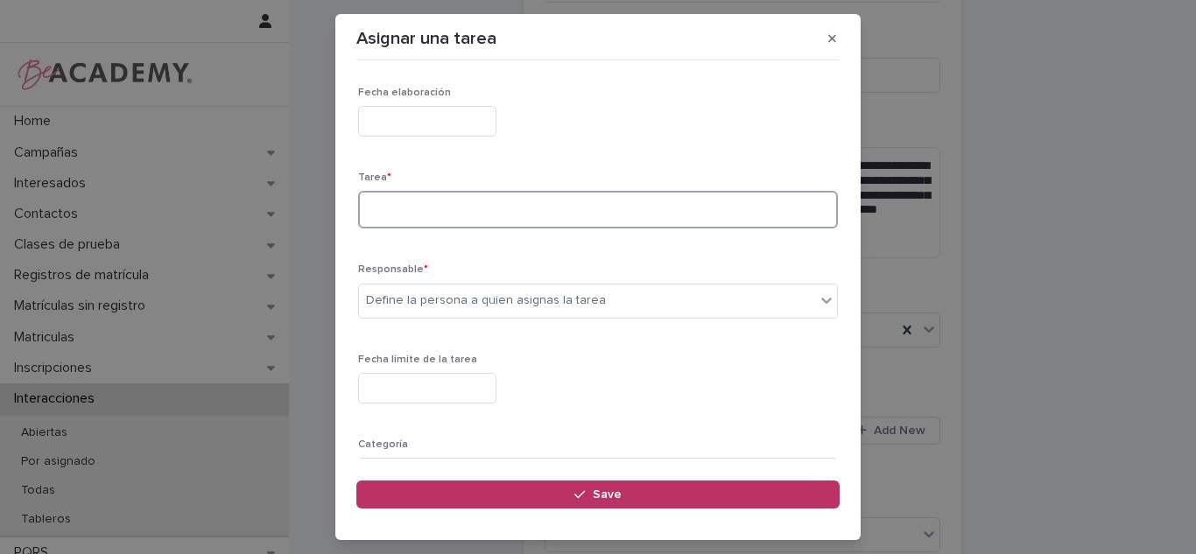
click at [416, 201] on textarea at bounding box center [598, 210] width 480 height 38
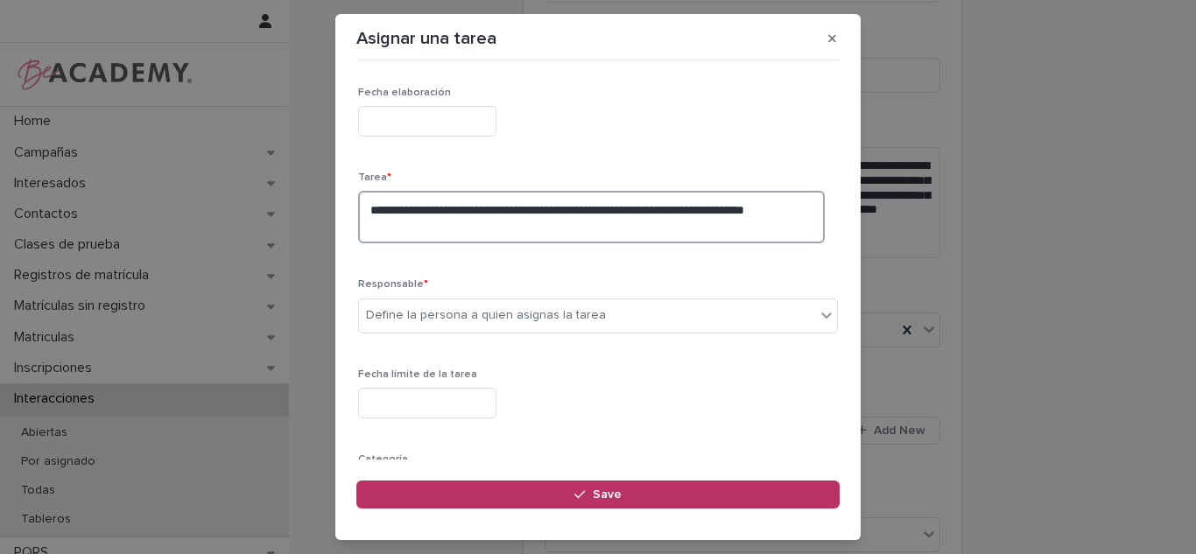
type textarea "**********"
click at [426, 220] on textarea "**********" at bounding box center [591, 217] width 467 height 53
click at [418, 312] on div "Define la persona a quien asignas la tarea" at bounding box center [486, 315] width 240 height 18
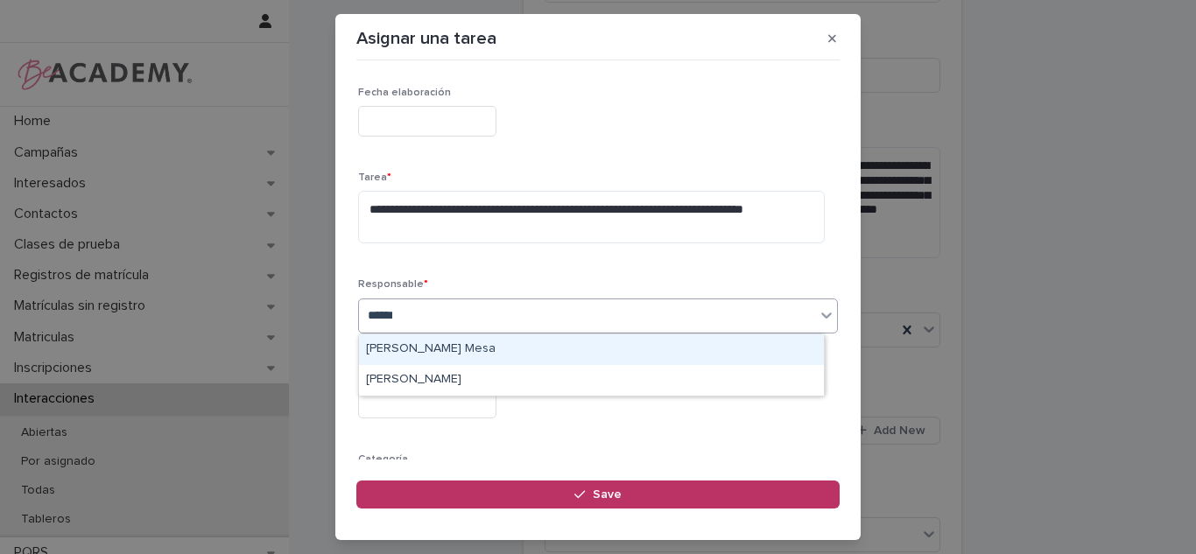
type input "*******"
click at [440, 348] on div "[PERSON_NAME]" at bounding box center [591, 349] width 465 height 31
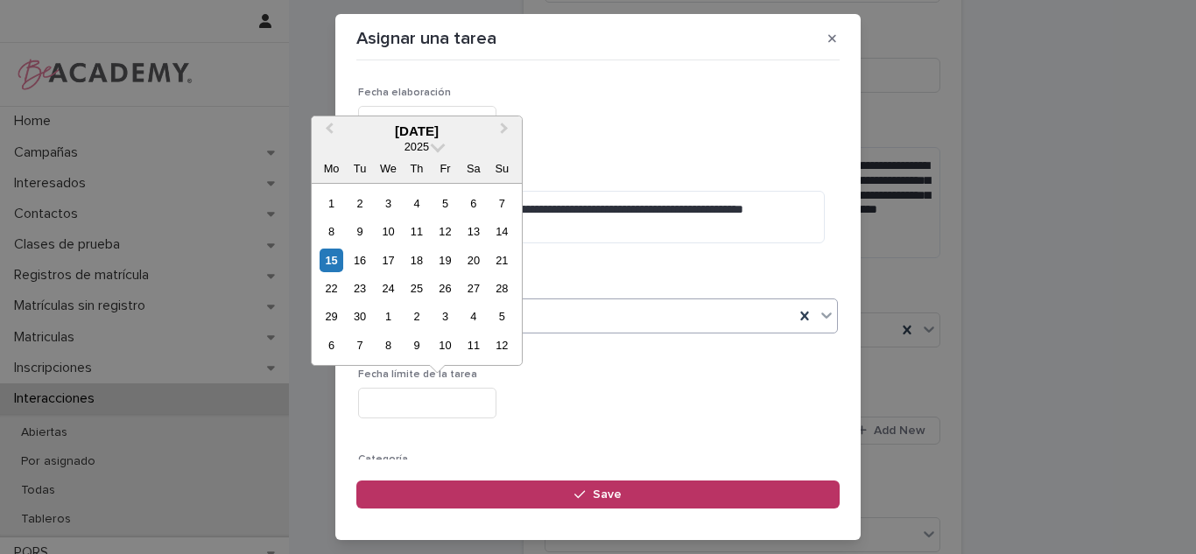
drag, startPoint x: 440, startPoint y: 403, endPoint x: 441, endPoint y: 259, distance: 143.6
click at [438, 404] on input "text" at bounding box center [427, 403] width 138 height 31
click at [370, 264] on div "16" at bounding box center [360, 261] width 24 height 24
type input "**********"
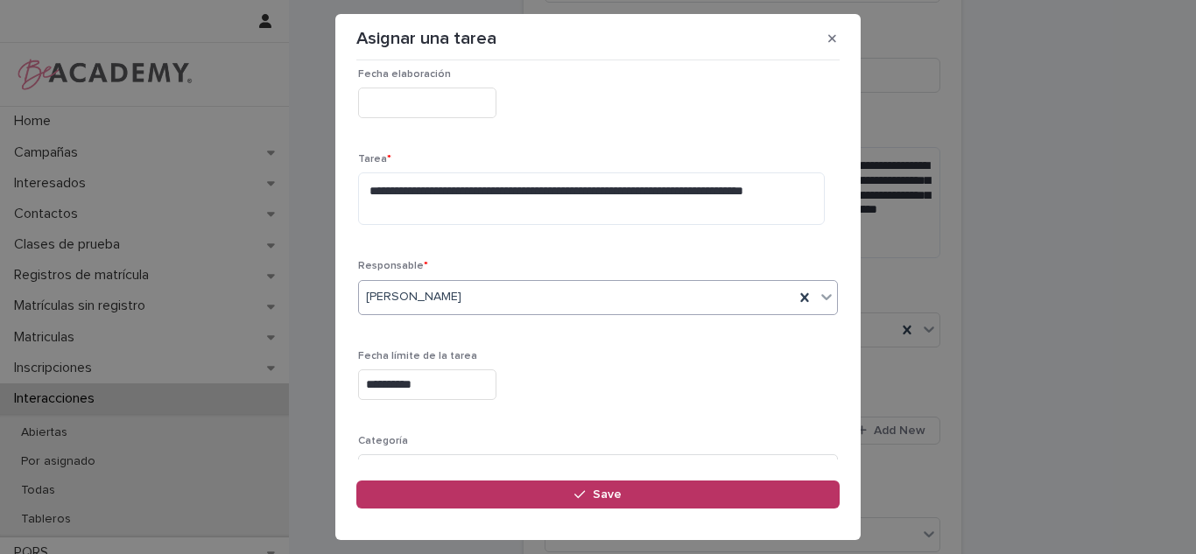
scroll to position [159, 0]
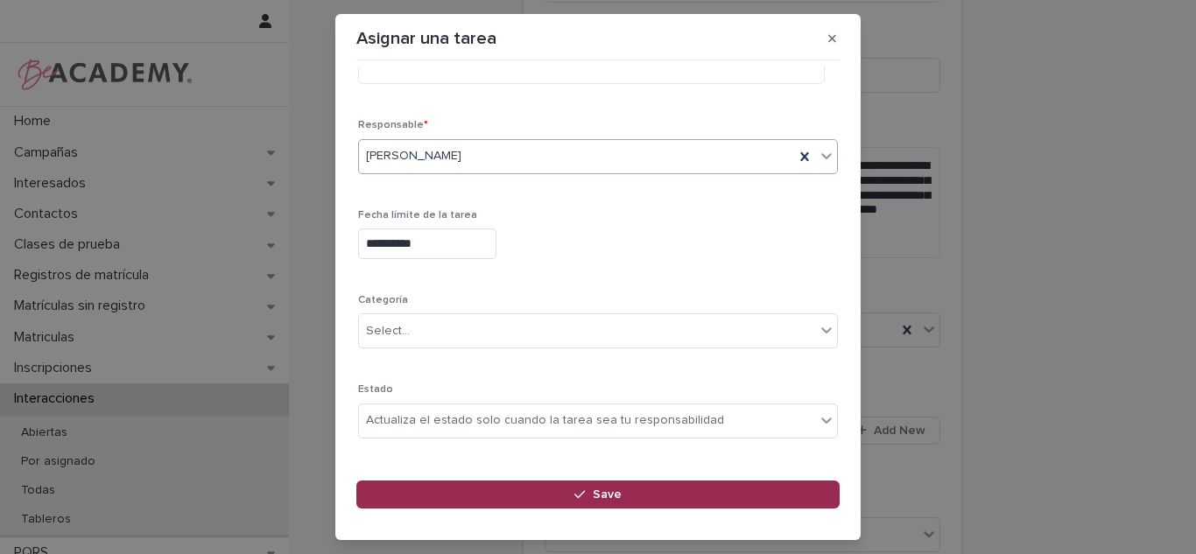
click at [676, 488] on button "Save" at bounding box center [597, 495] width 483 height 28
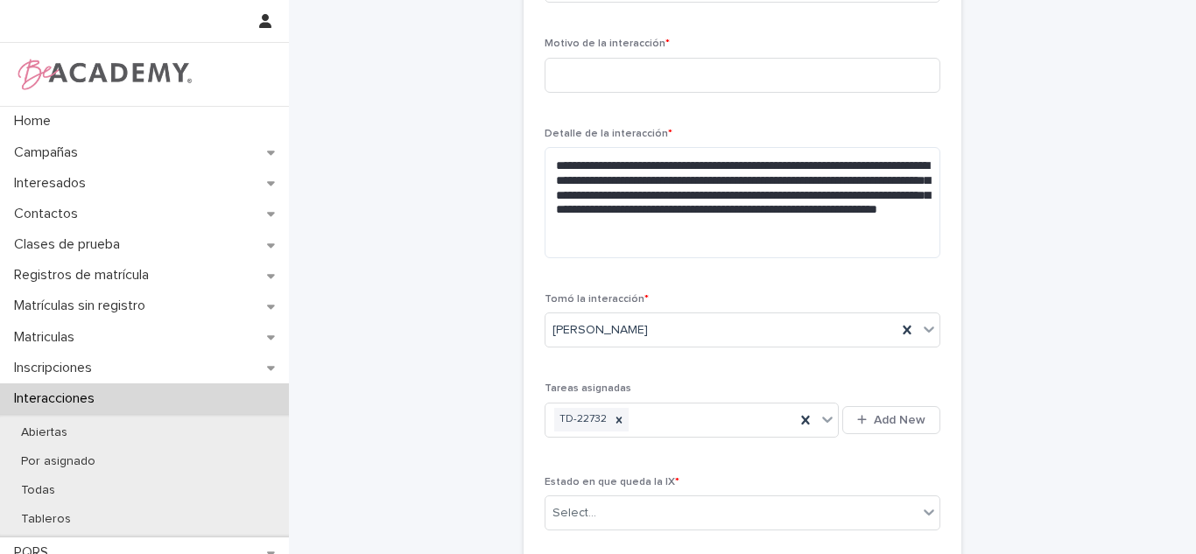
scroll to position [633, 0]
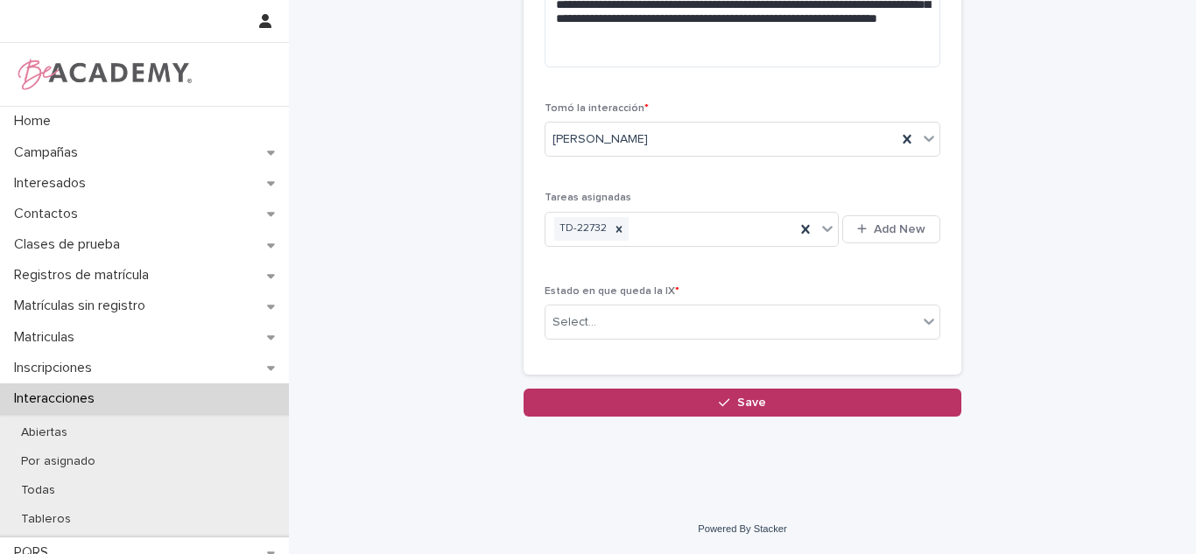
click at [651, 303] on div "Estado en que queda la IX * Select..." at bounding box center [743, 319] width 396 height 68
click at [634, 316] on div "Select..." at bounding box center [731, 322] width 372 height 29
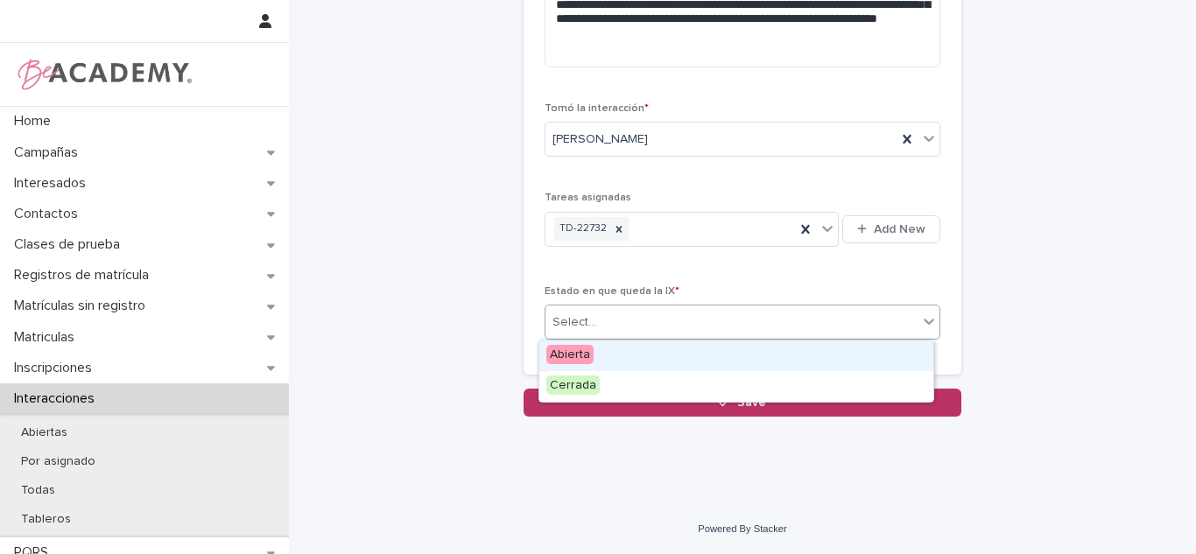
click at [567, 355] on span "Abierta" at bounding box center [569, 354] width 47 height 19
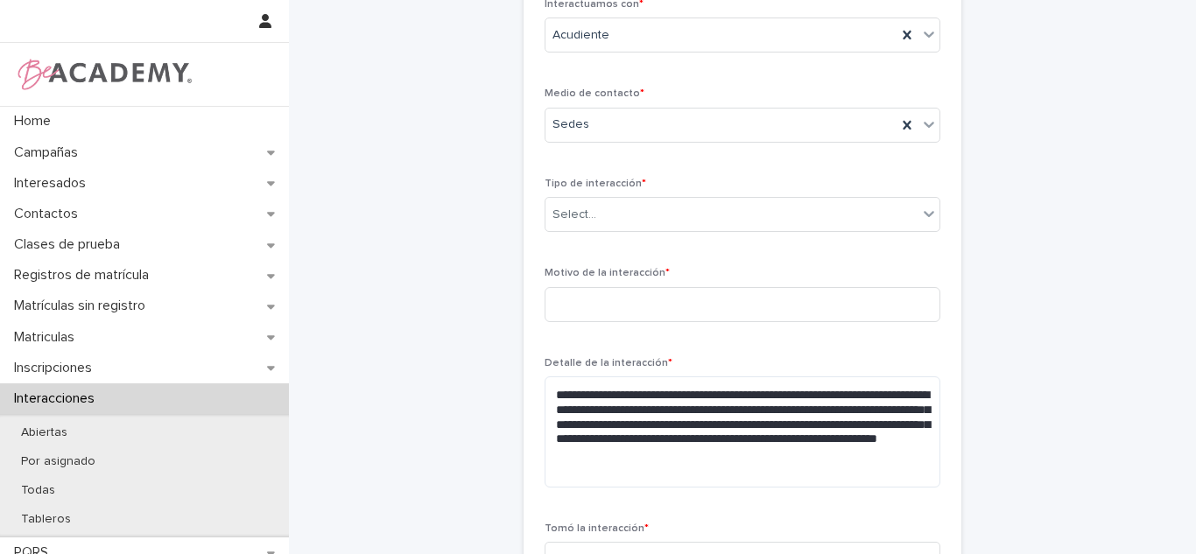
scroll to position [185, 0]
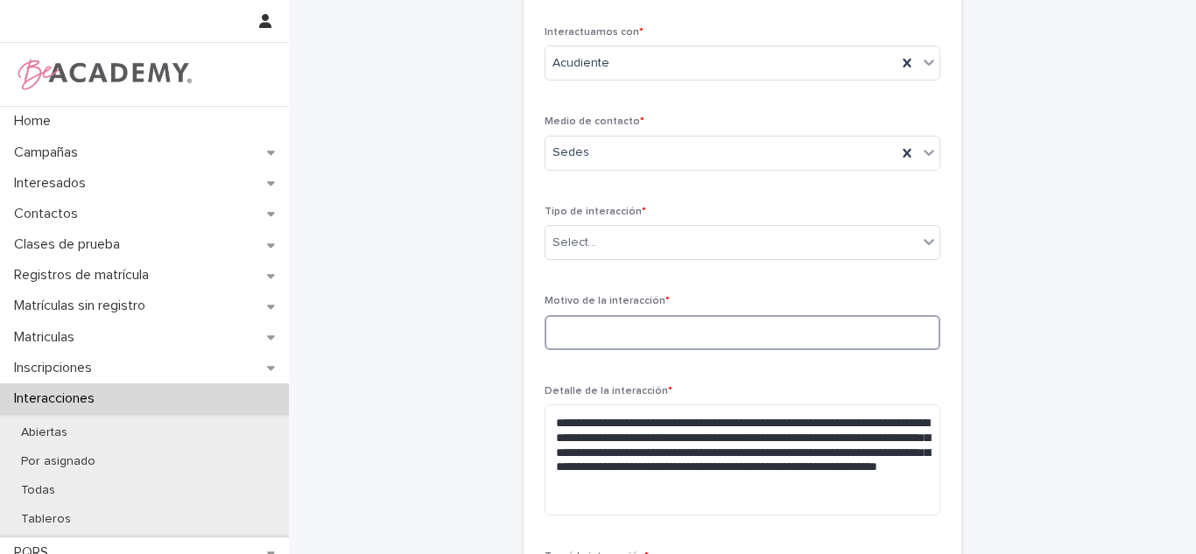
click at [668, 341] on input at bounding box center [743, 332] width 396 height 35
click at [695, 331] on input "**********" at bounding box center [743, 332] width 396 height 35
type input "**********"
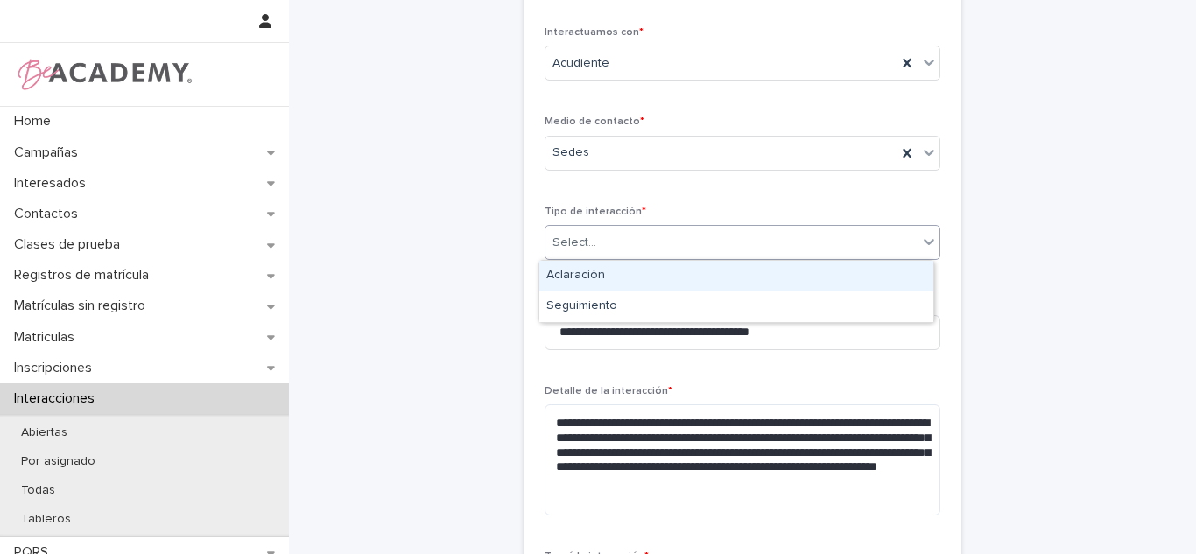
click at [582, 229] on div "Select..." at bounding box center [731, 243] width 372 height 29
click at [569, 276] on div "Aclaración" at bounding box center [736, 276] width 394 height 31
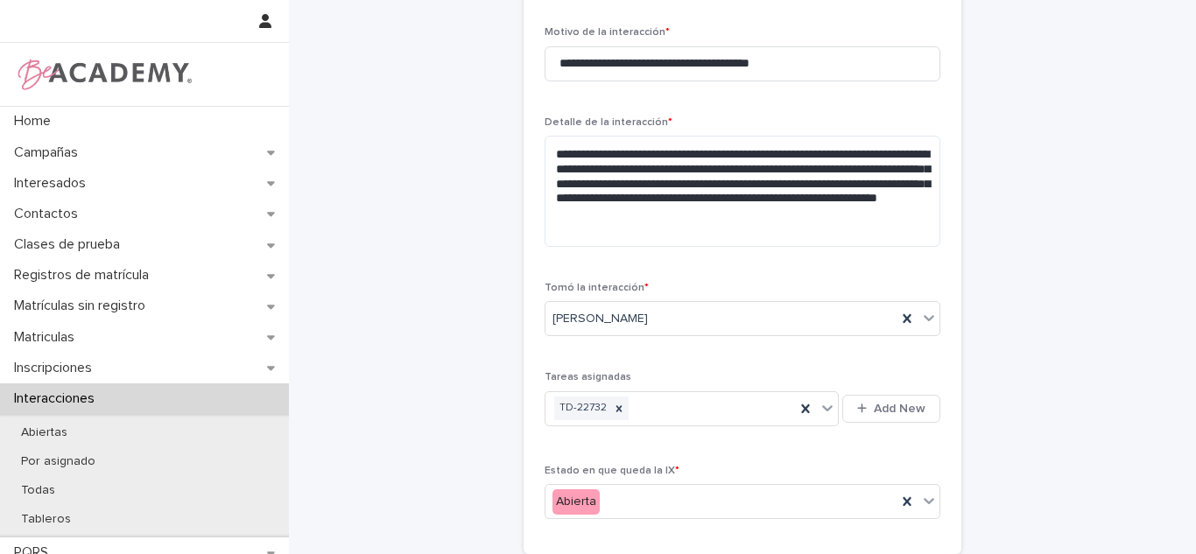
scroll to position [454, 0]
click at [614, 196] on textarea "**********" at bounding box center [743, 191] width 396 height 111
click at [622, 198] on textarea "**********" at bounding box center [743, 191] width 396 height 111
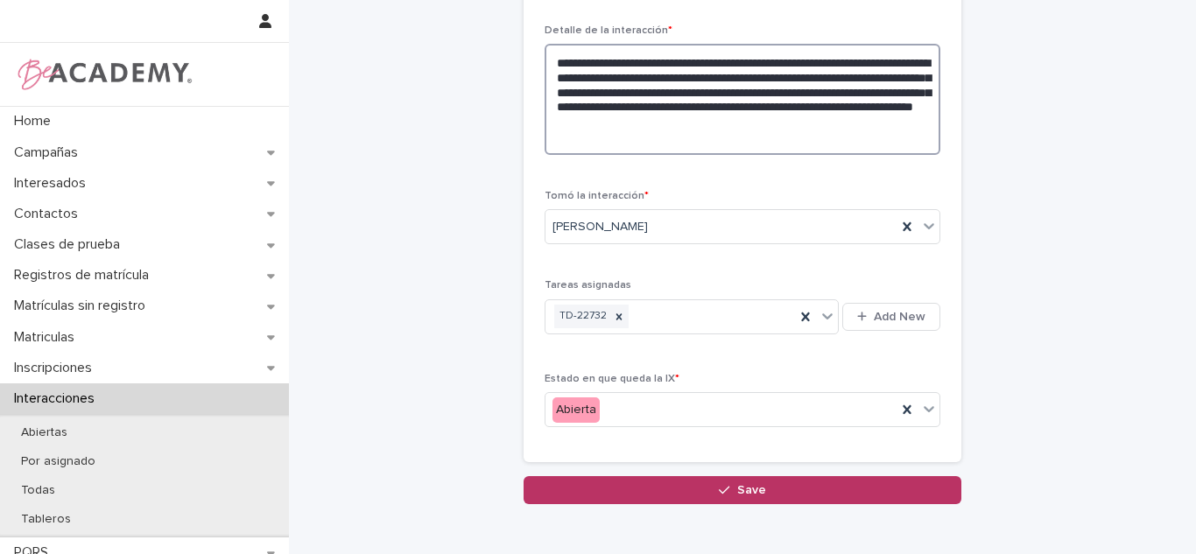
scroll to position [563, 0]
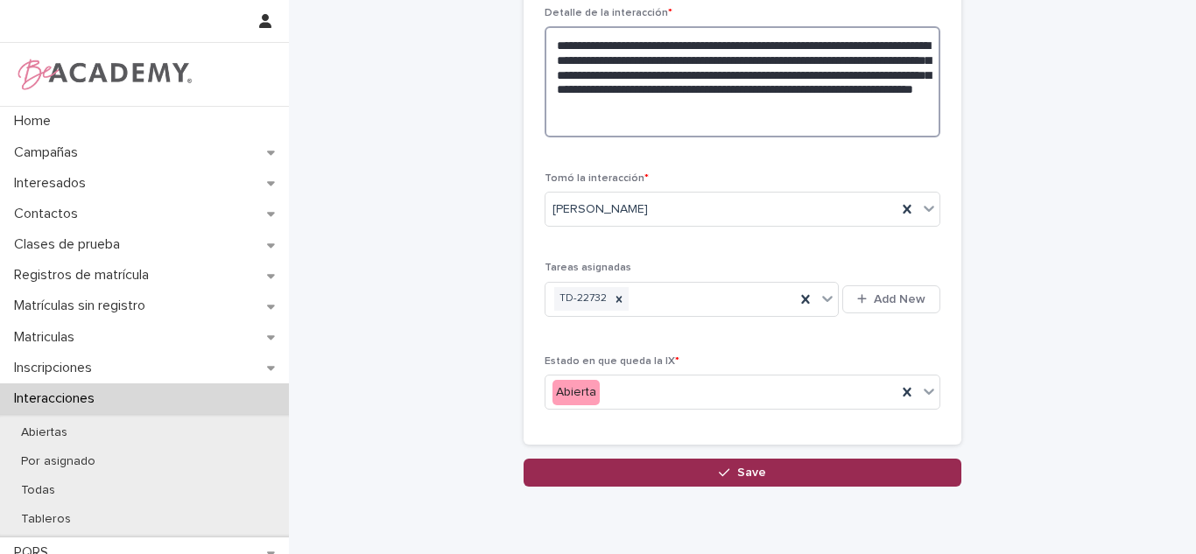
type textarea "**********"
click at [693, 485] on button "Save" at bounding box center [743, 473] width 438 height 28
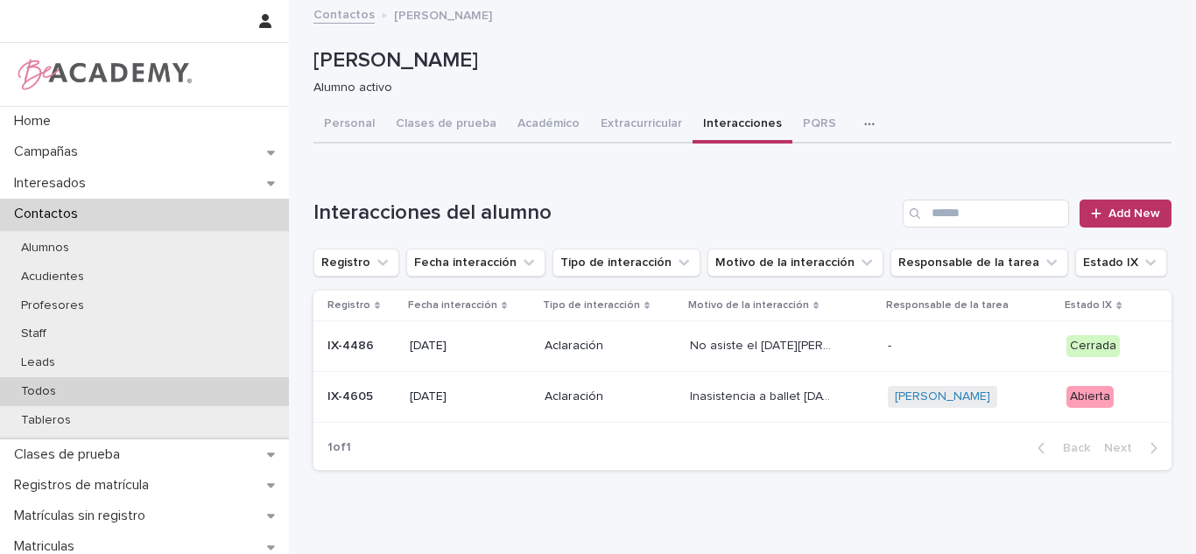
click at [27, 385] on p "Todos" at bounding box center [38, 391] width 63 height 15
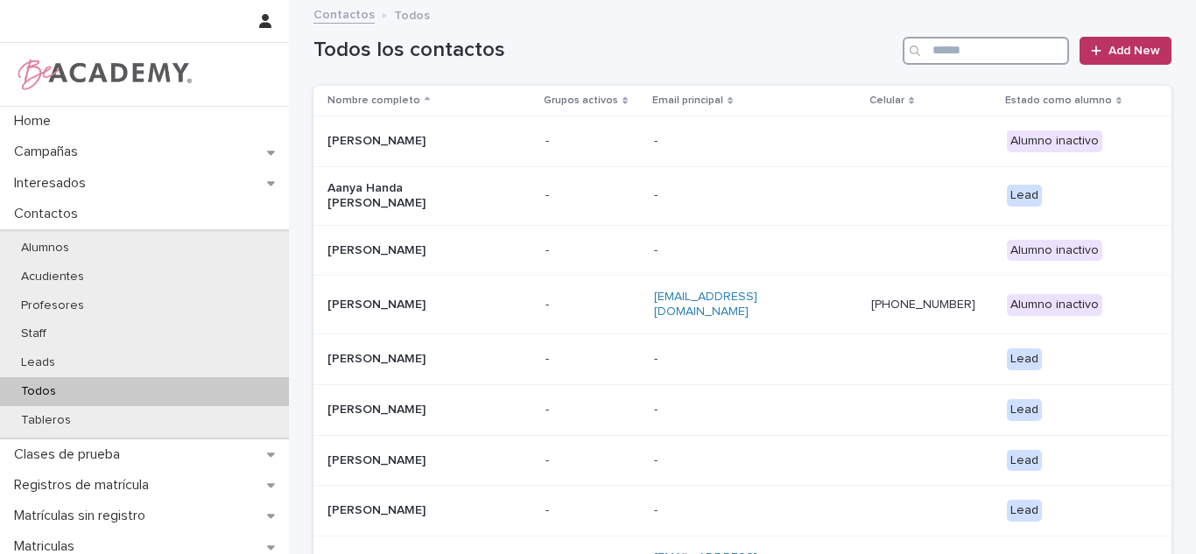
click at [938, 50] on input "Search" at bounding box center [986, 51] width 166 height 28
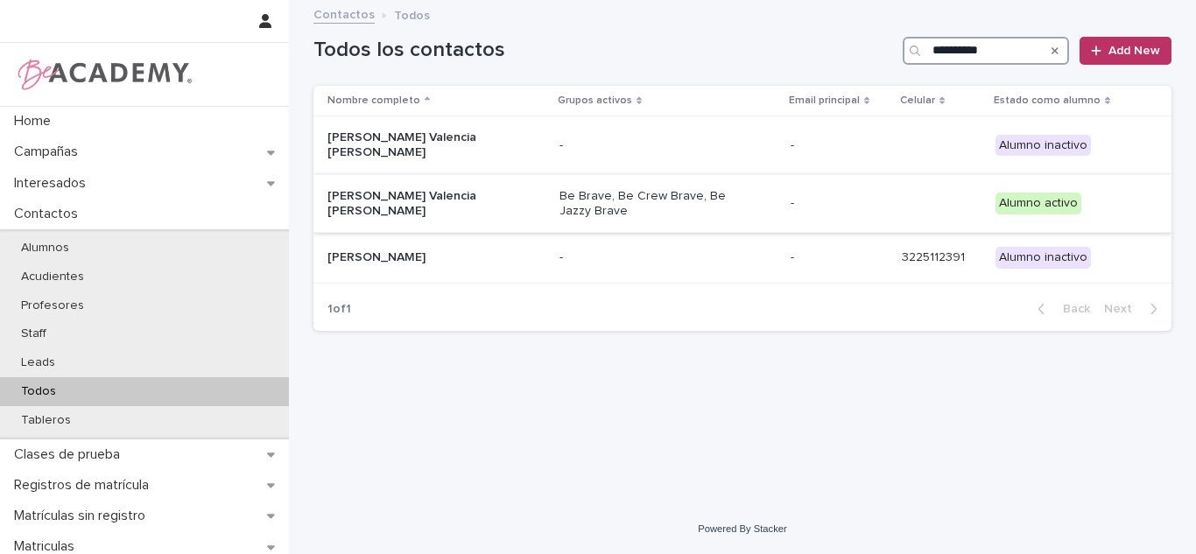
type input "**********"
click at [440, 194] on p "Amalia Valencia Rendon" at bounding box center [414, 204] width 175 height 30
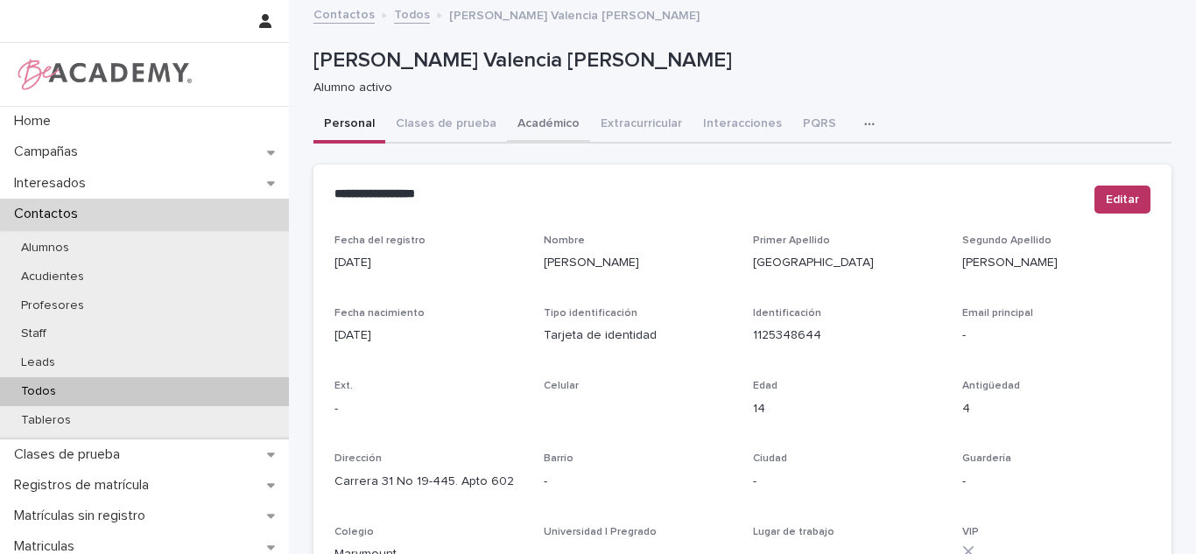
click at [545, 133] on button "Académico" at bounding box center [548, 125] width 83 height 37
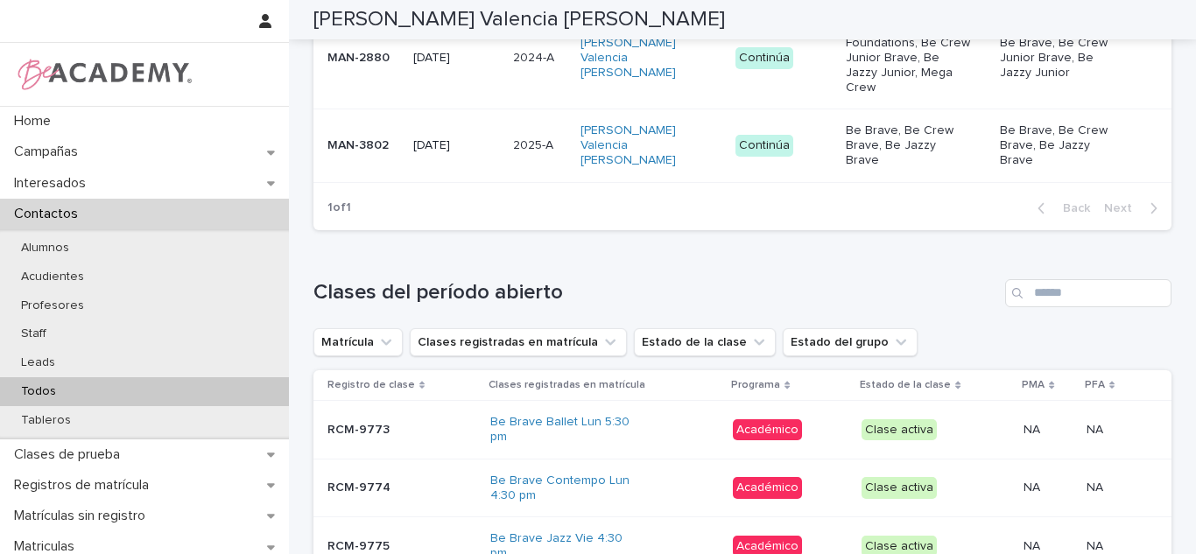
scroll to position [516, 0]
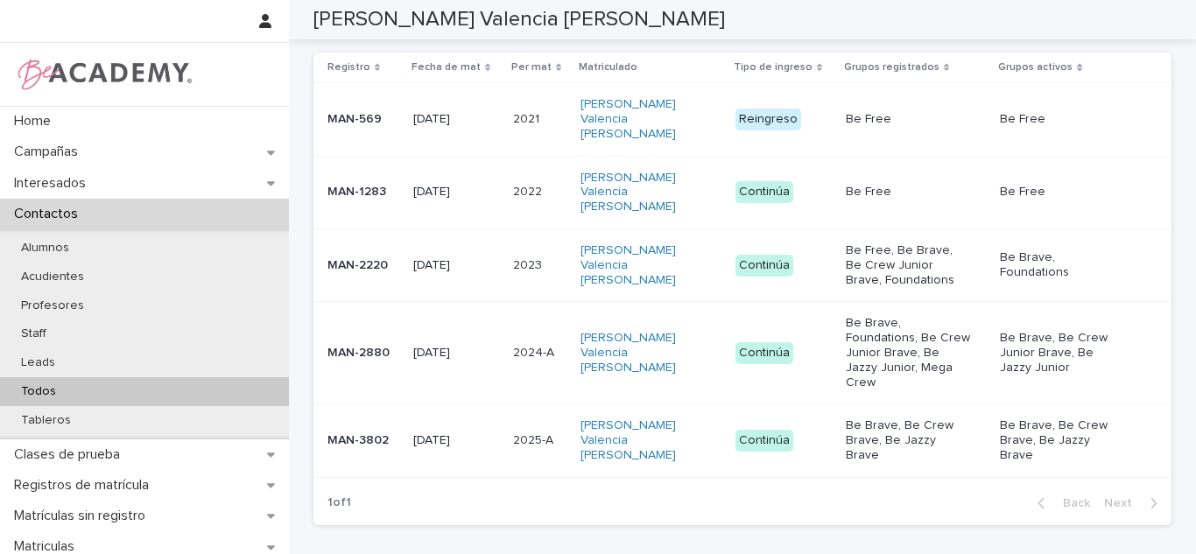
click at [451, 405] on td "04/02/2025" at bounding box center [456, 441] width 100 height 73
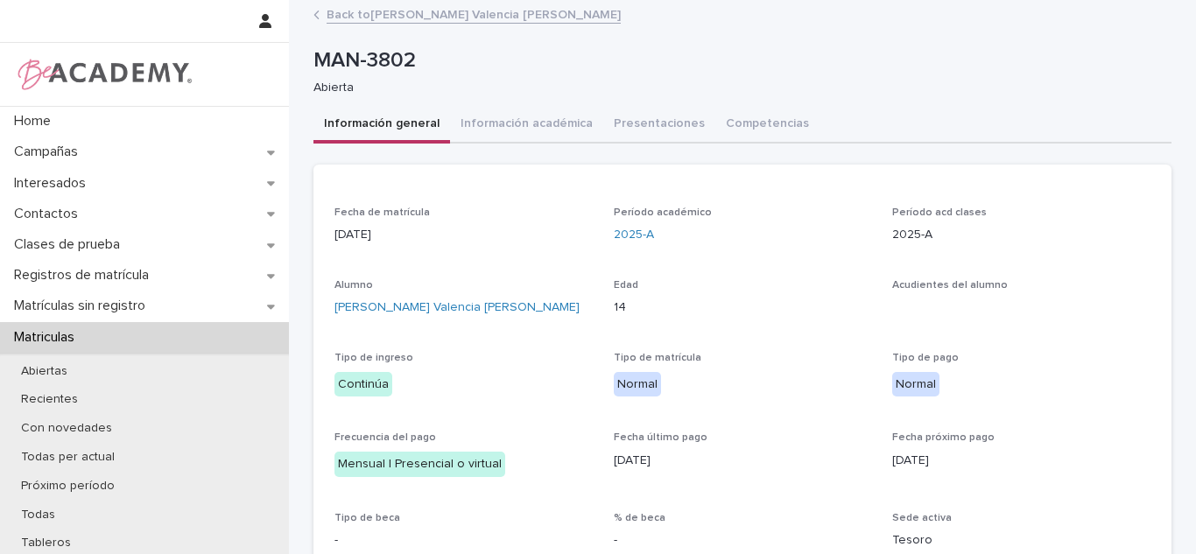
click at [536, 104] on div "MAN-3802 Abierta" at bounding box center [742, 72] width 858 height 70
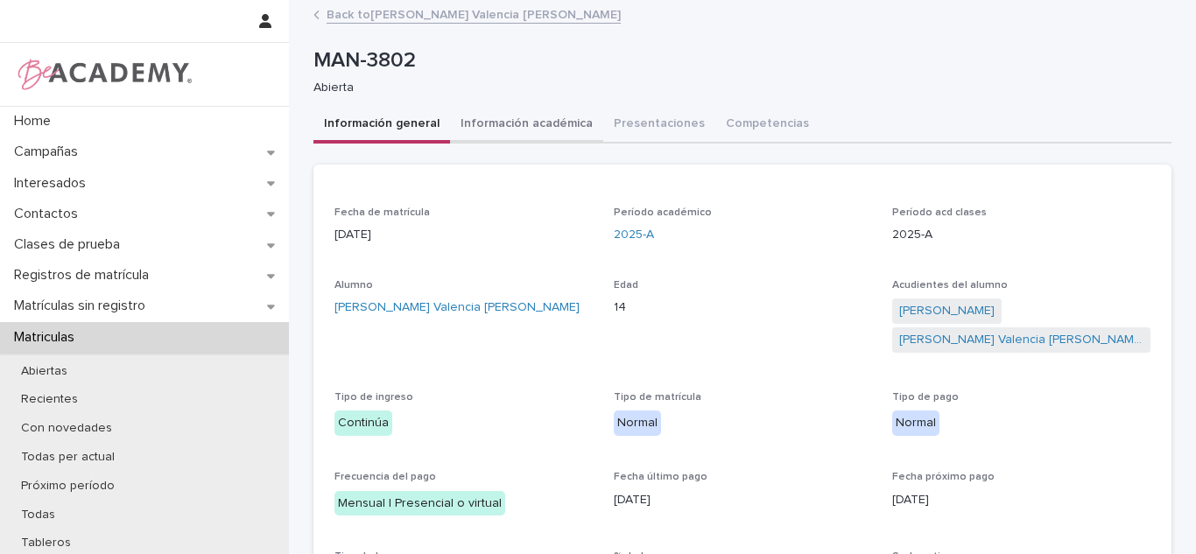
click at [532, 127] on button "Información académica" at bounding box center [526, 125] width 153 height 37
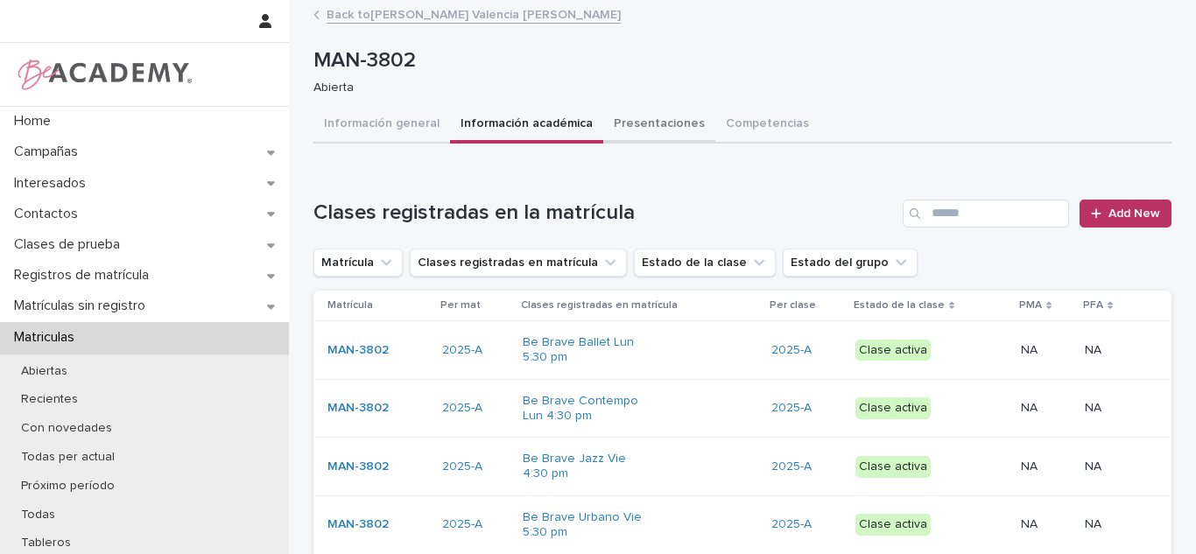
click at [678, 127] on button "Presentaciones" at bounding box center [659, 125] width 112 height 37
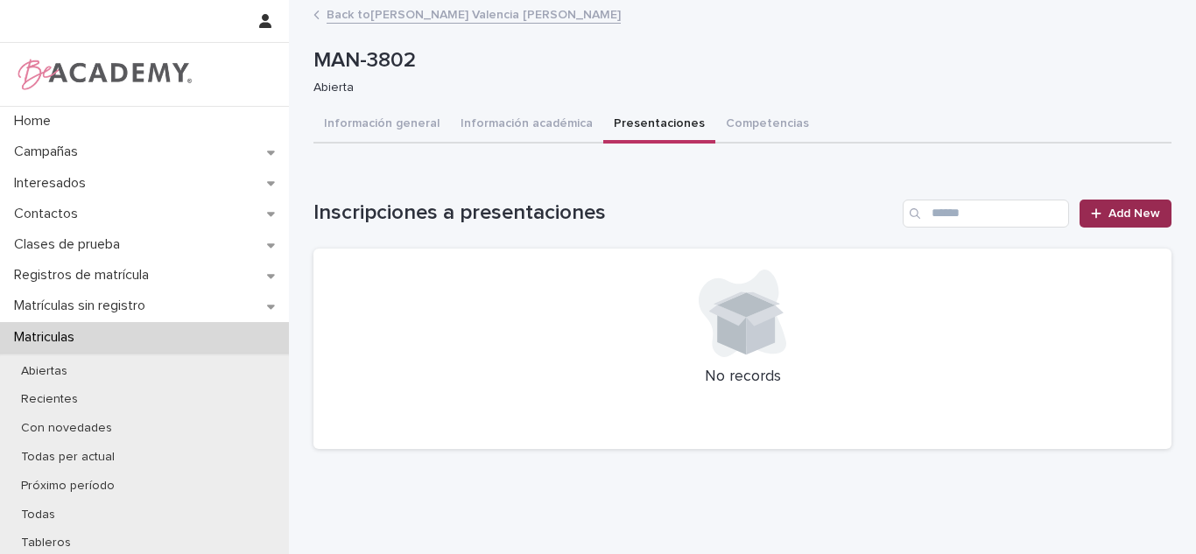
click at [1127, 226] on link "Add New" at bounding box center [1126, 214] width 92 height 28
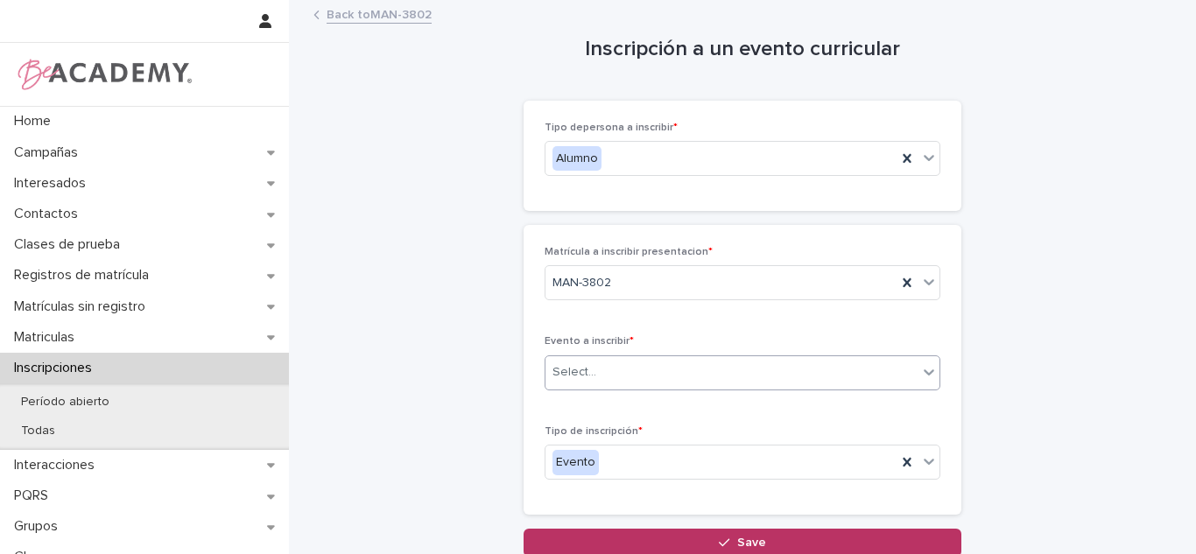
click at [695, 376] on div "Select..." at bounding box center [731, 372] width 372 height 29
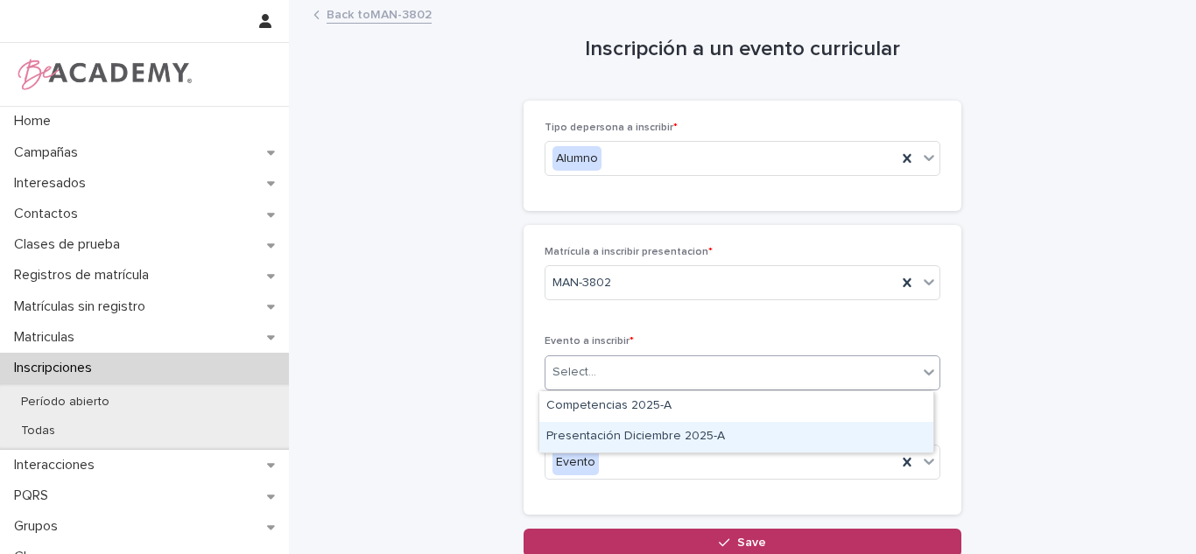
click at [684, 446] on div "Presentación Diciembre 2025-A" at bounding box center [736, 437] width 394 height 31
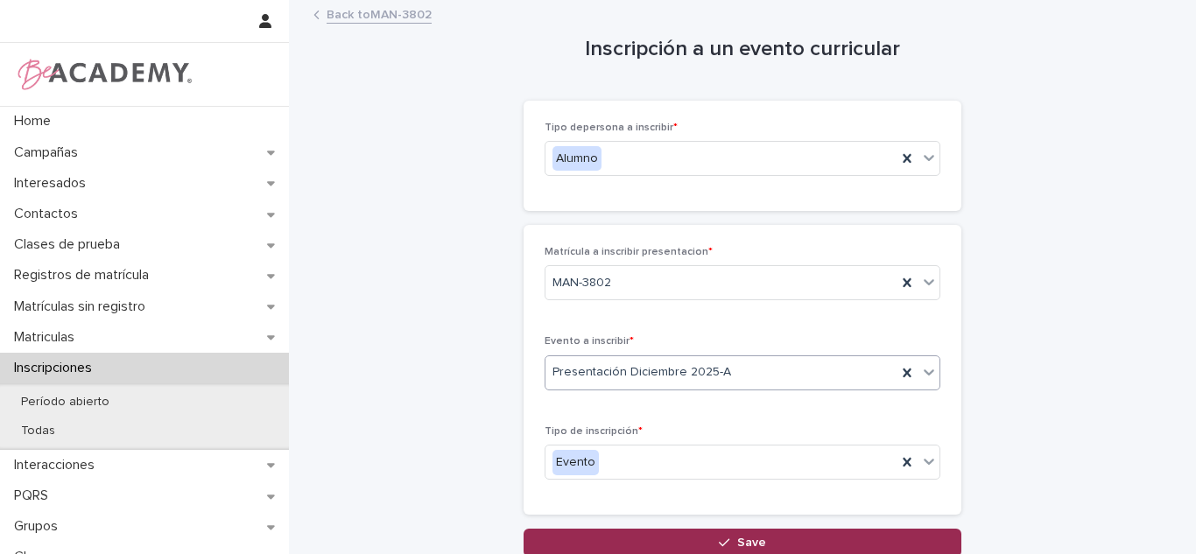
click at [711, 543] on button "Save" at bounding box center [743, 543] width 438 height 28
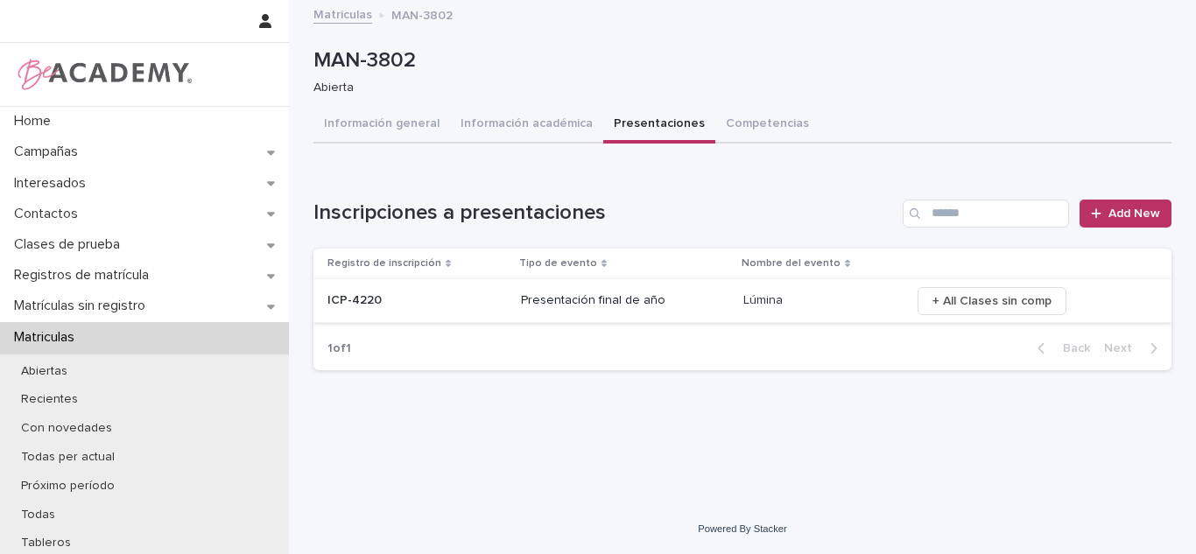
click at [941, 302] on span "+ All Clases sin comp" at bounding box center [991, 301] width 119 height 18
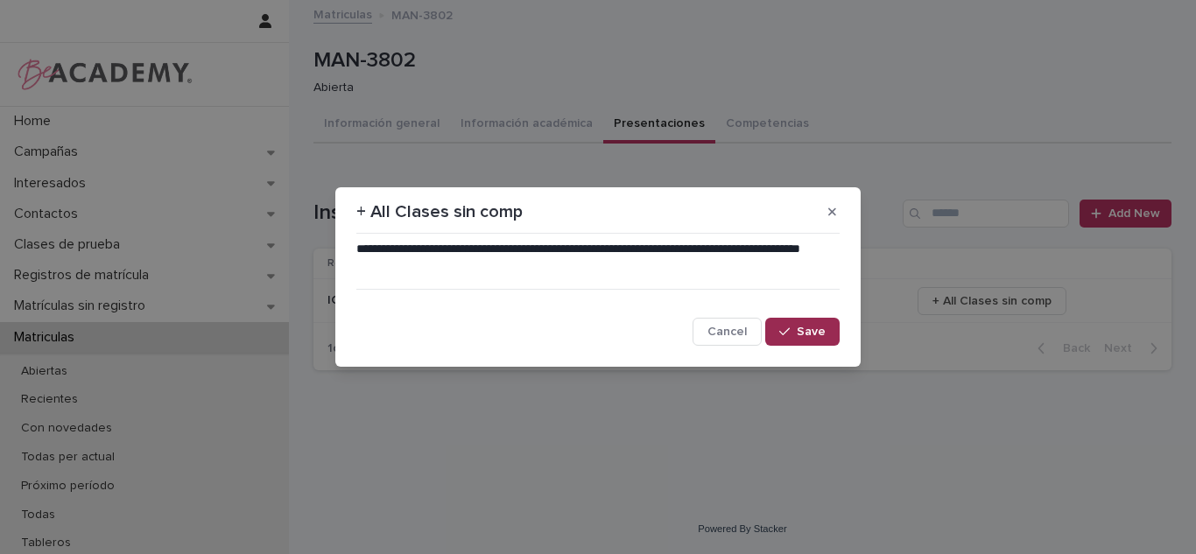
click at [808, 328] on span "Save" at bounding box center [811, 332] width 29 height 12
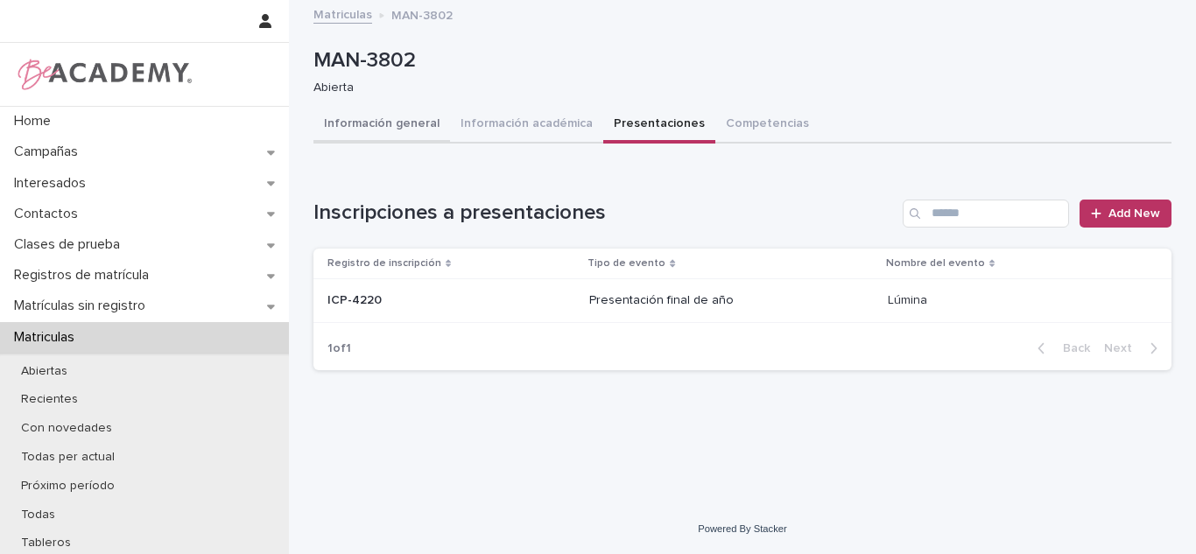
click at [364, 130] on button "Información general" at bounding box center [381, 125] width 137 height 37
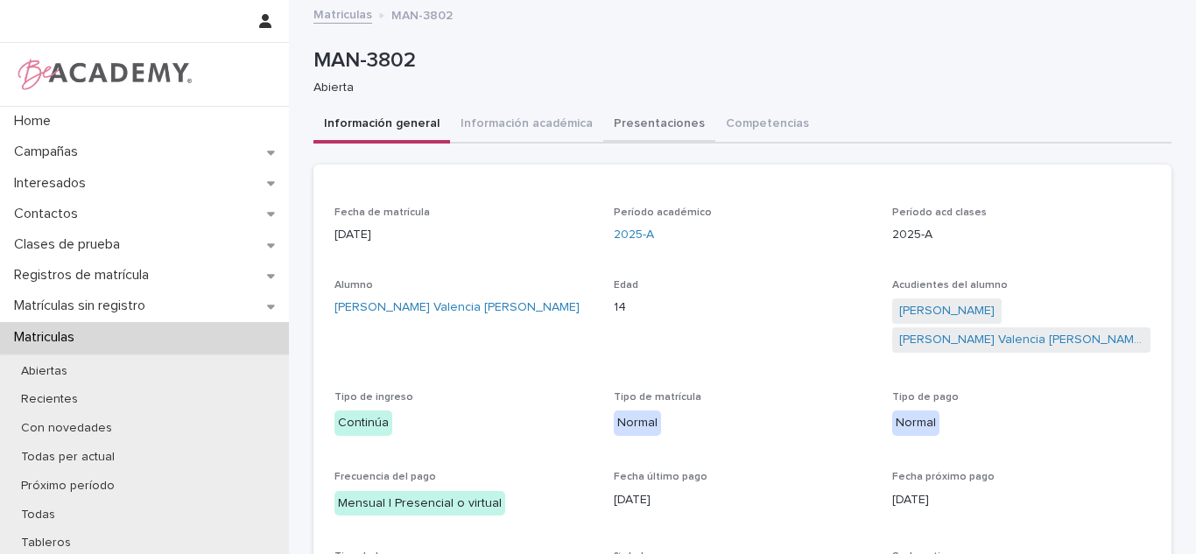
click at [631, 117] on button "Presentaciones" at bounding box center [659, 125] width 112 height 37
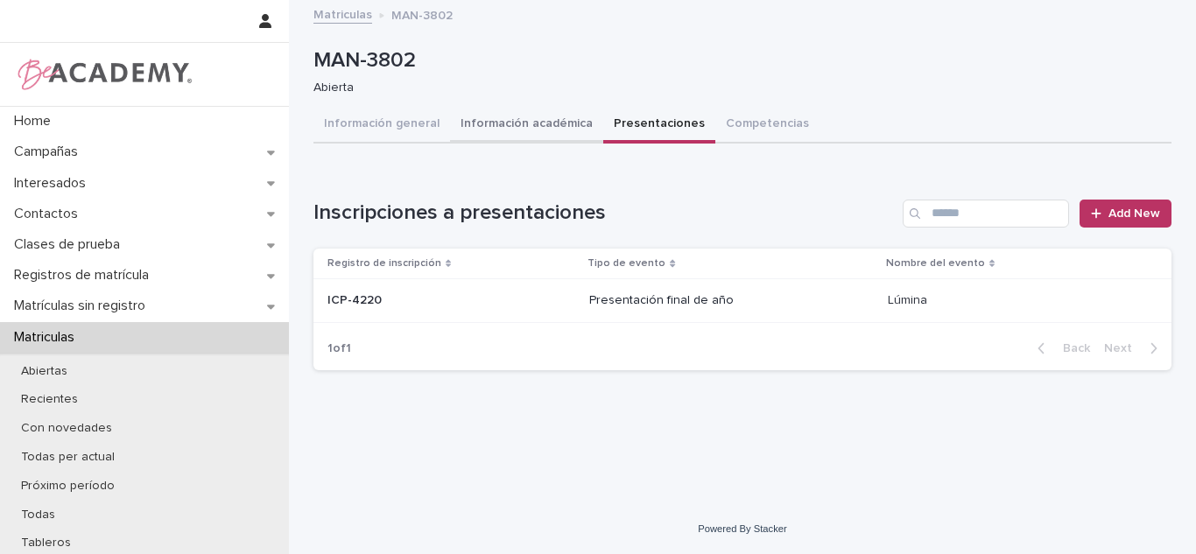
click at [512, 115] on button "Información académica" at bounding box center [526, 125] width 153 height 37
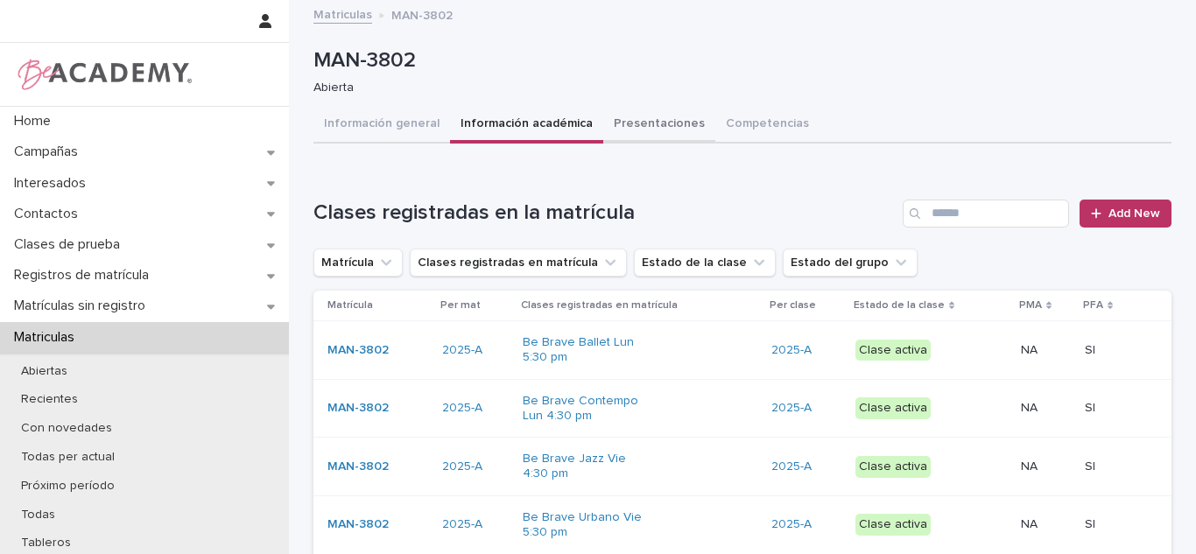
click at [625, 134] on button "Presentaciones" at bounding box center [659, 125] width 112 height 37
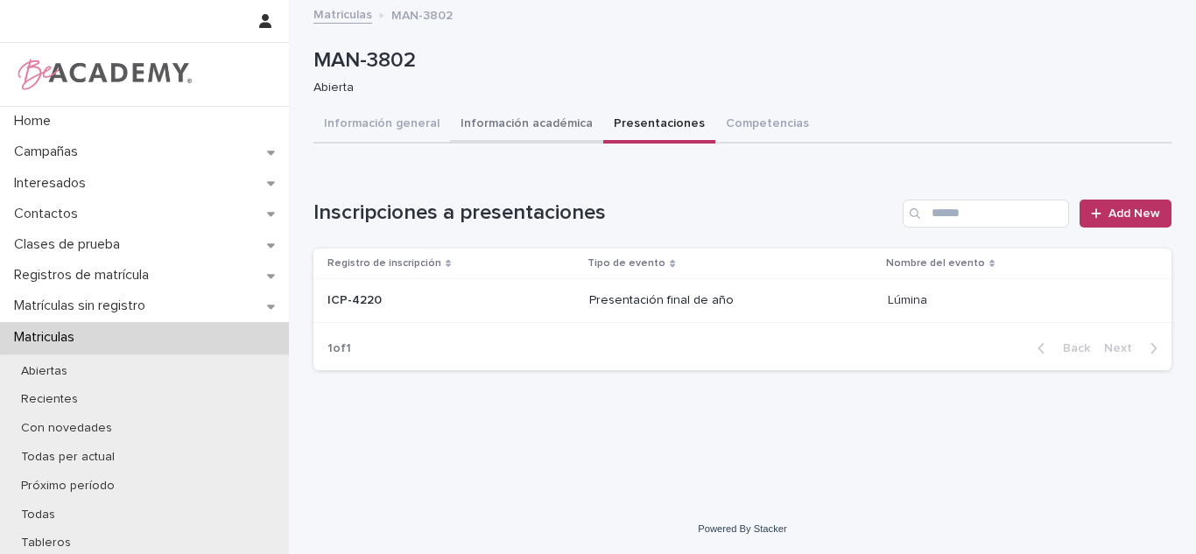
click at [535, 136] on button "Información académica" at bounding box center [526, 125] width 153 height 37
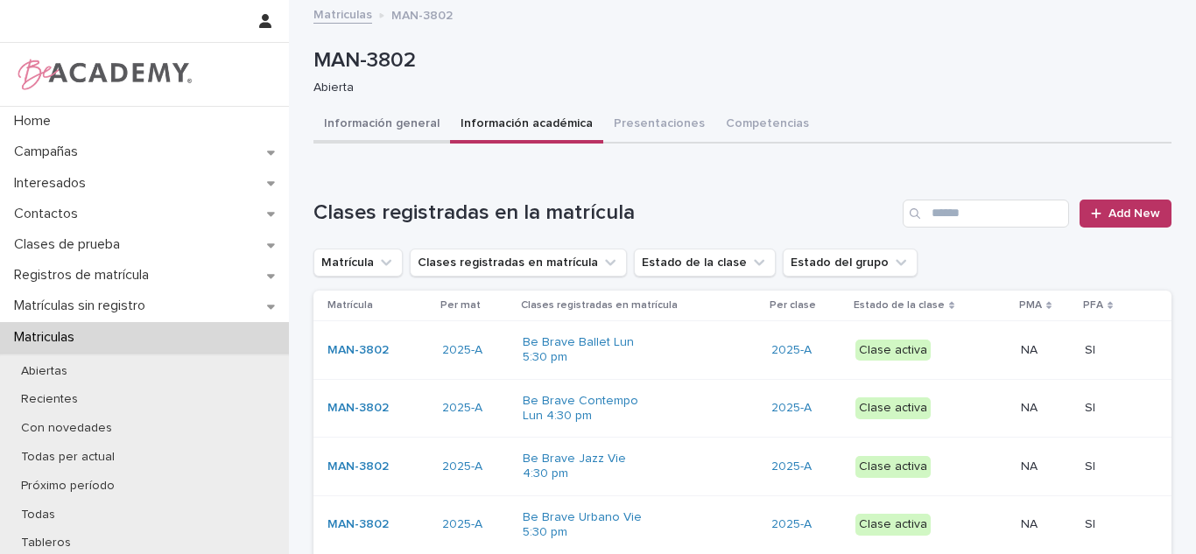
click at [386, 135] on button "Información general" at bounding box center [381, 125] width 137 height 37
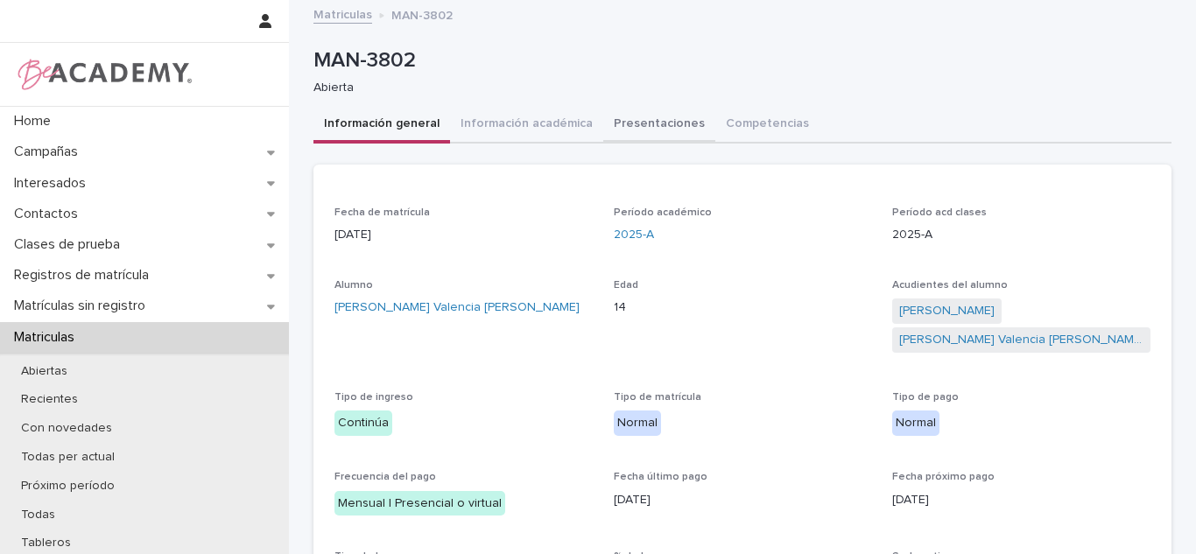
click at [603, 123] on button "Presentaciones" at bounding box center [659, 125] width 112 height 37
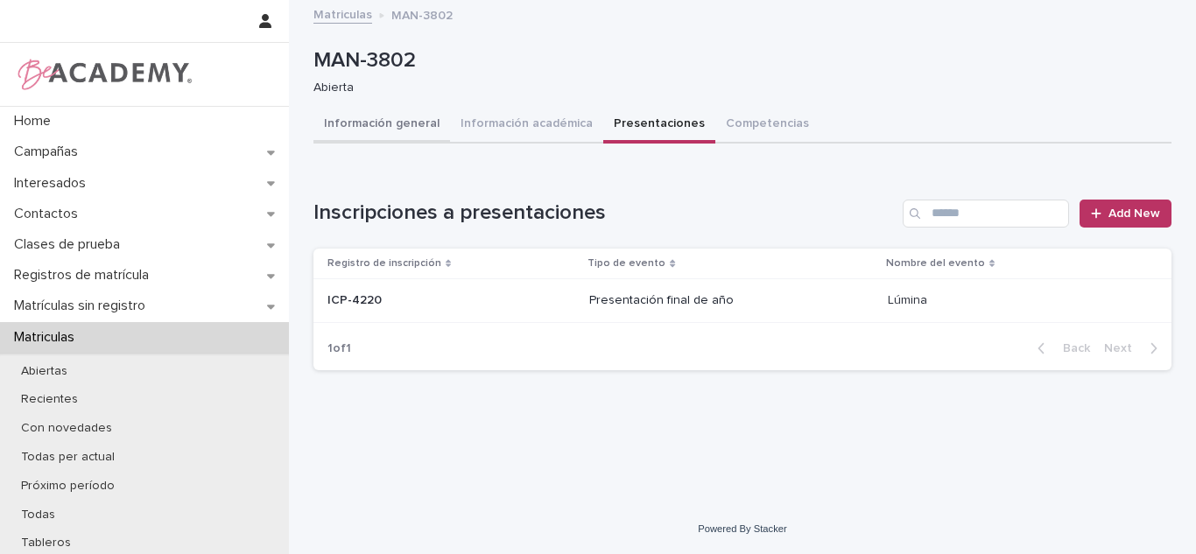
drag, startPoint x: 394, startPoint y: 123, endPoint x: 404, endPoint y: 131, distance: 12.4
click at [394, 123] on button "Información general" at bounding box center [381, 125] width 137 height 37
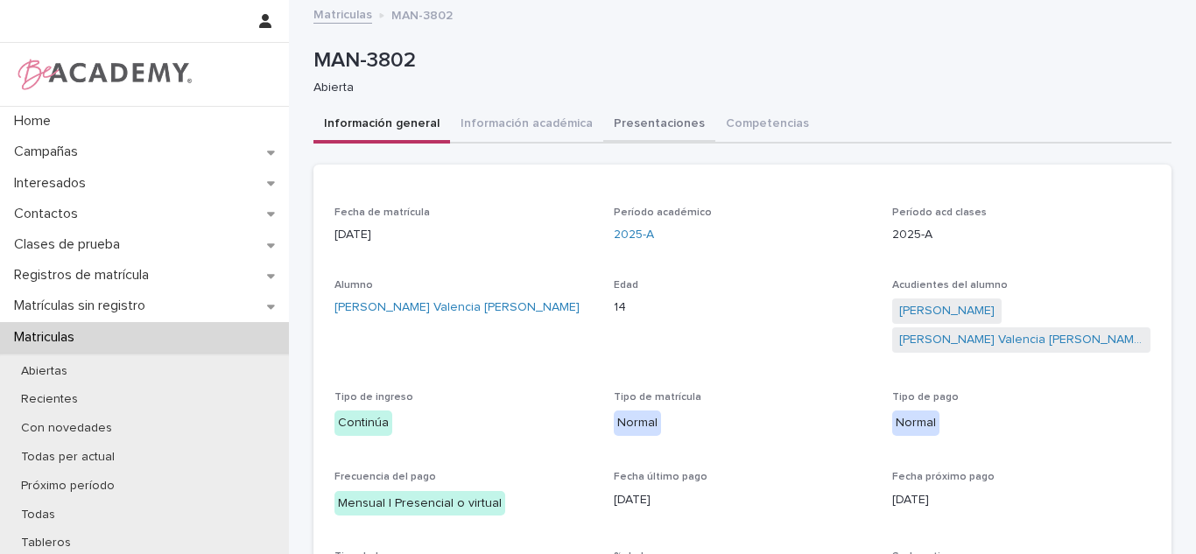
click at [618, 124] on button "Presentaciones" at bounding box center [659, 125] width 112 height 37
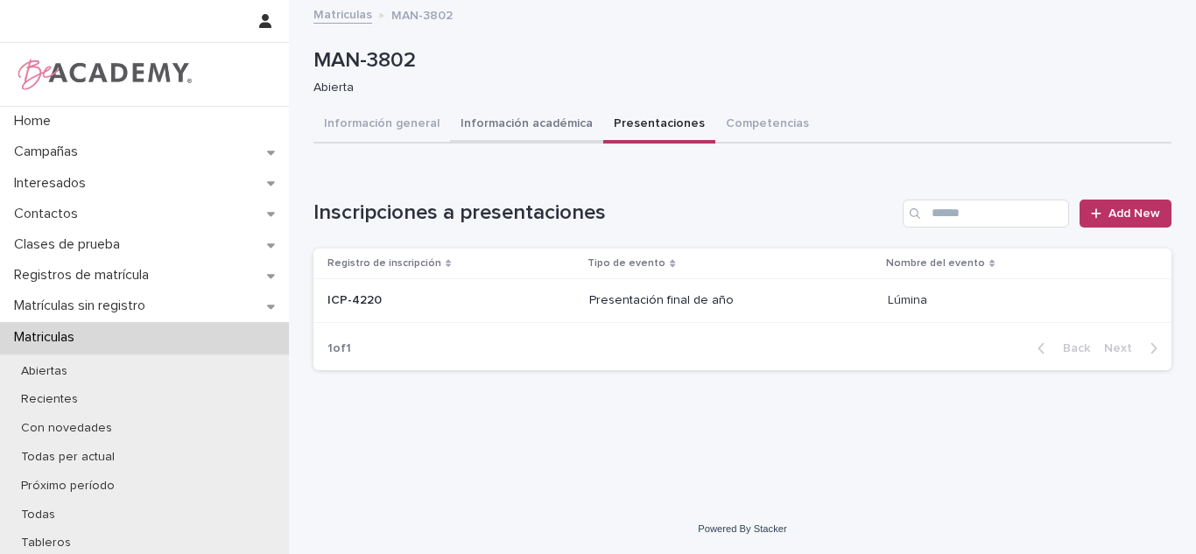
click at [520, 138] on button "Información académica" at bounding box center [526, 125] width 153 height 37
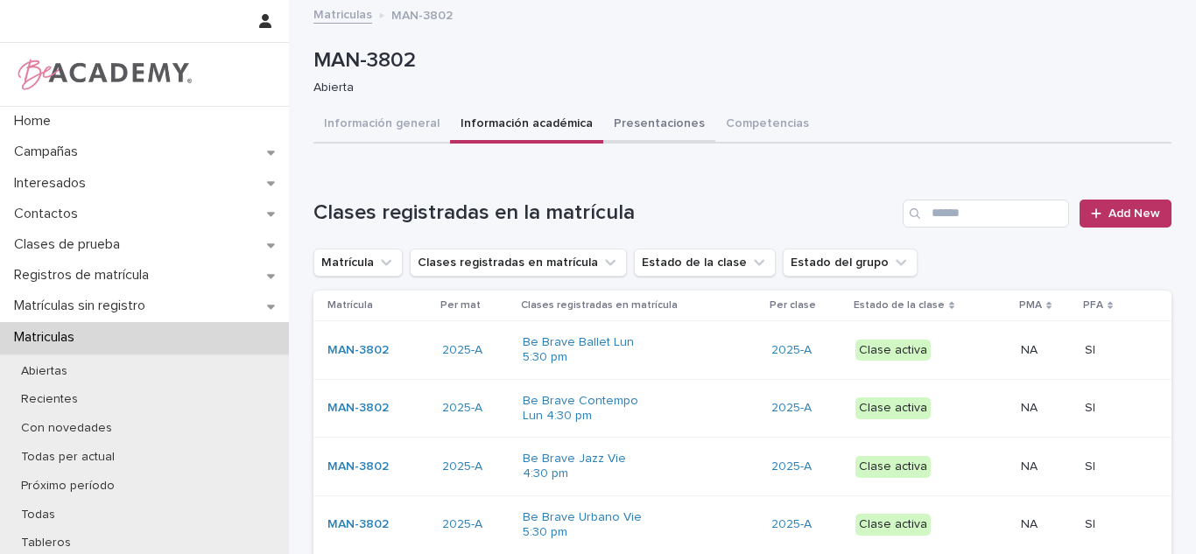
click at [645, 122] on button "Presentaciones" at bounding box center [659, 125] width 112 height 37
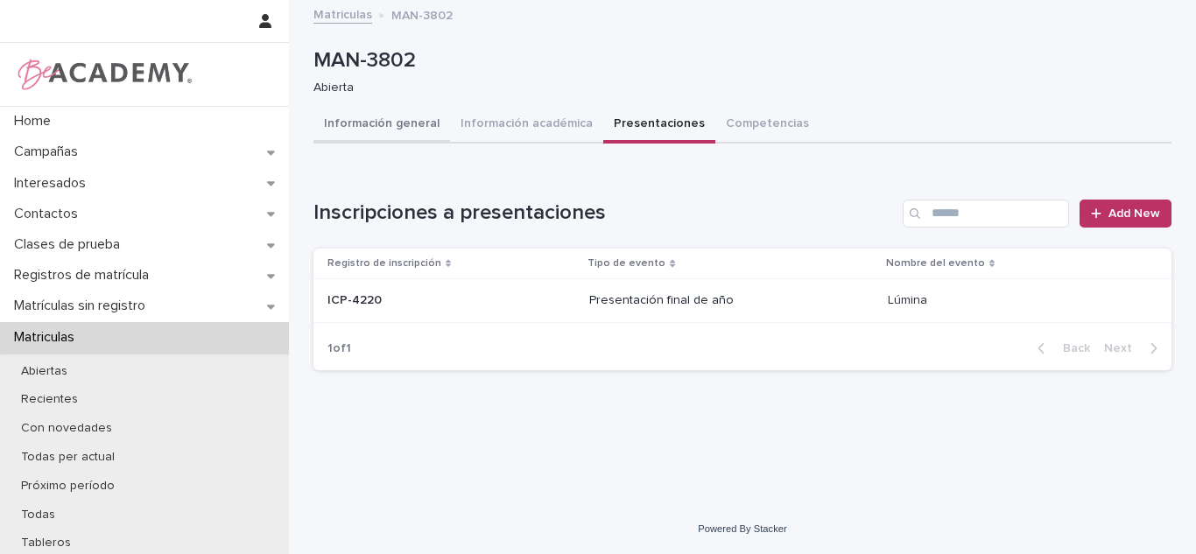
click at [412, 127] on button "Información general" at bounding box center [381, 125] width 137 height 37
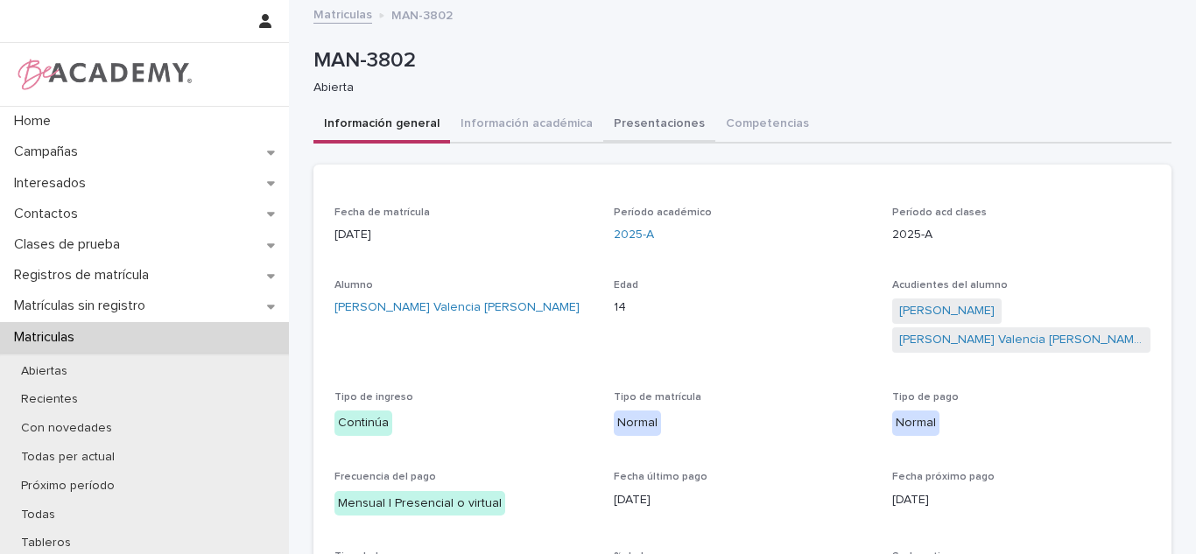
click at [633, 131] on button "Presentaciones" at bounding box center [659, 125] width 112 height 37
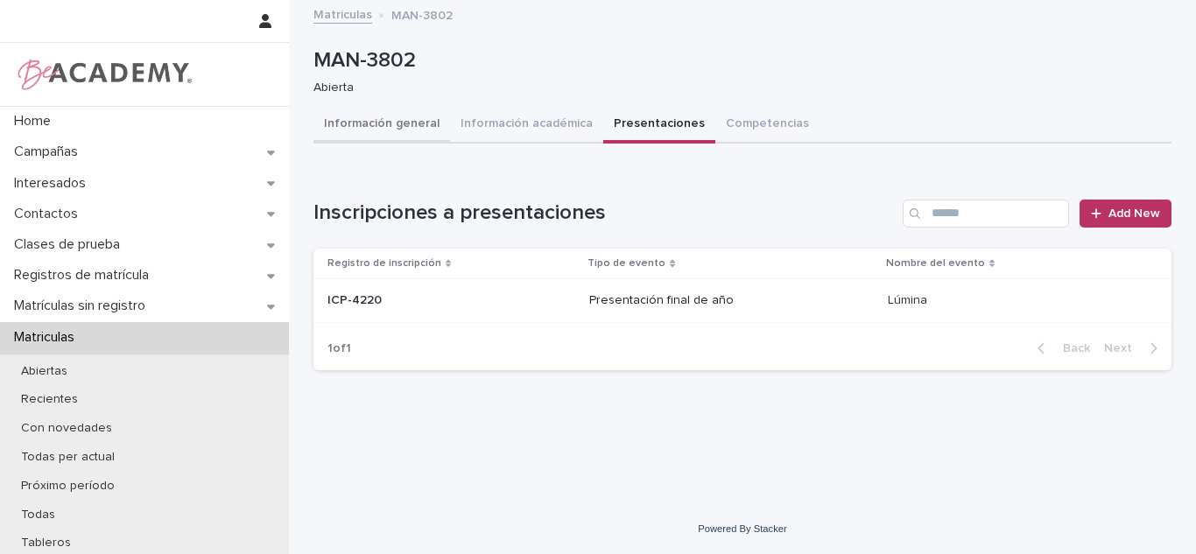
click at [391, 118] on button "Información general" at bounding box center [381, 125] width 137 height 37
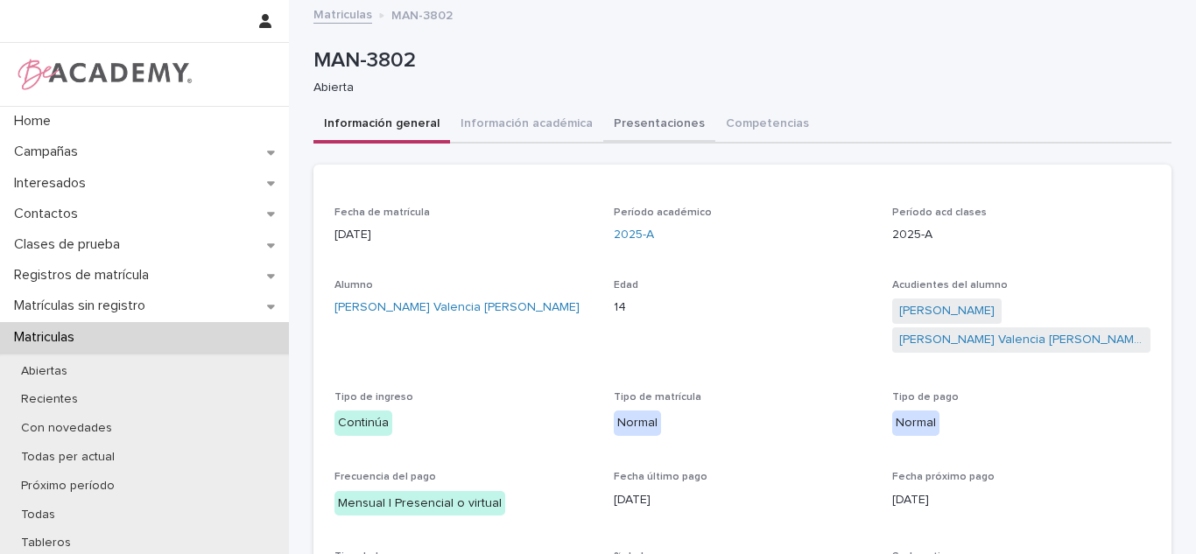
click at [623, 125] on button "Presentaciones" at bounding box center [659, 125] width 112 height 37
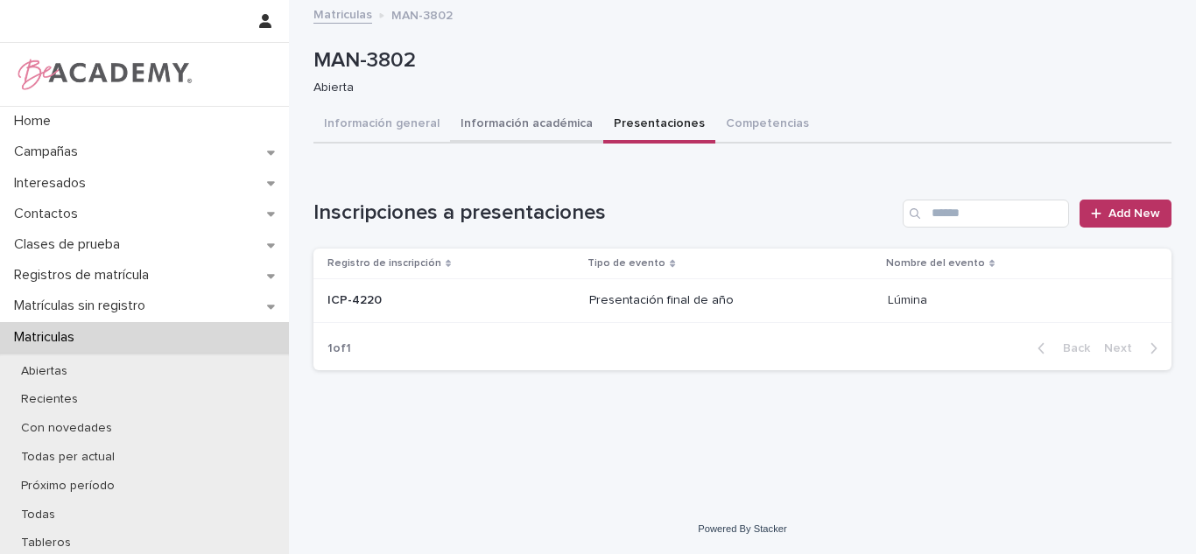
click at [539, 122] on button "Información académica" at bounding box center [526, 125] width 153 height 37
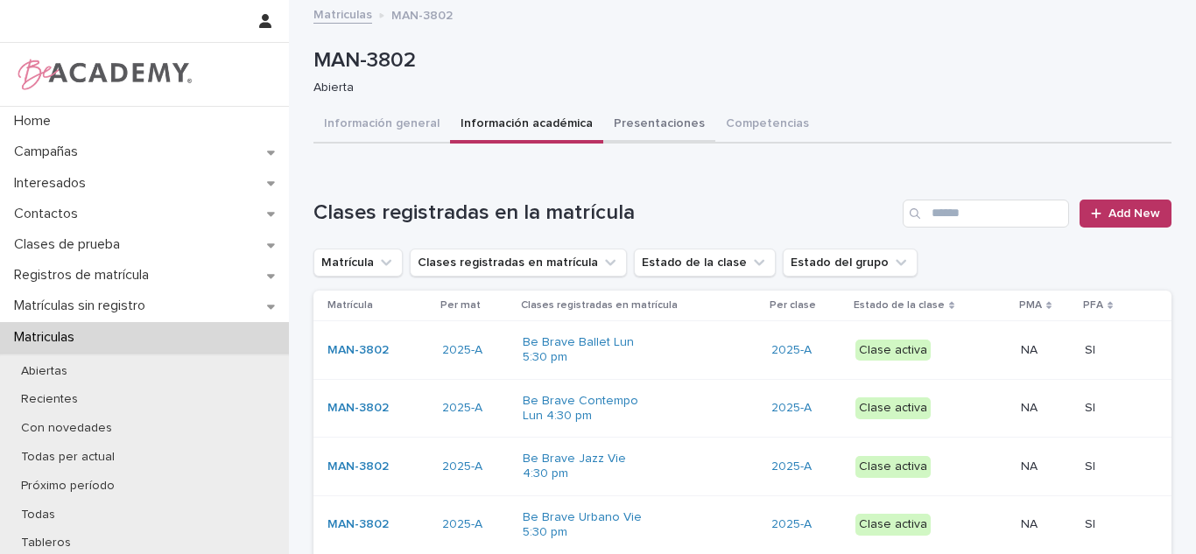
click at [606, 121] on button "Presentaciones" at bounding box center [659, 125] width 112 height 37
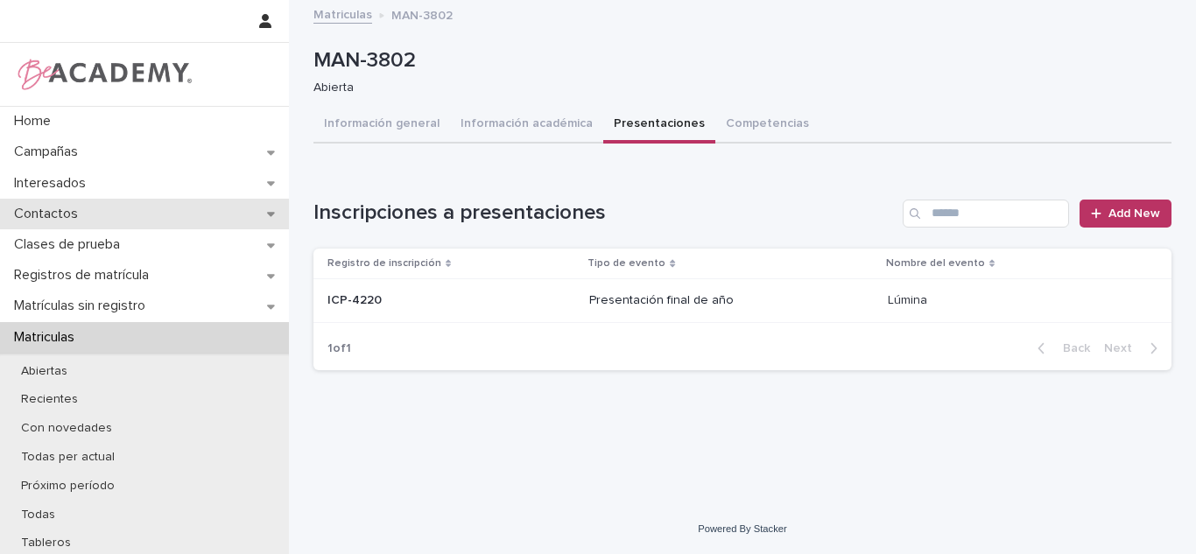
click at [123, 228] on div "Contactos" at bounding box center [144, 214] width 289 height 31
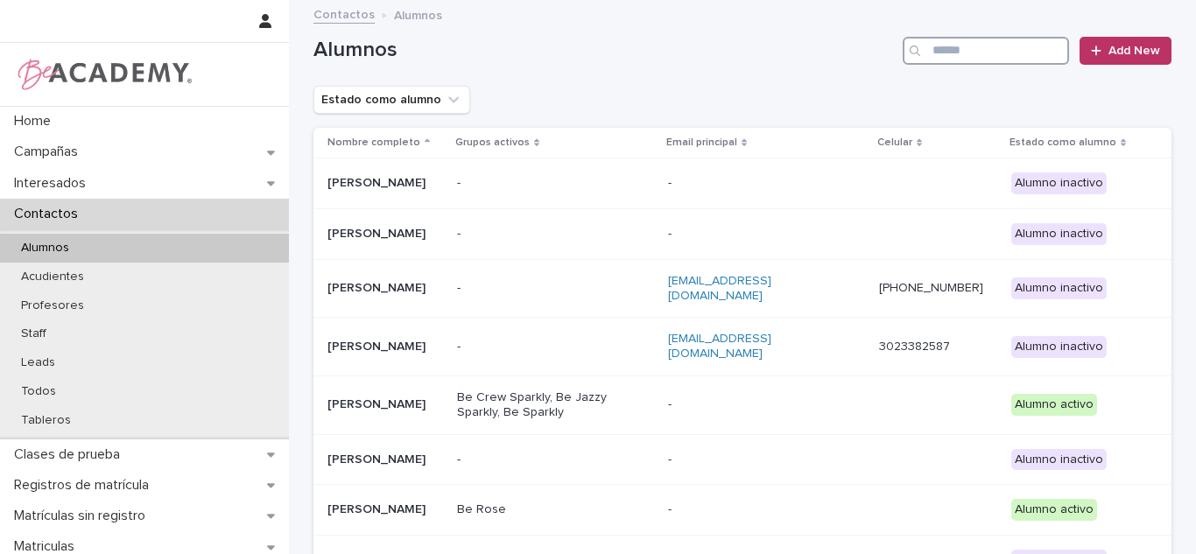
click at [980, 44] on input "Search" at bounding box center [986, 51] width 166 height 28
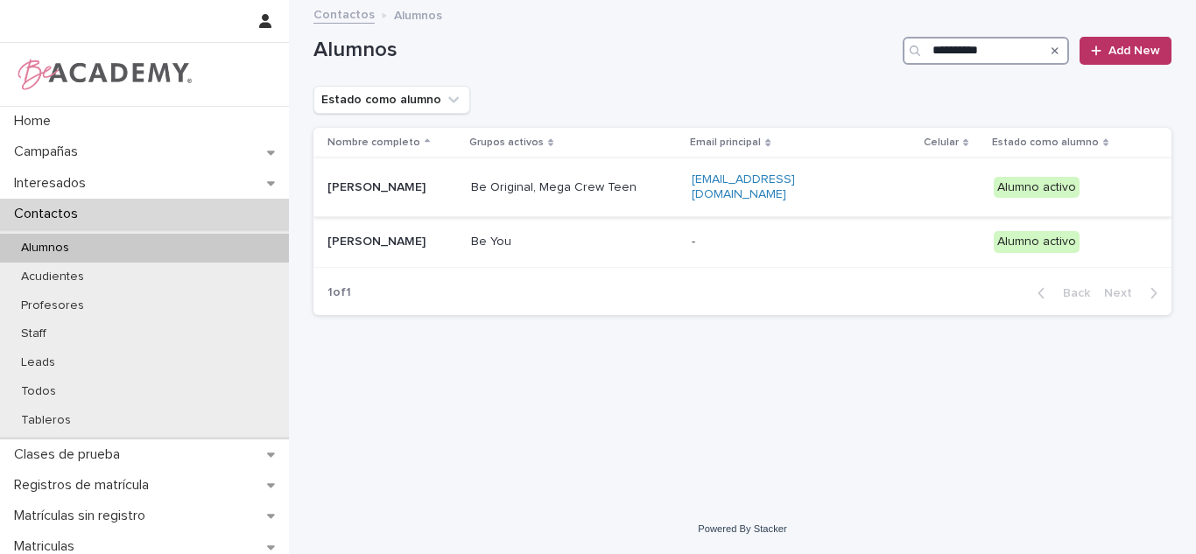
type input "**********"
click at [567, 179] on div "Be Original, Mega Crew Teen" at bounding box center [558, 186] width 175 height 18
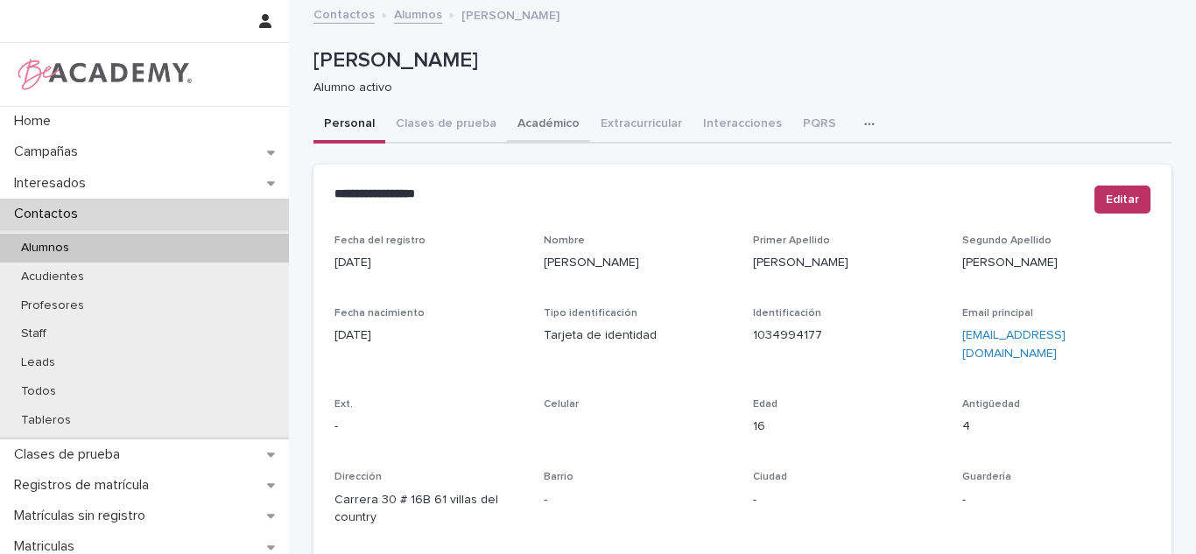
click at [545, 137] on button "Académico" at bounding box center [548, 125] width 83 height 37
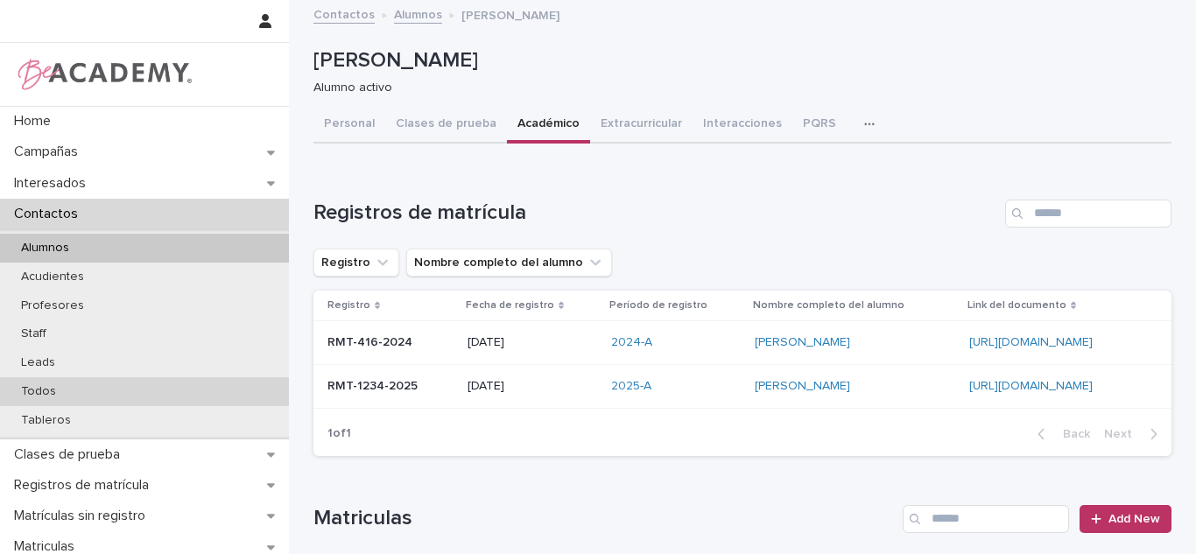
click at [67, 403] on div "Todos" at bounding box center [144, 391] width 289 height 29
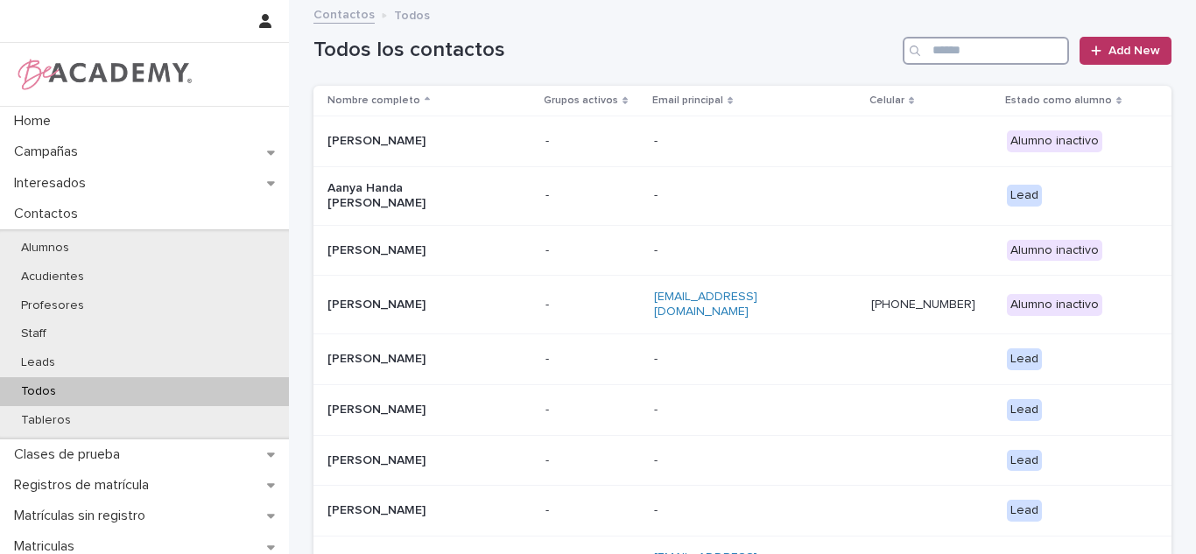
click at [992, 51] on input "Search" at bounding box center [986, 51] width 166 height 28
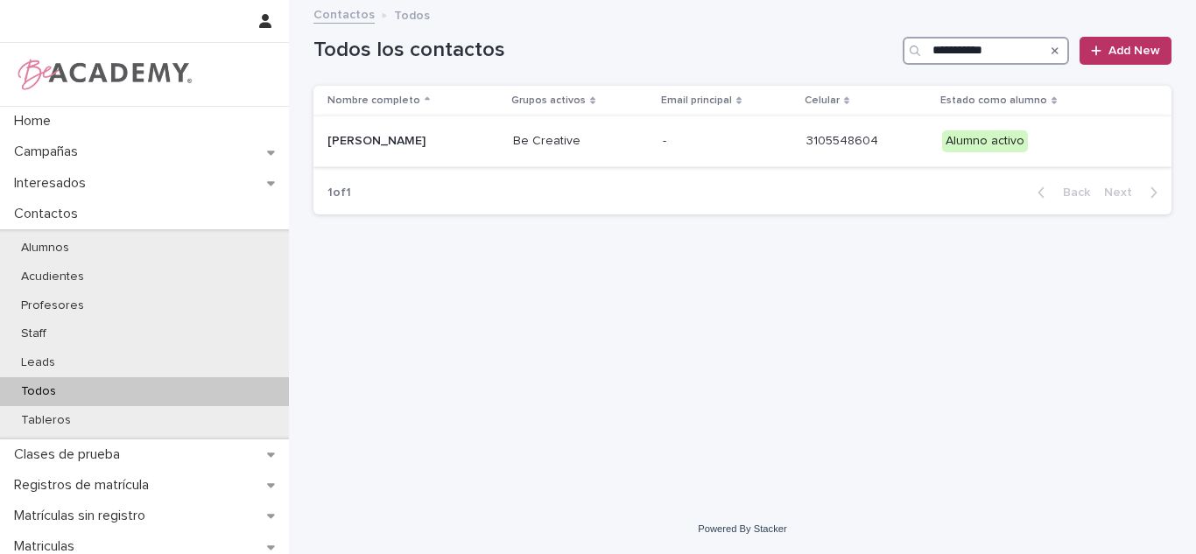
type input "**********"
click at [556, 142] on p "Be Creative" at bounding box center [581, 141] width 136 height 15
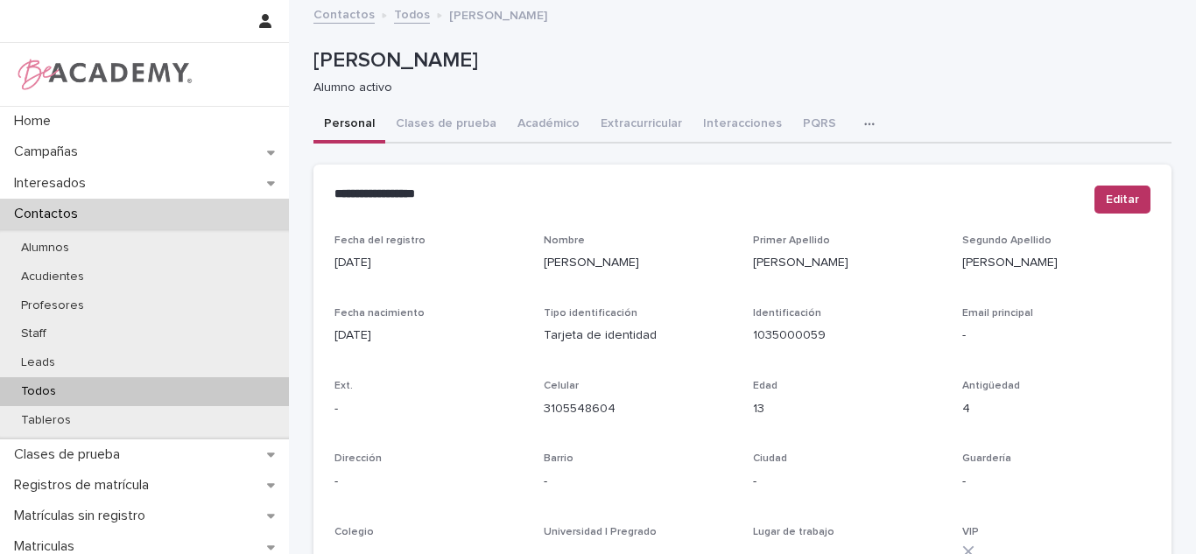
drag, startPoint x: 549, startPoint y: 122, endPoint x: 588, endPoint y: 33, distance: 96.8
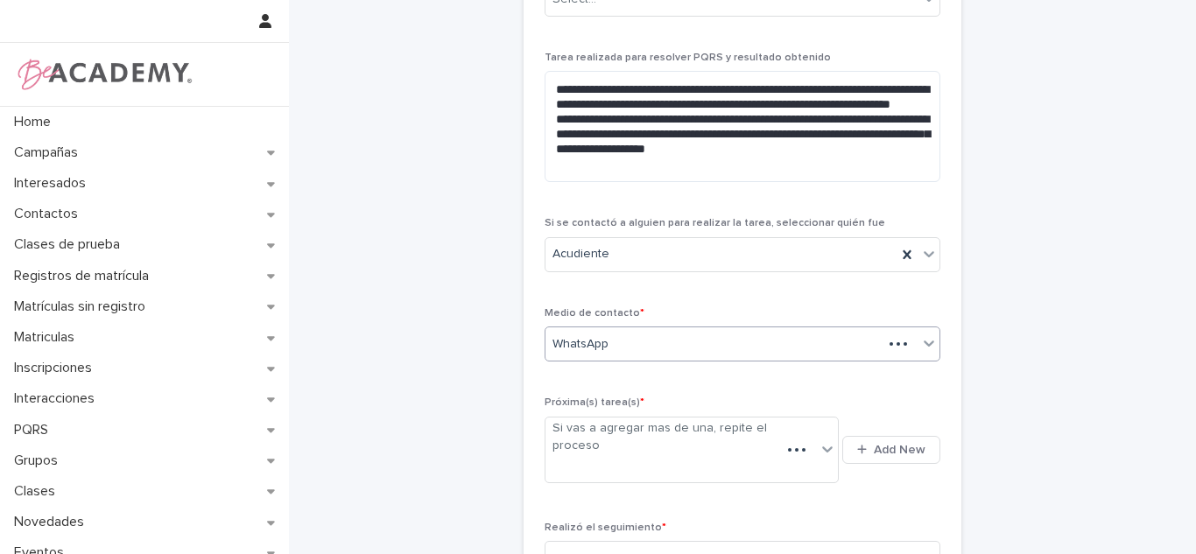
scroll to position [143, 0]
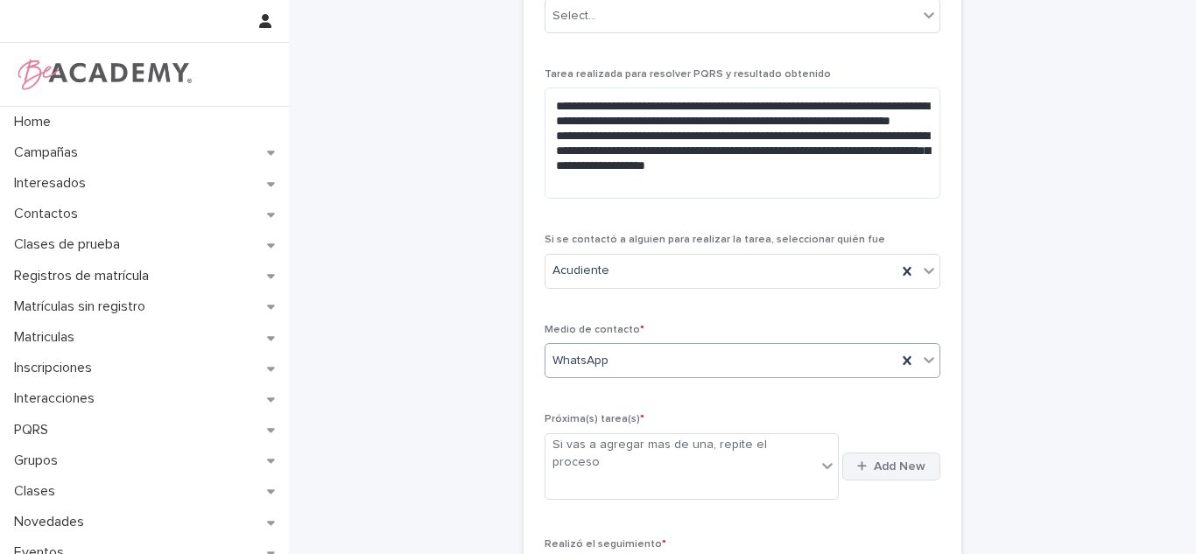
click at [888, 461] on span "Add New" at bounding box center [900, 467] width 52 height 12
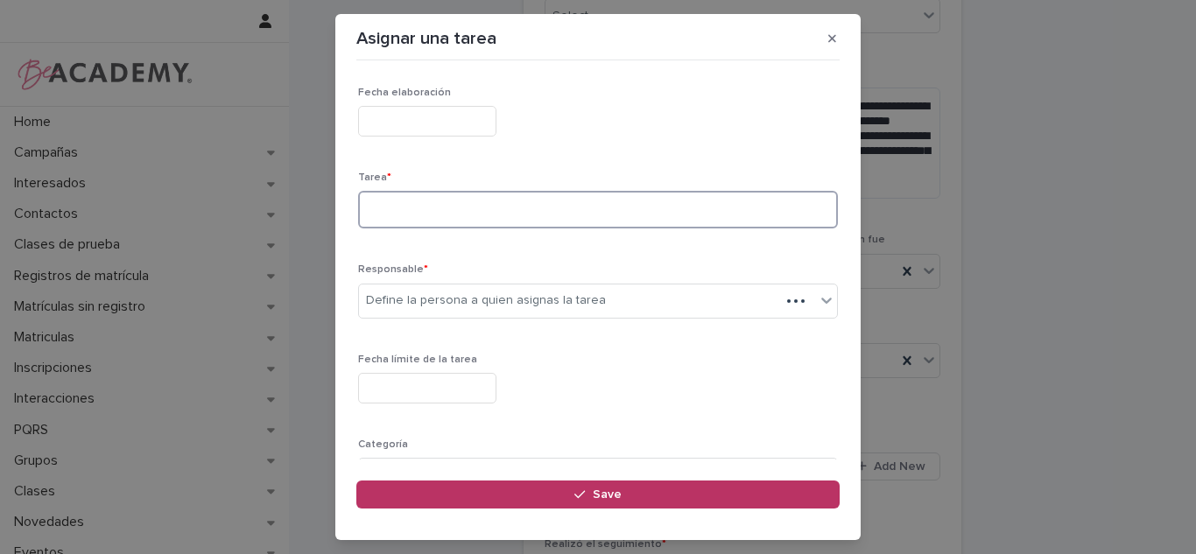
click at [542, 207] on textarea at bounding box center [598, 210] width 480 height 38
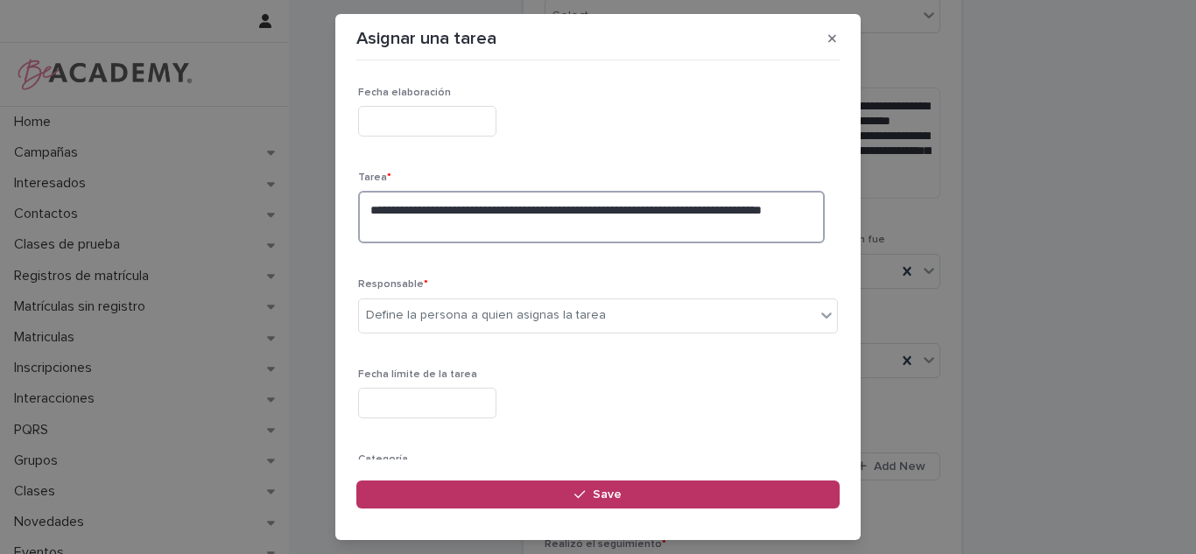
type textarea "**********"
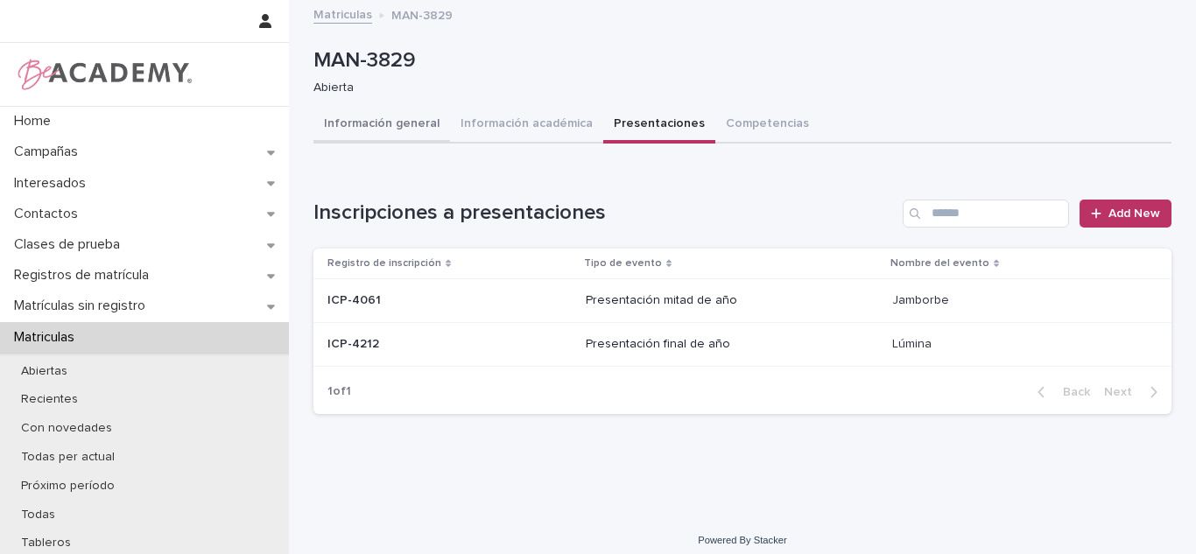
click at [429, 118] on button "Información general" at bounding box center [381, 125] width 137 height 37
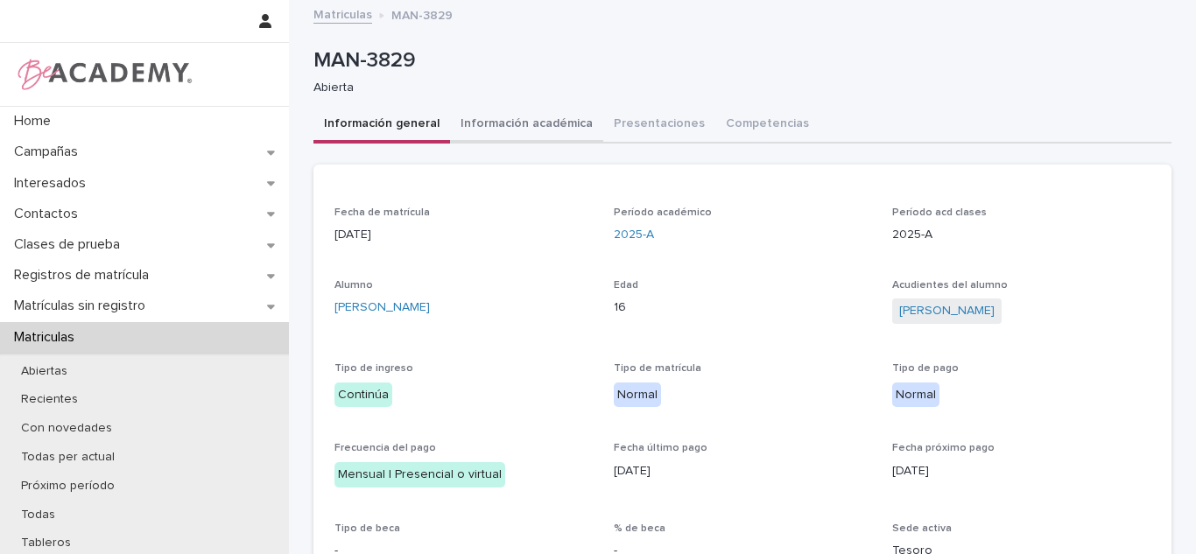
click at [530, 121] on button "Información académica" at bounding box center [526, 125] width 153 height 37
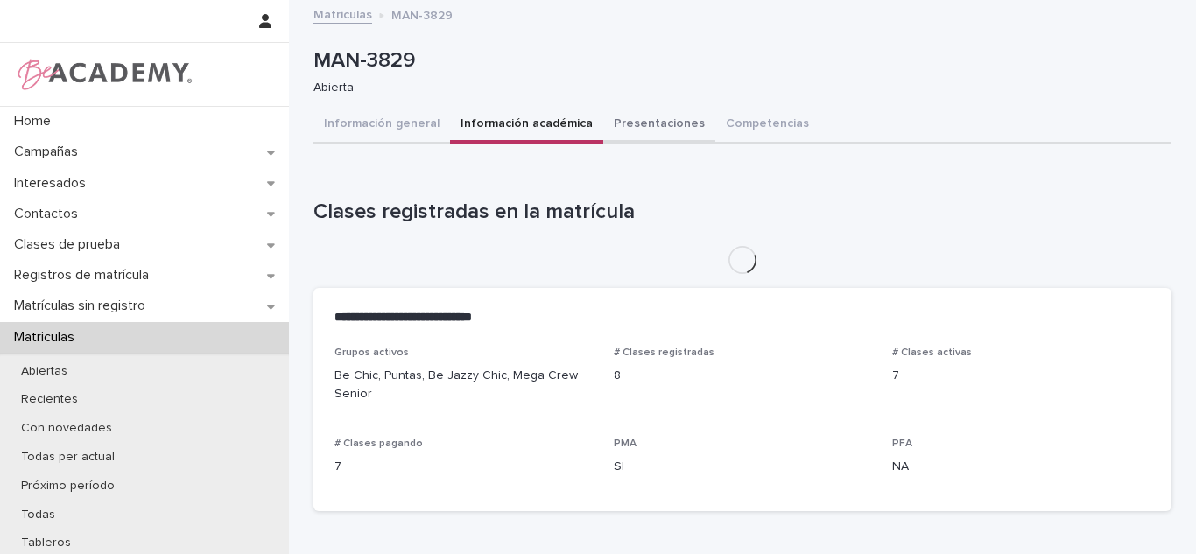
click at [648, 134] on button "Presentaciones" at bounding box center [659, 125] width 112 height 37
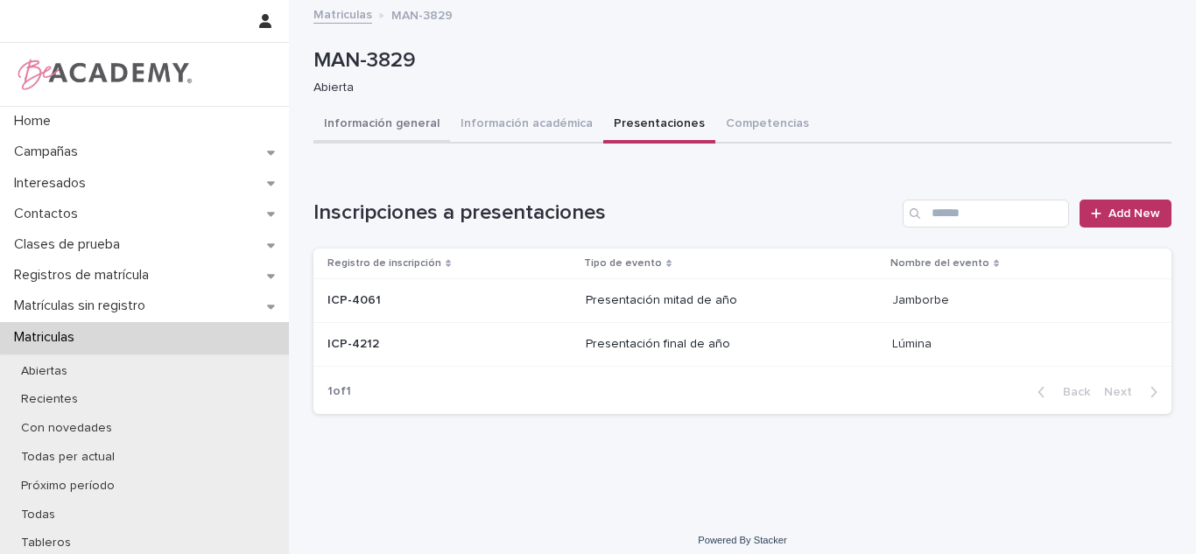
click at [395, 109] on button "Información general" at bounding box center [381, 125] width 137 height 37
